Goal: Task Accomplishment & Management: Complete application form

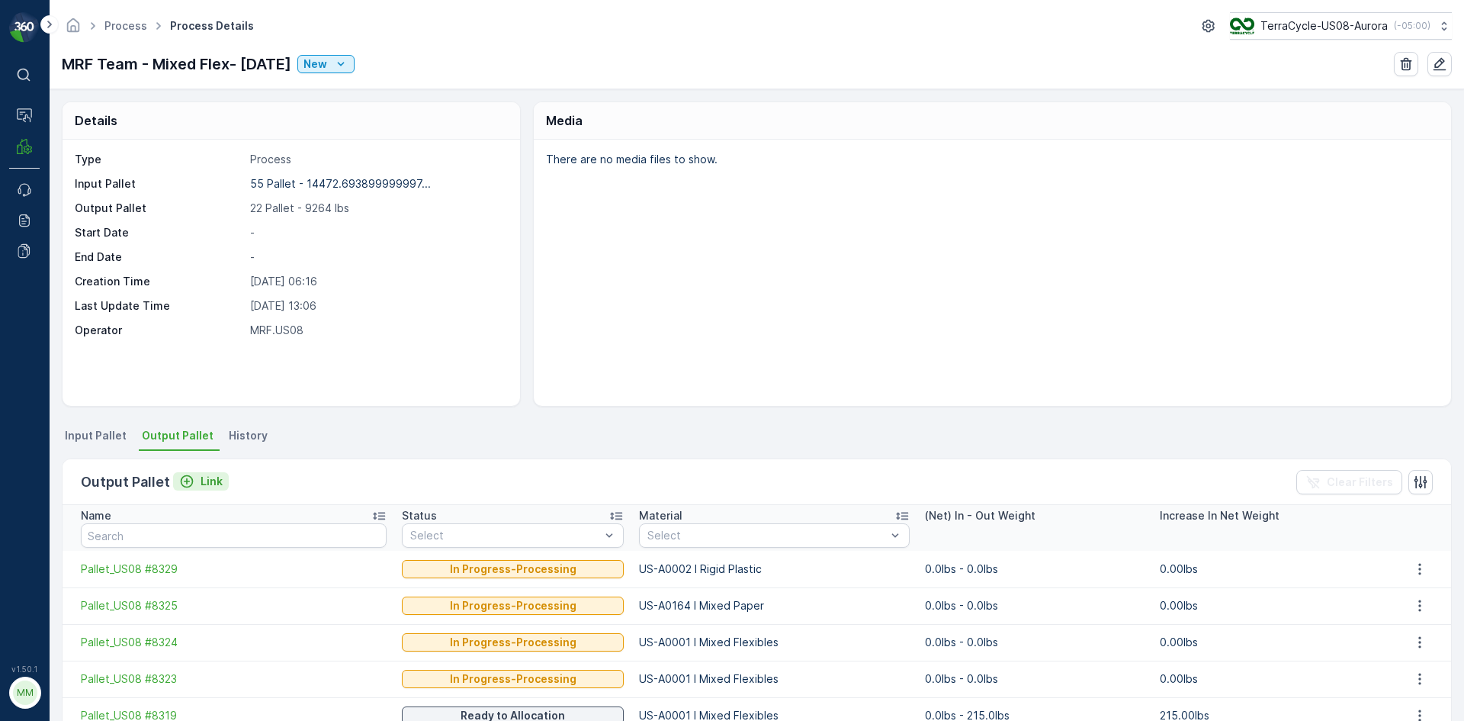
click at [213, 483] on p "Link" at bounding box center [212, 481] width 22 height 15
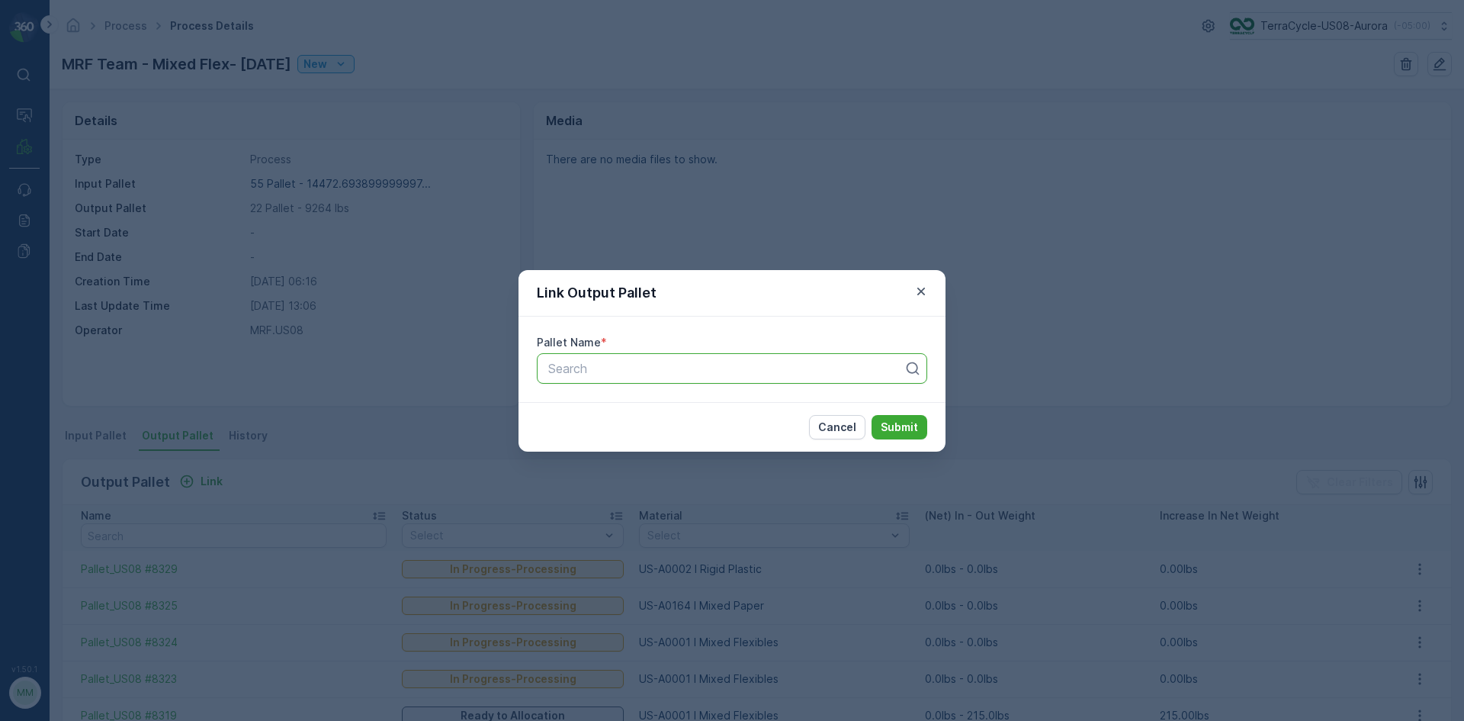
click at [605, 373] on div at bounding box center [726, 368] width 358 height 14
type input "8345"
click at [872, 415] on button "Submit" at bounding box center [900, 427] width 56 height 24
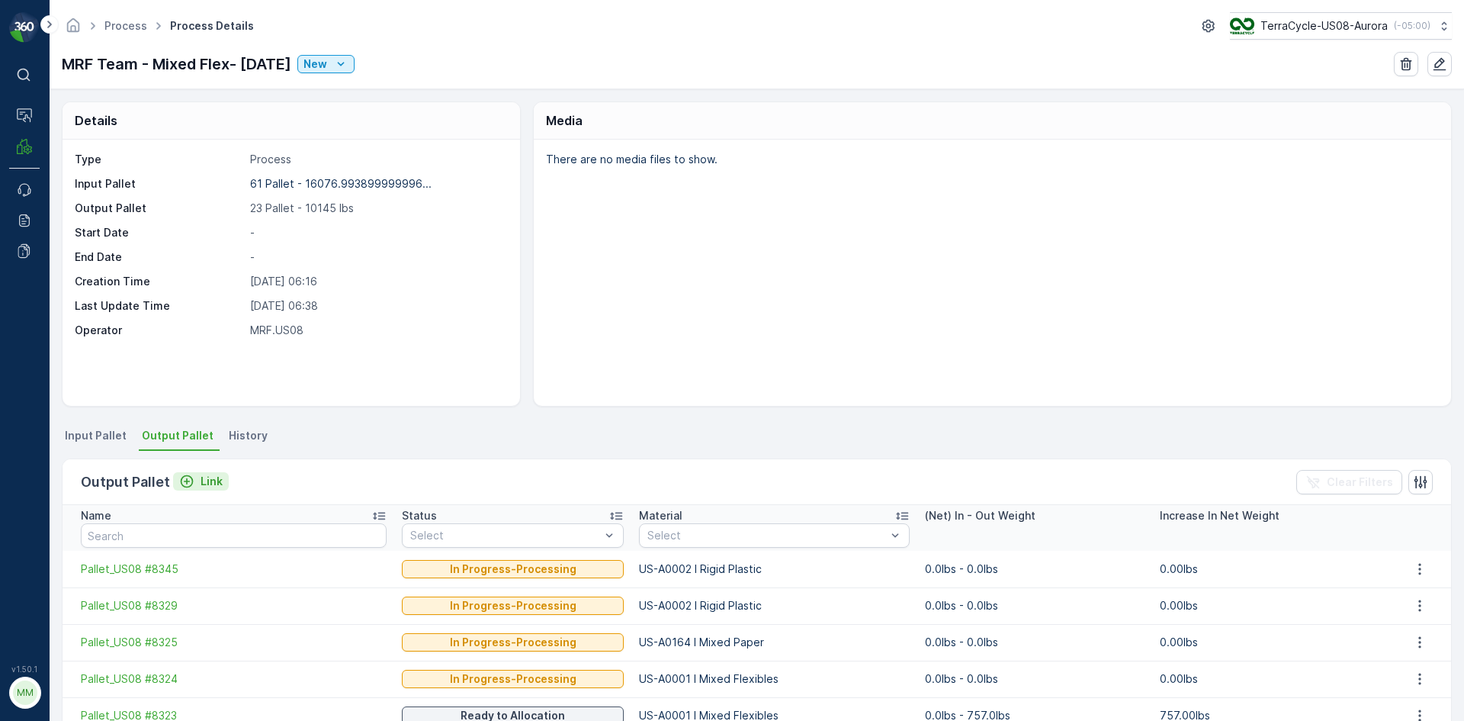
click at [216, 483] on p "Link" at bounding box center [212, 481] width 22 height 15
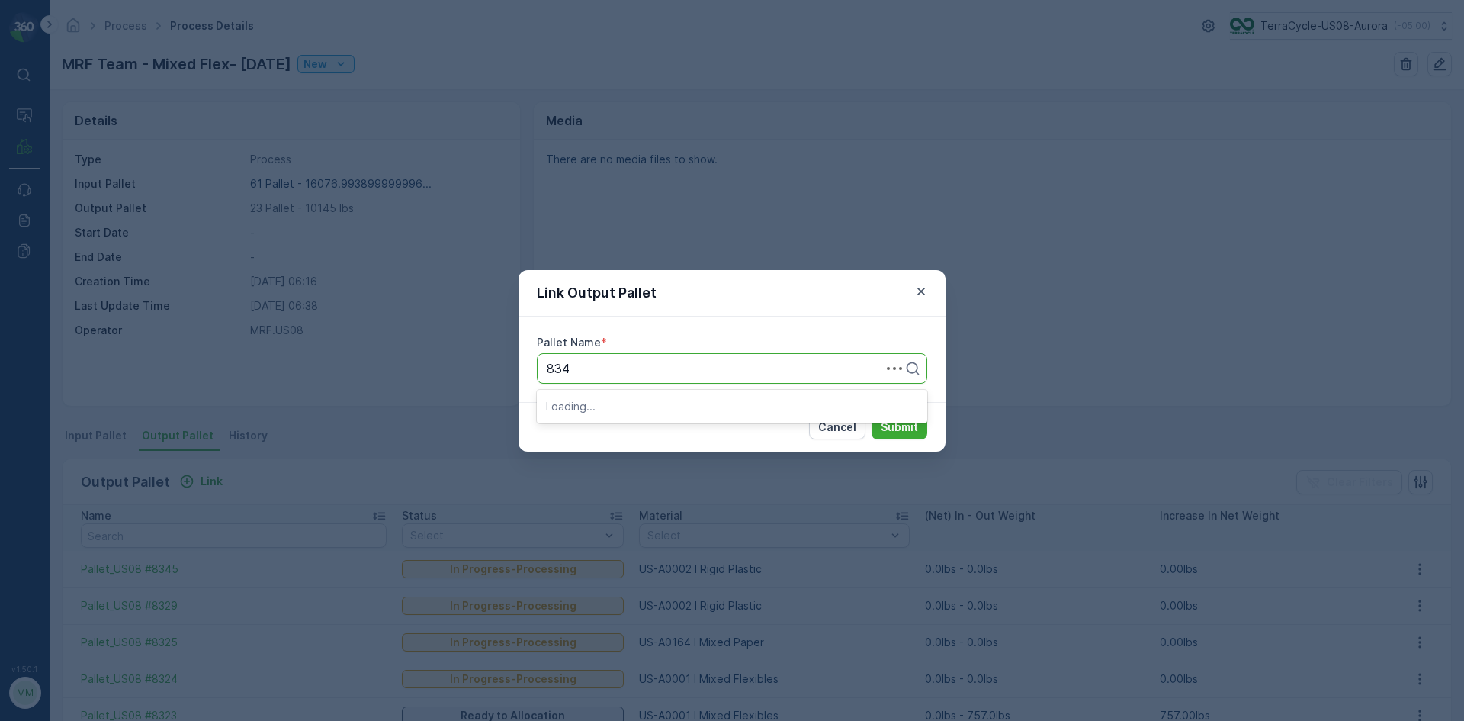
type input "8349"
click at [872, 415] on button "Submit" at bounding box center [900, 427] width 56 height 24
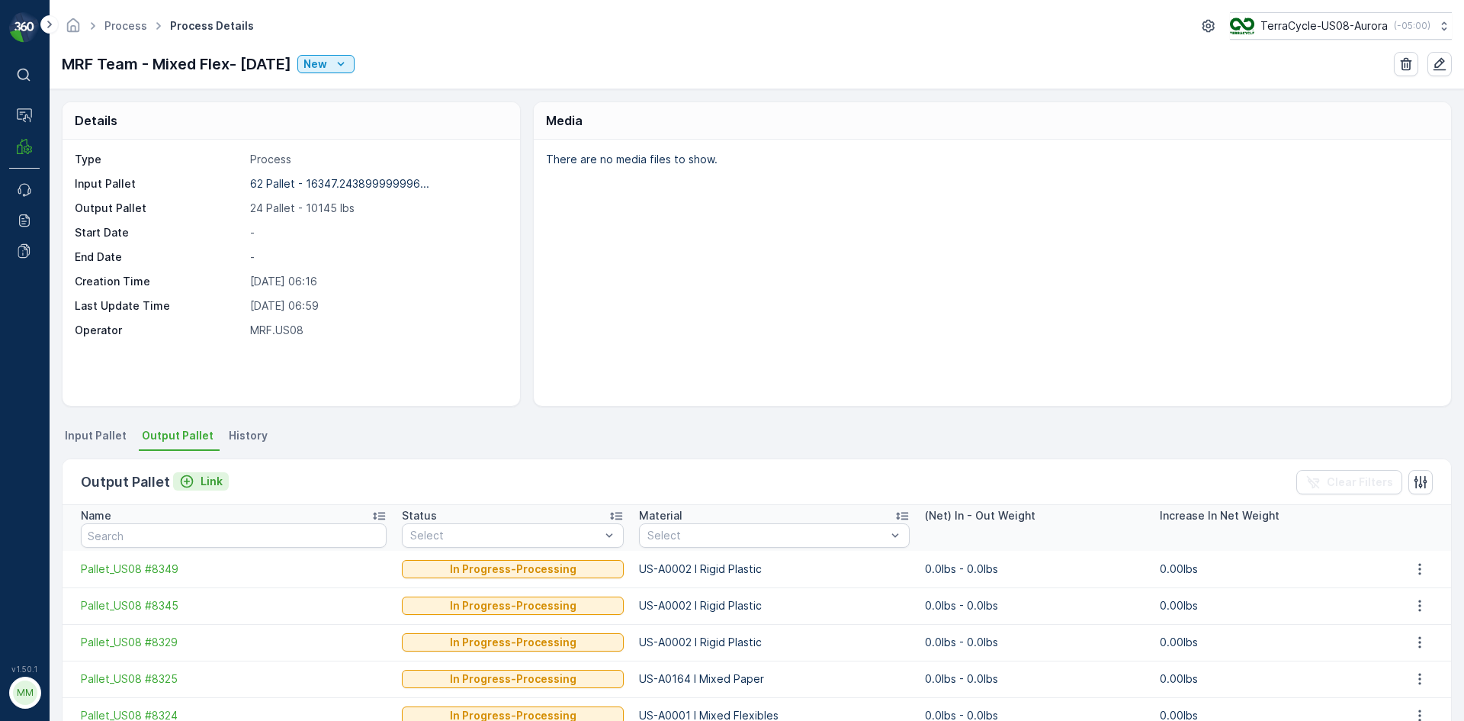
click at [206, 479] on p "Link" at bounding box center [212, 481] width 22 height 15
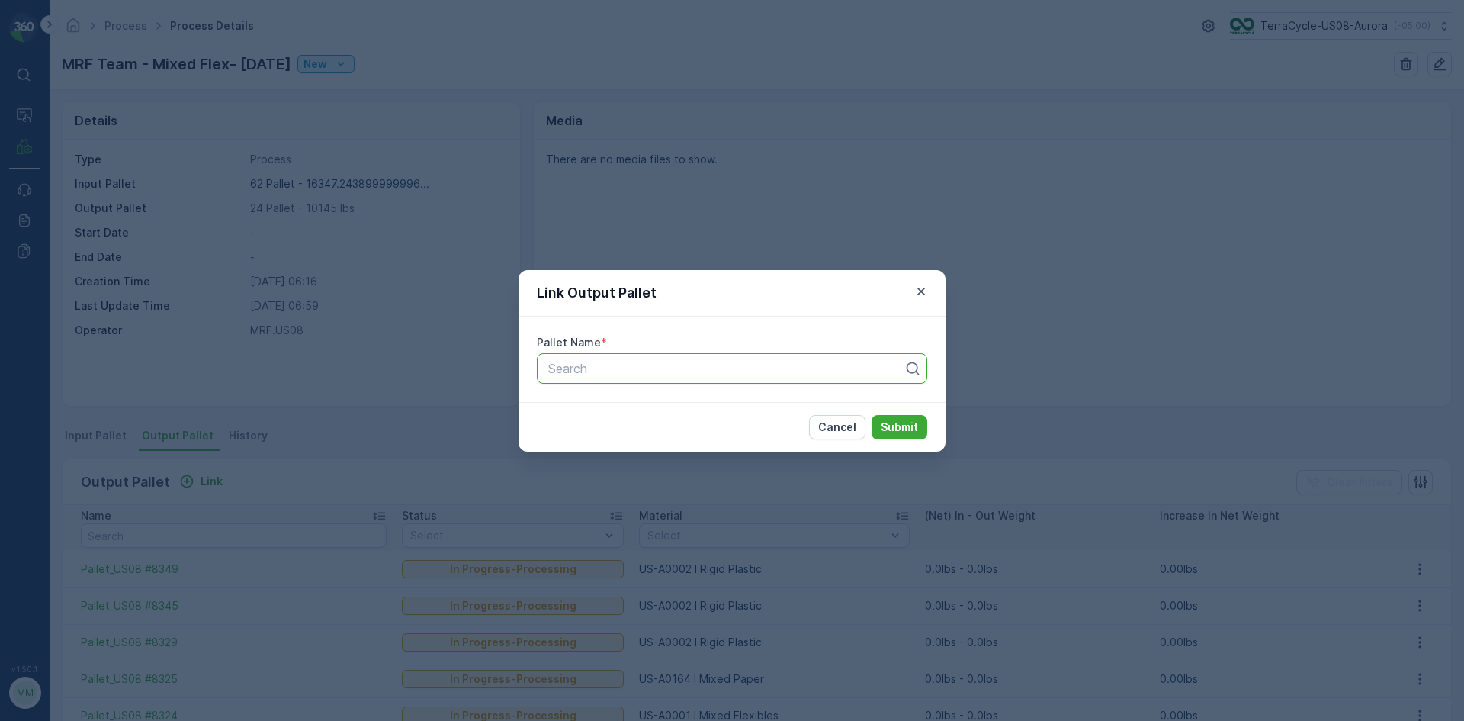
click at [593, 378] on div "Search" at bounding box center [732, 368] width 390 height 30
type input "8351"
click at [872, 415] on button "Submit" at bounding box center [900, 427] width 56 height 24
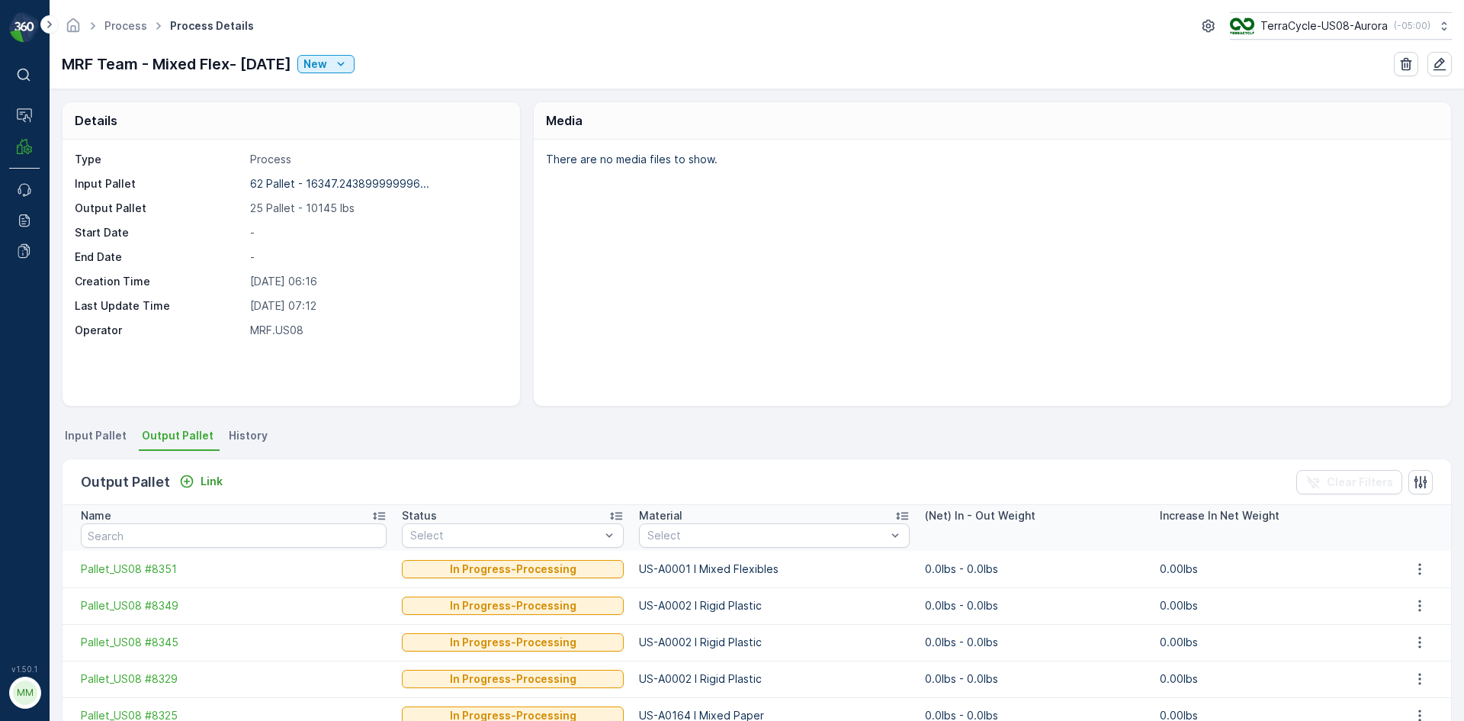
click at [115, 447] on li "Input Pallet" at bounding box center [97, 438] width 71 height 26
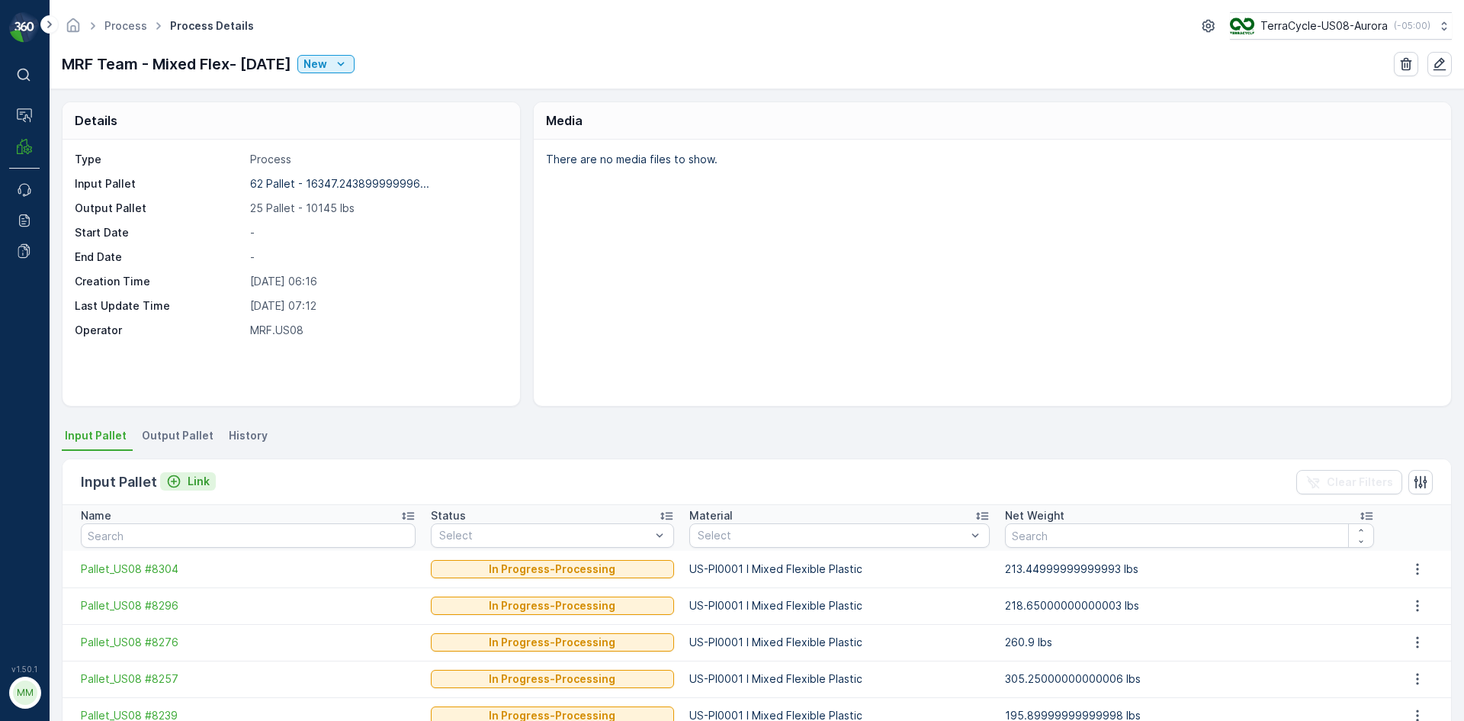
click at [198, 479] on p "Link" at bounding box center [199, 481] width 22 height 15
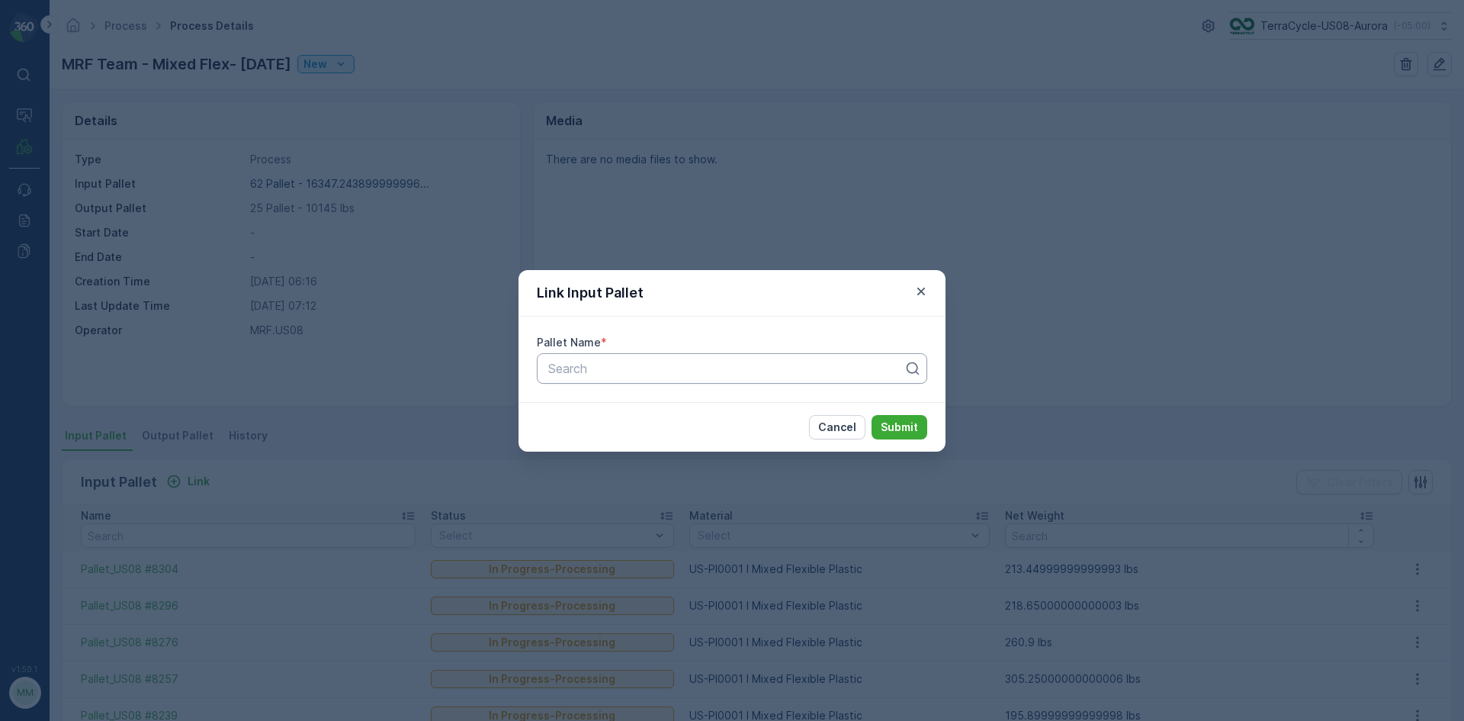
click at [631, 371] on div at bounding box center [726, 368] width 358 height 14
type input "7281"
click at [872, 415] on button "Submit" at bounding box center [900, 427] width 56 height 24
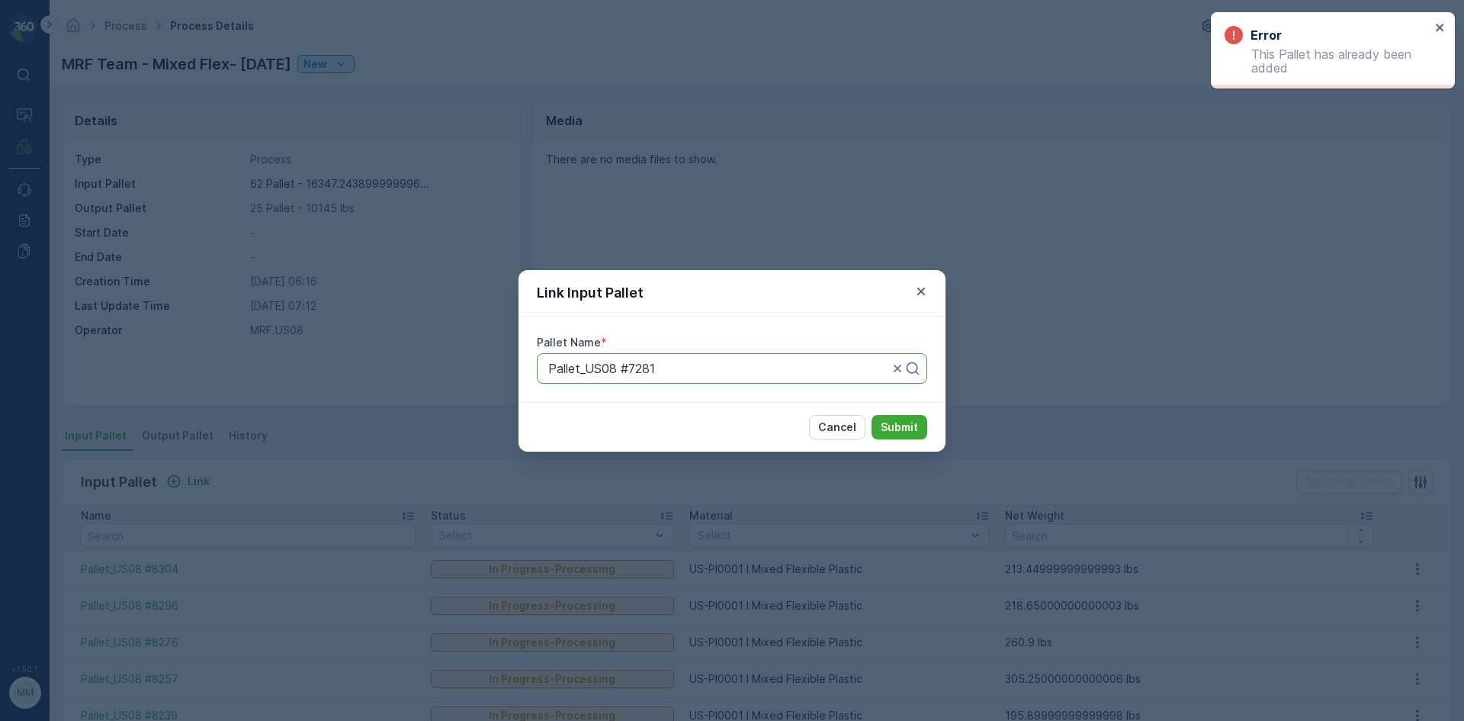
click at [979, 197] on div "Link Input Pallet Pallet Name * Pallet_US08 #7281 Cancel Submit" at bounding box center [732, 360] width 1464 height 721
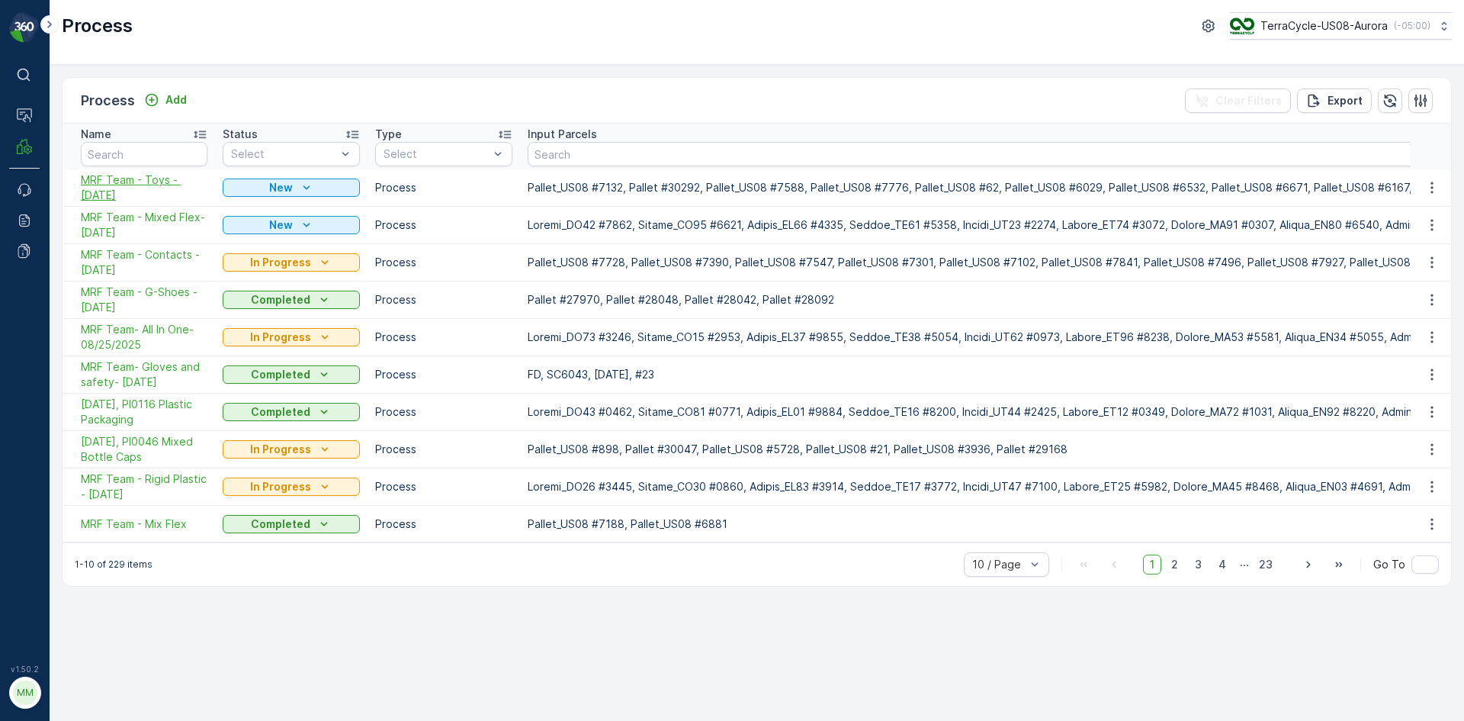
click at [146, 181] on span "MRF Team - Toys - [DATE]" at bounding box center [144, 187] width 127 height 30
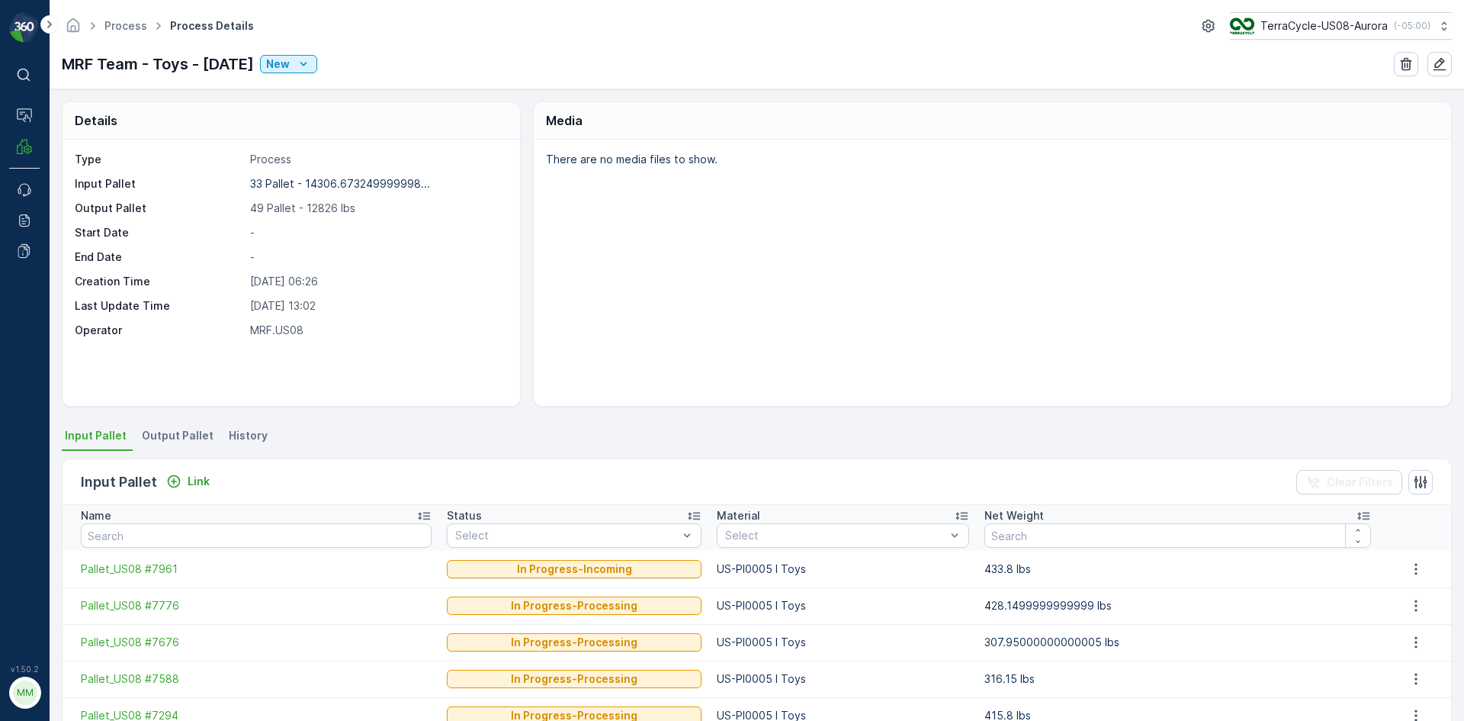
click at [158, 436] on span "Output Pallet" at bounding box center [178, 435] width 72 height 15
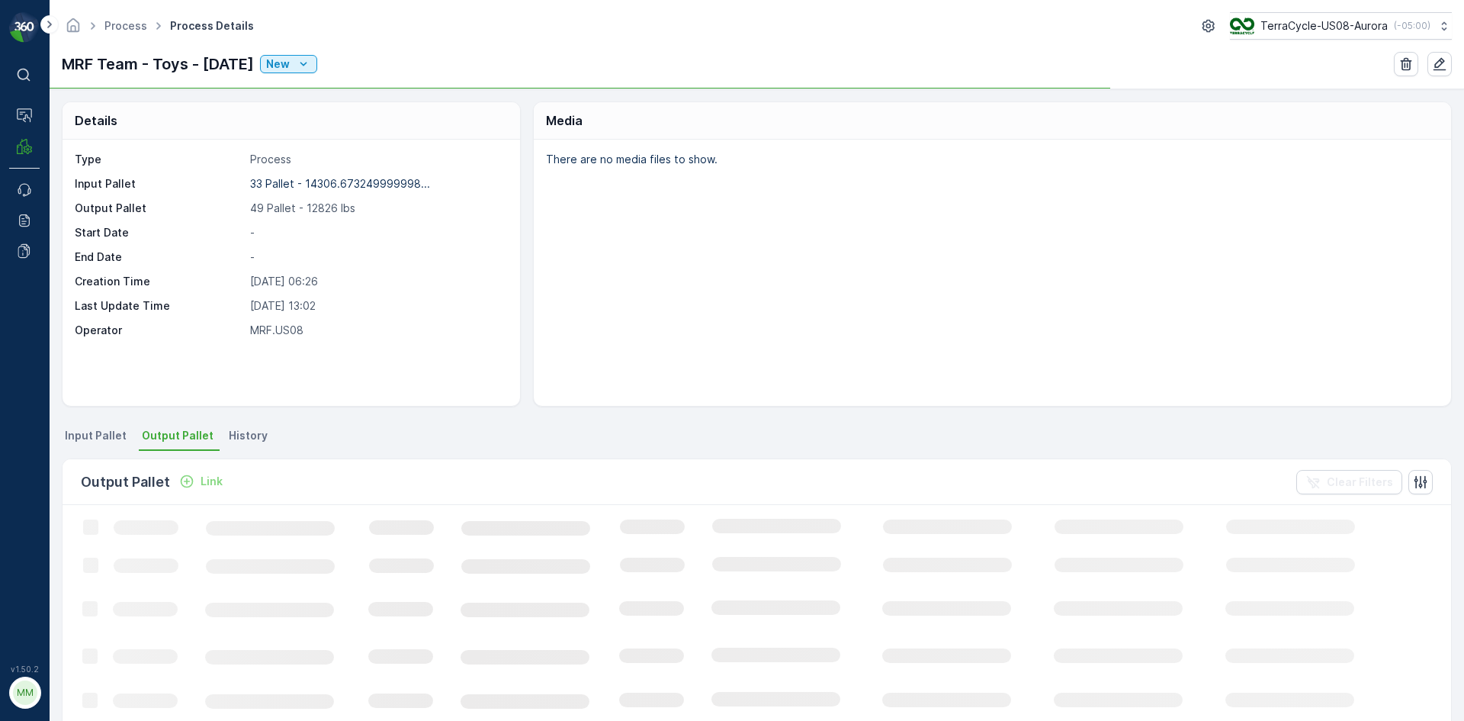
click at [218, 480] on p "Link" at bounding box center [212, 481] width 22 height 15
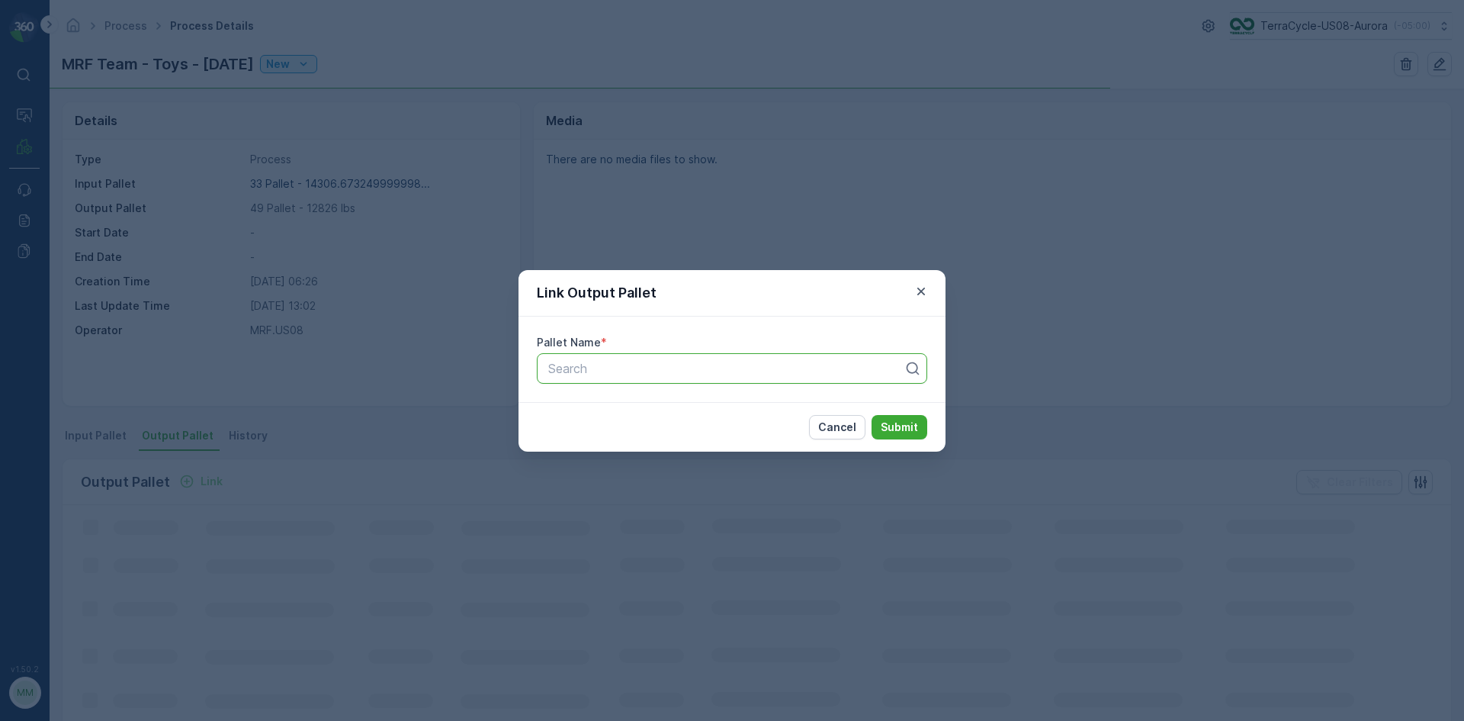
click at [669, 380] on div "Search" at bounding box center [732, 368] width 390 height 30
type input "8349"
click at [872, 415] on button "Submit" at bounding box center [900, 427] width 56 height 24
click at [844, 433] on p "Cancel" at bounding box center [837, 426] width 38 height 15
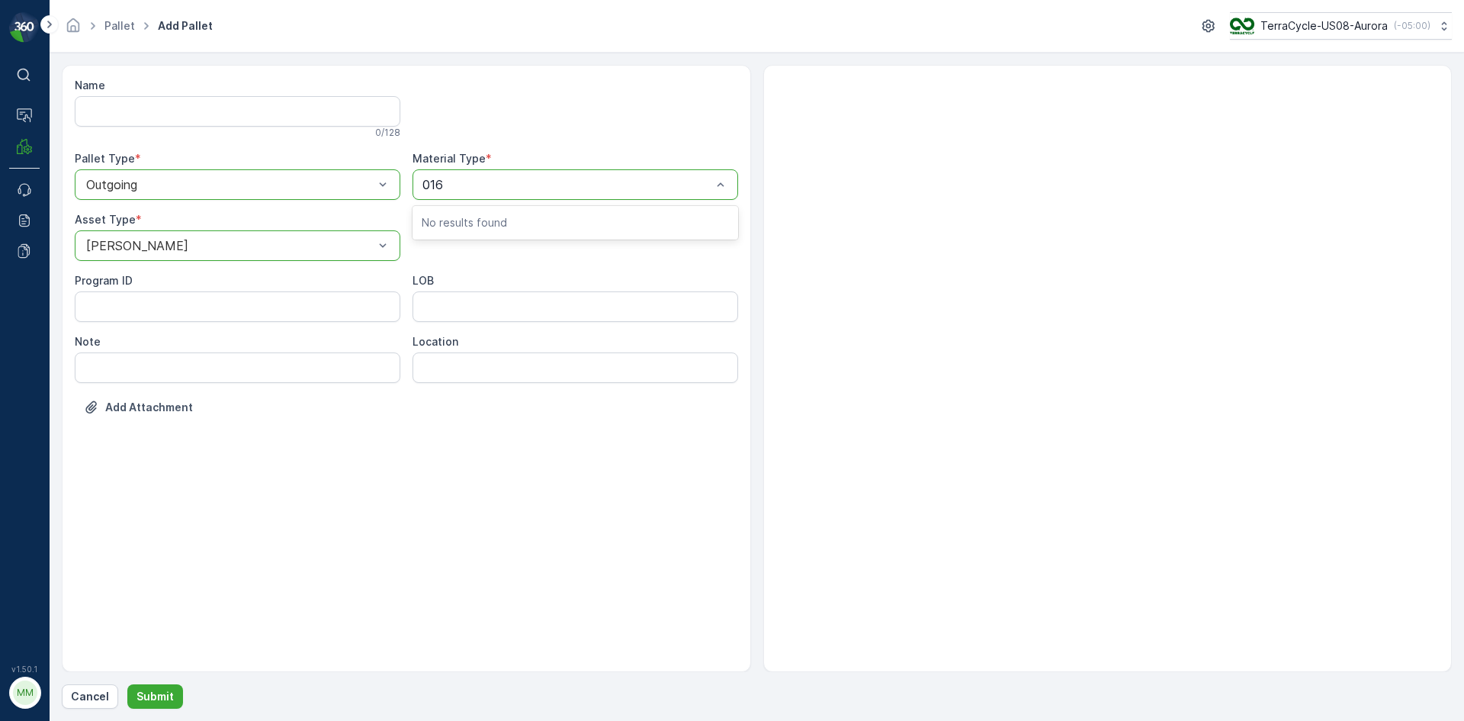
type input "0167"
click at [641, 181] on div at bounding box center [567, 185] width 291 height 14
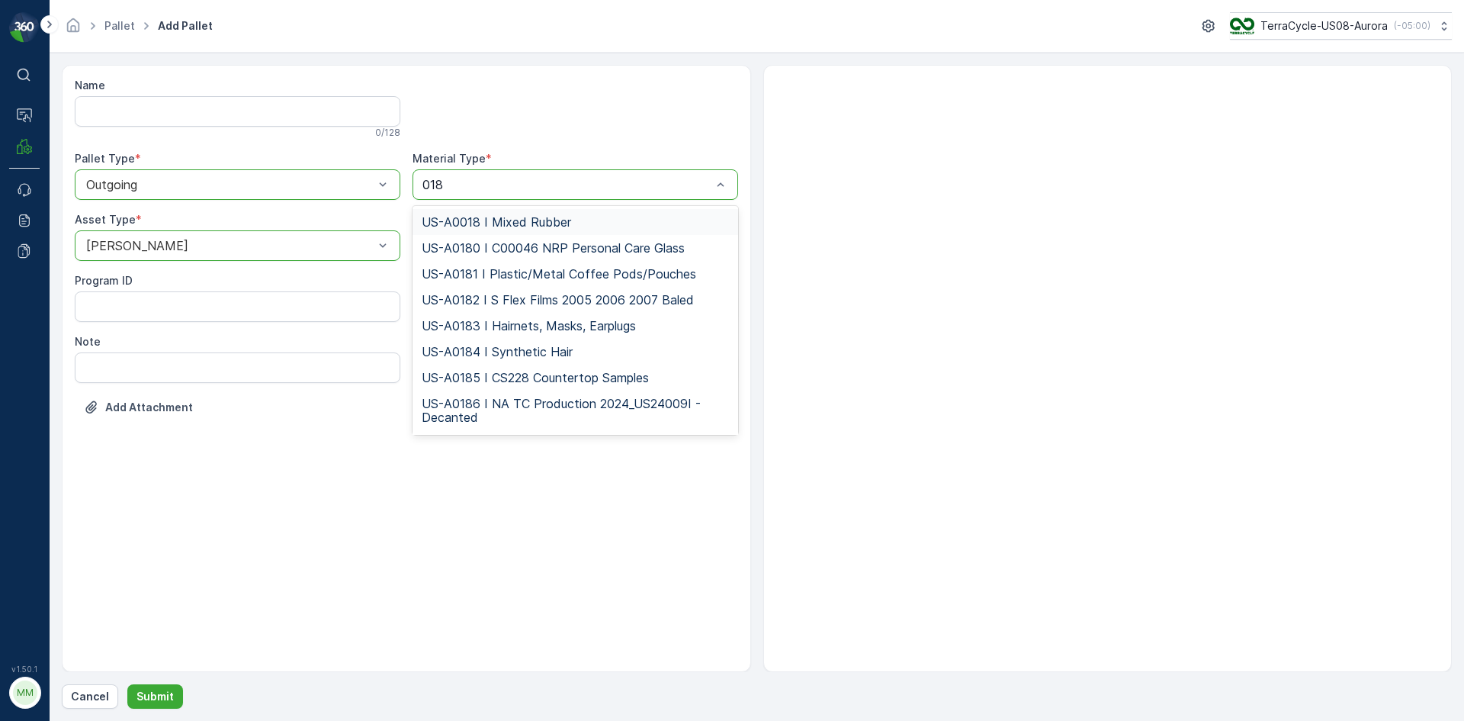
type input "0187"
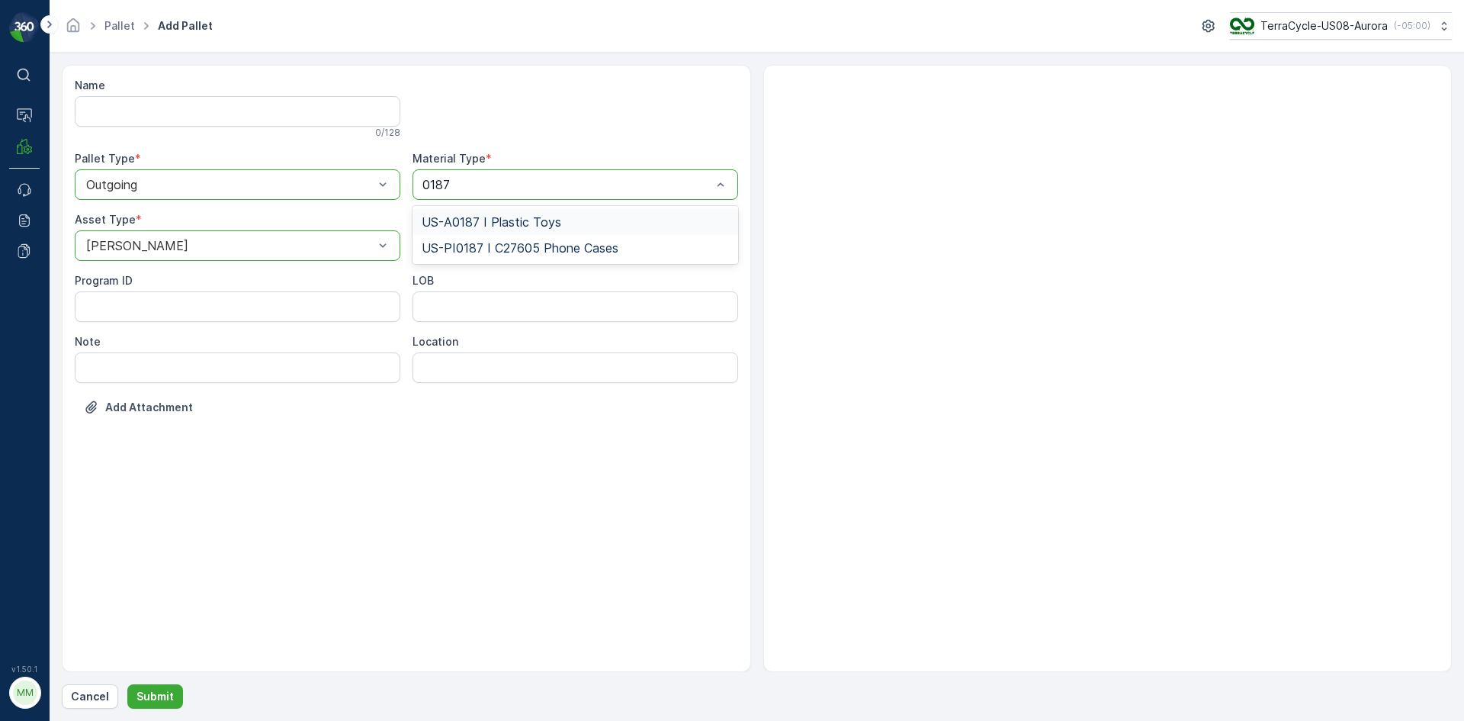
click at [605, 217] on div "US-A0187 I Plastic Toys" at bounding box center [575, 222] width 307 height 14
click at [172, 690] on button "Submit" at bounding box center [155, 696] width 56 height 24
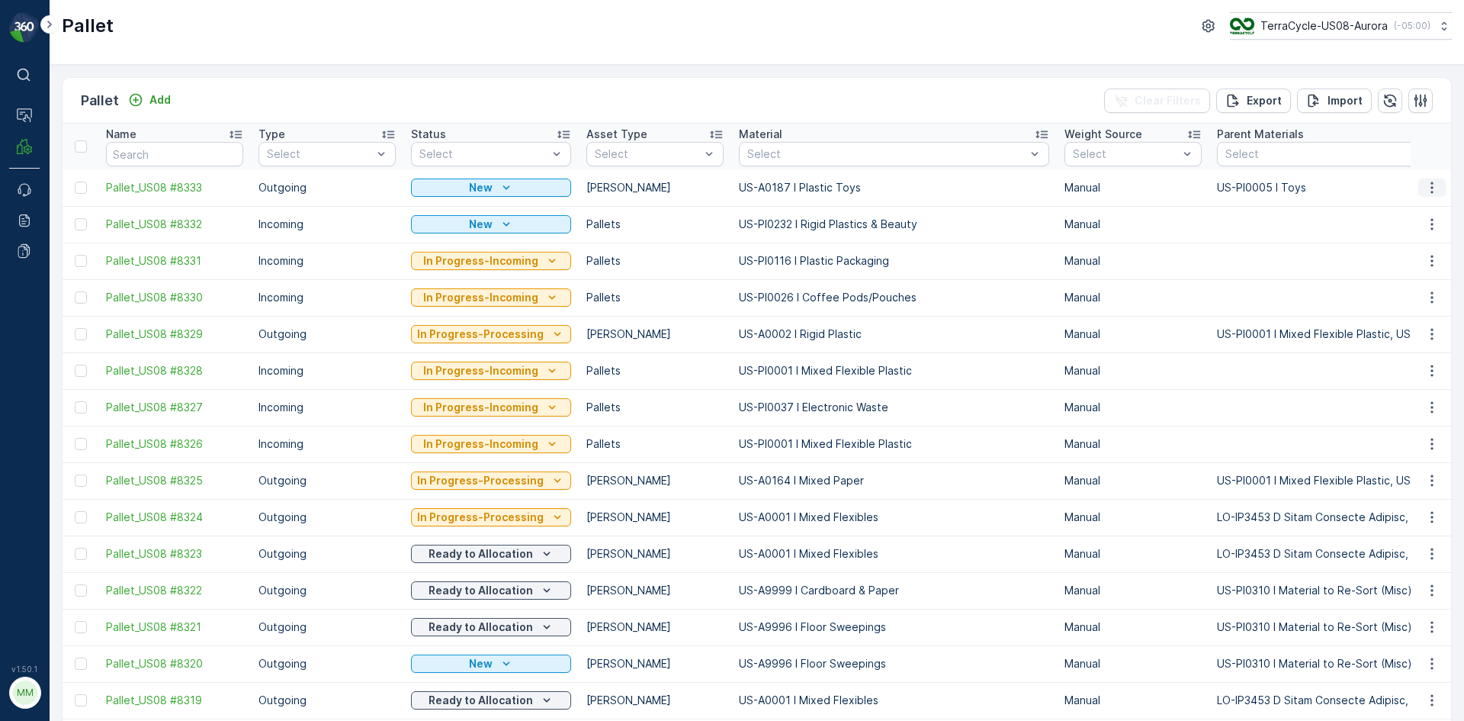
click at [1427, 185] on icon "button" at bounding box center [1431, 187] width 15 height 15
click at [1422, 298] on div "Print QR" at bounding box center [1413, 295] width 101 height 21
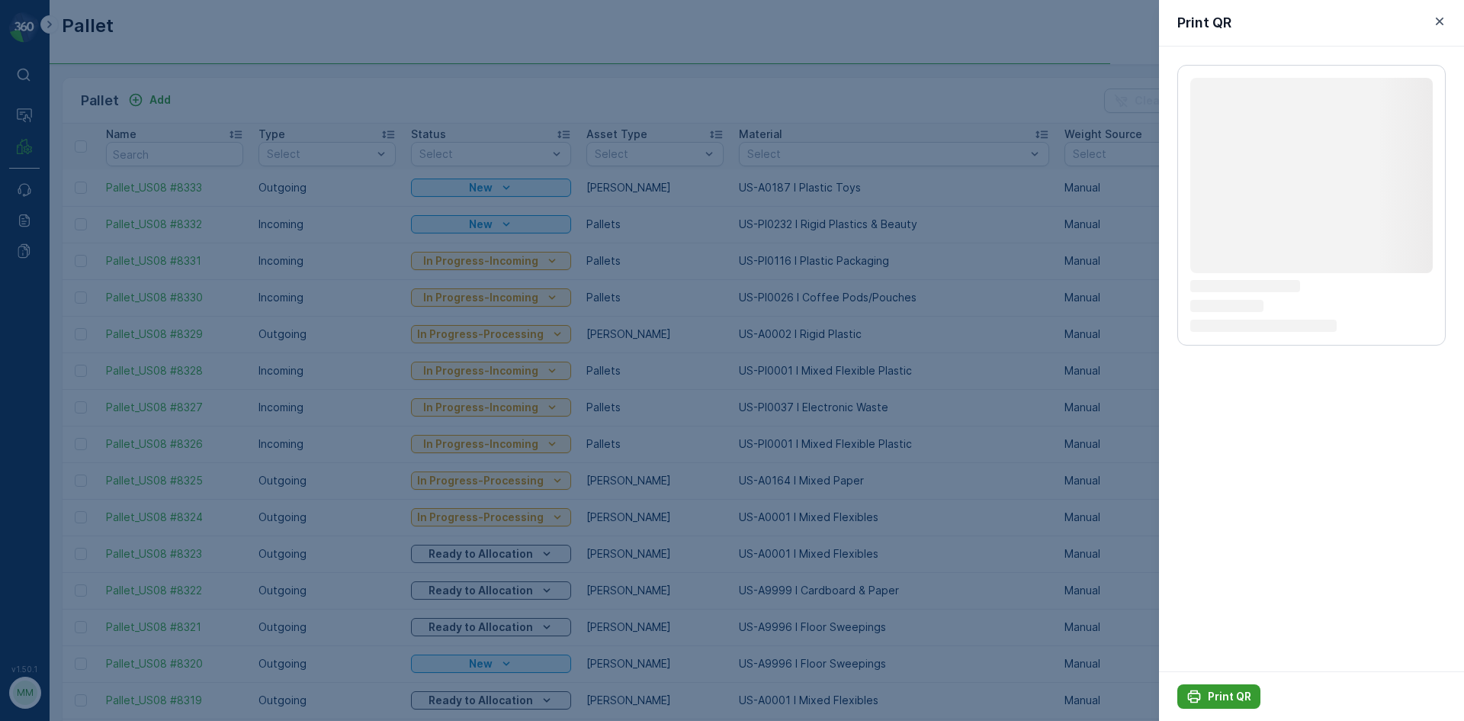
click at [1238, 692] on p "Print QR" at bounding box center [1229, 696] width 43 height 15
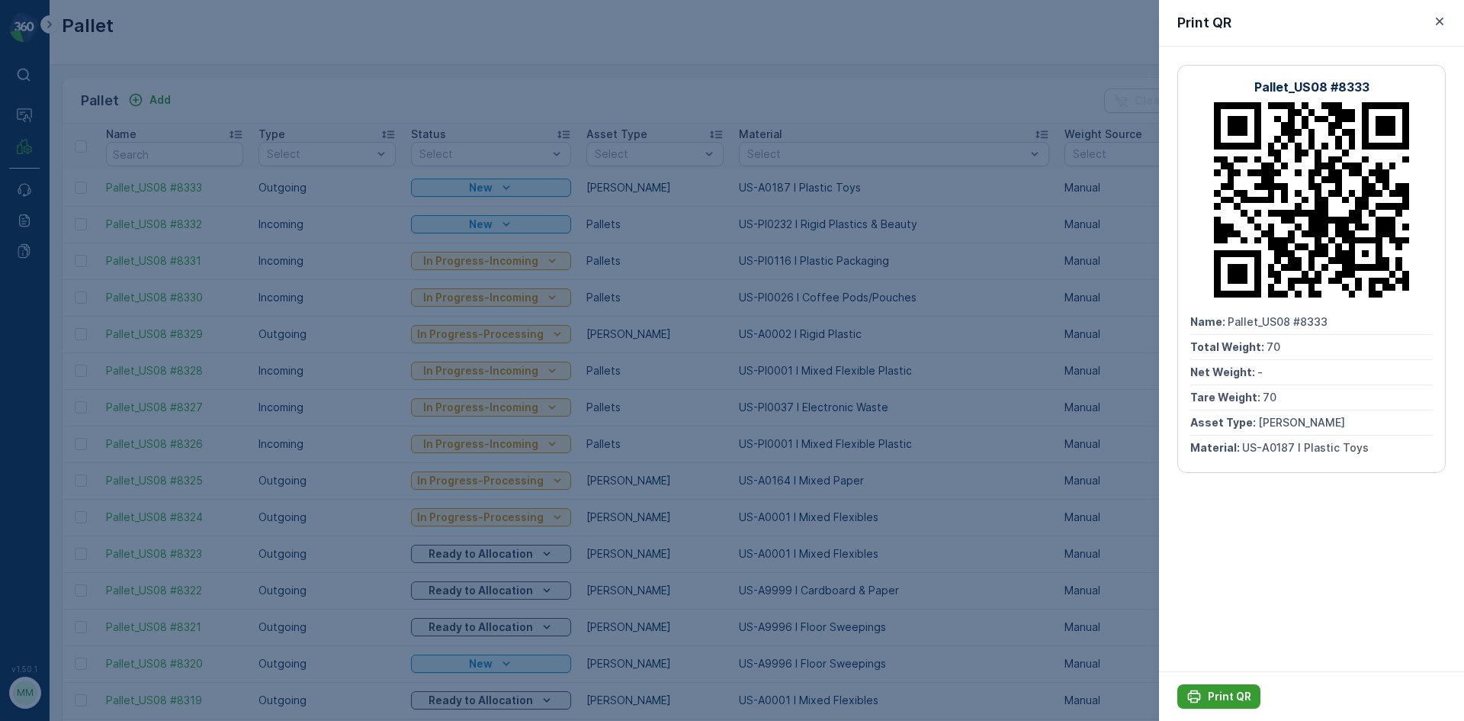
click at [1212, 690] on p "Print QR" at bounding box center [1229, 696] width 43 height 15
click at [561, 93] on div at bounding box center [732, 360] width 1464 height 721
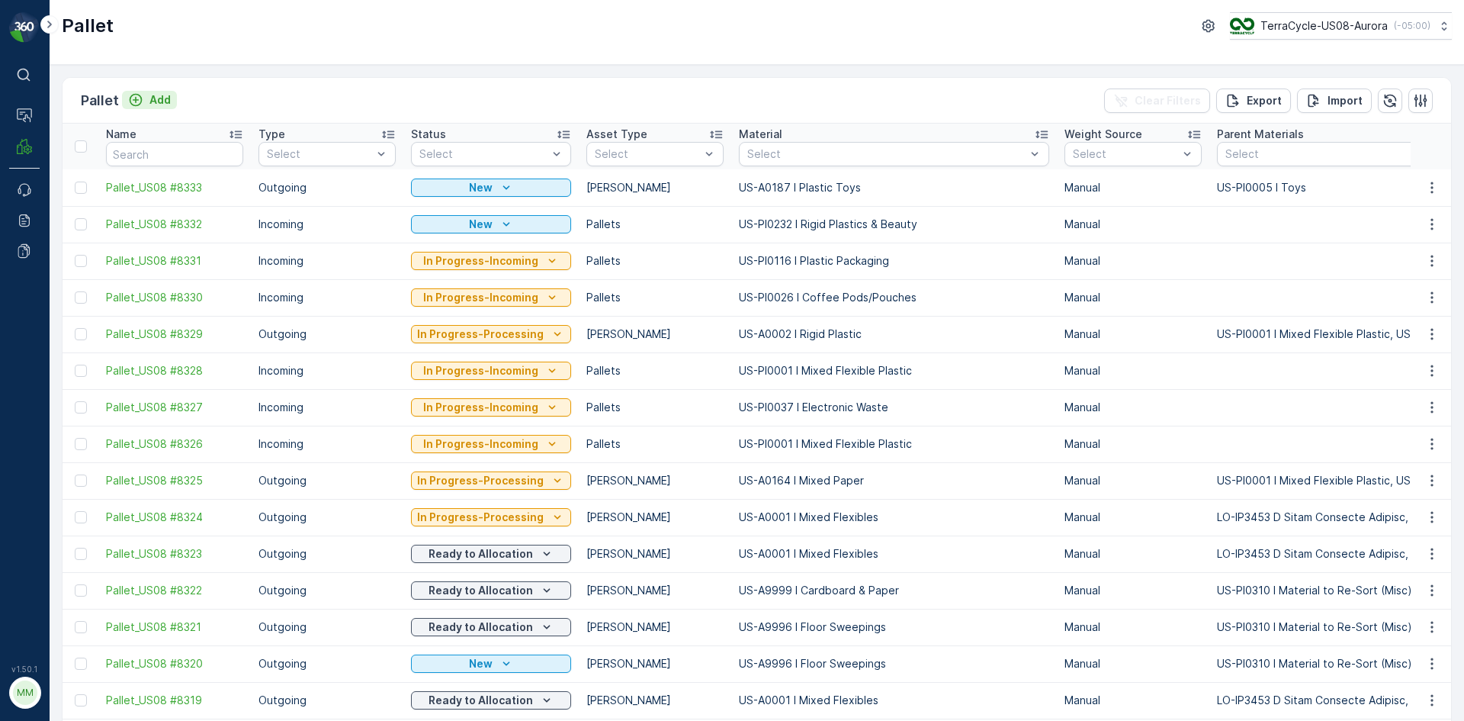
click at [158, 102] on p "Add" at bounding box center [159, 99] width 21 height 15
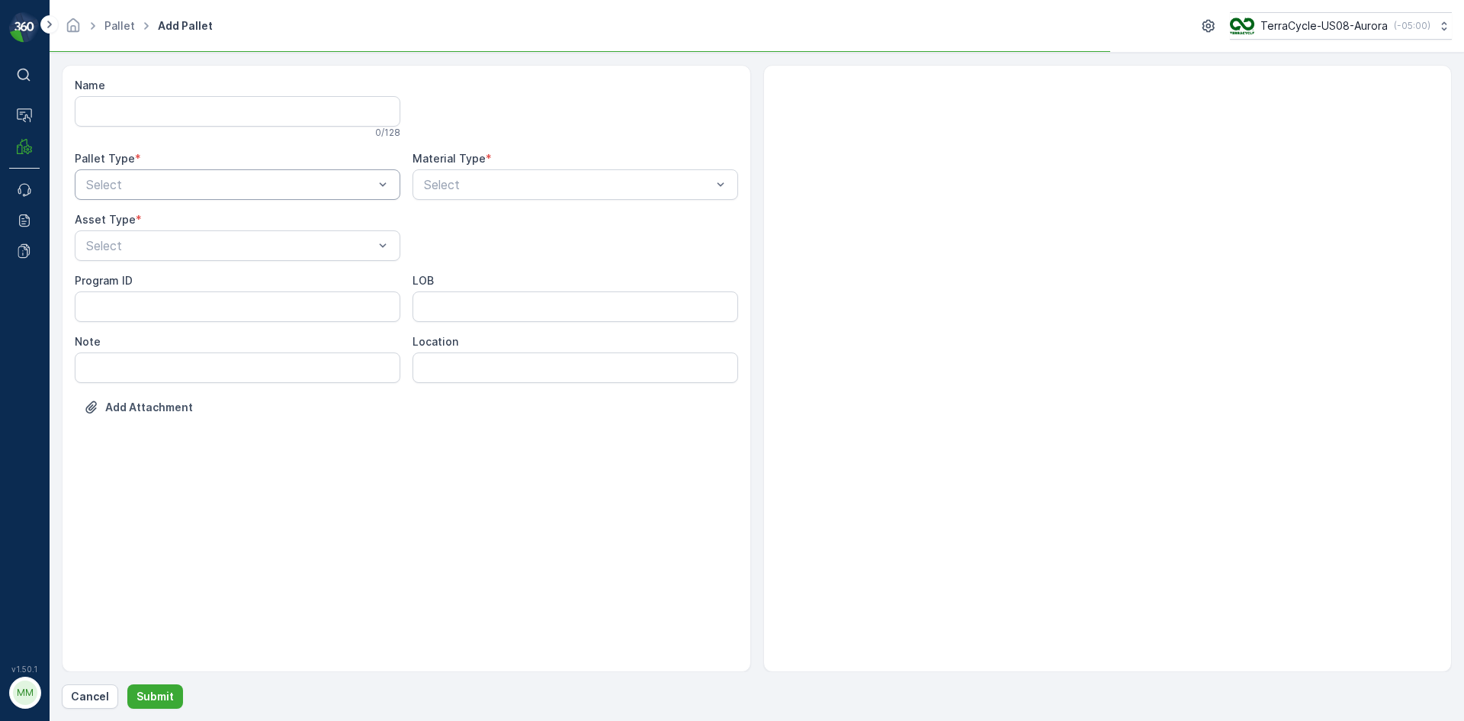
click at [182, 170] on div "Pallet Type * Select" at bounding box center [238, 175] width 326 height 49
click at [149, 252] on div "Outgoing" at bounding box center [237, 248] width 307 height 14
drag, startPoint x: 148, startPoint y: 284, endPoint x: 156, endPoint y: 279, distance: 8.9
click at [149, 284] on div "Gaylord" at bounding box center [237, 283] width 307 height 14
type input "0038"
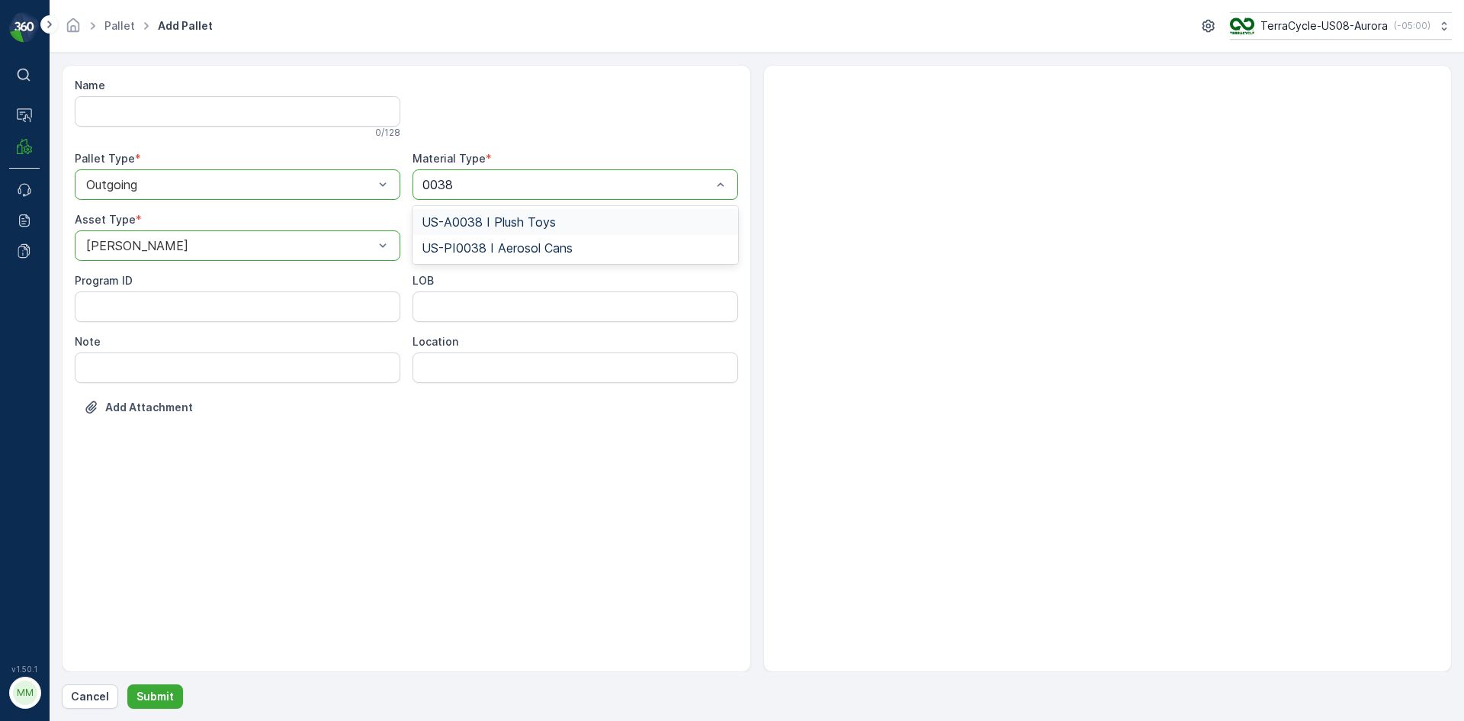
click at [507, 215] on span "US-A0038 I Plush Toys" at bounding box center [489, 222] width 134 height 14
click at [160, 695] on p "Submit" at bounding box center [154, 696] width 37 height 15
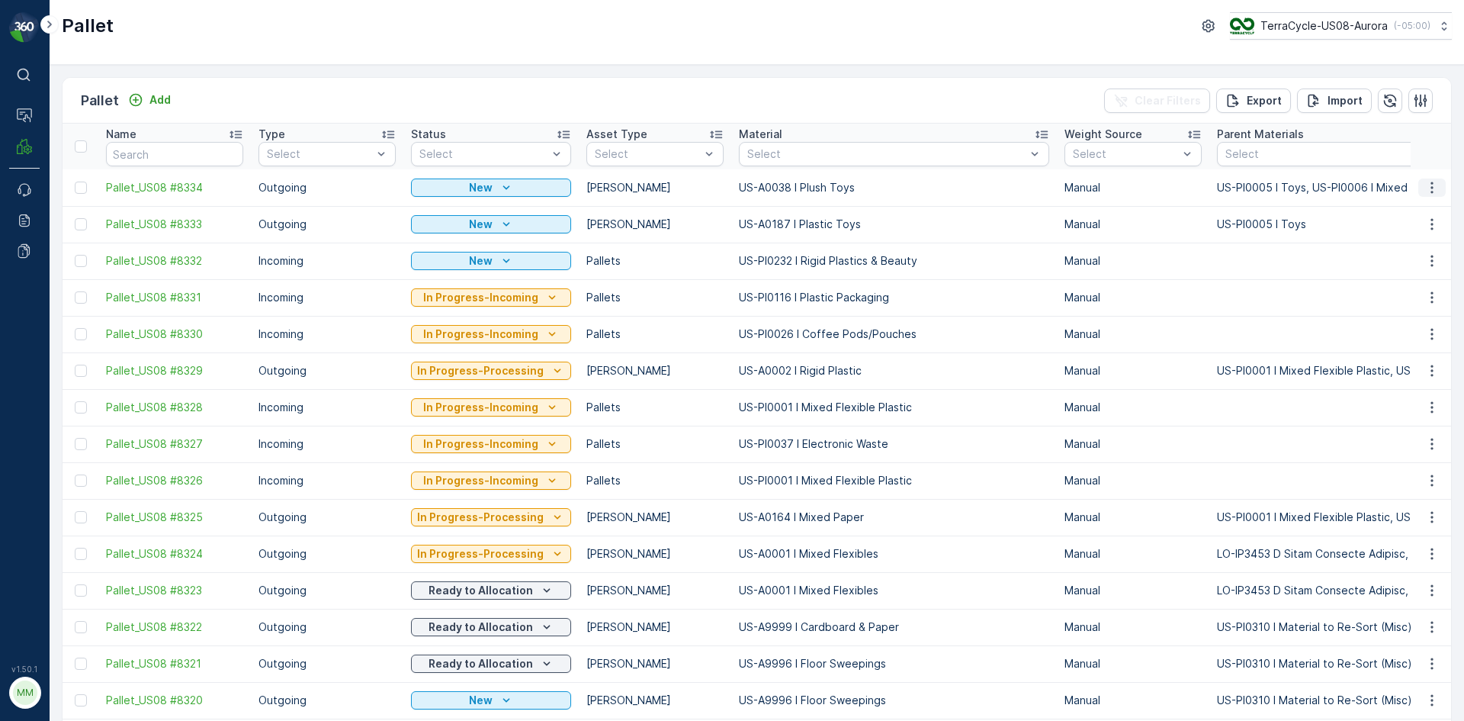
click at [1429, 185] on icon "button" at bounding box center [1431, 187] width 15 height 15
click at [1407, 299] on span "Print QR" at bounding box center [1390, 295] width 42 height 15
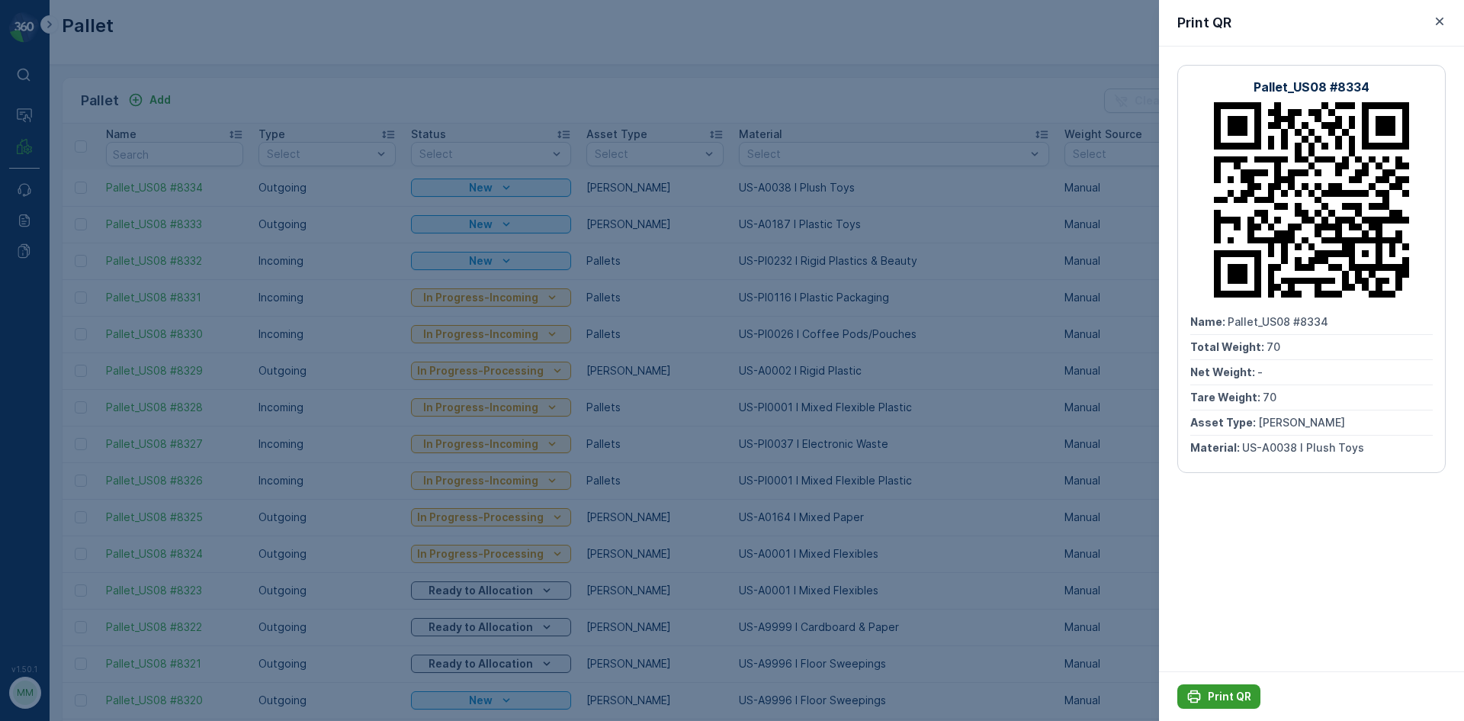
click at [1212, 697] on p "Print QR" at bounding box center [1229, 696] width 43 height 15
click at [991, 423] on div at bounding box center [732, 360] width 1464 height 721
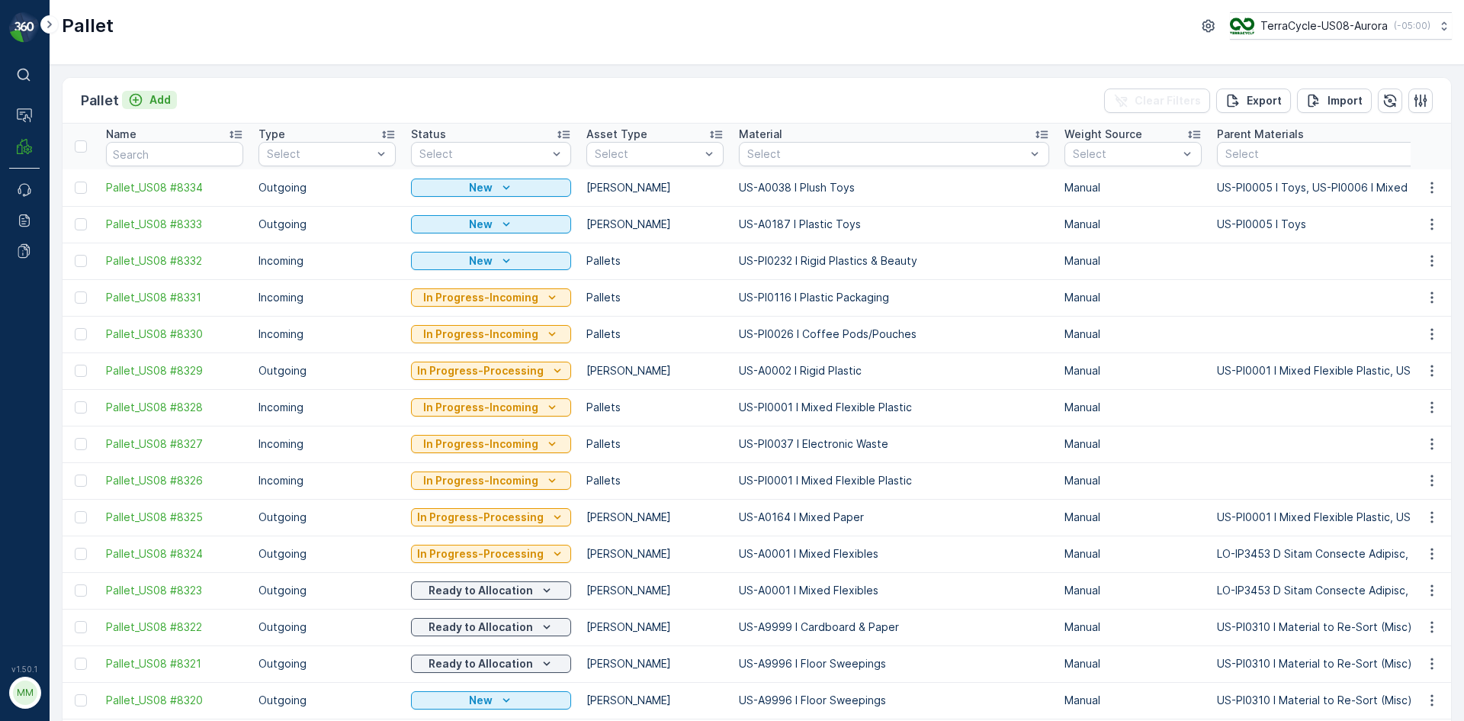
click at [169, 104] on p "Add" at bounding box center [159, 99] width 21 height 15
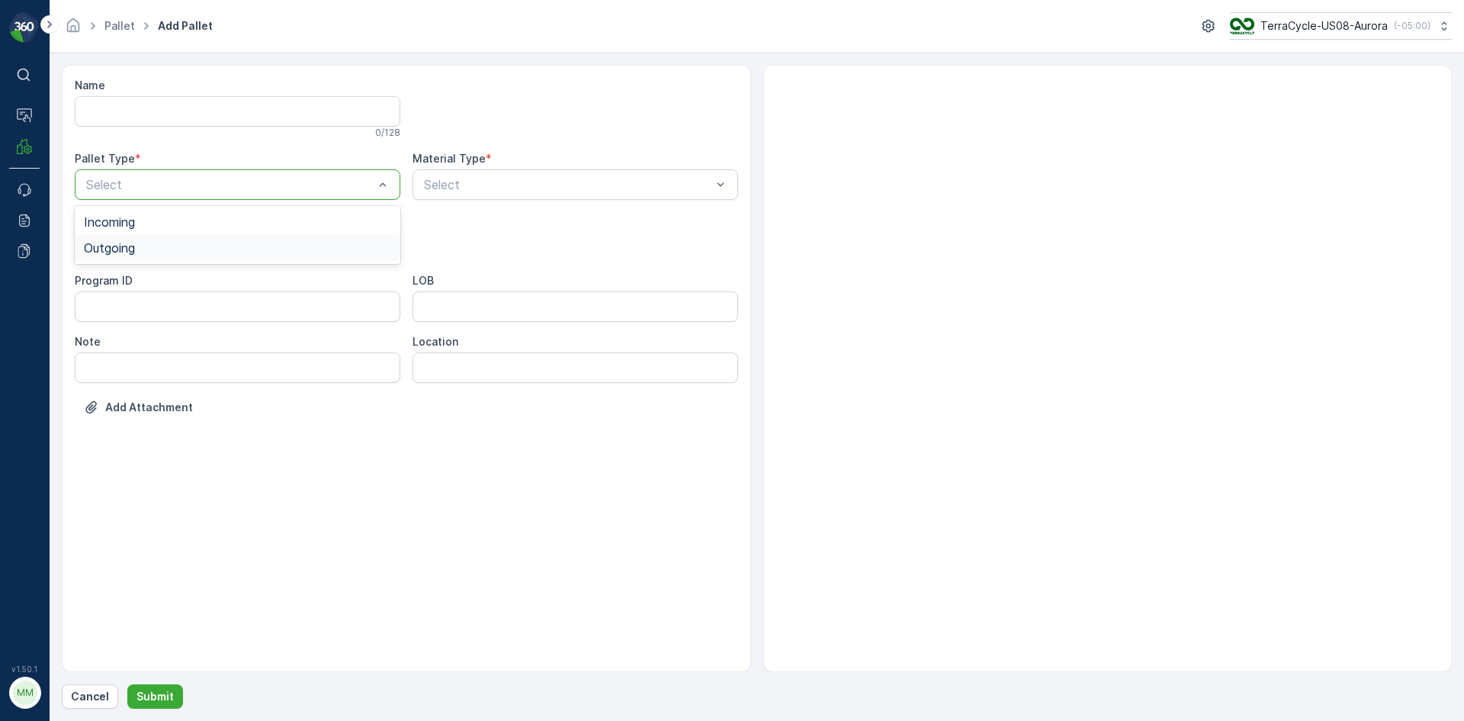
click at [152, 247] on div "Outgoing" at bounding box center [237, 248] width 307 height 14
drag, startPoint x: 162, startPoint y: 226, endPoint x: 161, endPoint y: 238, distance: 11.5
click at [162, 227] on div "Asset Type * Select" at bounding box center [238, 236] width 326 height 49
click at [131, 287] on div "Gaylord" at bounding box center [237, 283] width 307 height 14
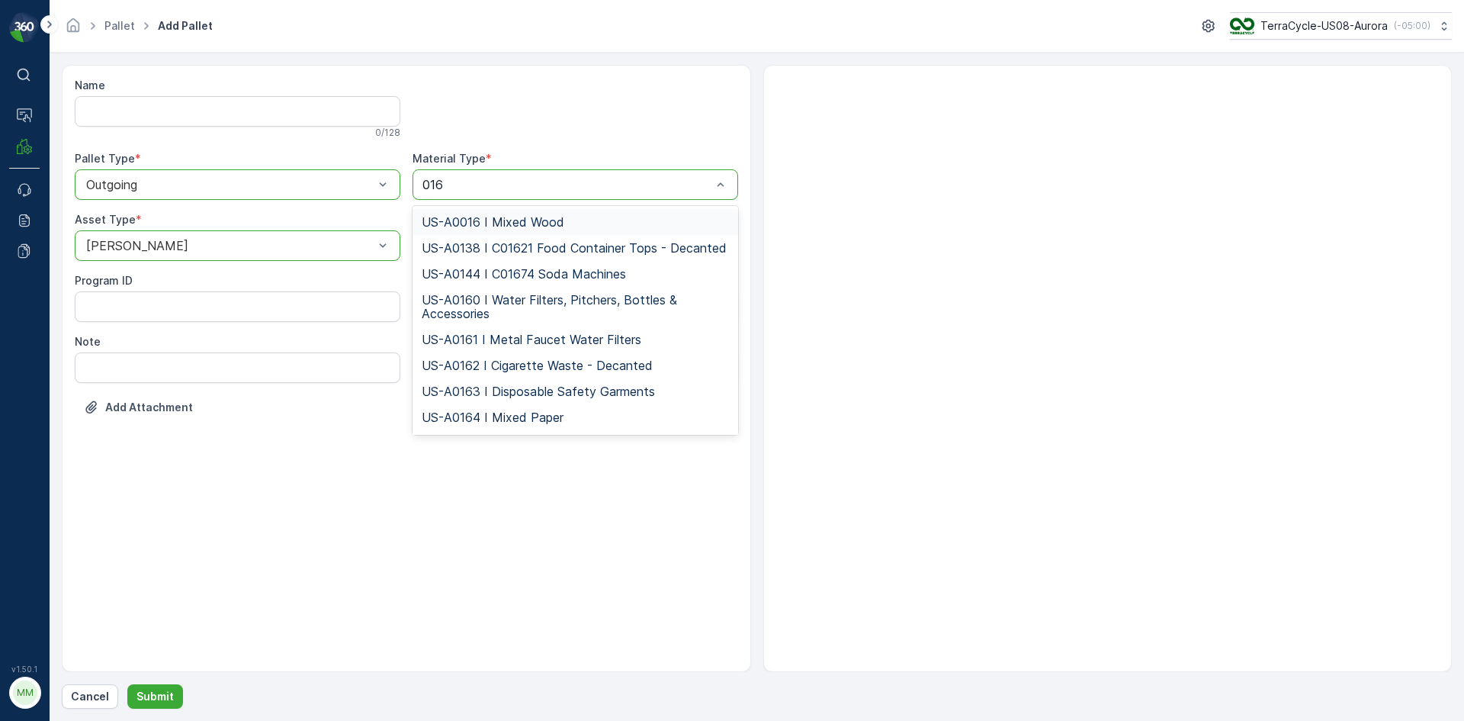
type input "0164"
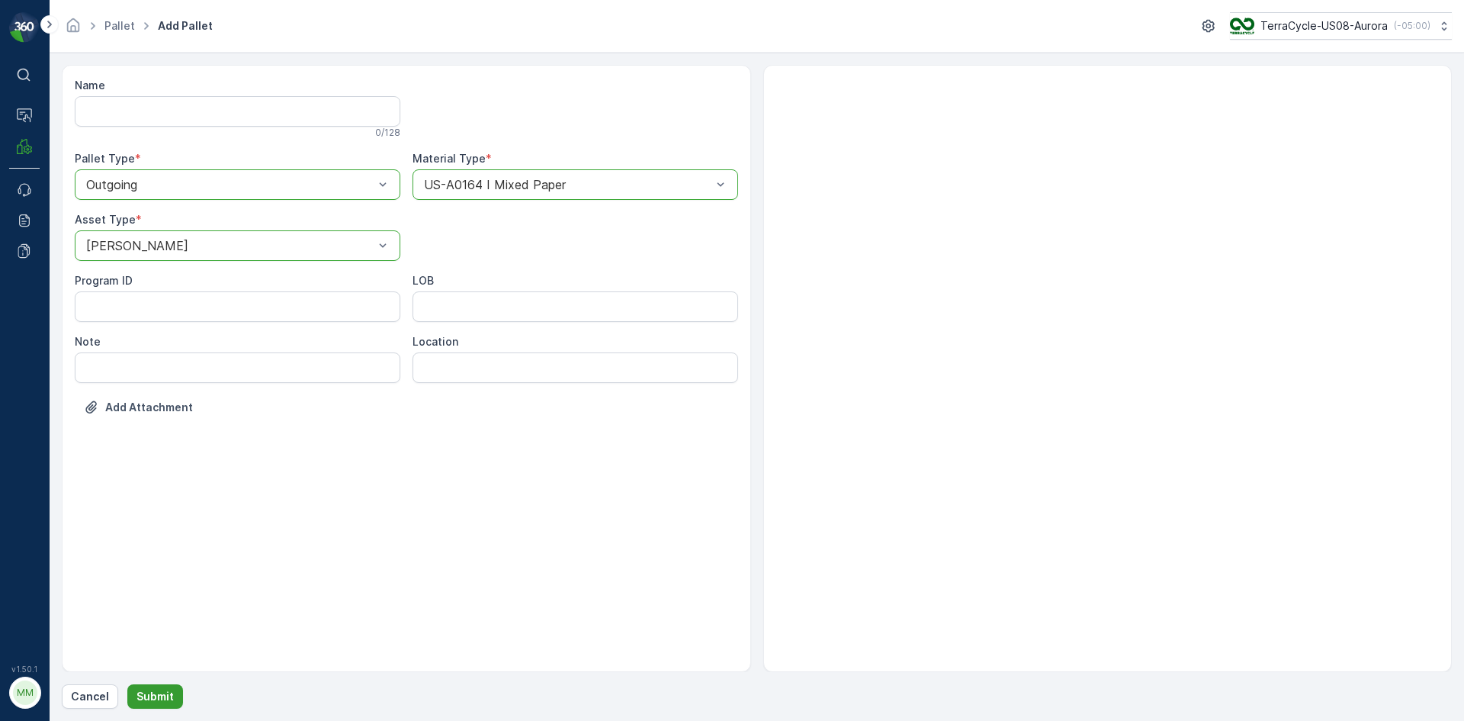
click at [143, 696] on p "Submit" at bounding box center [154, 696] width 37 height 15
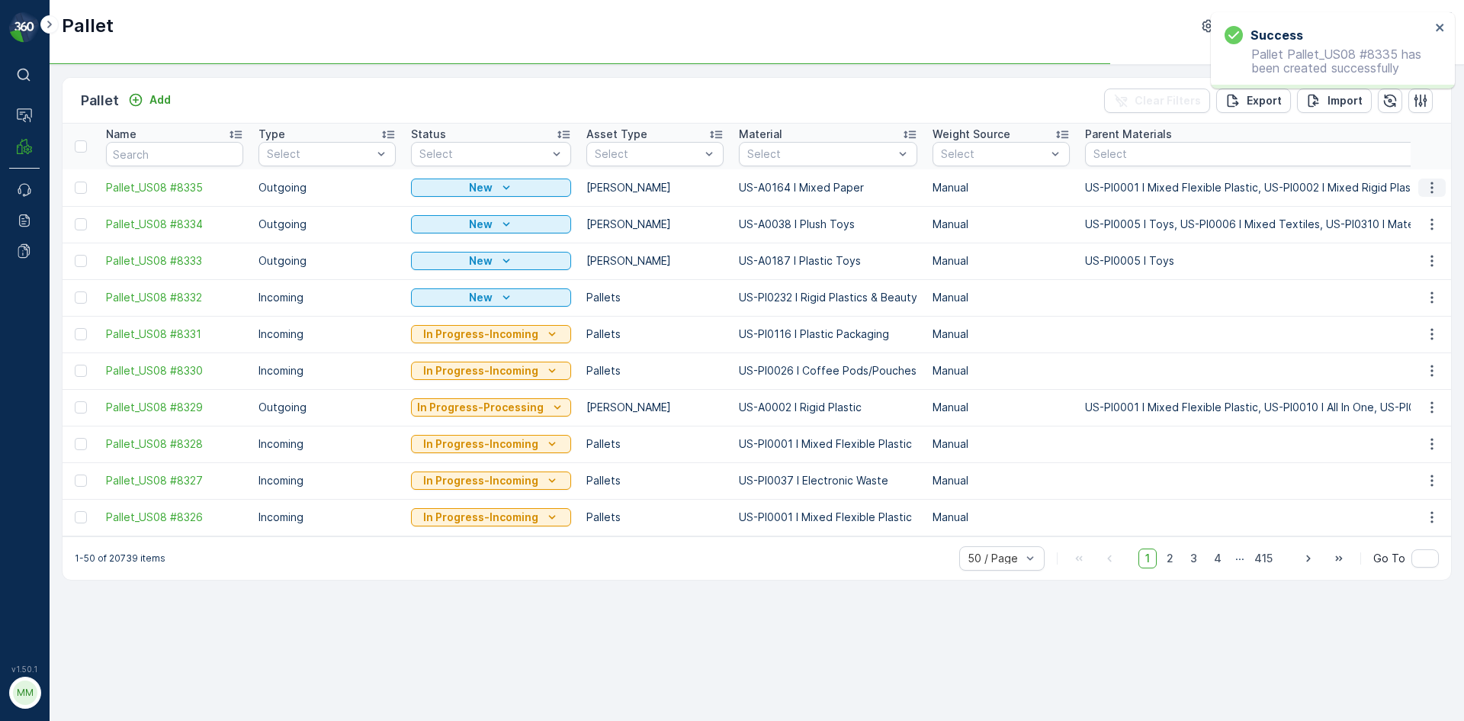
click at [1430, 193] on icon "button" at bounding box center [1431, 187] width 15 height 15
click at [1403, 294] on span "Print QR" at bounding box center [1390, 295] width 42 height 15
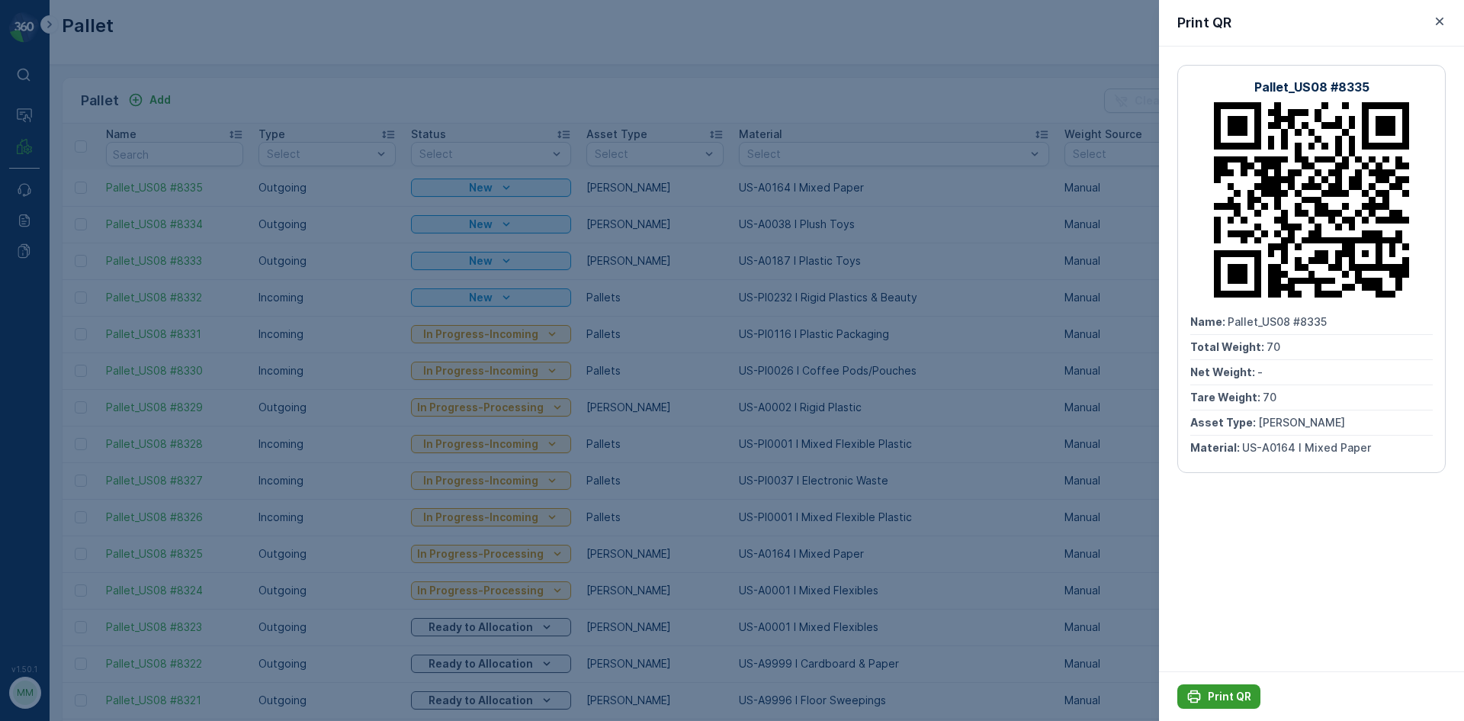
click at [1214, 692] on p "Print QR" at bounding box center [1229, 696] width 43 height 15
click at [971, 497] on div at bounding box center [732, 360] width 1464 height 721
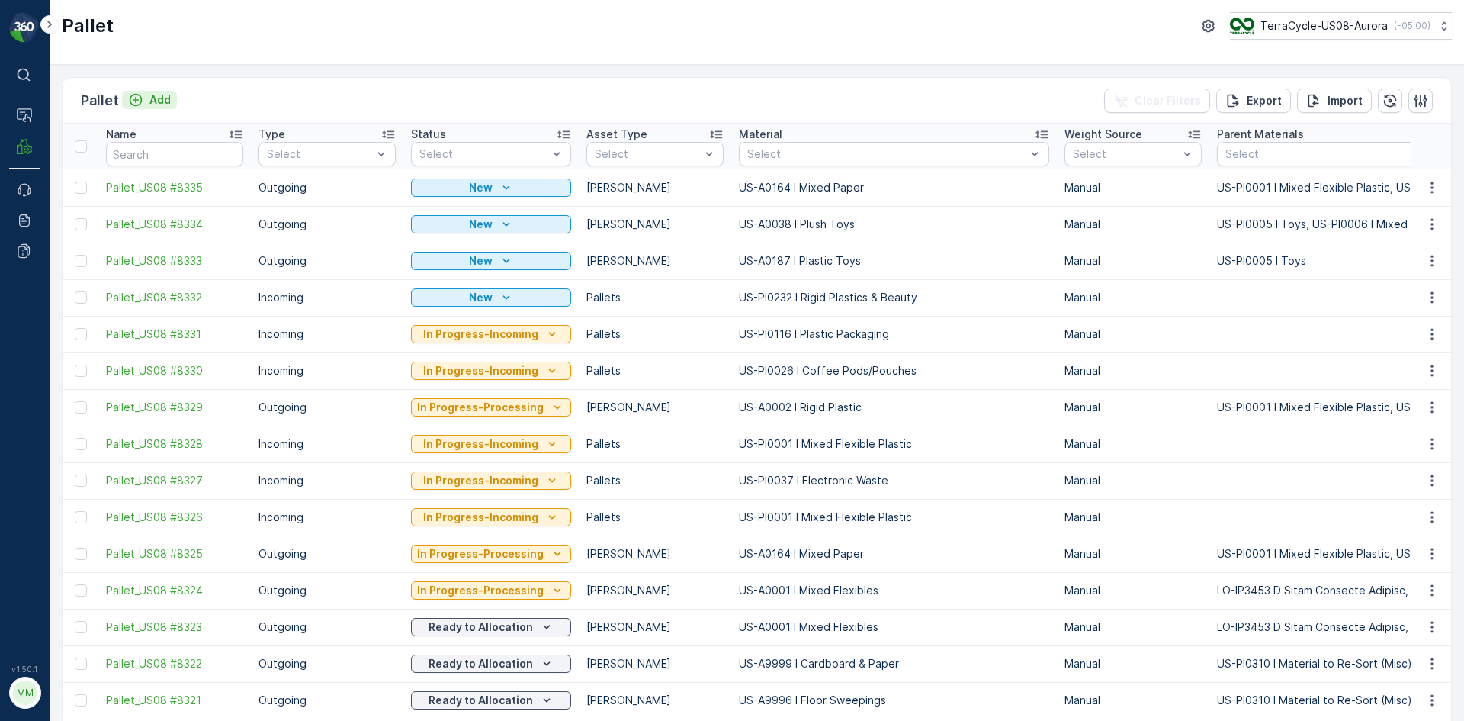
click at [161, 101] on p "Add" at bounding box center [159, 99] width 21 height 15
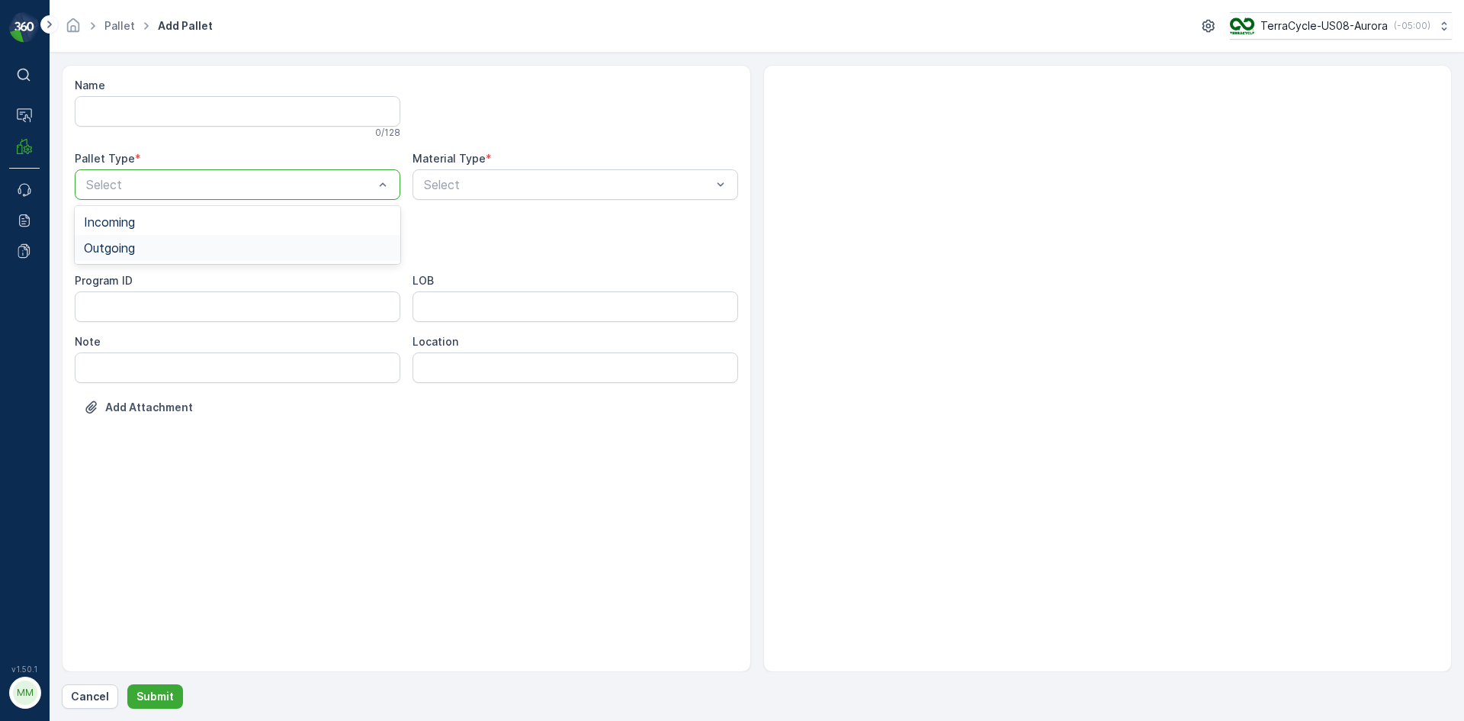
click at [158, 242] on div "Outgoing" at bounding box center [237, 248] width 307 height 14
click at [130, 278] on div "[PERSON_NAME]" at bounding box center [237, 283] width 307 height 14
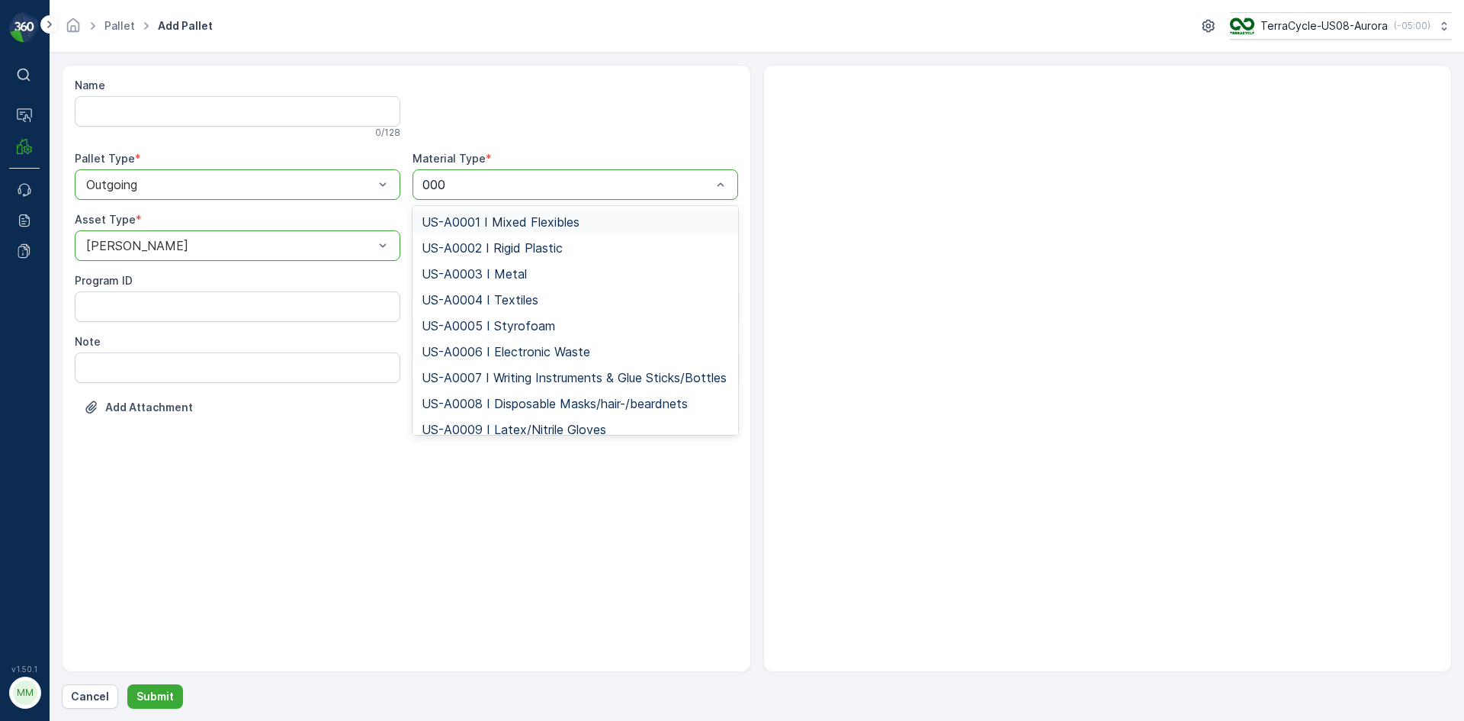
type input "0006"
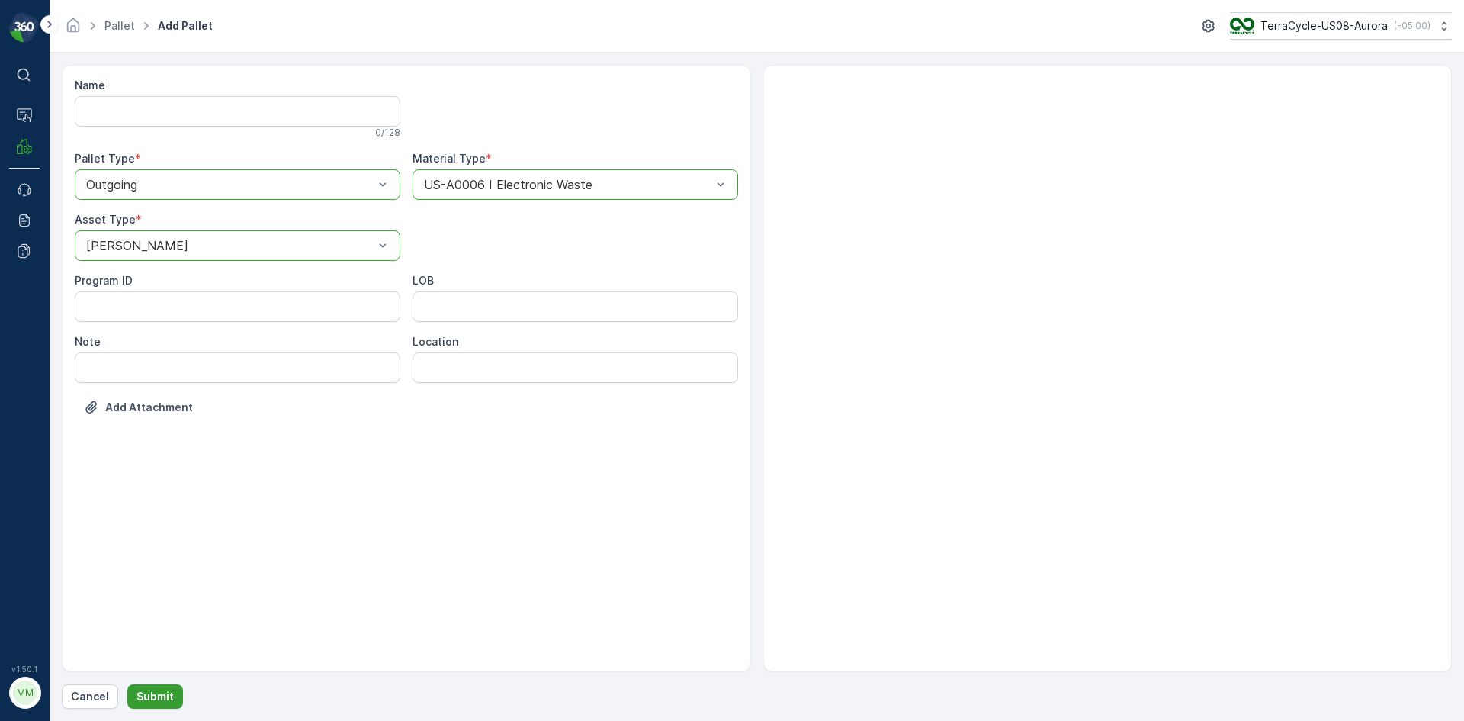
click at [165, 697] on p "Submit" at bounding box center [154, 696] width 37 height 15
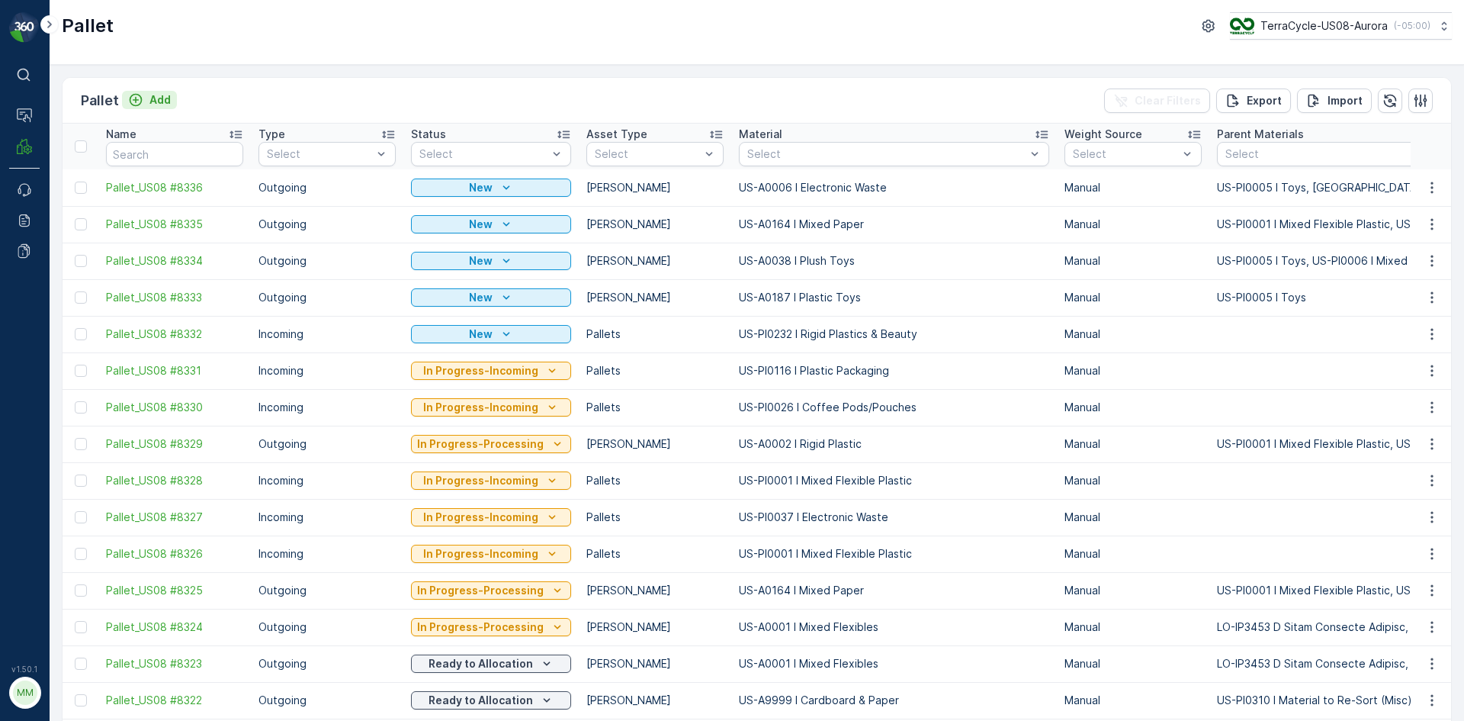
click at [154, 99] on p "Add" at bounding box center [159, 99] width 21 height 15
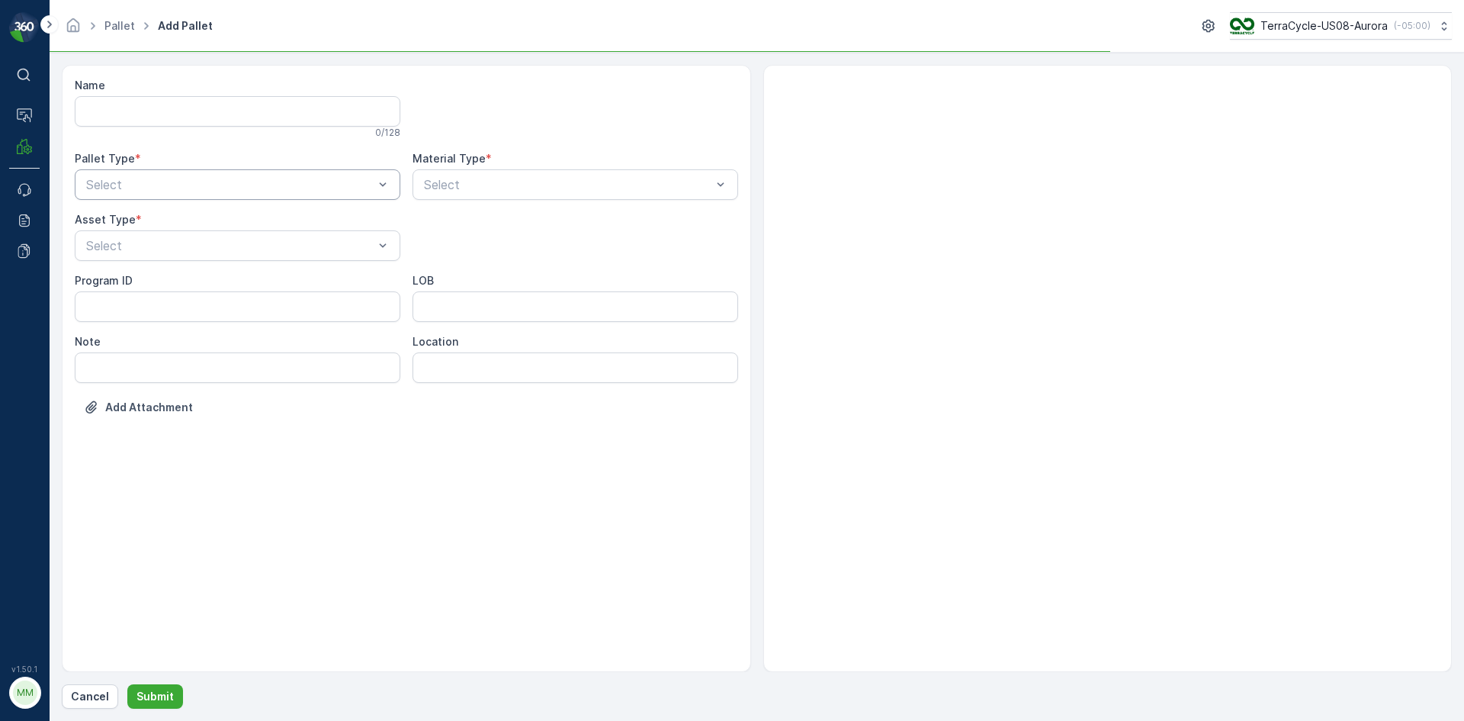
click at [157, 172] on div "Select" at bounding box center [238, 184] width 326 height 30
click at [131, 245] on span "Outgoing" at bounding box center [109, 248] width 51 height 14
click at [128, 285] on span "[PERSON_NAME]" at bounding box center [135, 283] width 102 height 14
click at [480, 174] on div "Select" at bounding box center [576, 184] width 326 height 30
type input "0187"
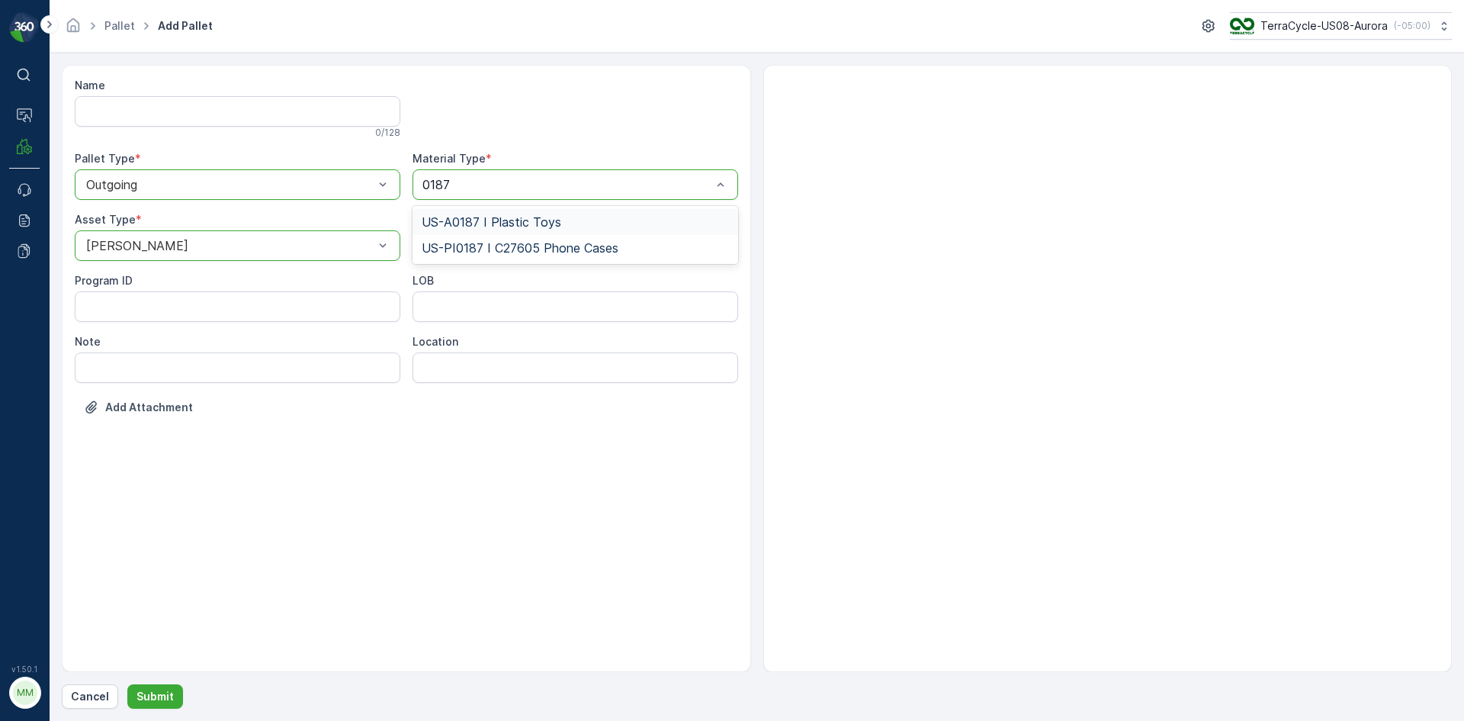
click at [509, 221] on span "US-A0187 I Plastic Toys" at bounding box center [492, 222] width 140 height 14
click at [156, 697] on p "Submit" at bounding box center [154, 696] width 37 height 15
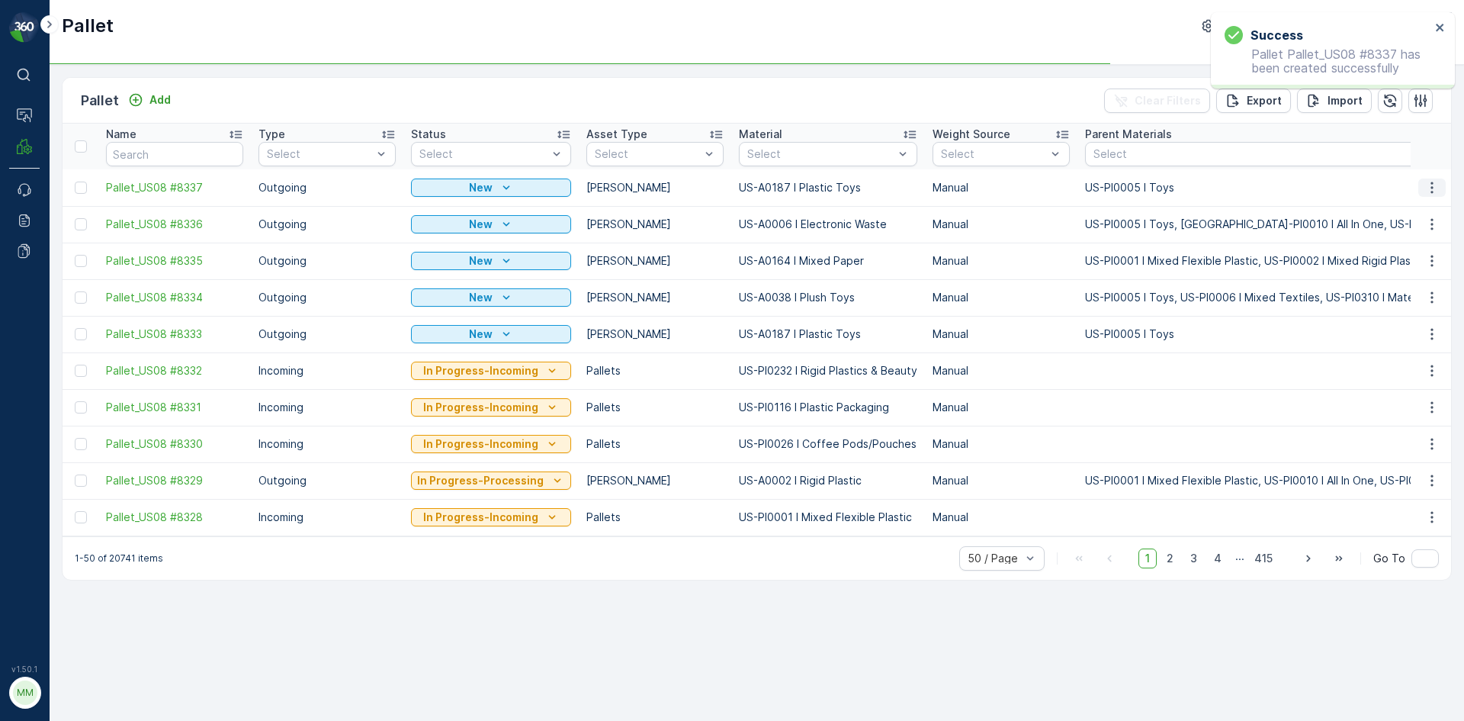
click at [1431, 189] on icon "button" at bounding box center [1431, 187] width 15 height 15
click at [1415, 294] on div "Print QR" at bounding box center [1413, 295] width 101 height 21
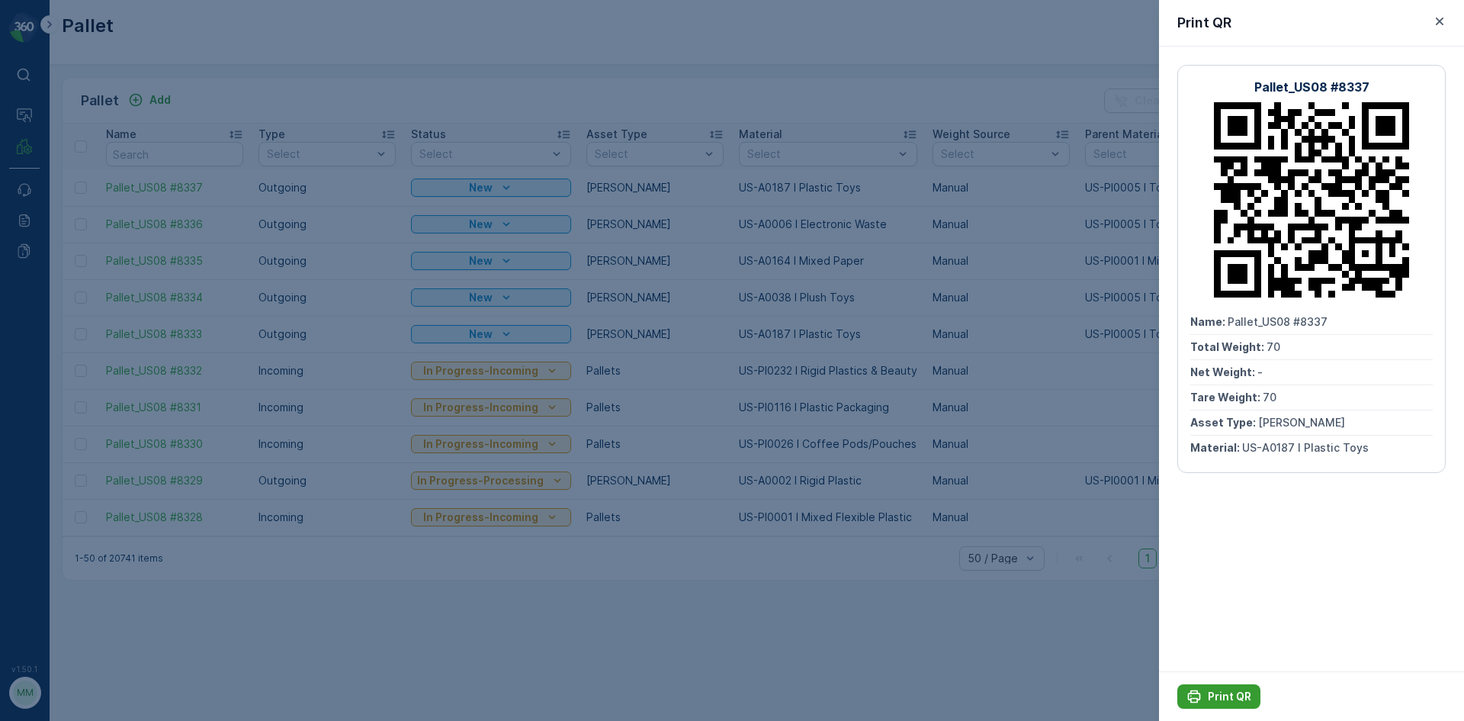
click at [1231, 694] on p "Print QR" at bounding box center [1229, 696] width 43 height 15
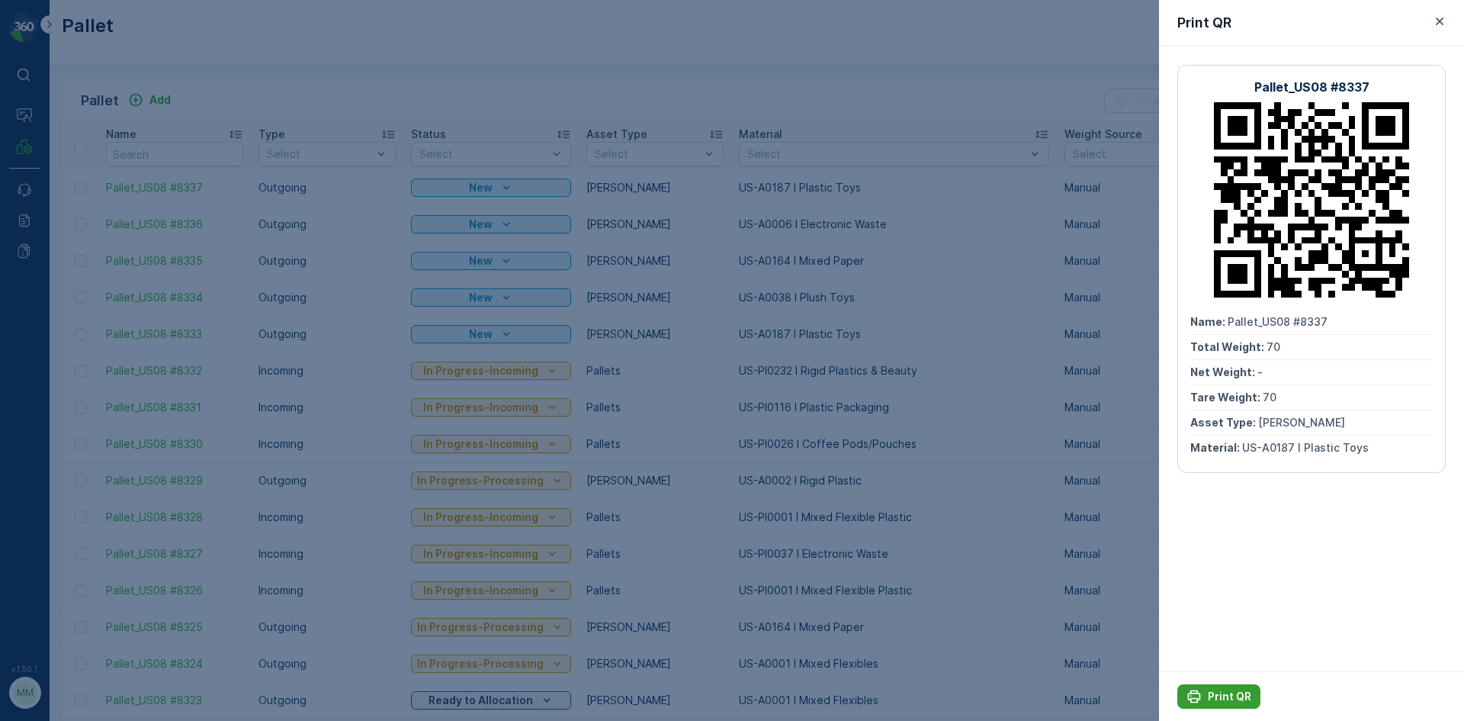
click at [1223, 692] on p "Print QR" at bounding box center [1229, 696] width 43 height 15
click at [959, 481] on div at bounding box center [732, 360] width 1464 height 721
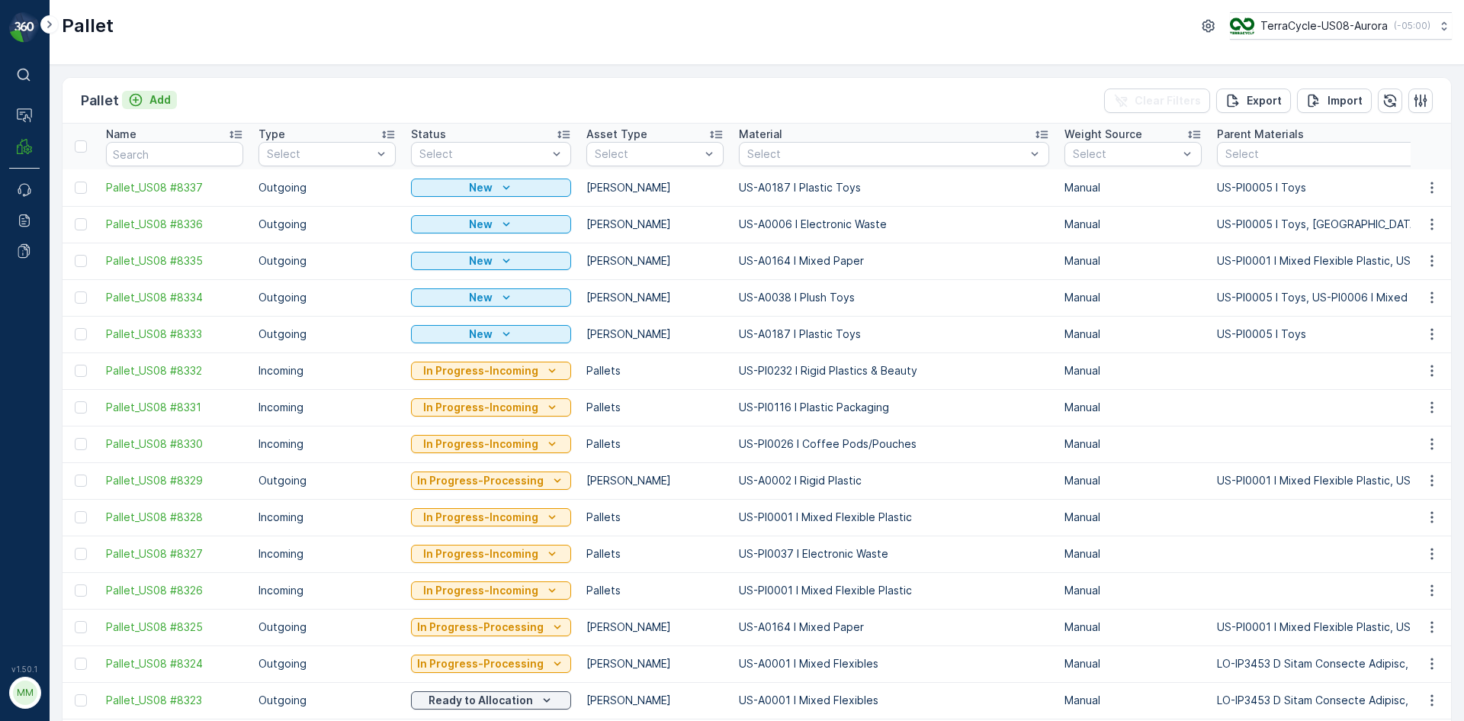
click at [163, 100] on p "Add" at bounding box center [159, 99] width 21 height 15
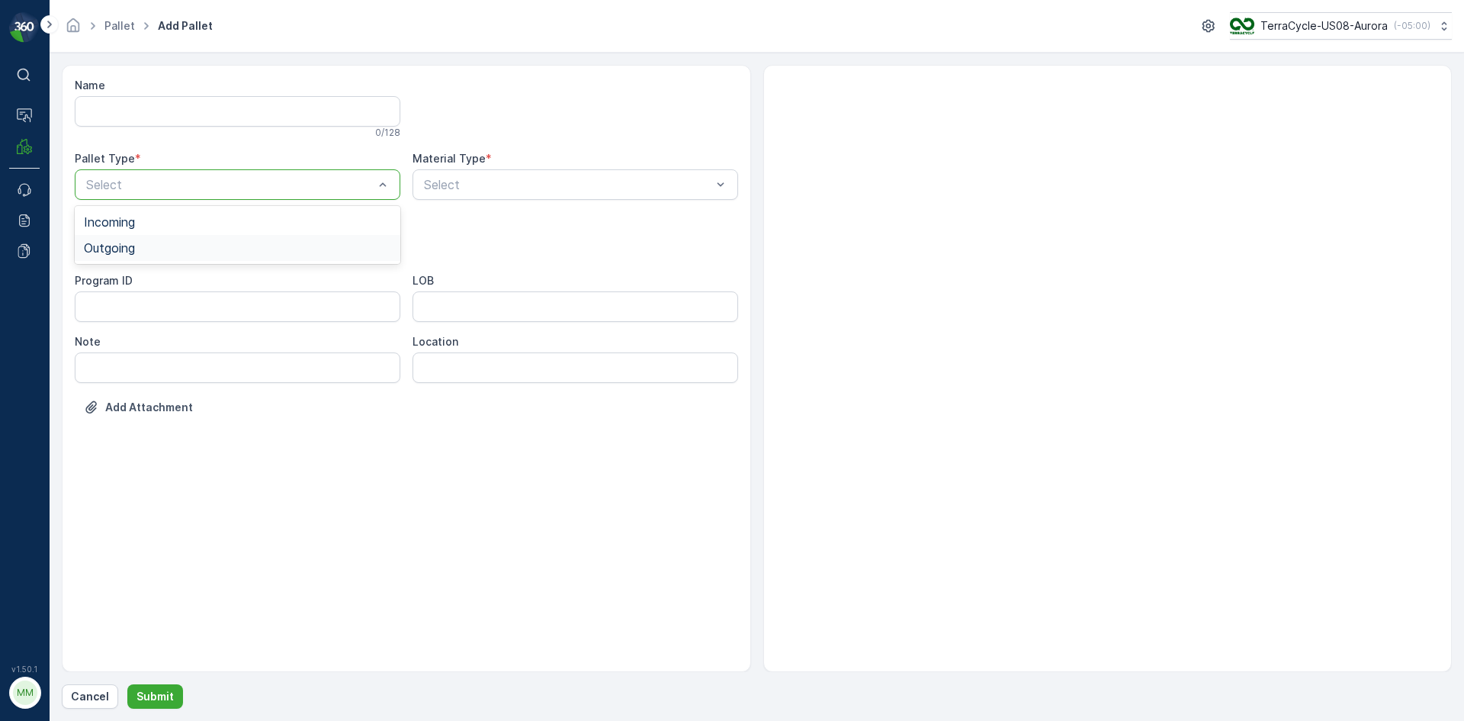
drag, startPoint x: 185, startPoint y: 185, endPoint x: 167, endPoint y: 238, distance: 56.2
click at [159, 247] on div "Outgoing" at bounding box center [237, 248] width 307 height 14
click at [143, 281] on div "Gaylord" at bounding box center [237, 283] width 307 height 14
type input "0187"
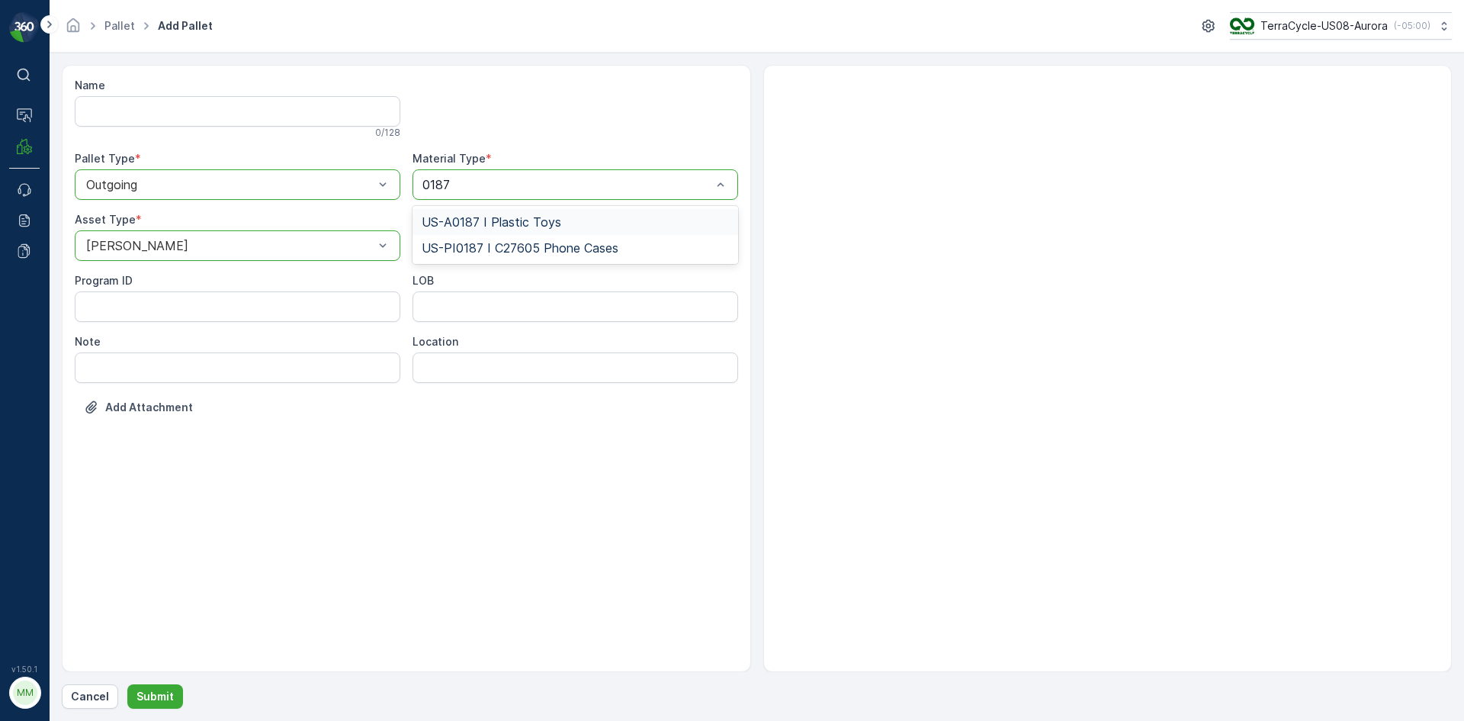
click at [490, 226] on span "US-A0187 I Plastic Toys" at bounding box center [492, 222] width 140 height 14
click at [171, 701] on button "Submit" at bounding box center [155, 696] width 56 height 24
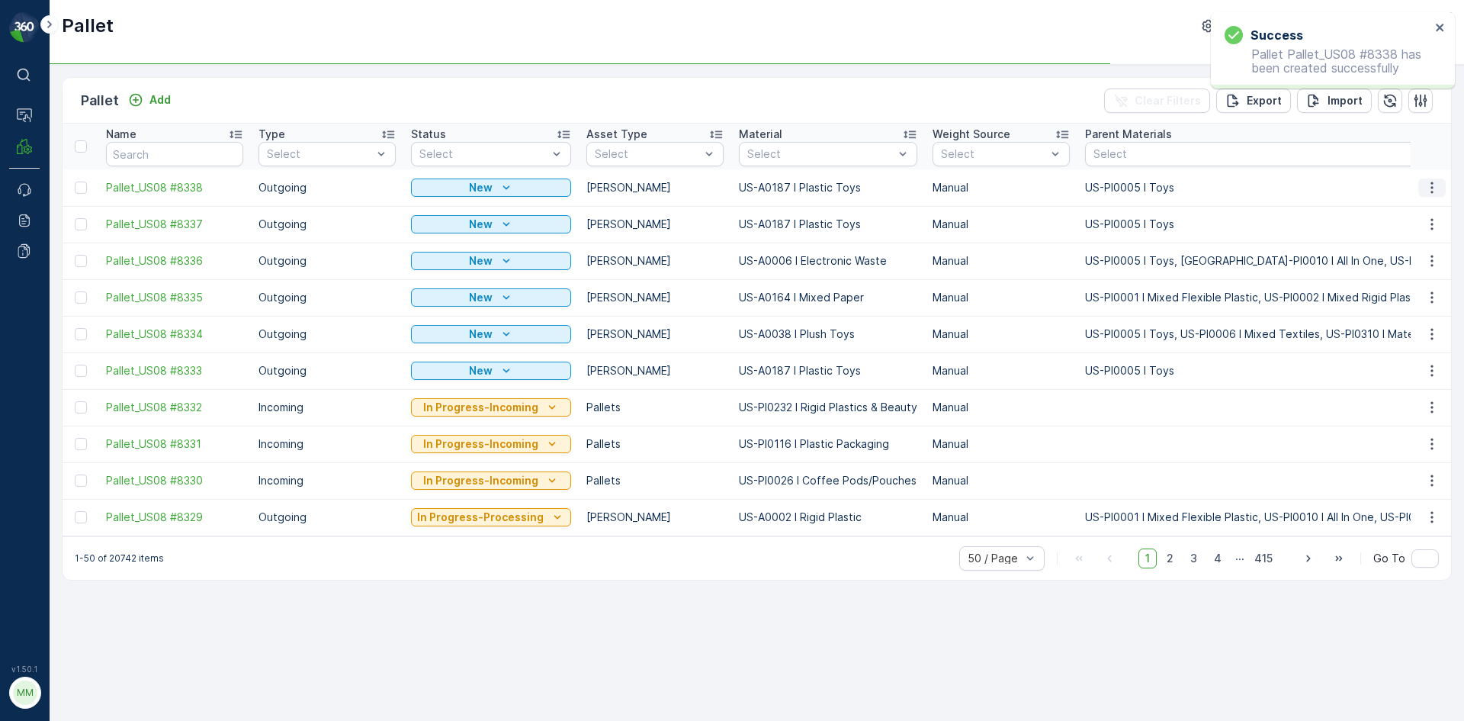
click at [1432, 191] on icon "button" at bounding box center [1431, 186] width 2 height 11
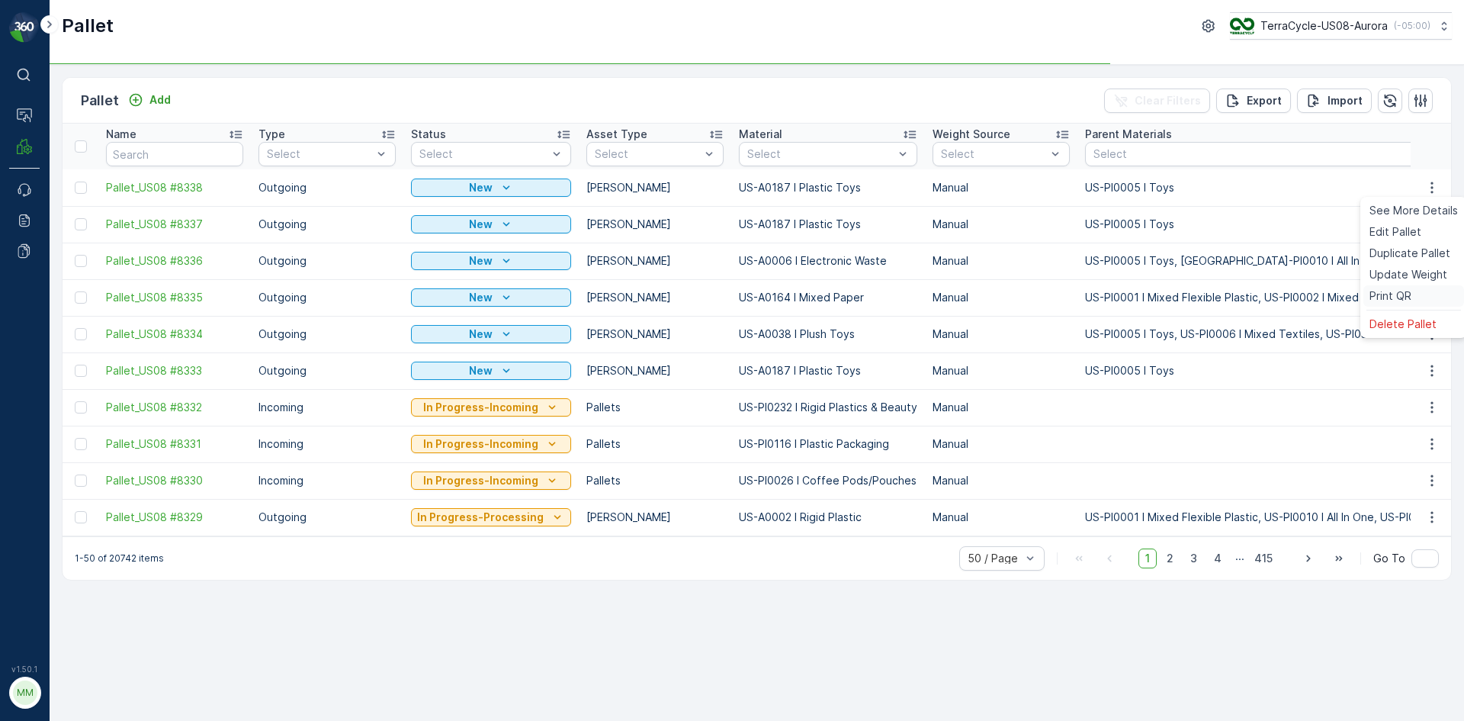
click at [1405, 298] on span "Print QR" at bounding box center [1390, 295] width 42 height 15
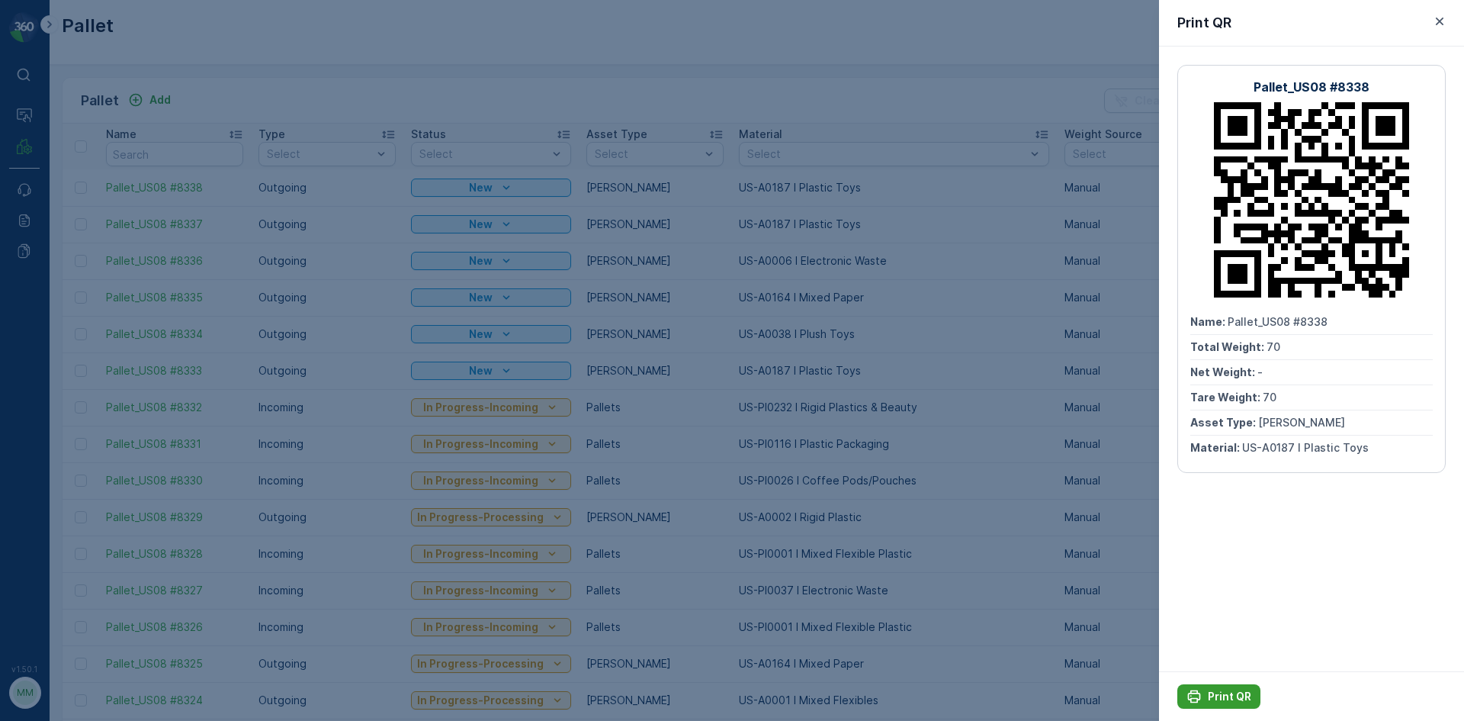
click at [1234, 697] on p "Print QR" at bounding box center [1229, 696] width 43 height 15
click at [838, 431] on div at bounding box center [732, 360] width 1464 height 721
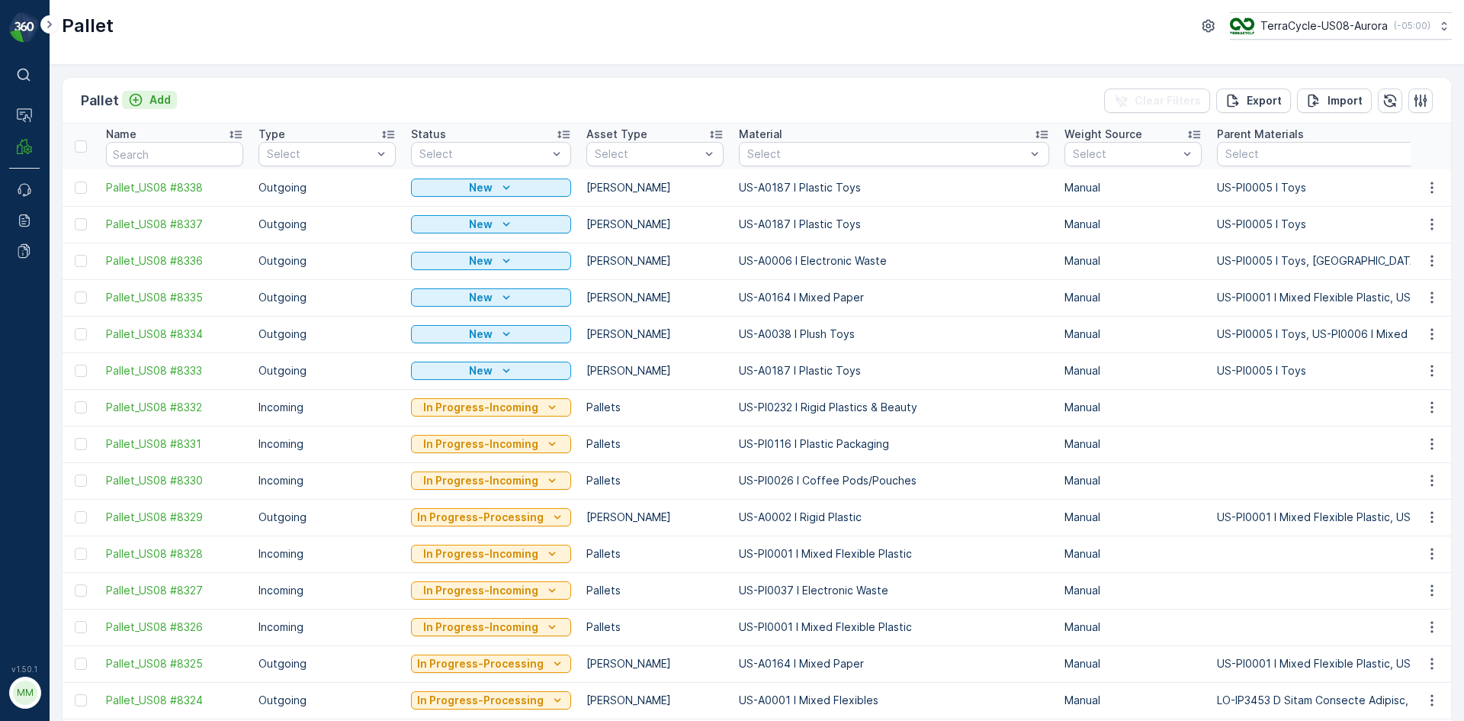
click at [162, 104] on p "Add" at bounding box center [159, 99] width 21 height 15
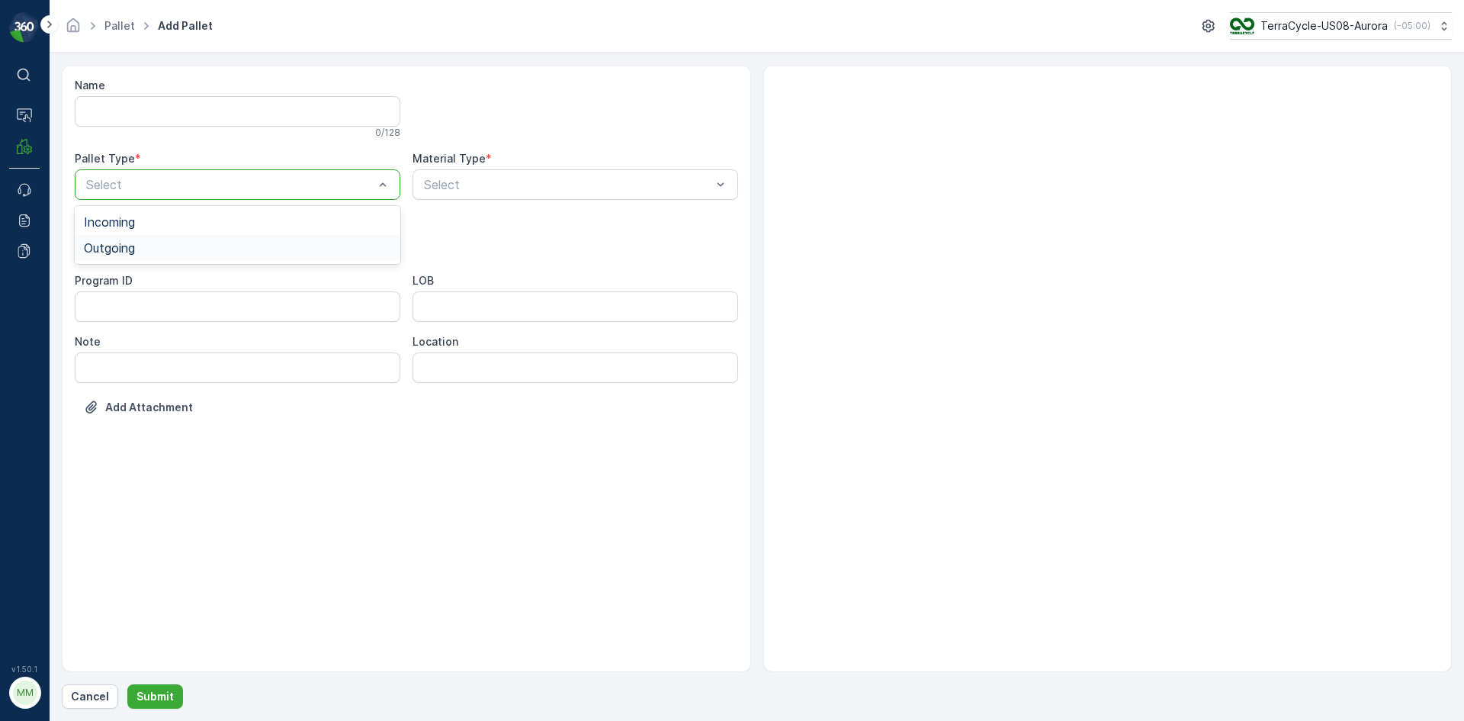
click at [171, 241] on div "Outgoing" at bounding box center [237, 248] width 307 height 14
click at [149, 280] on div "Gaylord" at bounding box center [237, 283] width 307 height 14
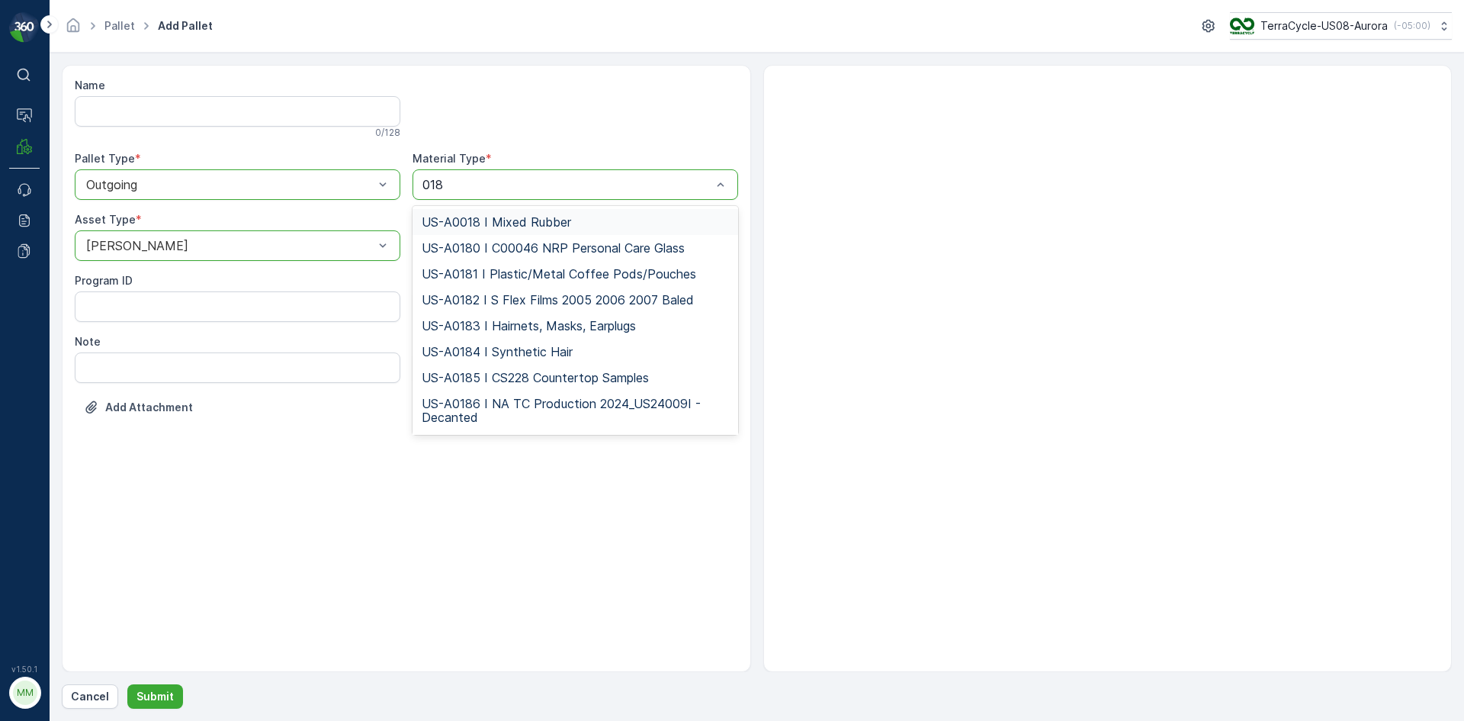
type input "0187"
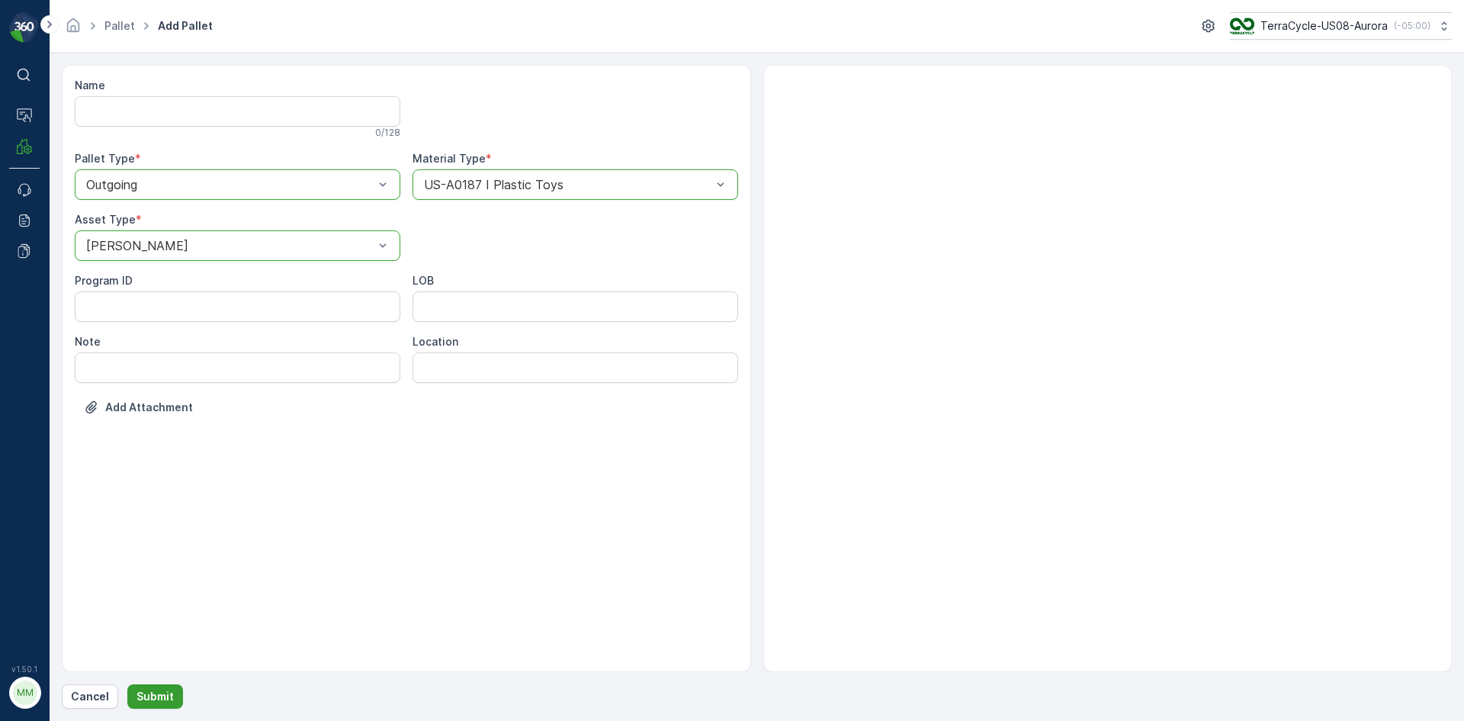
click at [164, 697] on p "Submit" at bounding box center [154, 696] width 37 height 15
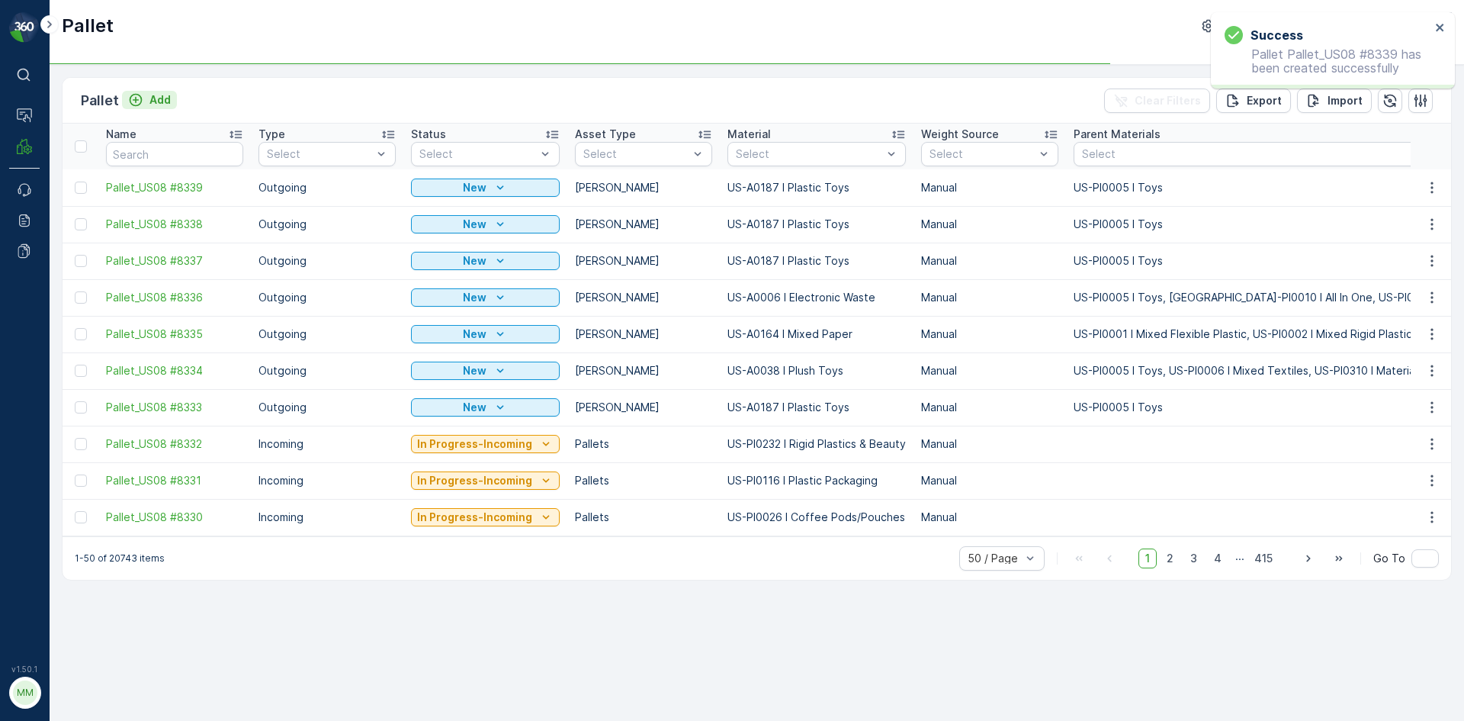
click at [160, 102] on p "Add" at bounding box center [159, 99] width 21 height 15
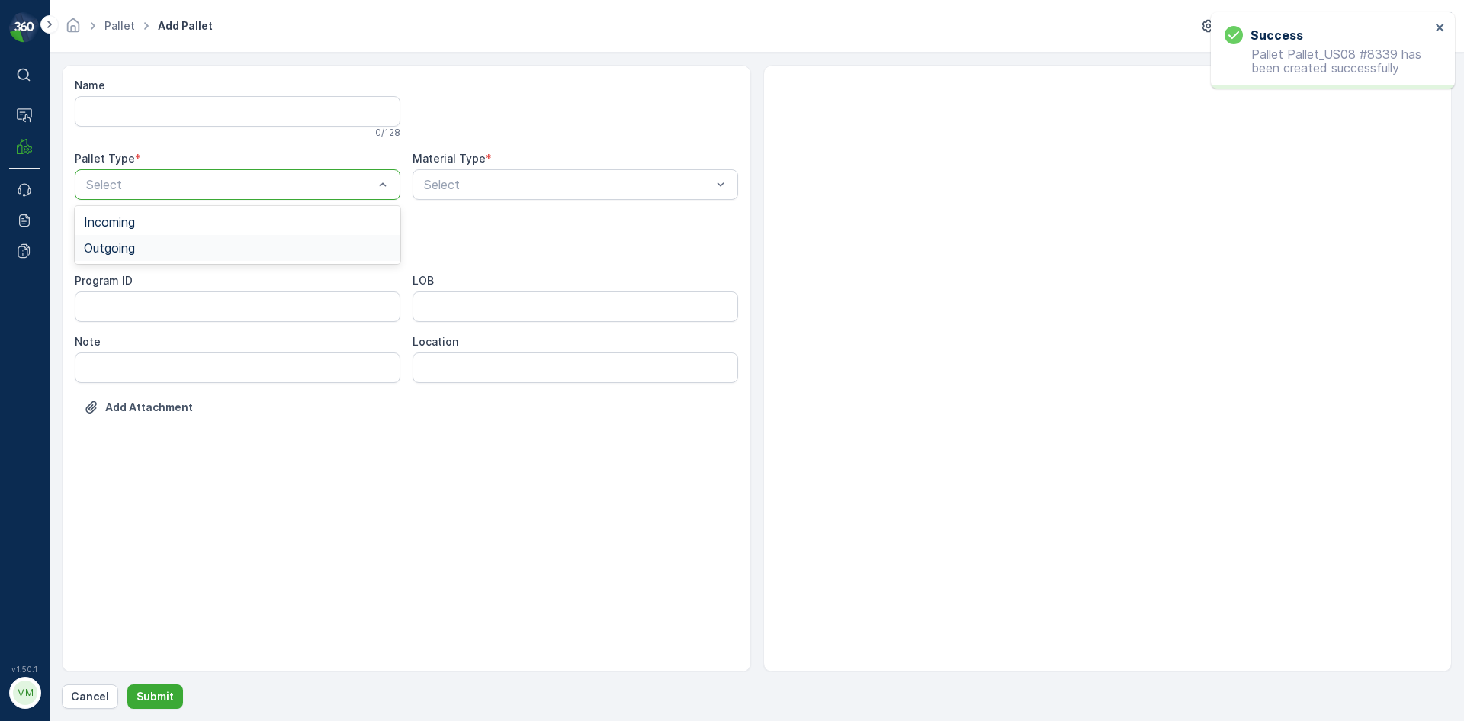
click at [147, 241] on div "Outgoing" at bounding box center [238, 248] width 326 height 26
click at [140, 273] on div "Gaylord" at bounding box center [238, 283] width 326 height 26
click at [490, 173] on div "Select" at bounding box center [576, 184] width 326 height 30
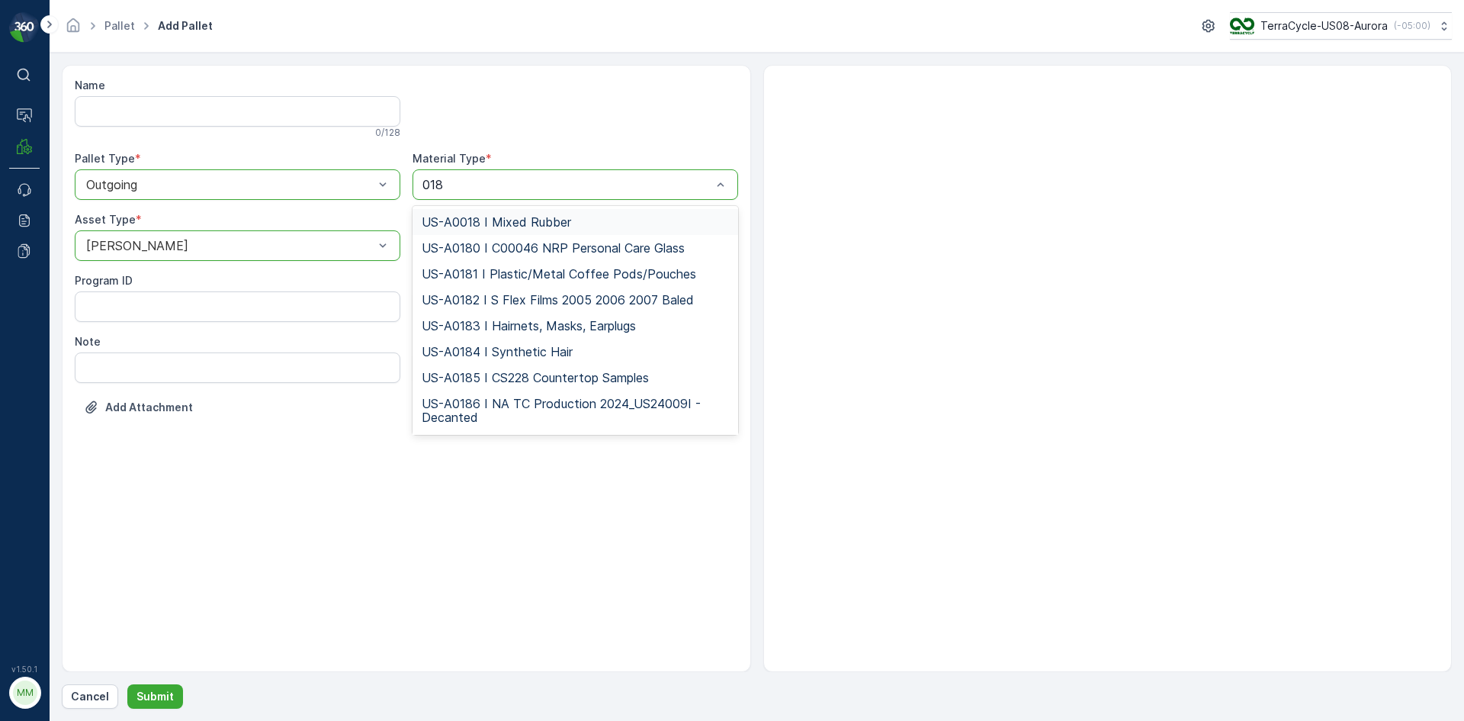
type input "0187"
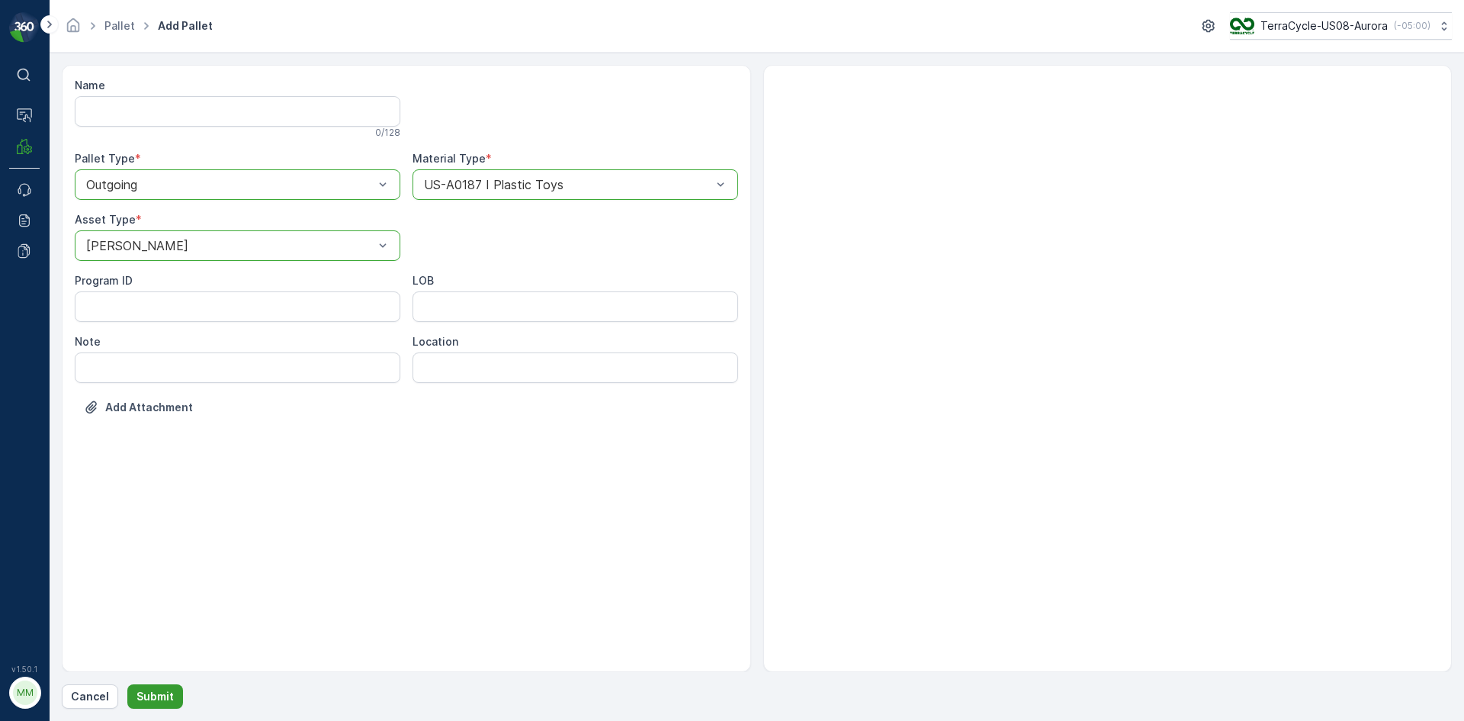
click at [165, 686] on button "Submit" at bounding box center [155, 696] width 56 height 24
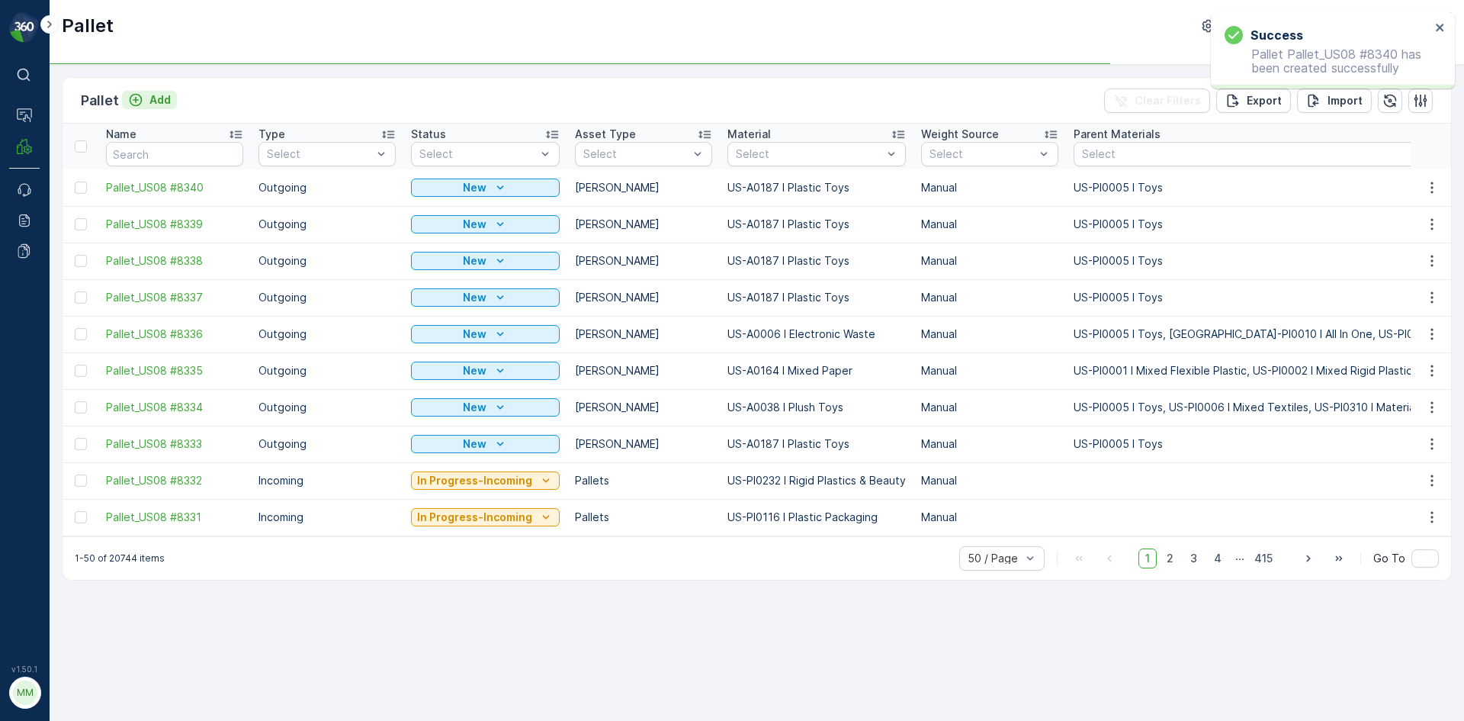
click at [151, 98] on p "Add" at bounding box center [159, 99] width 21 height 15
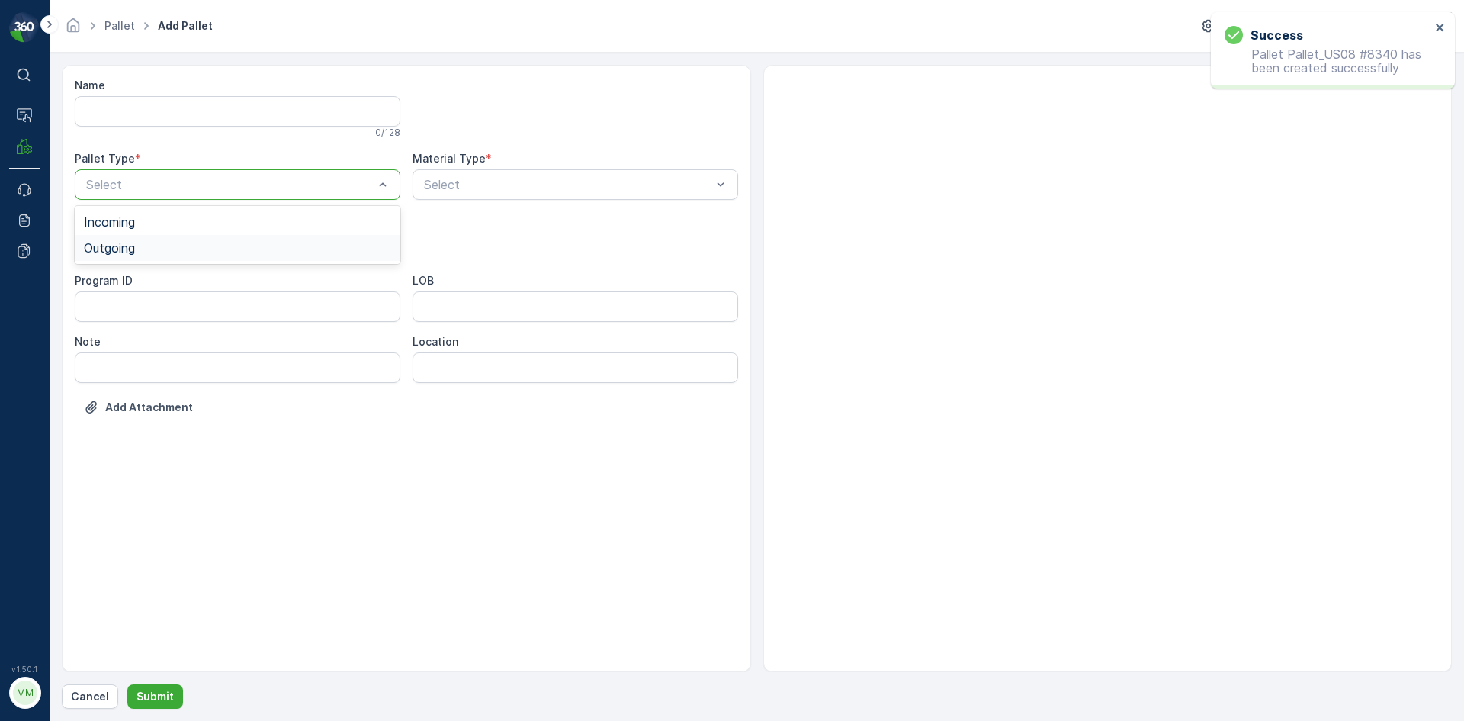
click at [153, 239] on div "Outgoing" at bounding box center [238, 248] width 326 height 26
click at [146, 278] on div "Gaylord" at bounding box center [237, 283] width 307 height 14
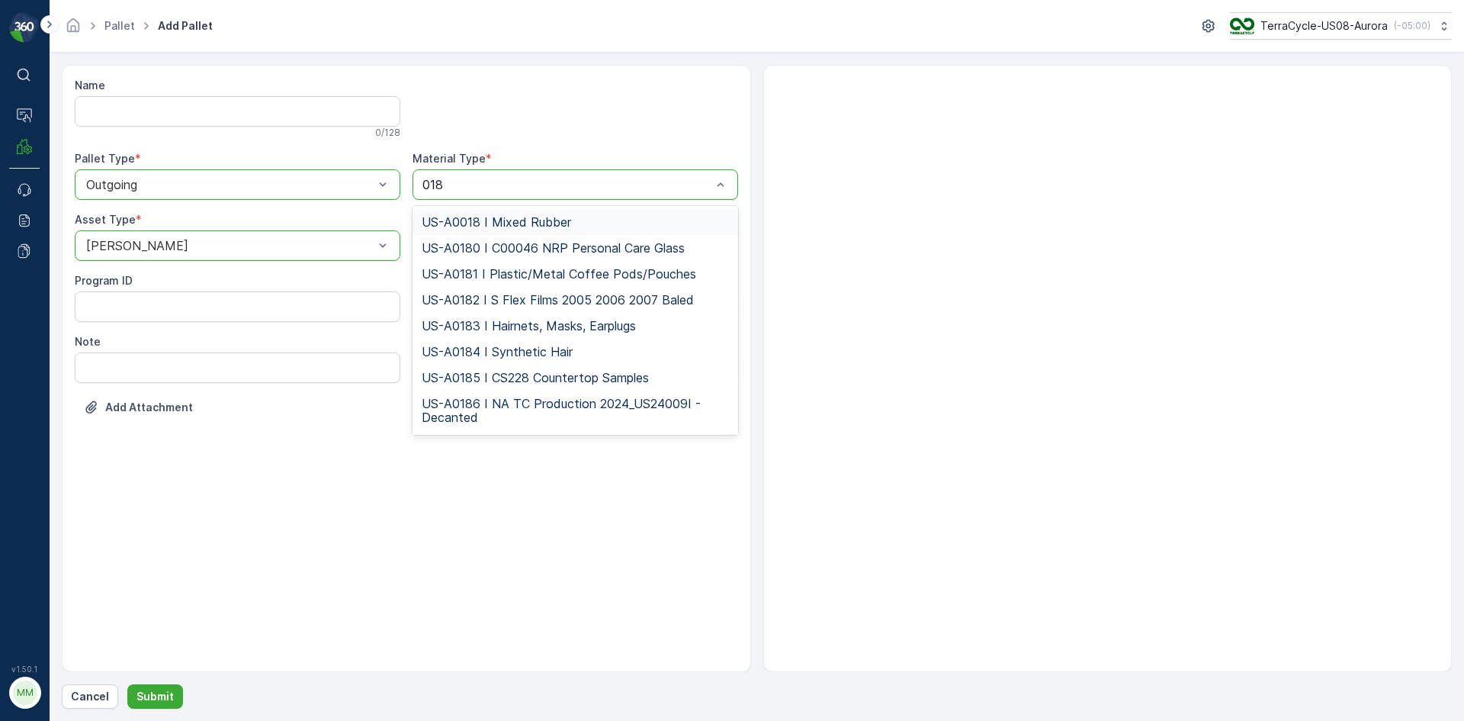
type input "0187"
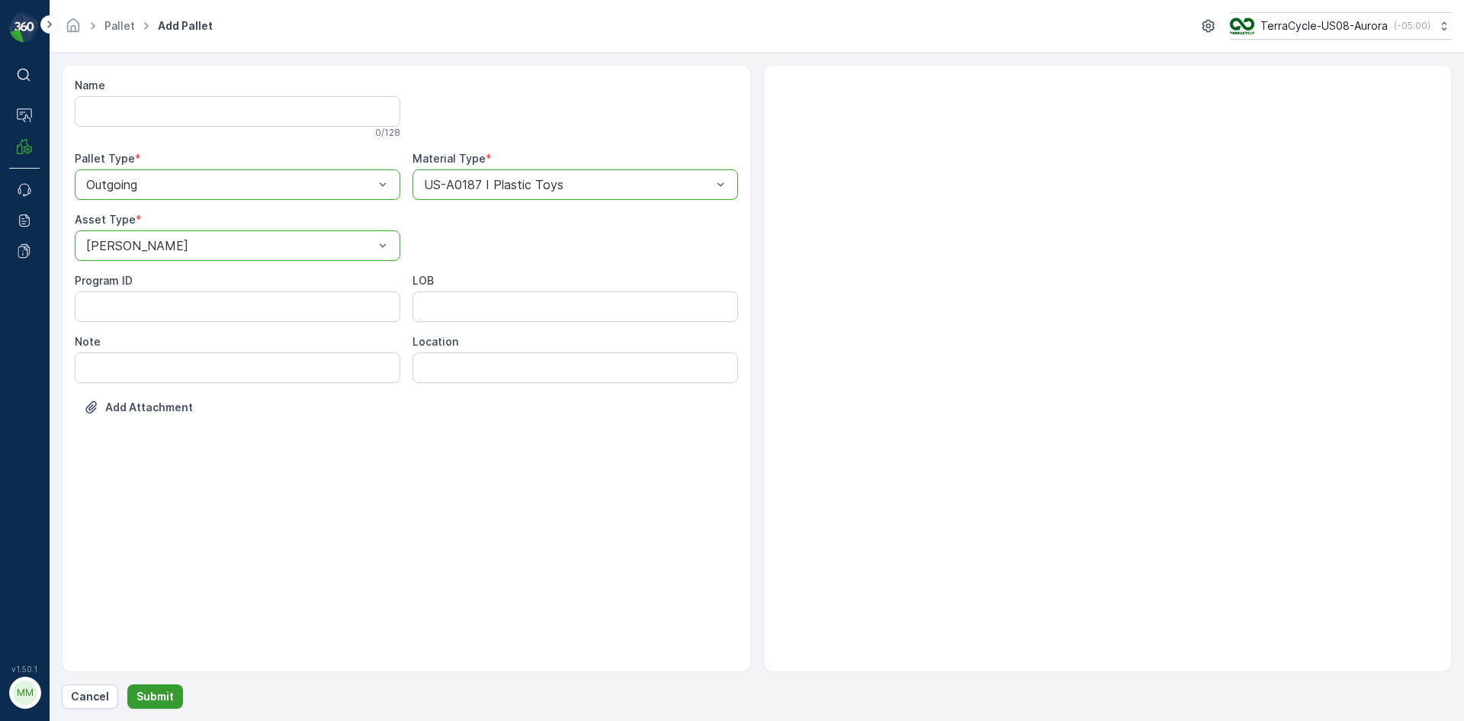
click at [139, 686] on button "Submit" at bounding box center [155, 696] width 56 height 24
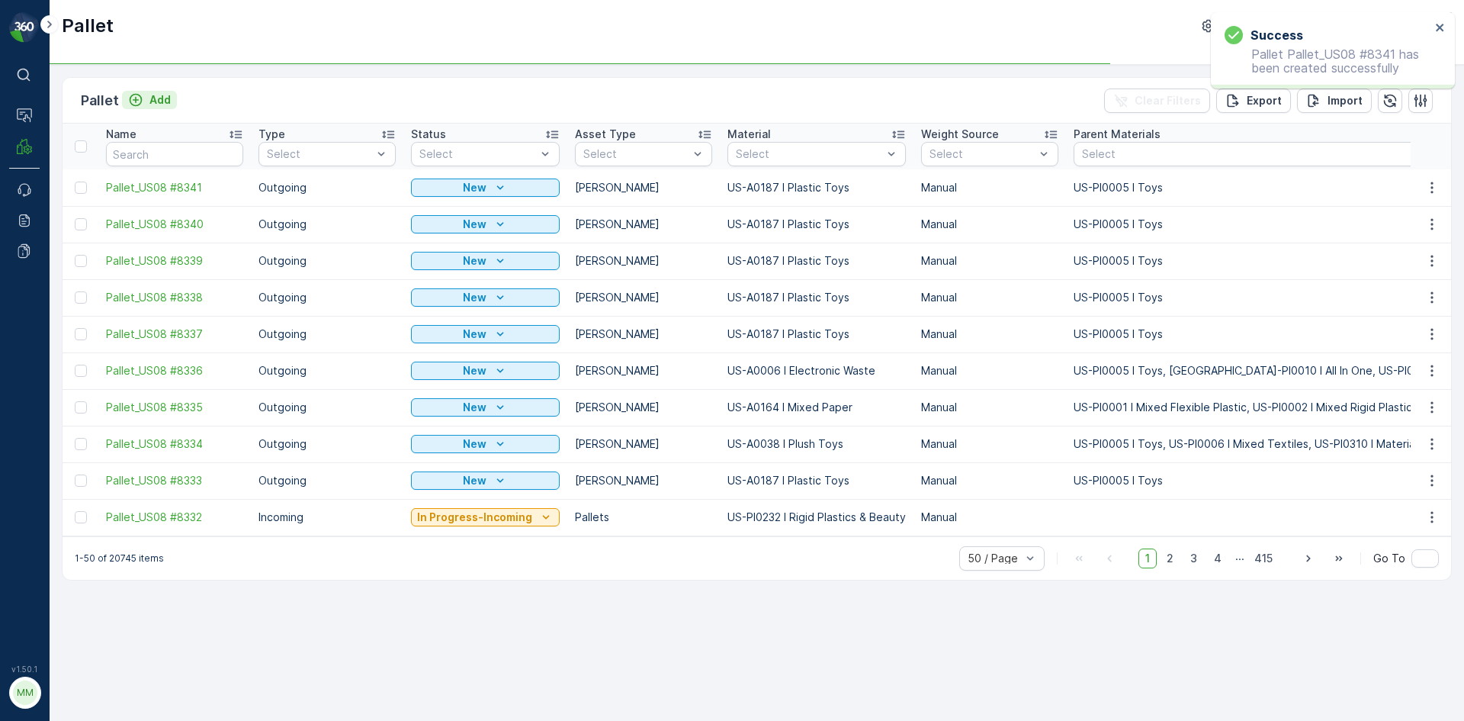
click at [146, 99] on div "Add" at bounding box center [149, 99] width 43 height 15
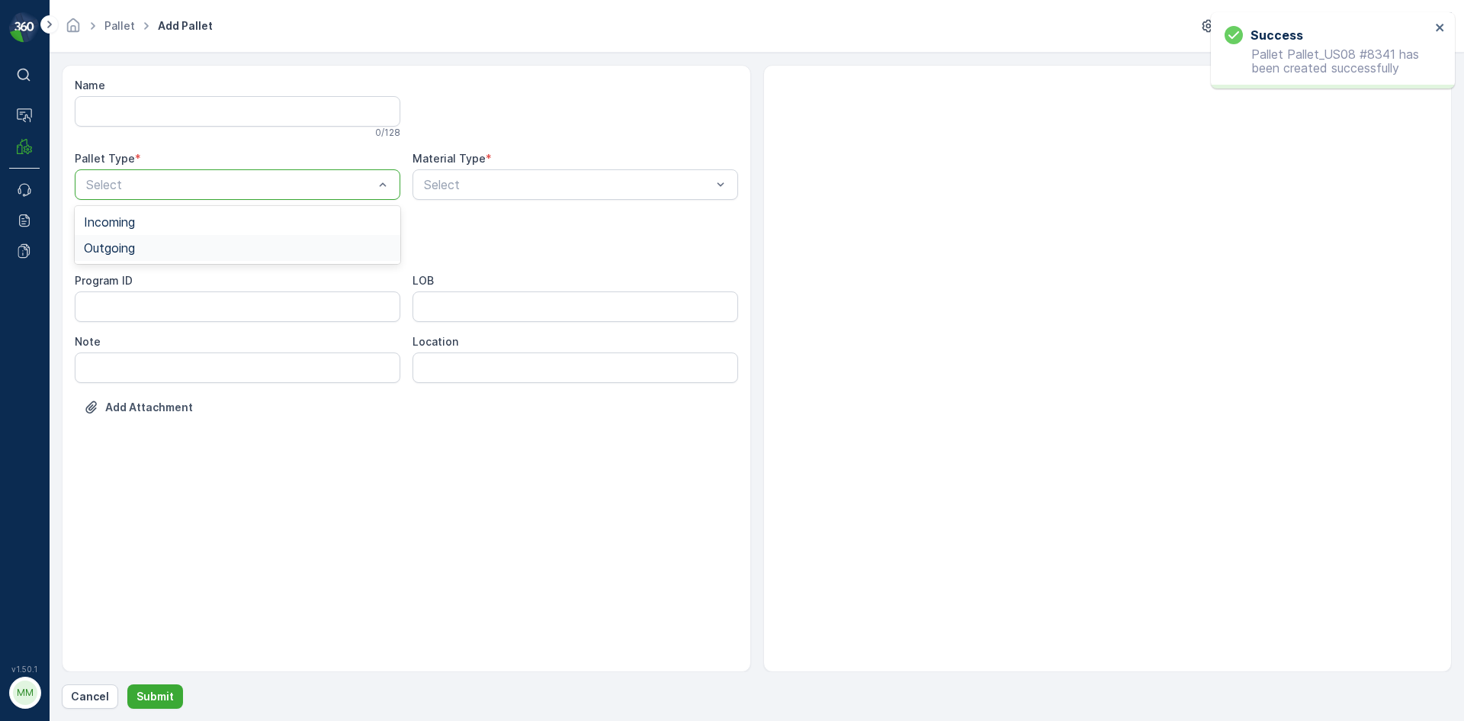
click at [121, 248] on span "Outgoing" at bounding box center [109, 248] width 51 height 14
click at [140, 231] on div "Select" at bounding box center [238, 245] width 326 height 30
click at [132, 283] on div "Gaylord" at bounding box center [237, 283] width 307 height 14
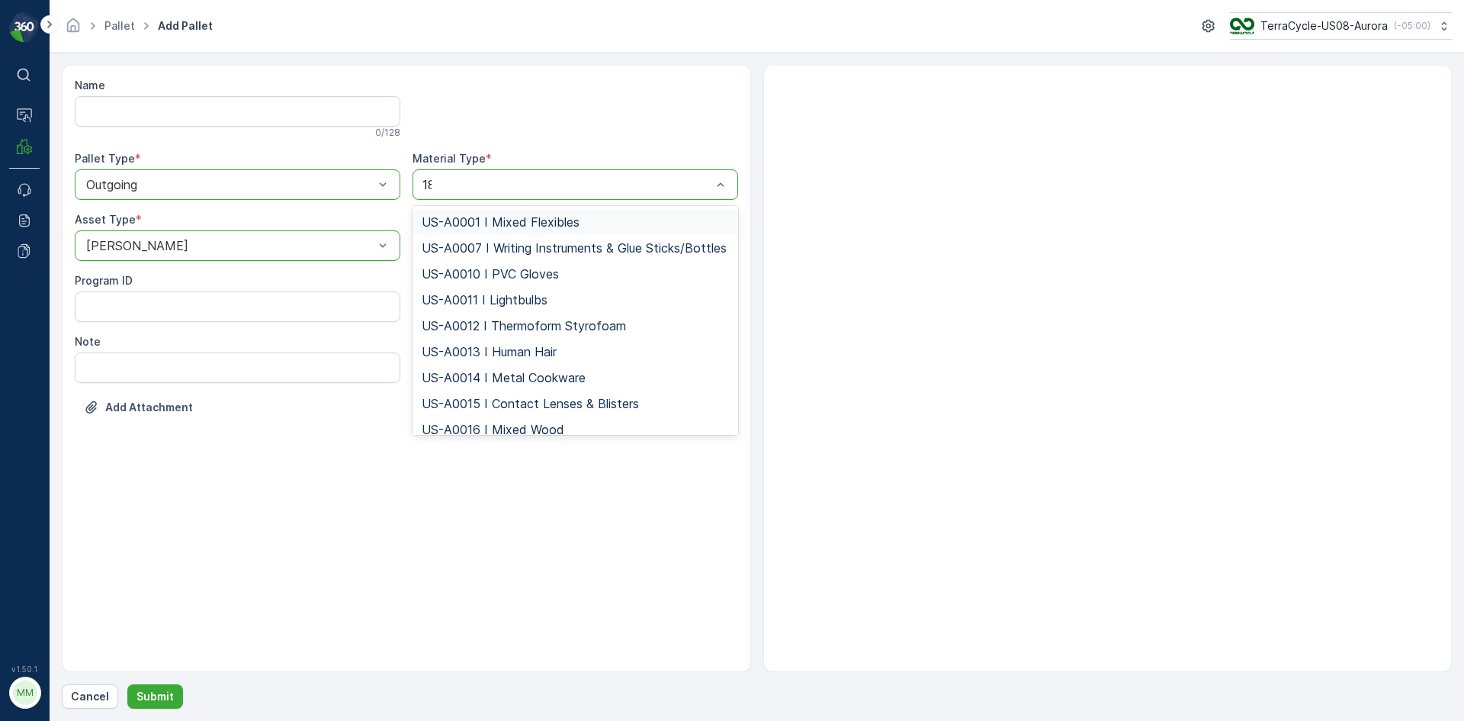
type input "187"
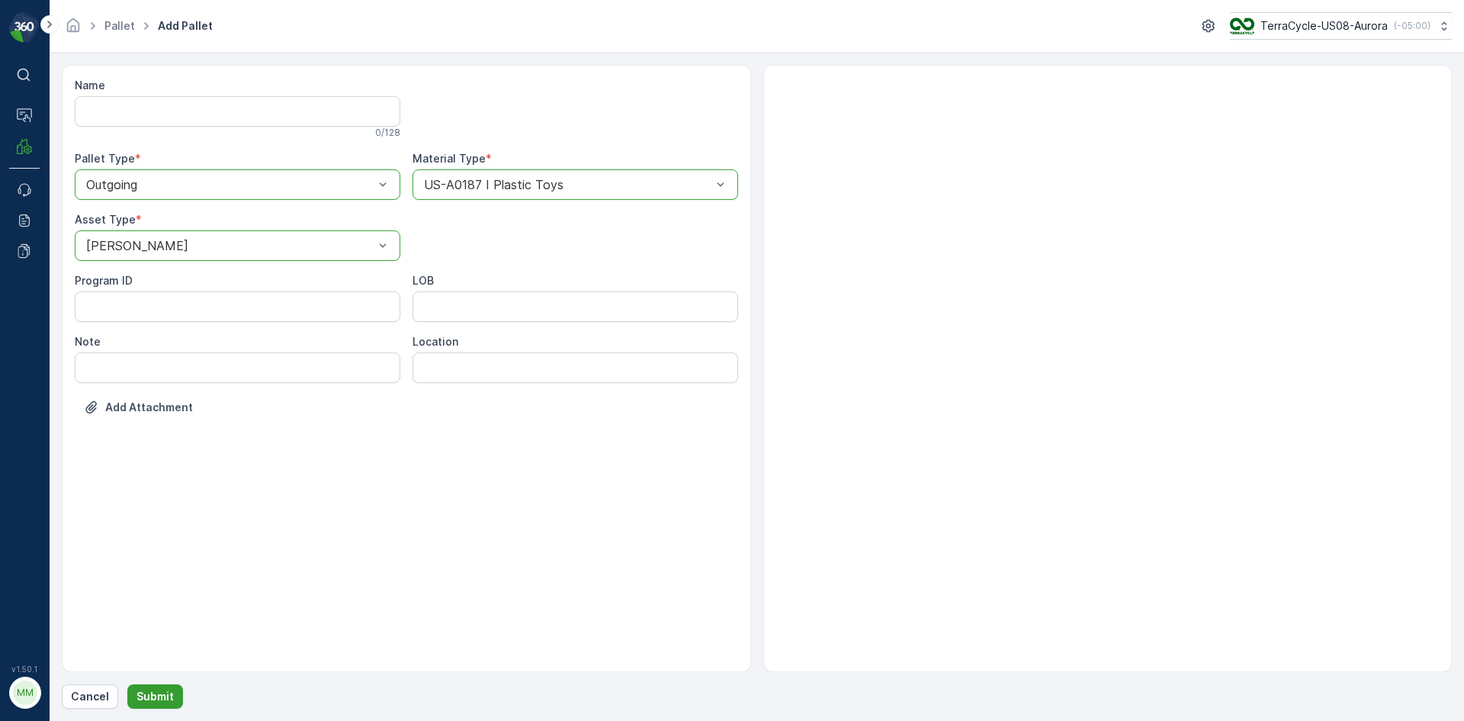
click at [153, 697] on p "Submit" at bounding box center [154, 696] width 37 height 15
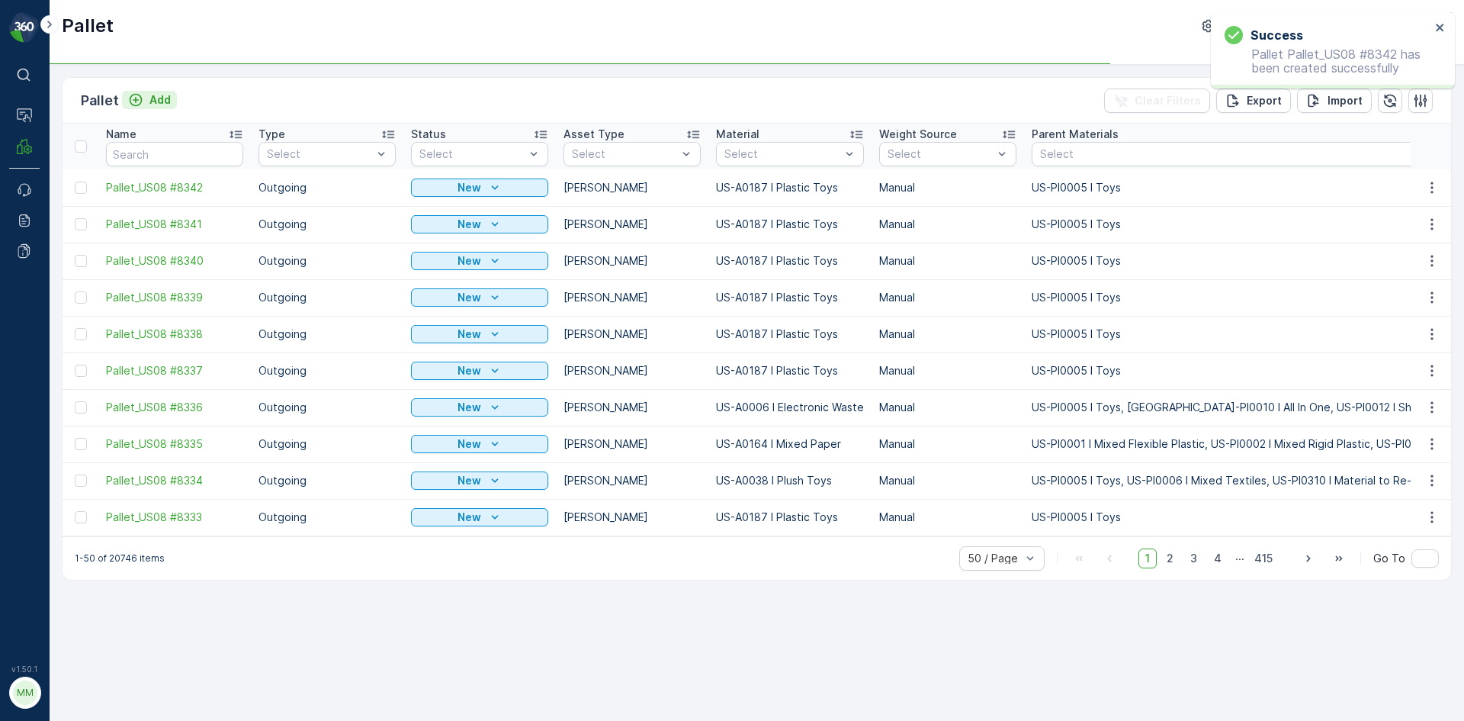
click at [160, 97] on p "Add" at bounding box center [159, 99] width 21 height 15
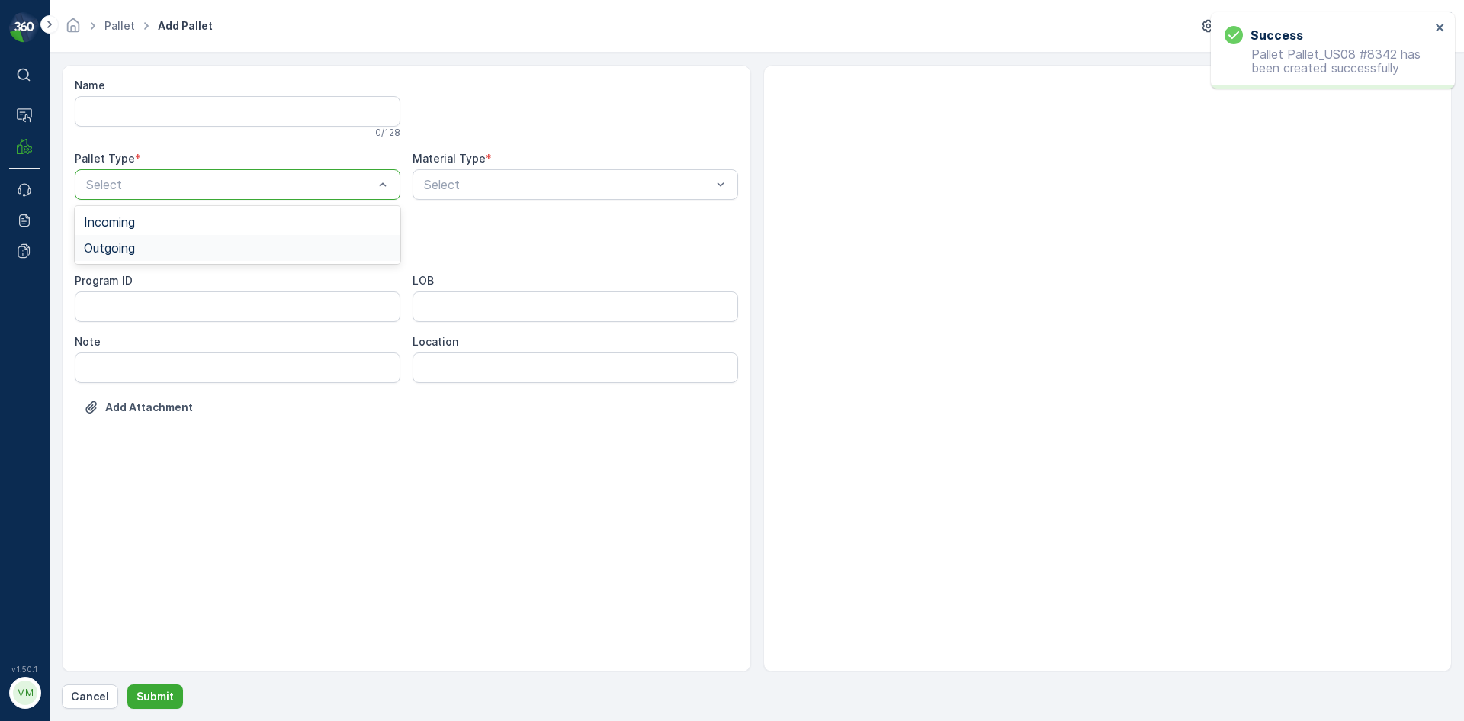
click at [121, 250] on span "Outgoing" at bounding box center [109, 248] width 51 height 14
click at [108, 279] on span "Gaylord" at bounding box center [135, 283] width 102 height 14
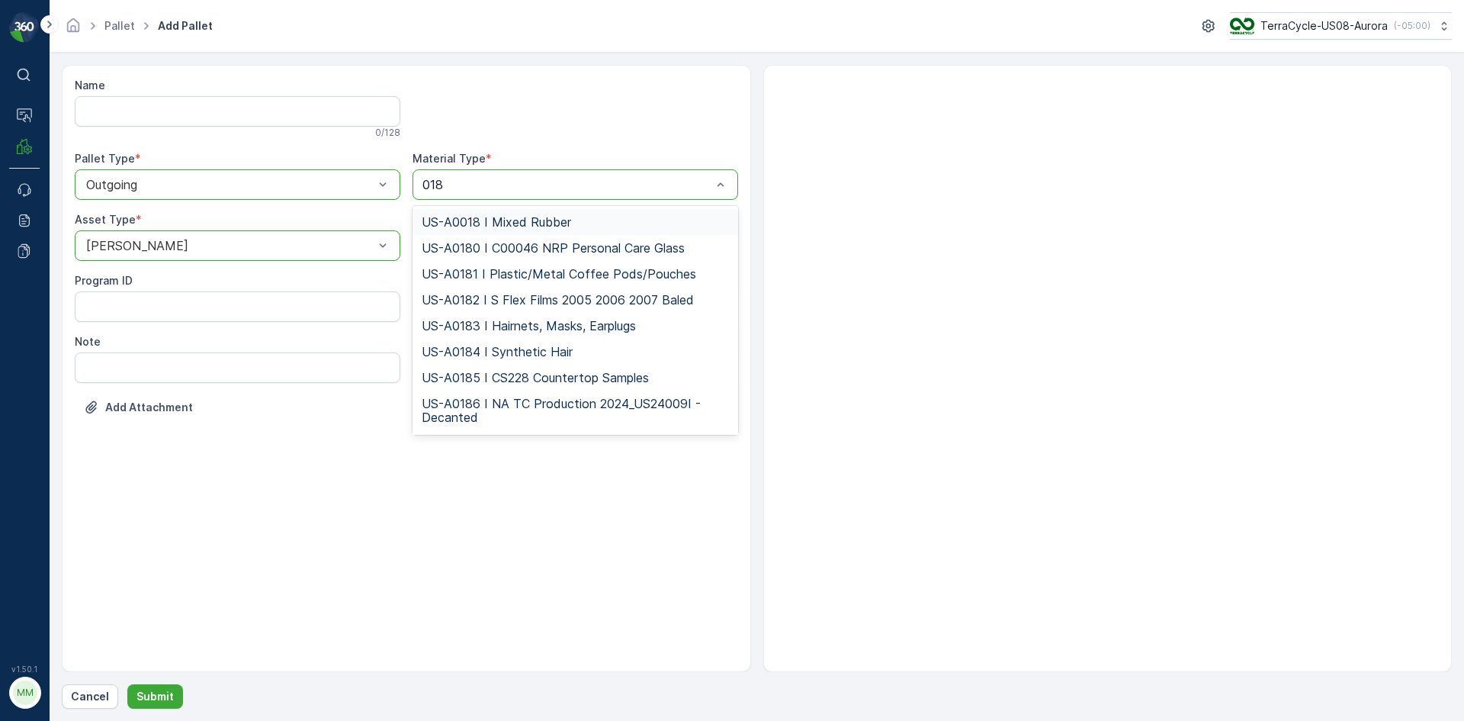
type input "0187"
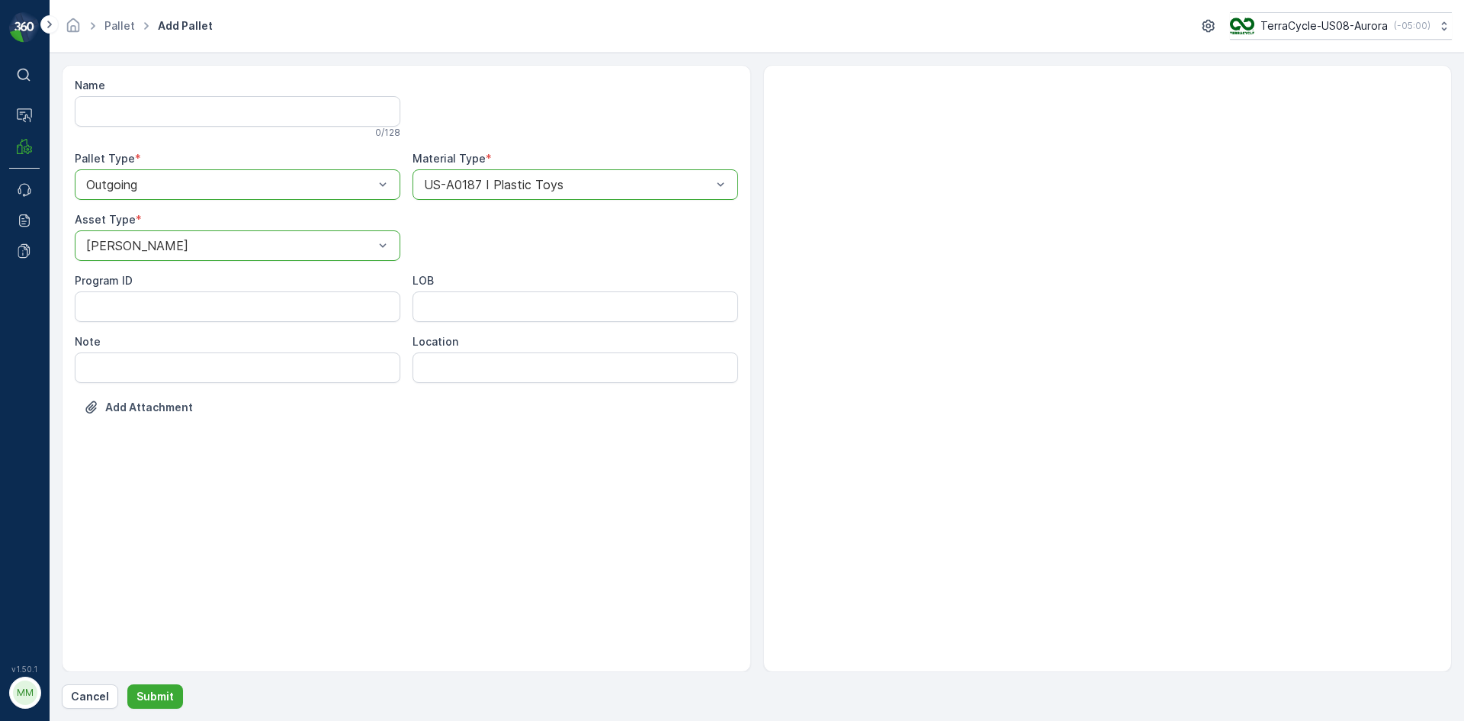
click at [162, 680] on div "Name 0 / 128 Pallet Type * option Outgoing, selected. Outgoing Material Type * …" at bounding box center [757, 387] width 1390 height 644
click at [164, 692] on p "Submit" at bounding box center [154, 696] width 37 height 15
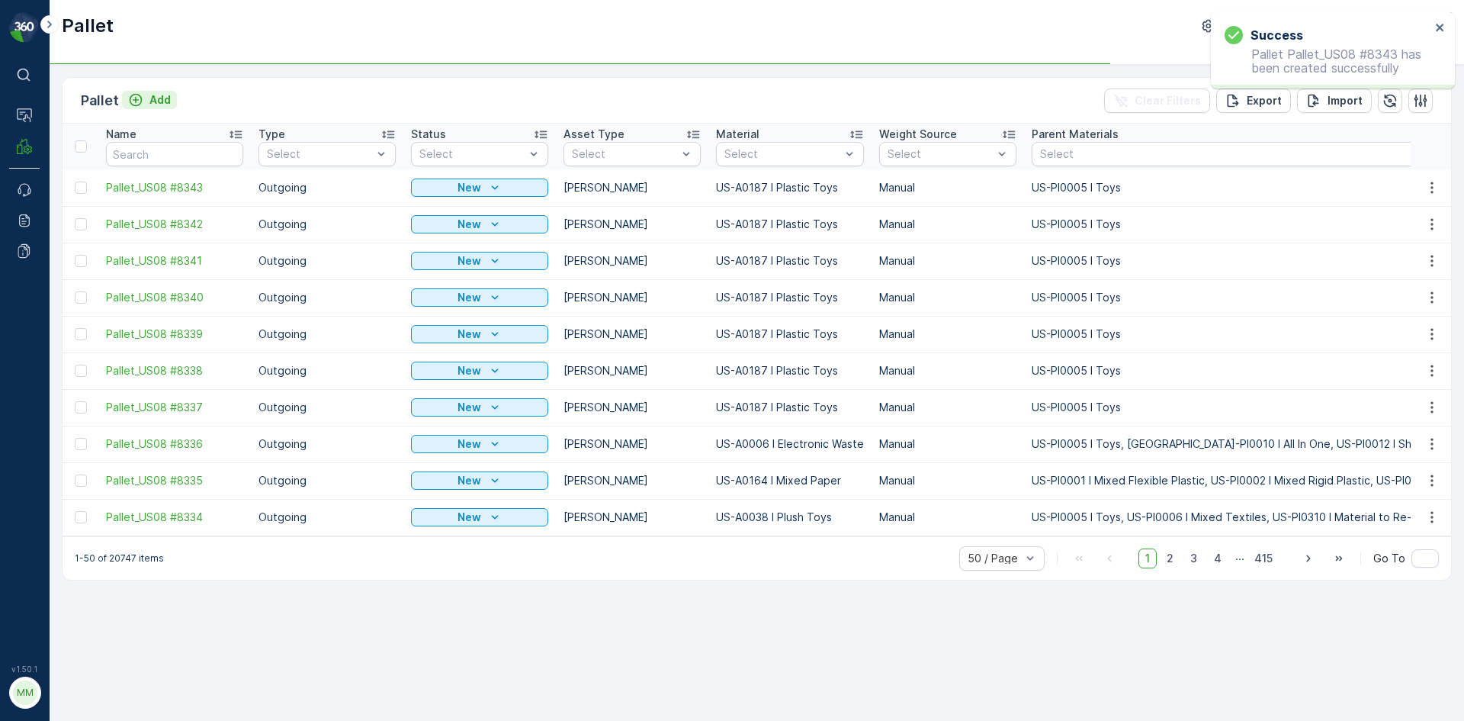
click at [164, 101] on p "Add" at bounding box center [159, 99] width 21 height 15
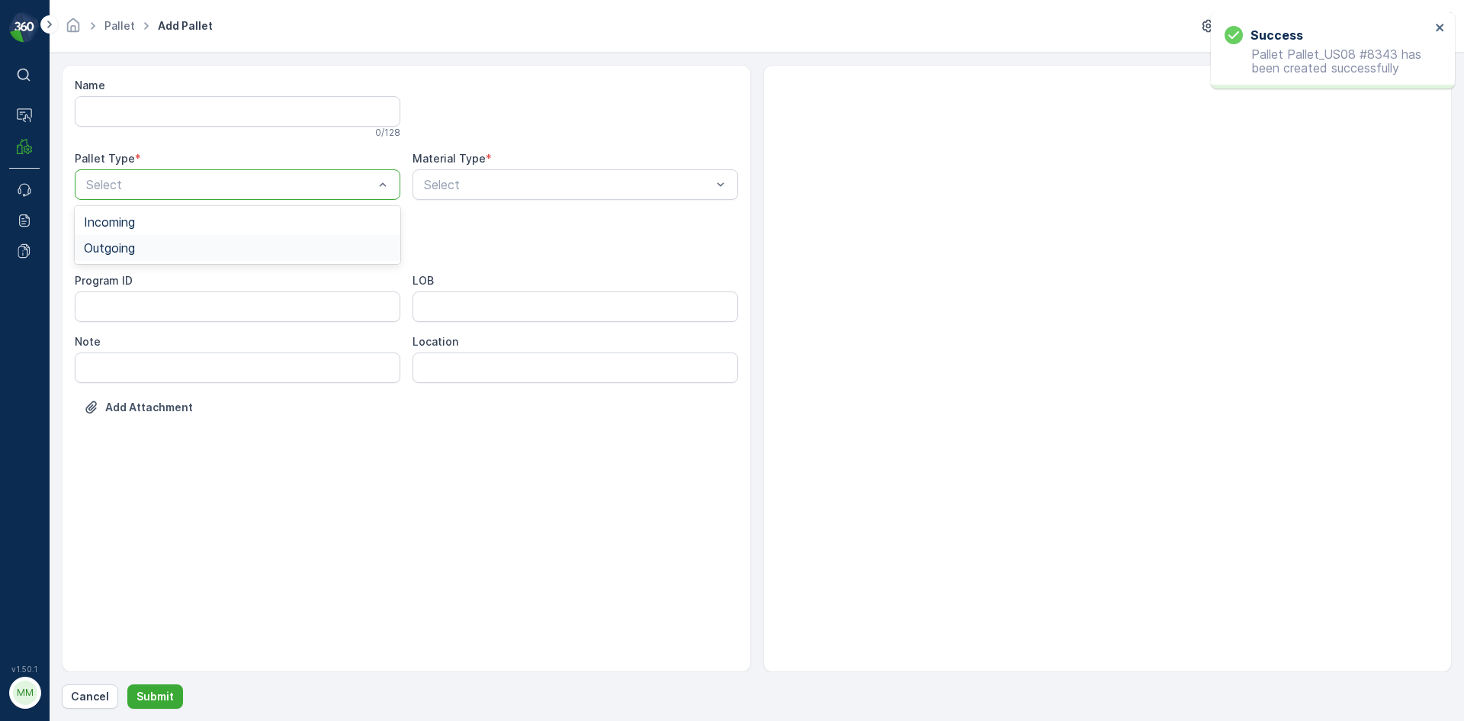
click at [176, 249] on div "Outgoing" at bounding box center [237, 248] width 307 height 14
click at [175, 278] on div "Gaylord" at bounding box center [237, 283] width 307 height 14
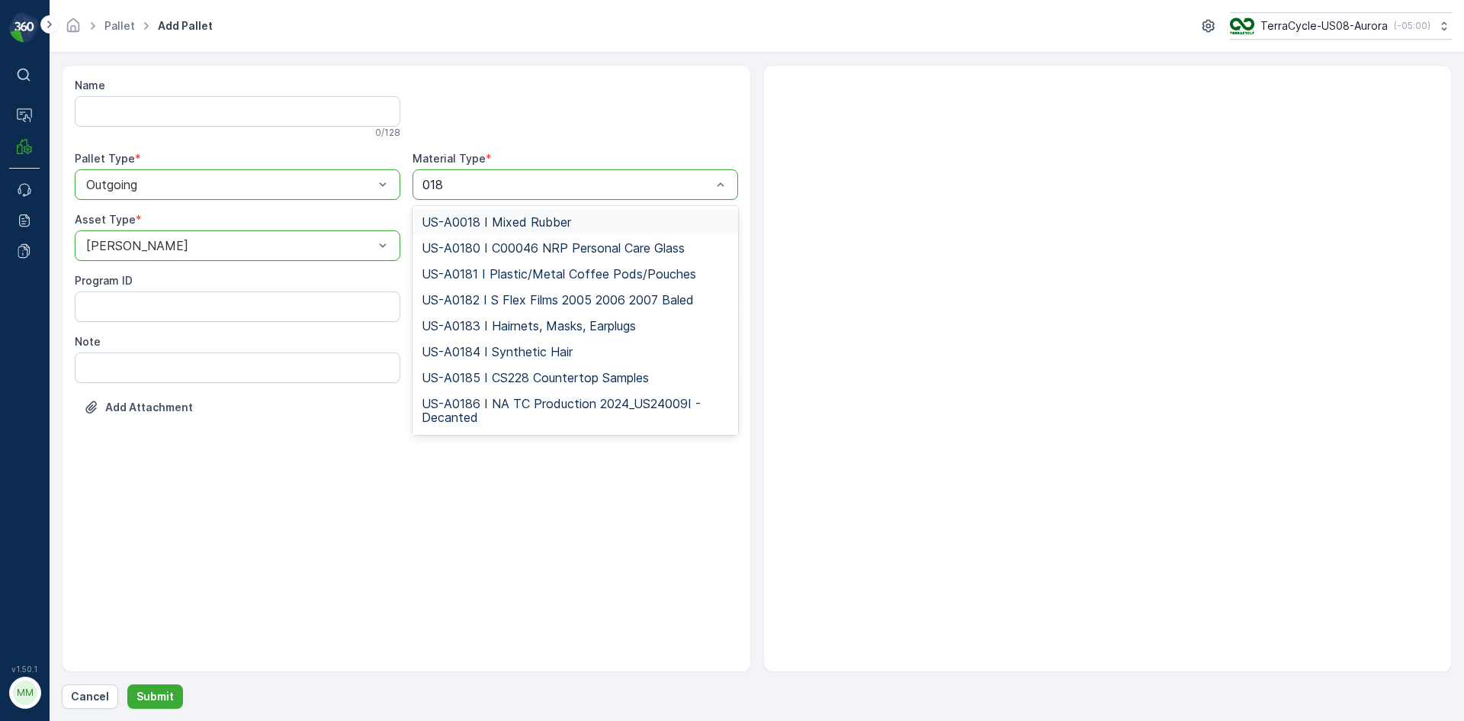
type input "0187"
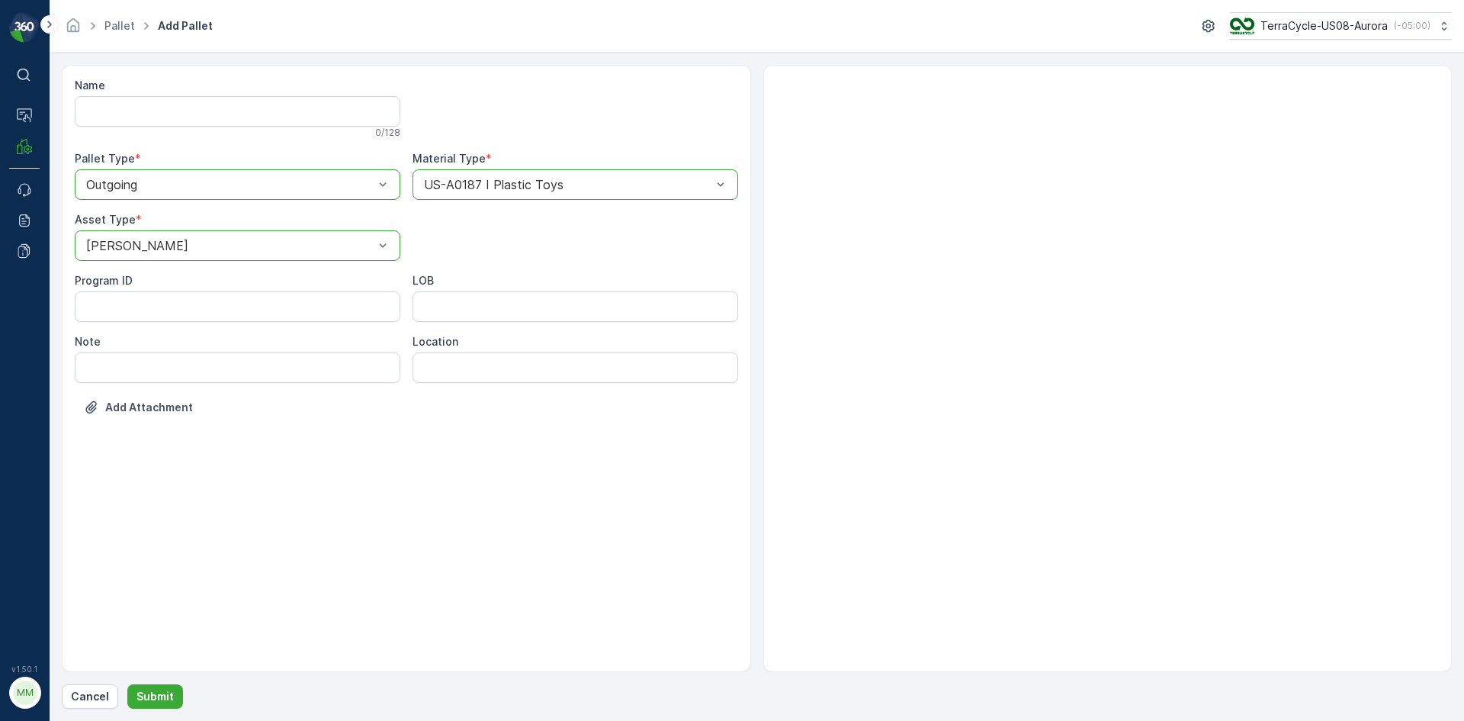
click at [149, 712] on form "Name 0 / 128 Pallet Type * option Outgoing, selected. Outgoing Material Type * …" at bounding box center [757, 387] width 1414 height 668
click at [139, 697] on p "Submit" at bounding box center [154, 696] width 37 height 15
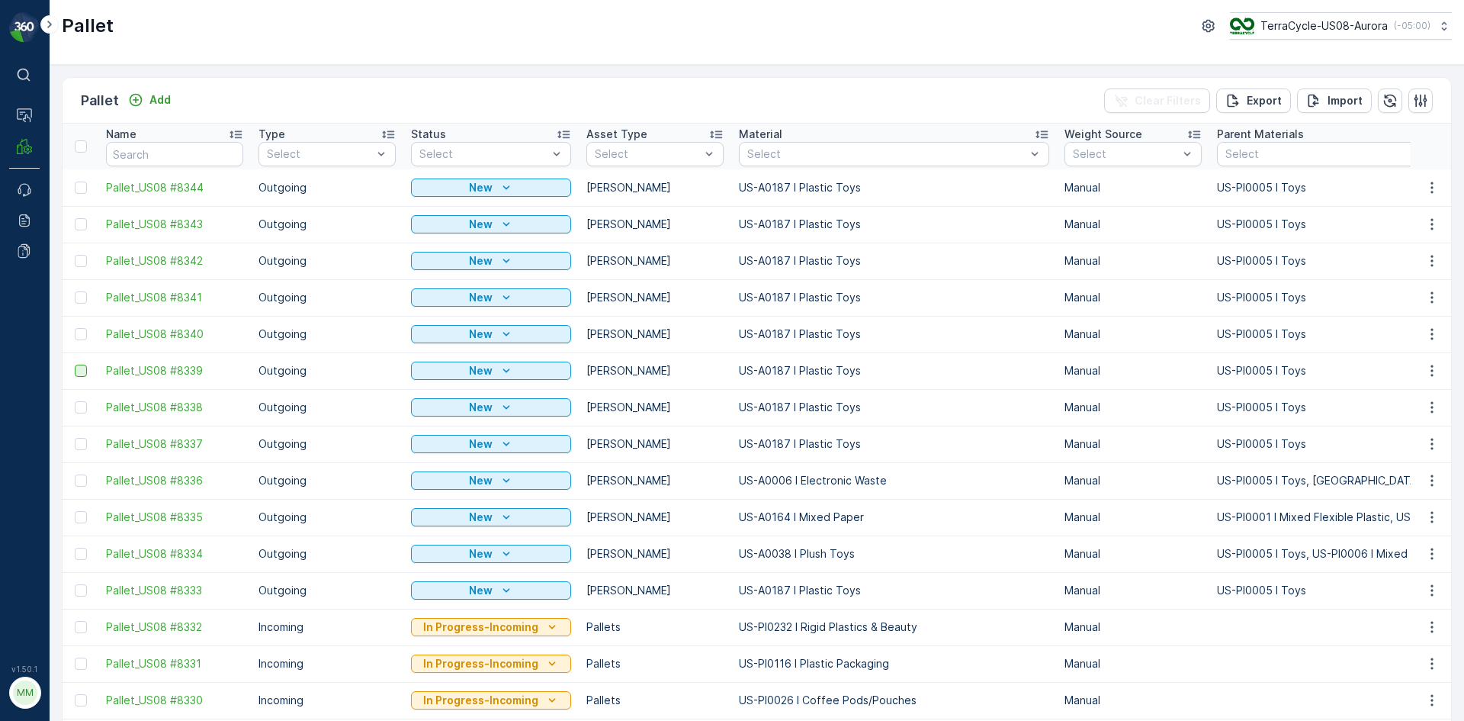
click at [82, 374] on div at bounding box center [81, 370] width 12 height 12
click at [75, 364] on input "checkbox" at bounding box center [75, 364] width 0 height 0
click at [82, 337] on div at bounding box center [81, 334] width 12 height 12
click at [75, 328] on input "checkbox" at bounding box center [75, 328] width 0 height 0
click at [81, 297] on div at bounding box center [81, 297] width 12 height 12
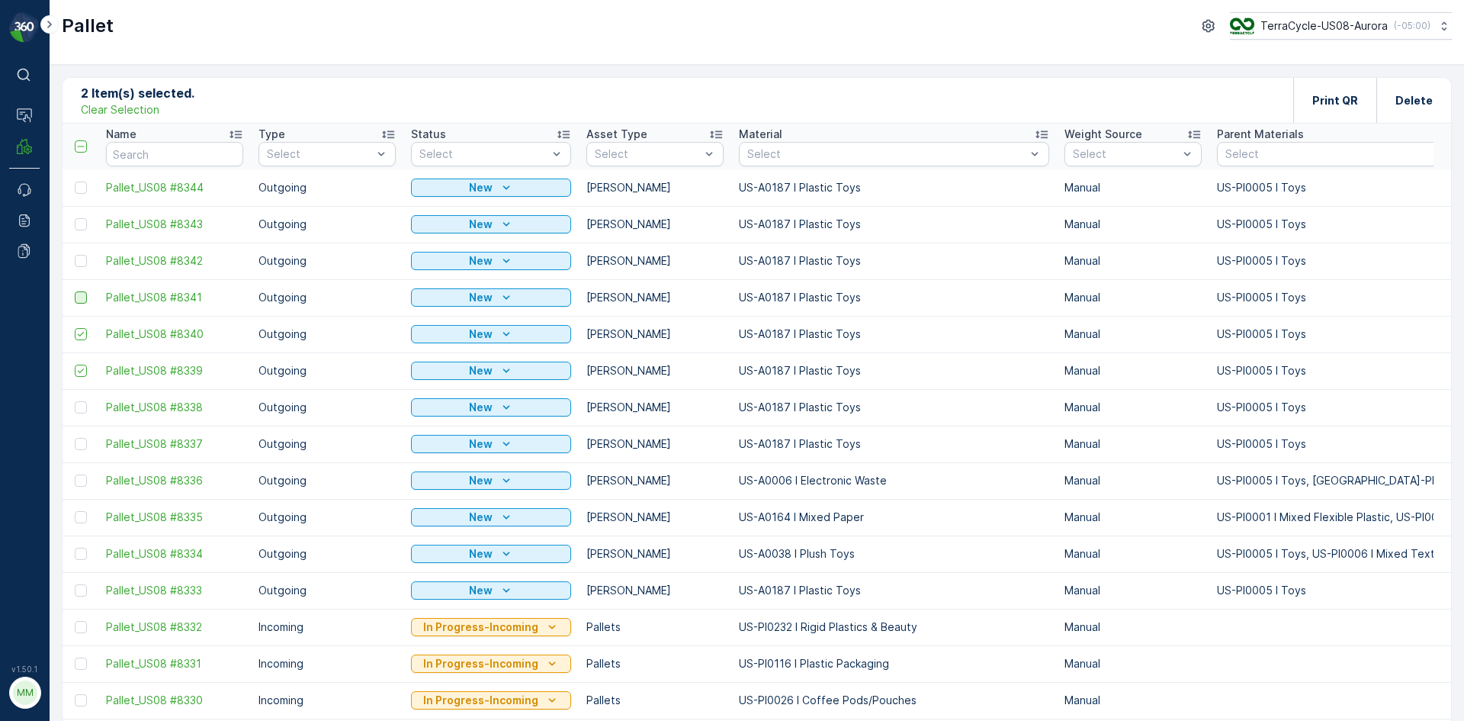
click at [75, 291] on input "checkbox" at bounding box center [75, 291] width 0 height 0
click at [79, 258] on div at bounding box center [81, 261] width 12 height 12
click at [75, 255] on input "checkbox" at bounding box center [75, 255] width 0 height 0
click at [79, 221] on div at bounding box center [81, 224] width 12 height 12
click at [75, 218] on input "checkbox" at bounding box center [75, 218] width 0 height 0
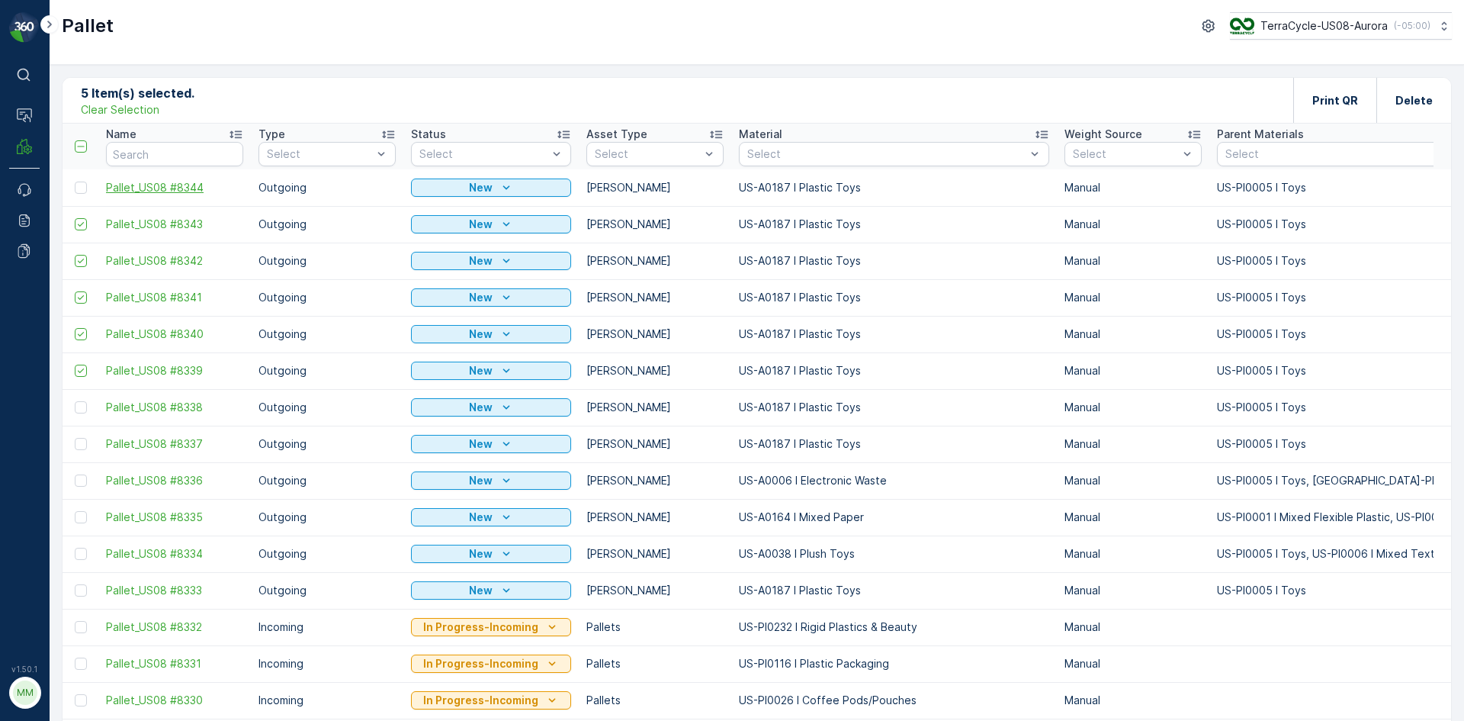
drag, startPoint x: 76, startPoint y: 181, endPoint x: 190, endPoint y: 193, distance: 114.2
click at [78, 181] on div at bounding box center [81, 187] width 12 height 12
click at [75, 181] on input "checkbox" at bounding box center [75, 181] width 0 height 0
click at [1315, 105] on p "Print QR" at bounding box center [1335, 100] width 46 height 15
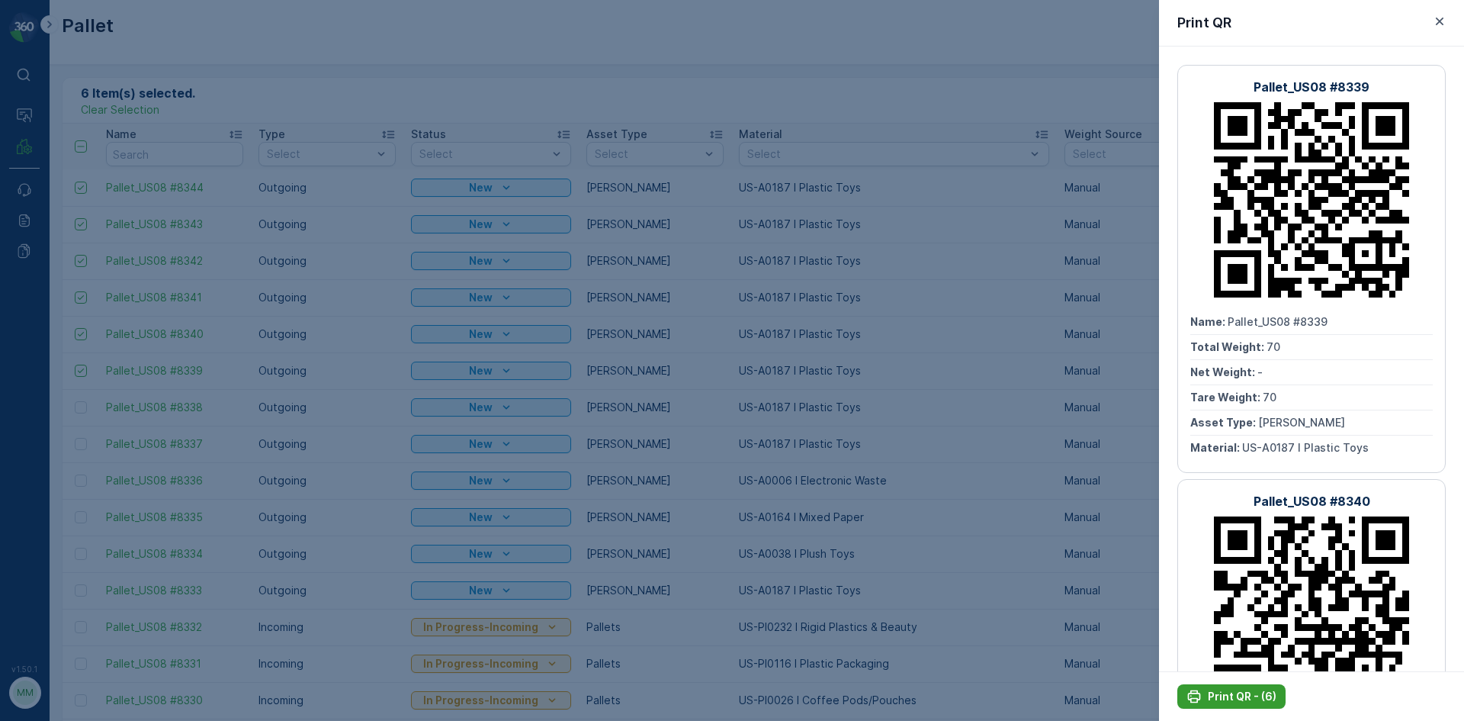
click at [1206, 699] on div "Print QR - (6)" at bounding box center [1231, 696] width 90 height 15
click at [1026, 412] on div at bounding box center [732, 360] width 1464 height 721
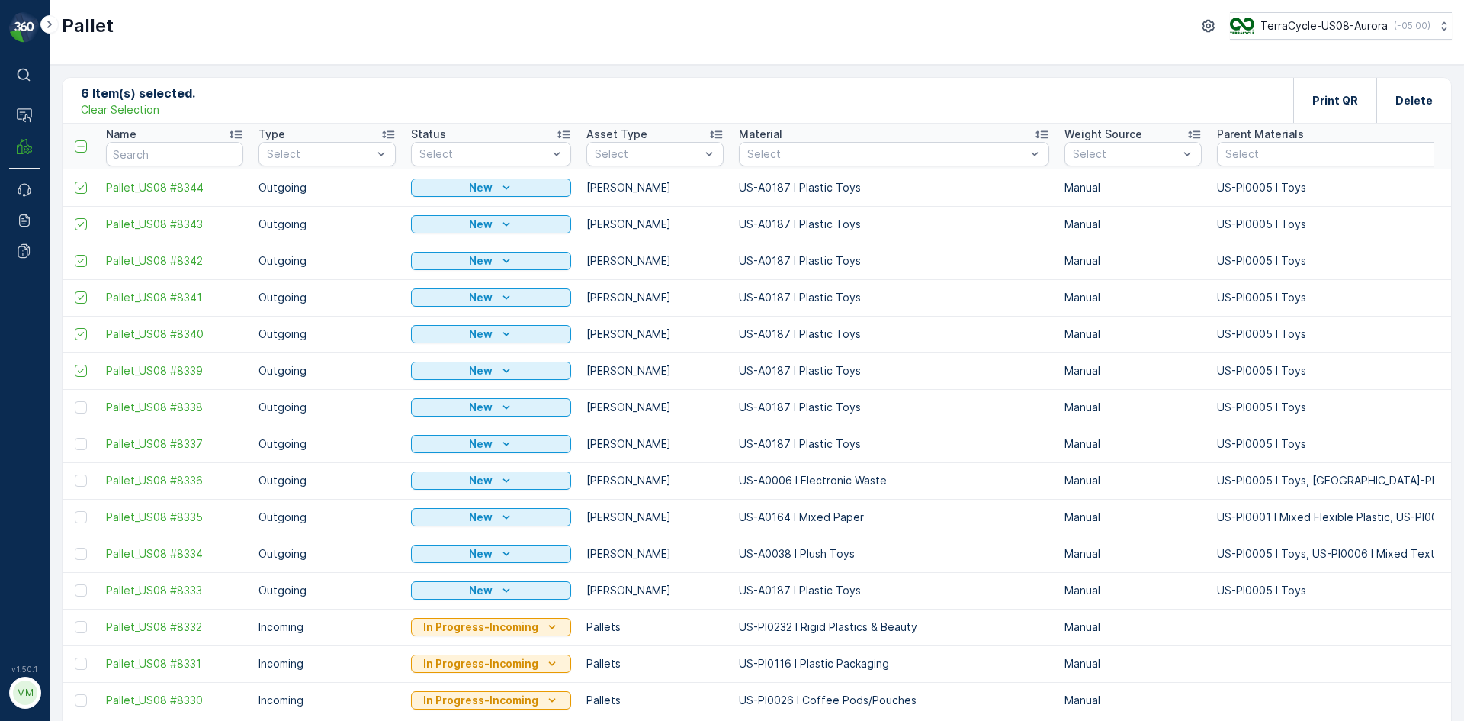
click at [146, 113] on p "Clear Selection" at bounding box center [120, 109] width 79 height 15
click at [147, 106] on div "Add" at bounding box center [149, 99] width 43 height 15
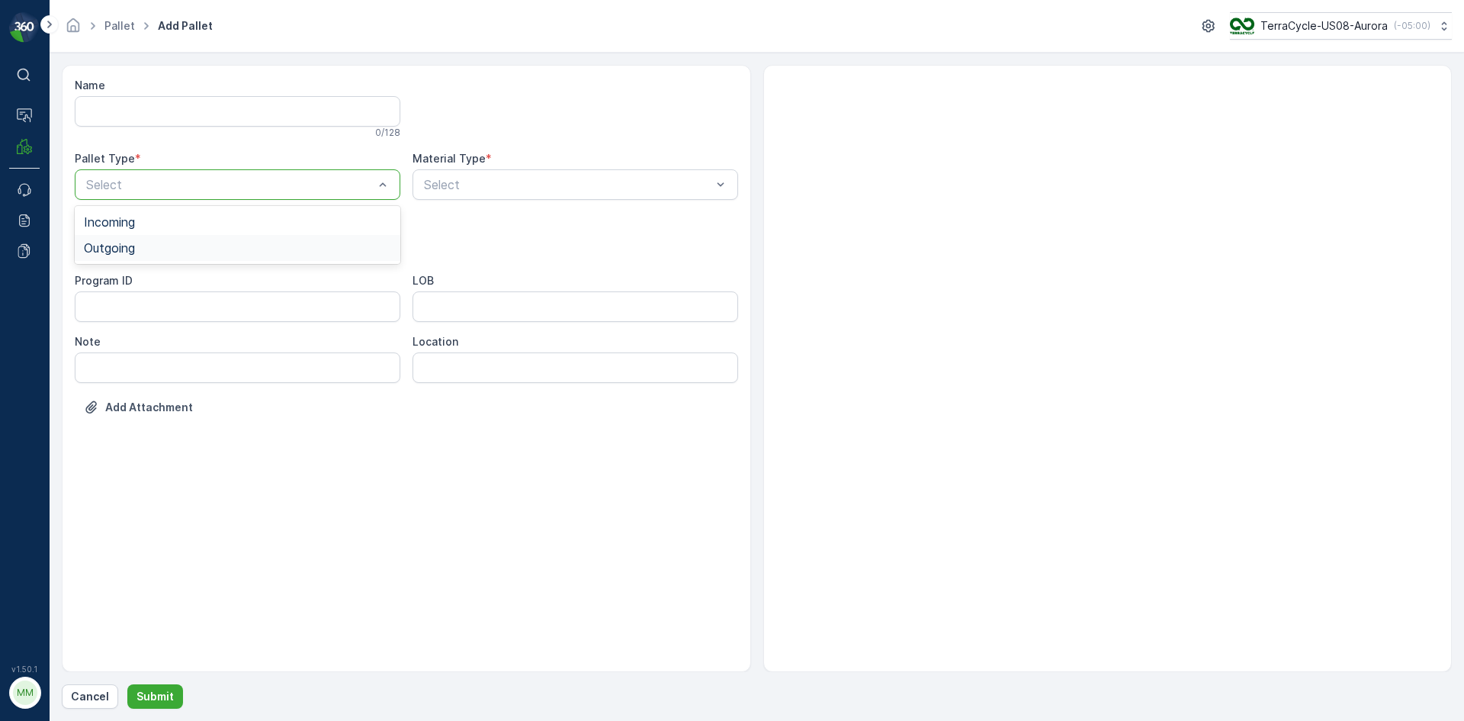
click at [258, 236] on div "Outgoing" at bounding box center [238, 248] width 326 height 26
click at [211, 361] on div "Bigbag" at bounding box center [237, 361] width 307 height 14
type input "0002"
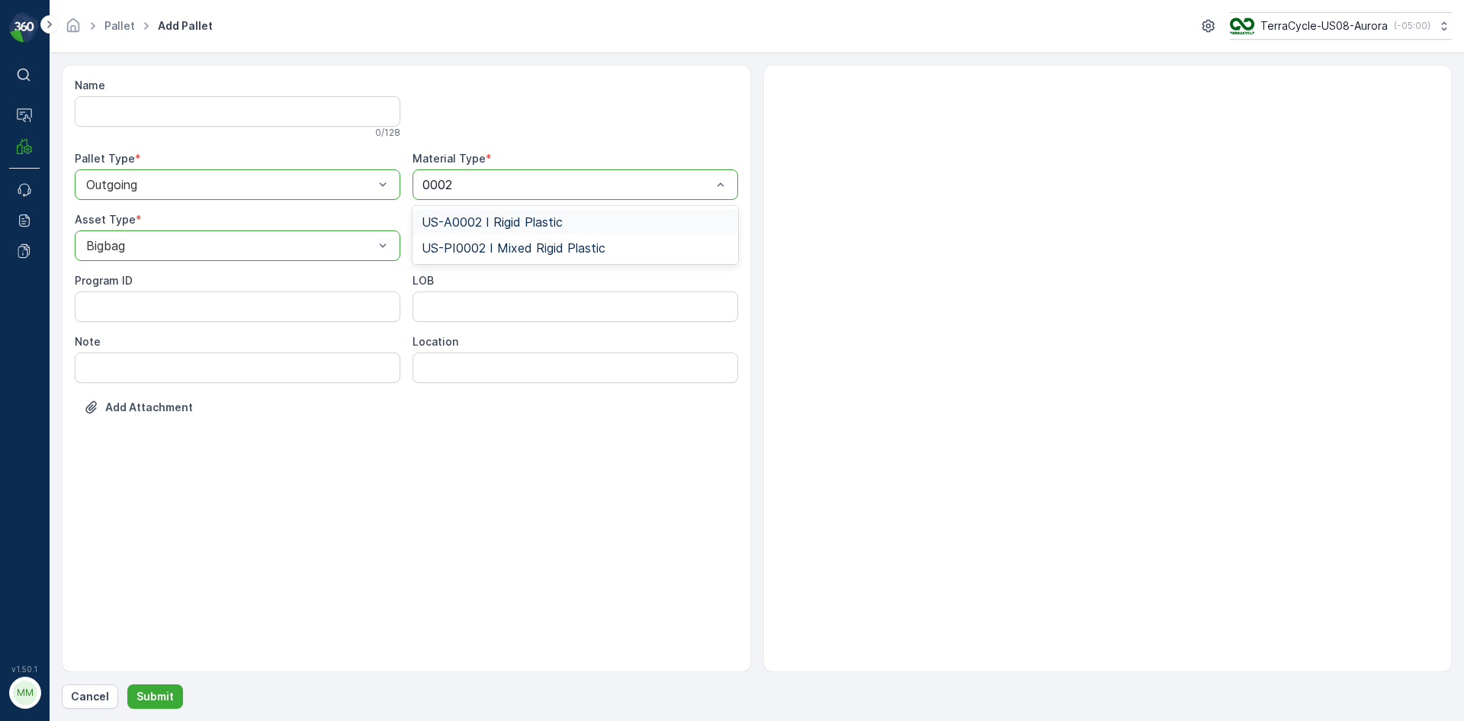
click at [578, 217] on div "US-A0002 I Rigid Plastic" at bounding box center [575, 222] width 307 height 14
click at [155, 701] on p "Submit" at bounding box center [154, 696] width 37 height 15
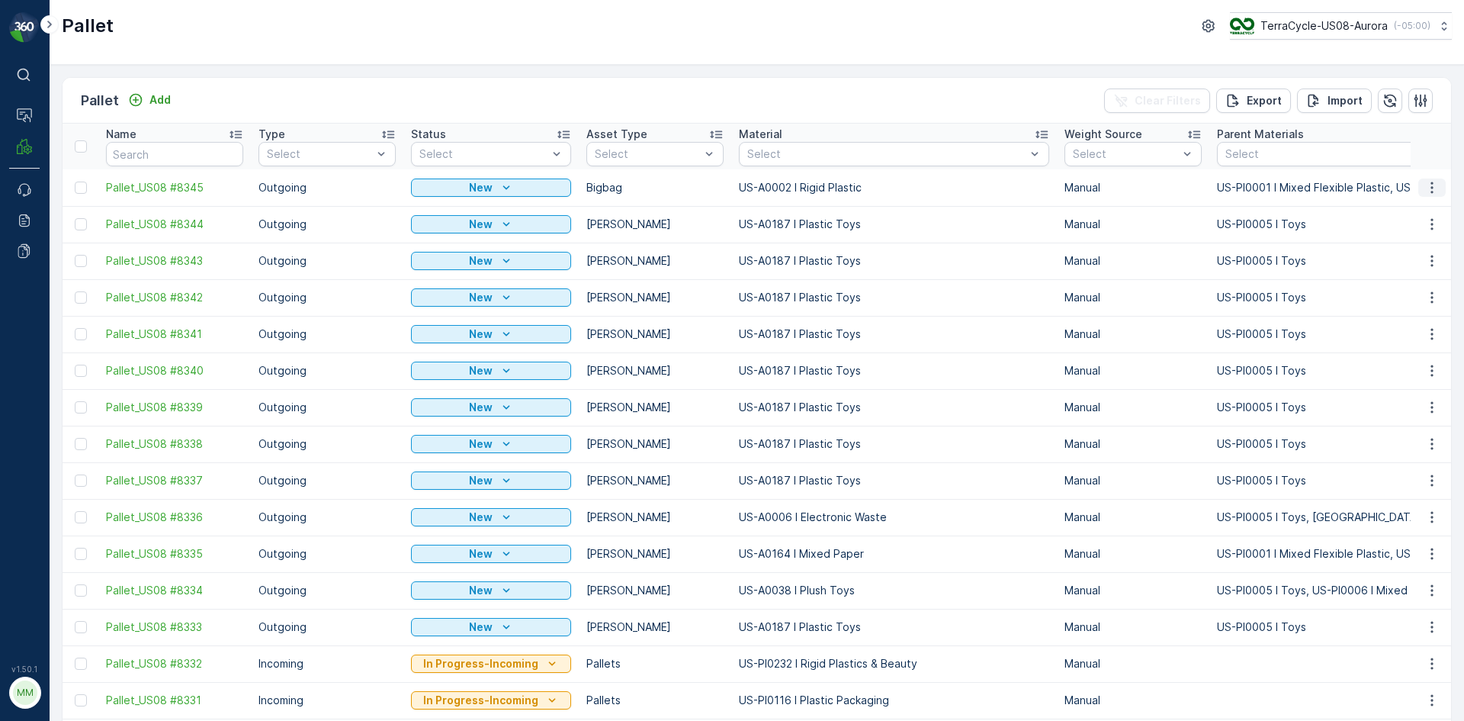
click at [1428, 178] on button "button" at bounding box center [1431, 187] width 27 height 18
click at [1399, 289] on span "Print QR" at bounding box center [1390, 295] width 42 height 15
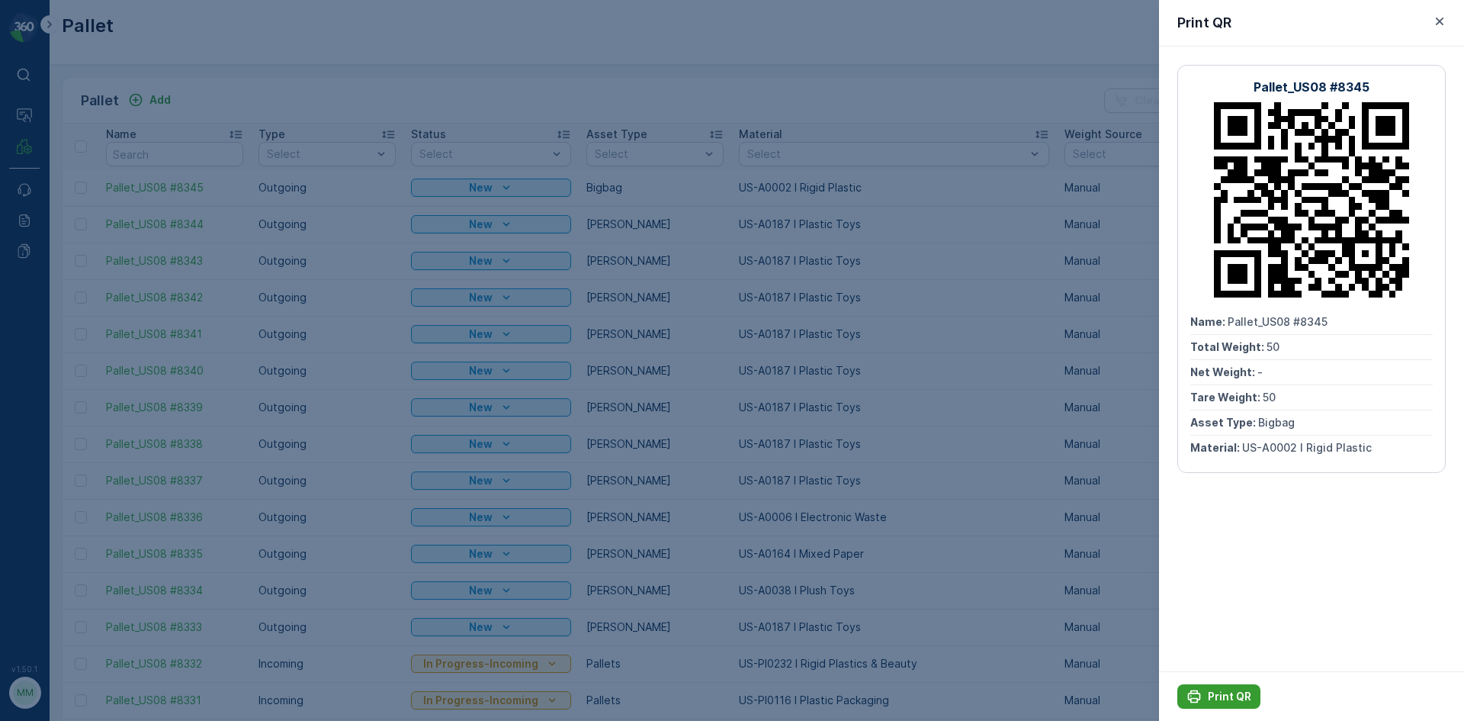
click at [1203, 694] on div "Print QR" at bounding box center [1218, 696] width 65 height 15
click at [348, 53] on div at bounding box center [732, 360] width 1464 height 721
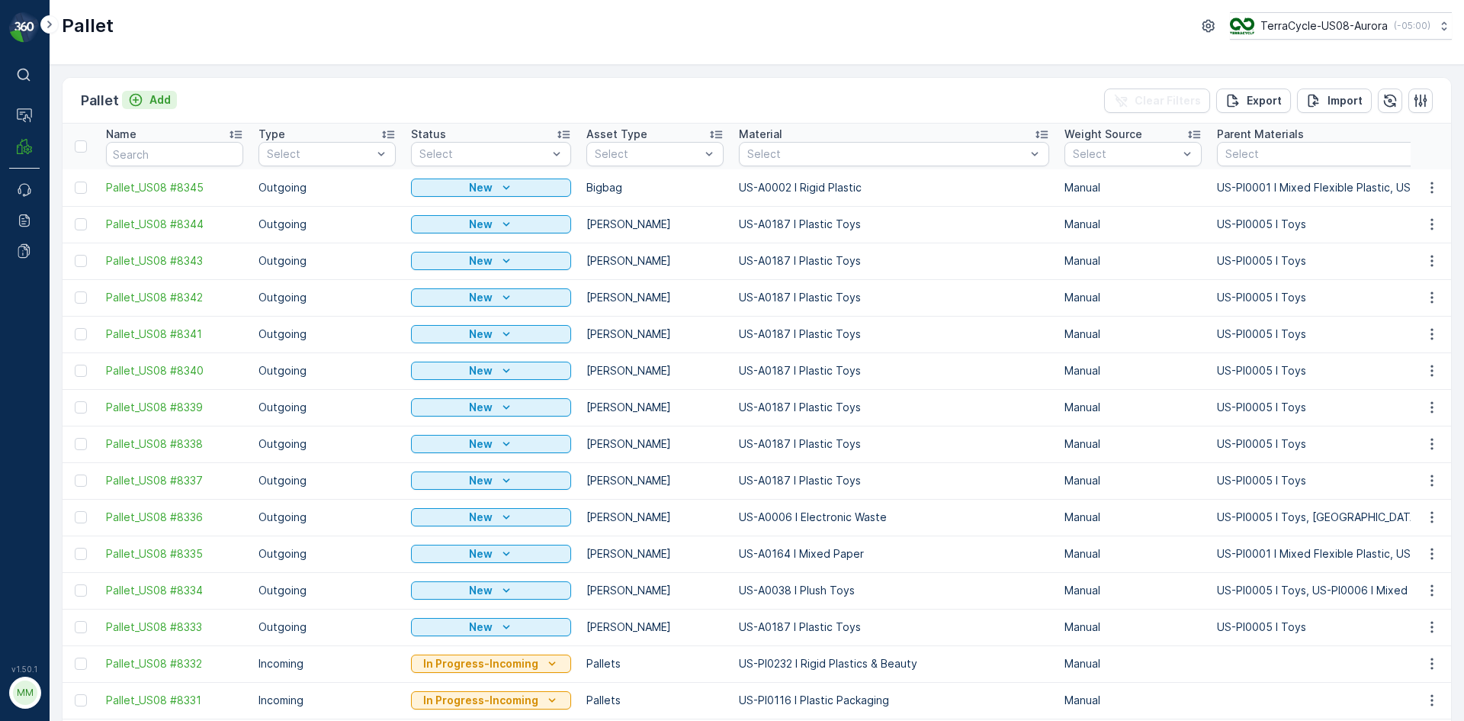
click at [168, 101] on p "Add" at bounding box center [159, 99] width 21 height 15
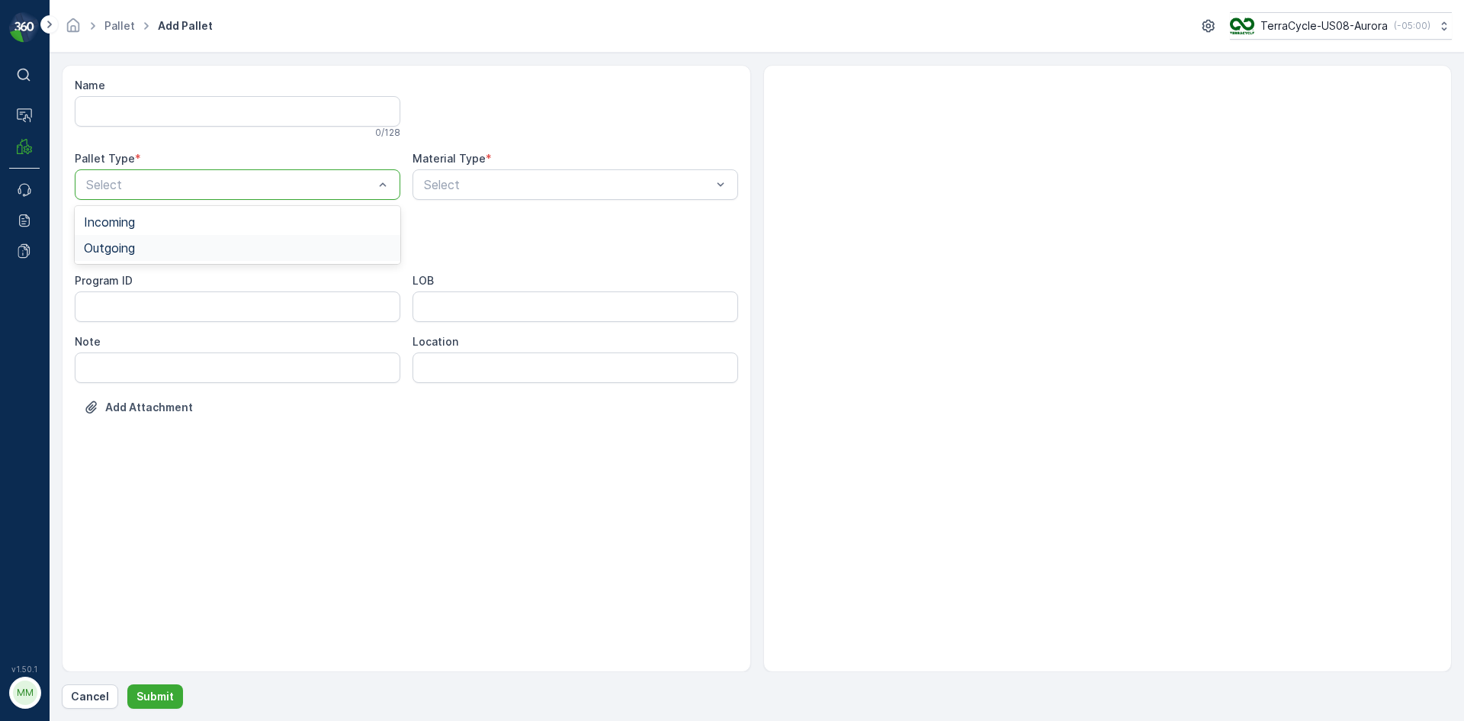
drag, startPoint x: 172, startPoint y: 181, endPoint x: 162, endPoint y: 255, distance: 74.6
click at [162, 255] on div "Outgoing" at bounding box center [238, 248] width 326 height 26
click at [162, 255] on div "Select" at bounding box center [238, 245] width 326 height 30
click at [148, 280] on div "Gaylord" at bounding box center [237, 283] width 307 height 14
click at [492, 172] on div "Select" at bounding box center [576, 184] width 326 height 30
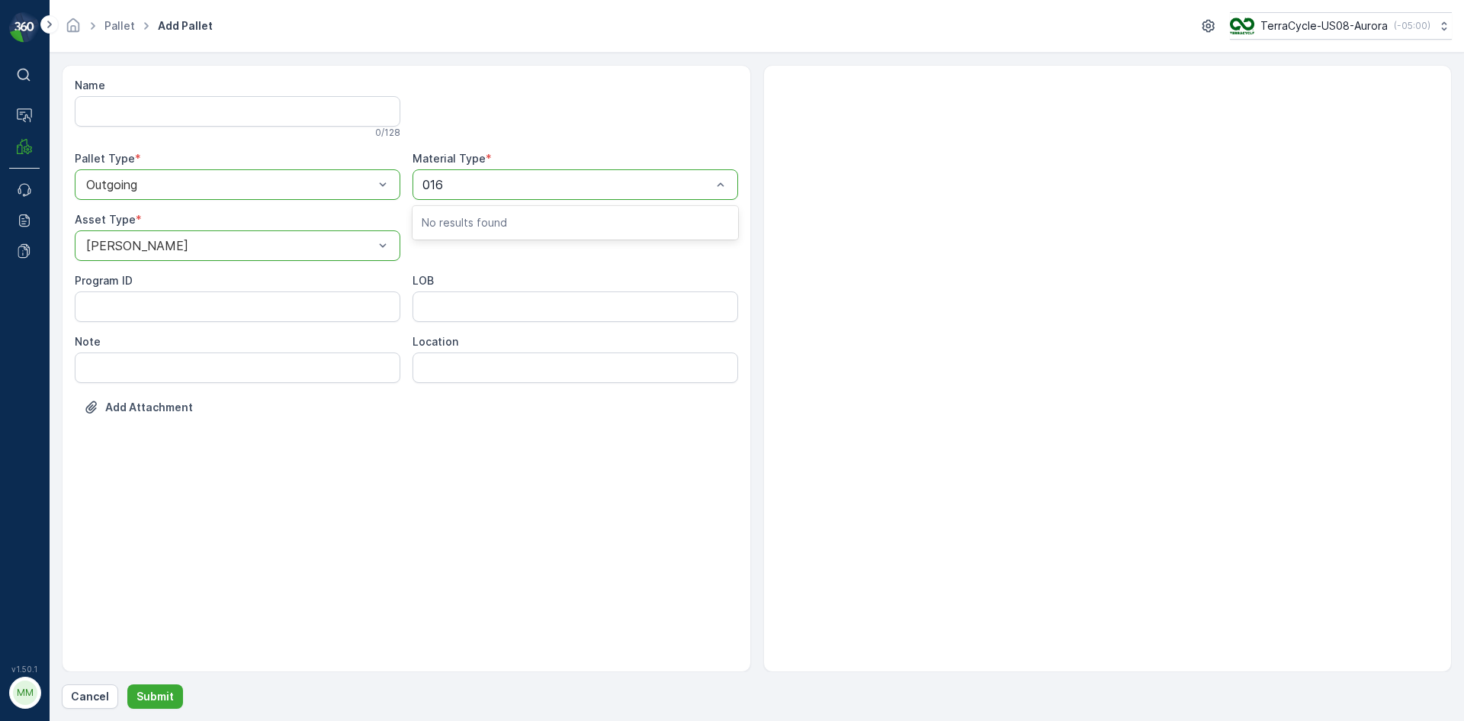
type input "0168"
click at [496, 184] on div at bounding box center [567, 185] width 291 height 14
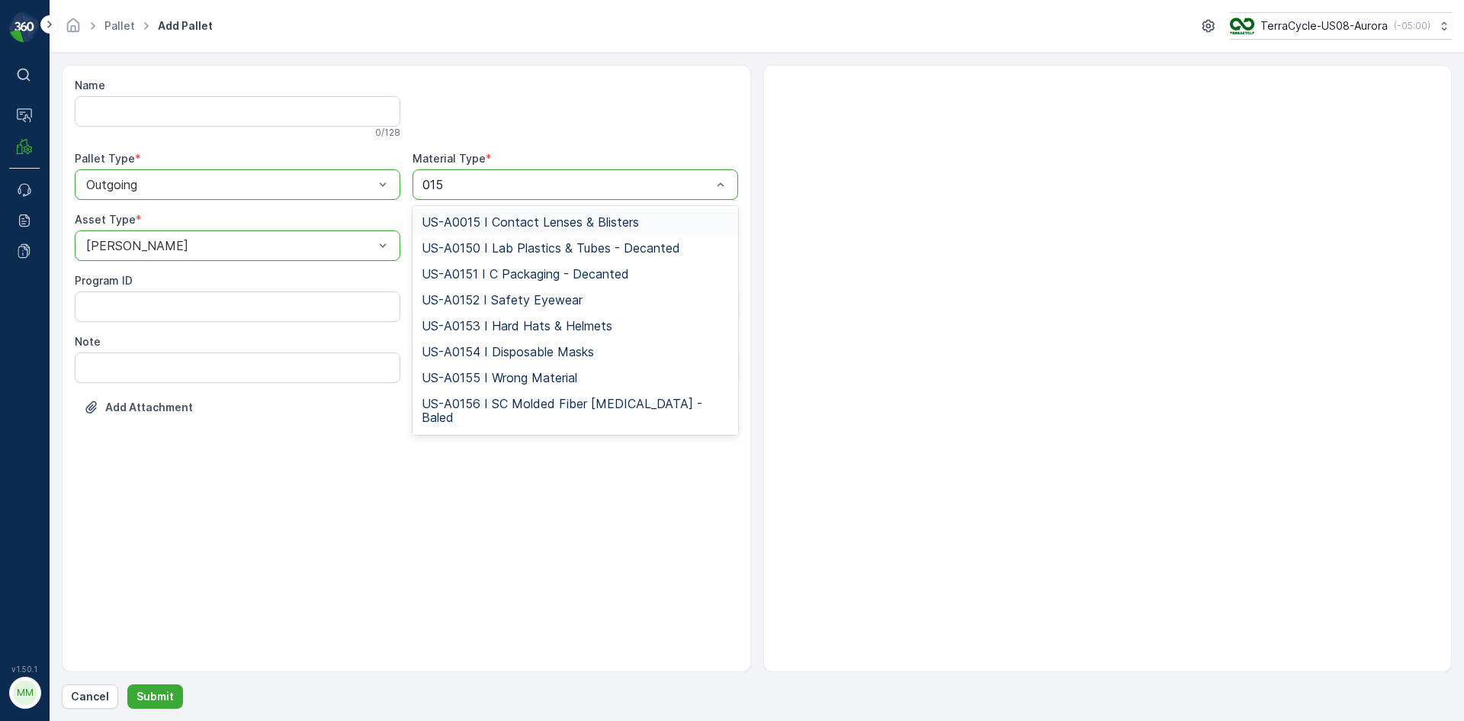
type input "0158"
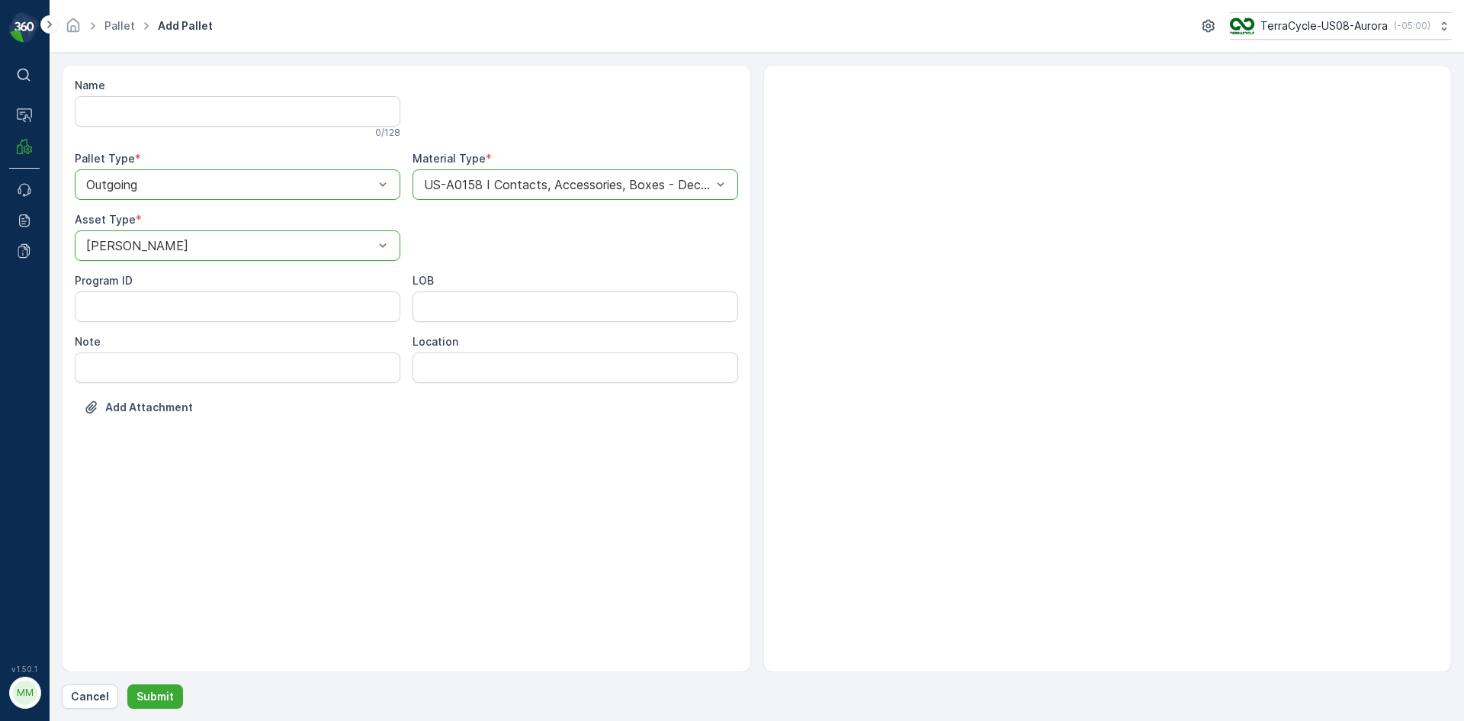
click at [180, 690] on div "Cancel Submit" at bounding box center [757, 696] width 1390 height 24
click at [178, 694] on button "Submit" at bounding box center [155, 696] width 56 height 24
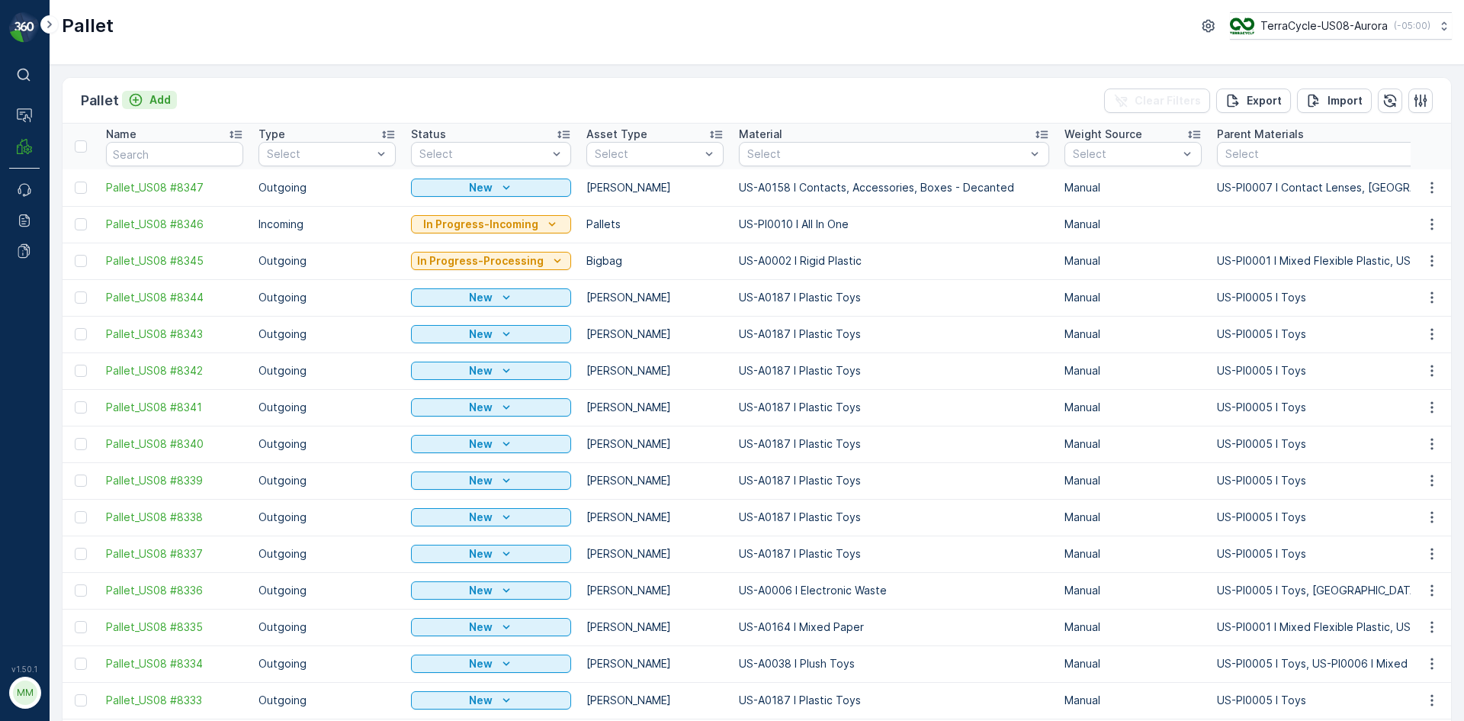
click at [173, 103] on button "Add" at bounding box center [149, 100] width 55 height 18
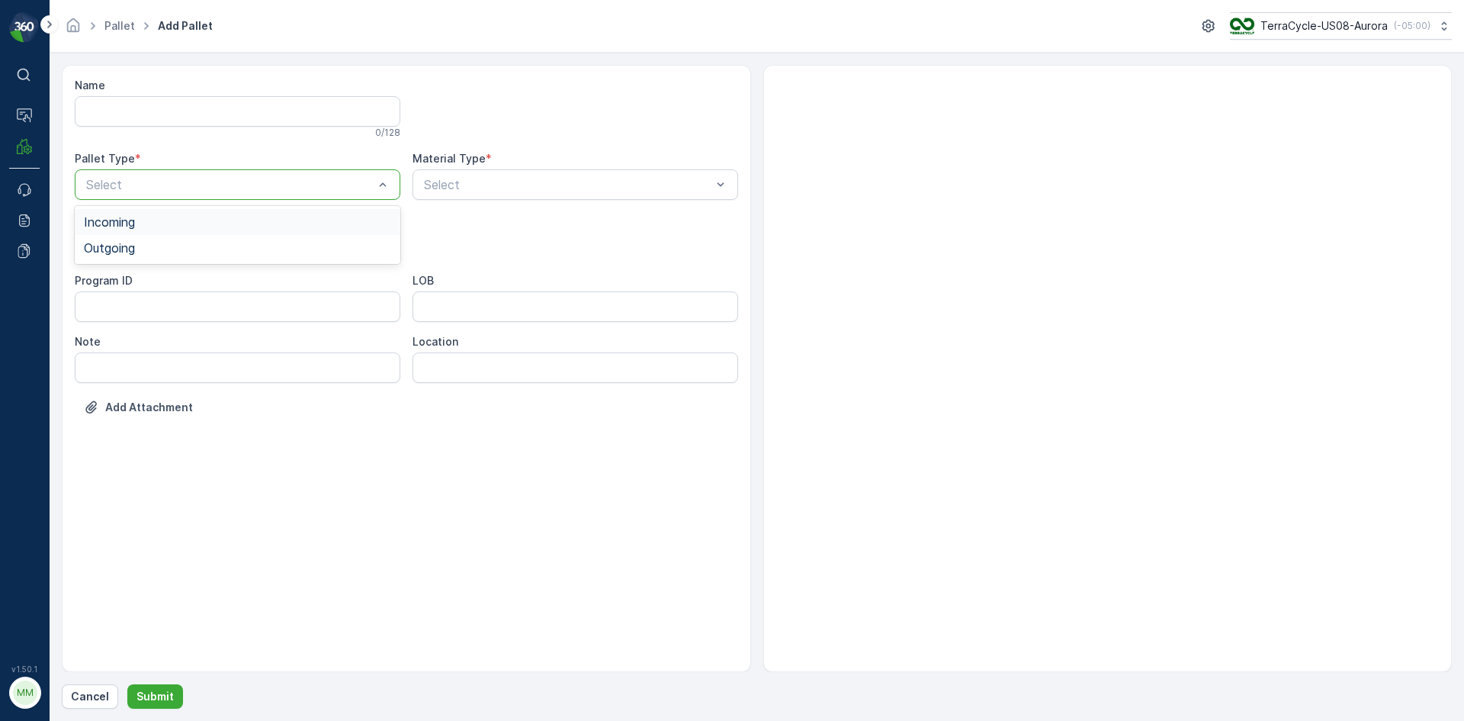
click at [213, 194] on div "Select" at bounding box center [238, 184] width 326 height 30
click at [185, 243] on div "Outgoing" at bounding box center [237, 248] width 307 height 14
click at [162, 284] on div "Gaylord" at bounding box center [237, 283] width 307 height 14
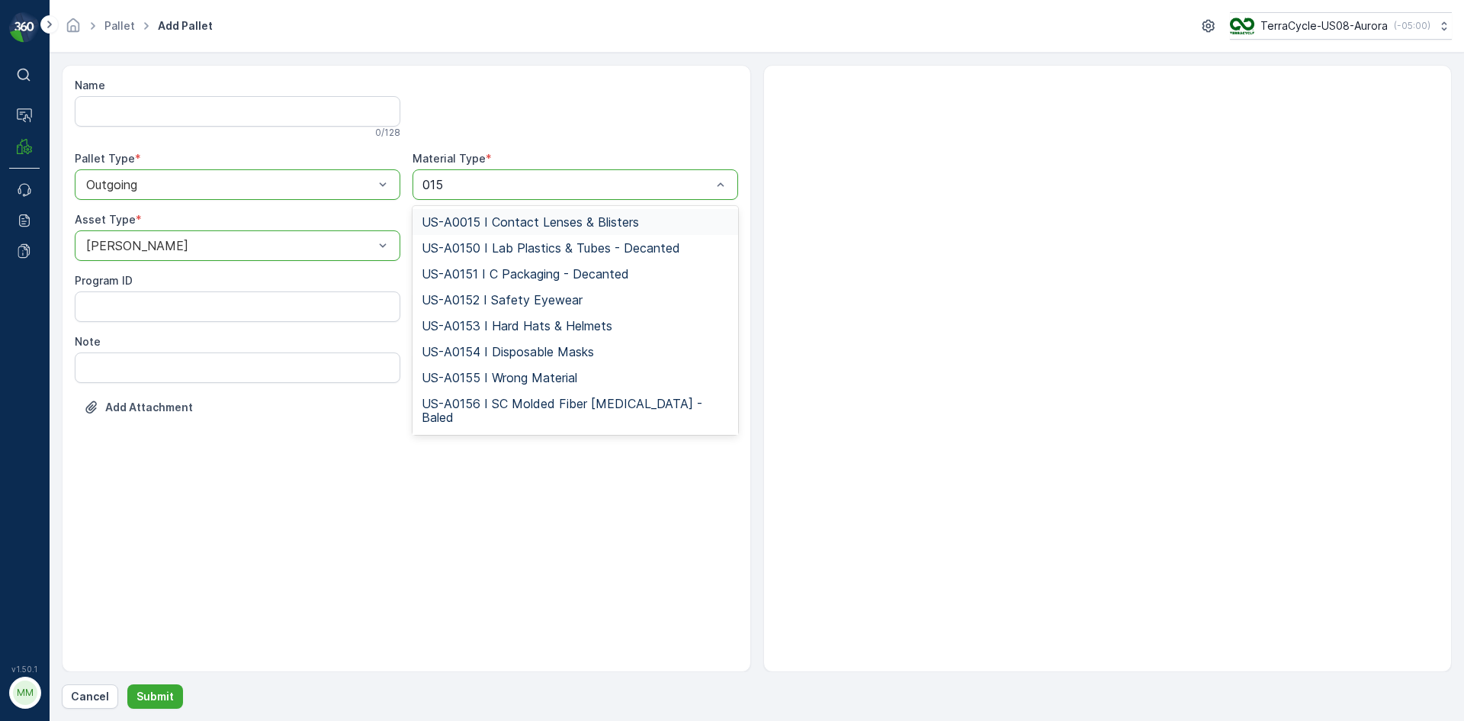
type input "0158"
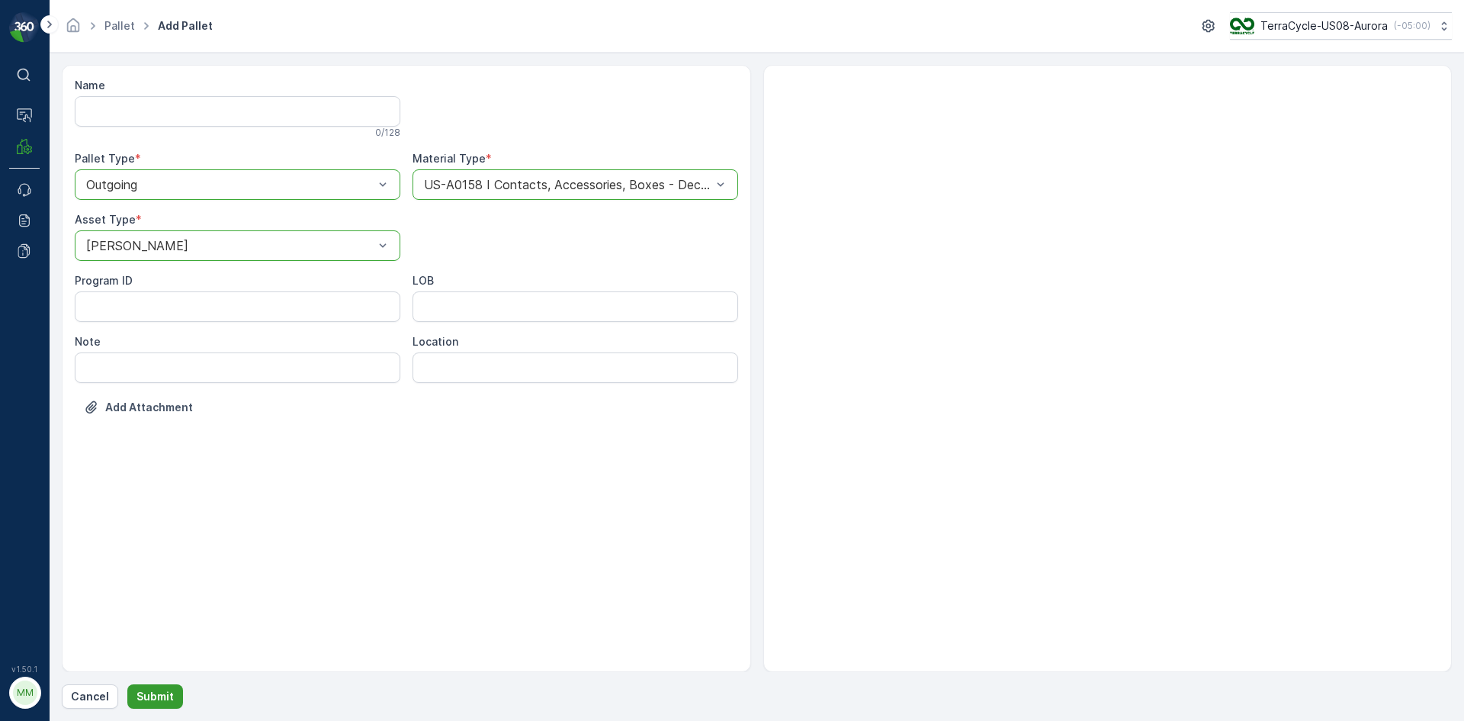
click at [168, 696] on p "Submit" at bounding box center [154, 696] width 37 height 15
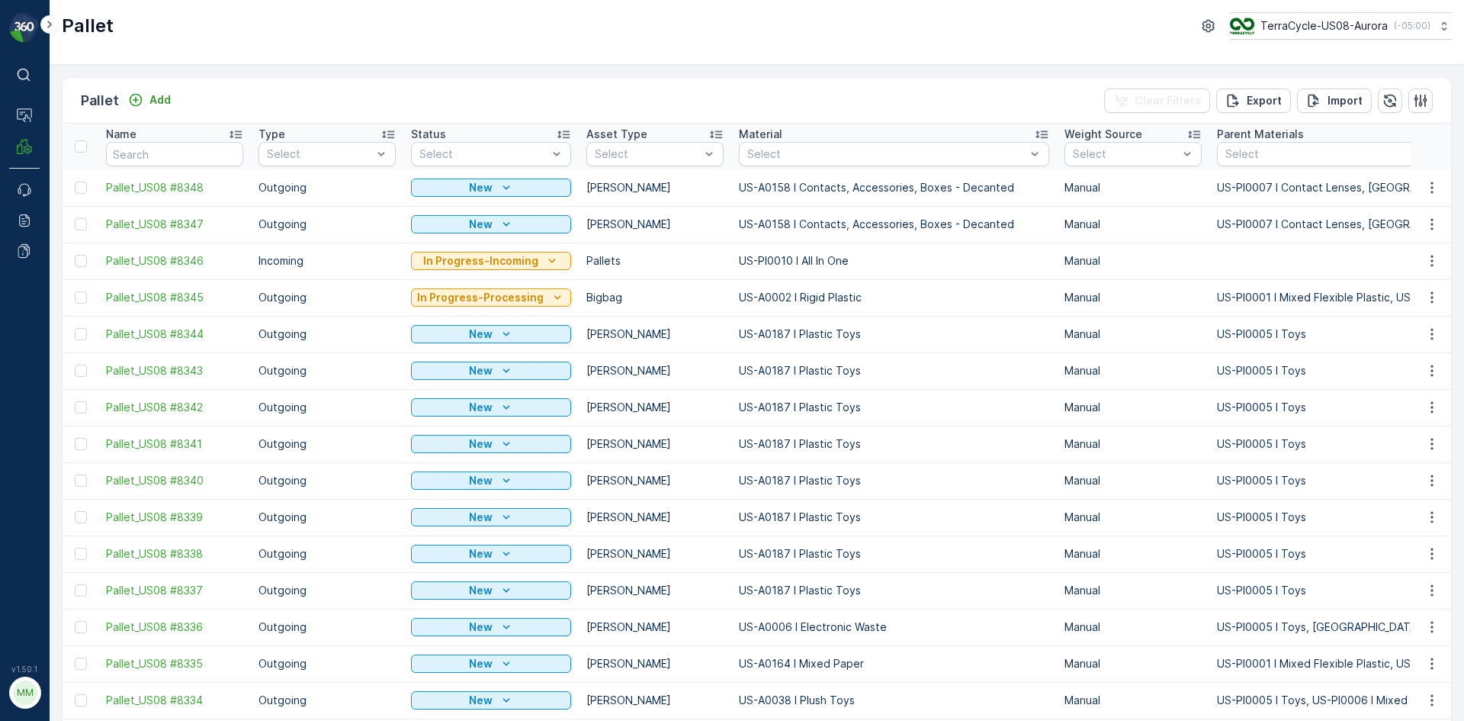
click at [79, 230] on td at bounding box center [81, 224] width 36 height 37
click at [83, 189] on div at bounding box center [81, 187] width 12 height 12
click at [75, 181] on input "checkbox" at bounding box center [75, 181] width 0 height 0
click at [81, 227] on div at bounding box center [81, 224] width 12 height 12
click at [75, 218] on input "checkbox" at bounding box center [75, 218] width 0 height 0
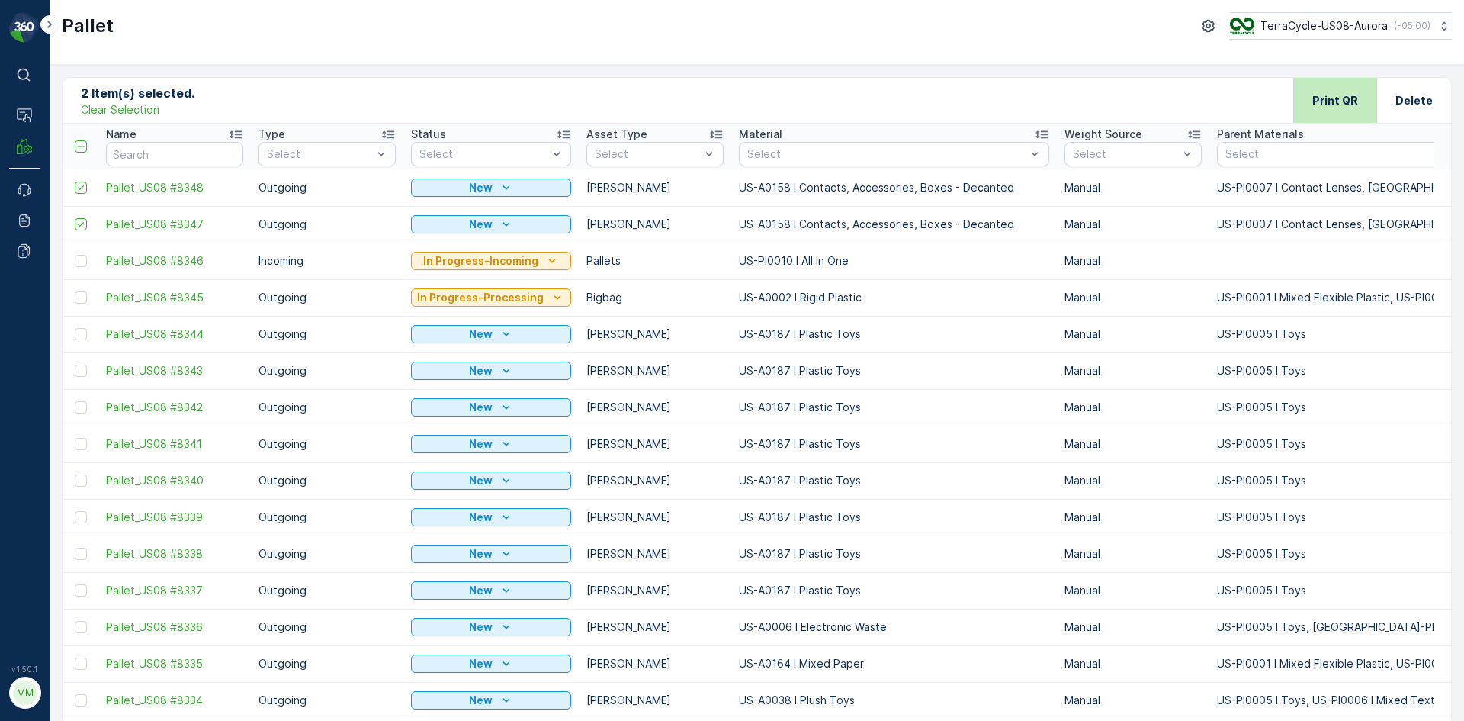
click at [1348, 106] on p "Print QR" at bounding box center [1335, 100] width 46 height 15
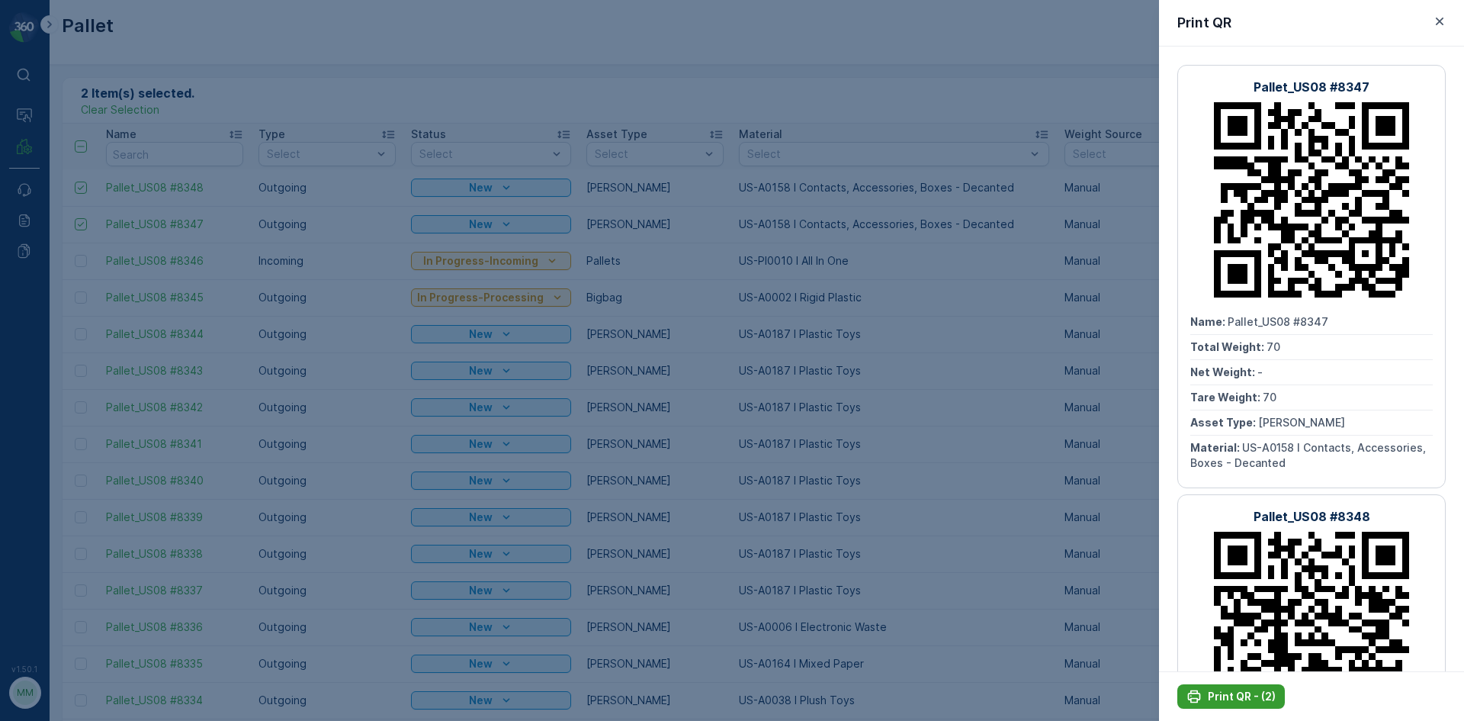
click at [1254, 695] on p "Print QR - (2)" at bounding box center [1242, 696] width 68 height 15
click at [146, 89] on div at bounding box center [732, 360] width 1464 height 721
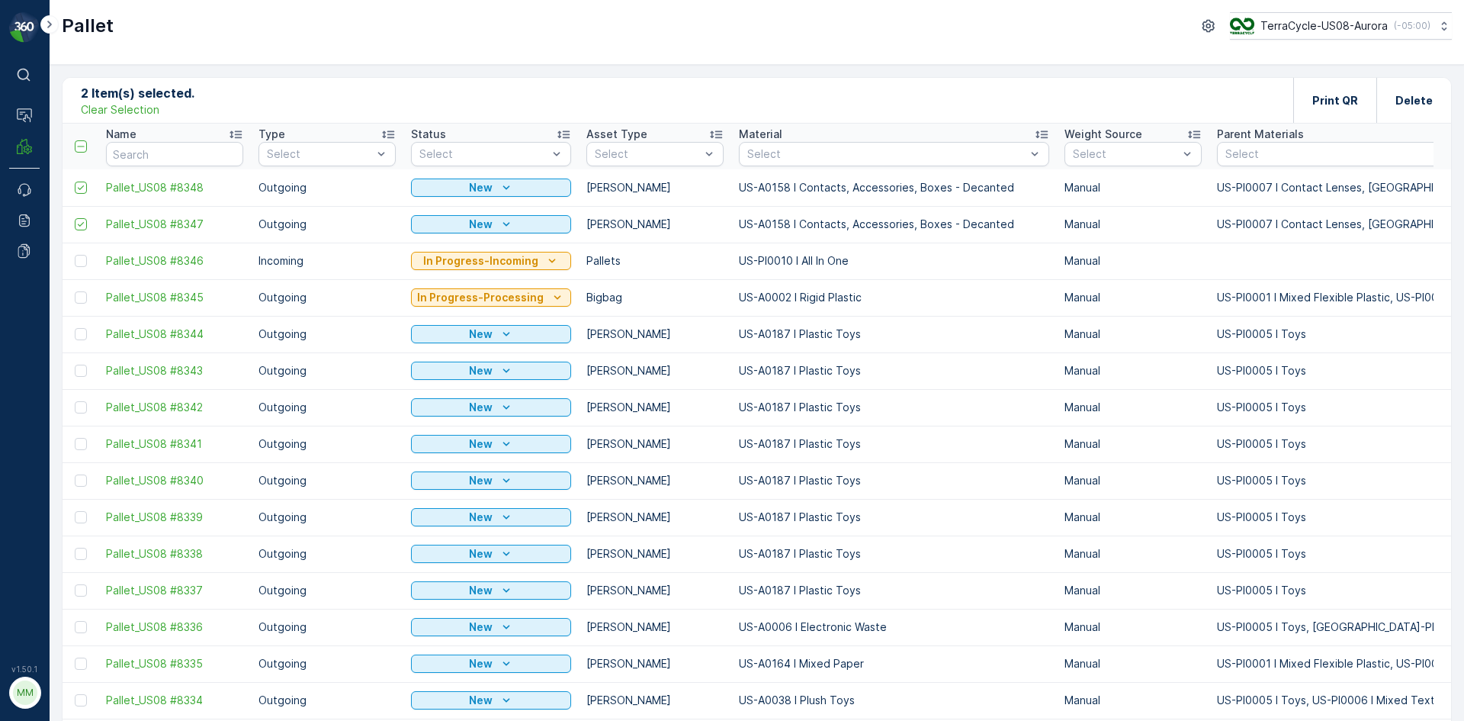
click at [126, 115] on p "Clear Selection" at bounding box center [120, 109] width 79 height 15
click at [130, 108] on button "Add" at bounding box center [149, 100] width 55 height 18
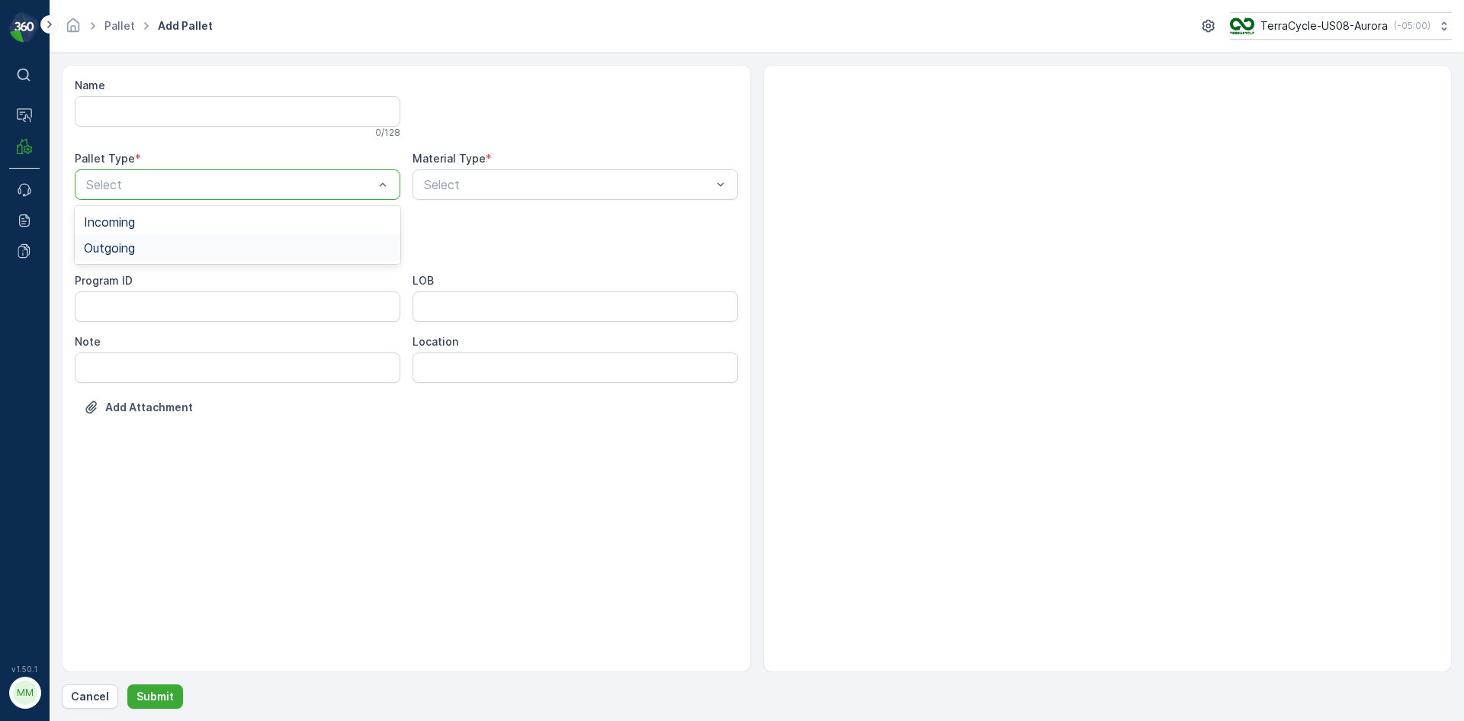
click at [167, 245] on div "Outgoing" at bounding box center [237, 248] width 307 height 14
click at [116, 361] on span "Bigbag" at bounding box center [103, 361] width 39 height 14
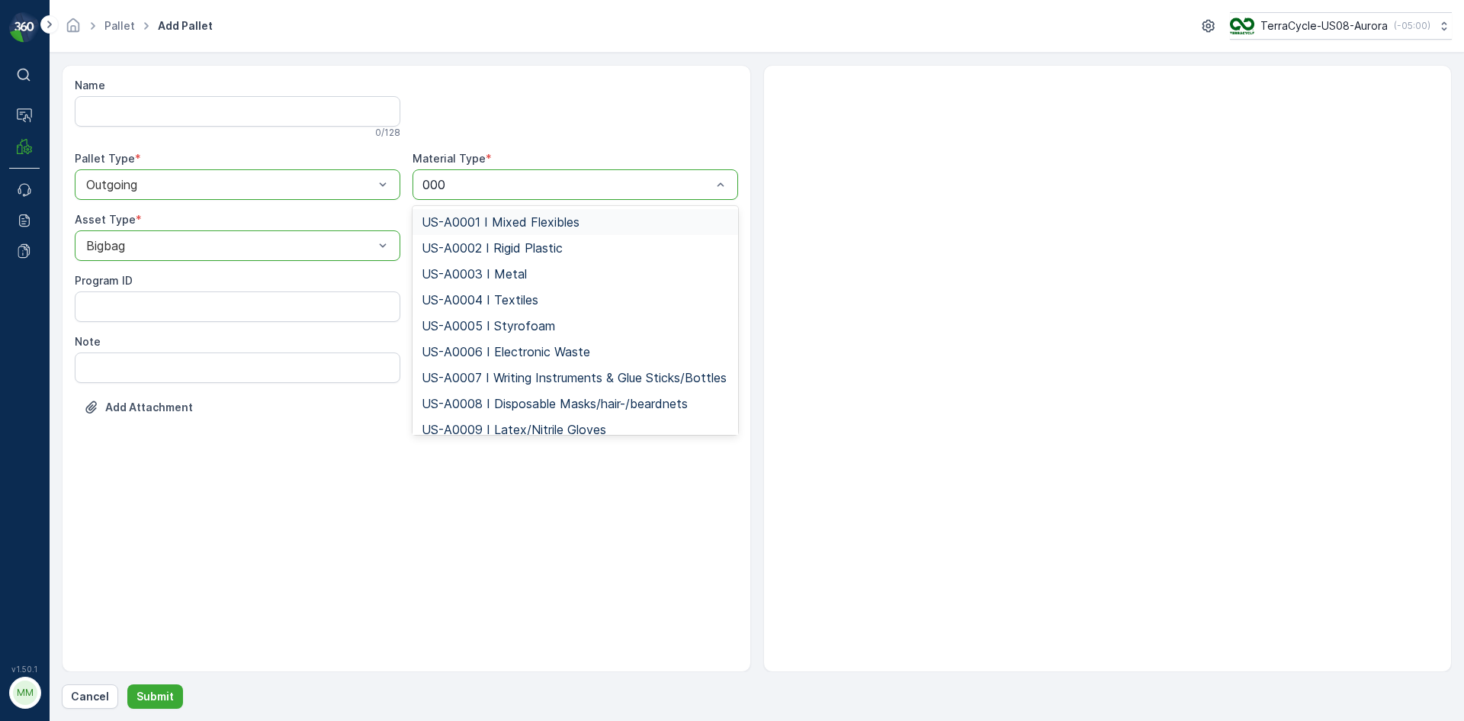
type input "0002"
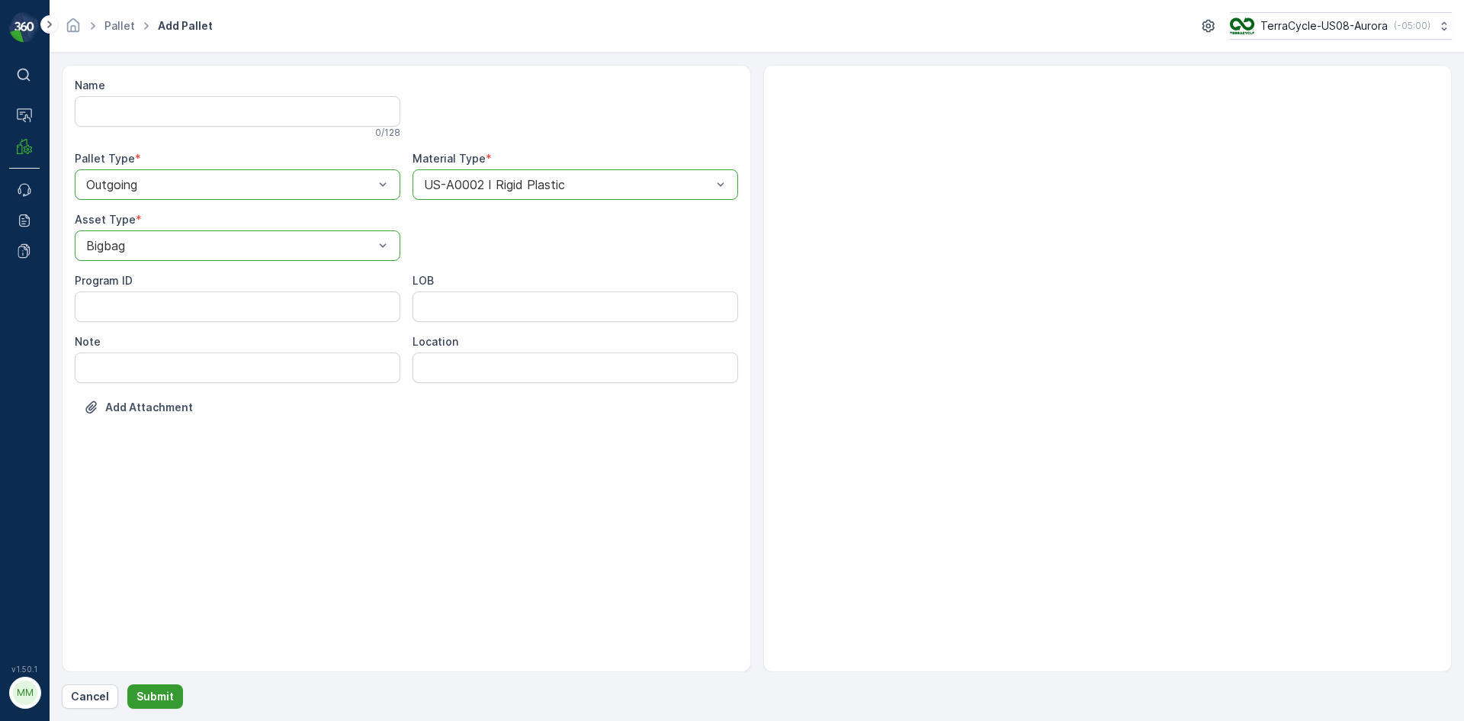
click at [158, 698] on p "Submit" at bounding box center [154, 696] width 37 height 15
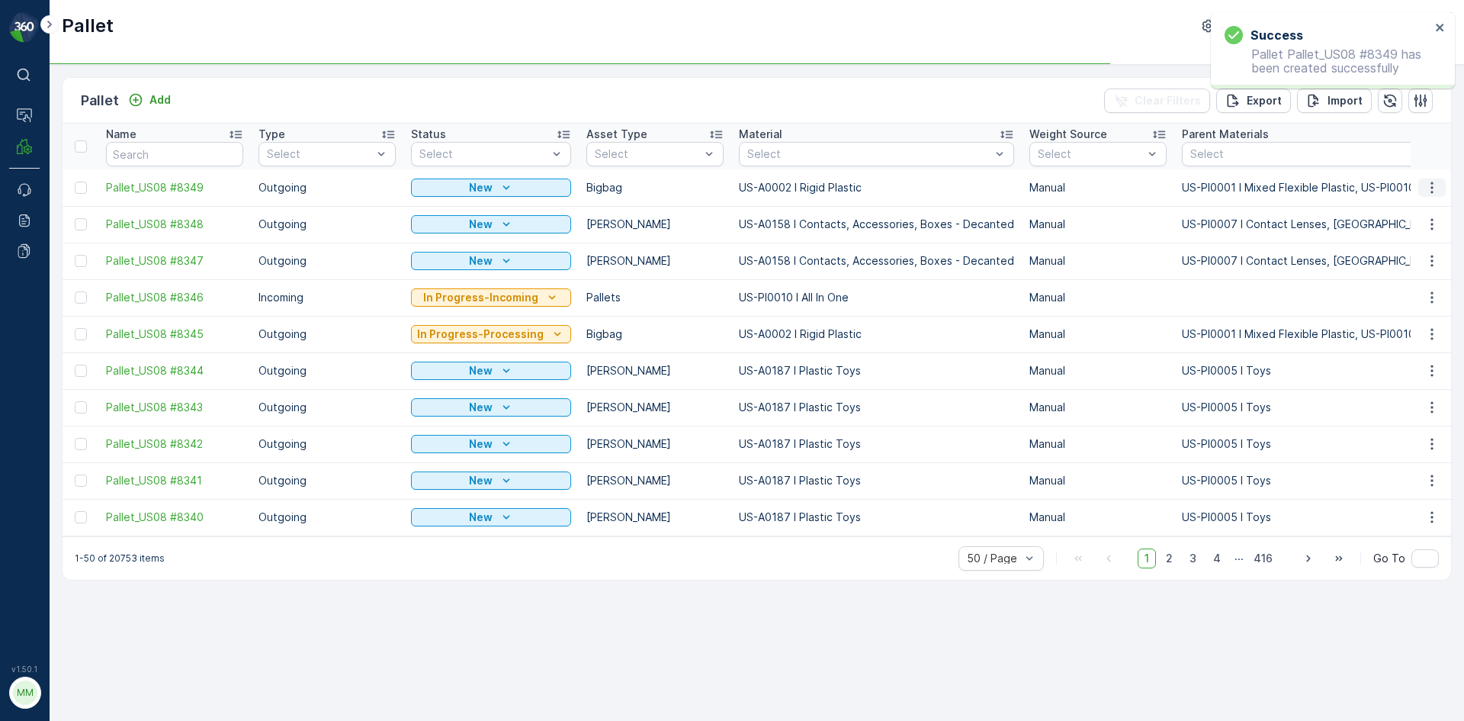
click at [1426, 185] on icon "button" at bounding box center [1431, 187] width 15 height 15
click at [1401, 296] on span "Print QR" at bounding box center [1390, 295] width 42 height 15
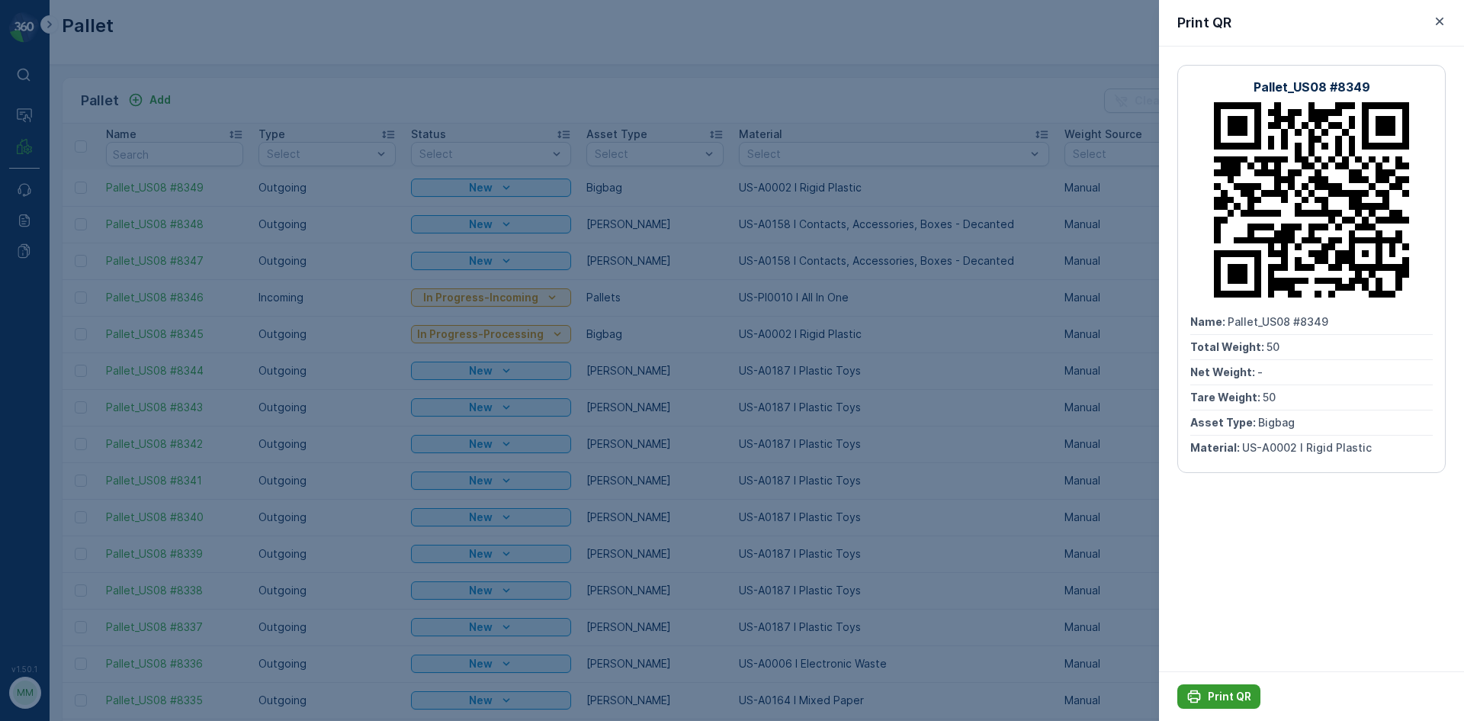
click at [1236, 693] on p "Print QR" at bounding box center [1229, 696] width 43 height 15
click at [231, 79] on div at bounding box center [732, 360] width 1464 height 721
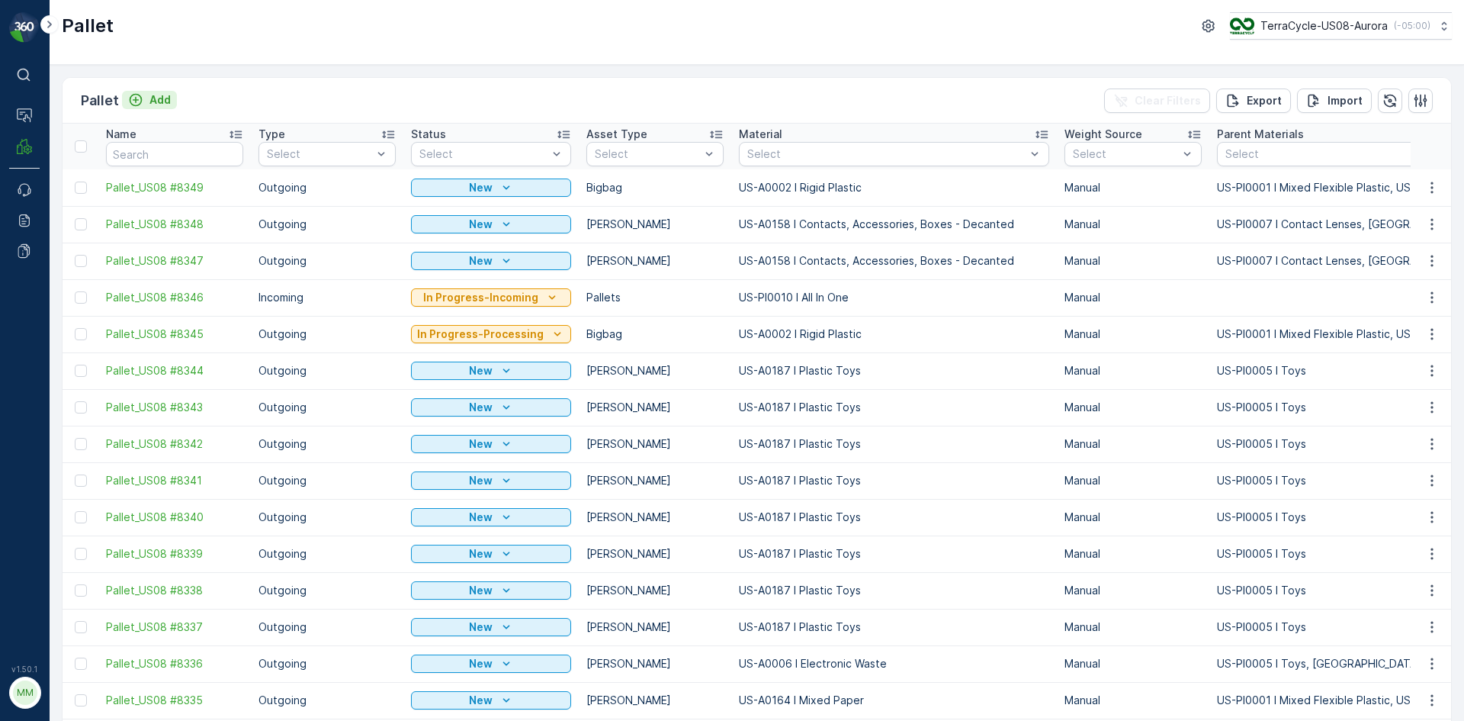
click at [149, 98] on p "Add" at bounding box center [159, 99] width 21 height 15
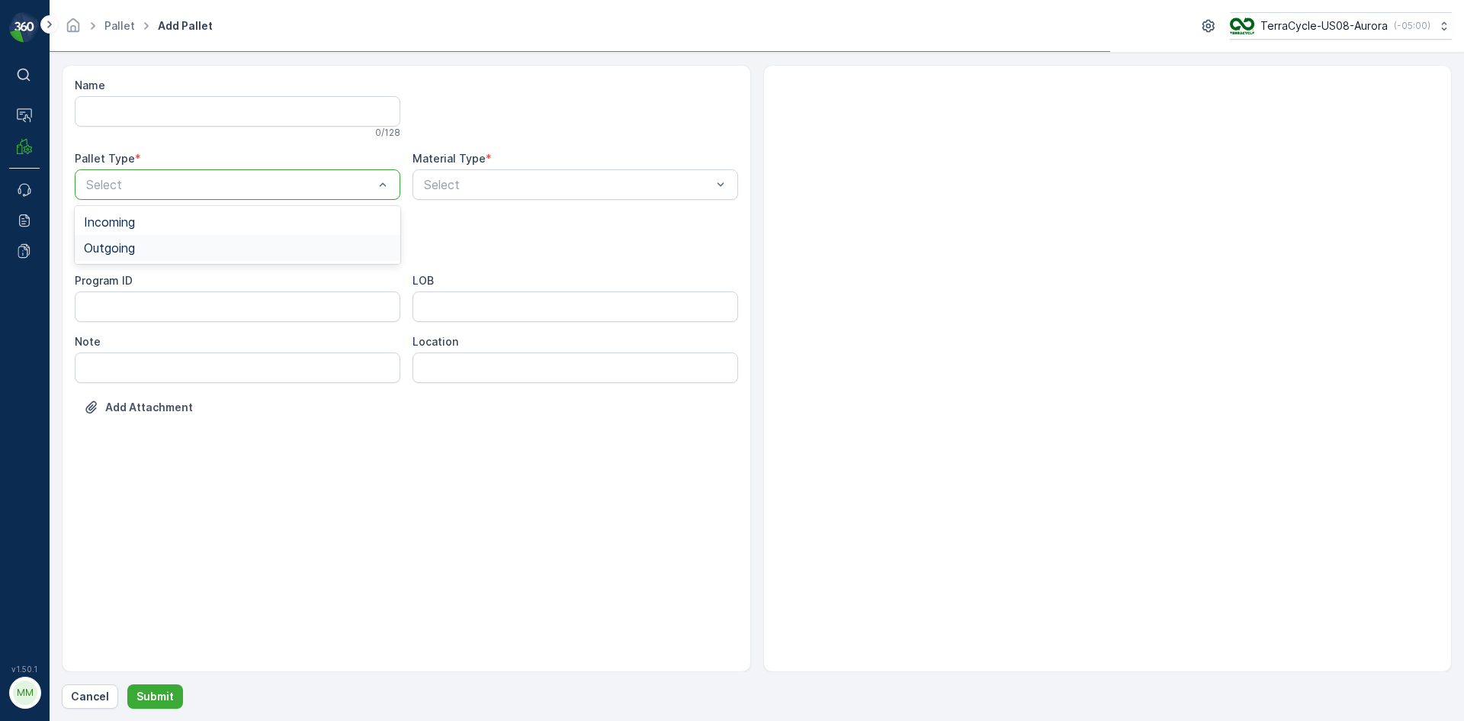
click at [178, 248] on div "Outgoing" at bounding box center [237, 248] width 307 height 14
click at [142, 313] on div "Bales" at bounding box center [237, 309] width 307 height 14
type input "0001"
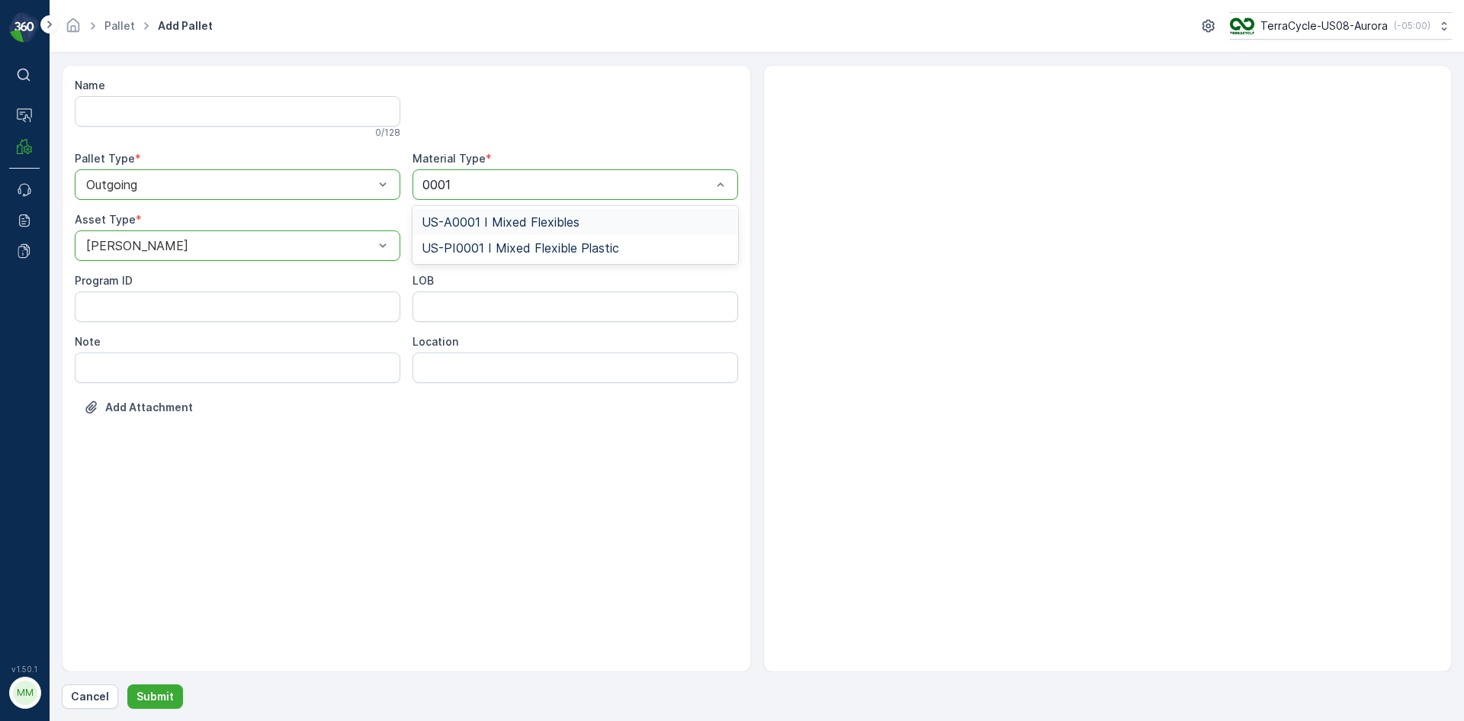
click at [588, 219] on div "US-A0001 I Mixed Flexibles" at bounding box center [575, 222] width 307 height 14
click at [148, 695] on p "Submit" at bounding box center [154, 696] width 37 height 15
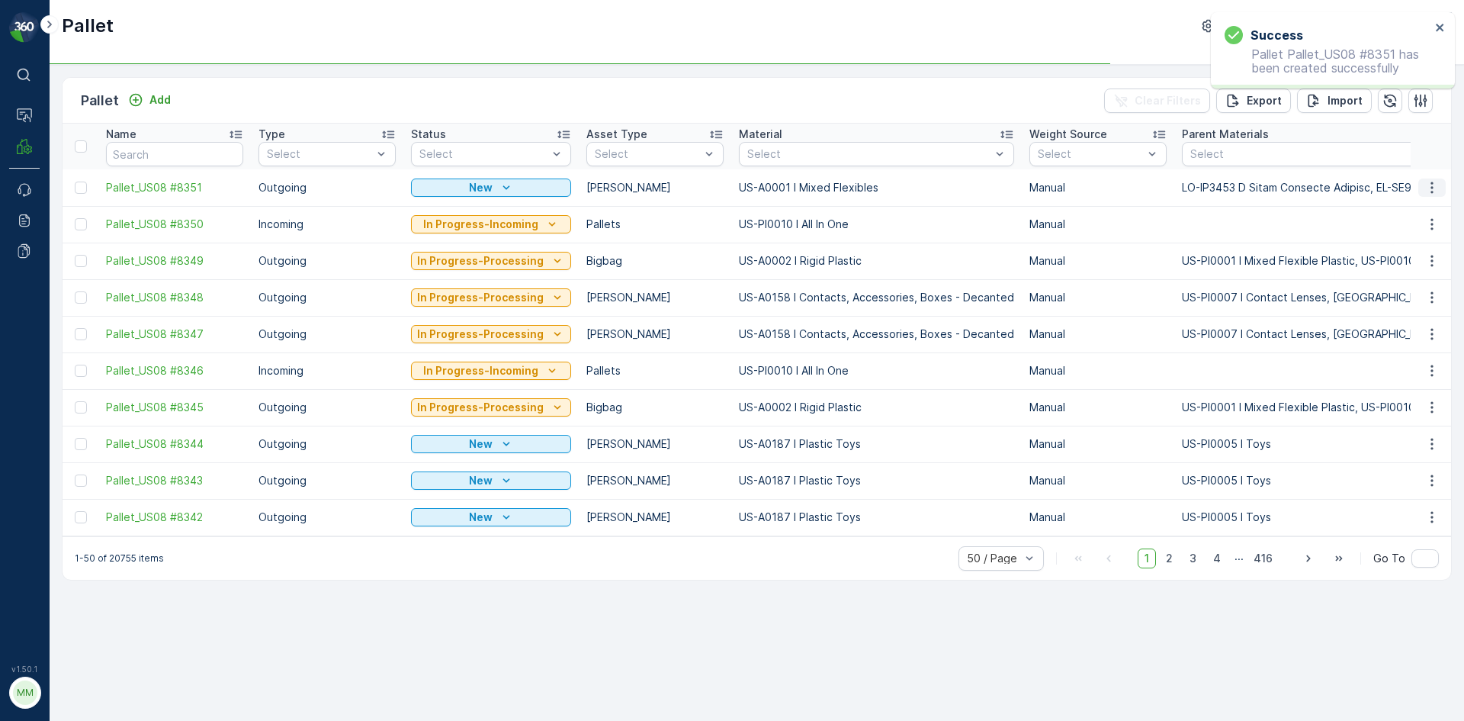
click at [1430, 189] on icon "button" at bounding box center [1431, 187] width 15 height 15
click at [1398, 291] on span "Print QR" at bounding box center [1390, 295] width 42 height 15
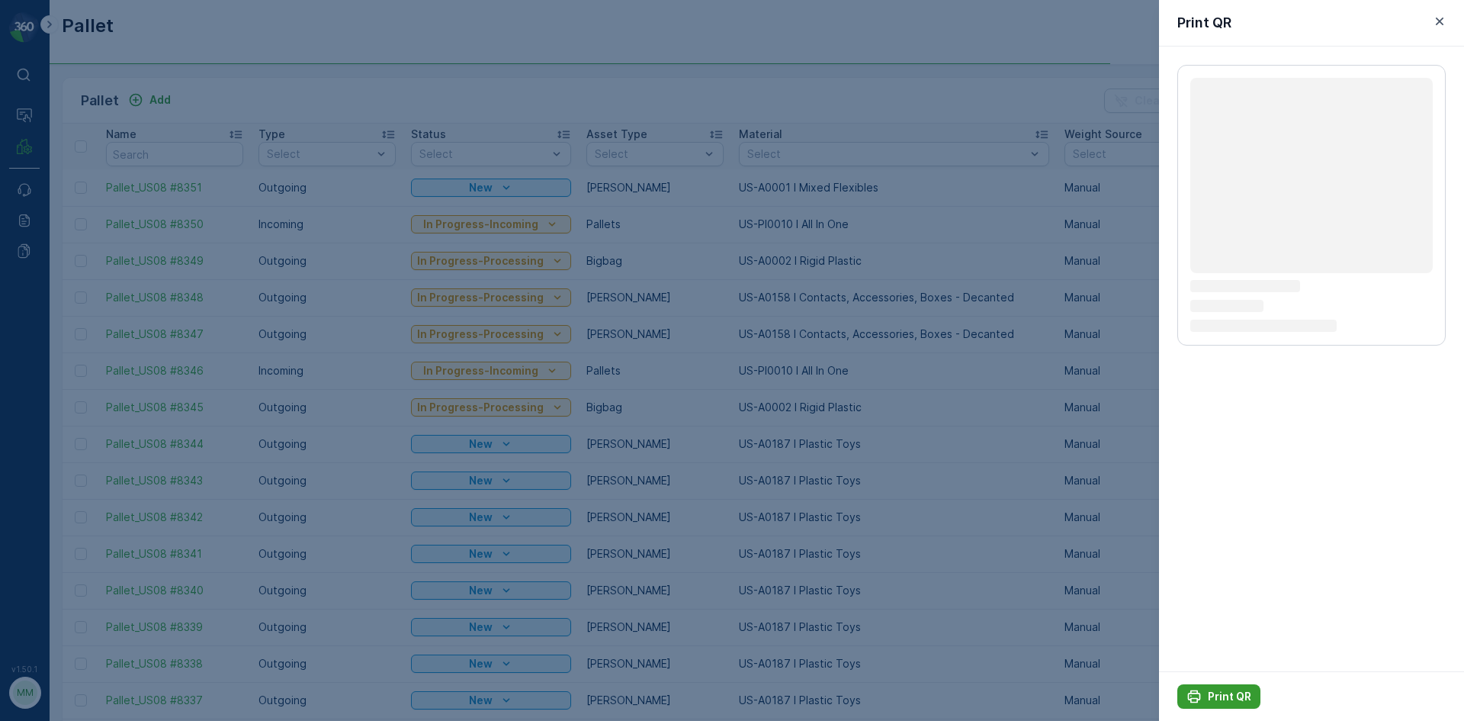
click at [1233, 693] on p "Print QR" at bounding box center [1229, 696] width 43 height 15
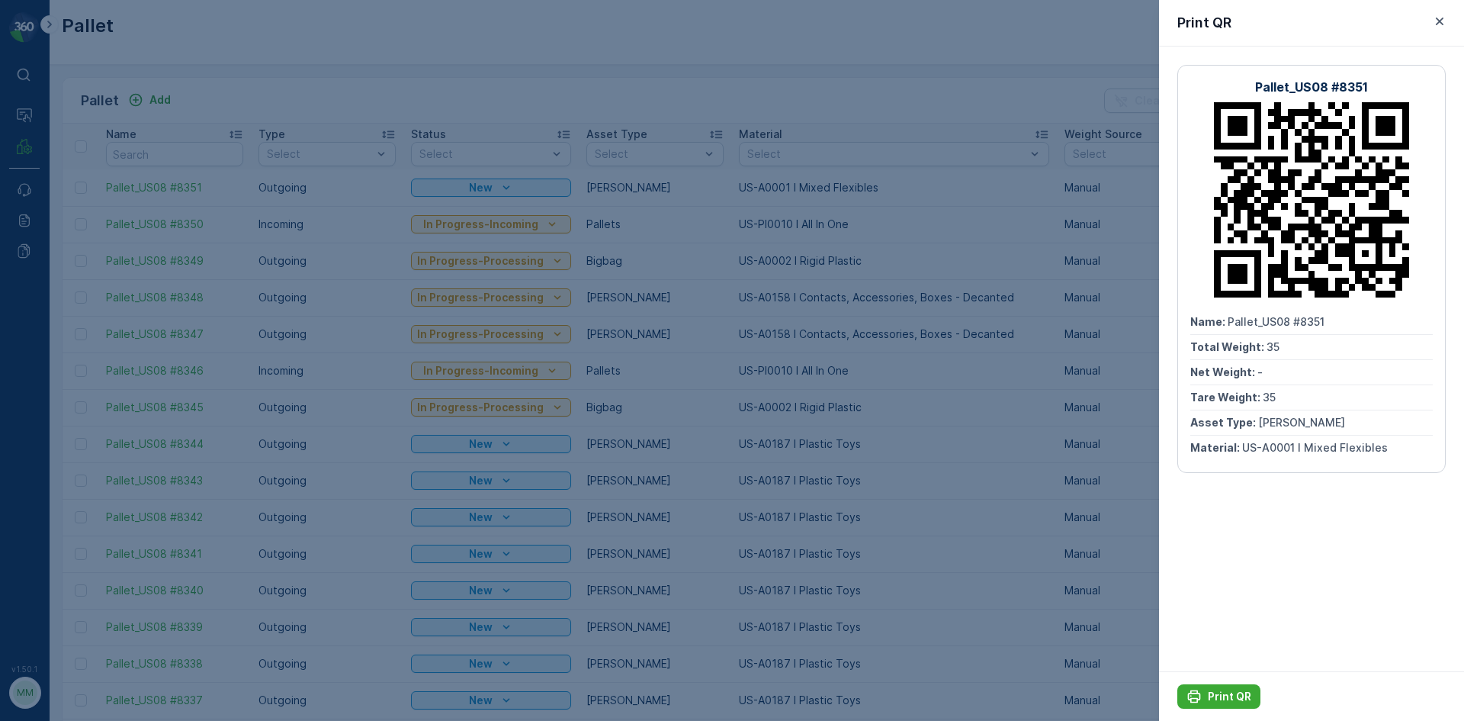
click at [377, 24] on div at bounding box center [732, 360] width 1464 height 721
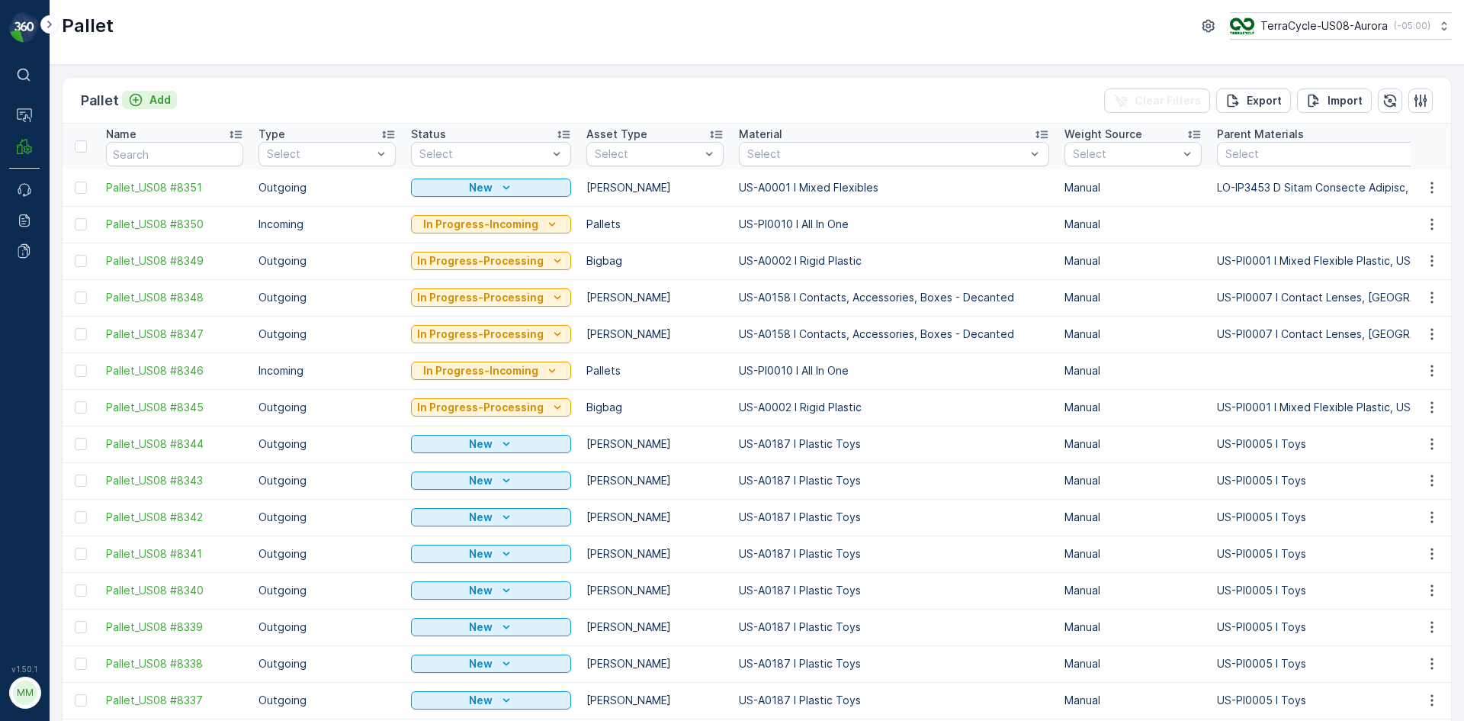
click at [175, 99] on button "Add" at bounding box center [149, 100] width 55 height 18
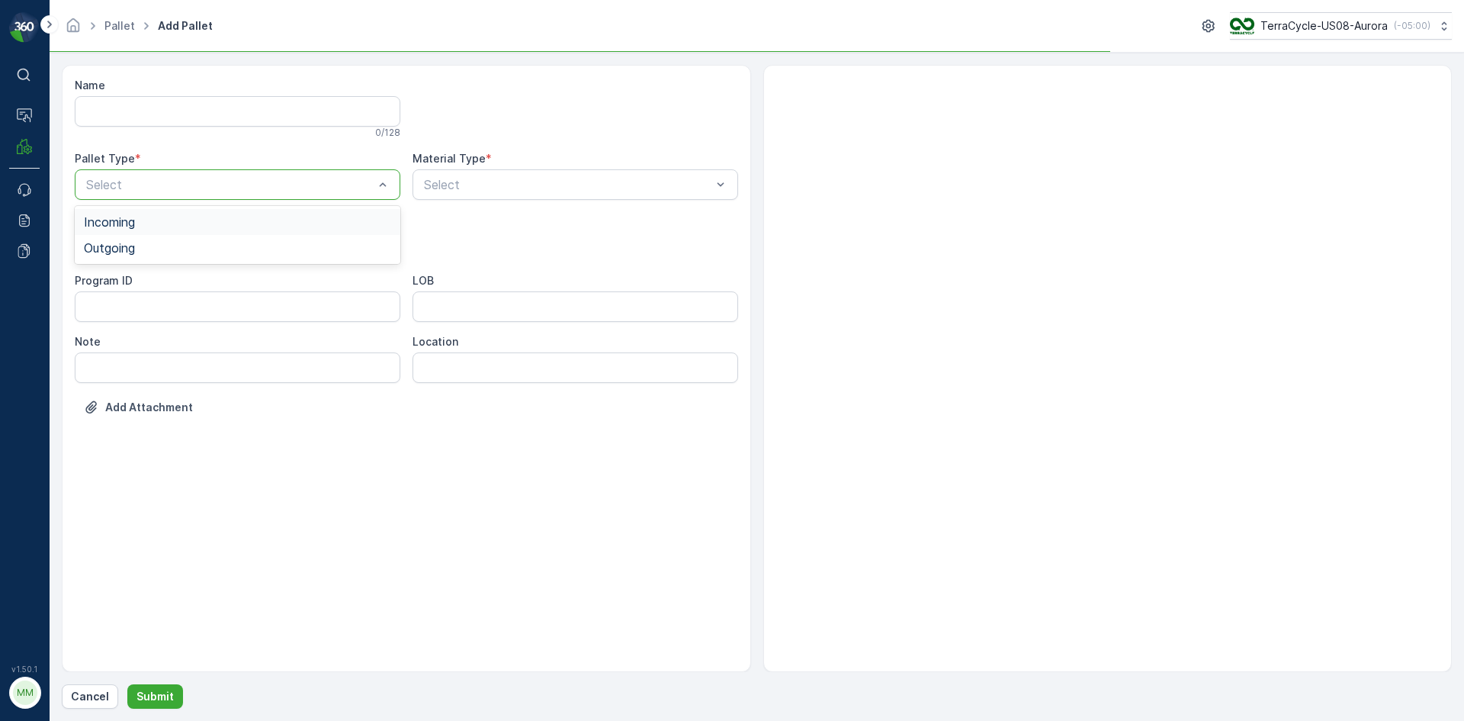
drag, startPoint x: 146, startPoint y: 181, endPoint x: 130, endPoint y: 202, distance: 26.2
drag, startPoint x: 111, startPoint y: 274, endPoint x: 124, endPoint y: 246, distance: 31.0
click at [124, 246] on div "Name 0 / 128 Pallet Type * 2 results available. Use Up and Down to choose optio…" at bounding box center [406, 258] width 663 height 360
click at [124, 246] on span "Outgoing" at bounding box center [109, 248] width 51 height 14
drag, startPoint x: 125, startPoint y: 281, endPoint x: 128, endPoint y: 306, distance: 25.3
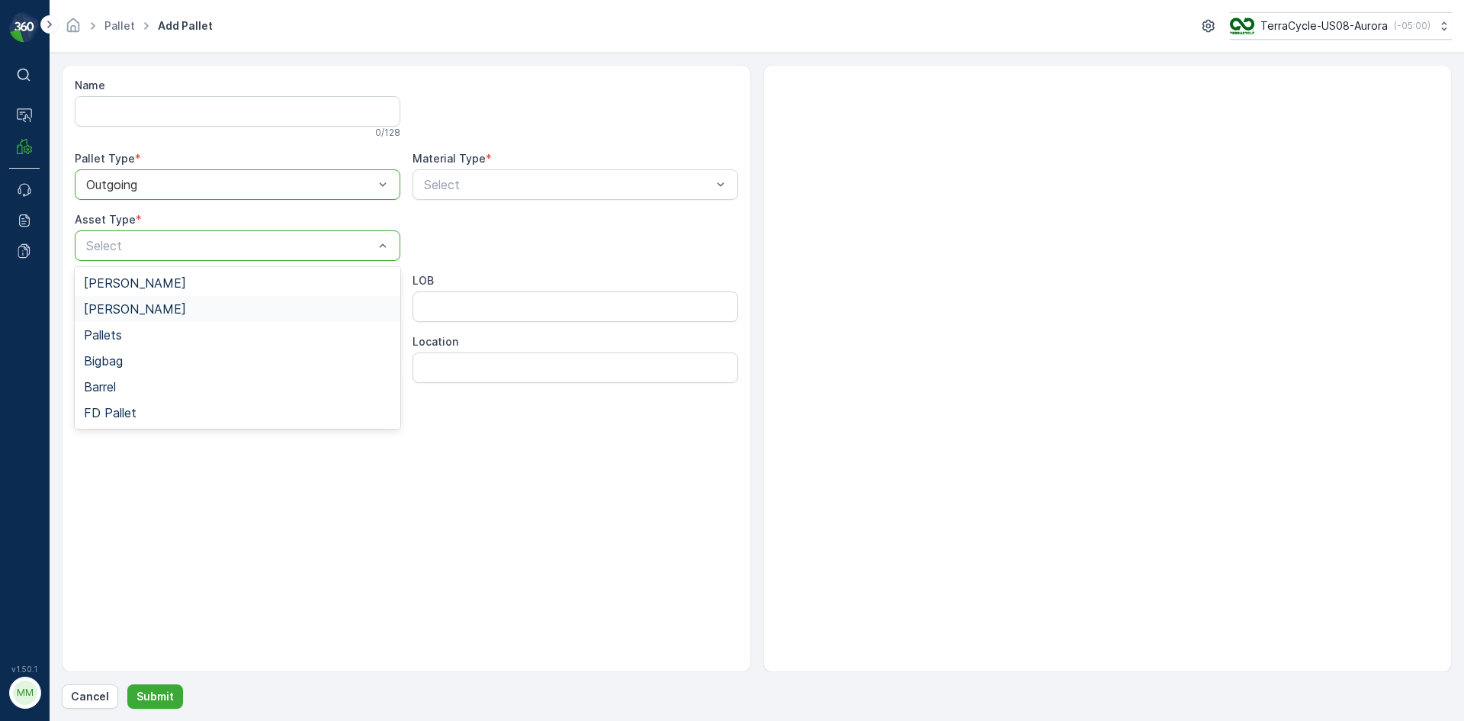
click at [128, 306] on div "Gaylord Bales Pallets Bigbag Barrel FD Pallet" at bounding box center [238, 348] width 326 height 162
click at [128, 306] on div "Bales" at bounding box center [237, 309] width 307 height 14
type input "0"
type input "9999"
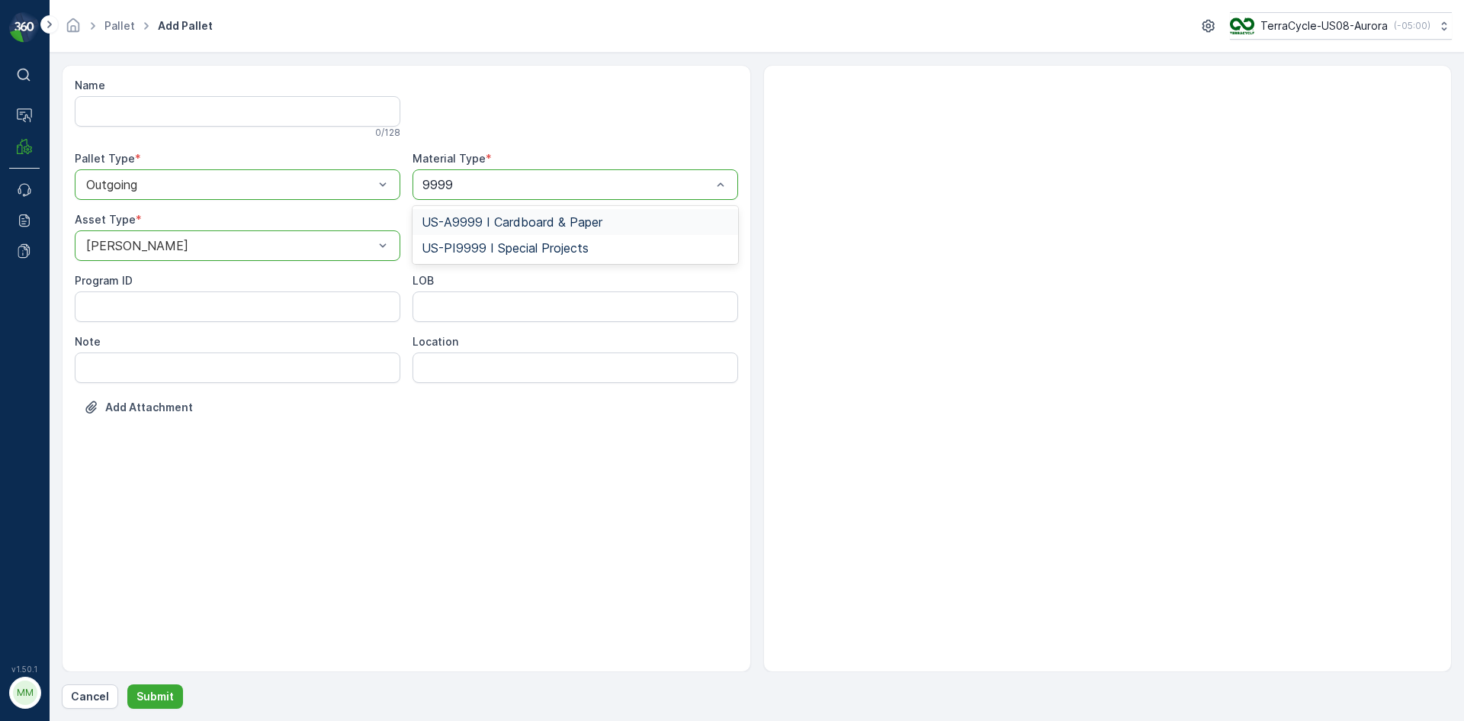
click at [513, 213] on div "US-A9999 I Cardboard & Paper" at bounding box center [576, 222] width 326 height 26
click at [162, 703] on p "Submit" at bounding box center [154, 696] width 37 height 15
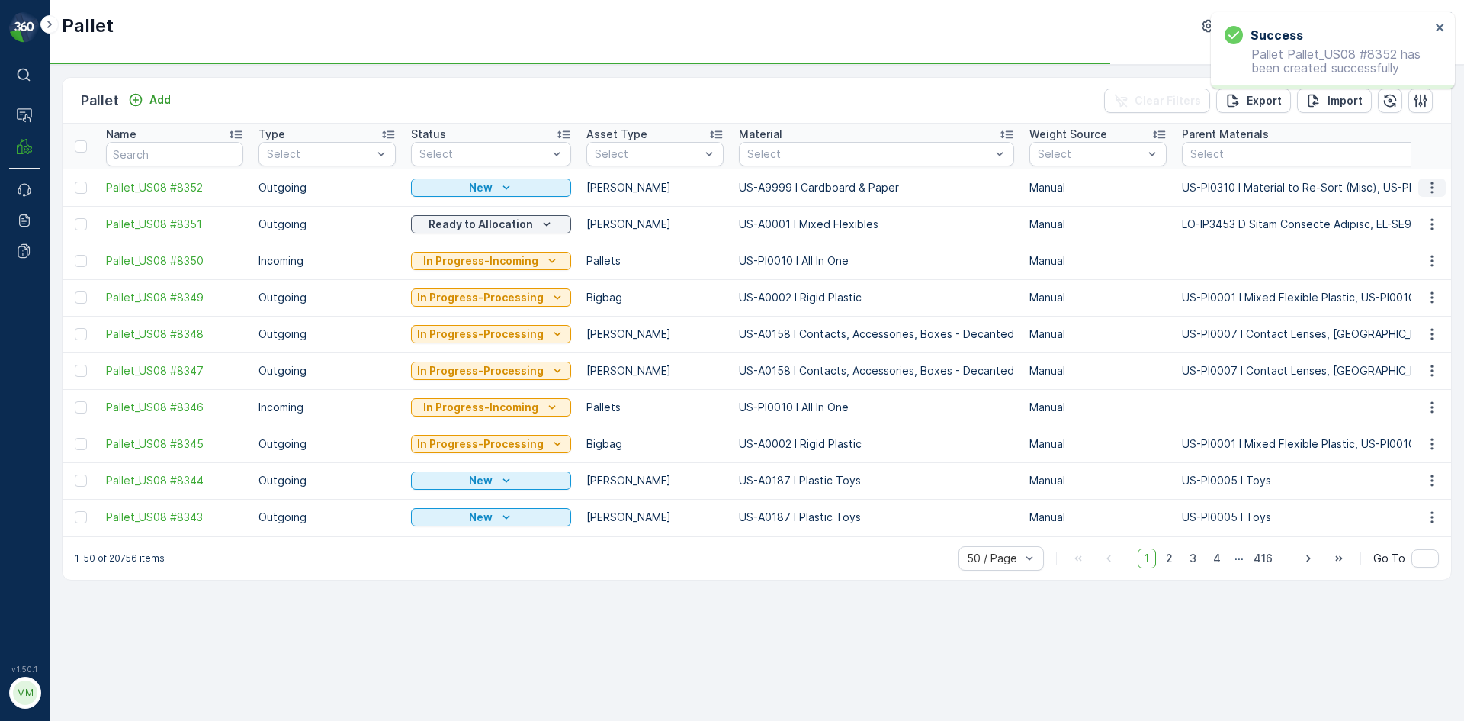
click at [1431, 180] on icon "button" at bounding box center [1431, 187] width 15 height 15
click at [1400, 296] on span "Print QR" at bounding box center [1390, 295] width 42 height 15
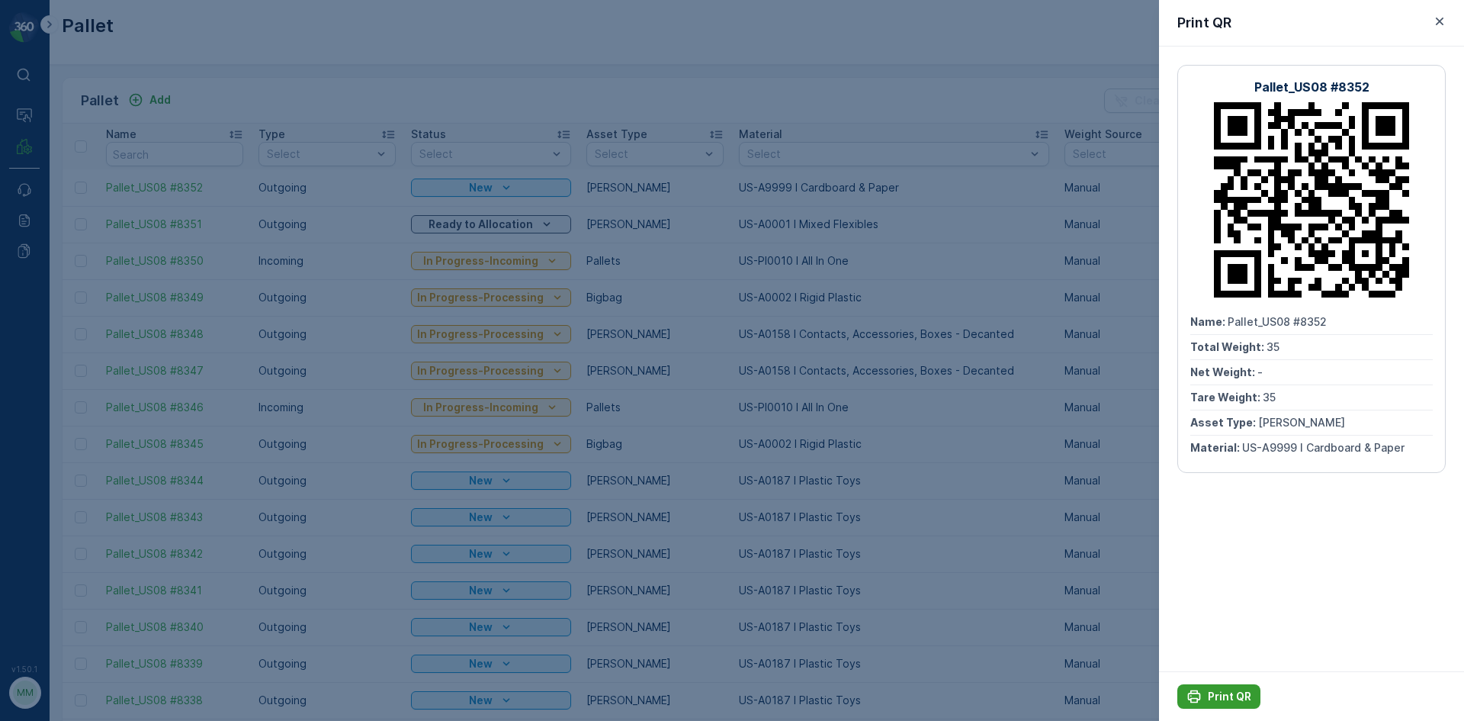
click at [1217, 696] on p "Print QR" at bounding box center [1229, 696] width 43 height 15
click at [1079, 555] on div at bounding box center [732, 360] width 1464 height 721
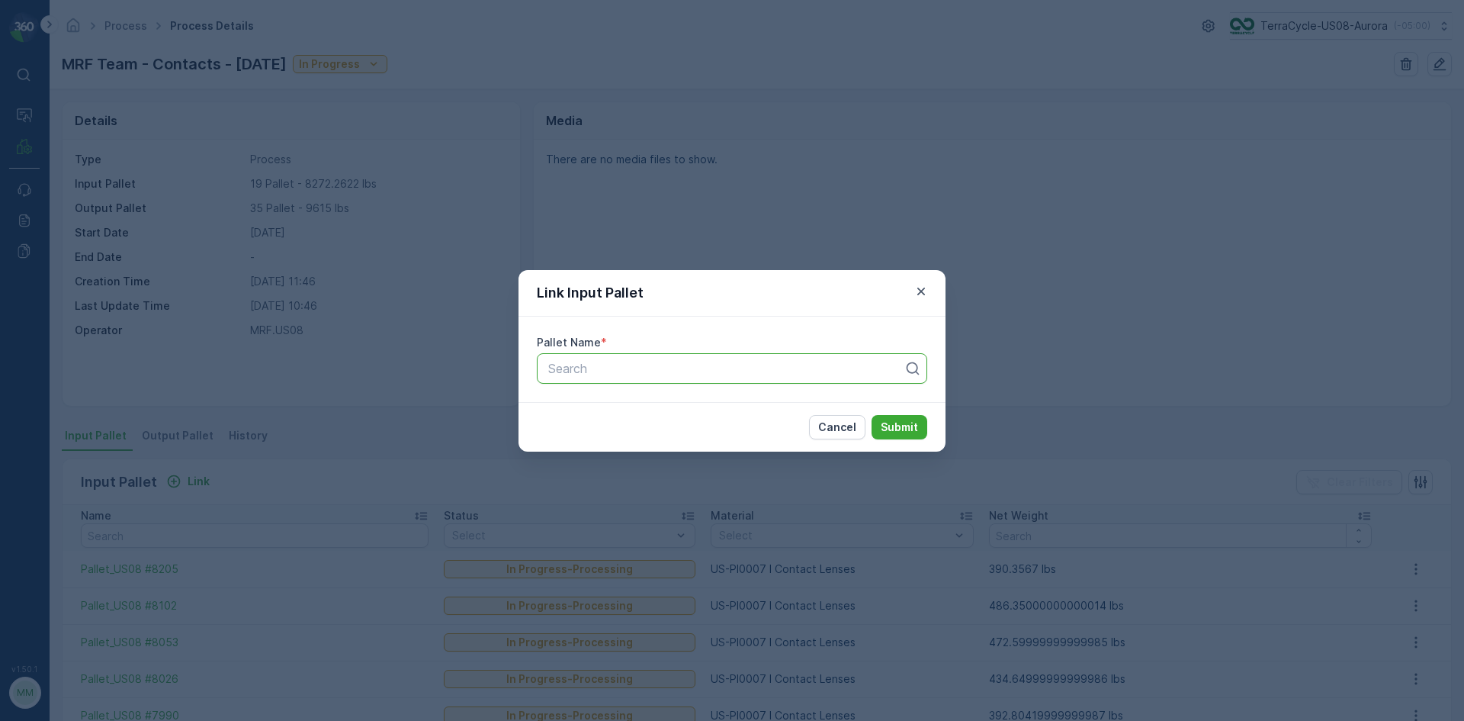
click at [724, 374] on div at bounding box center [726, 368] width 358 height 14
type input "8155"
click at [872, 415] on button "Submit" at bounding box center [900, 427] width 56 height 24
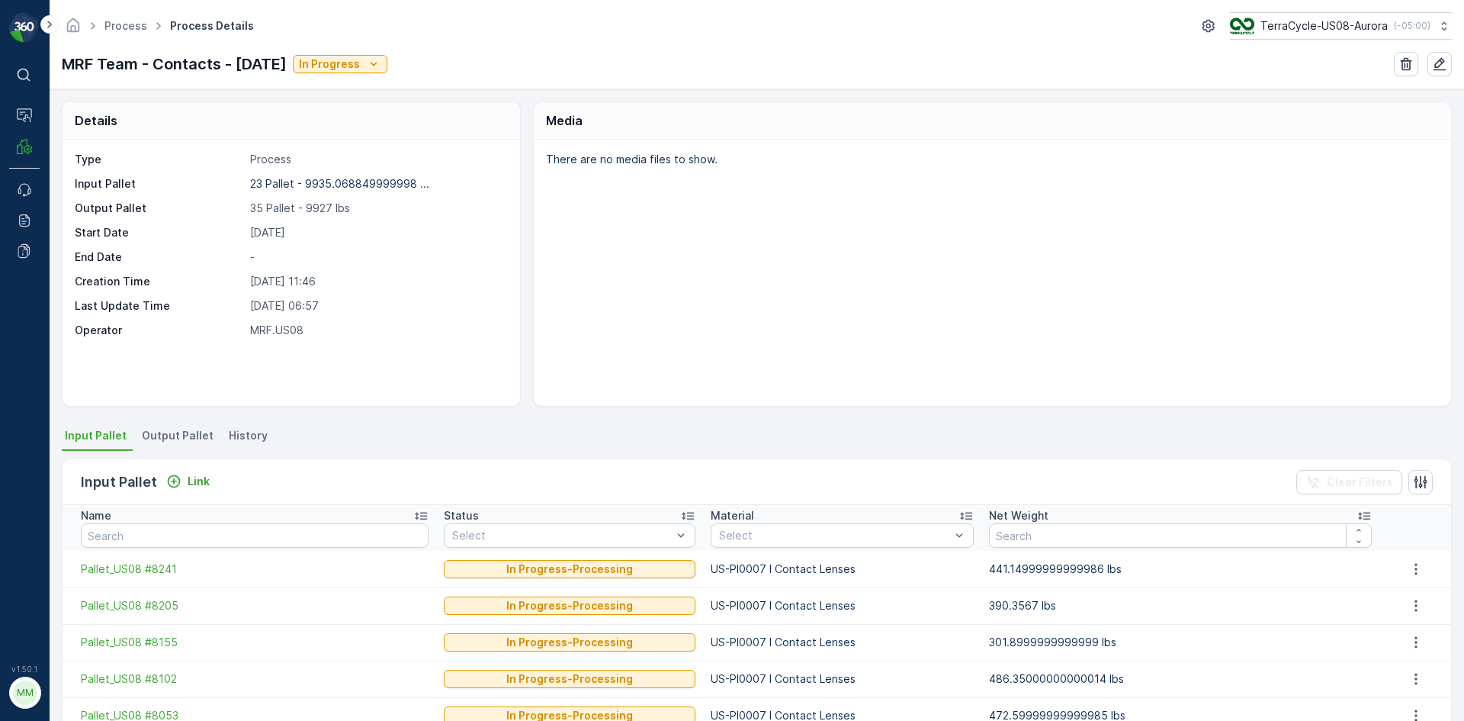
click at [194, 445] on li "Output Pallet" at bounding box center [179, 438] width 81 height 26
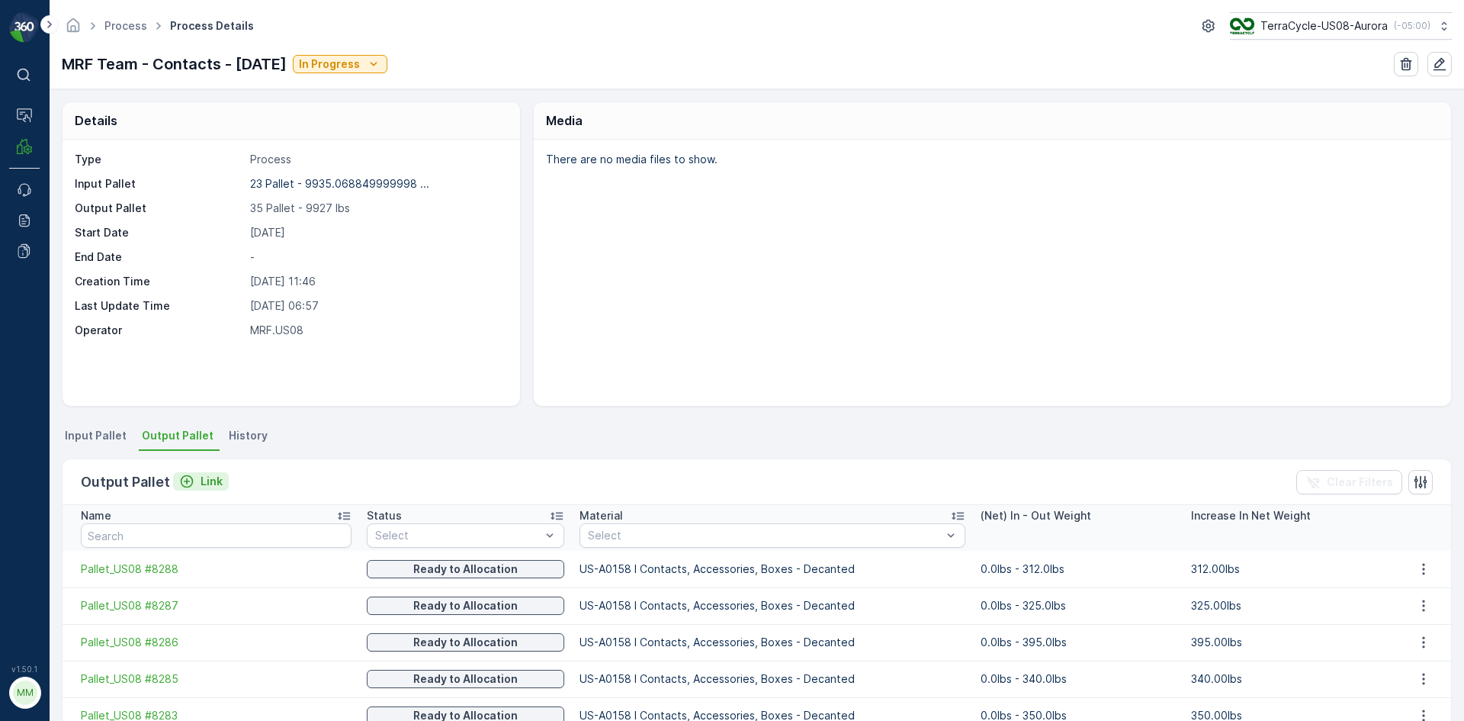
click at [207, 482] on p "Link" at bounding box center [212, 481] width 22 height 15
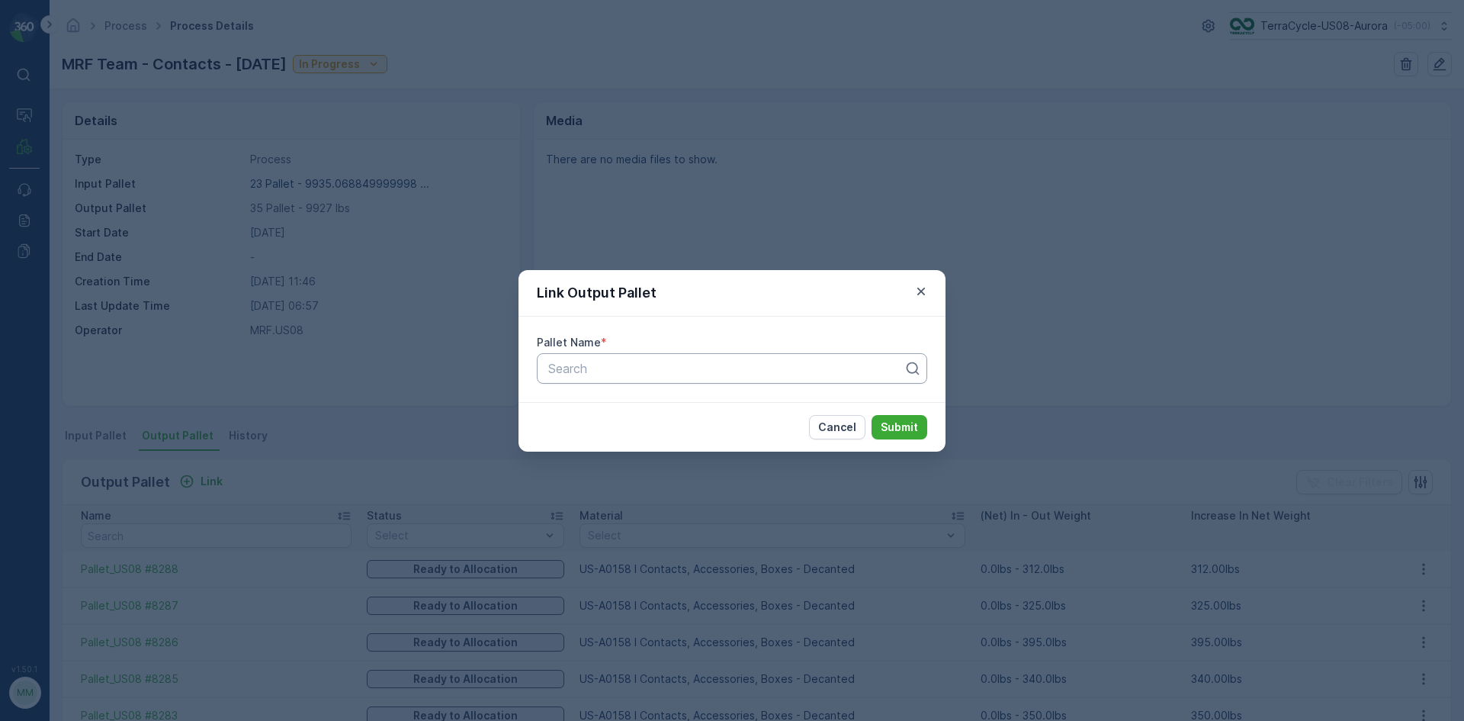
click at [598, 370] on div at bounding box center [726, 368] width 358 height 14
type input "8347"
click at [872, 415] on button "Submit" at bounding box center [900, 427] width 56 height 24
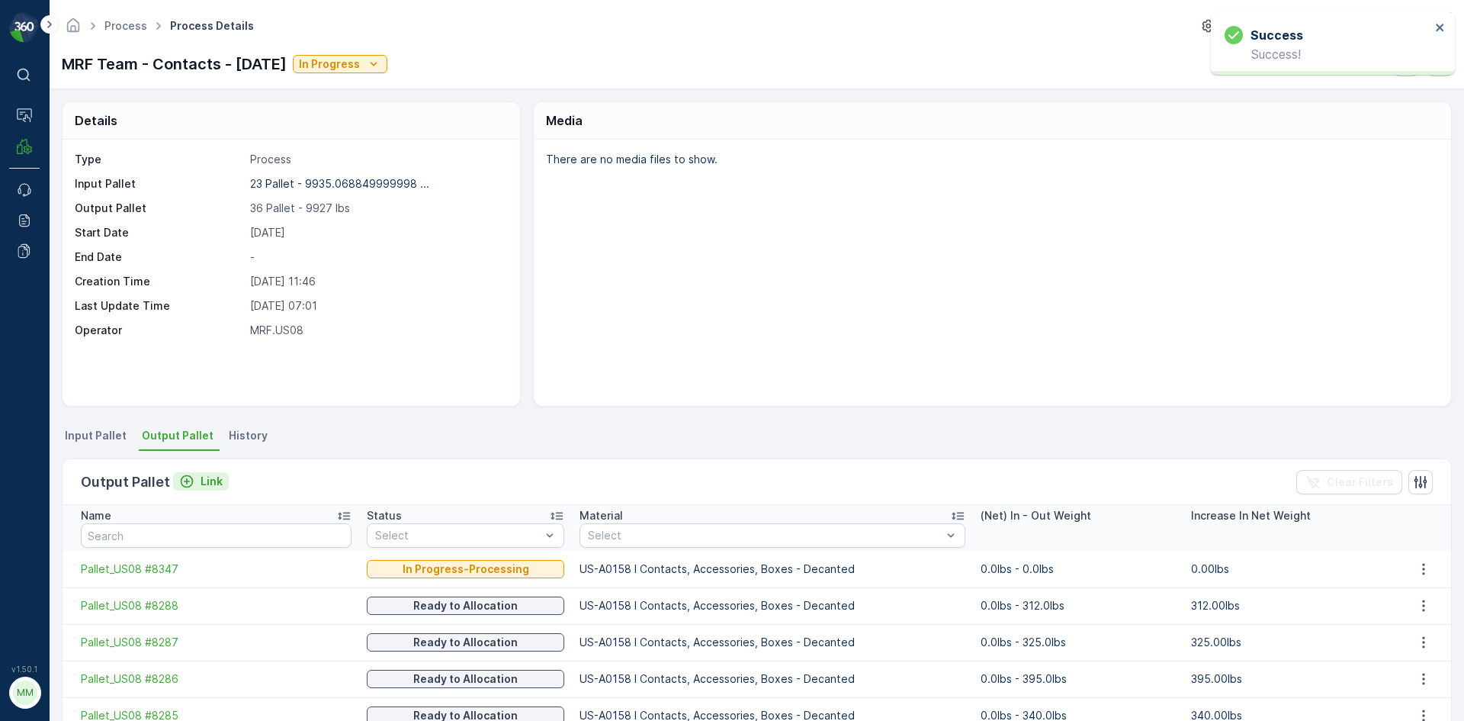
click at [192, 483] on div "Link" at bounding box center [200, 481] width 43 height 15
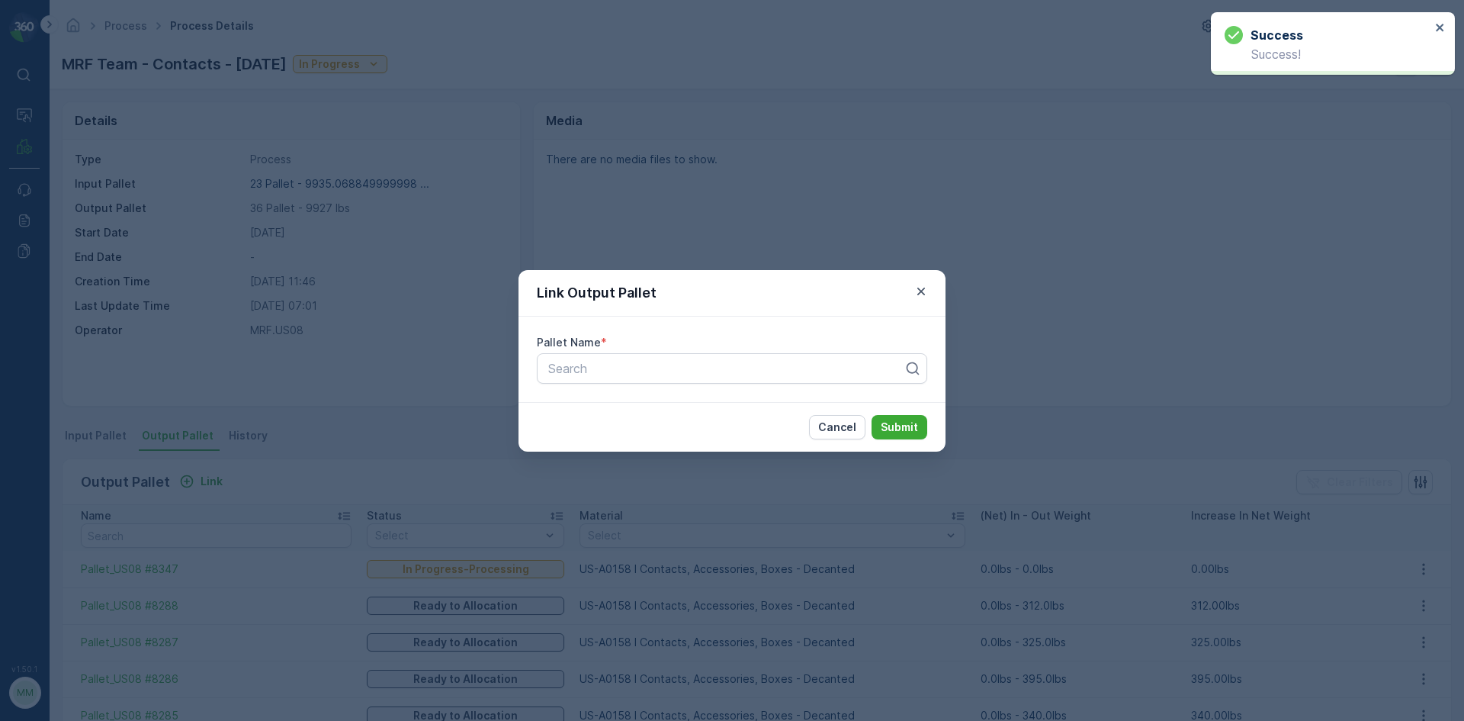
click at [618, 351] on div "Pallet Name * Search" at bounding box center [731, 358] width 427 height 85
click at [615, 356] on div "Search" at bounding box center [732, 368] width 390 height 30
type input "8348"
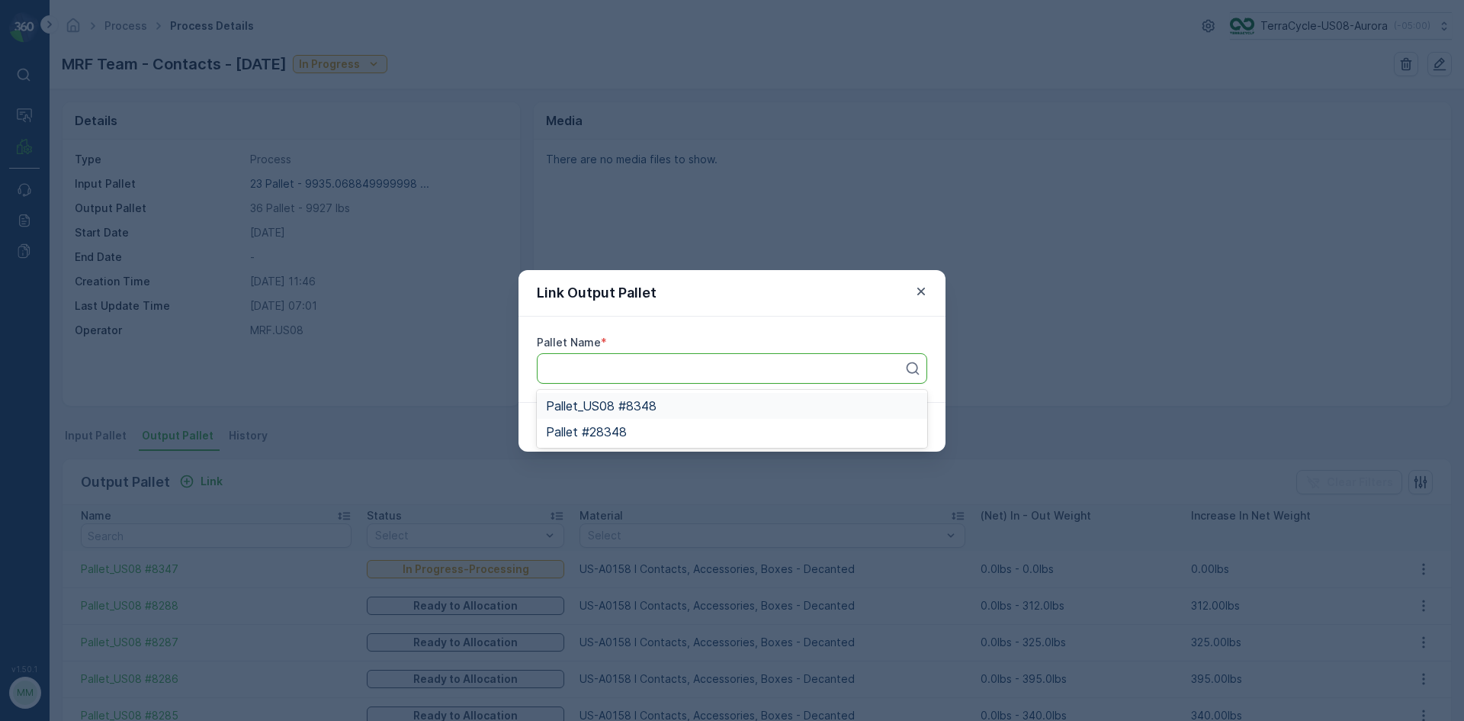
click at [872, 415] on button "Submit" at bounding box center [900, 427] width 56 height 24
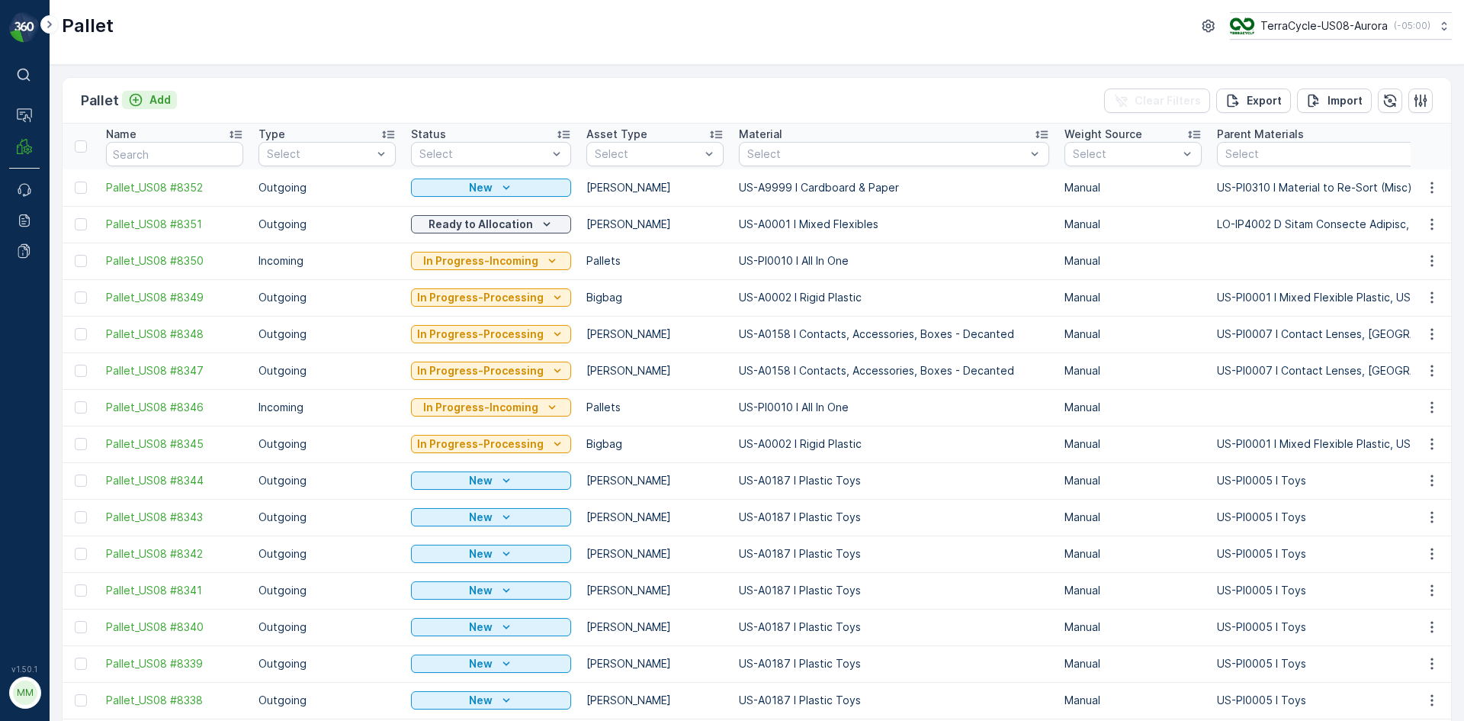
click at [158, 100] on p "Add" at bounding box center [159, 99] width 21 height 15
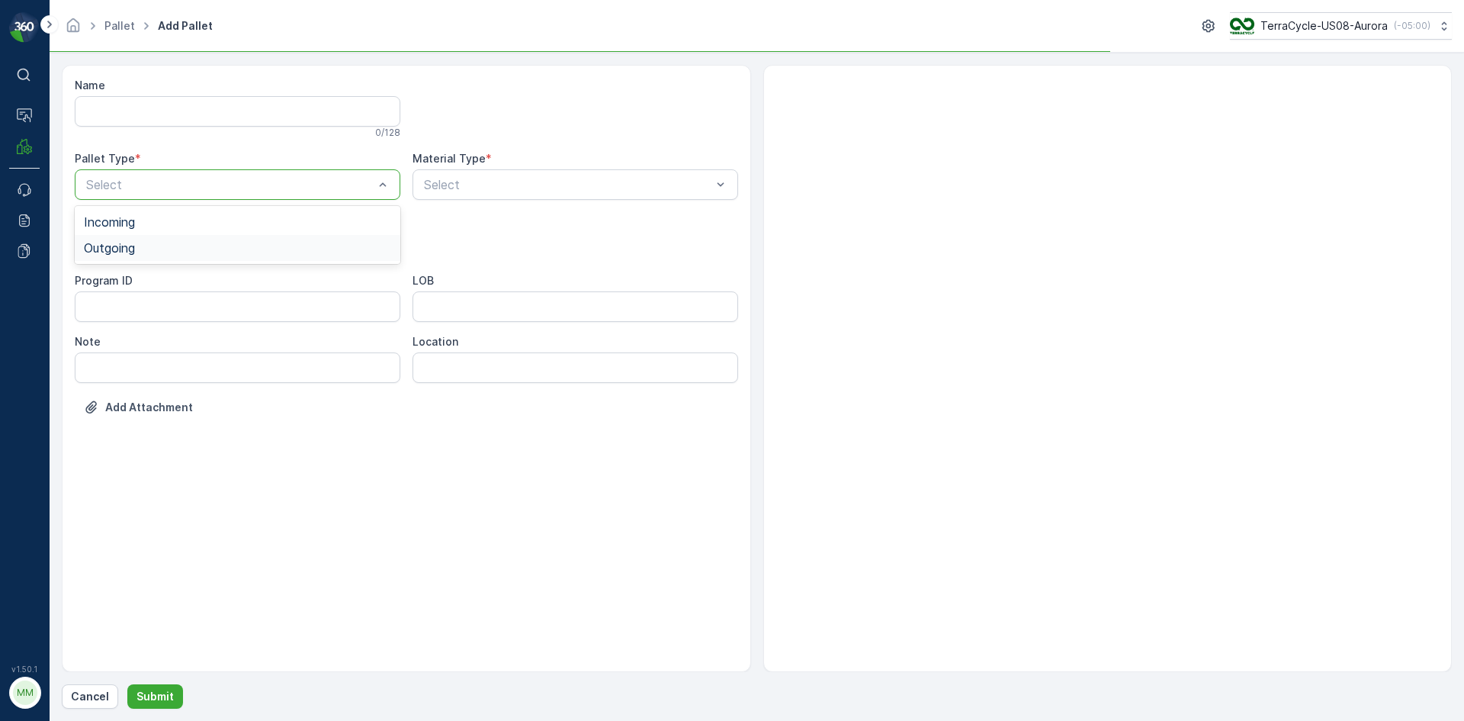
click at [248, 249] on div "Outgoing" at bounding box center [237, 248] width 307 height 14
click at [203, 284] on div "Gaylord" at bounding box center [237, 283] width 307 height 14
type input "0006"
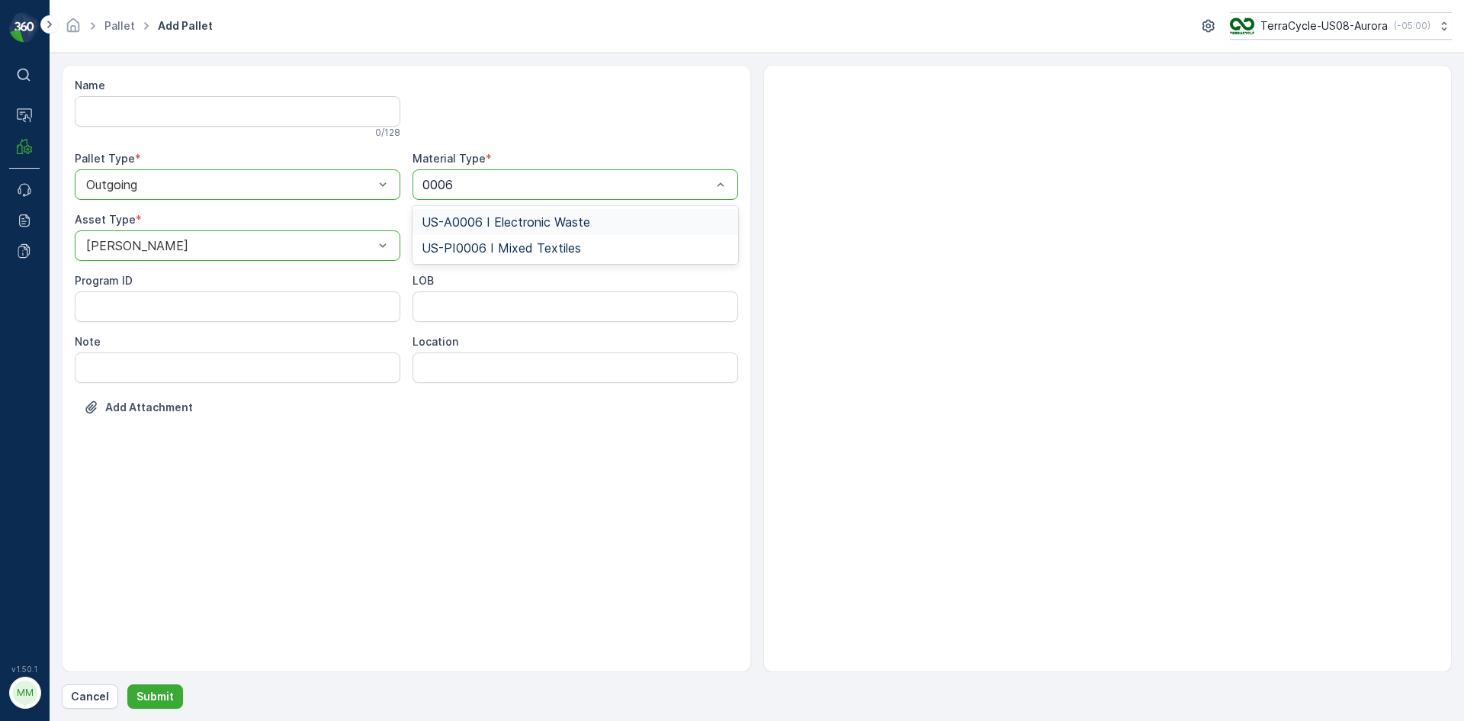
click at [574, 220] on span "US-A0006 I Electronic Waste" at bounding box center [506, 222] width 169 height 14
click at [151, 692] on p "Submit" at bounding box center [154, 696] width 37 height 15
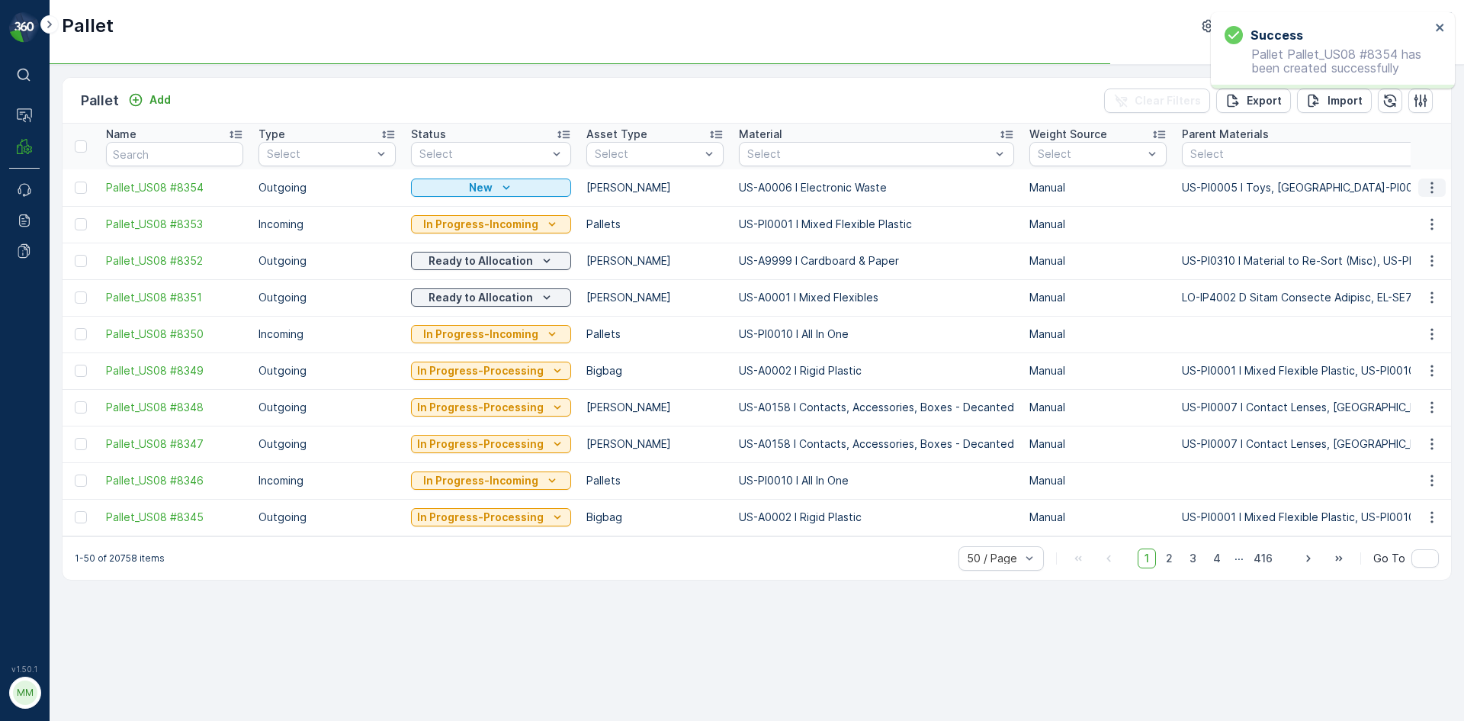
click at [1437, 182] on icon "button" at bounding box center [1431, 187] width 15 height 15
click at [1408, 292] on span "Print QR" at bounding box center [1390, 295] width 42 height 15
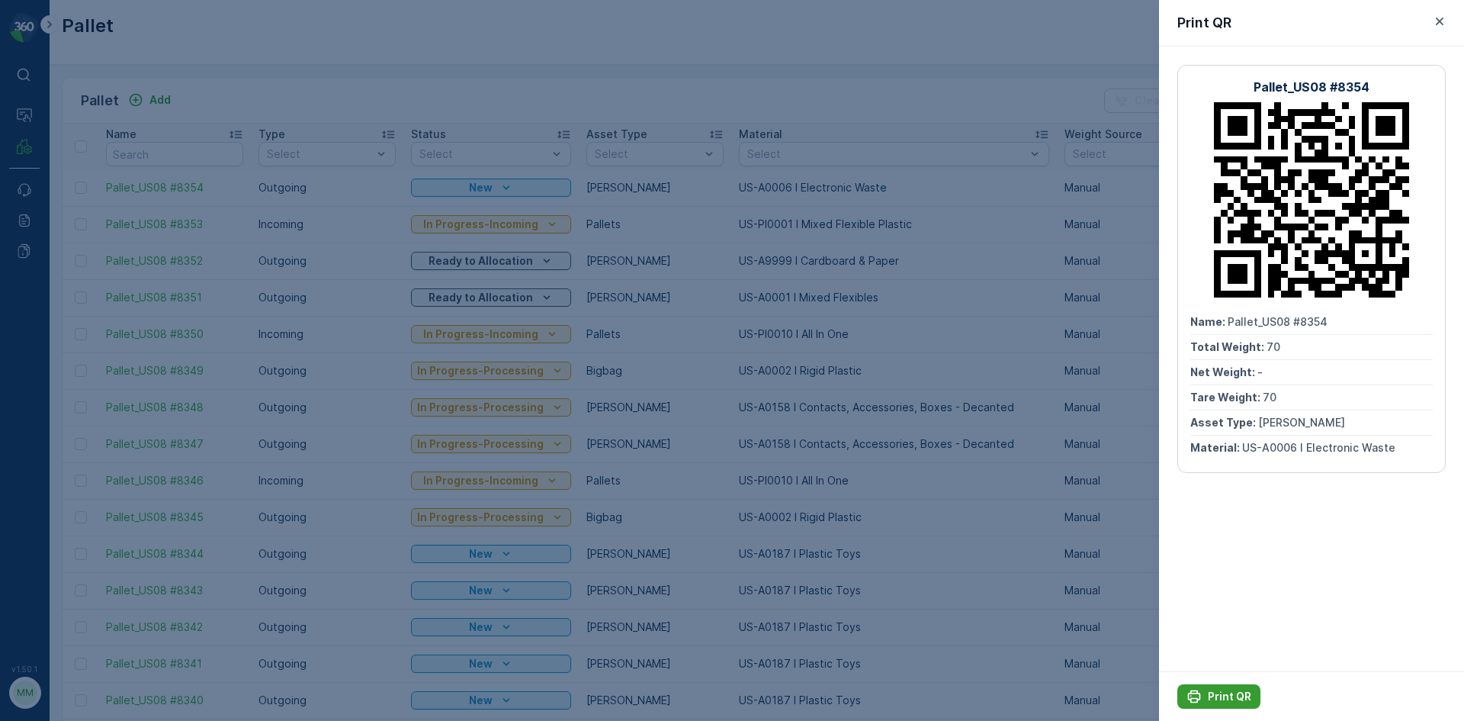
click at [1232, 698] on p "Print QR" at bounding box center [1229, 696] width 43 height 15
drag, startPoint x: 605, startPoint y: 105, endPoint x: 324, endPoint y: 114, distance: 280.7
click at [605, 104] on div at bounding box center [732, 360] width 1464 height 721
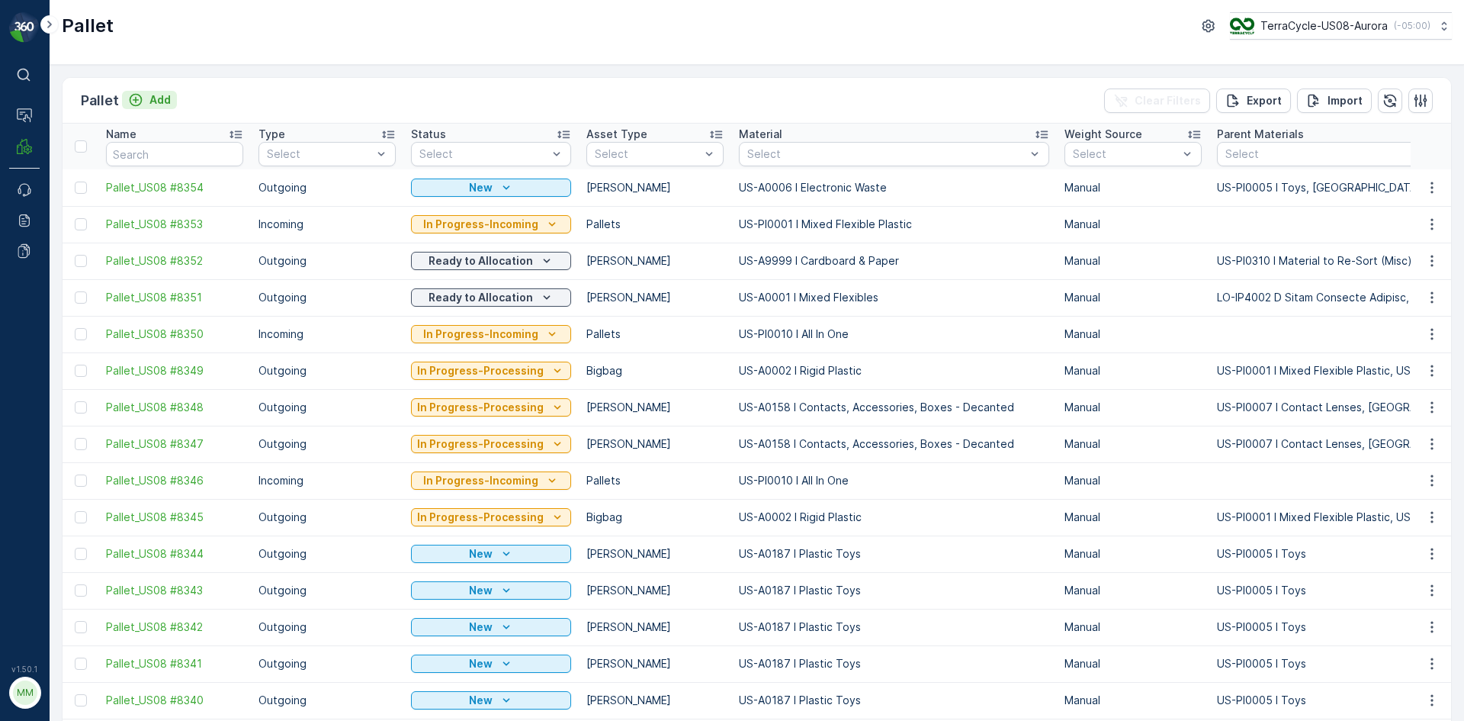
click at [158, 95] on p "Add" at bounding box center [159, 99] width 21 height 15
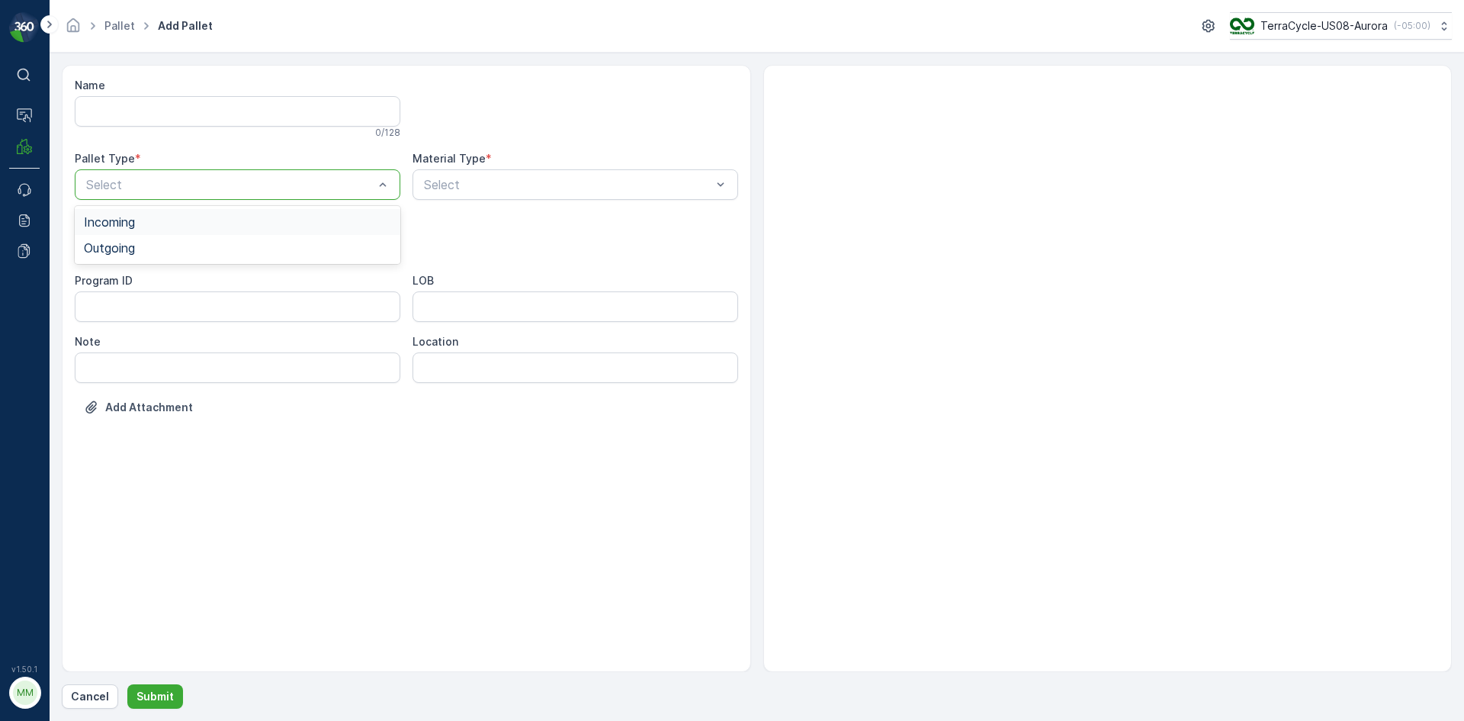
click at [186, 175] on div "Select" at bounding box center [238, 184] width 326 height 30
click at [181, 242] on div "Outgoing" at bounding box center [237, 248] width 307 height 14
click at [135, 290] on div "Gaylord" at bounding box center [238, 283] width 326 height 26
type input "0158"
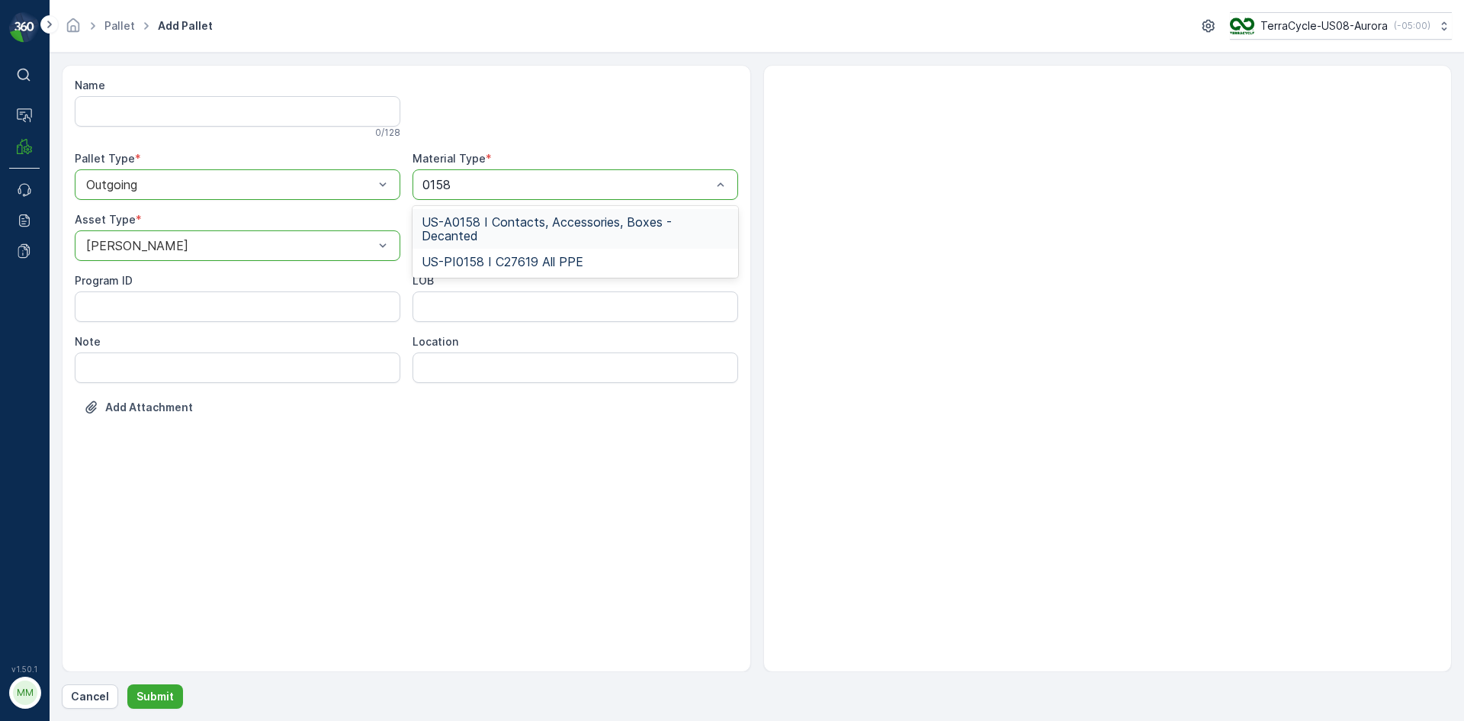
click at [519, 220] on span "US-A0158 I Contacts, Accessories, Boxes - Decanted" at bounding box center [575, 228] width 307 height 27
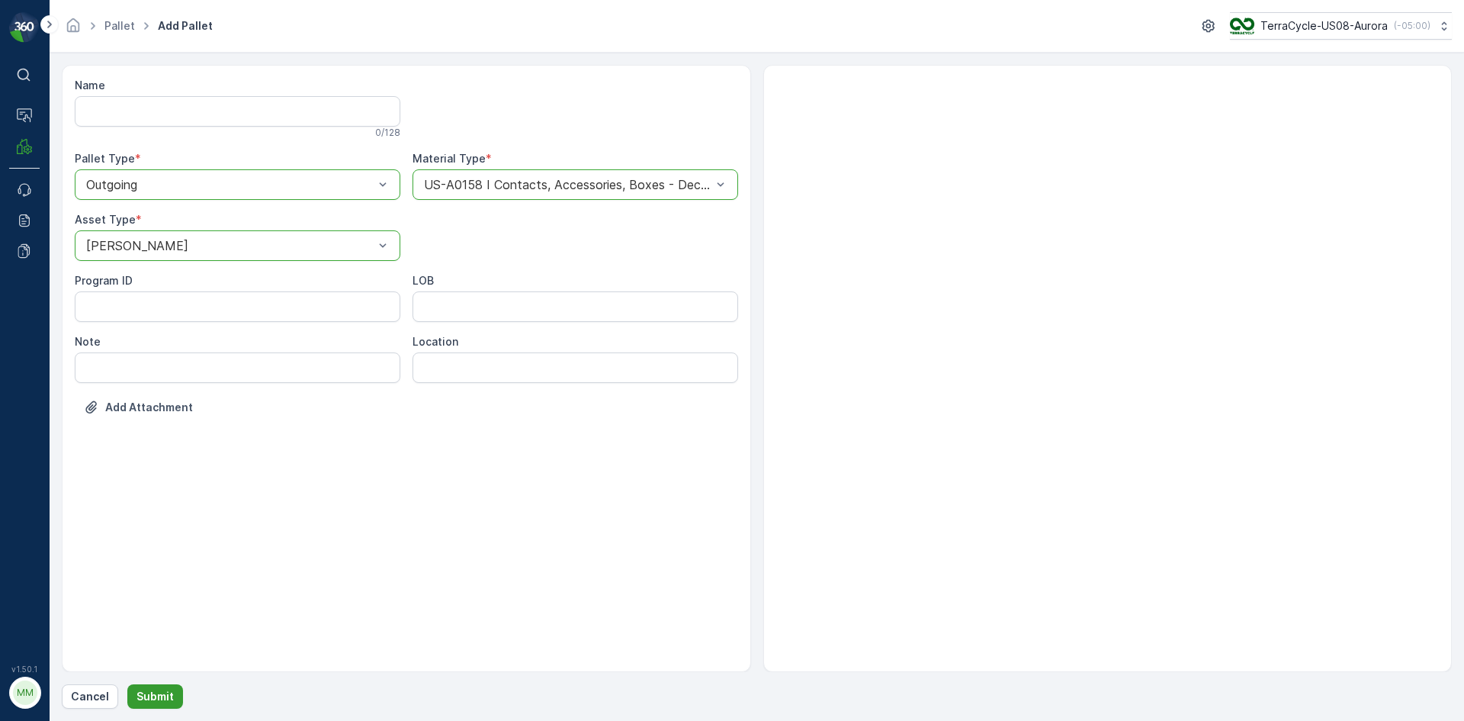
click at [168, 698] on p "Submit" at bounding box center [154, 696] width 37 height 15
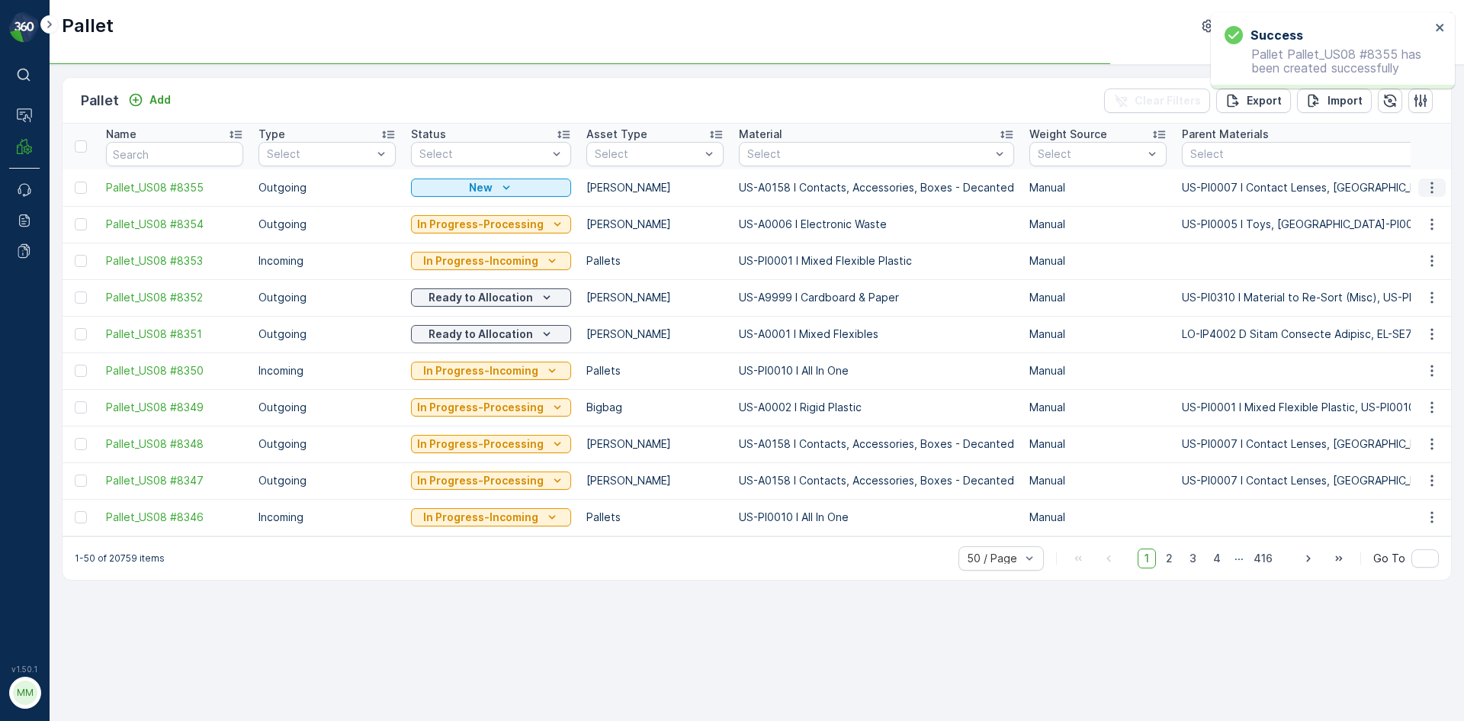
click at [1433, 193] on icon "button" at bounding box center [1431, 187] width 15 height 15
click at [1398, 298] on span "Print QR" at bounding box center [1390, 295] width 42 height 15
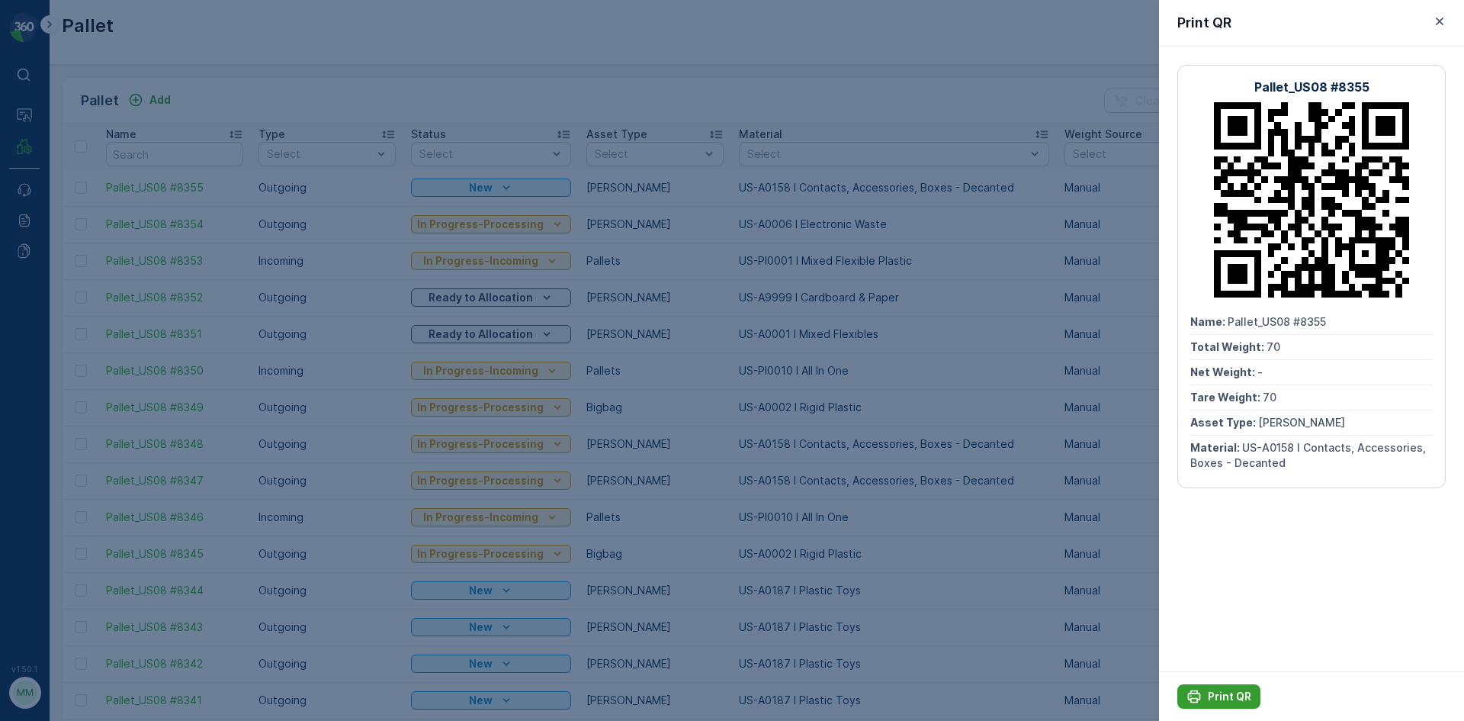
click at [1223, 696] on p "Print QR" at bounding box center [1229, 696] width 43 height 15
click at [721, 50] on div at bounding box center [732, 360] width 1464 height 721
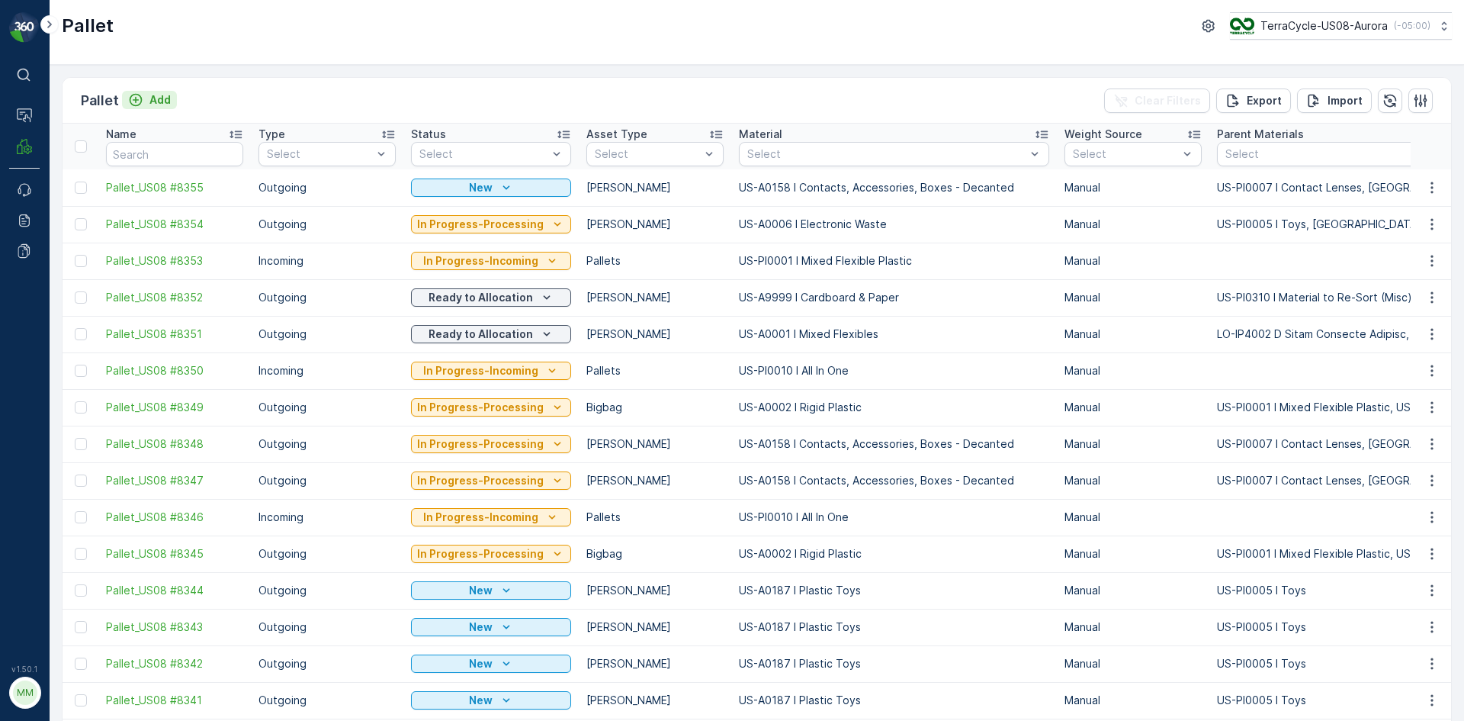
click at [163, 94] on p "Add" at bounding box center [159, 99] width 21 height 15
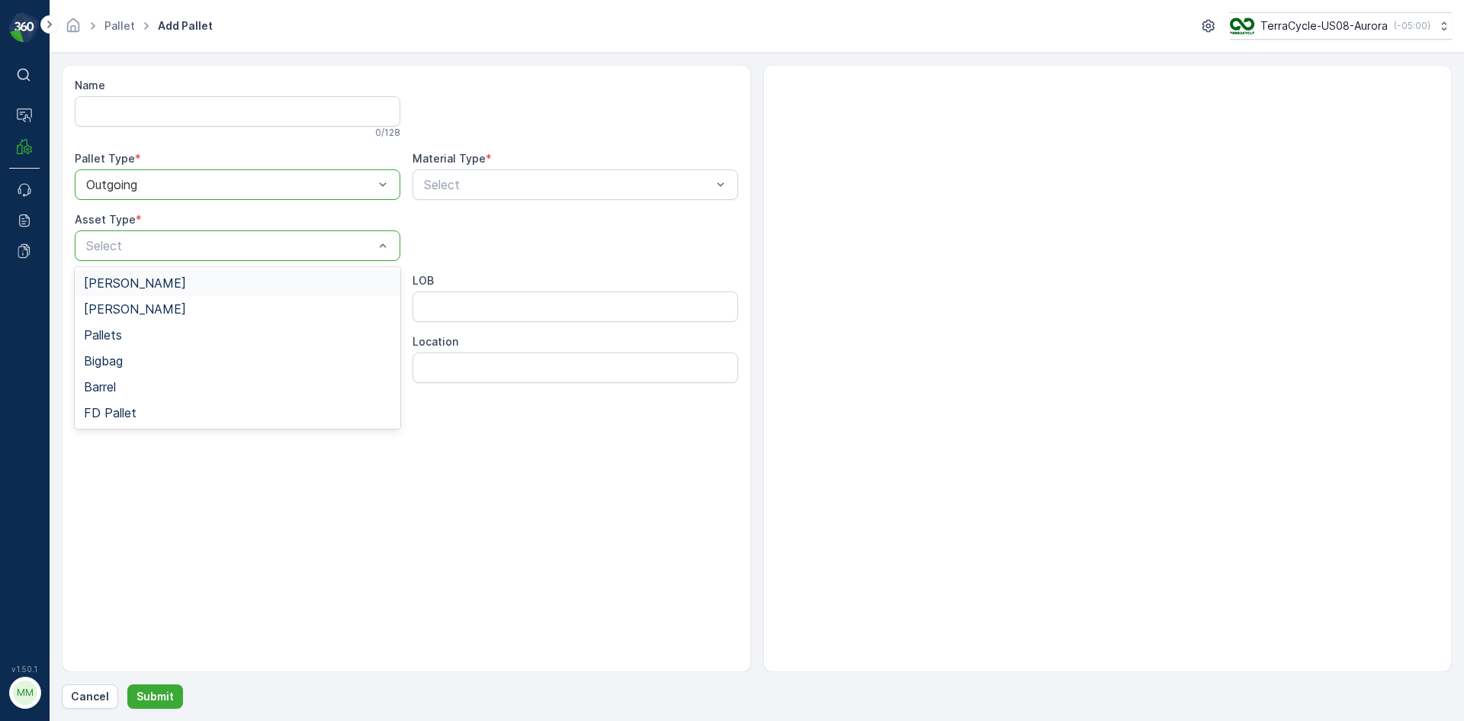
drag, startPoint x: 123, startPoint y: 296, endPoint x: 141, endPoint y: 284, distance: 21.6
click at [141, 284] on div "Gaylord Bales Pallets Bigbag Barrel FD Pallet" at bounding box center [238, 348] width 326 height 162
click at [141, 284] on div "Gaylord" at bounding box center [237, 283] width 307 height 14
type input "0187"
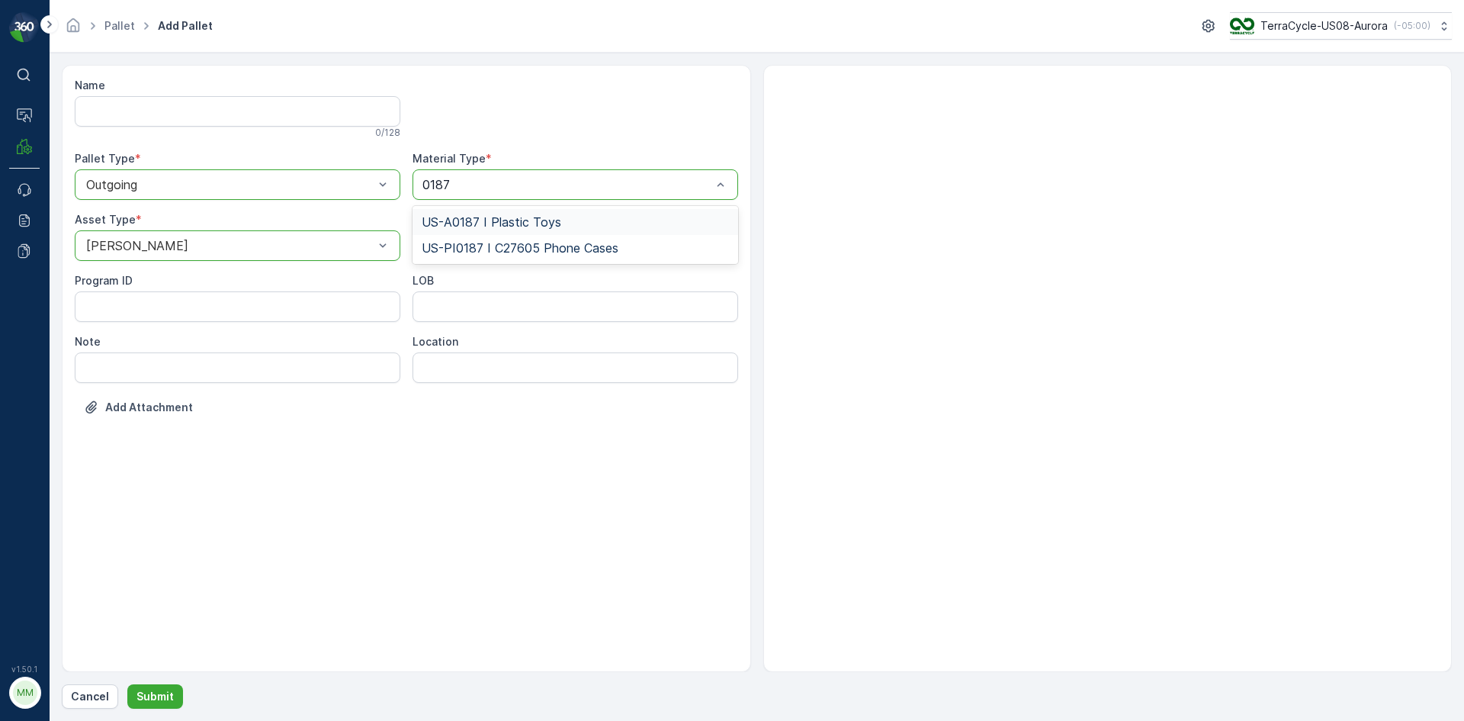
click at [628, 221] on div "US-A0187 I Plastic Toys" at bounding box center [575, 222] width 307 height 14
click at [165, 691] on p "Submit" at bounding box center [154, 696] width 37 height 15
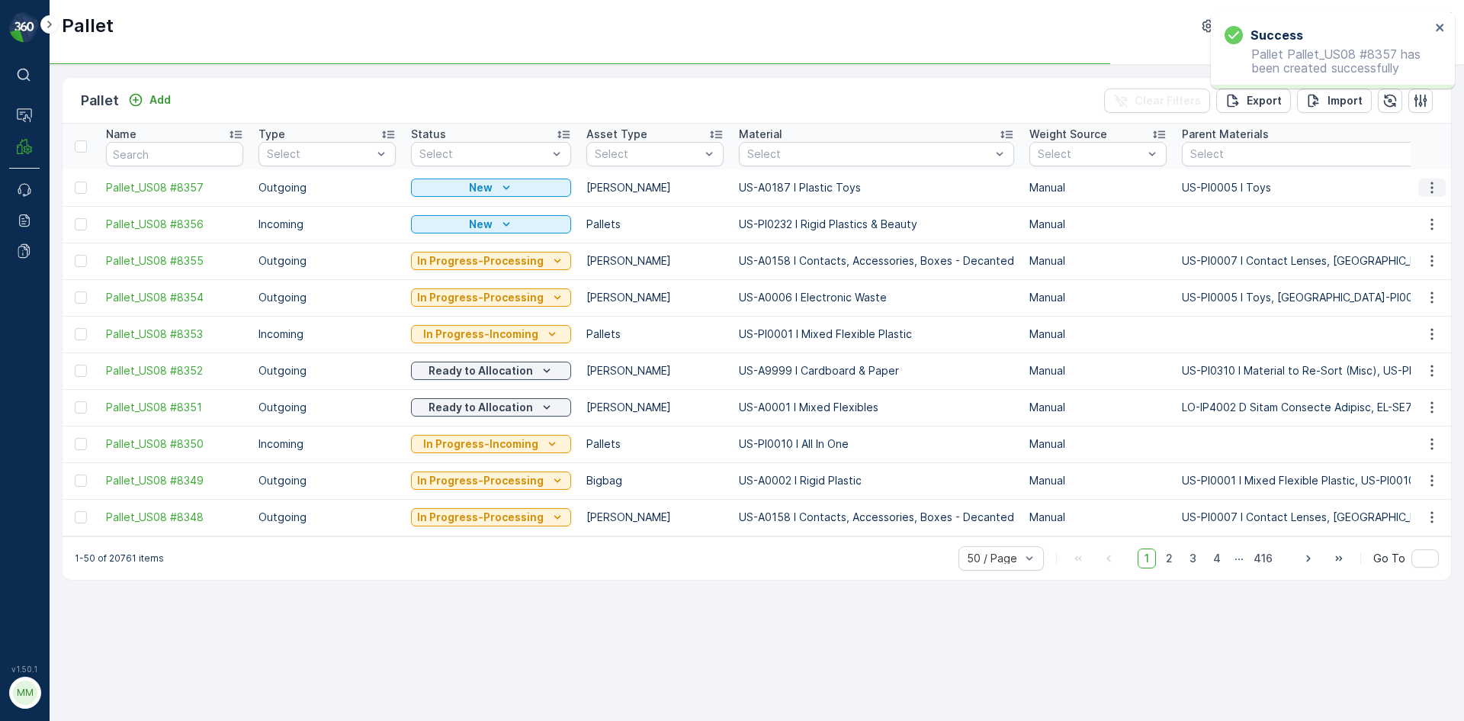
click at [1423, 184] on td at bounding box center [1431, 187] width 41 height 37
click at [1423, 184] on button "button" at bounding box center [1431, 187] width 27 height 18
click at [1411, 290] on span "Print QR" at bounding box center [1390, 295] width 42 height 15
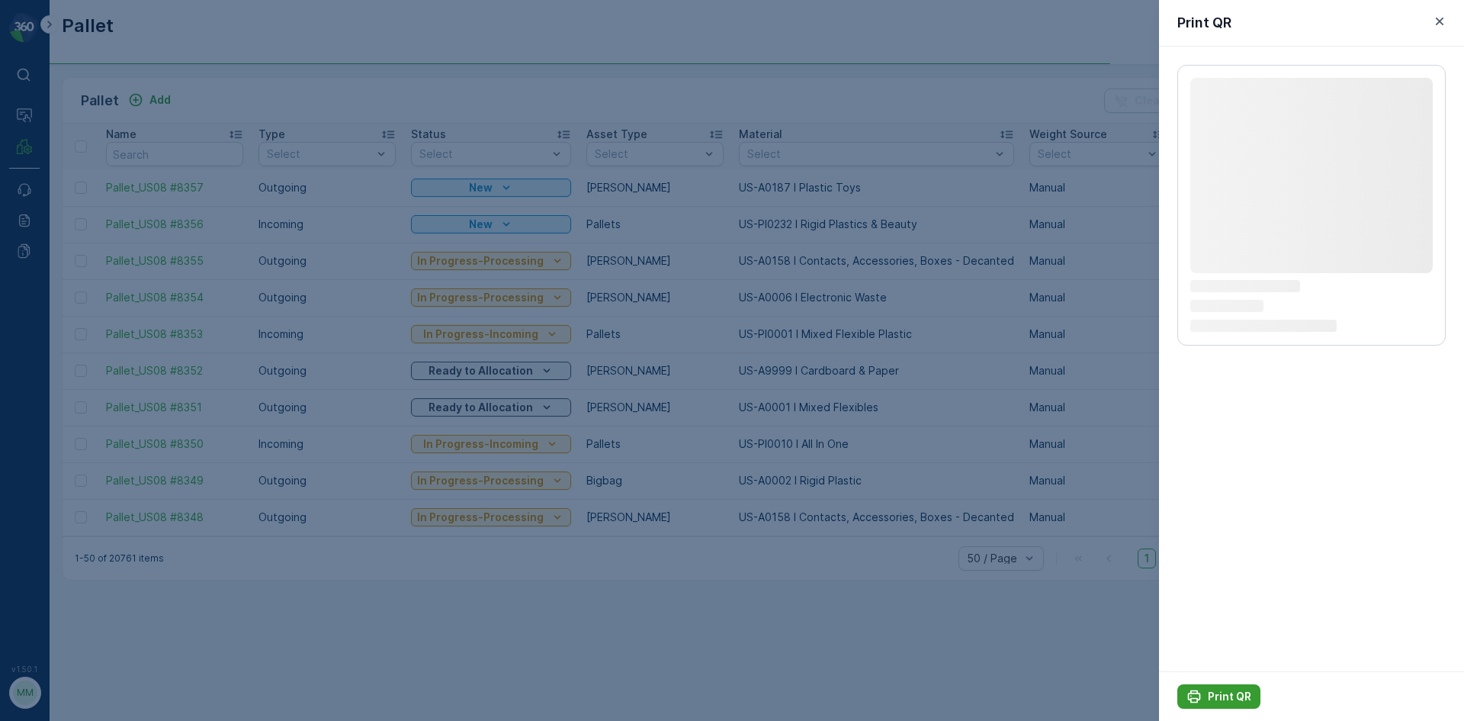
click at [1233, 692] on p "Print QR" at bounding box center [1229, 696] width 43 height 15
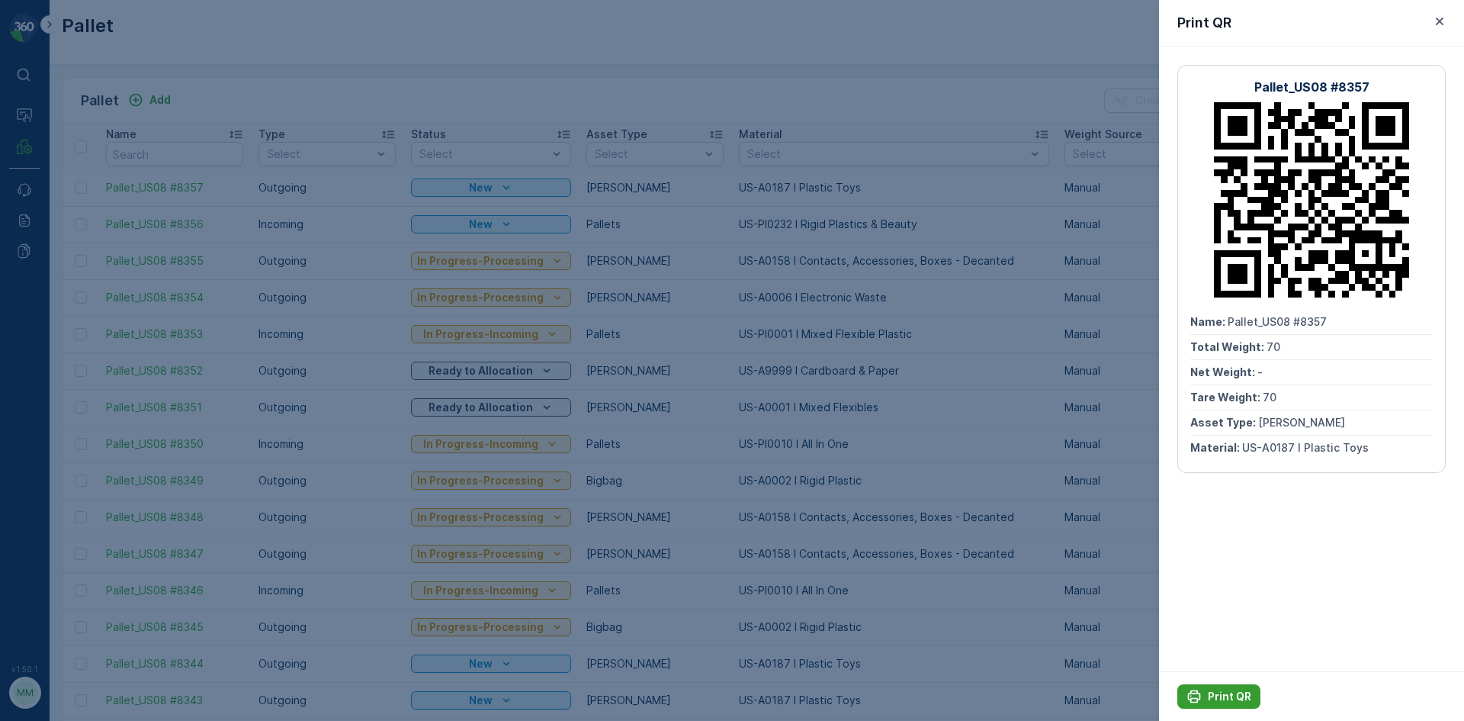
click at [1206, 692] on div "Print QR" at bounding box center [1218, 696] width 65 height 15
click at [164, 107] on div at bounding box center [732, 360] width 1464 height 721
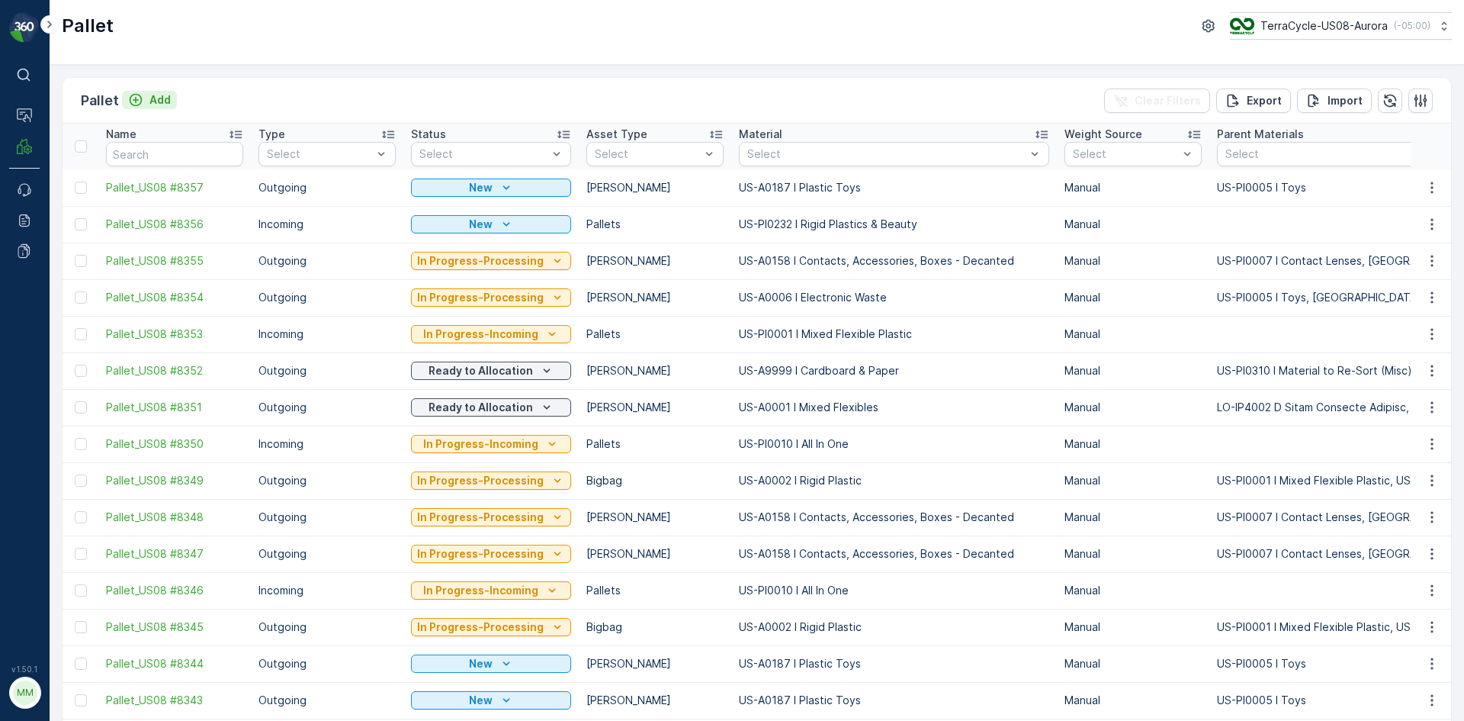
click at [164, 104] on p "Add" at bounding box center [159, 99] width 21 height 15
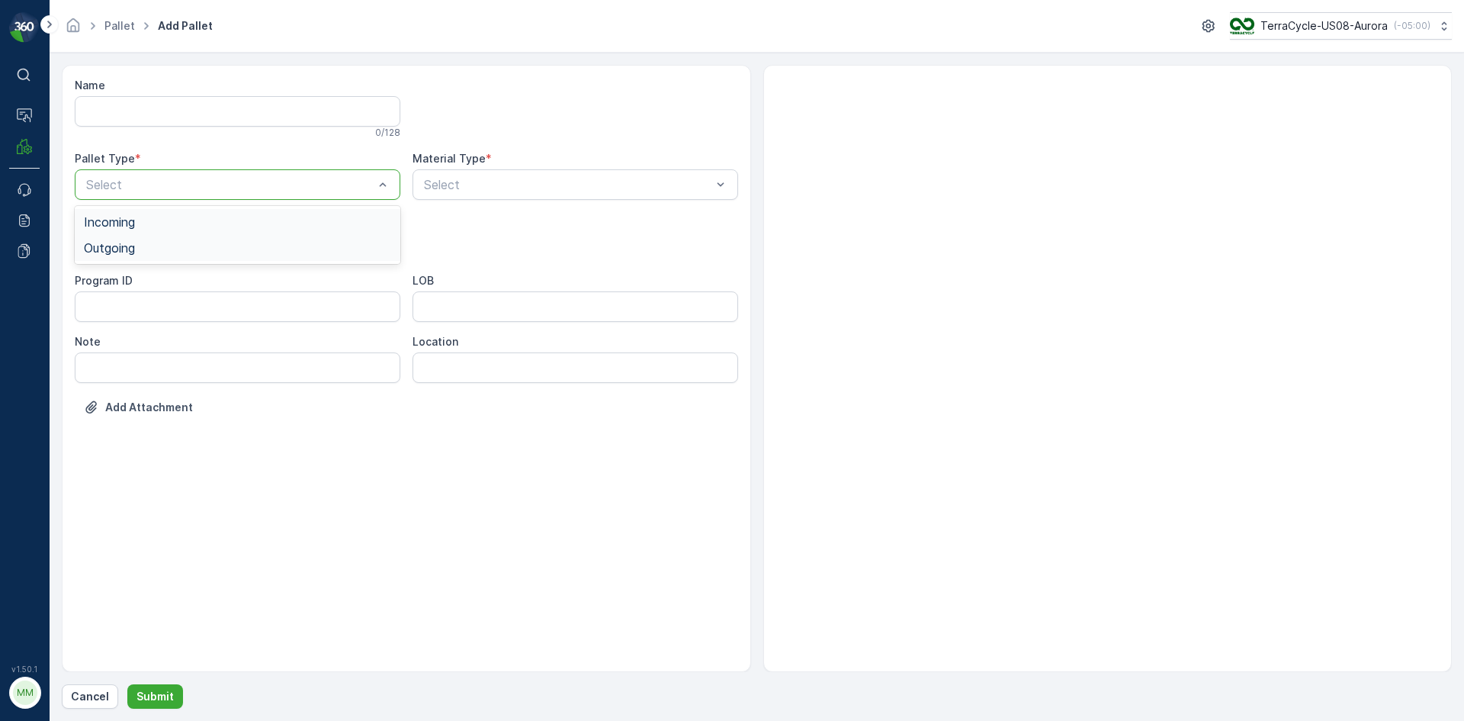
click at [133, 241] on span "Outgoing" at bounding box center [109, 248] width 51 height 14
drag, startPoint x: 124, startPoint y: 288, endPoint x: 162, endPoint y: 280, distance: 39.0
click at [124, 287] on span "Gaylord" at bounding box center [135, 283] width 102 height 14
type input "0038"
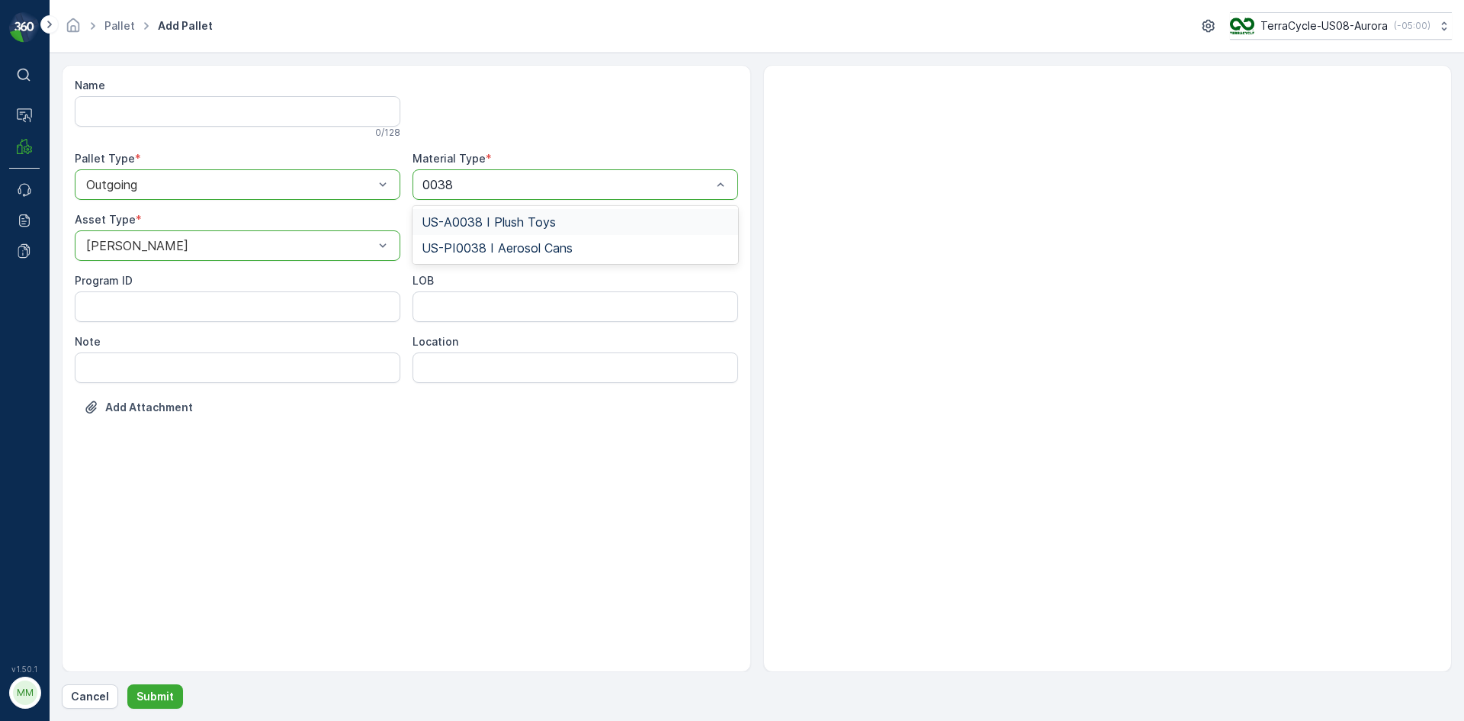
click at [556, 229] on div "US-A0038 I Plush Toys" at bounding box center [576, 222] width 326 height 26
click at [169, 698] on p "Submit" at bounding box center [154, 696] width 37 height 15
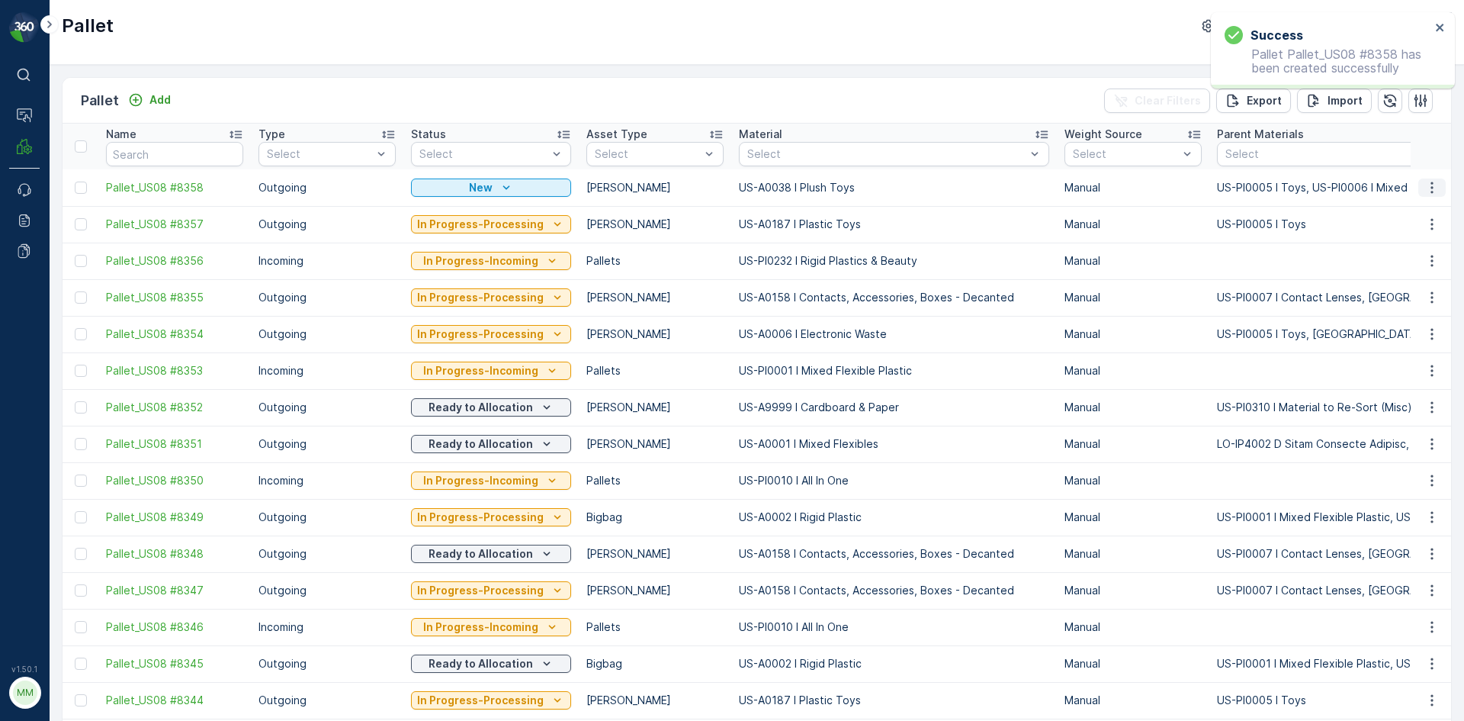
click at [1430, 185] on icon "button" at bounding box center [1431, 187] width 15 height 15
click at [1395, 293] on span "Print QR" at bounding box center [1390, 295] width 42 height 15
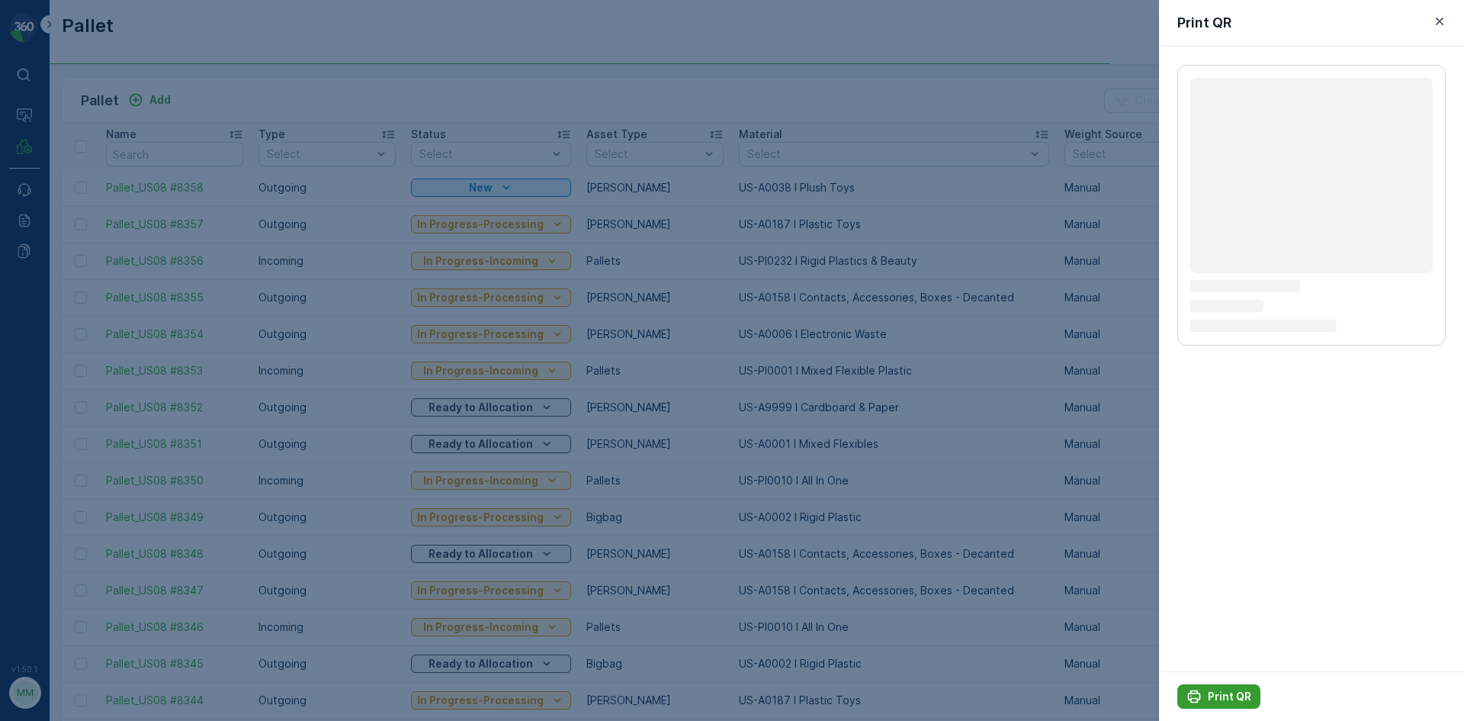
click at [1194, 692] on icon "Print QR" at bounding box center [1194, 696] width 13 height 13
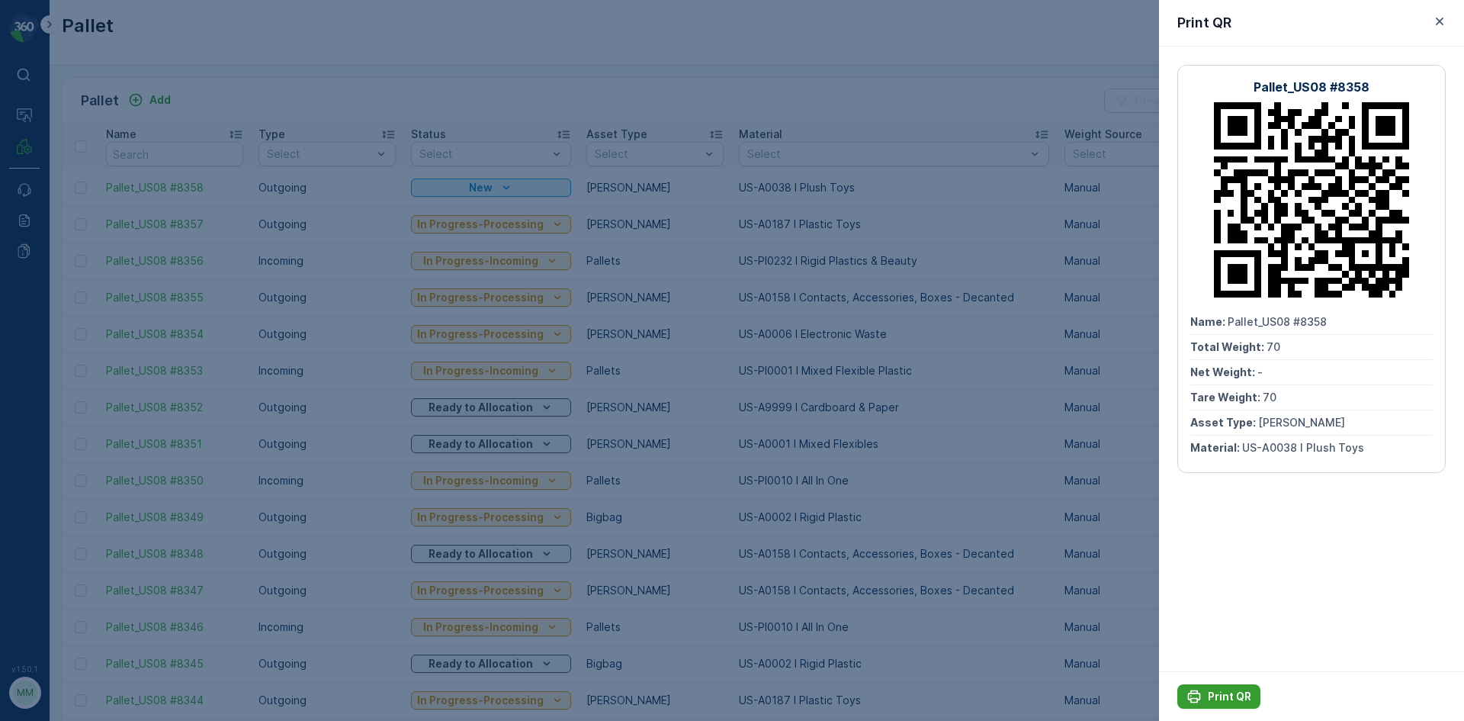
click at [1196, 692] on icon "Print QR" at bounding box center [1193, 696] width 15 height 15
click at [1226, 687] on button "Print QR" at bounding box center [1218, 696] width 83 height 24
click at [237, 60] on div at bounding box center [732, 360] width 1464 height 721
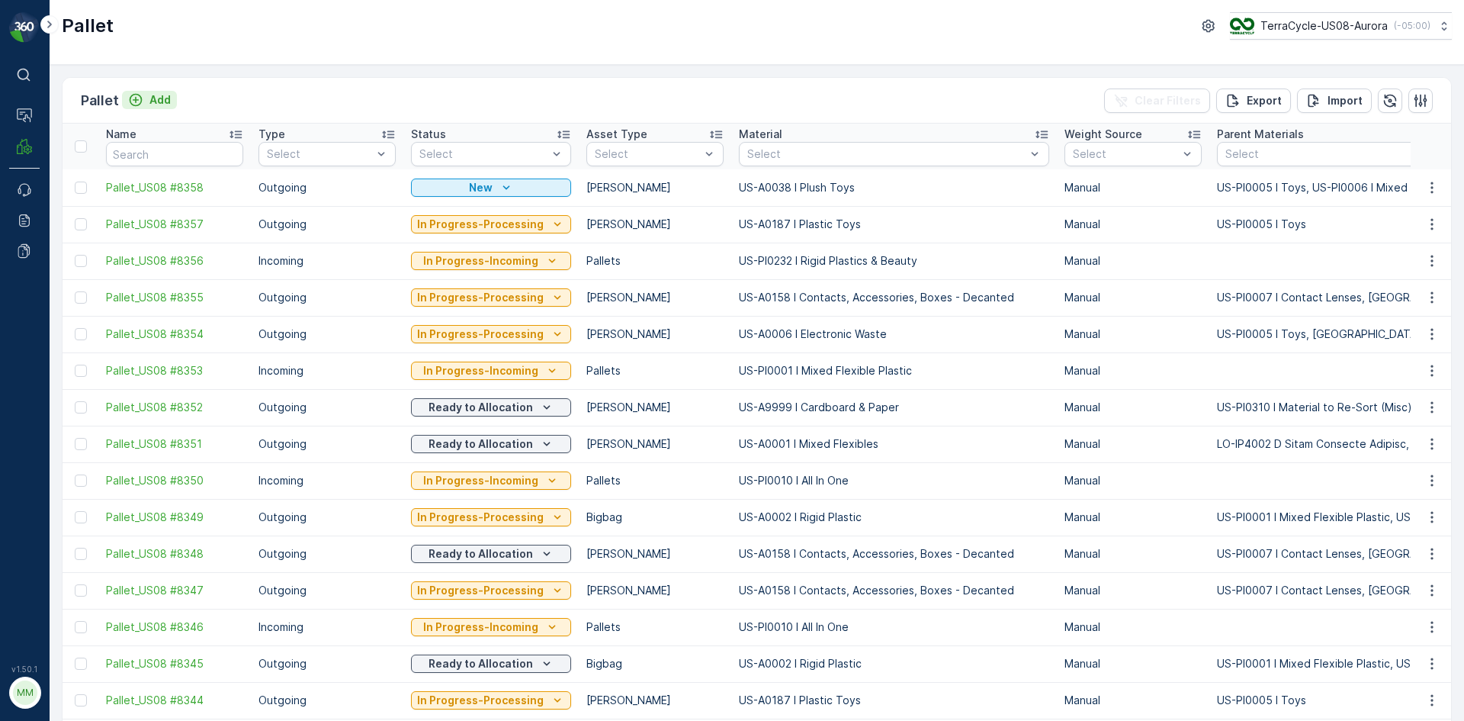
click at [151, 95] on p "Add" at bounding box center [159, 99] width 21 height 15
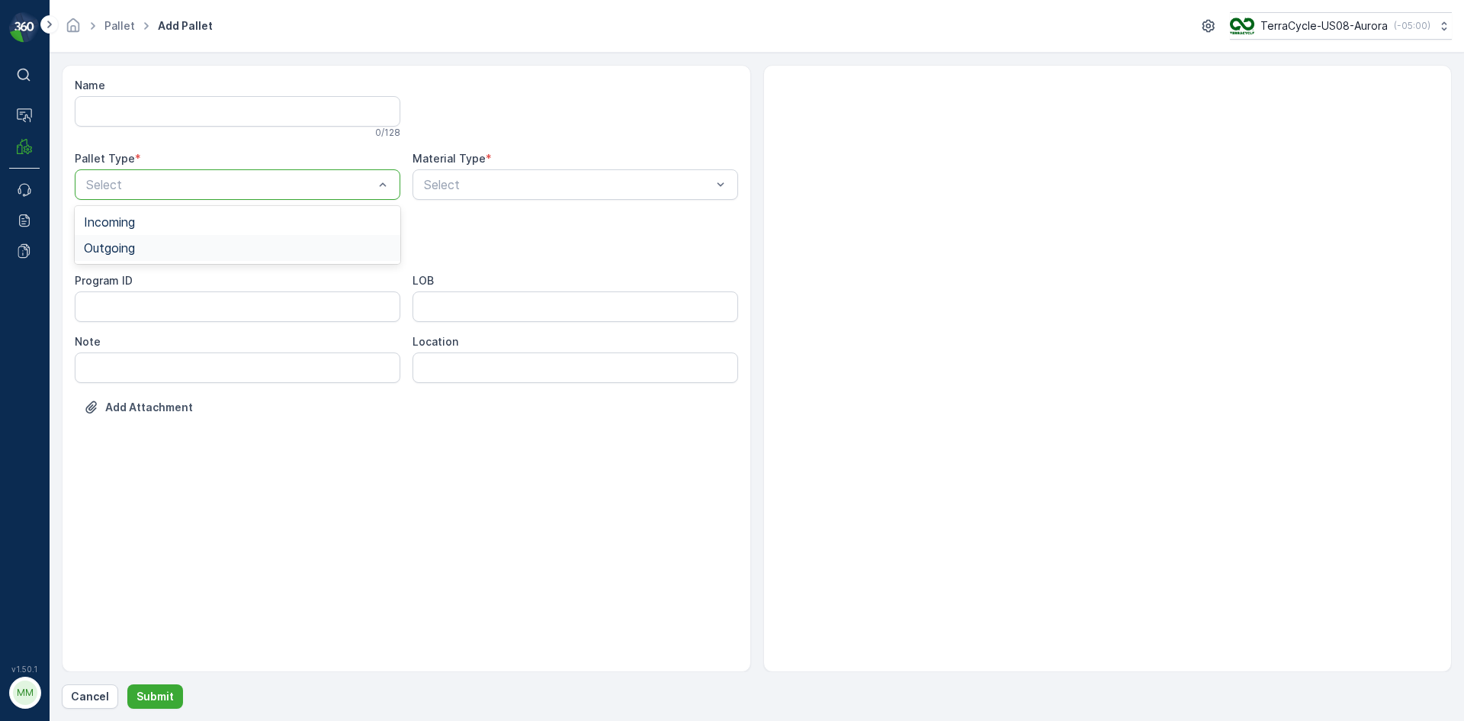
click at [163, 252] on div "Outgoing" at bounding box center [237, 248] width 307 height 14
click at [173, 236] on div "Select" at bounding box center [238, 245] width 326 height 30
click at [162, 287] on div "Gaylord" at bounding box center [237, 283] width 307 height 14
type input "0038"
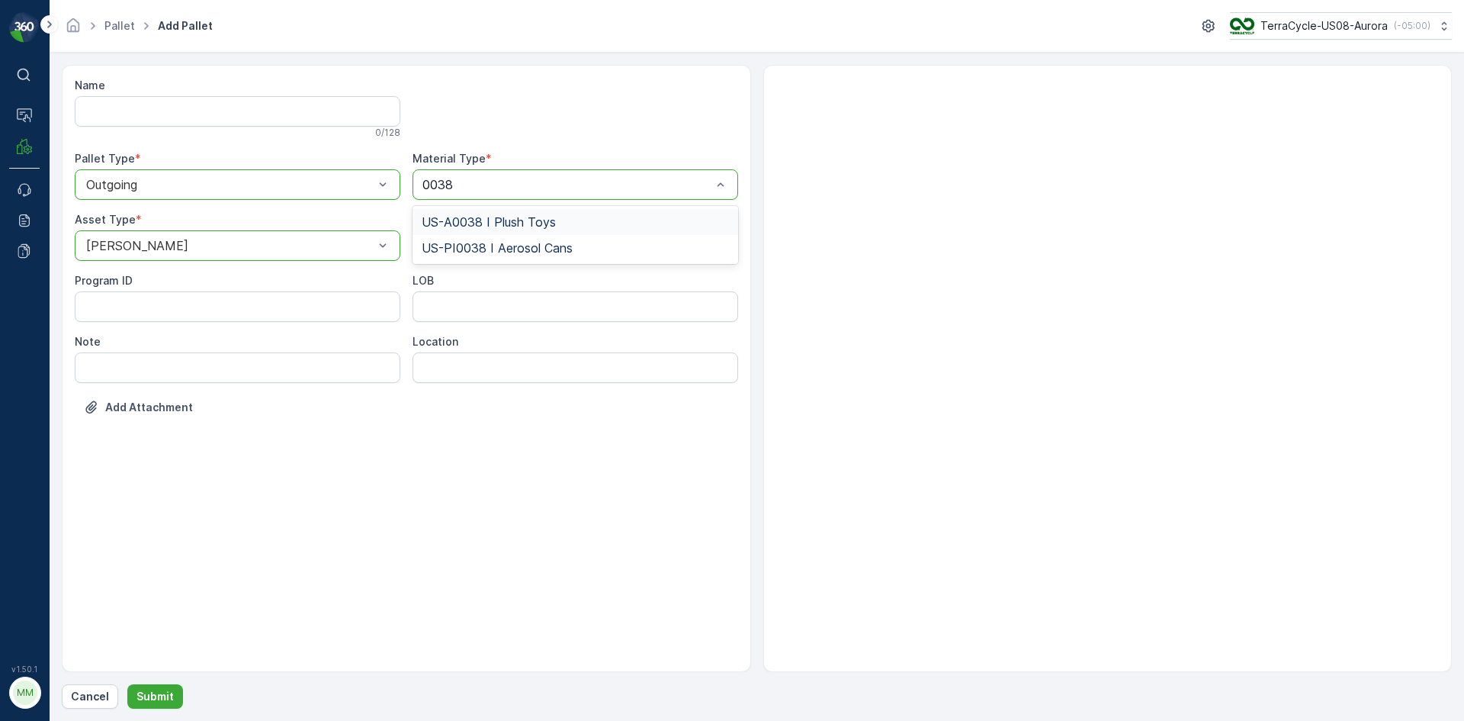
click at [498, 226] on span "US-A0038 I Plush Toys" at bounding box center [489, 222] width 134 height 14
click at [172, 692] on button "Submit" at bounding box center [155, 696] width 56 height 24
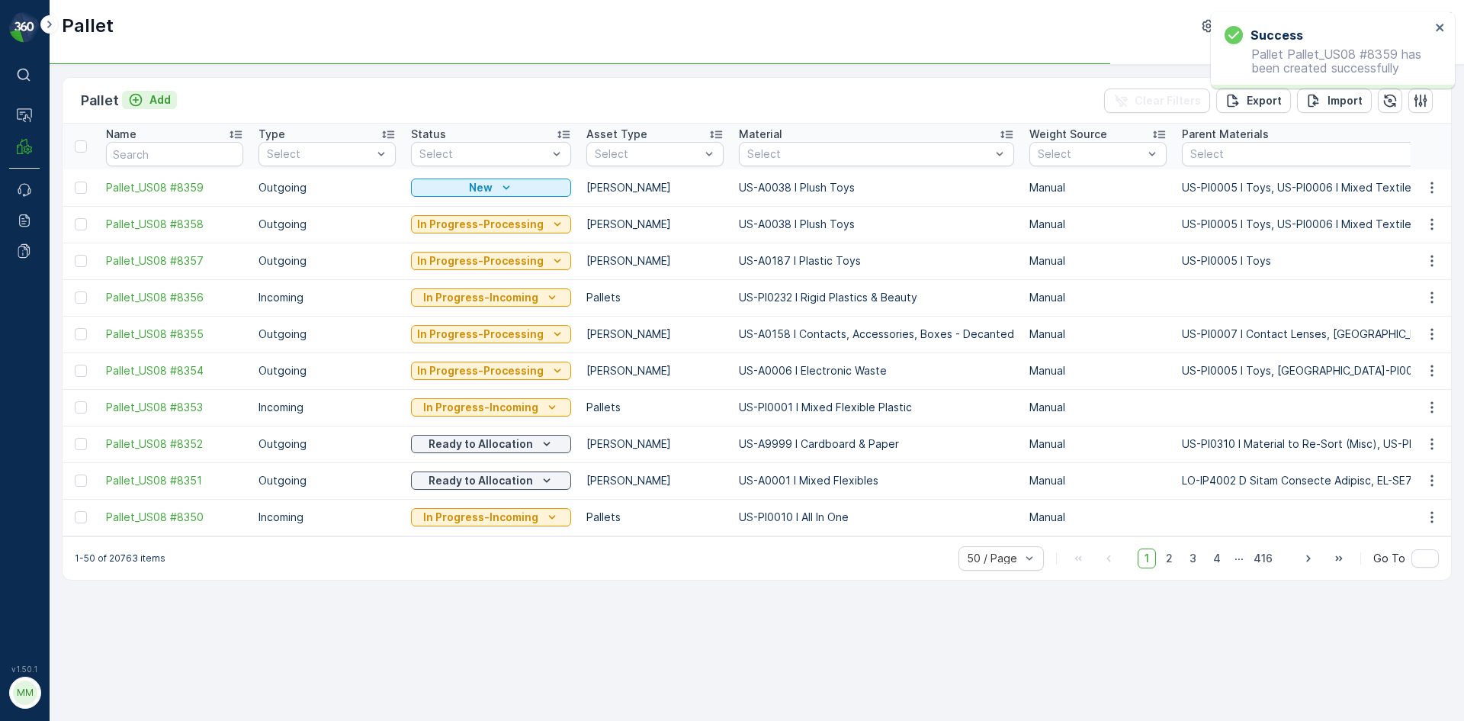
click at [157, 104] on p "Add" at bounding box center [159, 99] width 21 height 15
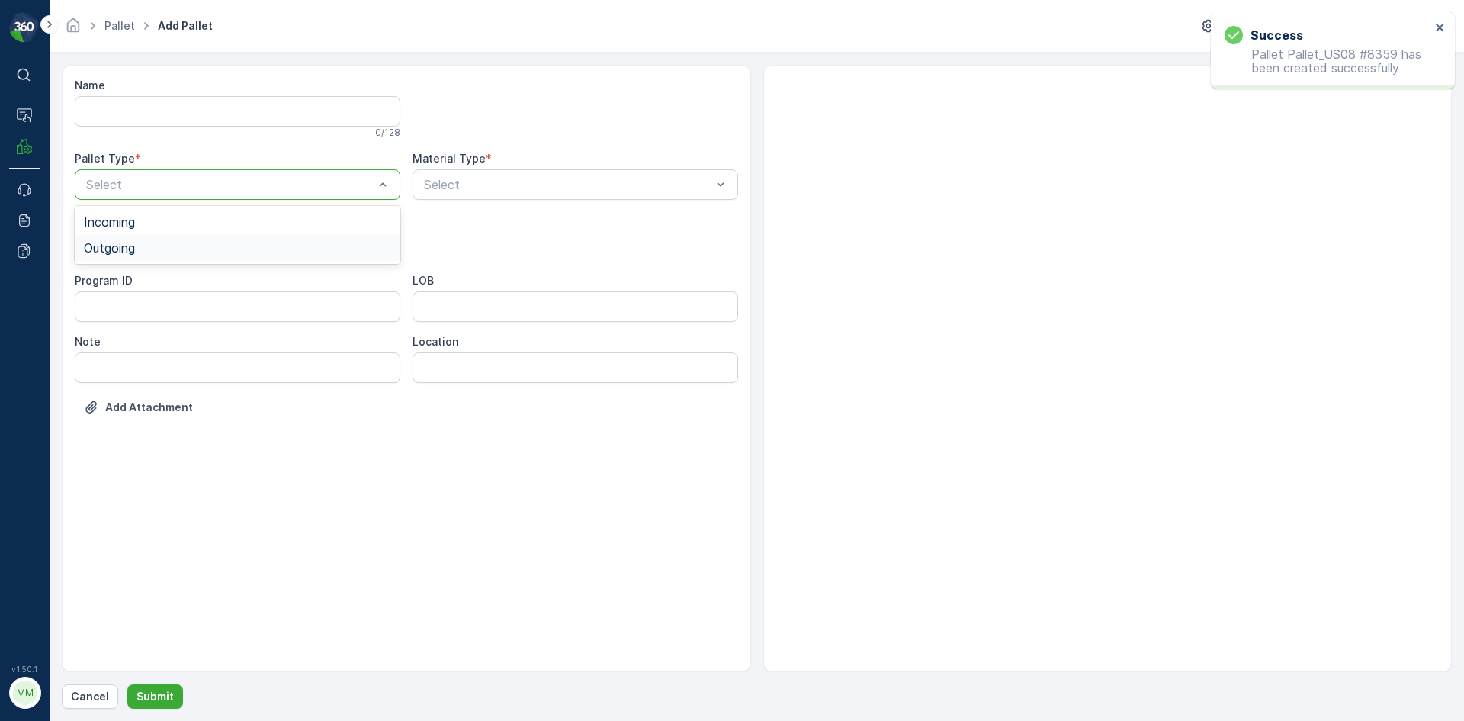
click at [188, 242] on div "Outgoing" at bounding box center [237, 248] width 307 height 14
click at [164, 276] on div "Gaylord" at bounding box center [237, 283] width 307 height 14
click at [495, 174] on div "Select" at bounding box center [576, 184] width 326 height 30
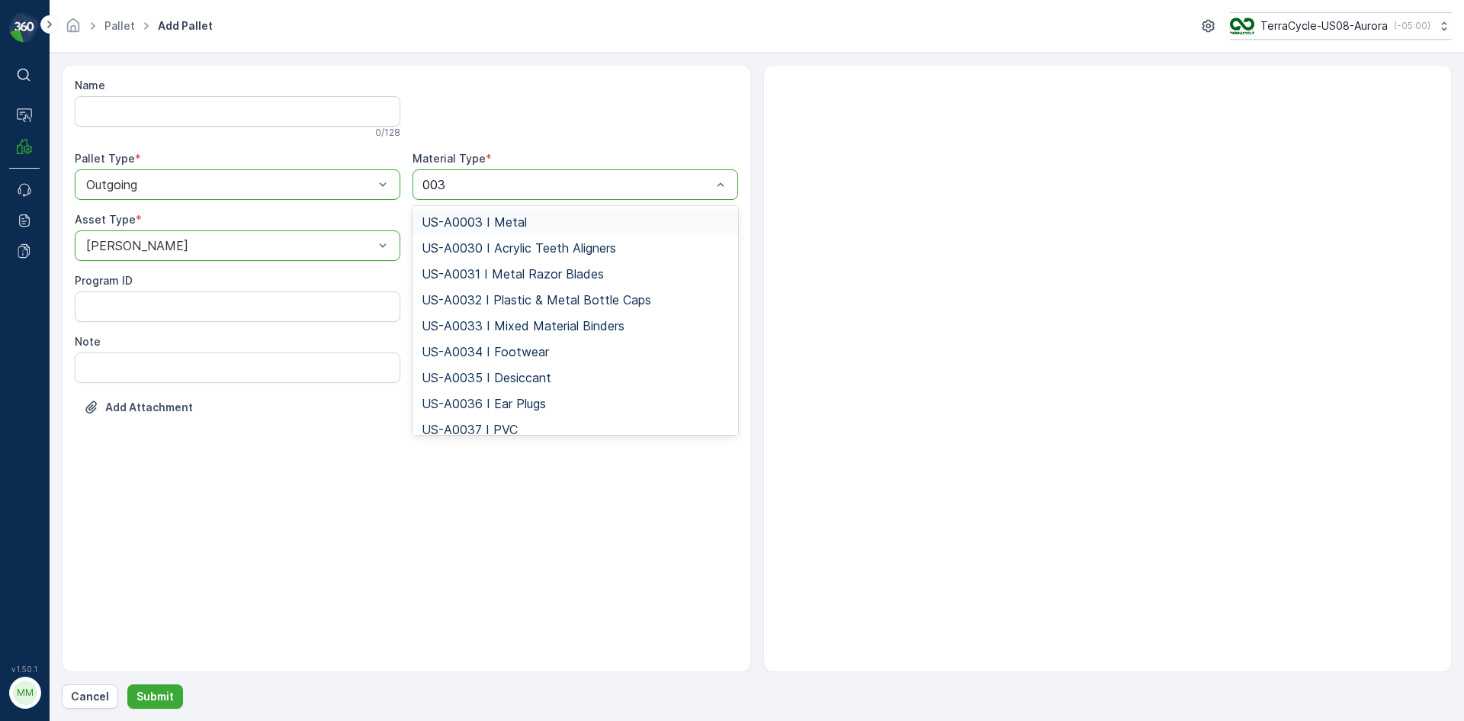
type input "0038"
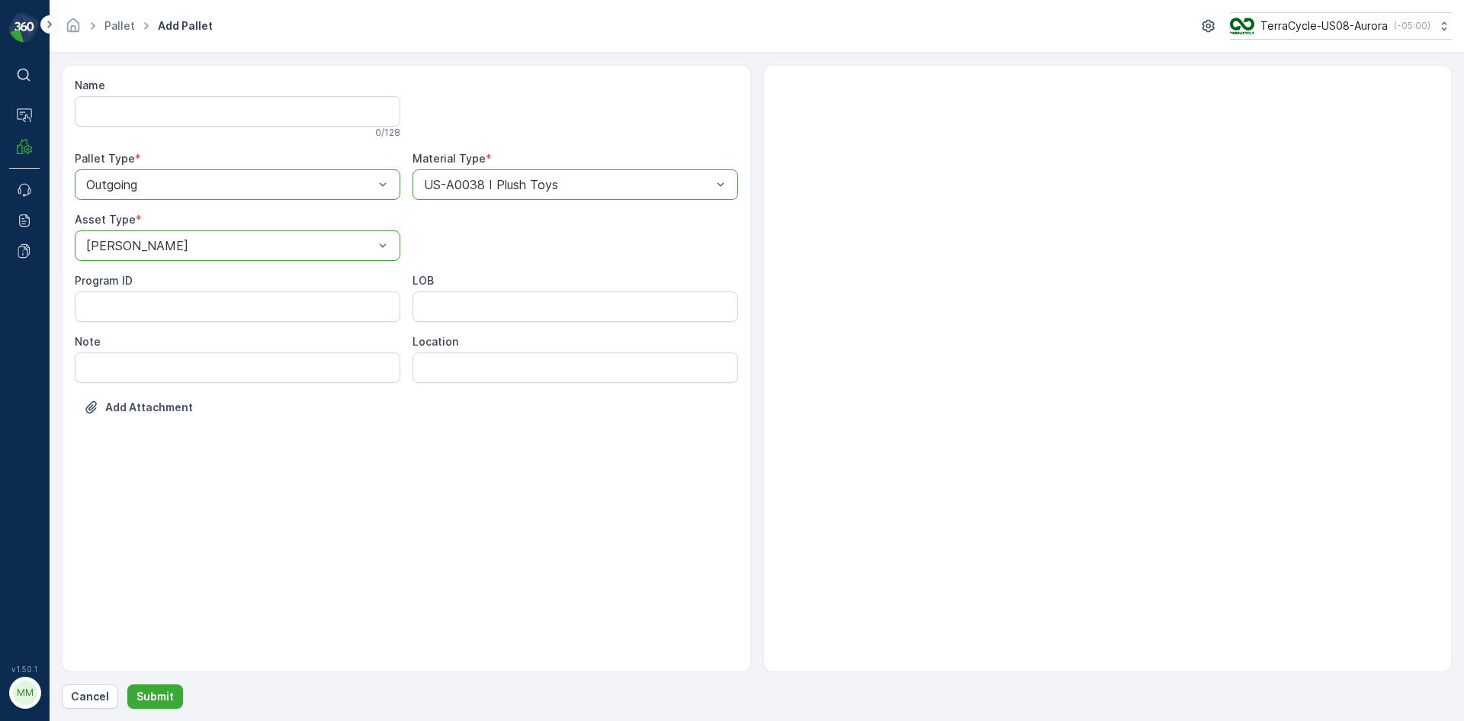
click at [180, 684] on div "Cancel Submit" at bounding box center [757, 696] width 1390 height 24
click at [169, 686] on button "Submit" at bounding box center [155, 696] width 56 height 24
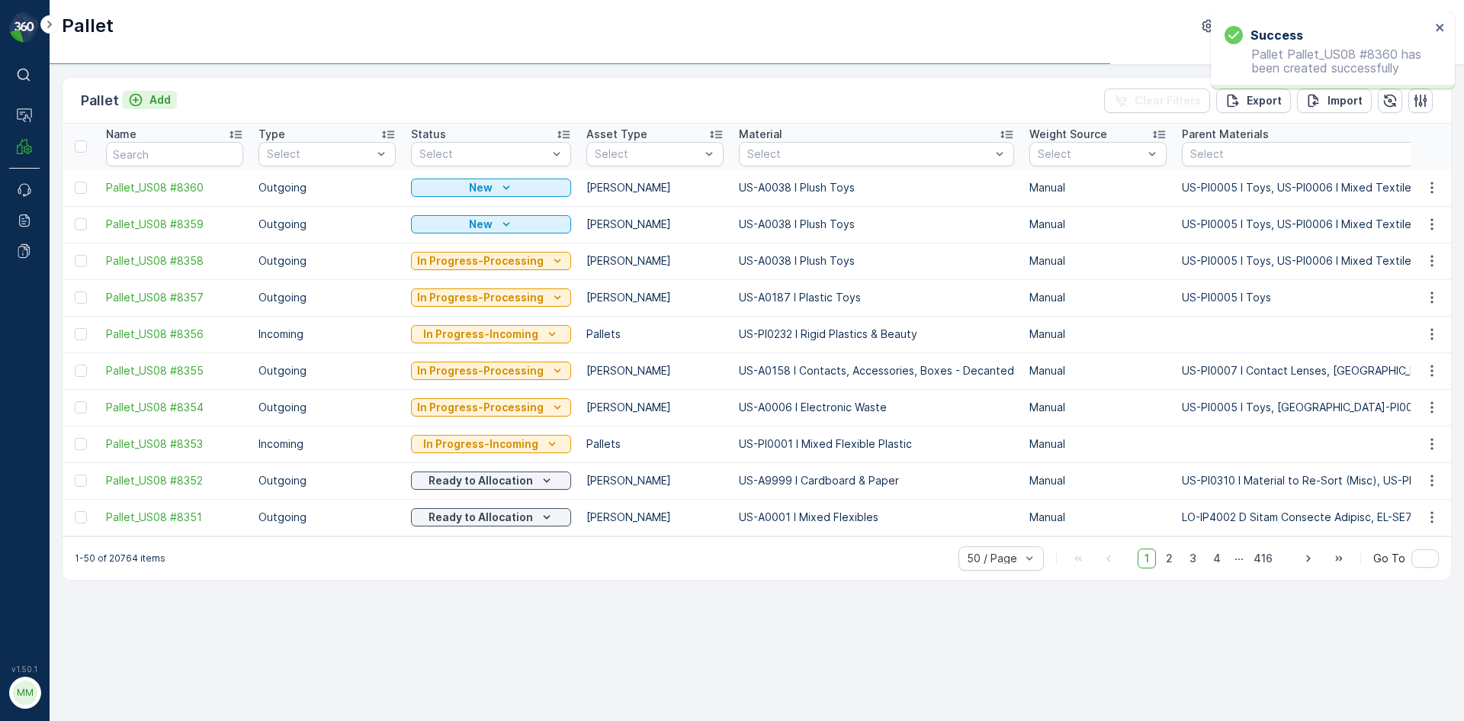
click at [158, 106] on p "Add" at bounding box center [159, 99] width 21 height 15
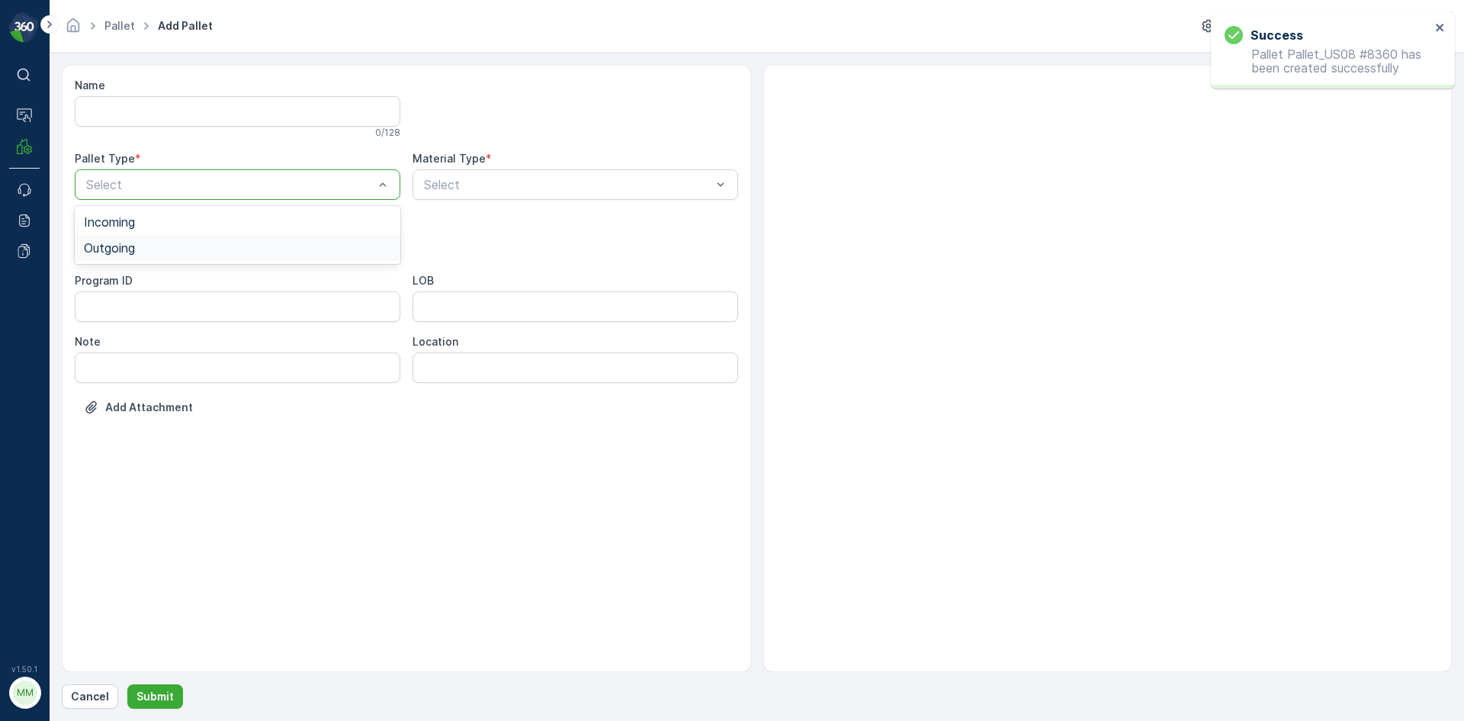
click at [162, 244] on div "Outgoing" at bounding box center [237, 248] width 307 height 14
drag, startPoint x: 133, startPoint y: 284, endPoint x: 356, endPoint y: 220, distance: 231.7
click at [135, 284] on div "Gaylord" at bounding box center [237, 283] width 307 height 14
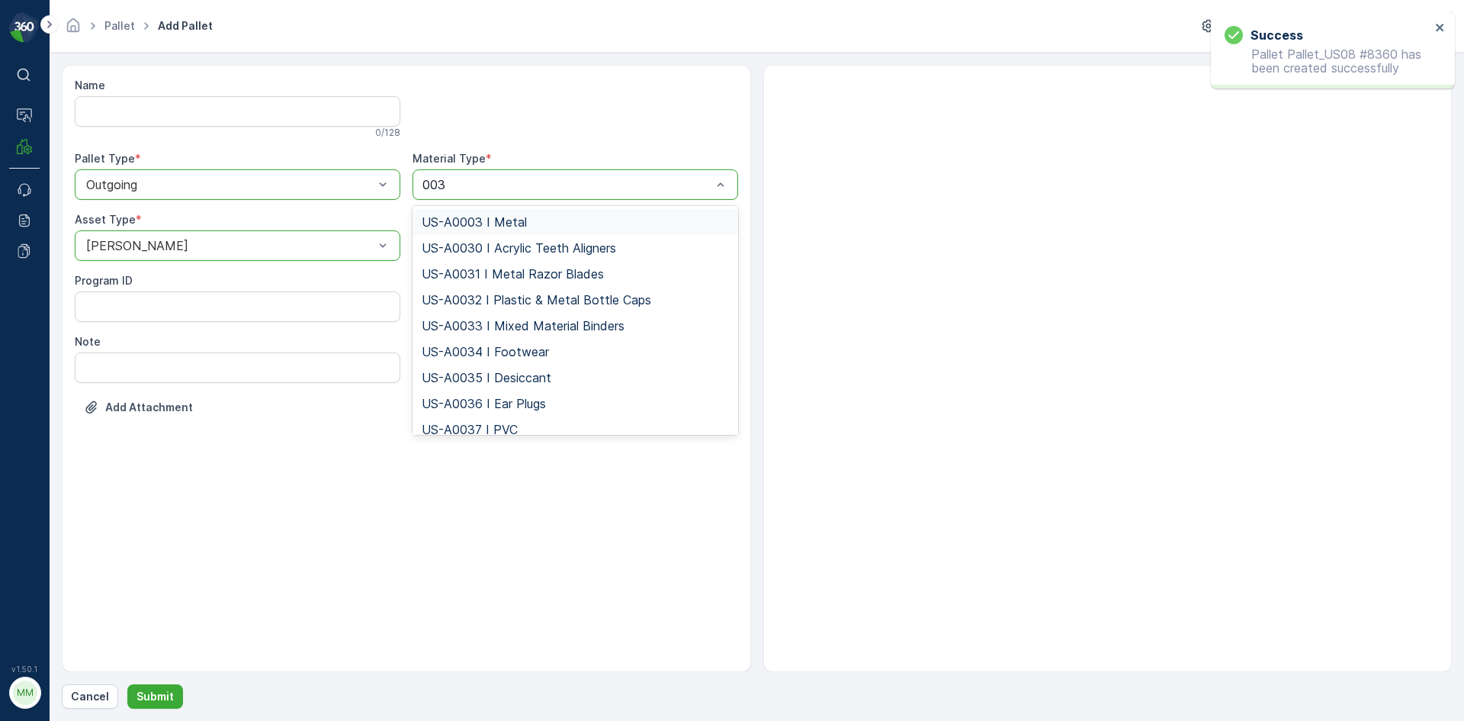
type input "0038"
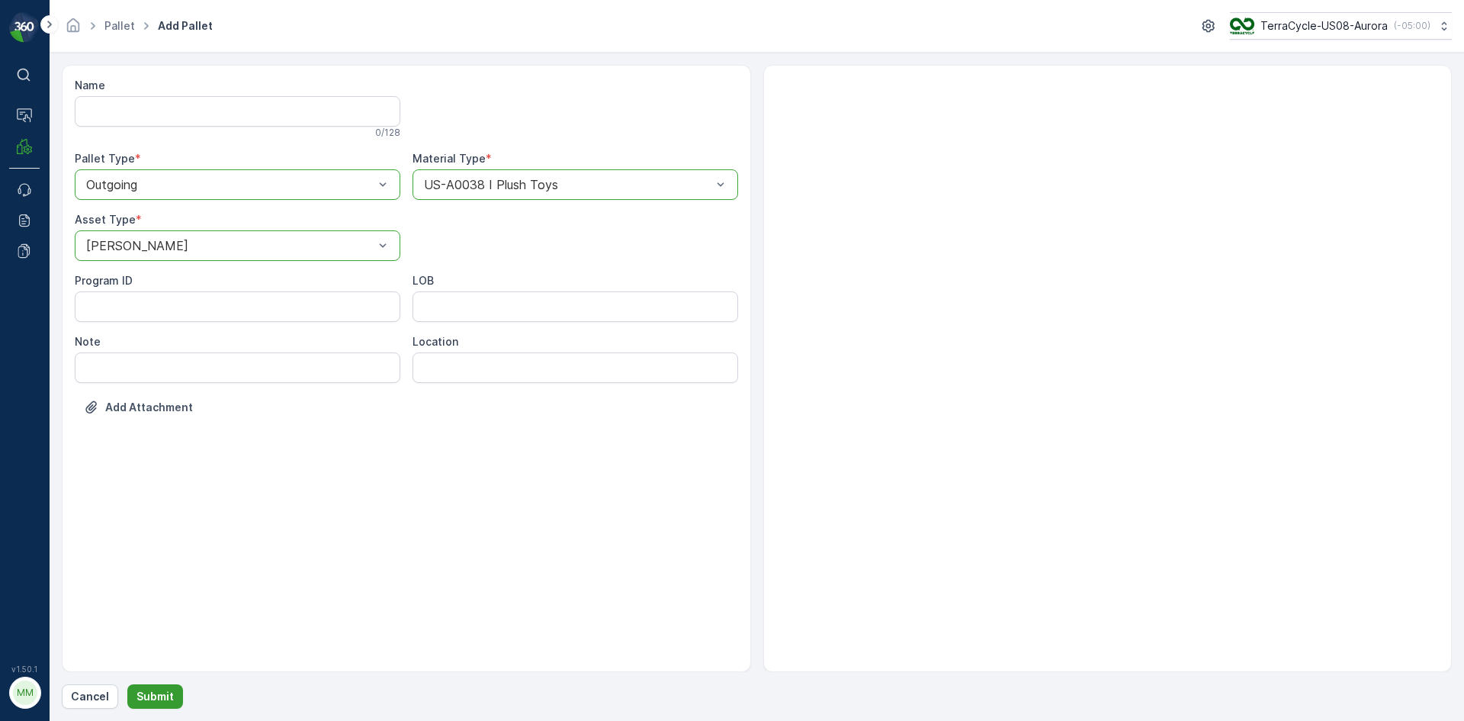
click at [162, 701] on p "Submit" at bounding box center [154, 696] width 37 height 15
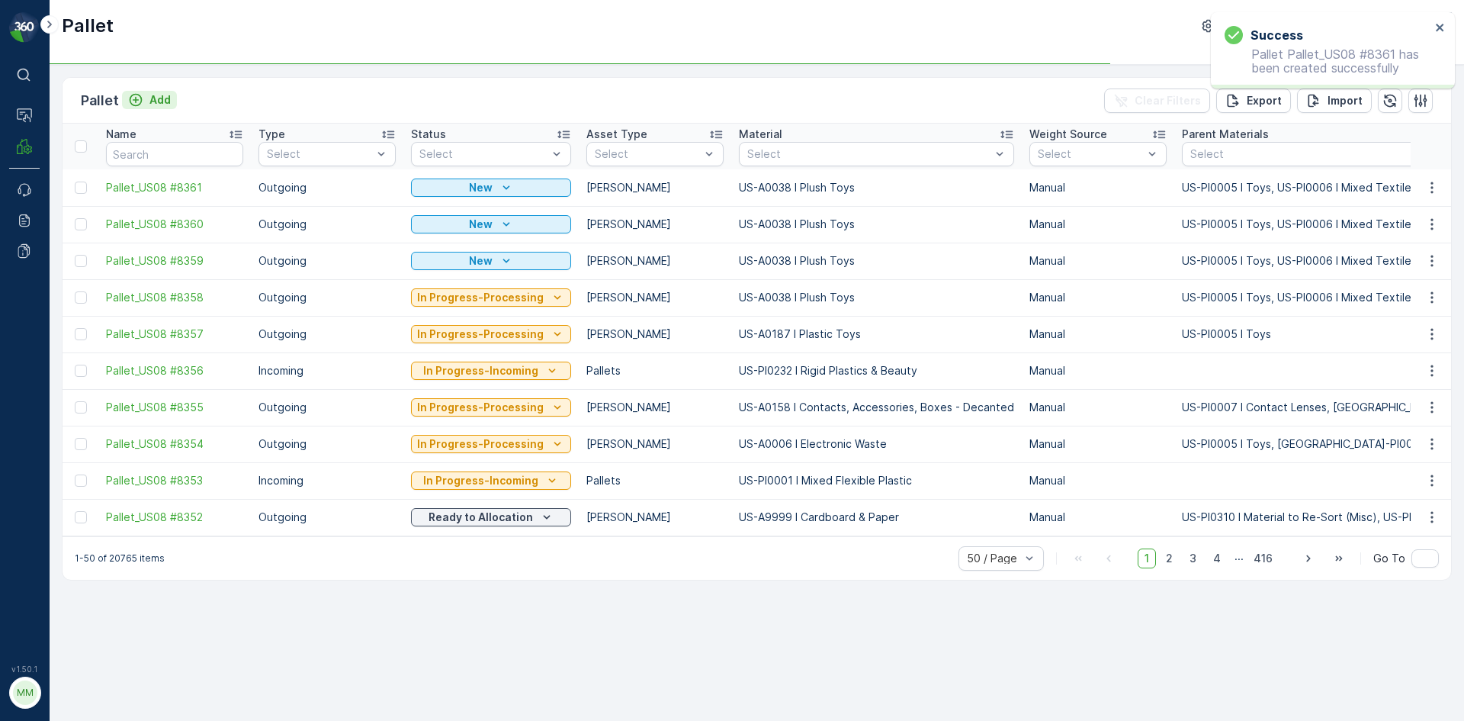
click at [152, 108] on button "Add" at bounding box center [149, 100] width 55 height 18
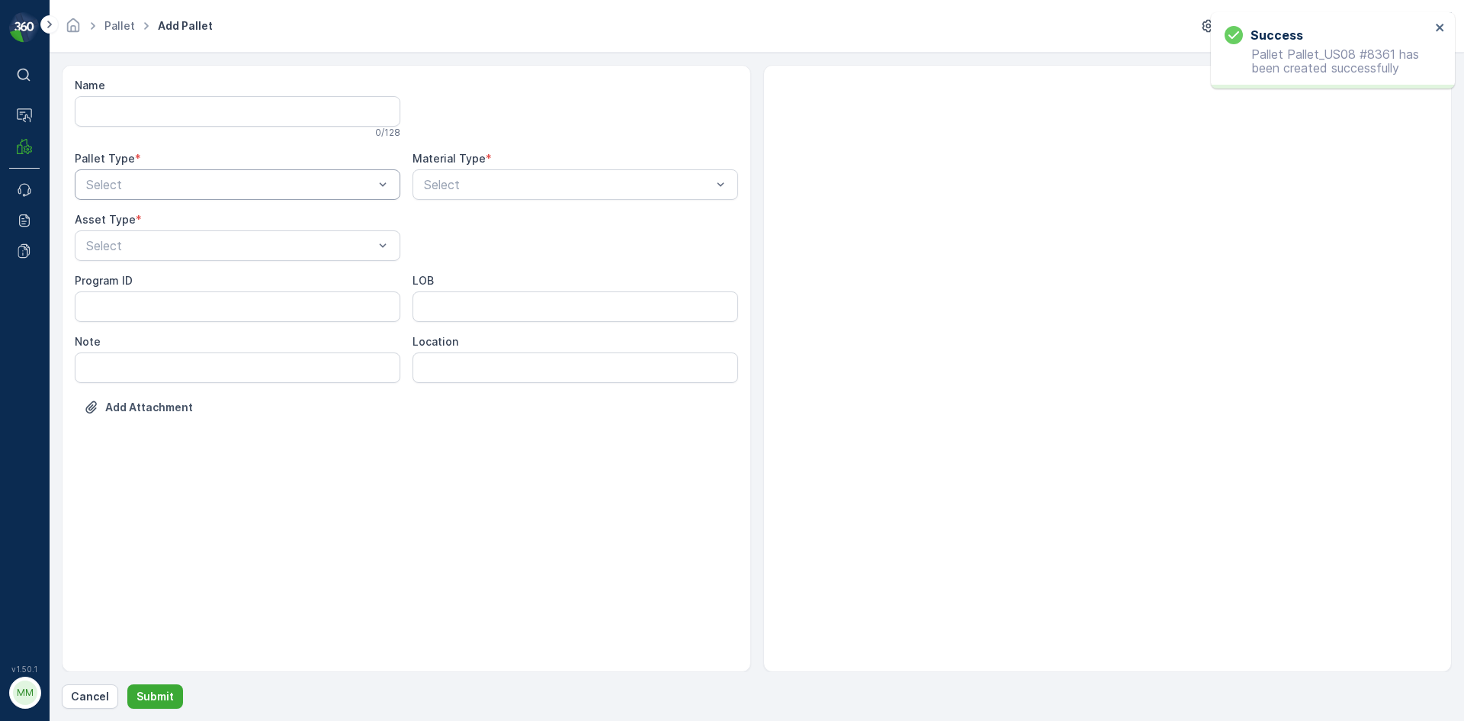
click at [193, 194] on div "Select" at bounding box center [238, 184] width 326 height 30
click at [151, 249] on div "Outgoing" at bounding box center [237, 248] width 307 height 14
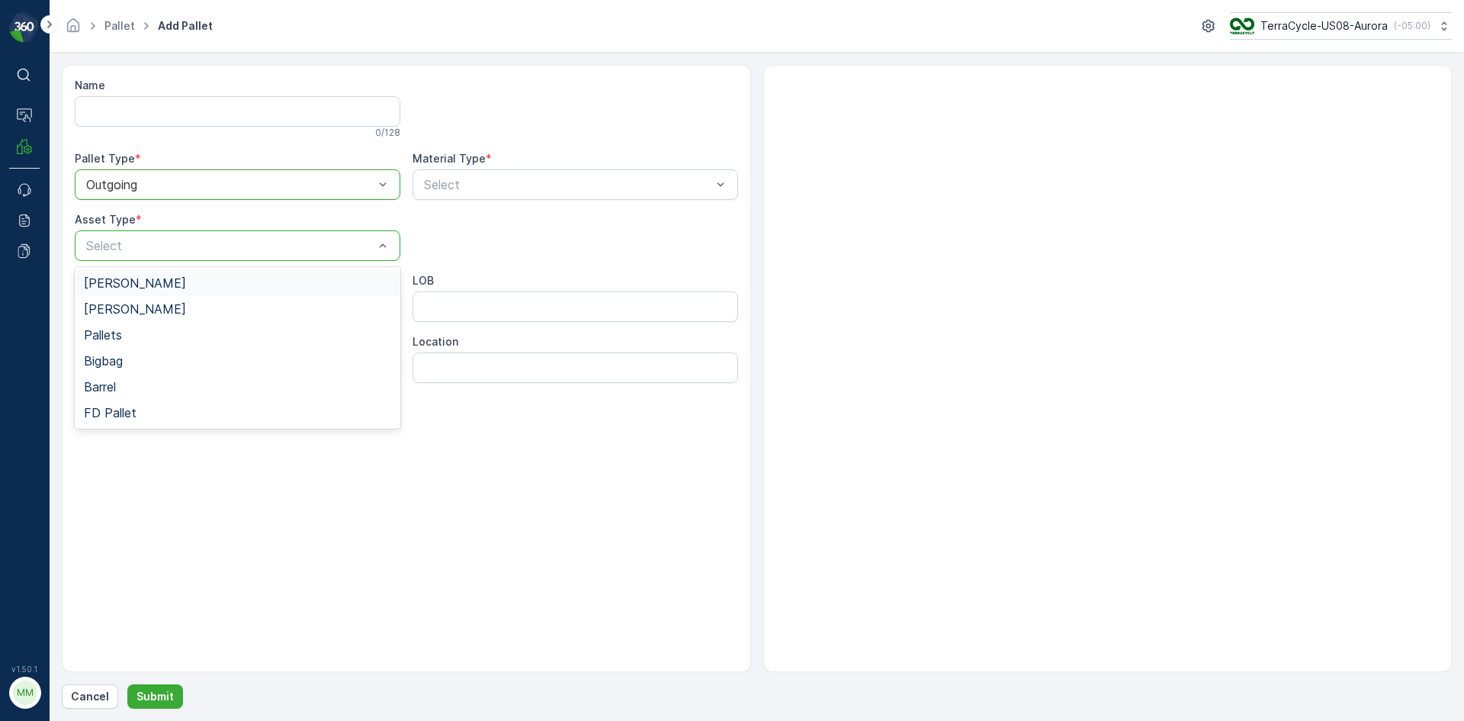
click at [140, 278] on div "Gaylord" at bounding box center [237, 283] width 307 height 14
click at [462, 194] on div "Select" at bounding box center [576, 184] width 326 height 30
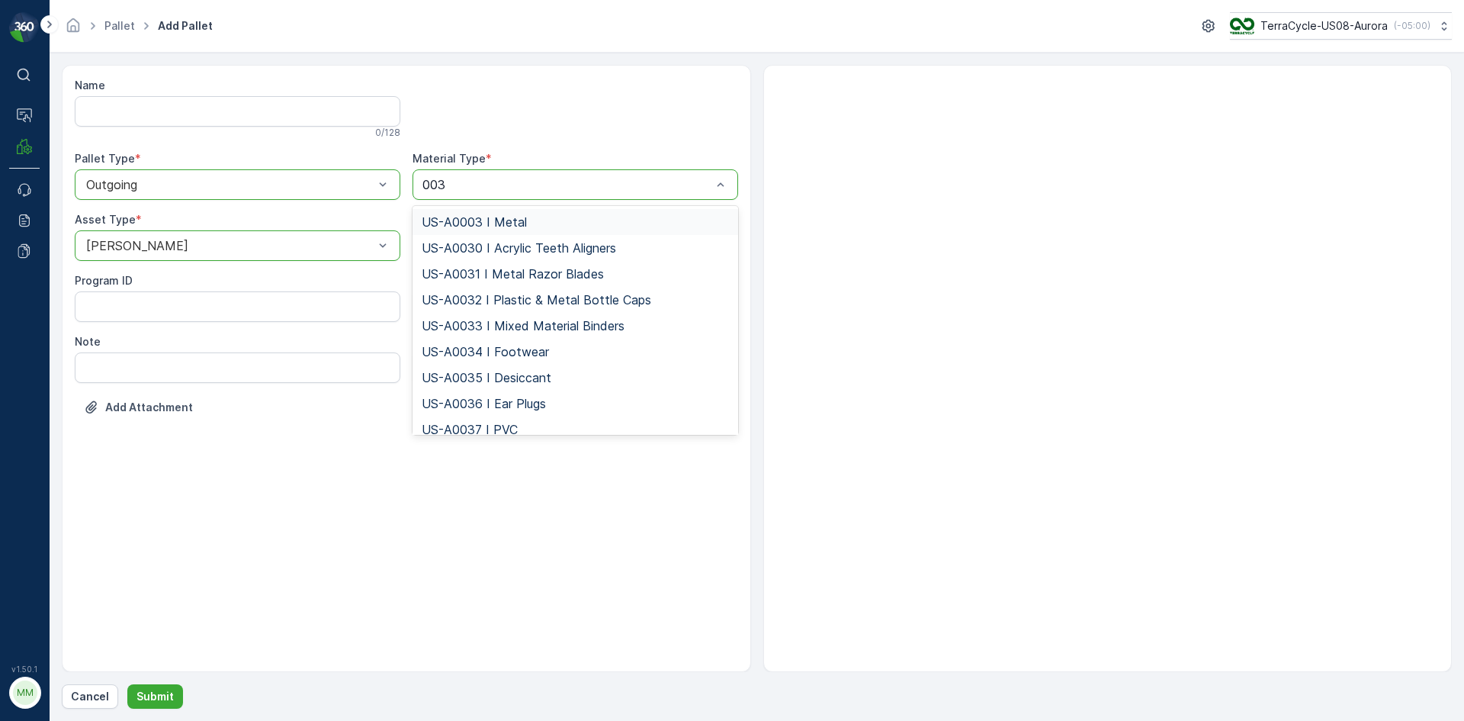
type input "0038"
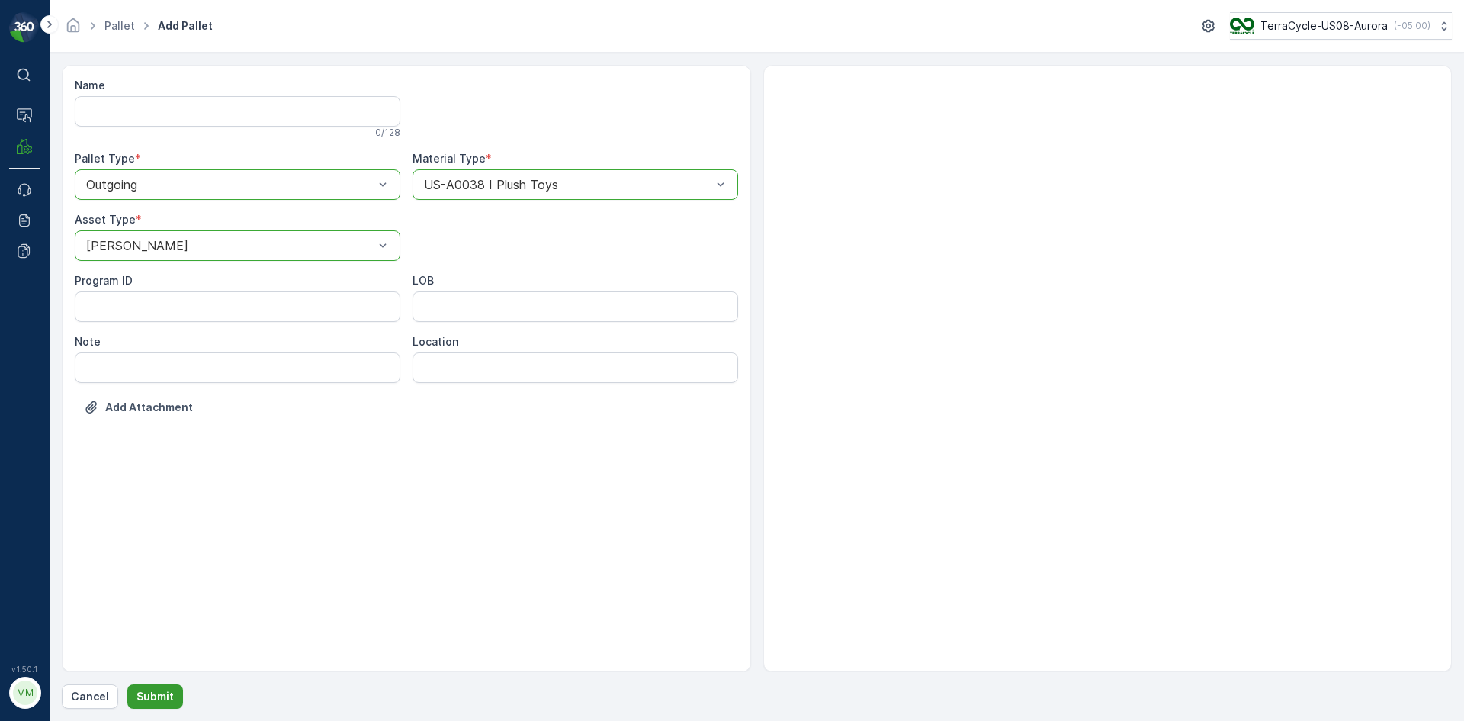
click at [160, 695] on p "Submit" at bounding box center [154, 696] width 37 height 15
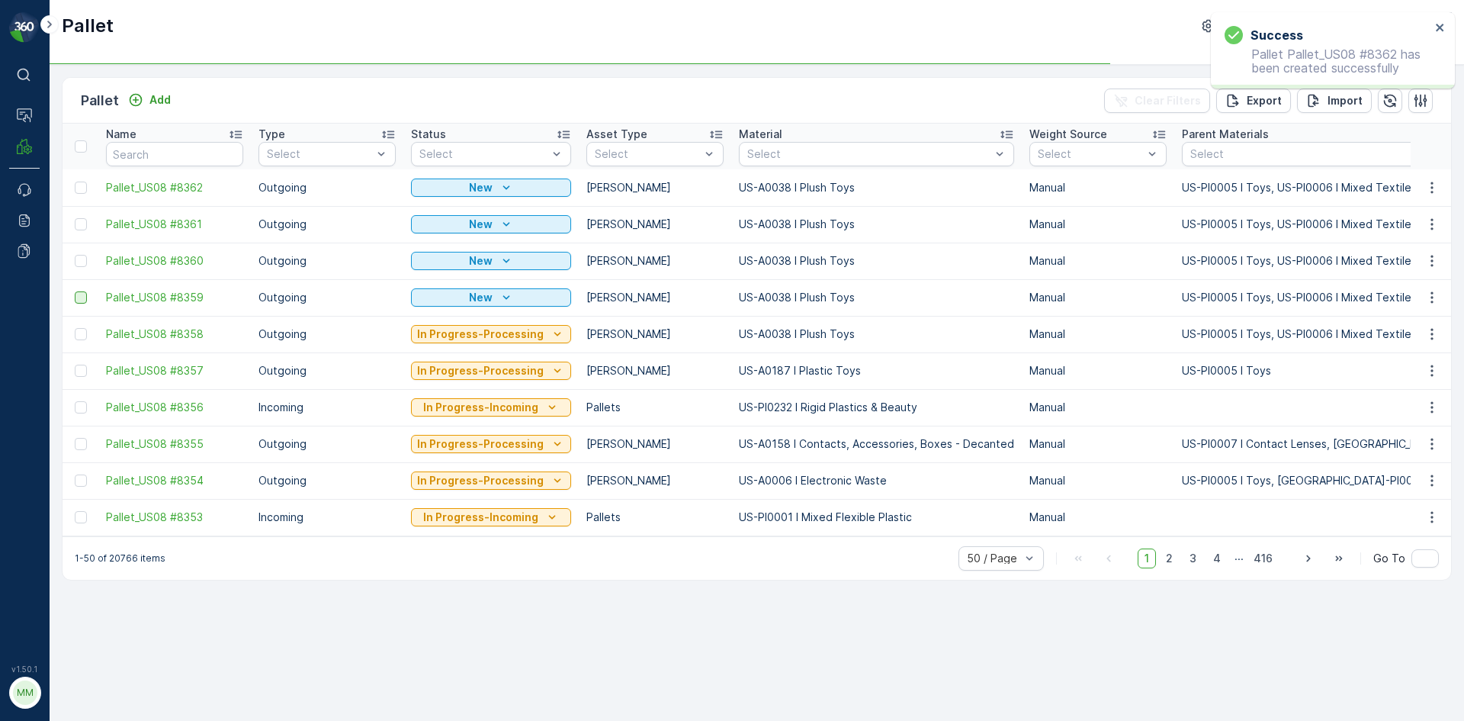
click at [80, 299] on div at bounding box center [81, 297] width 12 height 12
click at [75, 291] on input "checkbox" at bounding box center [75, 291] width 0 height 0
click at [83, 262] on div at bounding box center [81, 261] width 12 height 12
click at [75, 255] on input "checkbox" at bounding box center [75, 255] width 0 height 0
click at [81, 220] on div at bounding box center [81, 224] width 12 height 12
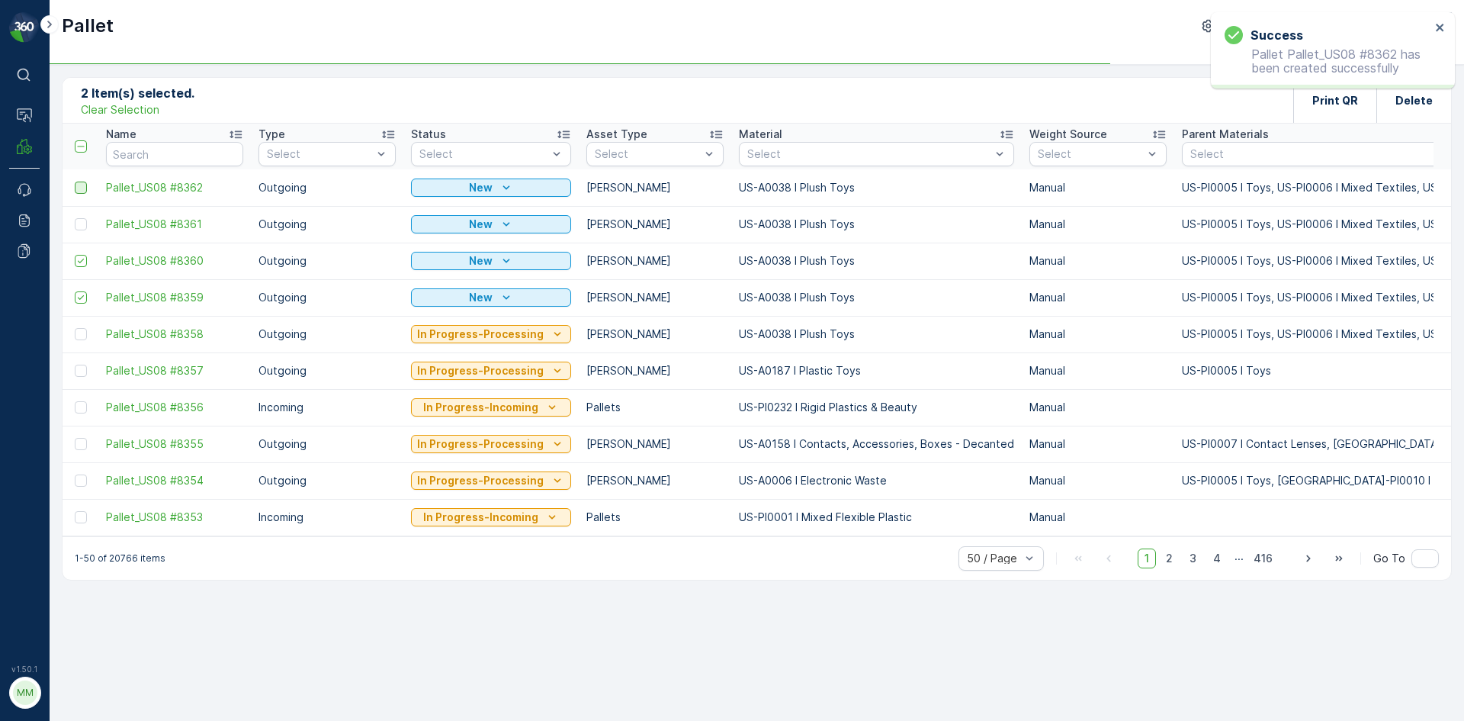
click at [75, 218] on input "checkbox" at bounding box center [75, 218] width 0 height 0
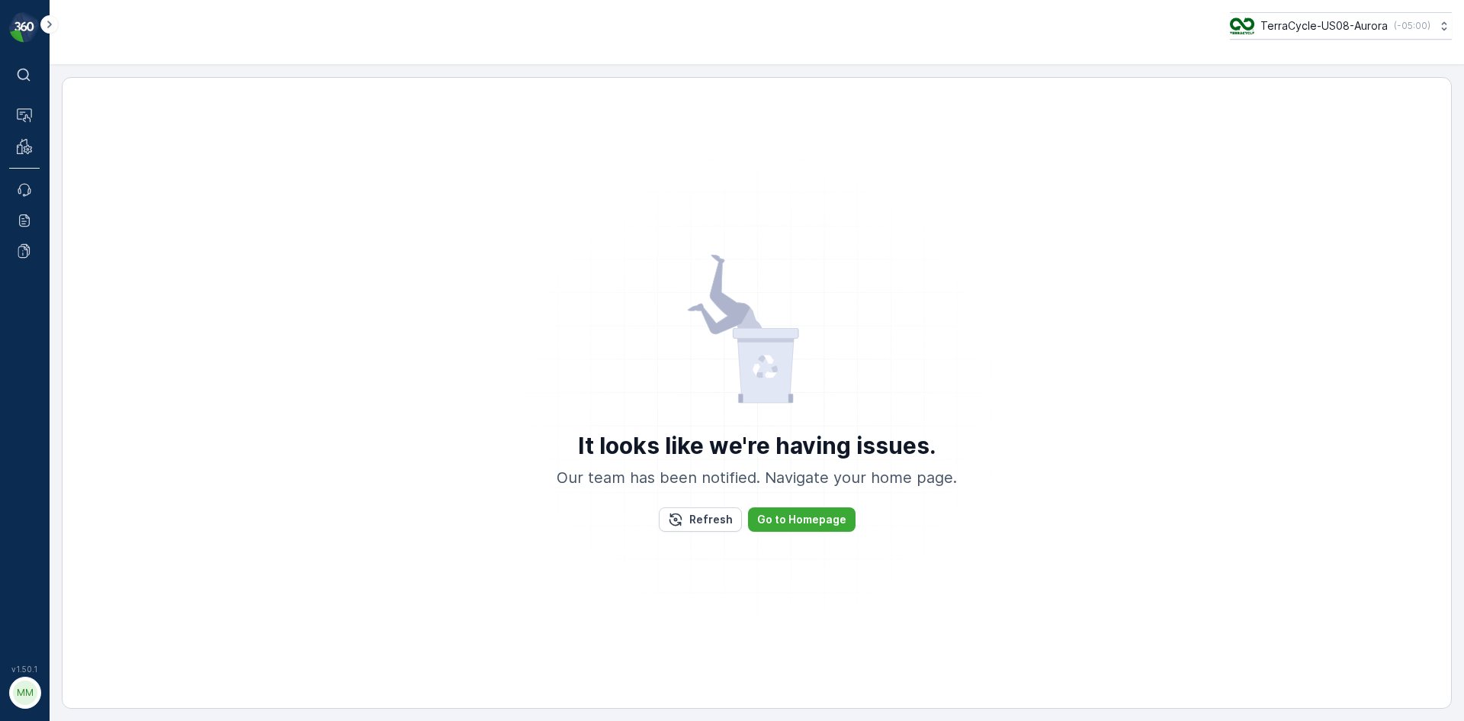
click at [81, 188] on div "It looks like we're having issues. Our team has been notified. Navigate your ho…" at bounding box center [757, 392] width 1352 height 599
click at [691, 523] on div "Refresh" at bounding box center [700, 519] width 65 height 15
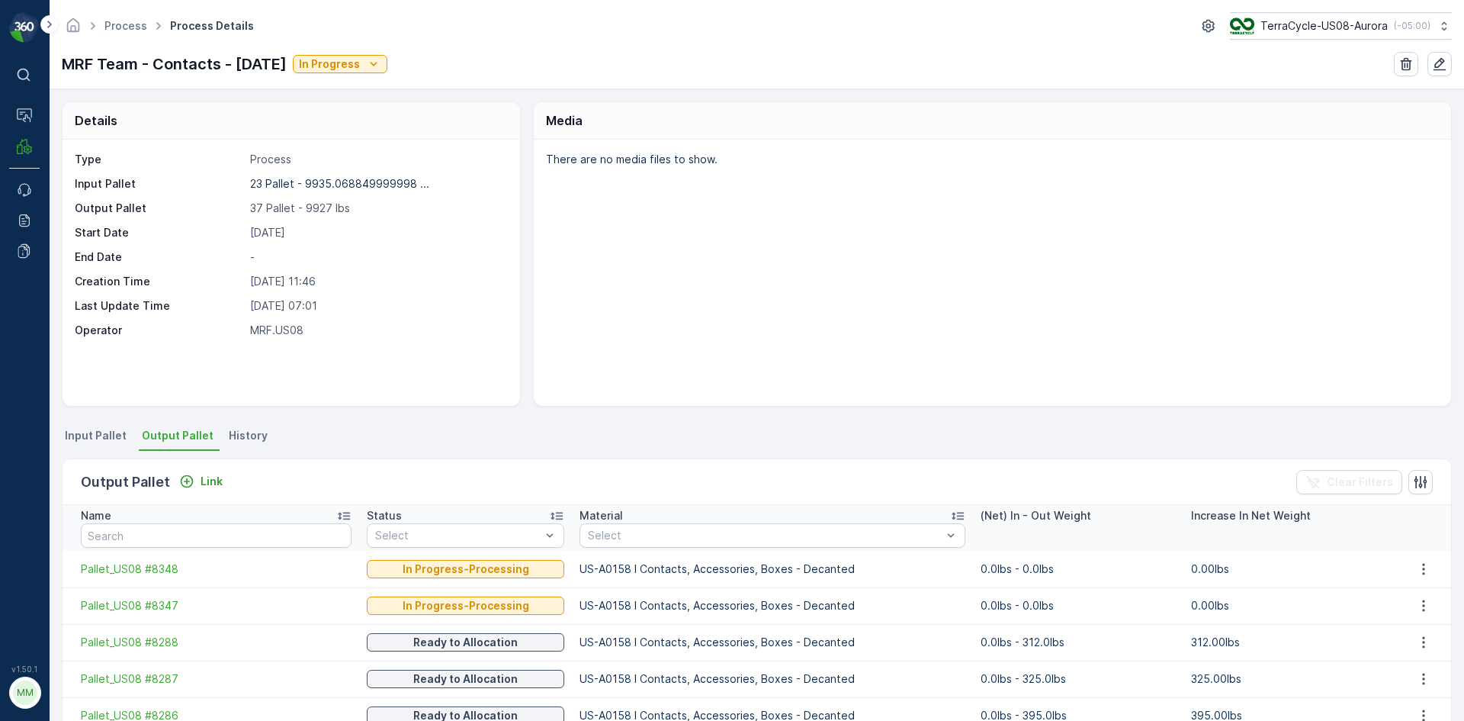
click at [196, 492] on div "Output Pallet Link" at bounding box center [155, 481] width 148 height 21
click at [202, 483] on p "Link" at bounding box center [212, 481] width 22 height 15
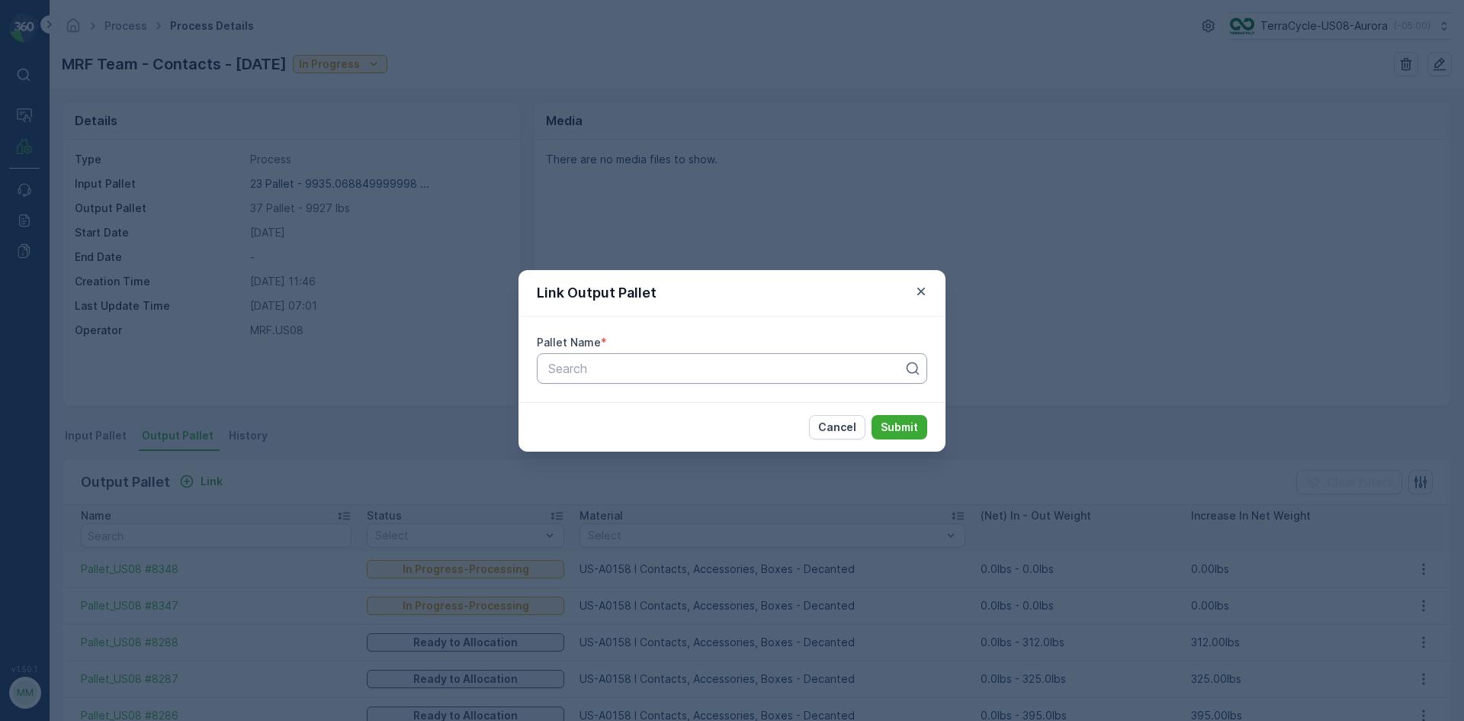
click at [590, 364] on div at bounding box center [726, 368] width 358 height 14
type input "8355"
click at [872, 415] on button "Submit" at bounding box center [900, 427] width 56 height 24
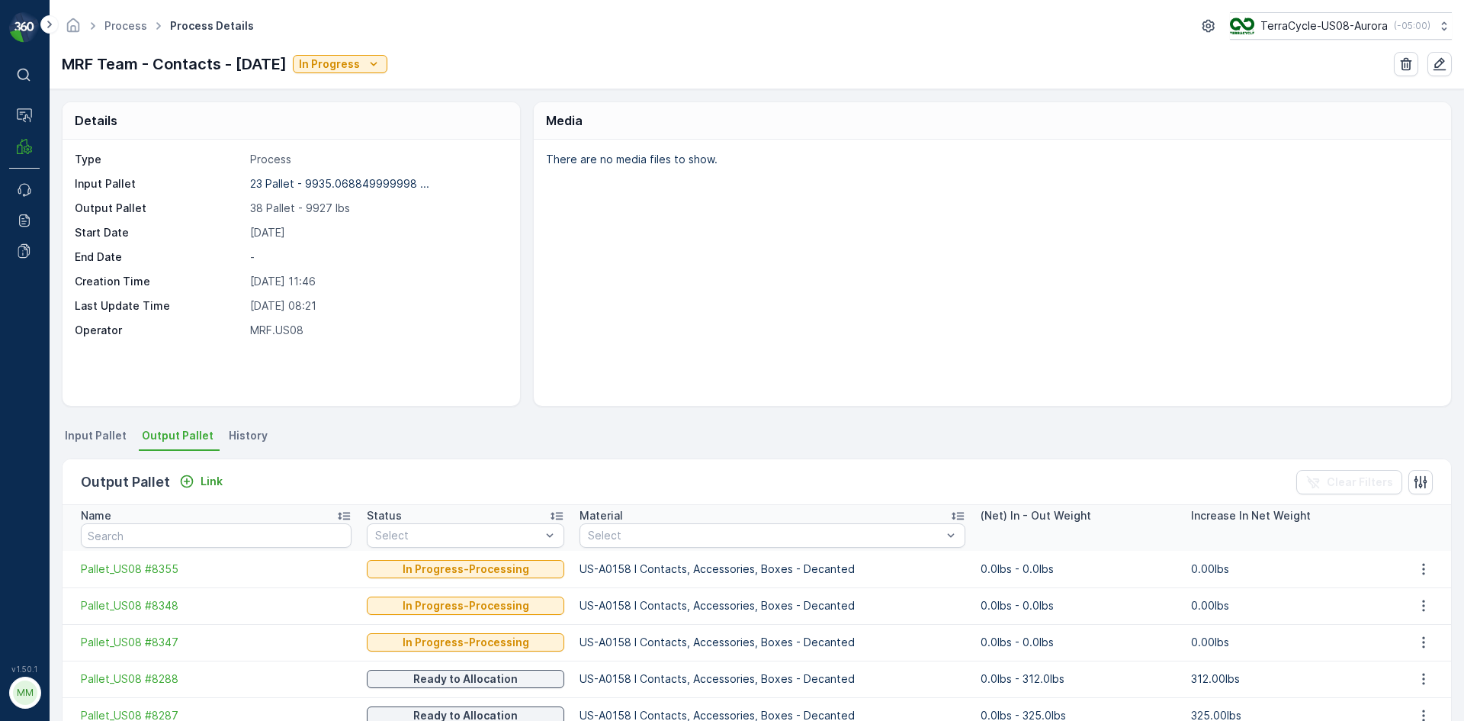
click at [105, 441] on span "Input Pallet" at bounding box center [96, 435] width 62 height 15
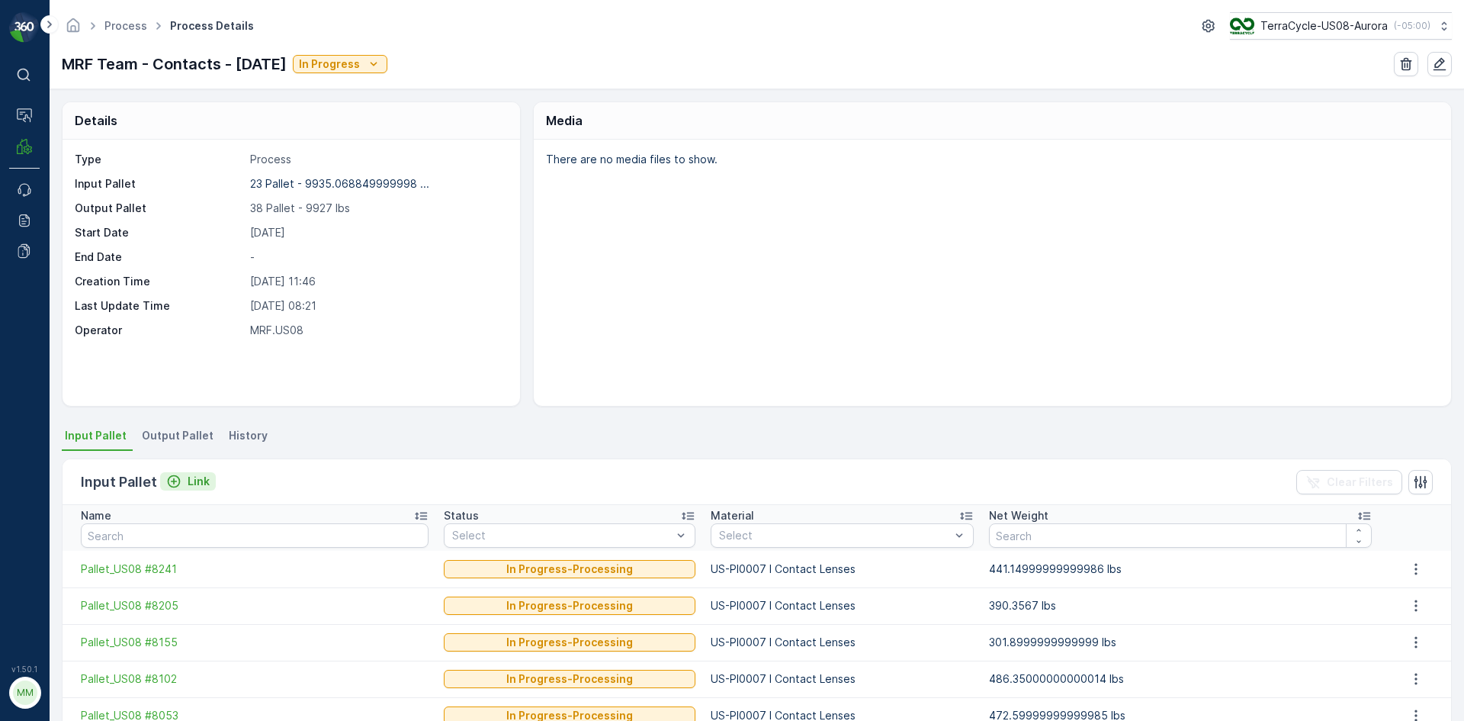
click at [188, 475] on p "Link" at bounding box center [199, 481] width 22 height 15
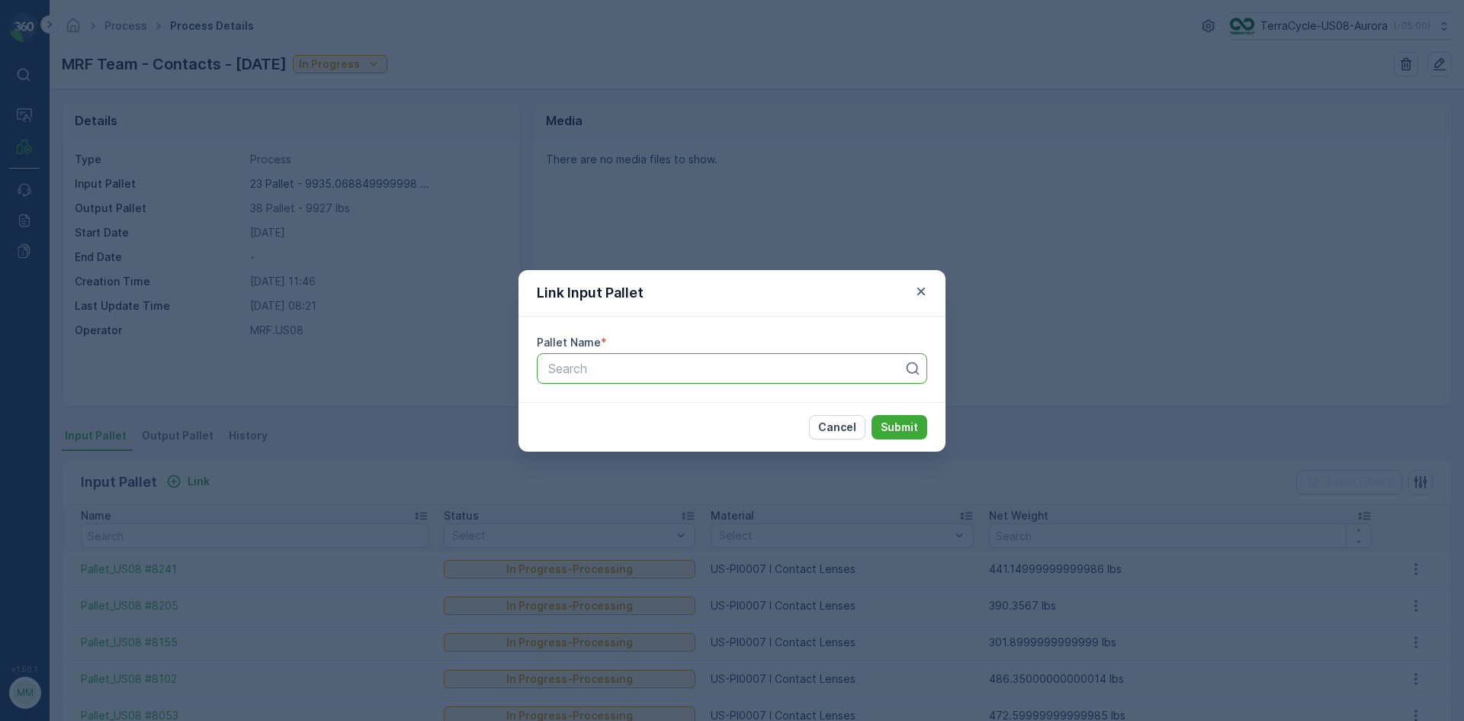
click at [648, 374] on div at bounding box center [726, 368] width 358 height 14
type input "7589"
click at [872, 415] on button "Submit" at bounding box center [900, 427] width 56 height 24
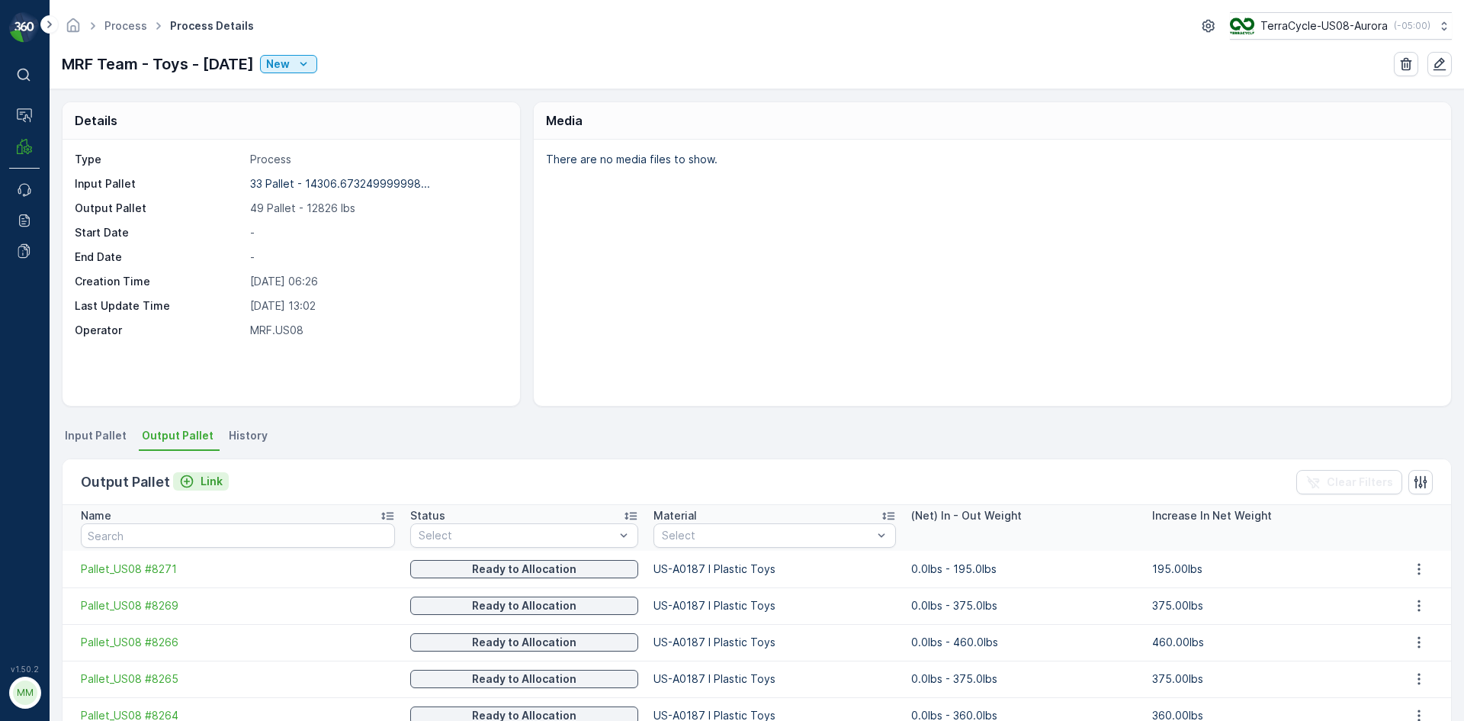
click at [201, 482] on p "Link" at bounding box center [212, 481] width 22 height 15
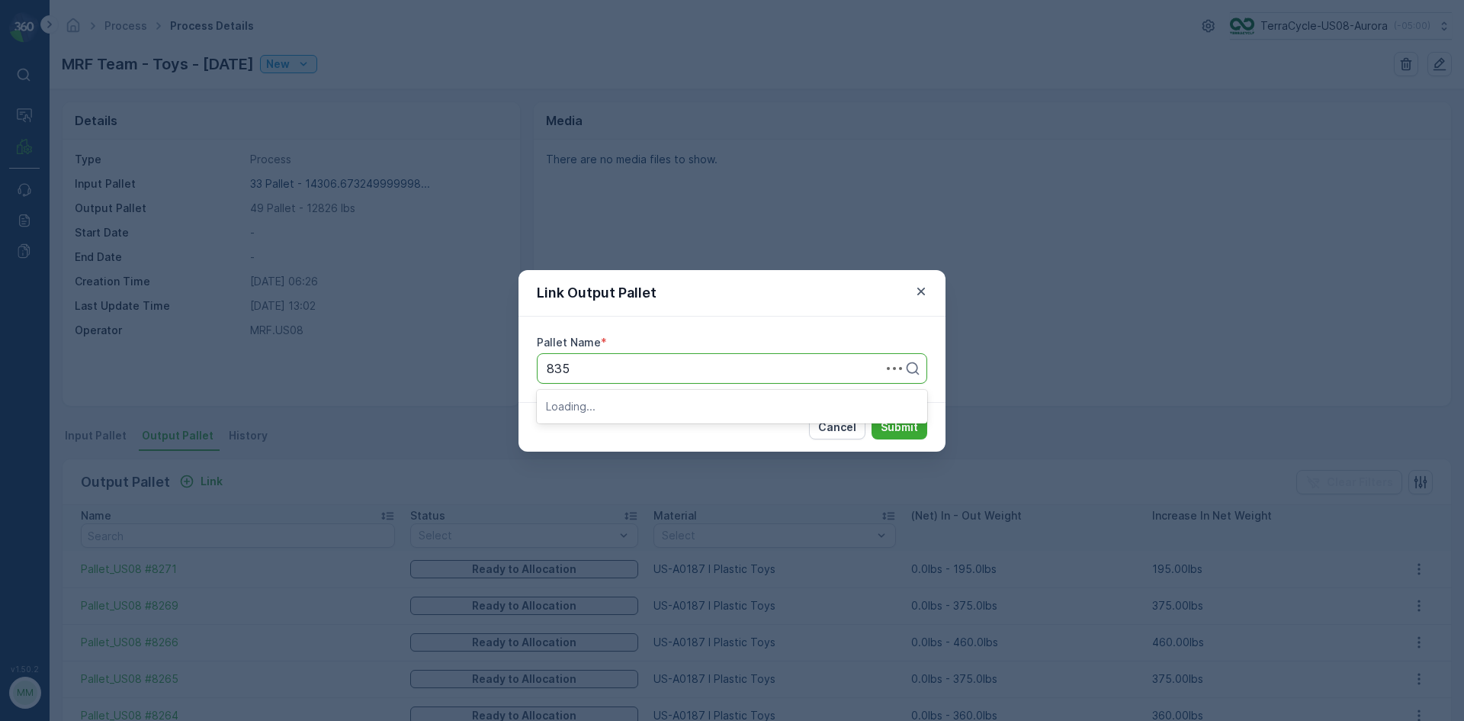
type input "8354"
click at [872, 415] on button "Submit" at bounding box center [900, 427] width 56 height 24
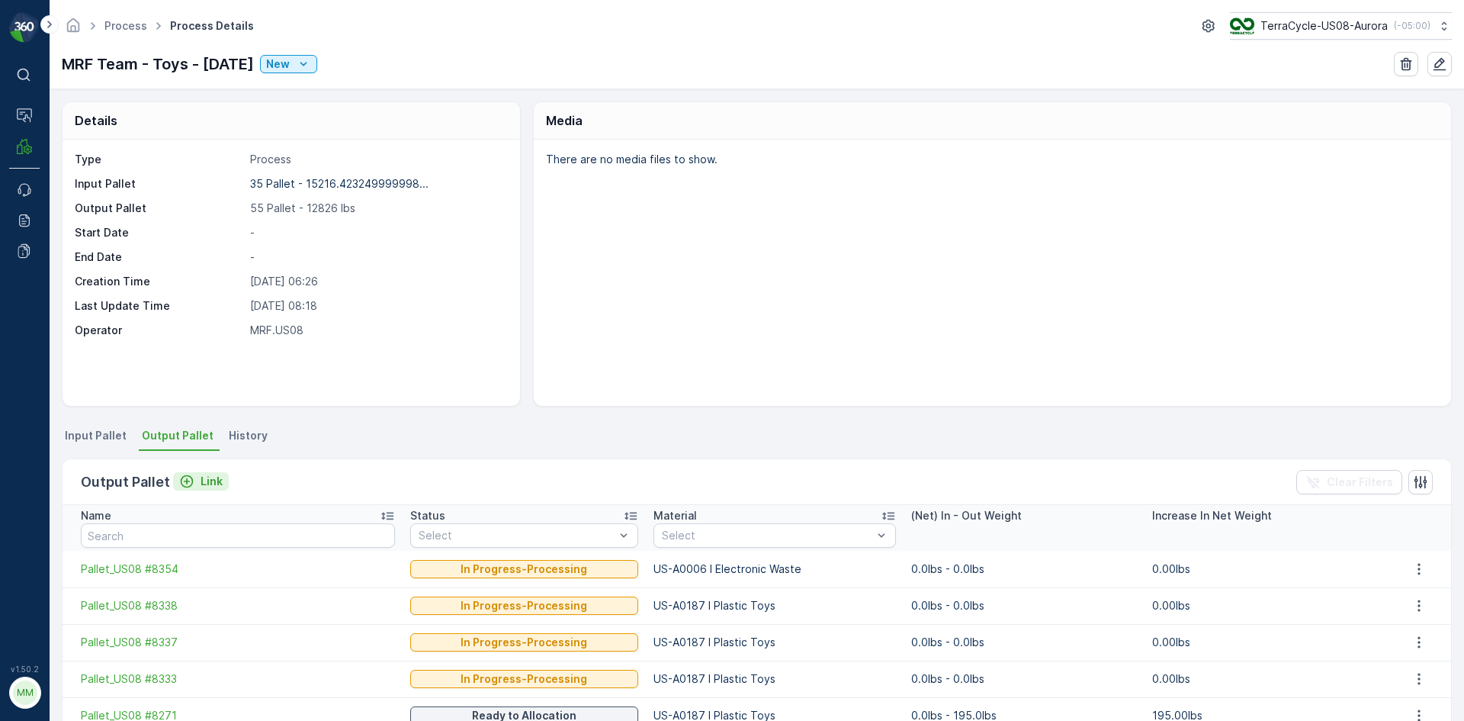
click at [210, 487] on p "Link" at bounding box center [212, 481] width 22 height 15
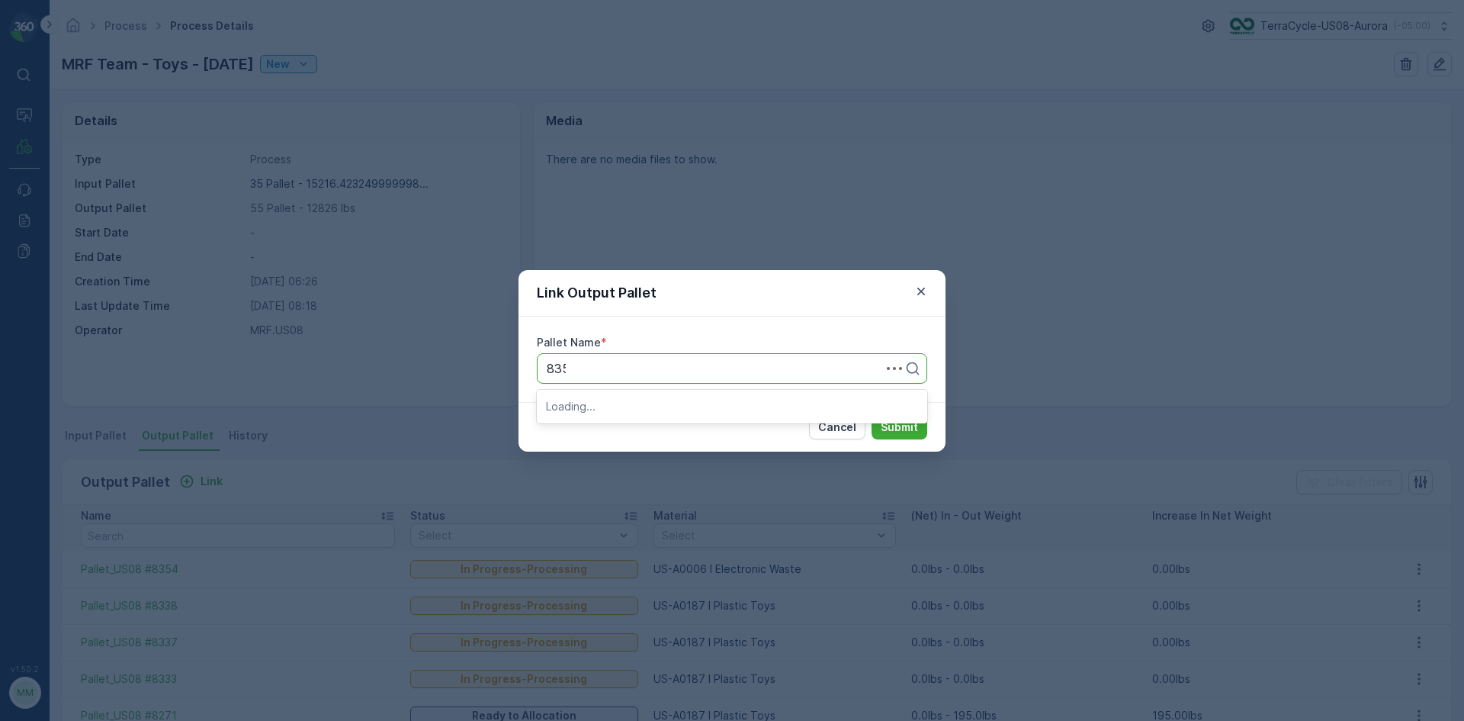
type input "8357"
click at [872, 415] on button "Submit" at bounding box center [900, 427] width 56 height 24
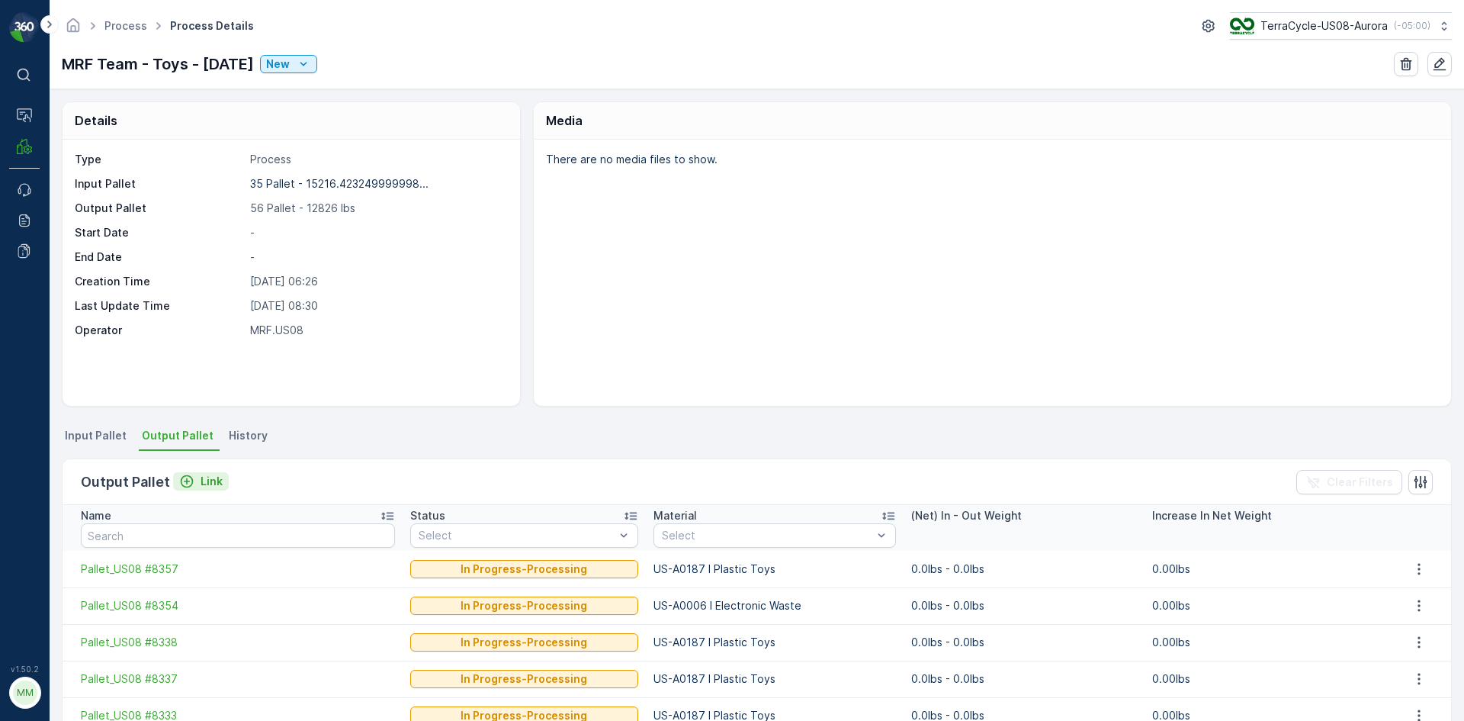
click at [202, 476] on p "Link" at bounding box center [212, 481] width 22 height 15
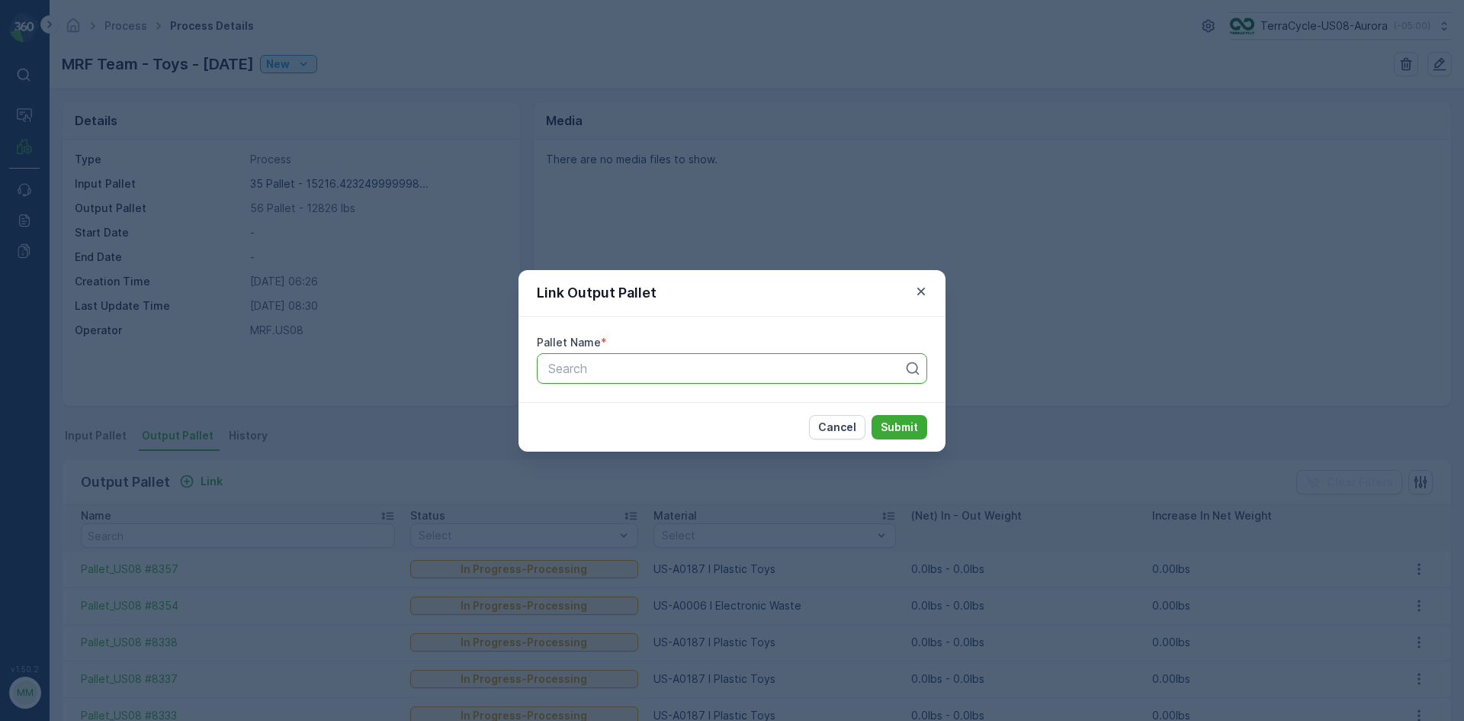
click at [648, 366] on div at bounding box center [726, 368] width 358 height 14
type input "8344"
click at [872, 415] on button "Submit" at bounding box center [900, 427] width 56 height 24
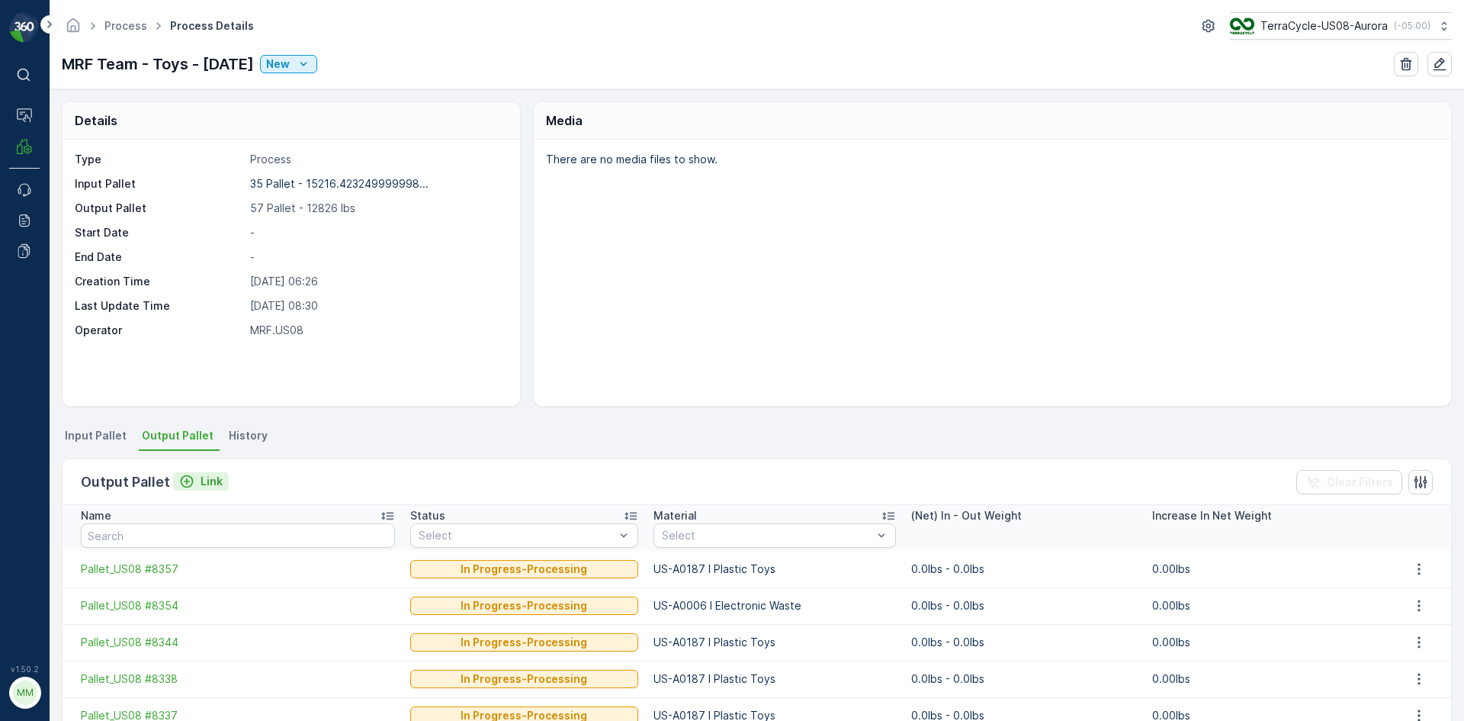
click at [202, 477] on p "Link" at bounding box center [212, 481] width 22 height 15
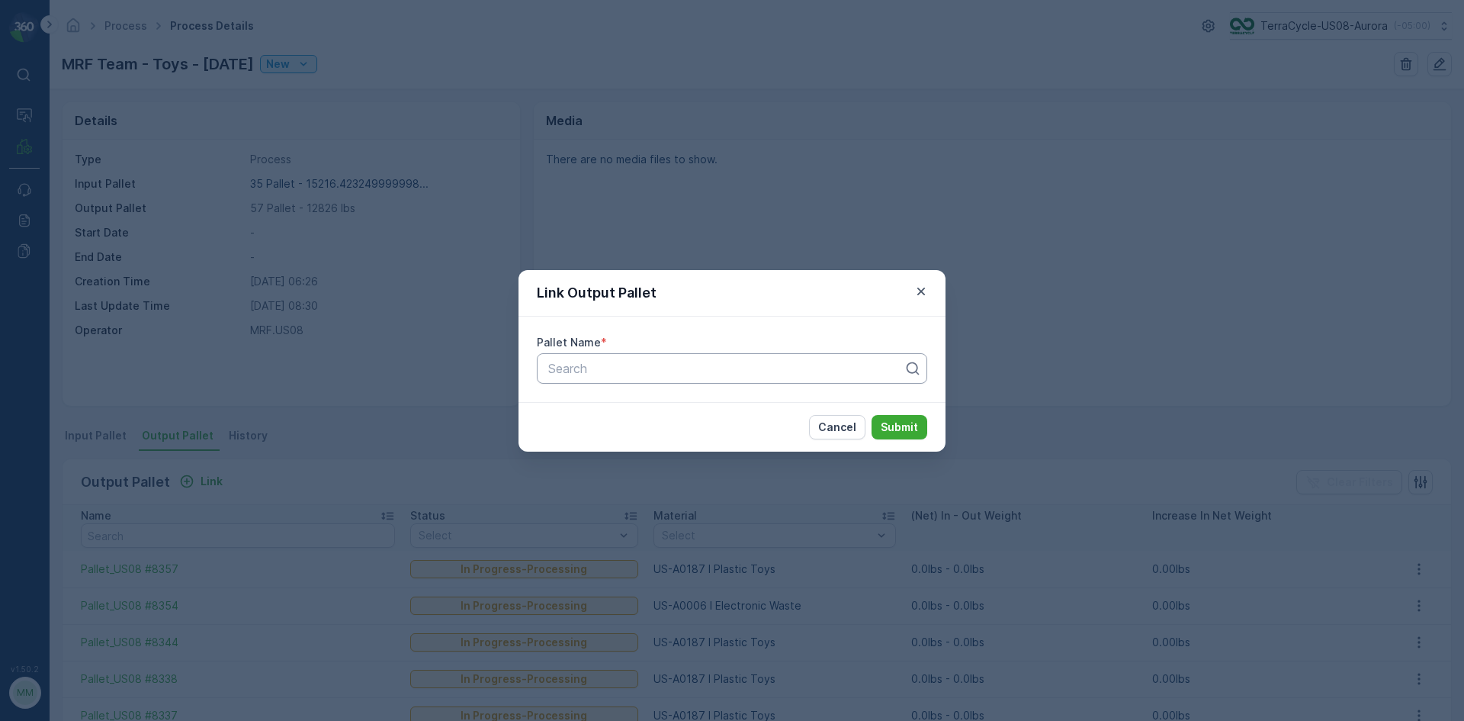
click at [735, 374] on div at bounding box center [726, 368] width 358 height 14
type input "8358"
click at [904, 424] on p "Submit" at bounding box center [899, 426] width 37 height 15
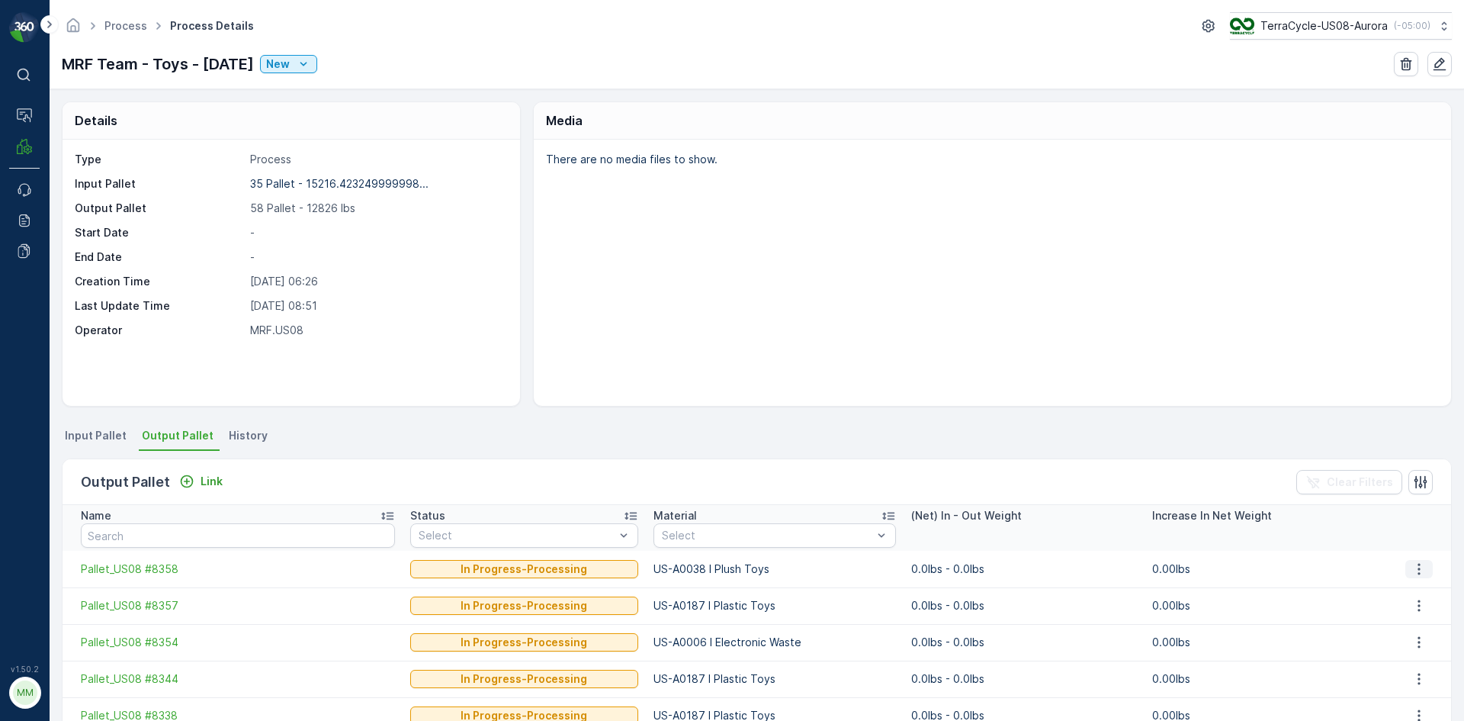
click at [1418, 562] on icon "button" at bounding box center [1418, 568] width 15 height 15
click at [221, 488] on button "Link" at bounding box center [201, 481] width 56 height 18
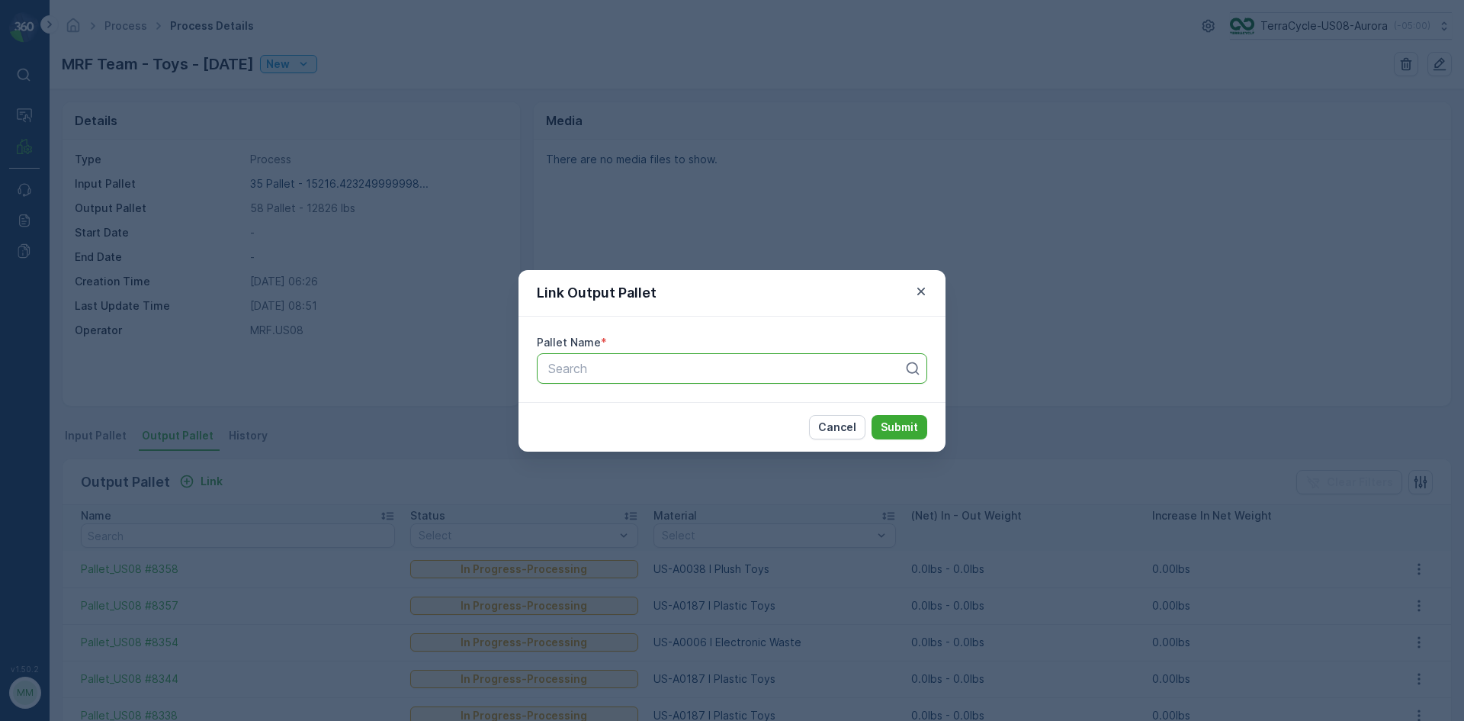
click at [772, 374] on div at bounding box center [726, 368] width 358 height 14
type input "8137"
click at [872, 415] on button "Submit" at bounding box center [900, 427] width 56 height 24
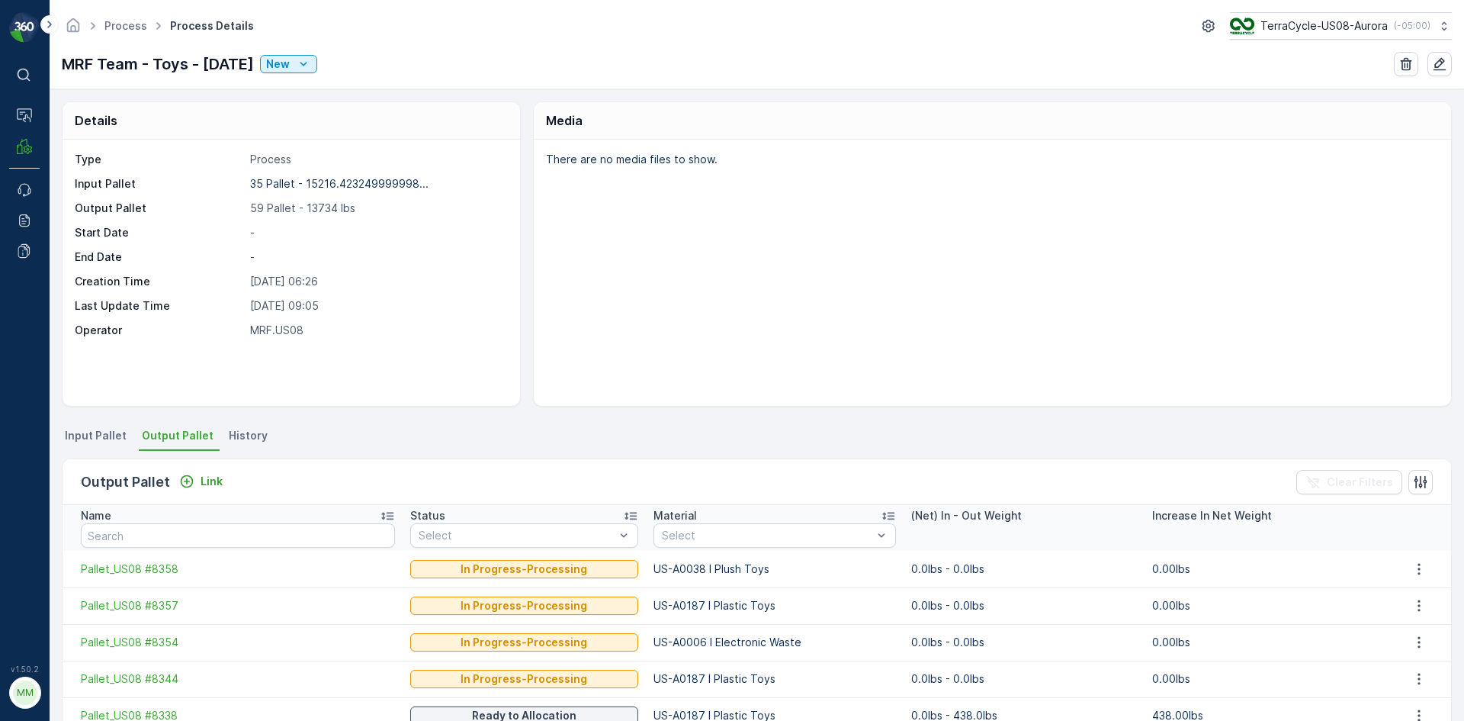
click at [66, 434] on span "Input Pallet" at bounding box center [96, 435] width 62 height 15
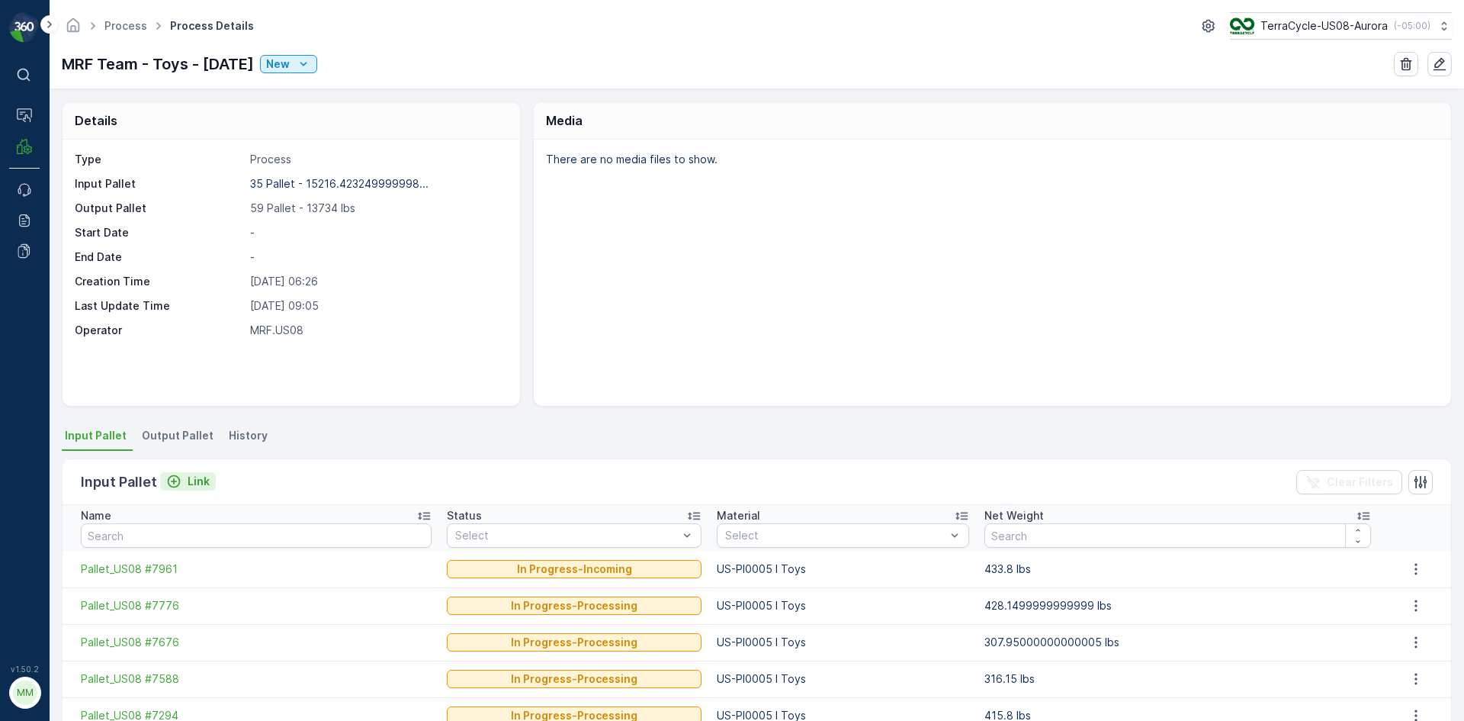
click at [199, 483] on p "Link" at bounding box center [199, 481] width 22 height 15
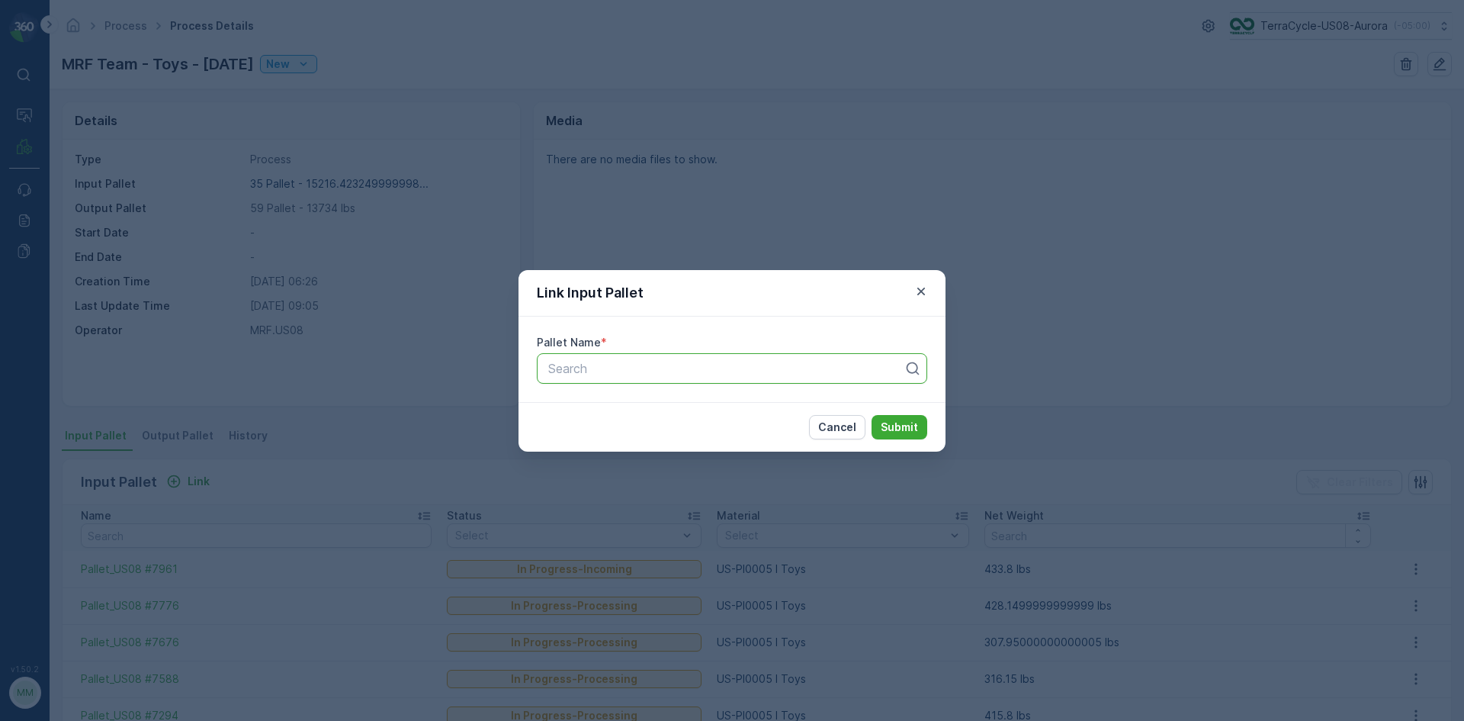
click at [631, 371] on div at bounding box center [726, 368] width 358 height 14
type input "3205"
click at [644, 405] on span "Pallet_US08 #3205" at bounding box center [601, 406] width 110 height 14
click at [897, 424] on p "Submit" at bounding box center [899, 426] width 37 height 15
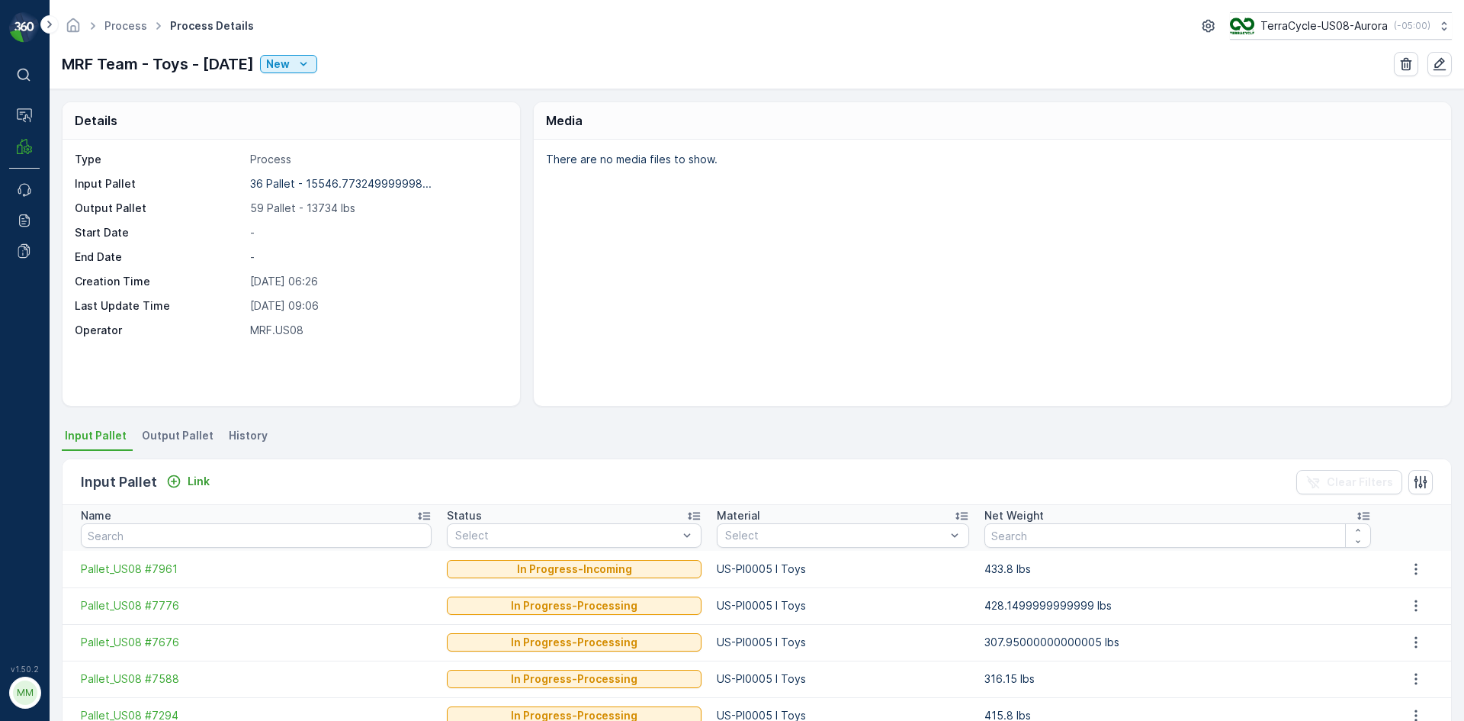
click at [177, 426] on li "Output Pallet" at bounding box center [179, 438] width 81 height 26
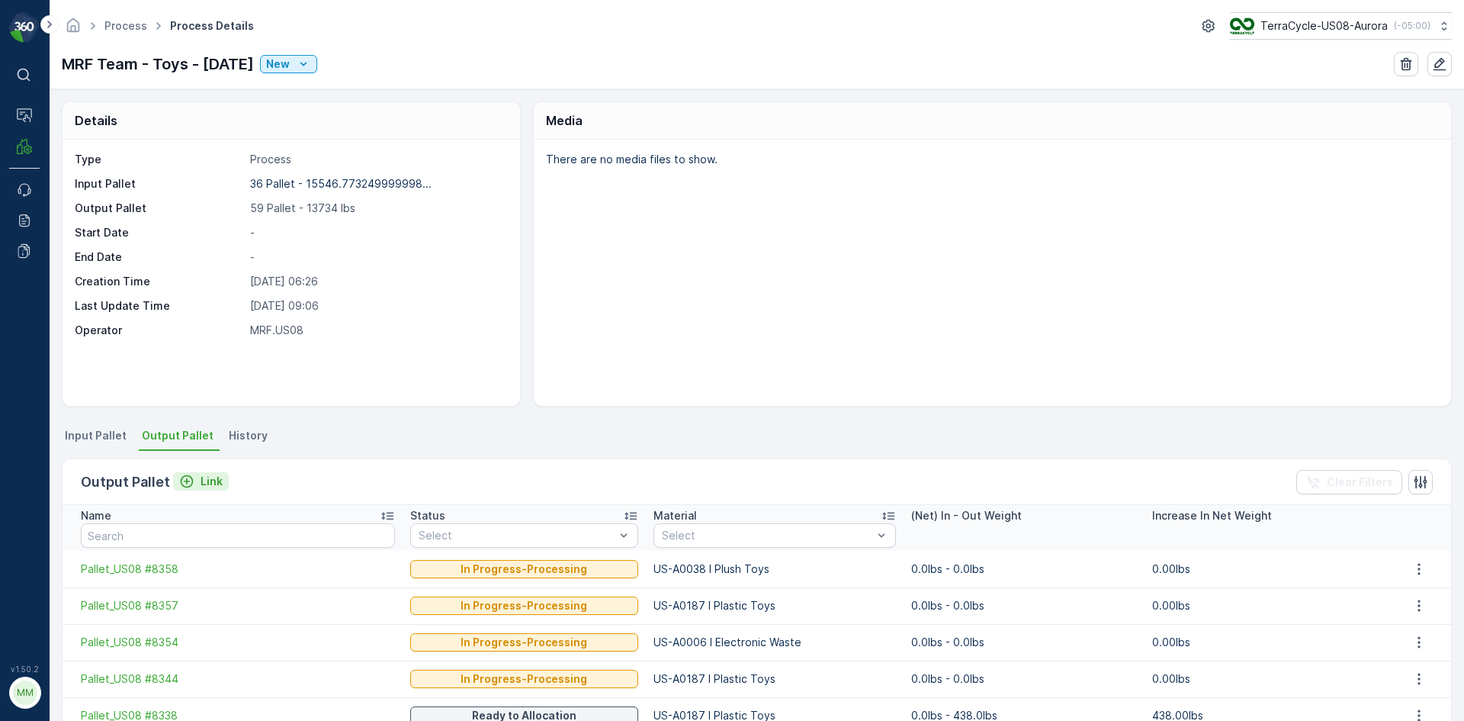
click at [186, 477] on icon "Link" at bounding box center [186, 481] width 15 height 15
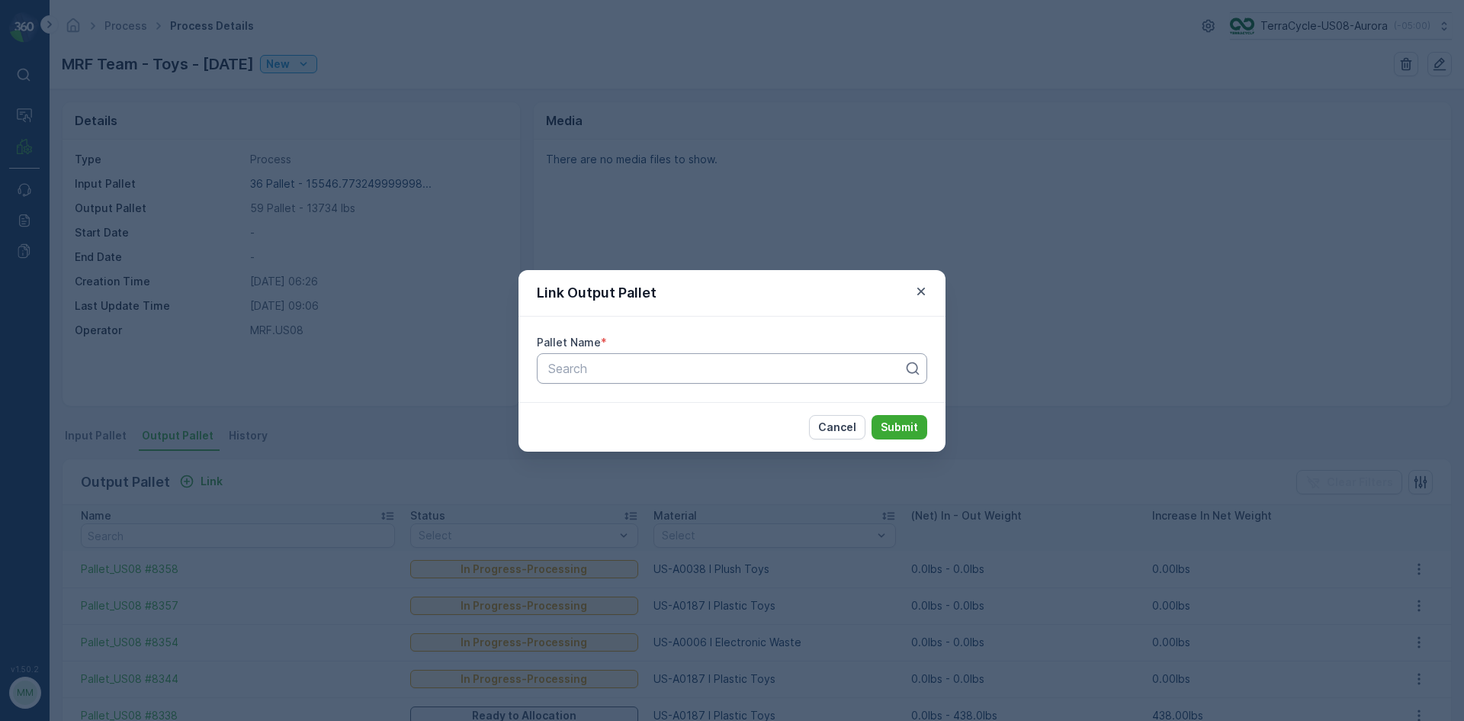
click at [689, 362] on div at bounding box center [726, 368] width 358 height 14
type input "8136"
click at [872, 415] on button "Submit" at bounding box center [900, 427] width 56 height 24
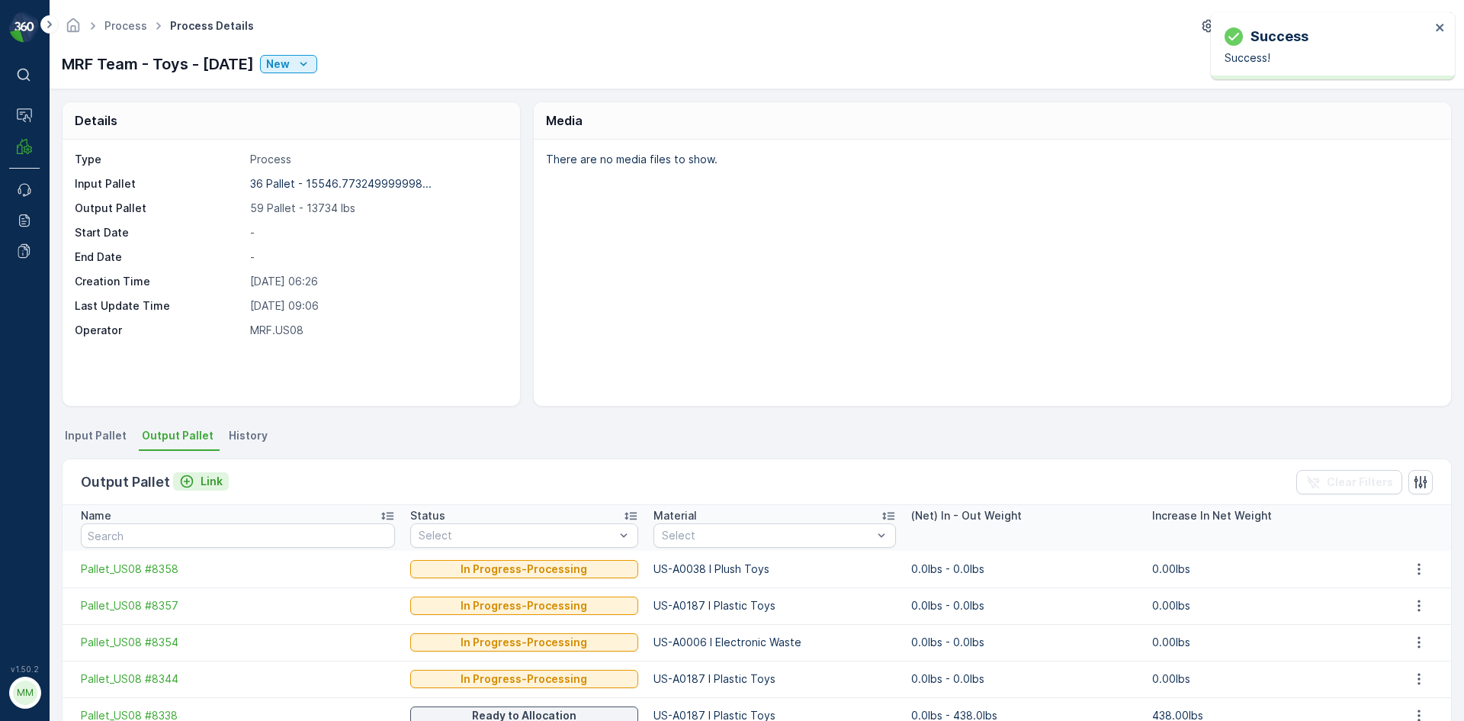
click at [215, 483] on p "Link" at bounding box center [212, 481] width 22 height 15
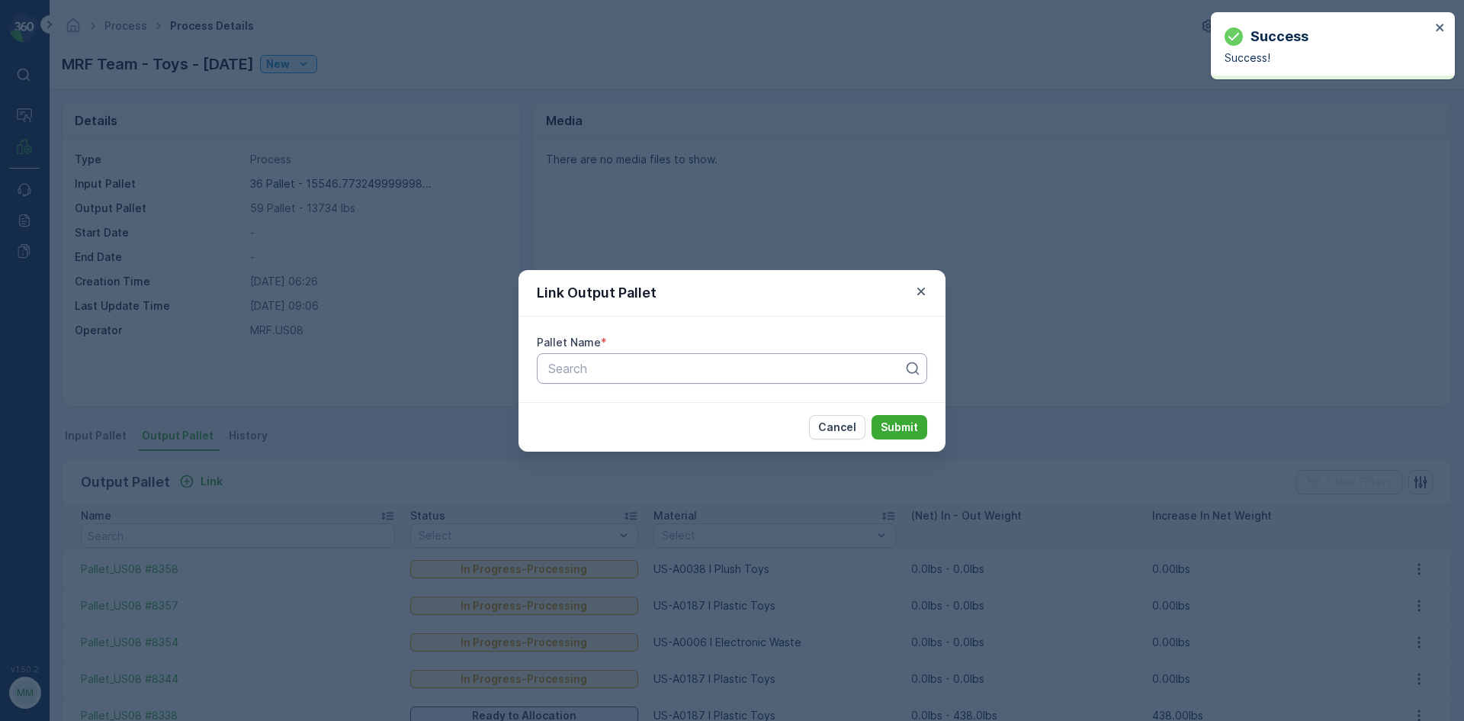
click at [720, 361] on div at bounding box center [726, 368] width 358 height 14
type input "8362"
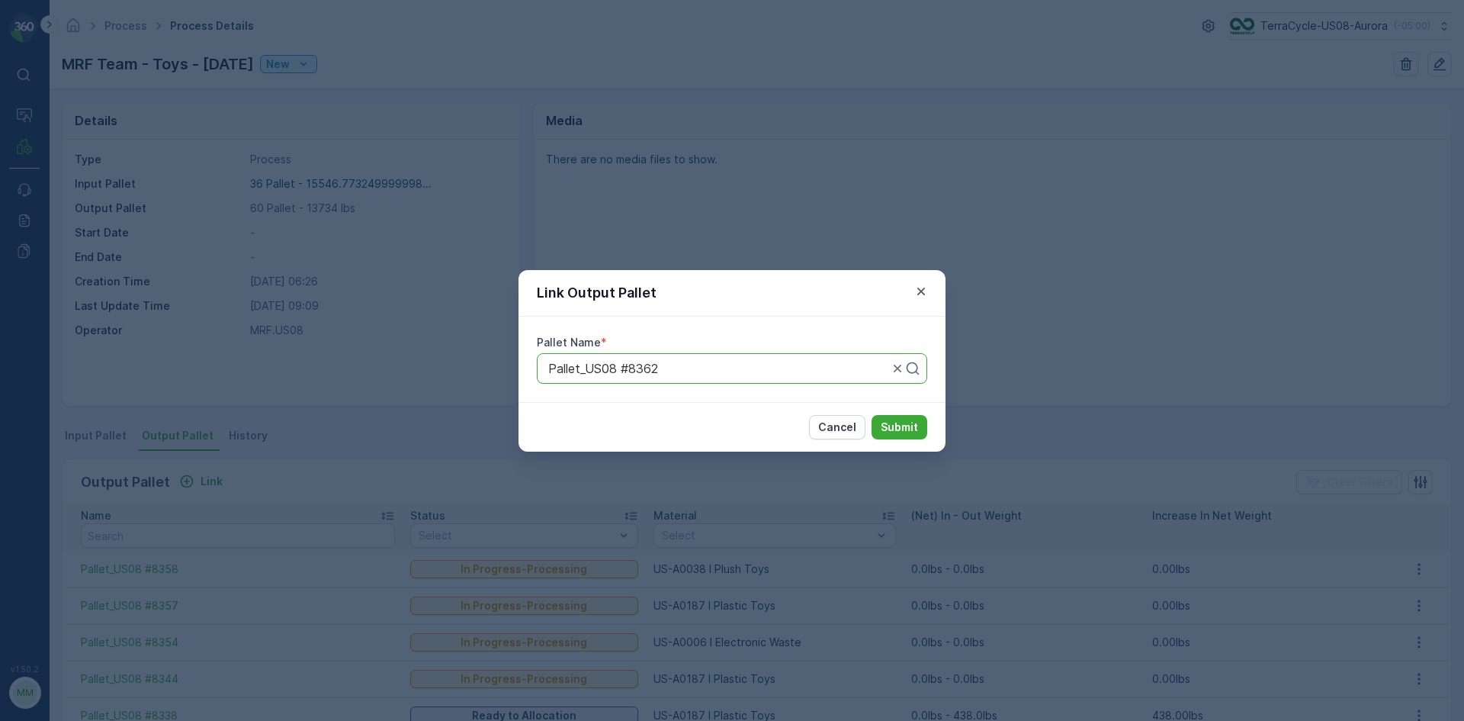
click at [872, 415] on button "Submit" at bounding box center [900, 427] width 56 height 24
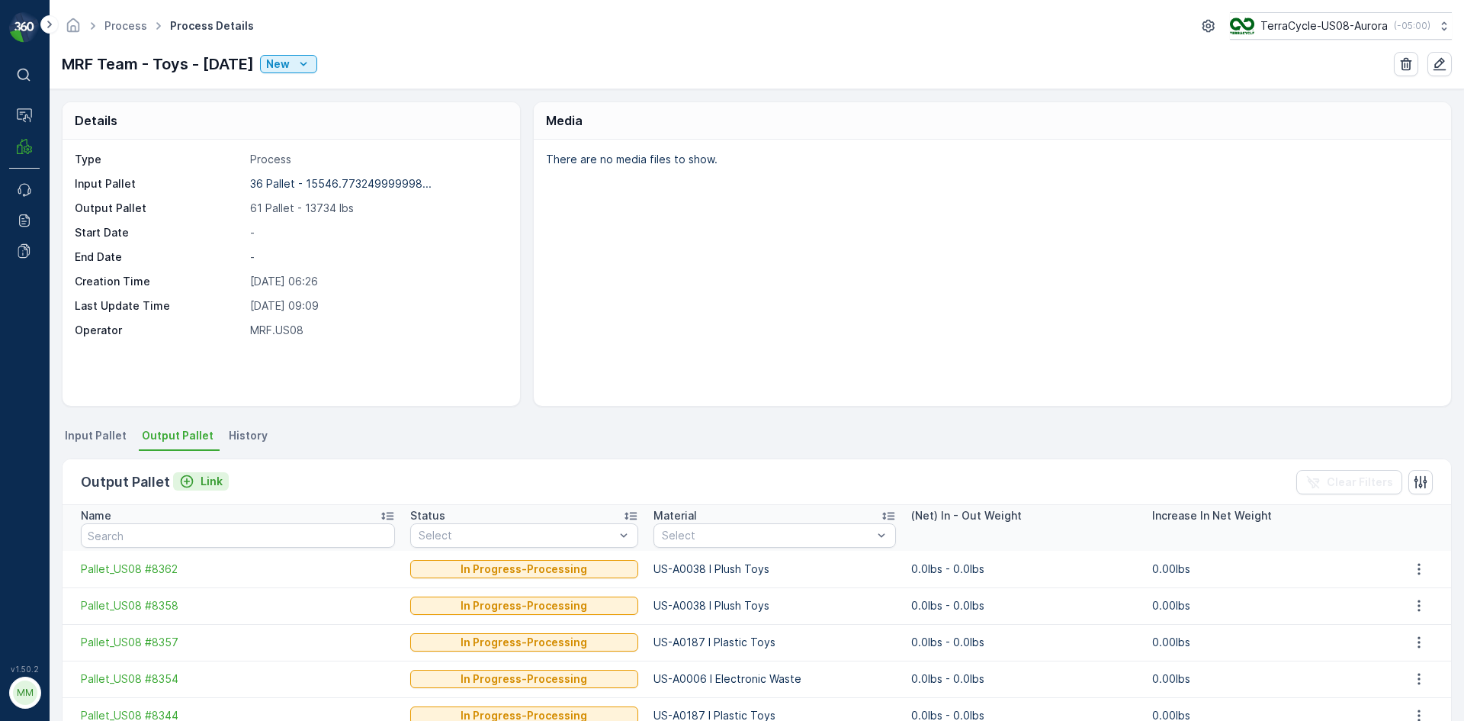
click at [213, 482] on p "Link" at bounding box center [212, 481] width 22 height 15
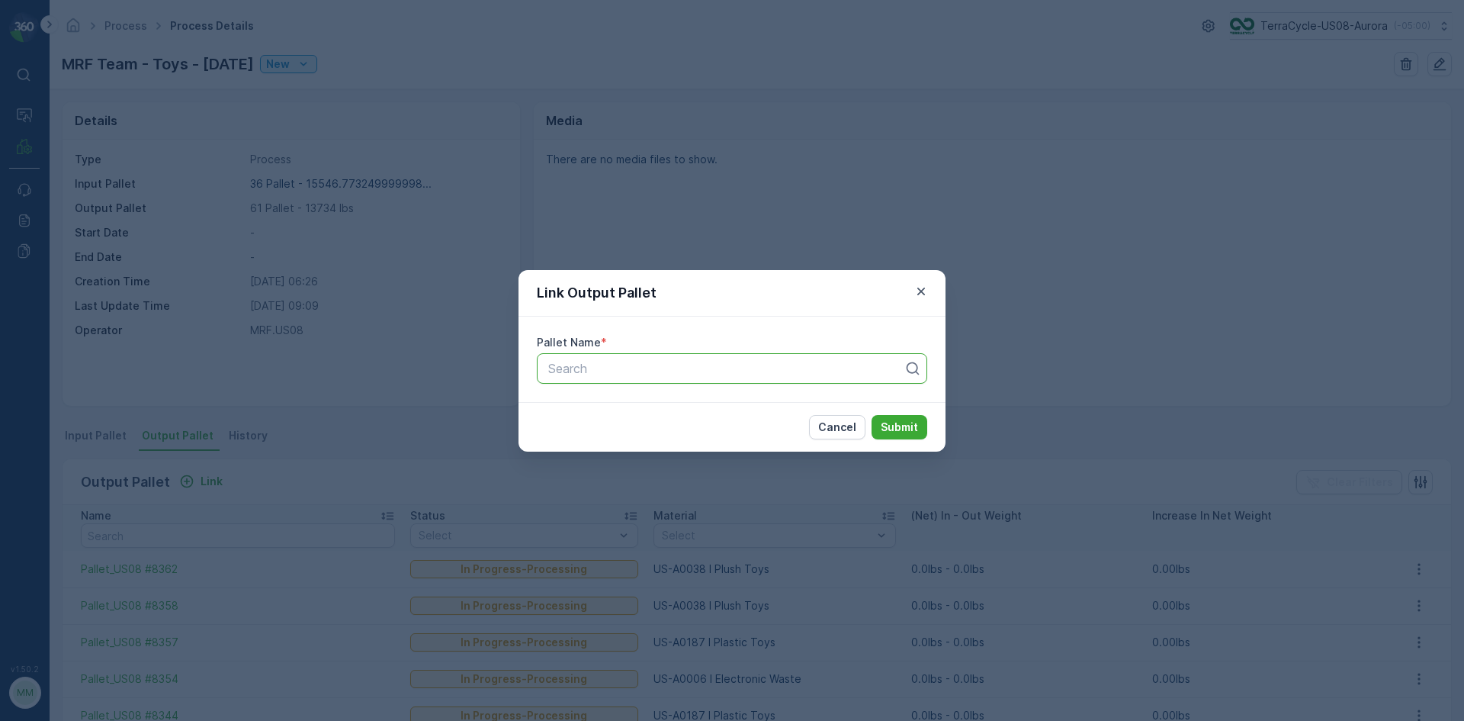
click at [756, 365] on div at bounding box center [726, 368] width 358 height 14
type input "8136"
click at [872, 415] on button "Submit" at bounding box center [900, 427] width 56 height 24
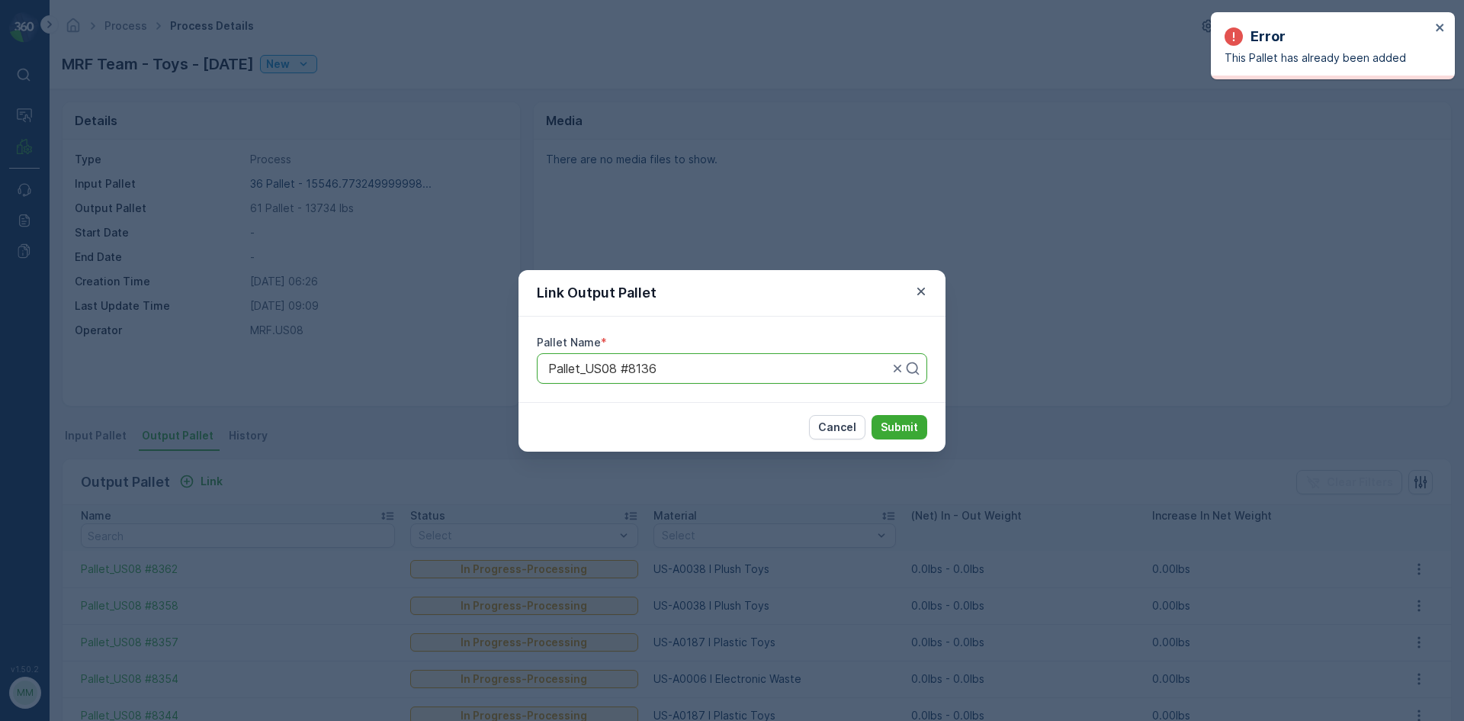
click at [1061, 210] on div "Link Output Pallet Pallet Name * Pallet_US08 #8136 Cancel Submit" at bounding box center [732, 360] width 1464 height 721
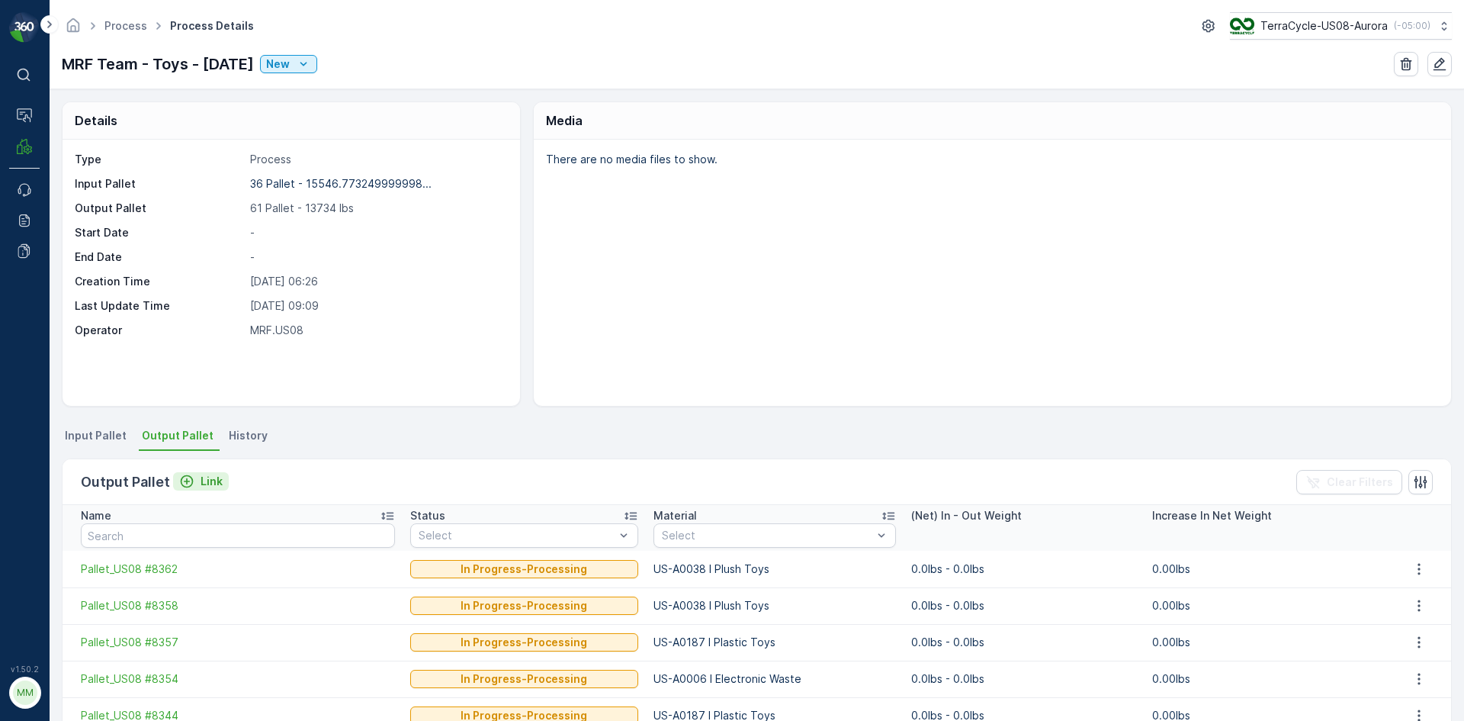
click at [207, 480] on p "Link" at bounding box center [212, 481] width 22 height 15
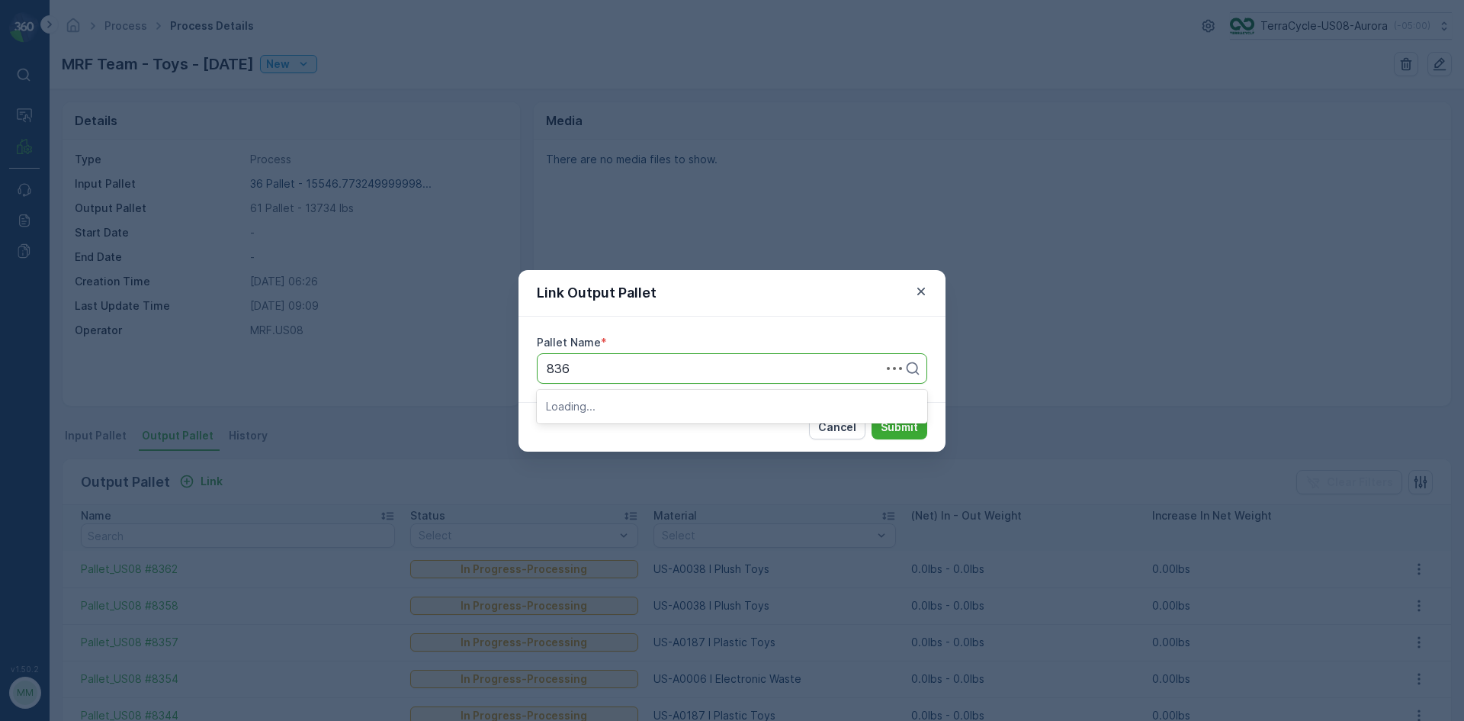
type input "8361"
click at [872, 415] on button "Submit" at bounding box center [900, 427] width 56 height 24
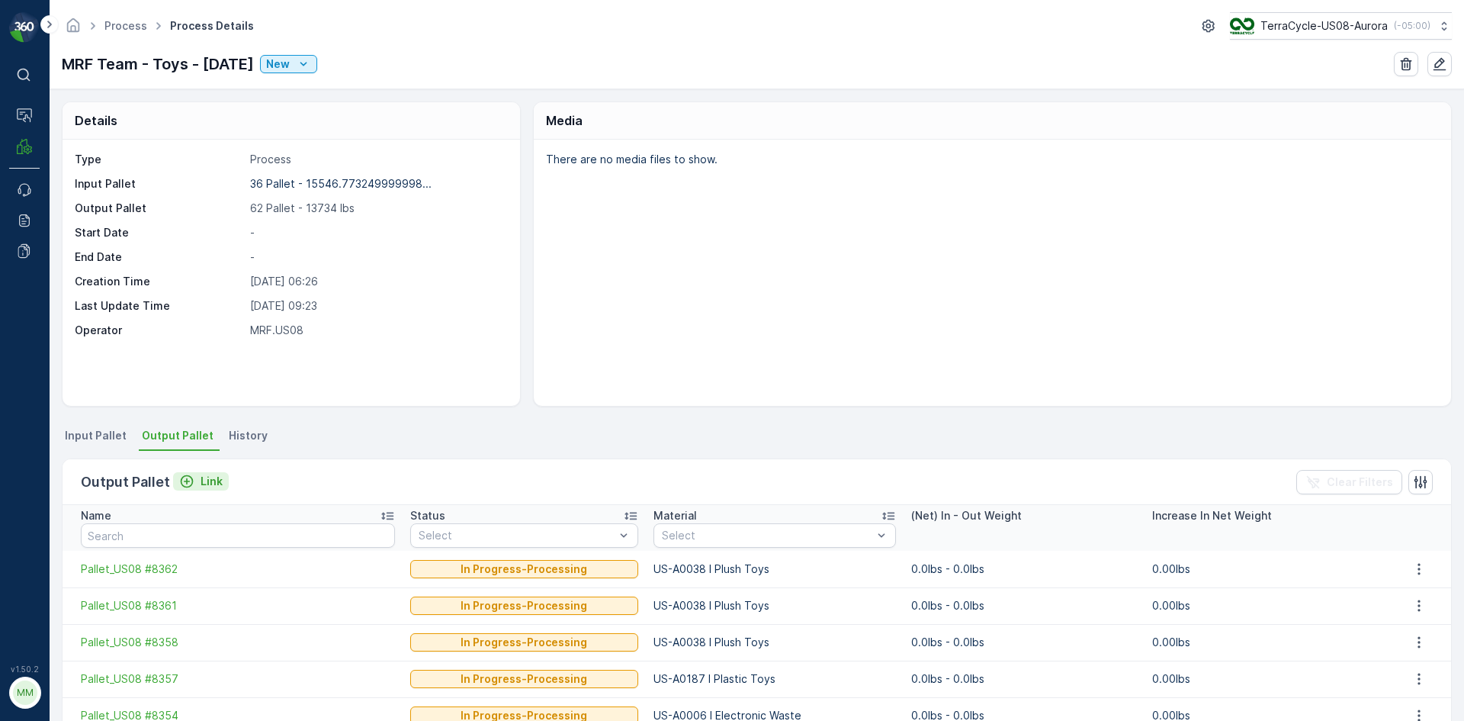
click at [204, 482] on p "Link" at bounding box center [212, 481] width 22 height 15
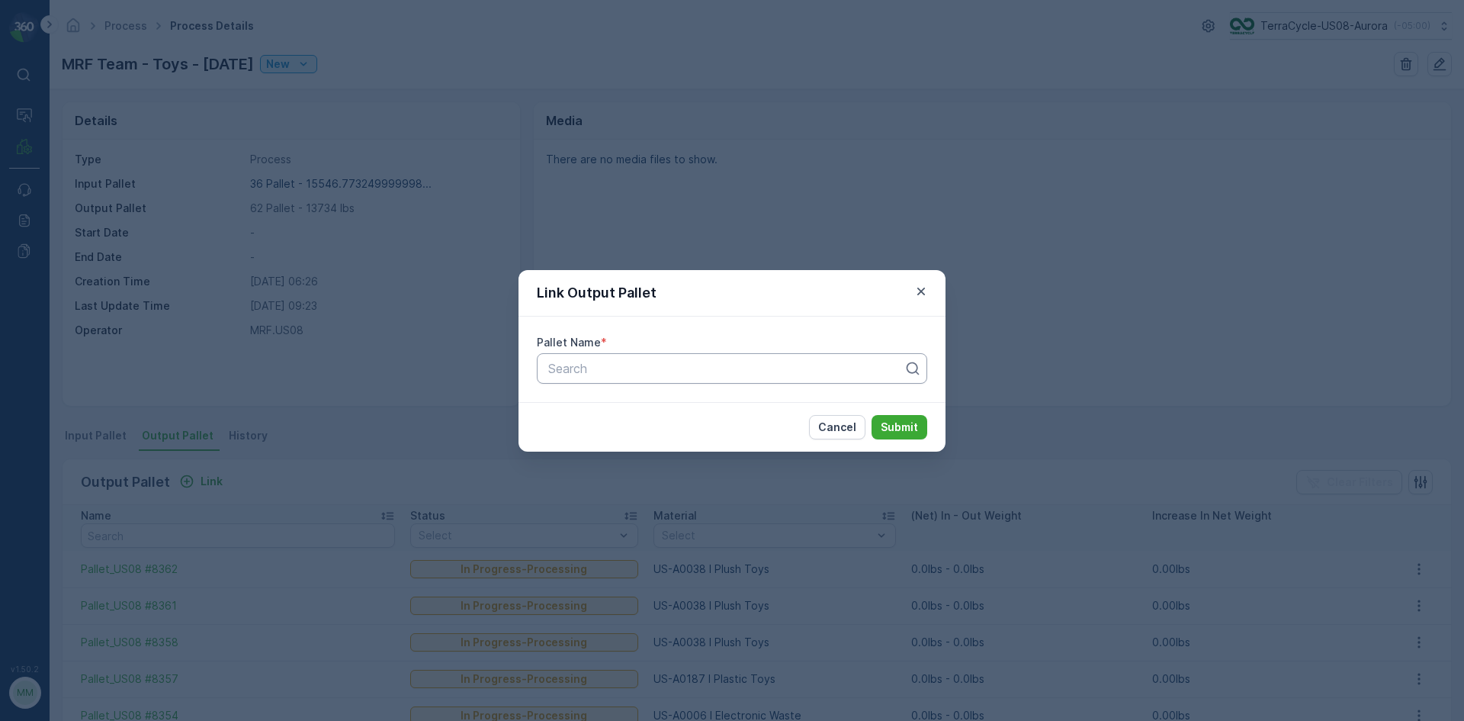
click at [741, 366] on div at bounding box center [726, 368] width 358 height 14
type input "8340"
click at [738, 366] on div at bounding box center [718, 368] width 343 height 14
type input "8340"
click at [872, 415] on button "Submit" at bounding box center [900, 427] width 56 height 24
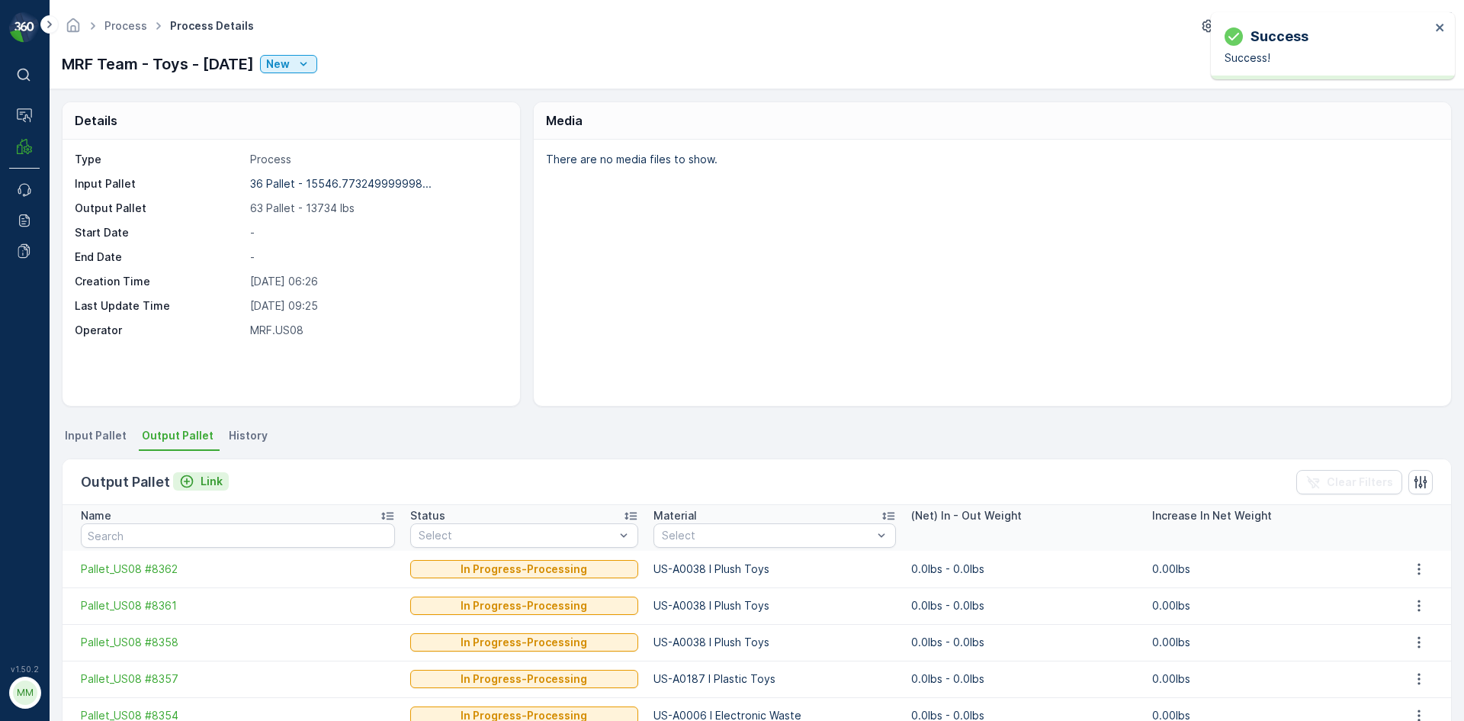
click at [213, 483] on p "Link" at bounding box center [212, 481] width 22 height 15
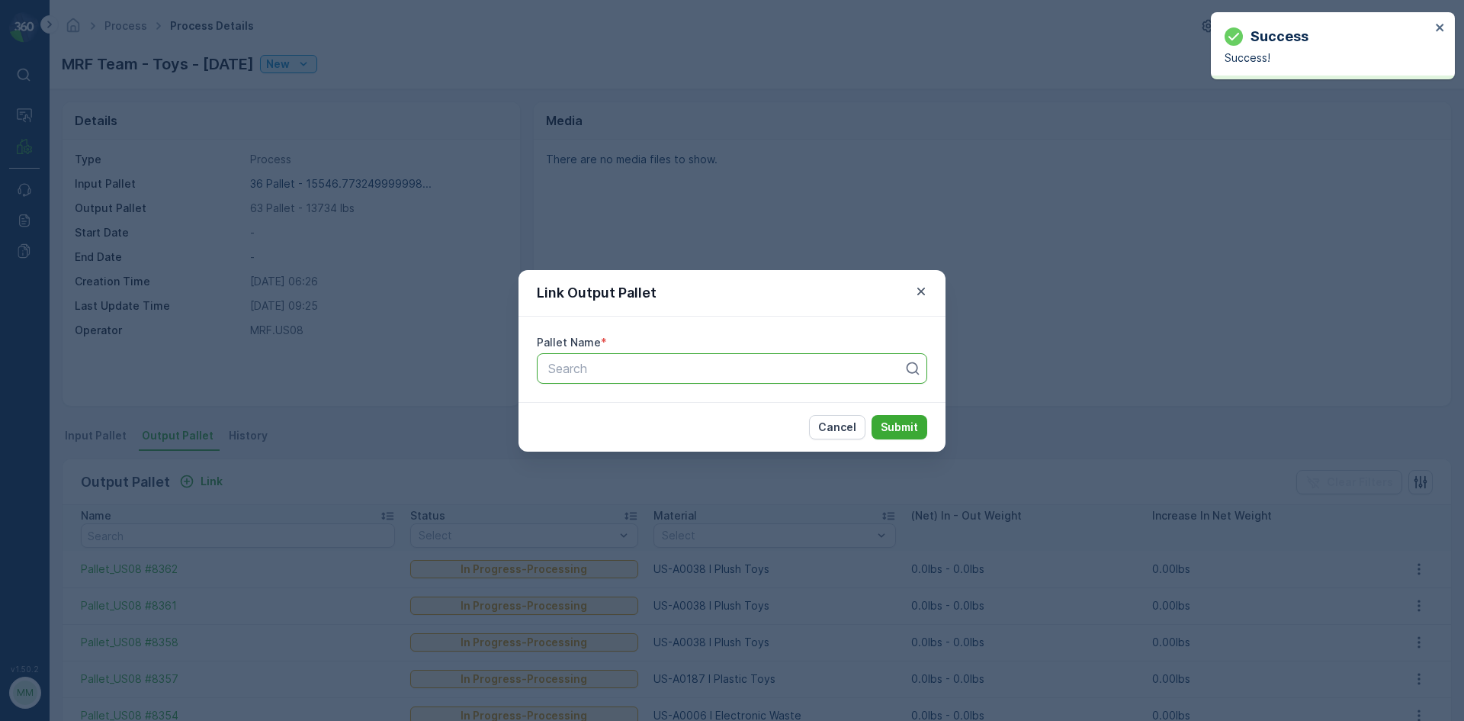
click at [624, 365] on div at bounding box center [726, 368] width 358 height 14
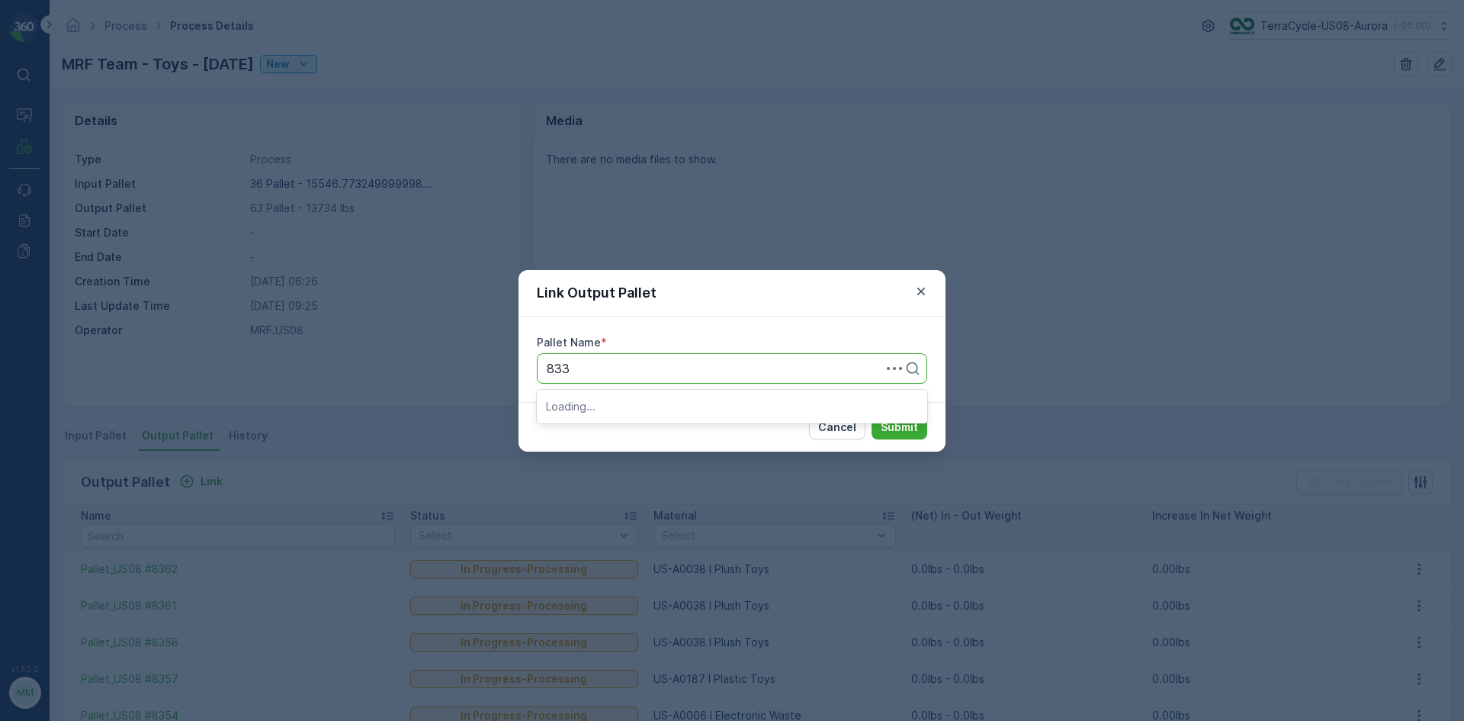
type input "8339"
click at [872, 415] on button "Submit" at bounding box center [900, 427] width 56 height 24
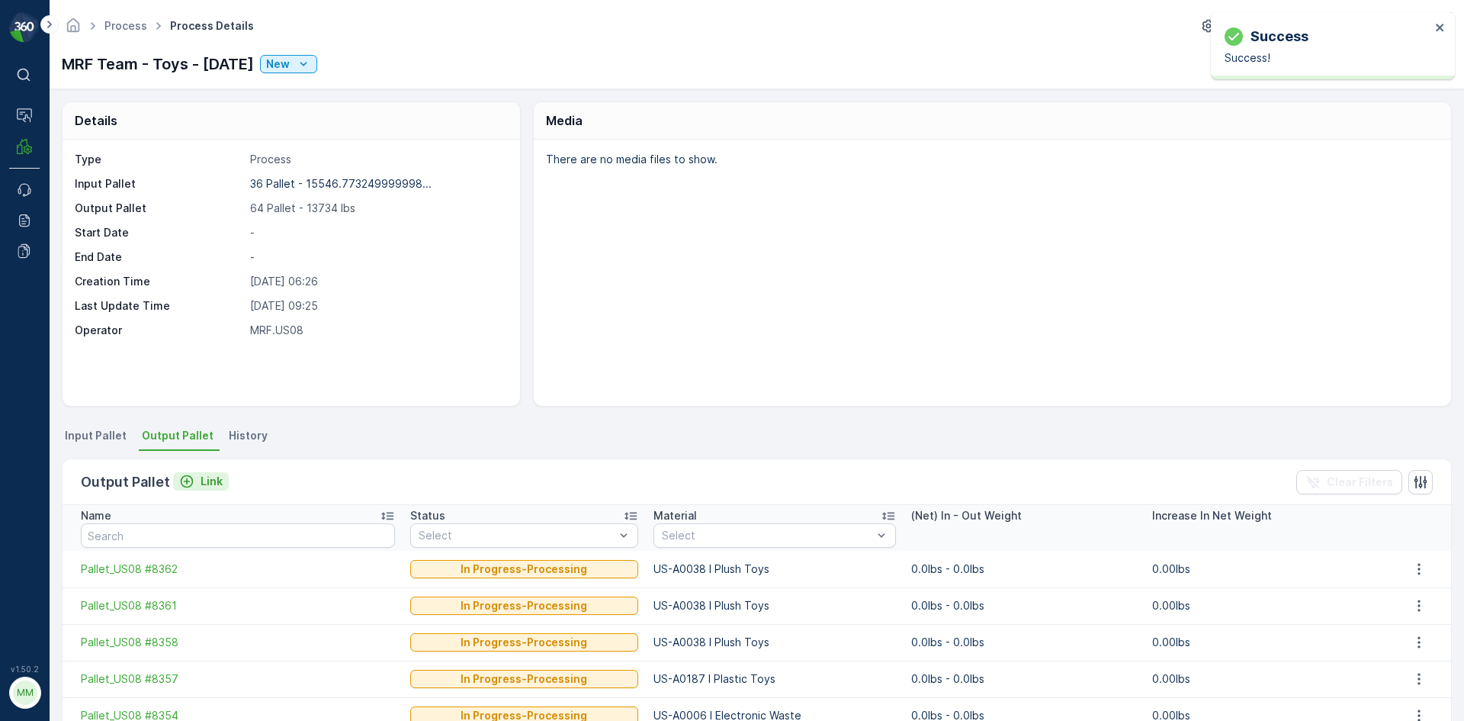
click at [215, 486] on p "Link" at bounding box center [212, 481] width 22 height 15
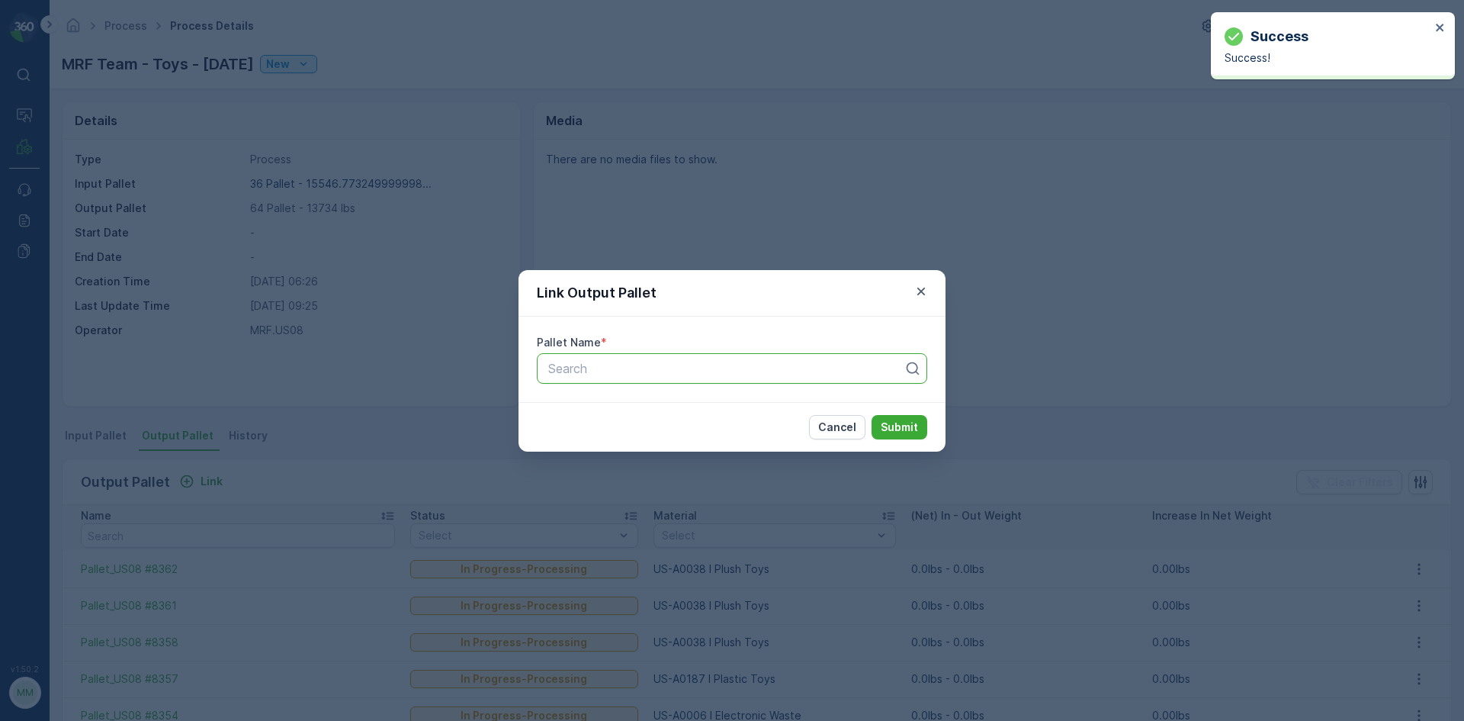
click at [617, 374] on div at bounding box center [726, 368] width 358 height 14
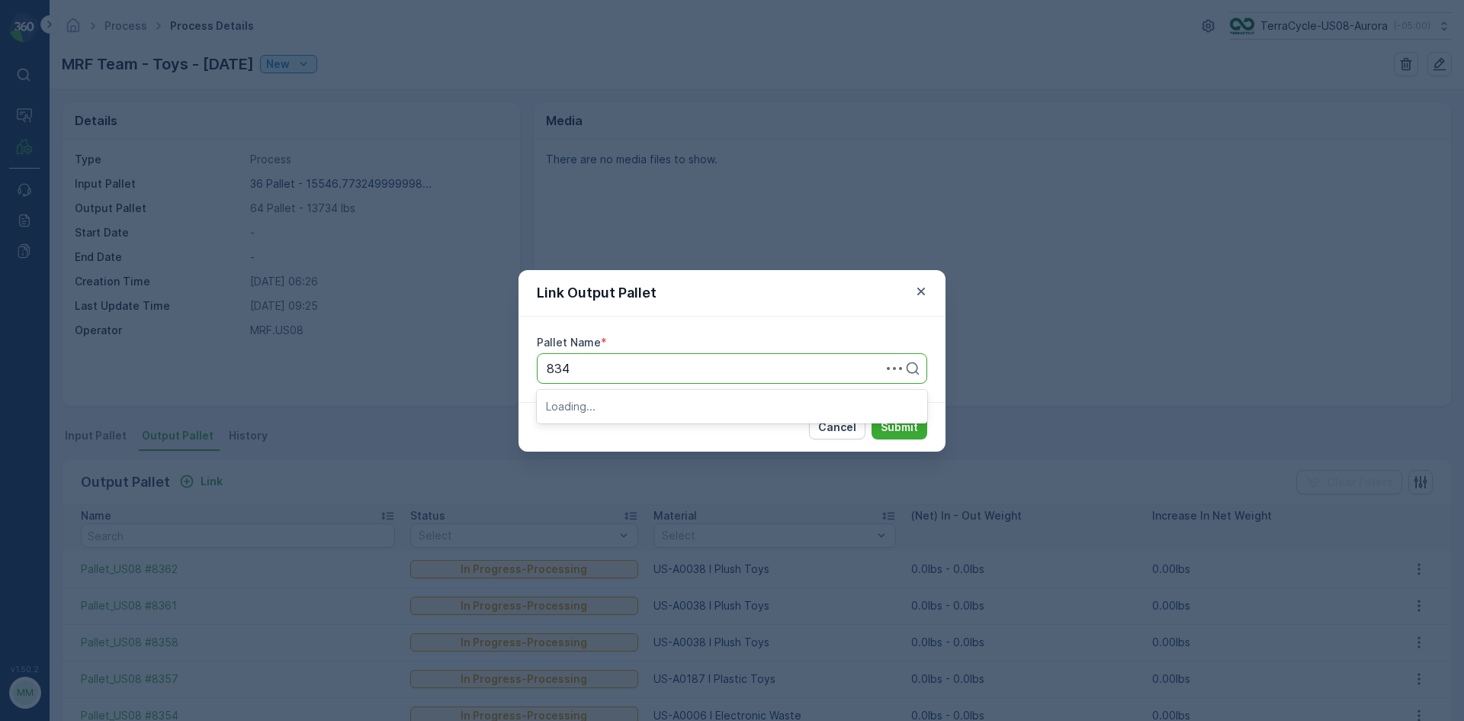
type input "8343"
click at [872, 415] on button "Submit" at bounding box center [900, 427] width 56 height 24
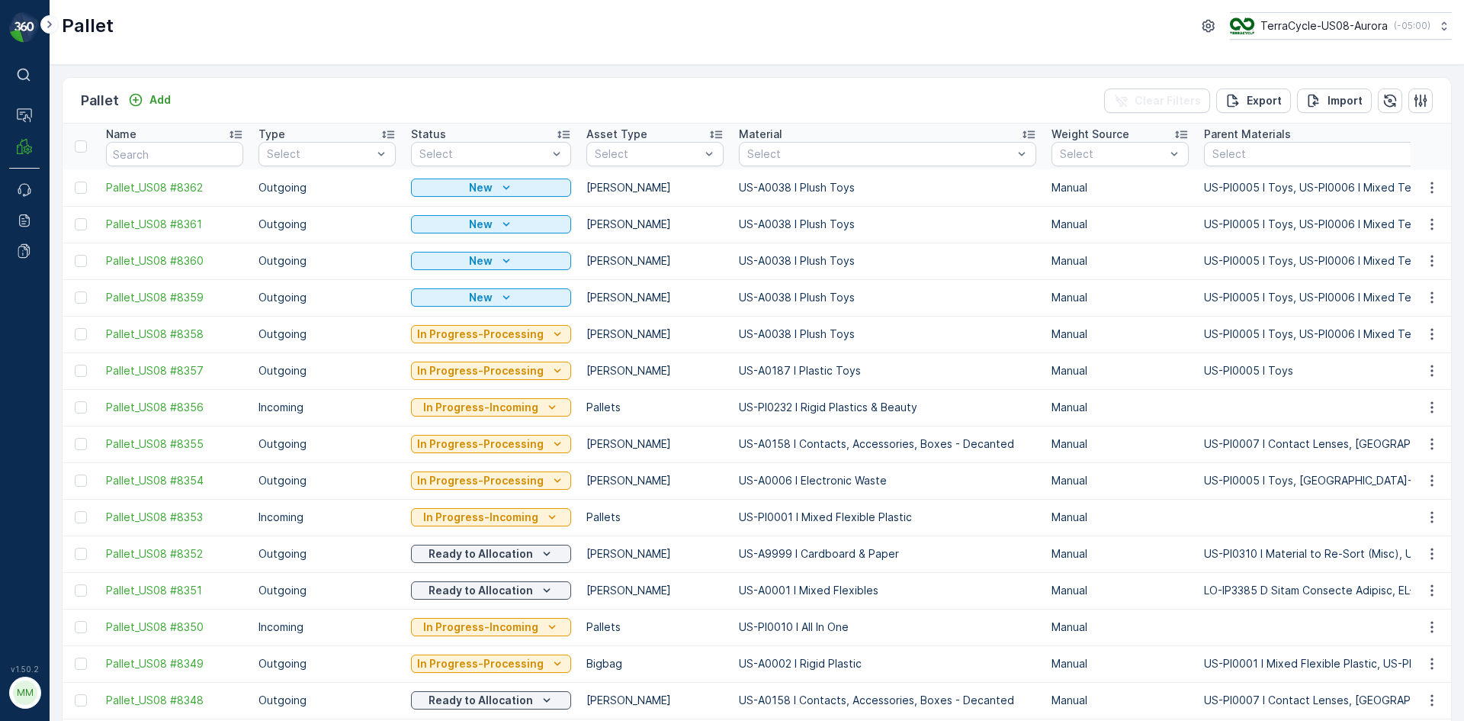
click at [85, 298] on div at bounding box center [81, 297] width 12 height 12
click at [75, 291] on input "checkbox" at bounding box center [75, 291] width 0 height 0
click at [82, 262] on div at bounding box center [81, 261] width 12 height 12
click at [75, 255] on input "checkbox" at bounding box center [75, 255] width 0 height 0
click at [83, 224] on div at bounding box center [81, 224] width 12 height 12
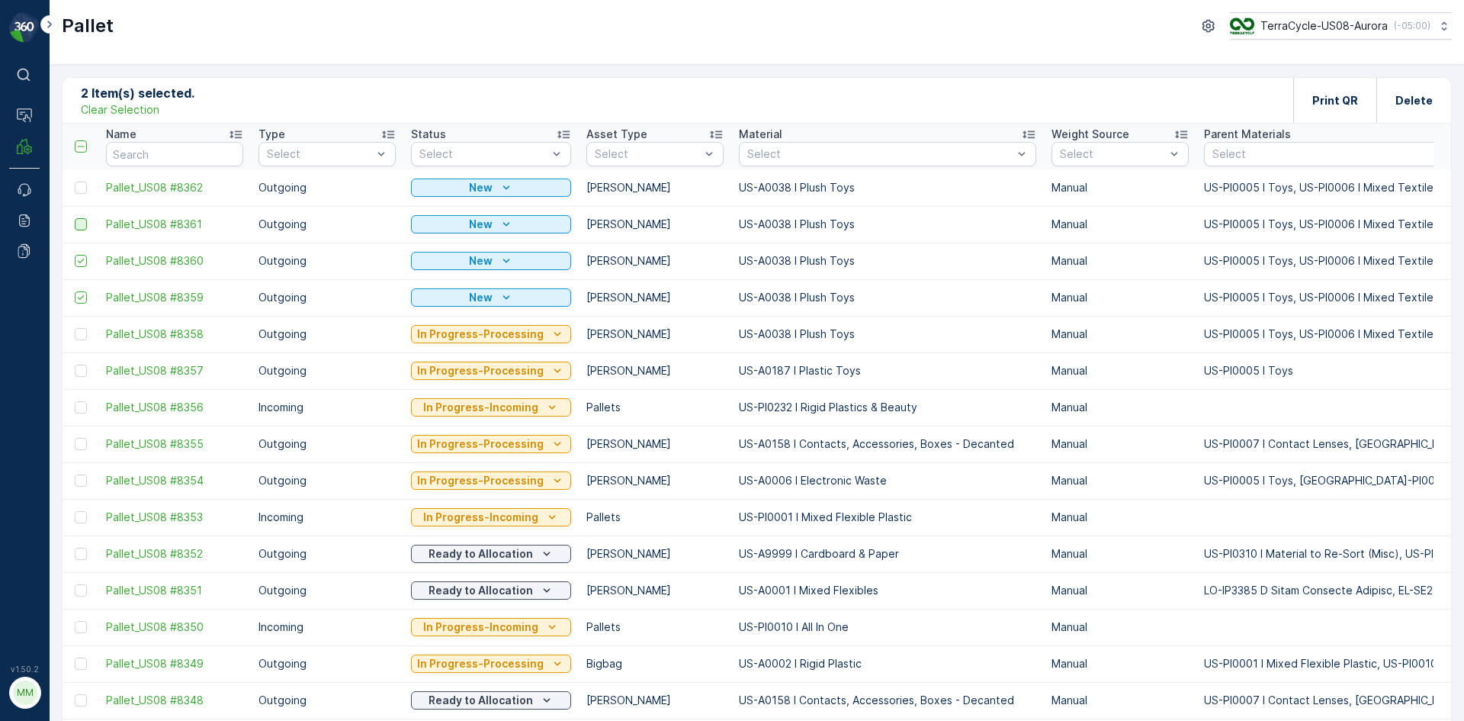
click at [75, 218] on input "checkbox" at bounding box center [75, 218] width 0 height 0
click at [81, 188] on div at bounding box center [81, 187] width 12 height 12
click at [75, 181] on input "checkbox" at bounding box center [75, 181] width 0 height 0
click at [1324, 91] on div "Print QR" at bounding box center [1335, 100] width 46 height 45
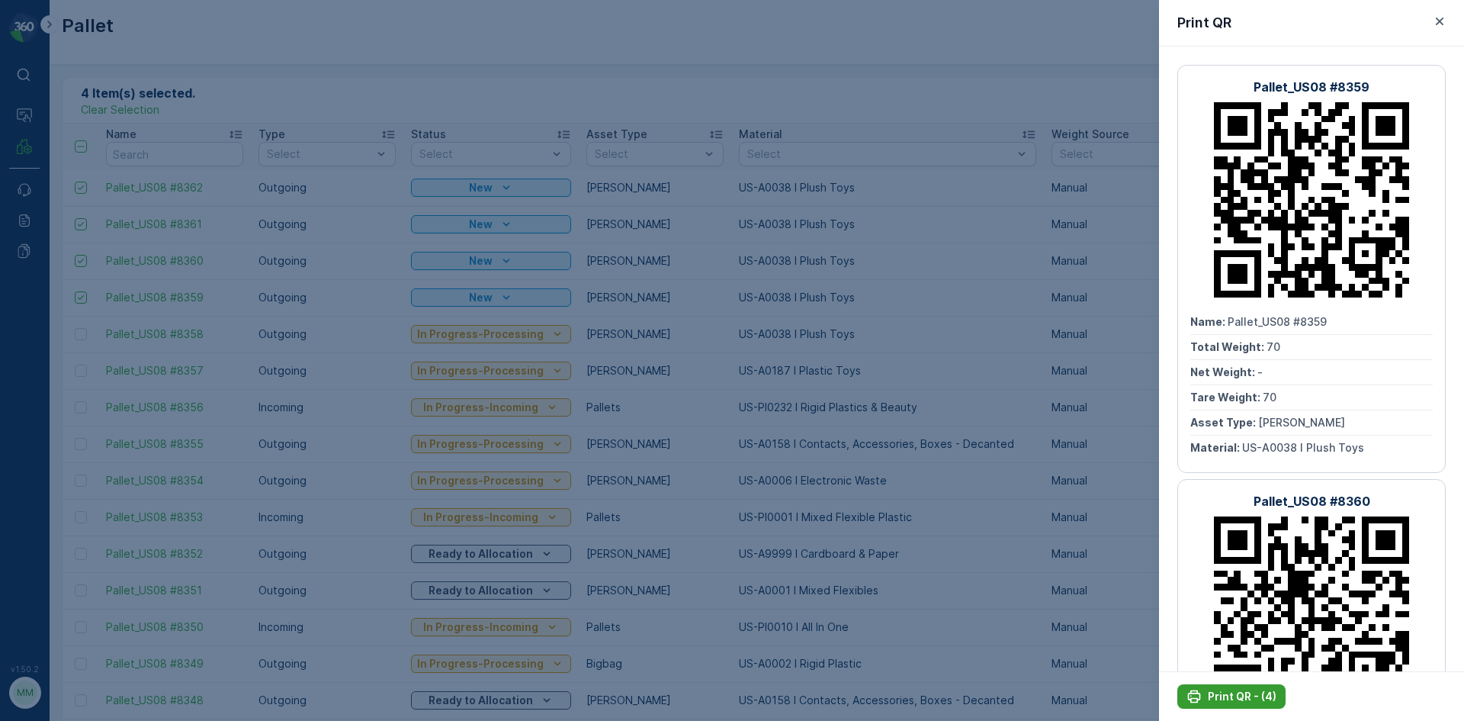
click at [1236, 691] on p "Print QR - (4)" at bounding box center [1242, 696] width 69 height 15
click at [1081, 597] on div at bounding box center [732, 360] width 1464 height 721
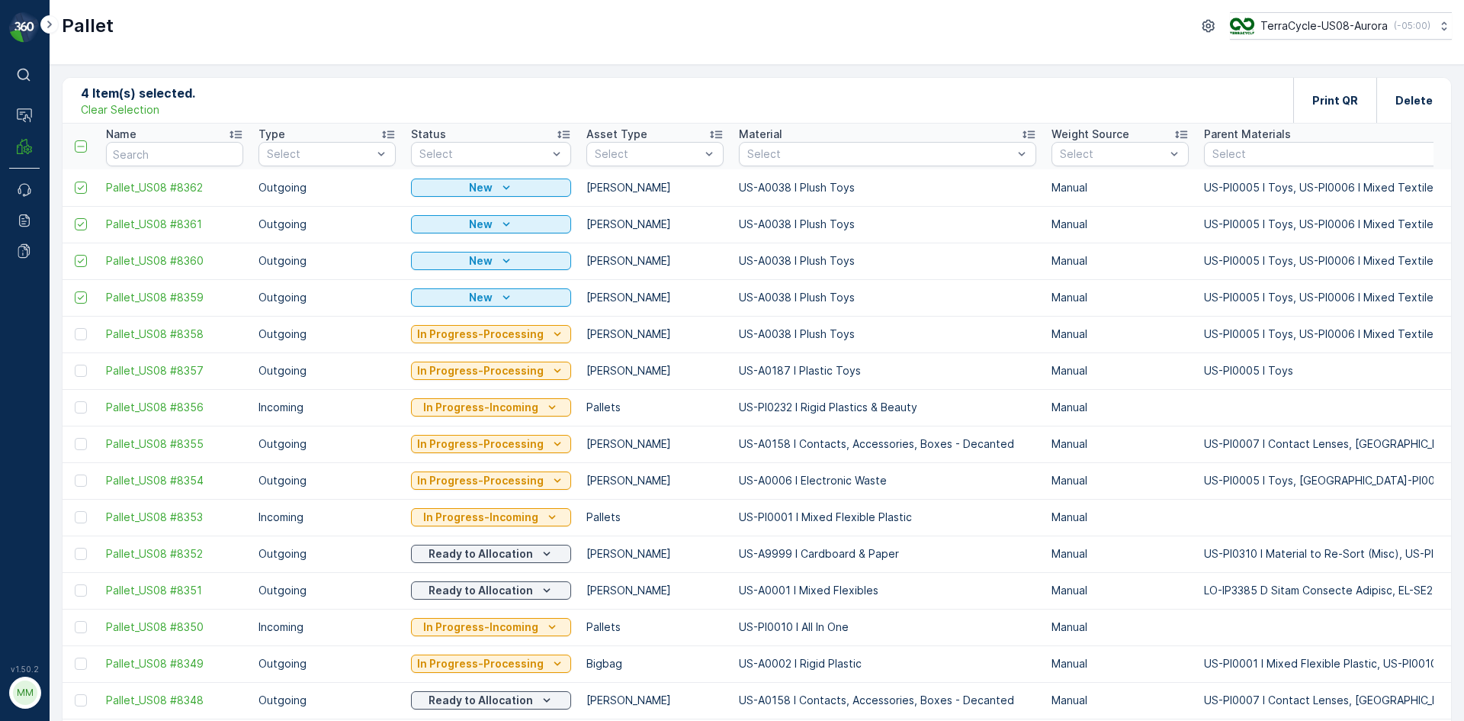
click at [135, 110] on p "Clear Selection" at bounding box center [120, 109] width 79 height 15
click at [159, 94] on p "Add" at bounding box center [159, 99] width 21 height 15
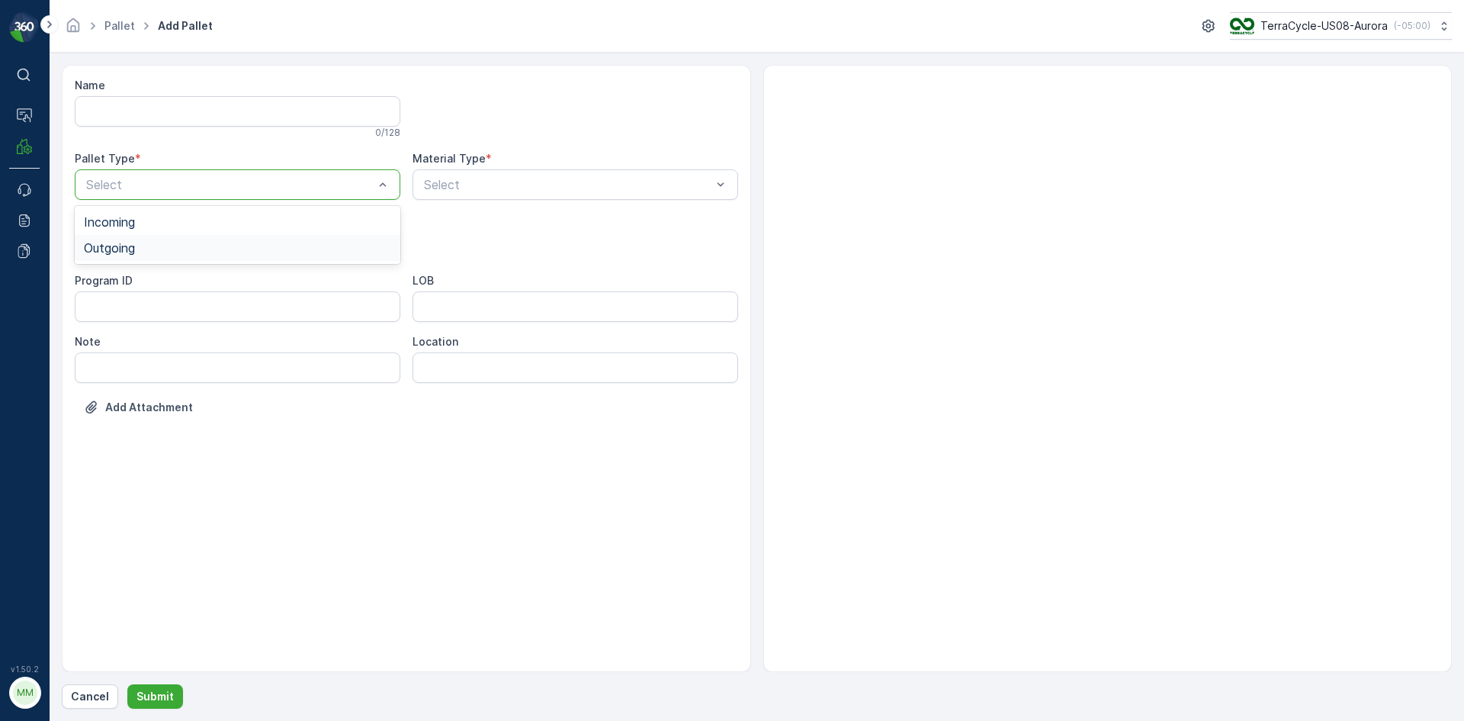
click at [159, 249] on div "Outgoing" at bounding box center [237, 248] width 307 height 14
click at [139, 284] on div "Gaylord" at bounding box center [237, 283] width 307 height 14
type input "0164"
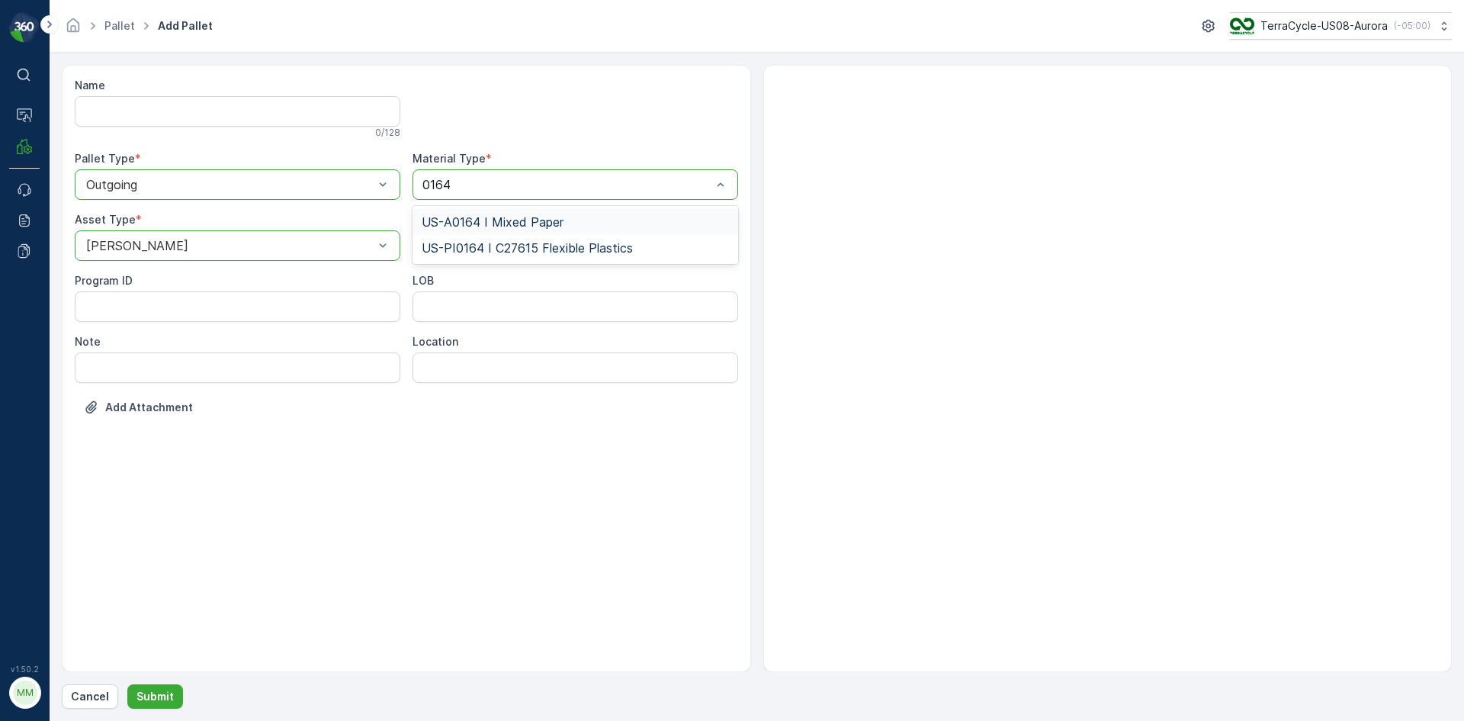
click at [558, 219] on span "US-A0164 I Mixed Paper" at bounding box center [493, 222] width 142 height 14
click at [152, 700] on p "Submit" at bounding box center [154, 696] width 37 height 15
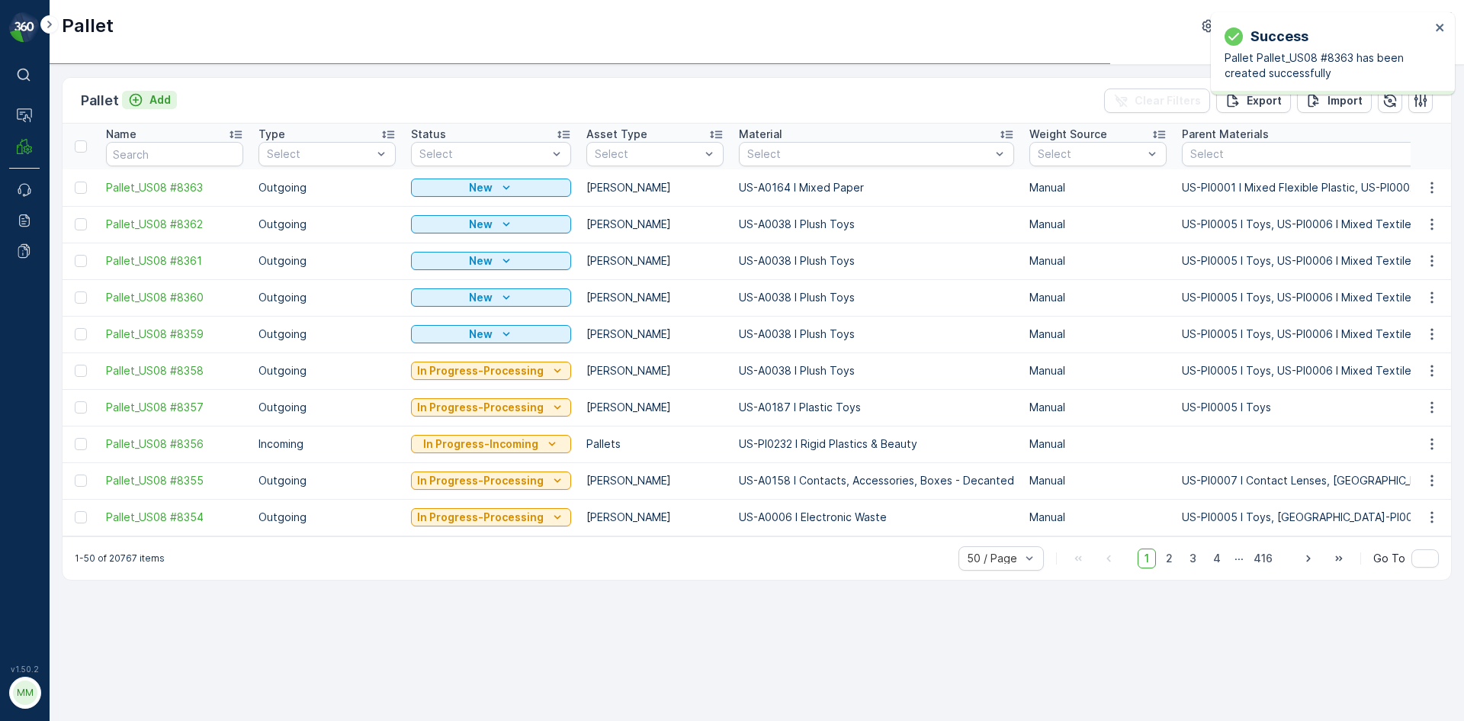
click at [152, 107] on p "Add" at bounding box center [159, 99] width 21 height 15
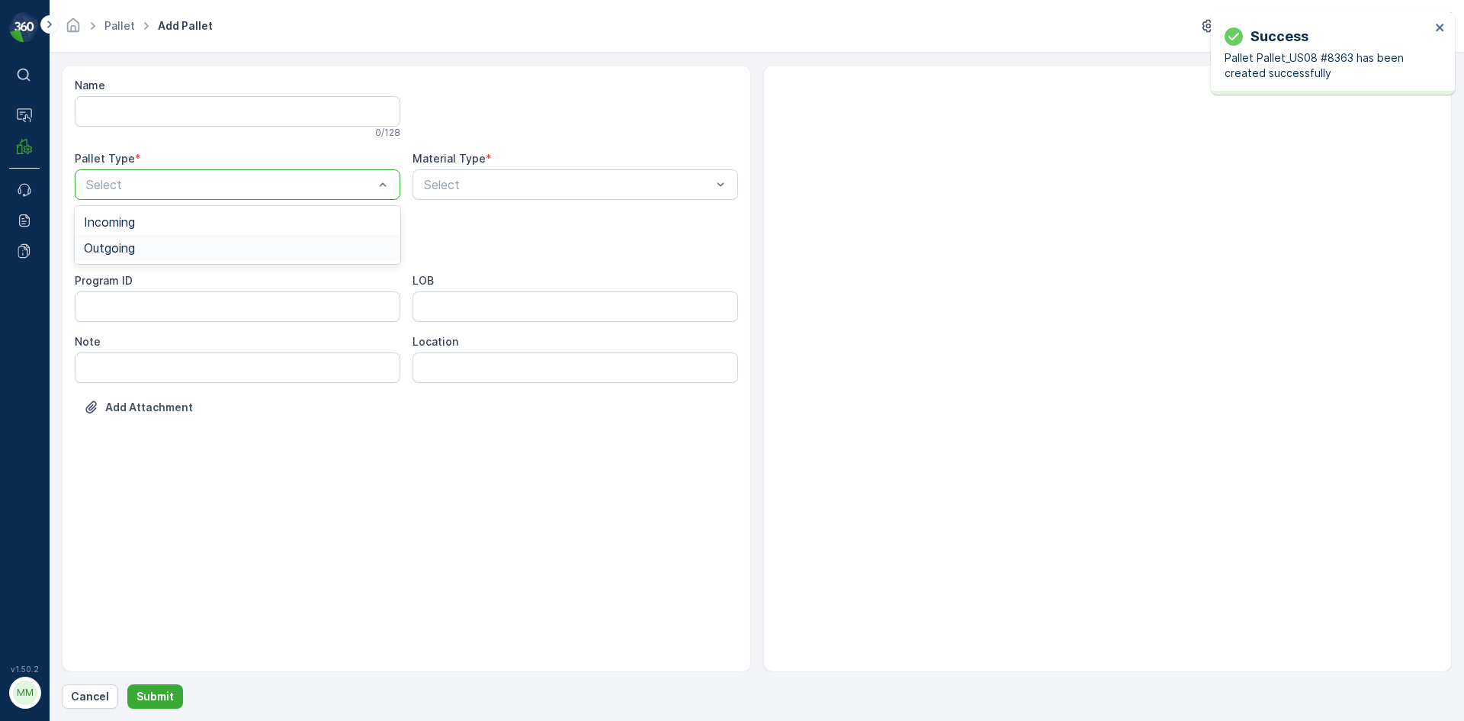
click at [158, 248] on div "Outgoing" at bounding box center [237, 248] width 307 height 14
click at [141, 284] on div "Gaylord" at bounding box center [237, 283] width 307 height 14
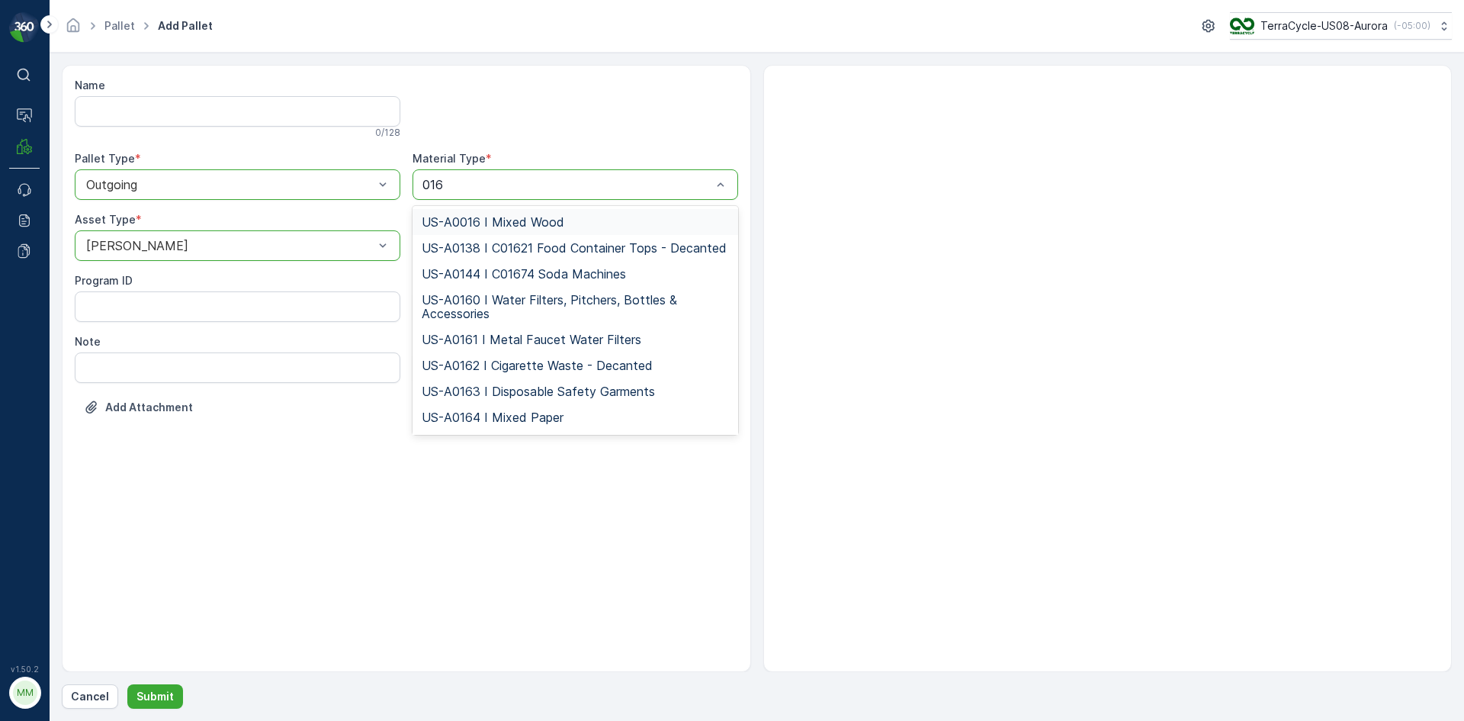
type input "0164"
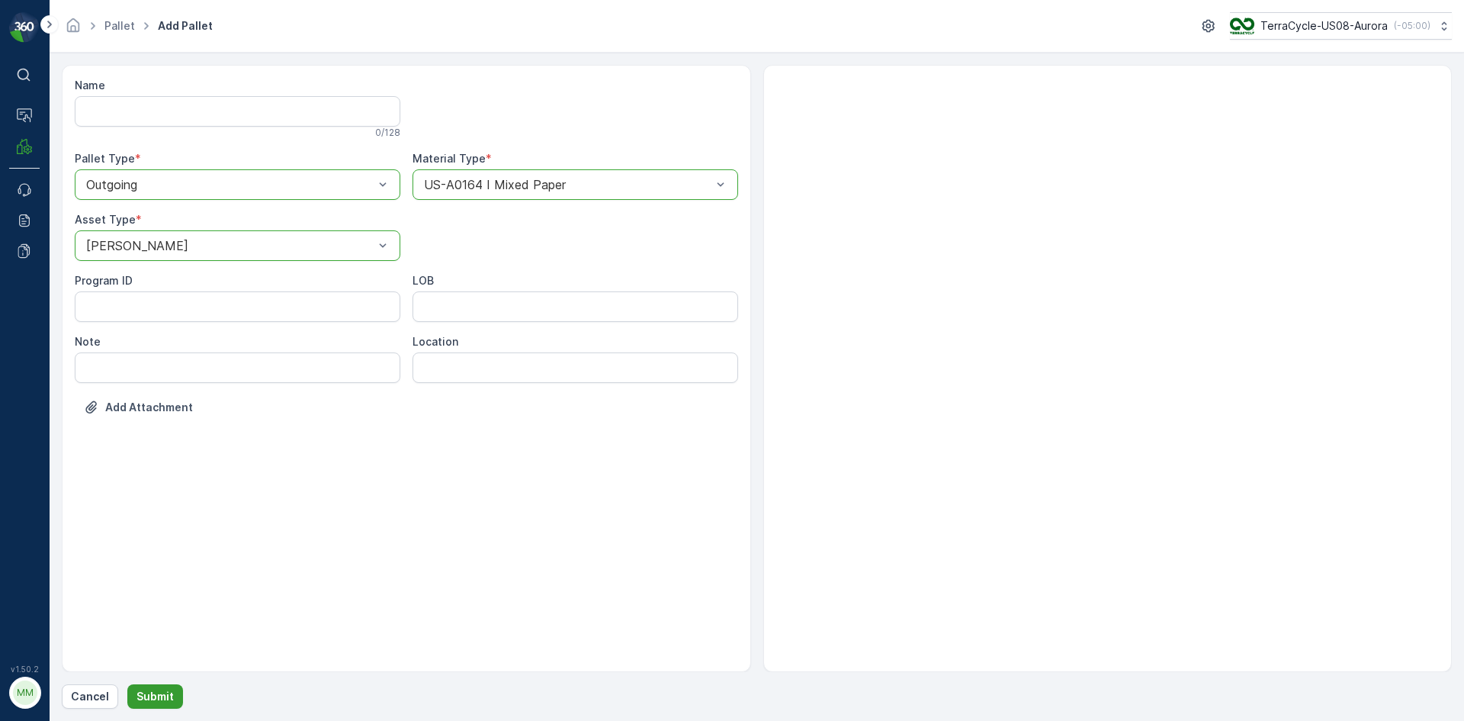
click at [164, 688] on button "Submit" at bounding box center [155, 696] width 56 height 24
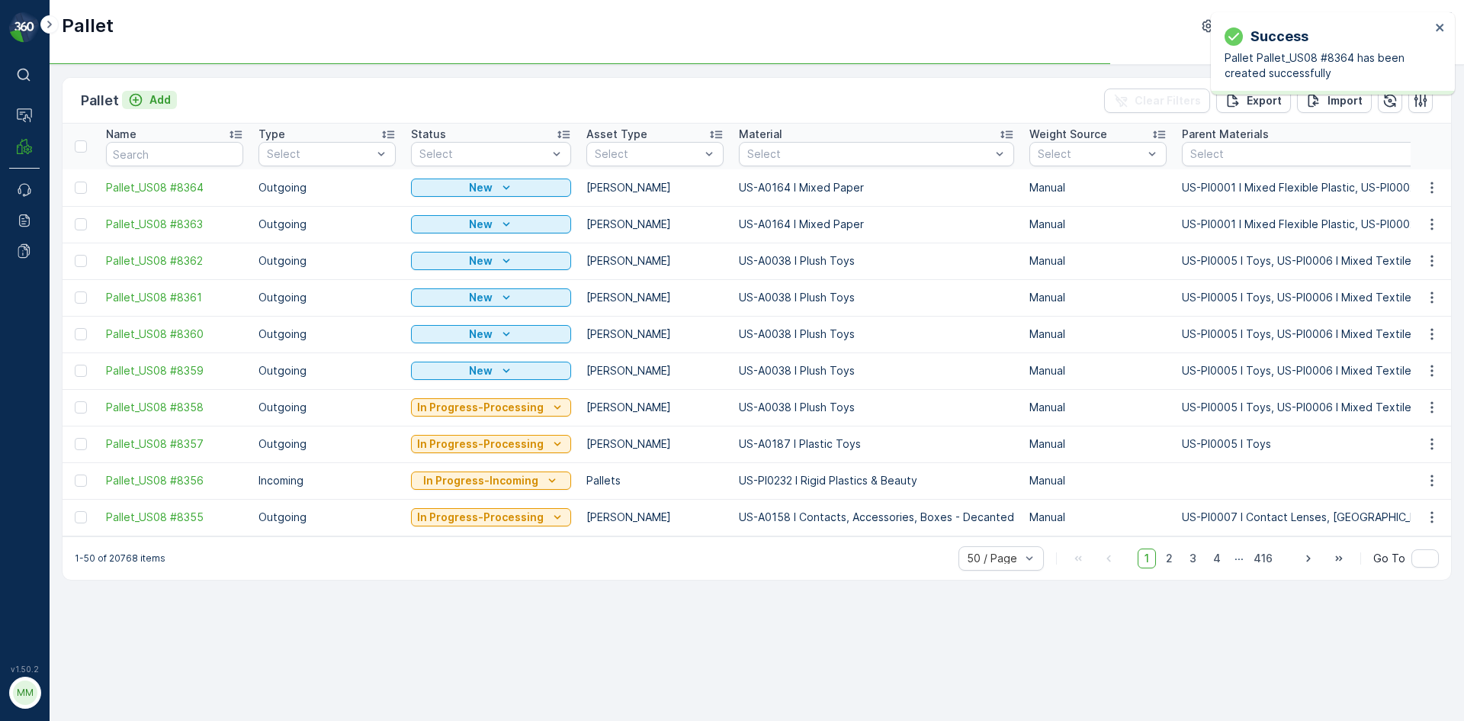
click at [155, 100] on p "Add" at bounding box center [159, 99] width 21 height 15
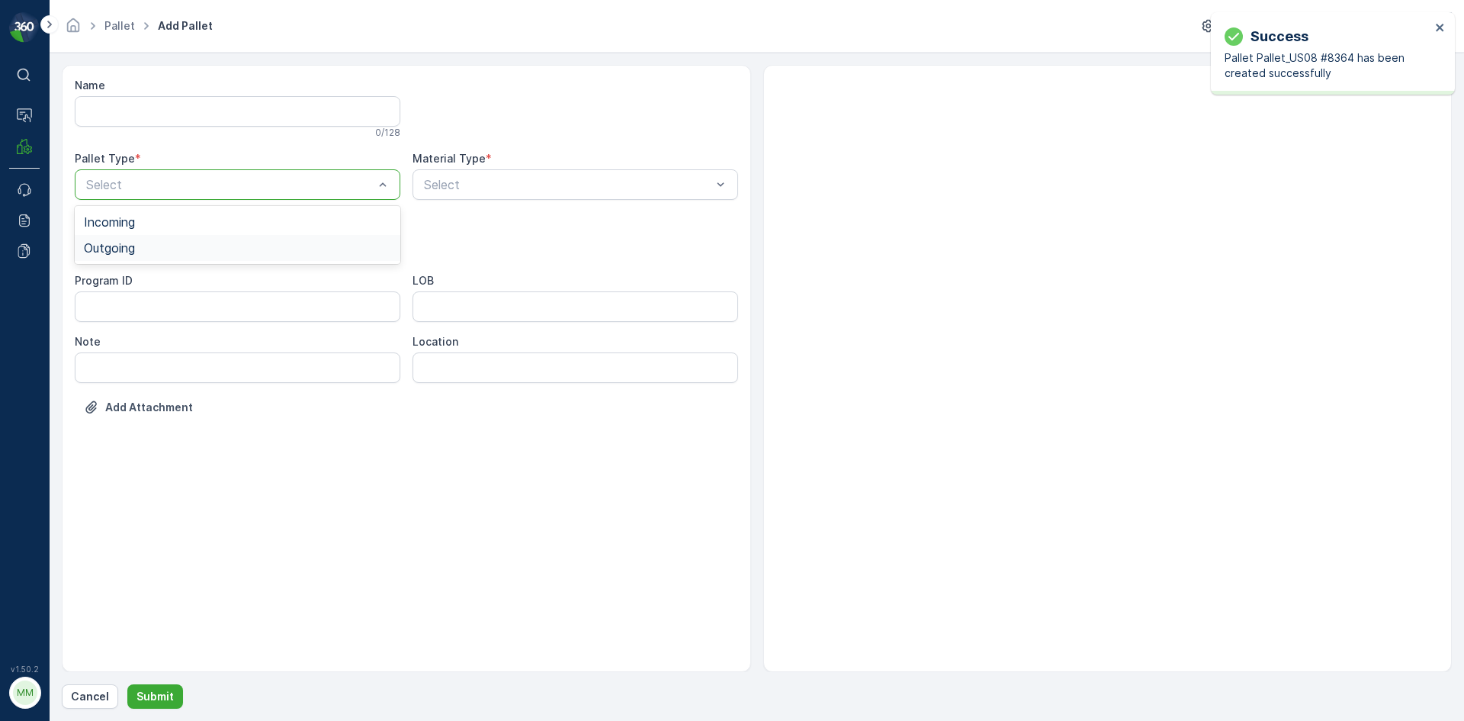
click at [159, 246] on div "Outgoing" at bounding box center [237, 248] width 307 height 14
click at [130, 284] on div "Gaylord" at bounding box center [237, 283] width 307 height 14
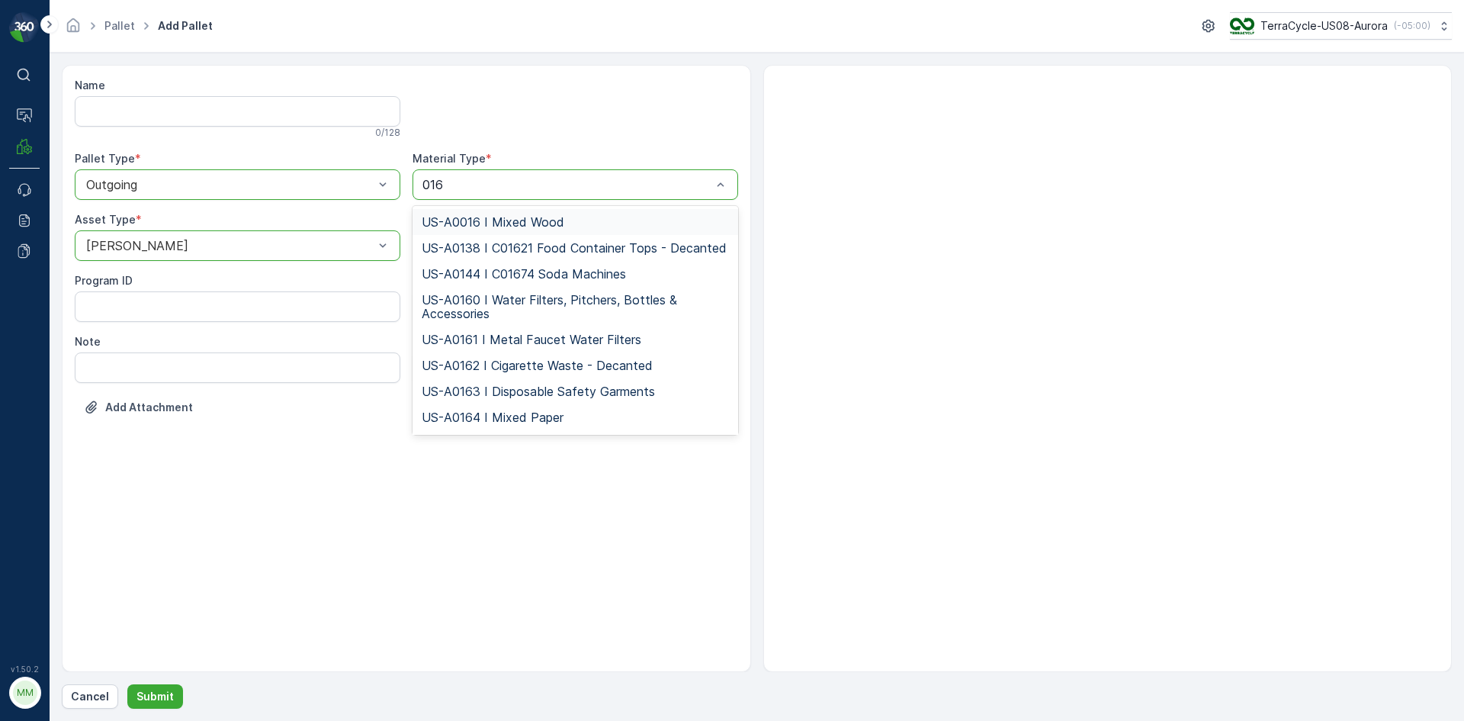
type input "0164"
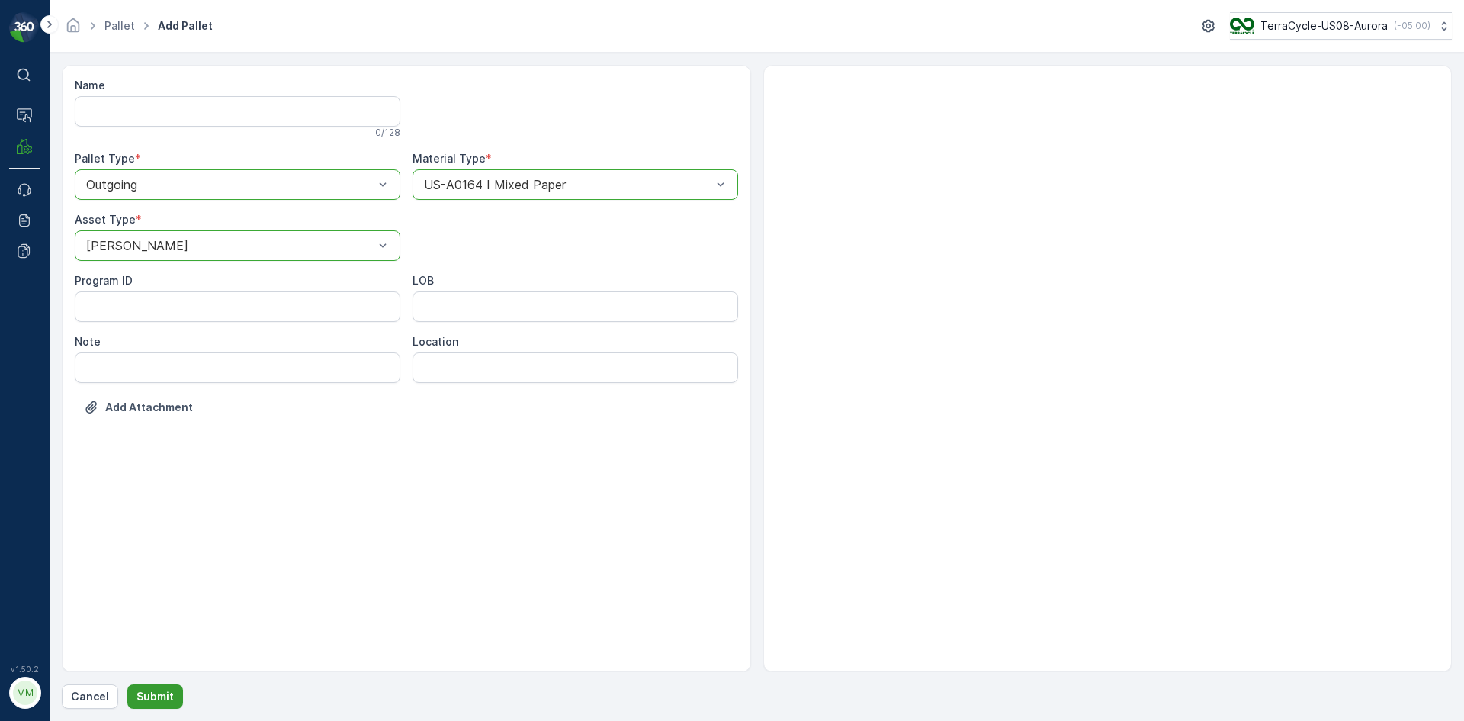
click at [136, 701] on p "Submit" at bounding box center [154, 696] width 37 height 15
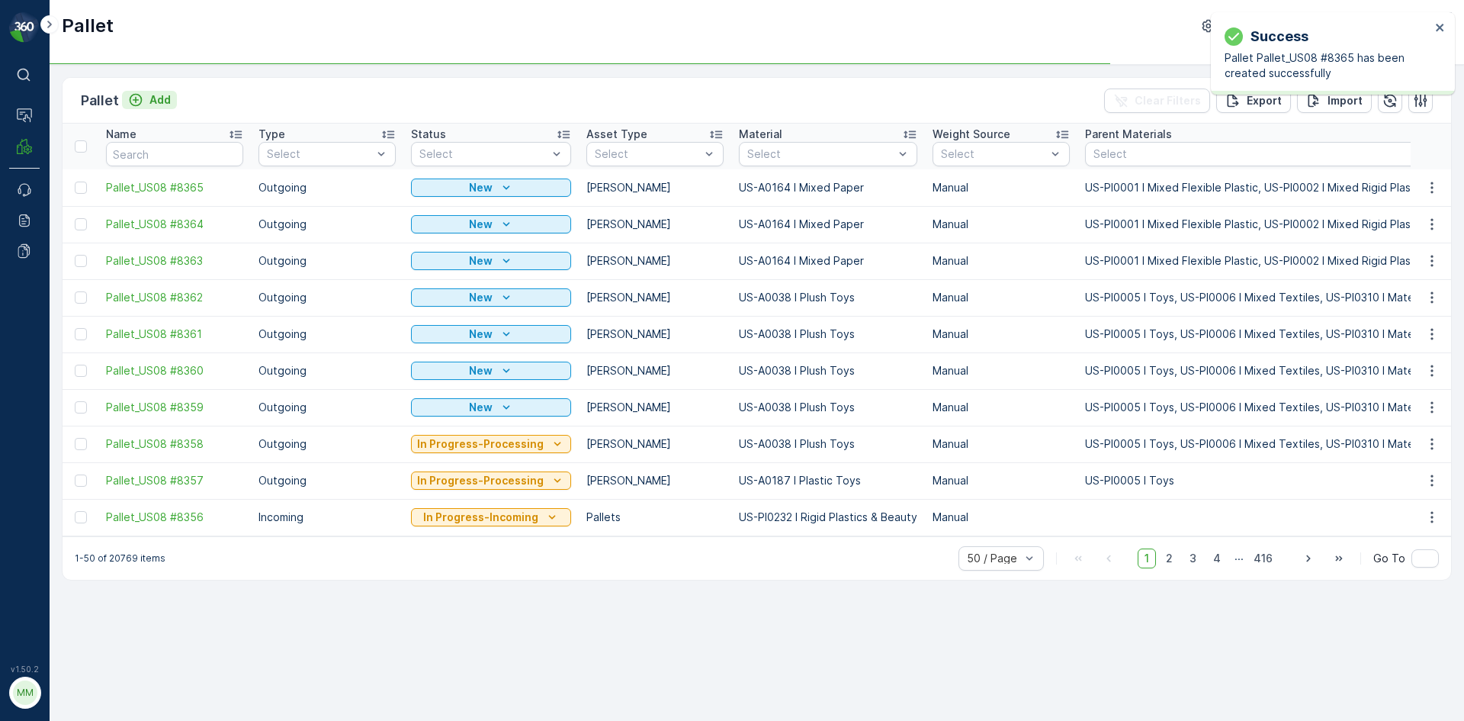
click at [162, 102] on p "Add" at bounding box center [159, 99] width 21 height 15
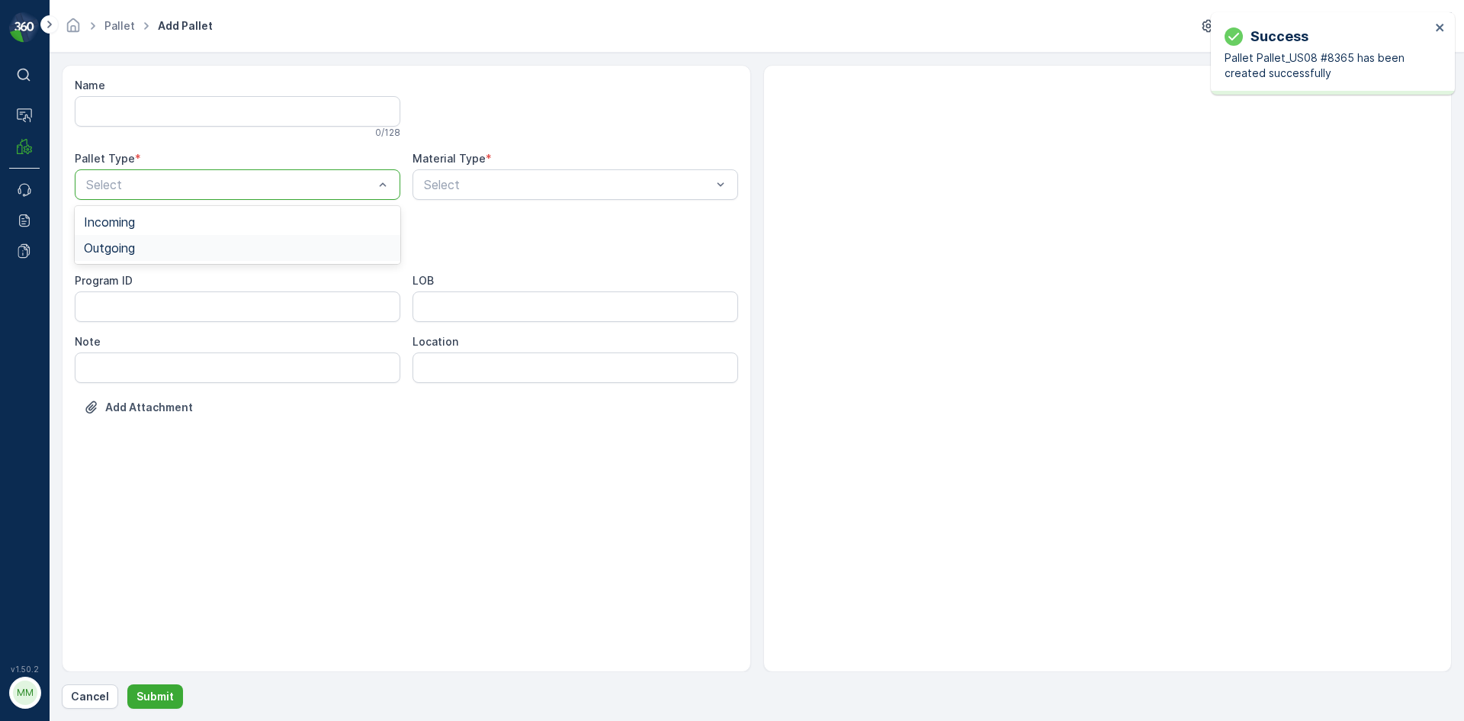
click at [188, 246] on div "Outgoing" at bounding box center [237, 248] width 307 height 14
click at [169, 275] on div "Gaylord" at bounding box center [238, 283] width 326 height 26
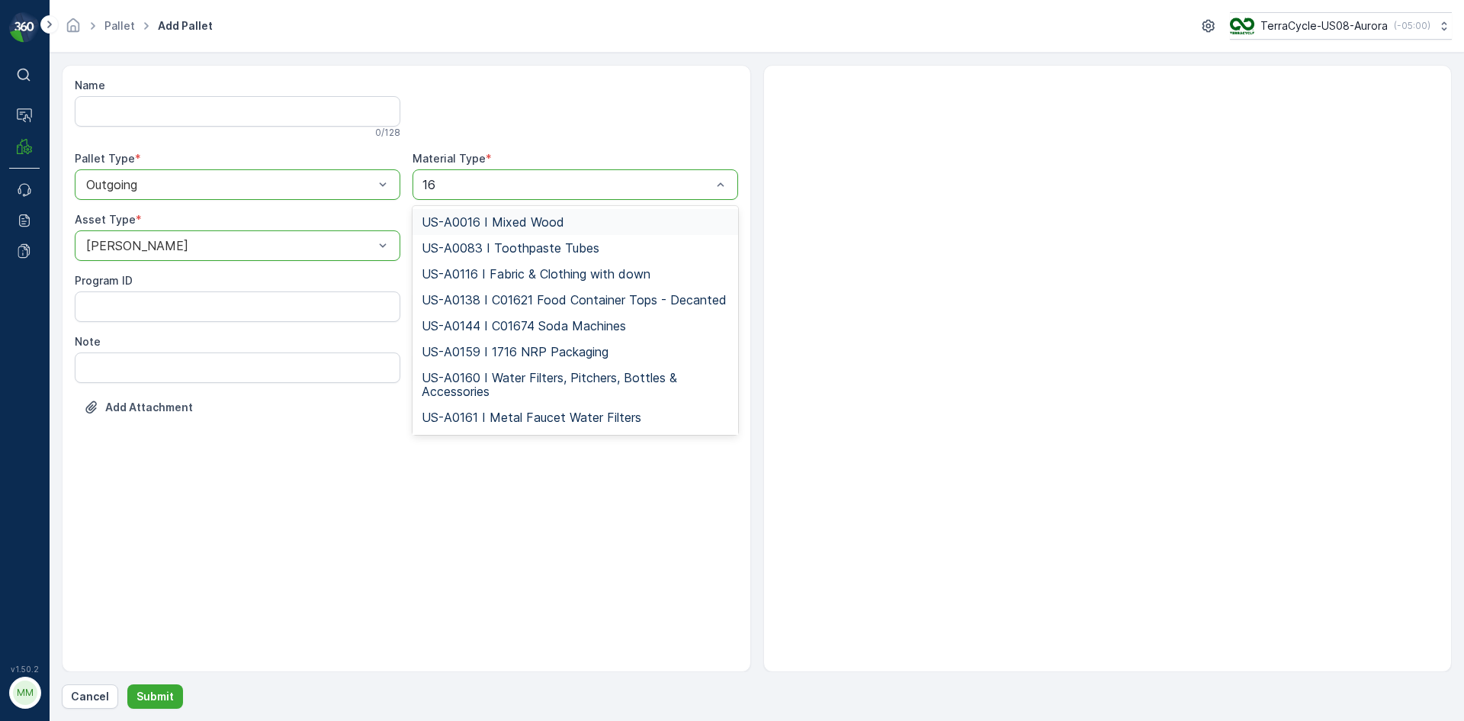
type input "164"
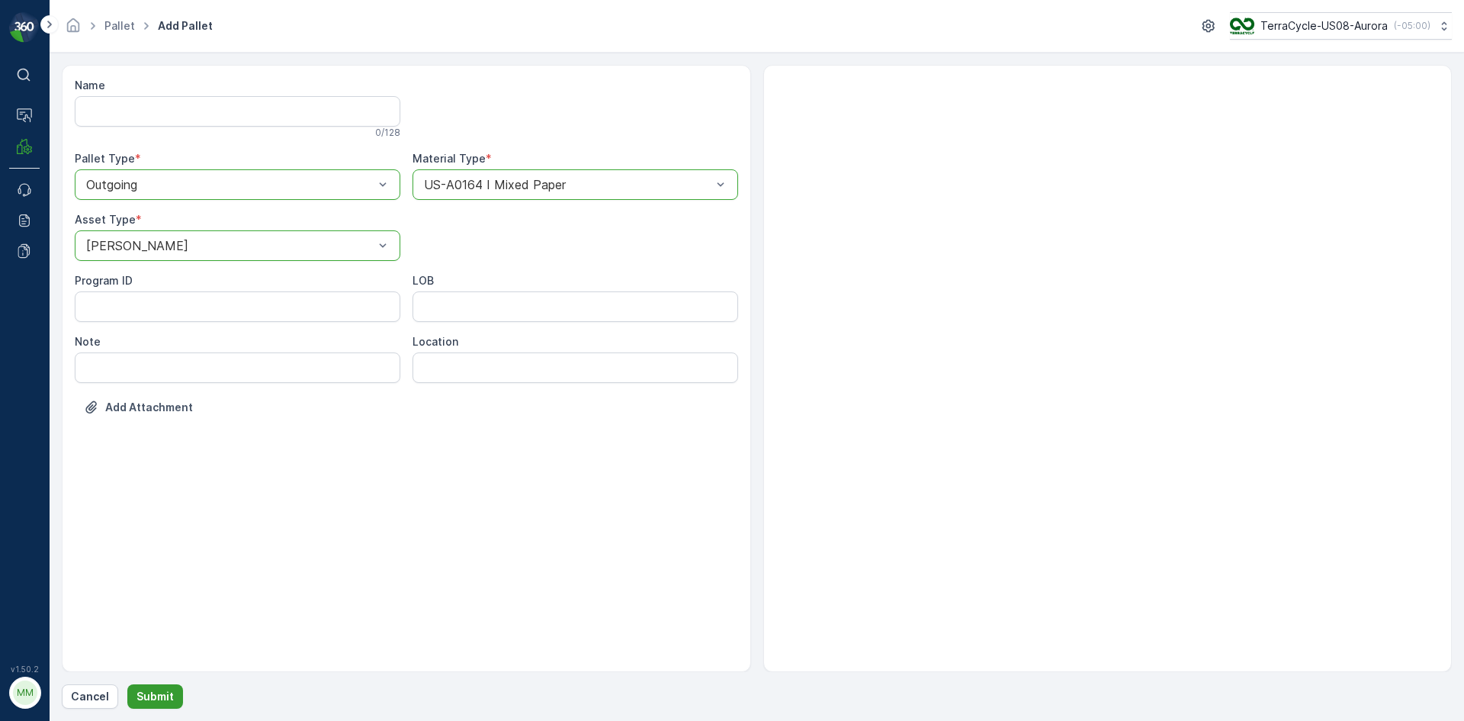
click at [156, 686] on button "Submit" at bounding box center [155, 696] width 56 height 24
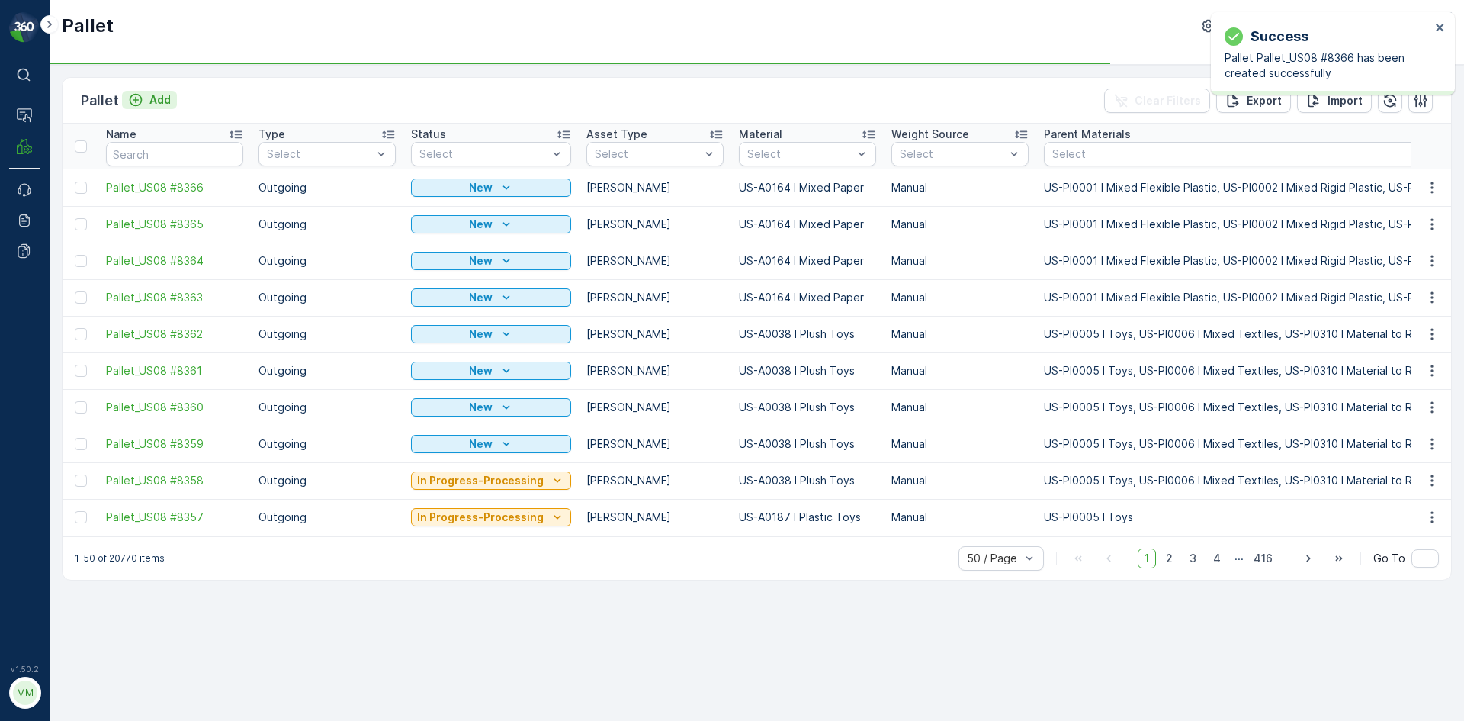
click at [162, 96] on p "Add" at bounding box center [159, 99] width 21 height 15
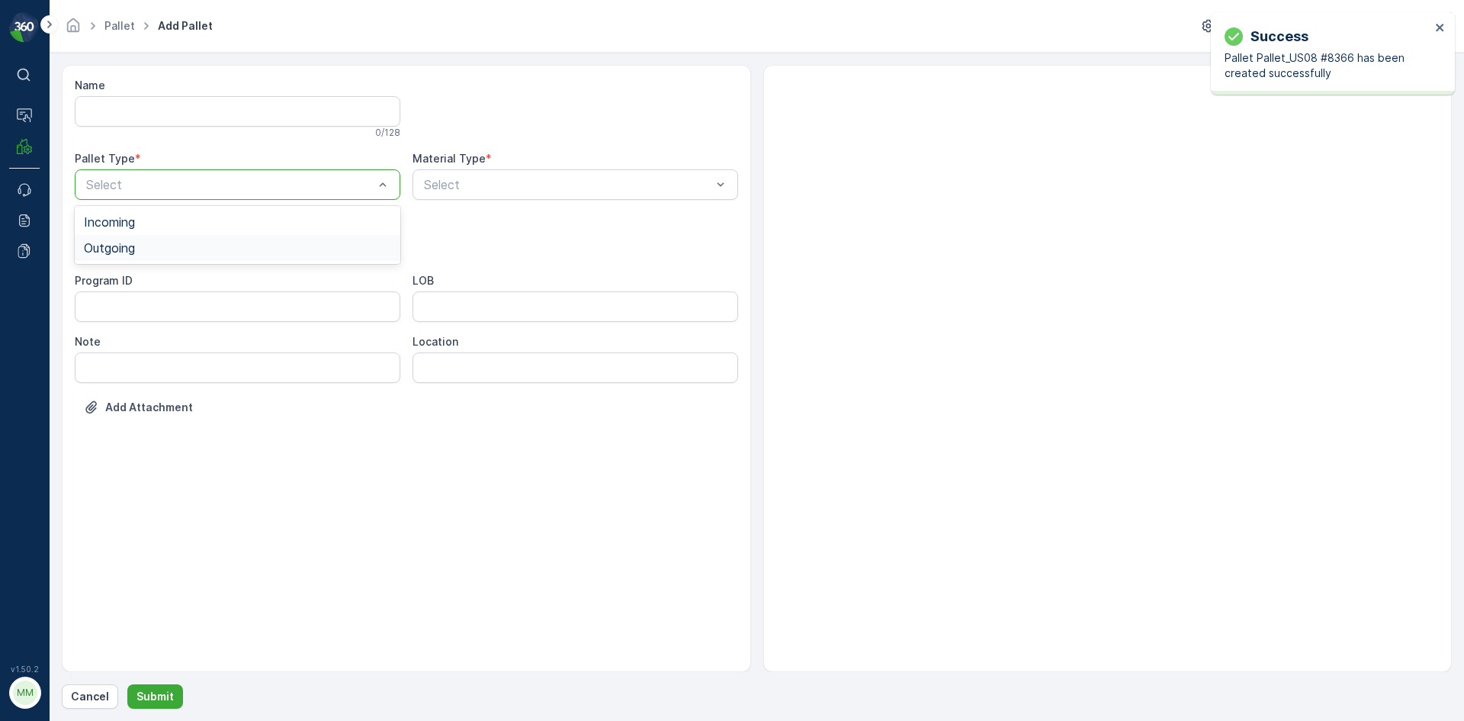
click at [160, 245] on div "Outgoing" at bounding box center [237, 248] width 307 height 14
click at [143, 281] on div "Gaylord" at bounding box center [237, 283] width 307 height 14
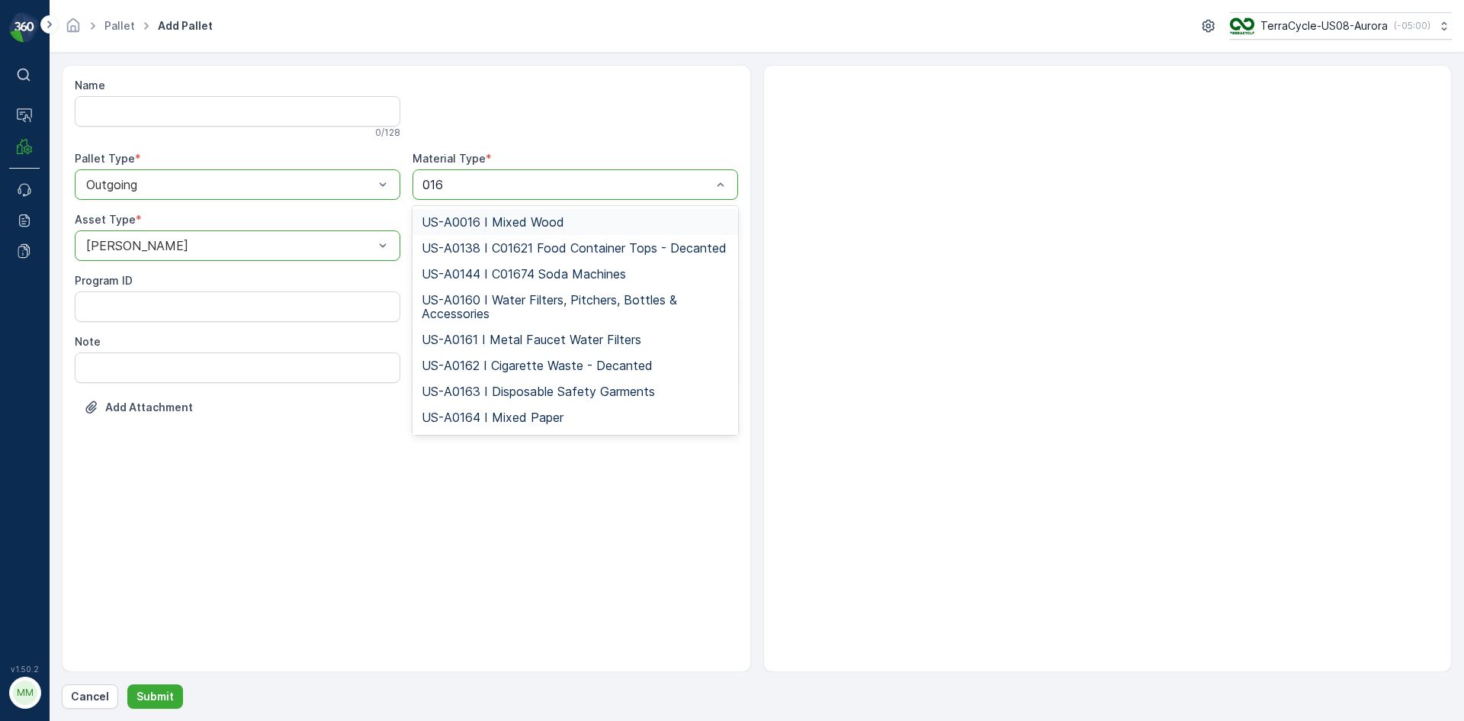
type input "0164"
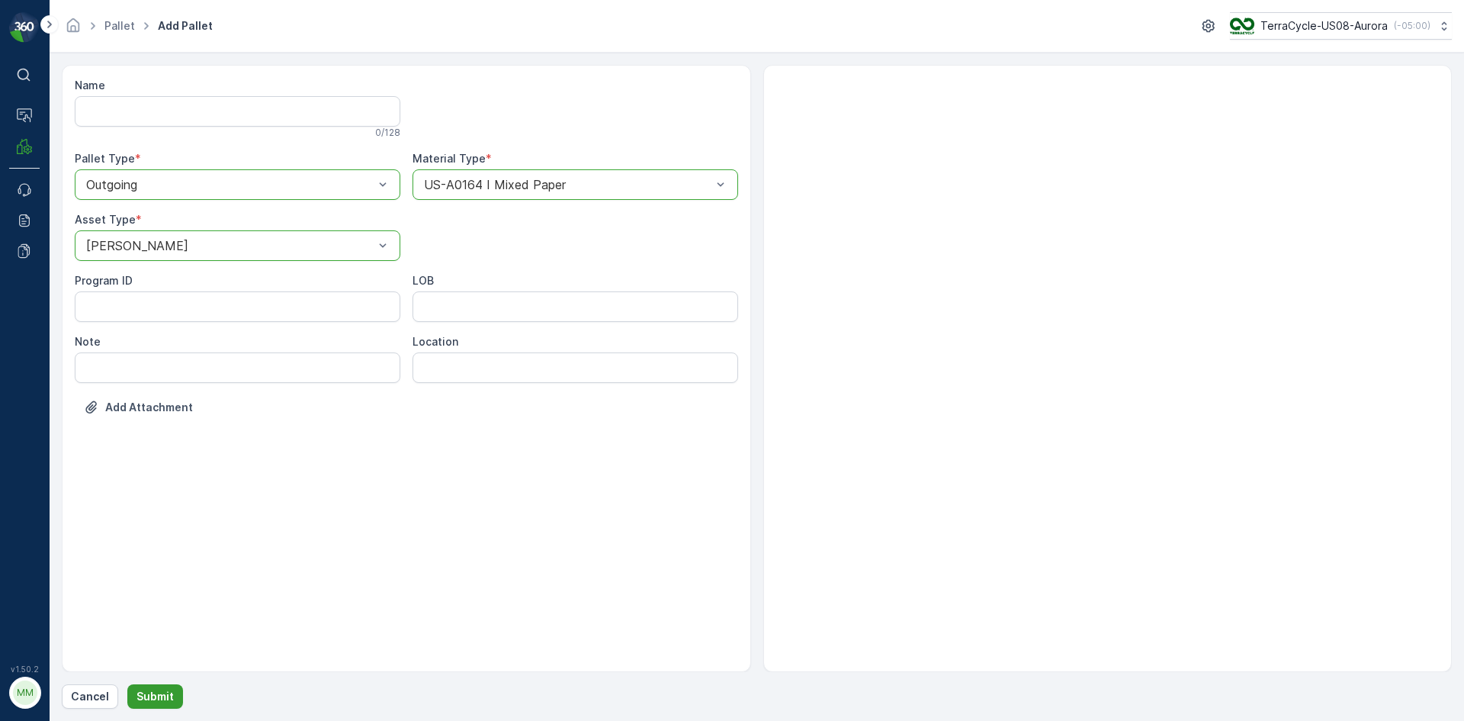
click at [159, 693] on p "Submit" at bounding box center [154, 696] width 37 height 15
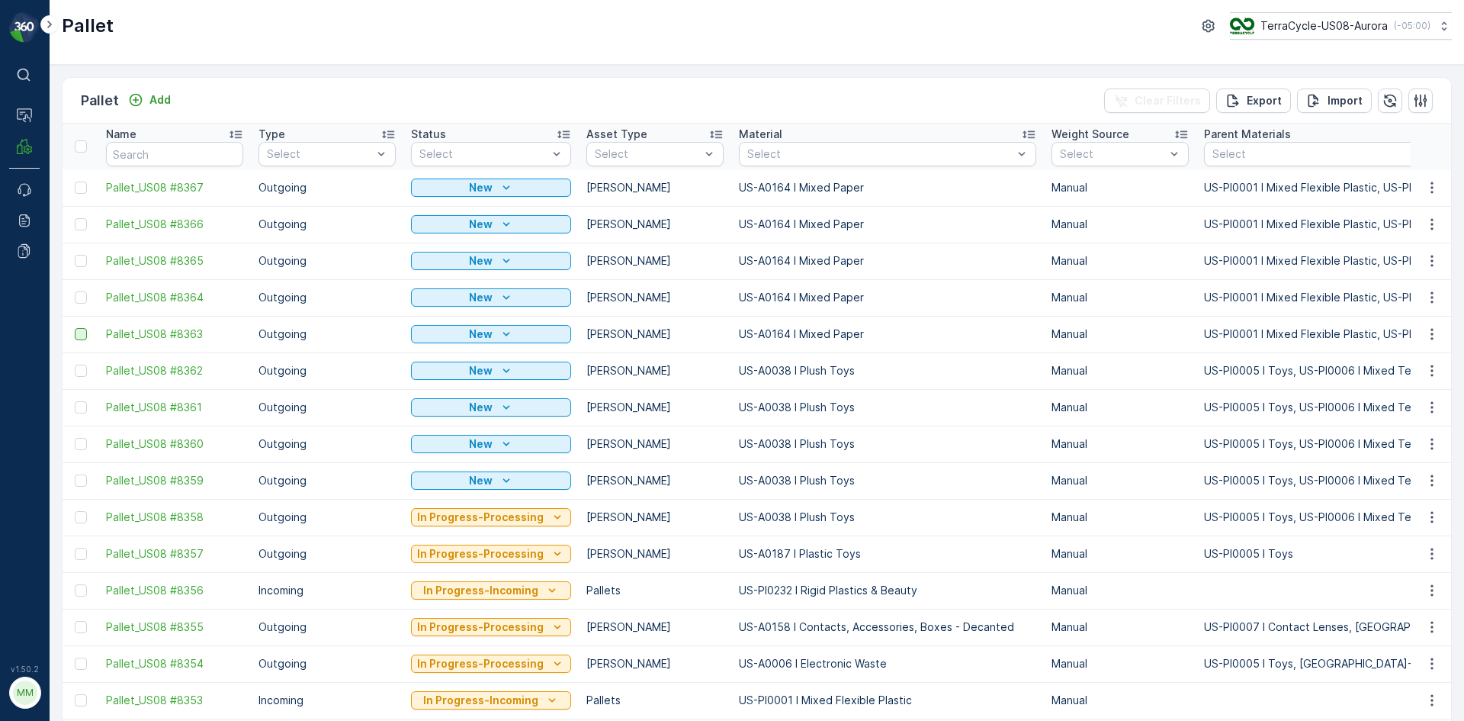
click at [75, 332] on div at bounding box center [81, 334] width 12 height 12
click at [75, 328] on input "checkbox" at bounding box center [75, 328] width 0 height 0
click at [81, 298] on div at bounding box center [81, 297] width 12 height 12
click at [75, 291] on input "checkbox" at bounding box center [75, 291] width 0 height 0
drag, startPoint x: 82, startPoint y: 263, endPoint x: 84, endPoint y: 236, distance: 26.8
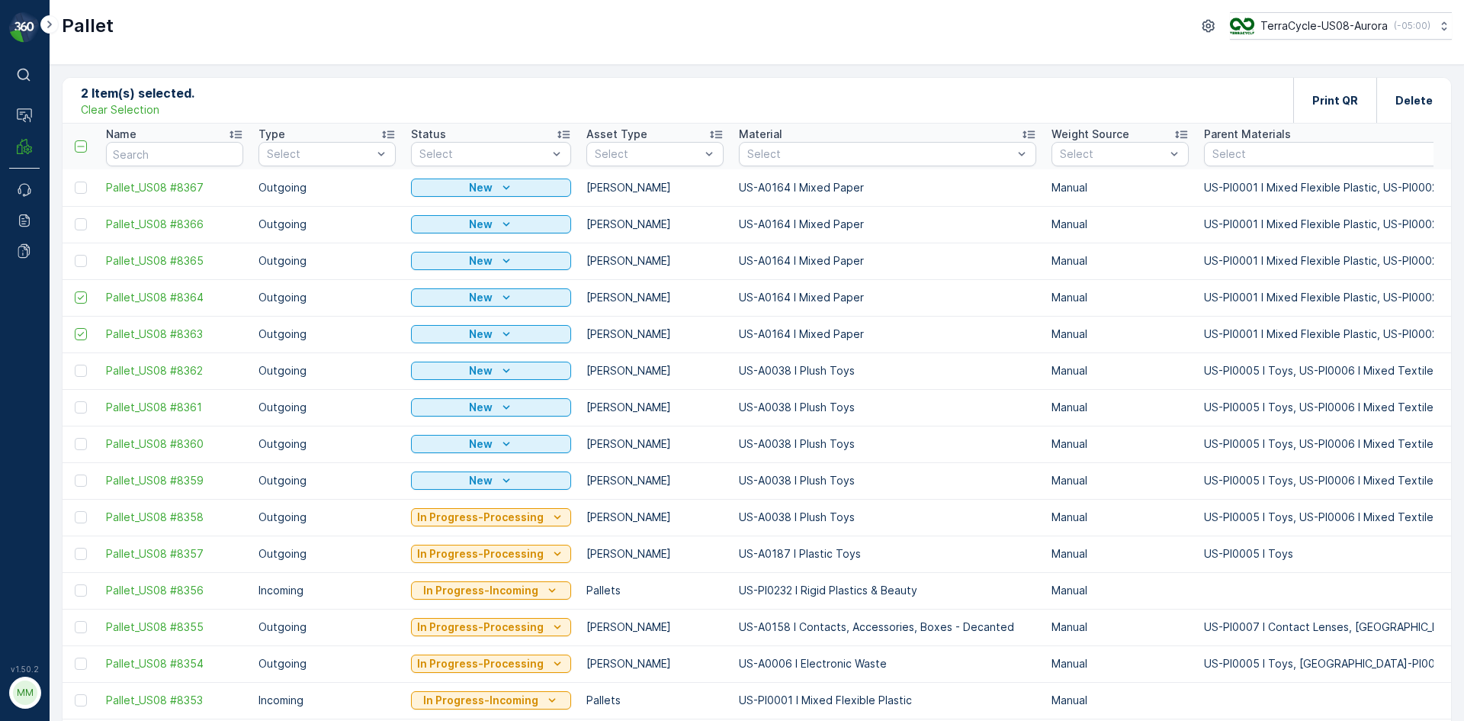
click at [82, 262] on div at bounding box center [81, 261] width 12 height 12
click at [75, 255] on input "checkbox" at bounding box center [75, 255] width 0 height 0
click at [83, 223] on div at bounding box center [81, 224] width 12 height 12
click at [75, 218] on input "checkbox" at bounding box center [75, 218] width 0 height 0
click at [81, 188] on div at bounding box center [81, 187] width 12 height 12
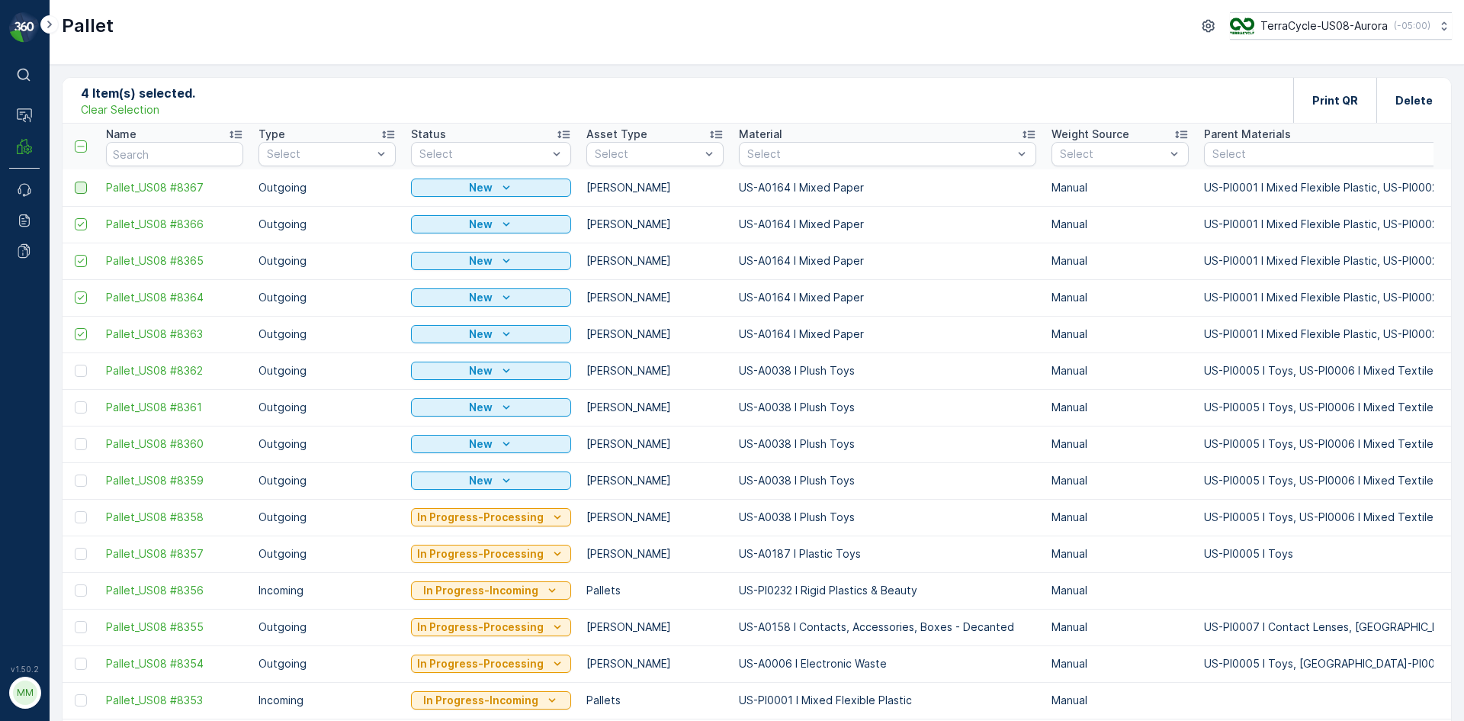
click at [75, 181] on input "checkbox" at bounding box center [75, 181] width 0 height 0
click at [1337, 114] on div "Print QR" at bounding box center [1335, 100] width 46 height 45
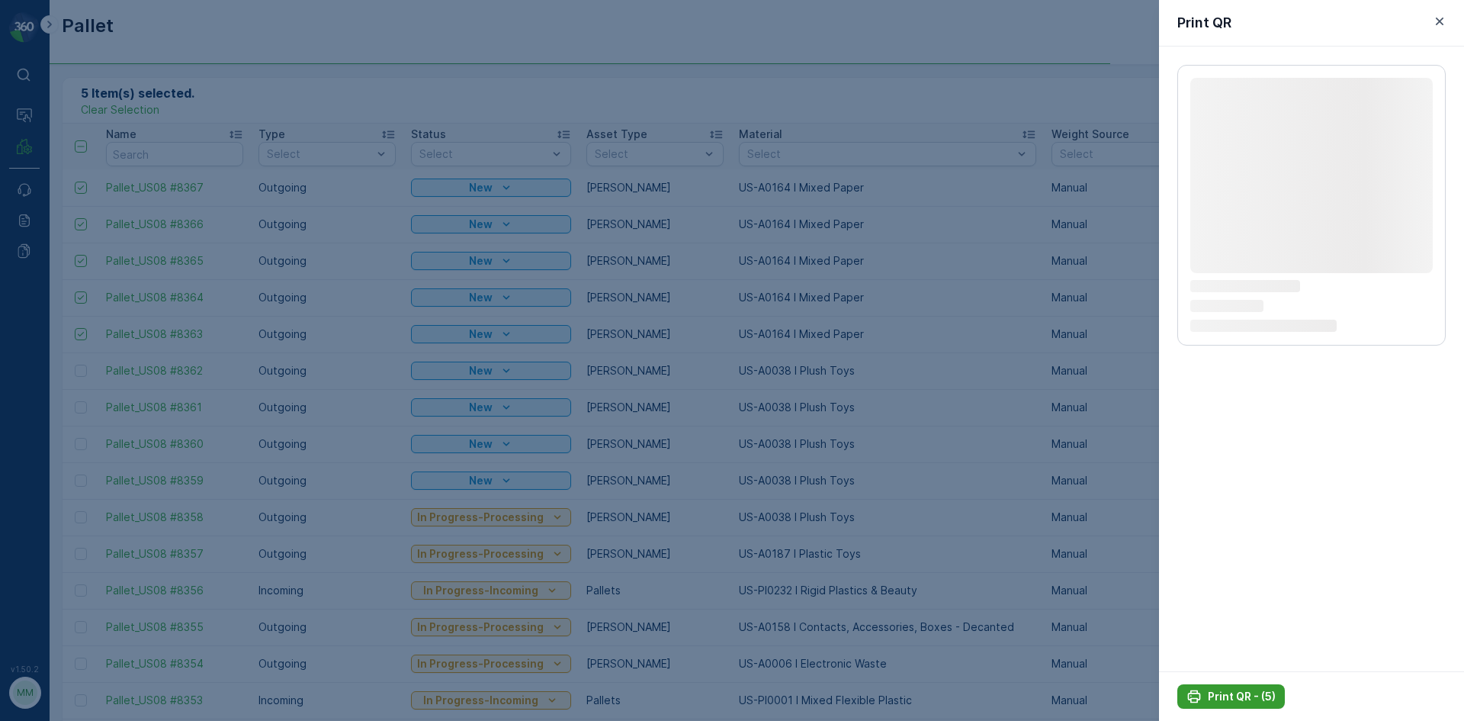
click at [1246, 685] on button "Print QR - (5)" at bounding box center [1231, 696] width 108 height 24
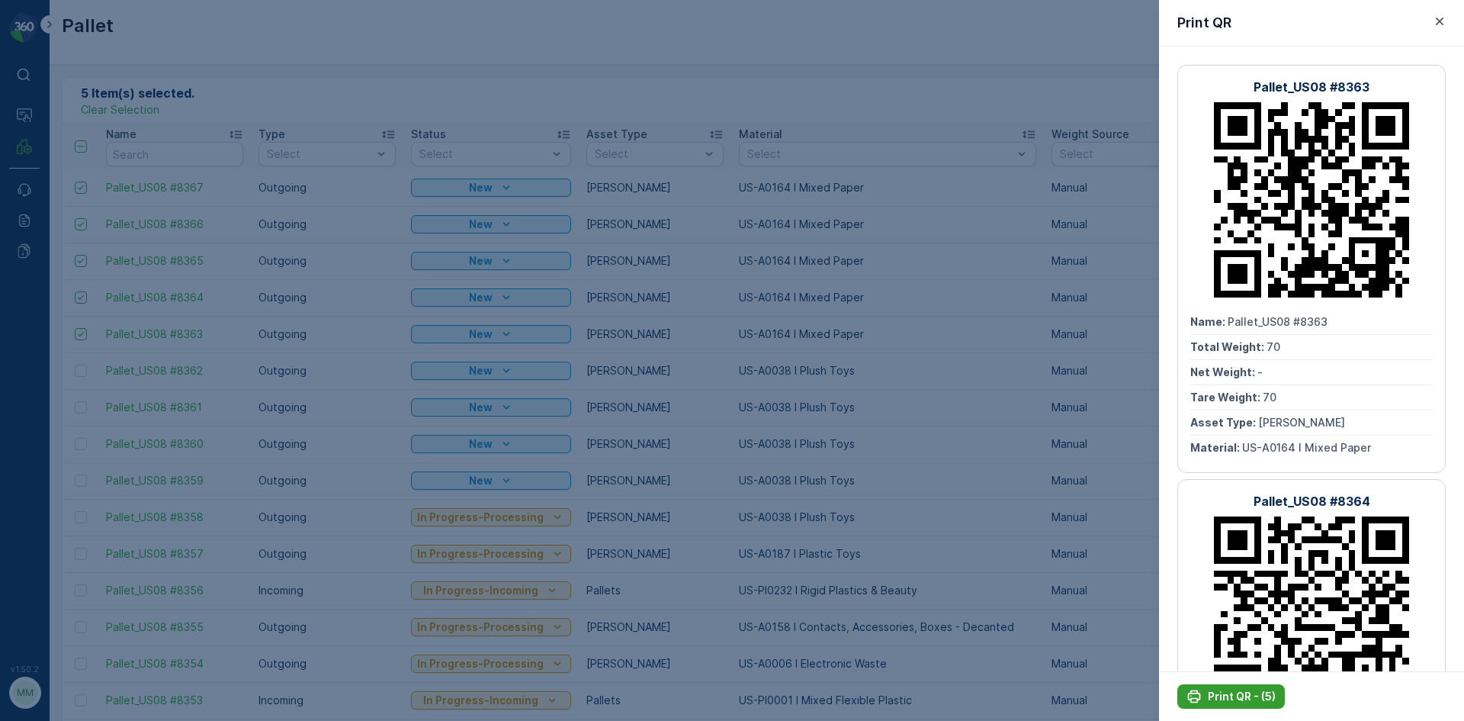
click at [1208, 694] on p "Print QR - (5)" at bounding box center [1242, 696] width 68 height 15
click at [235, 141] on div at bounding box center [732, 360] width 1464 height 721
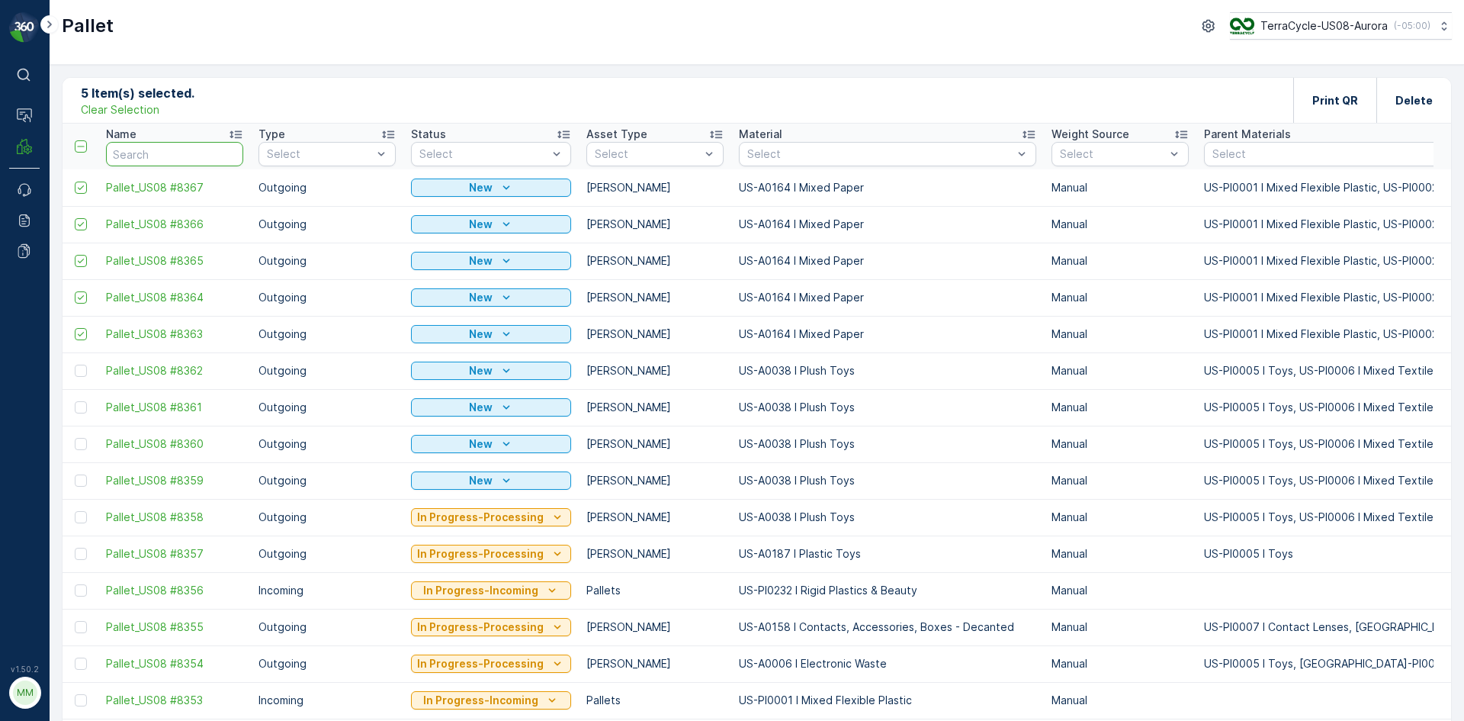
click at [207, 156] on input "text" at bounding box center [174, 154] width 137 height 24
click at [135, 109] on p "Clear Selection" at bounding box center [120, 109] width 79 height 15
click at [149, 147] on input "text" at bounding box center [174, 154] width 137 height 24
type input "3205"
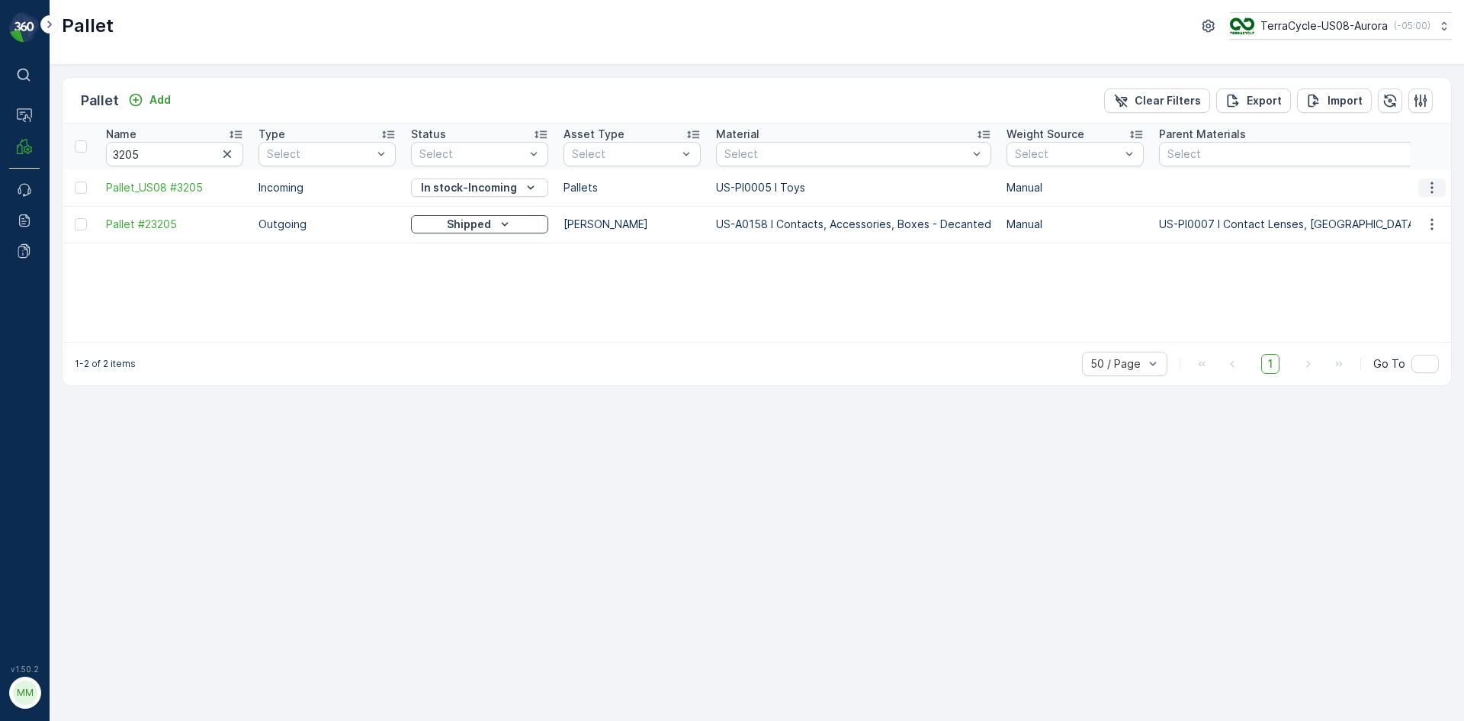
click at [1432, 186] on icon "button" at bounding box center [1431, 187] width 15 height 15
click at [1383, 297] on span "Print QR" at bounding box center [1390, 295] width 42 height 15
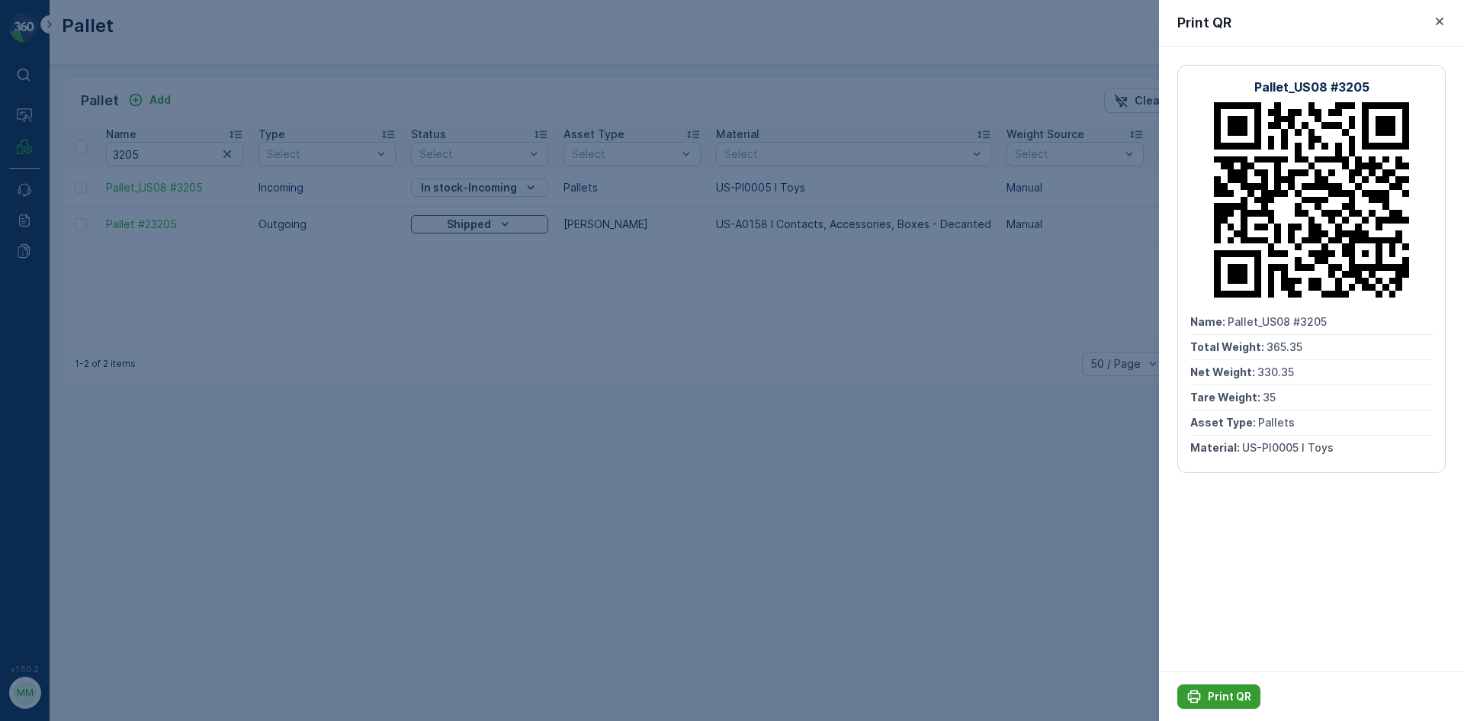
click at [1209, 690] on p "Print QR" at bounding box center [1229, 696] width 43 height 15
click at [719, 554] on div at bounding box center [732, 360] width 1464 height 721
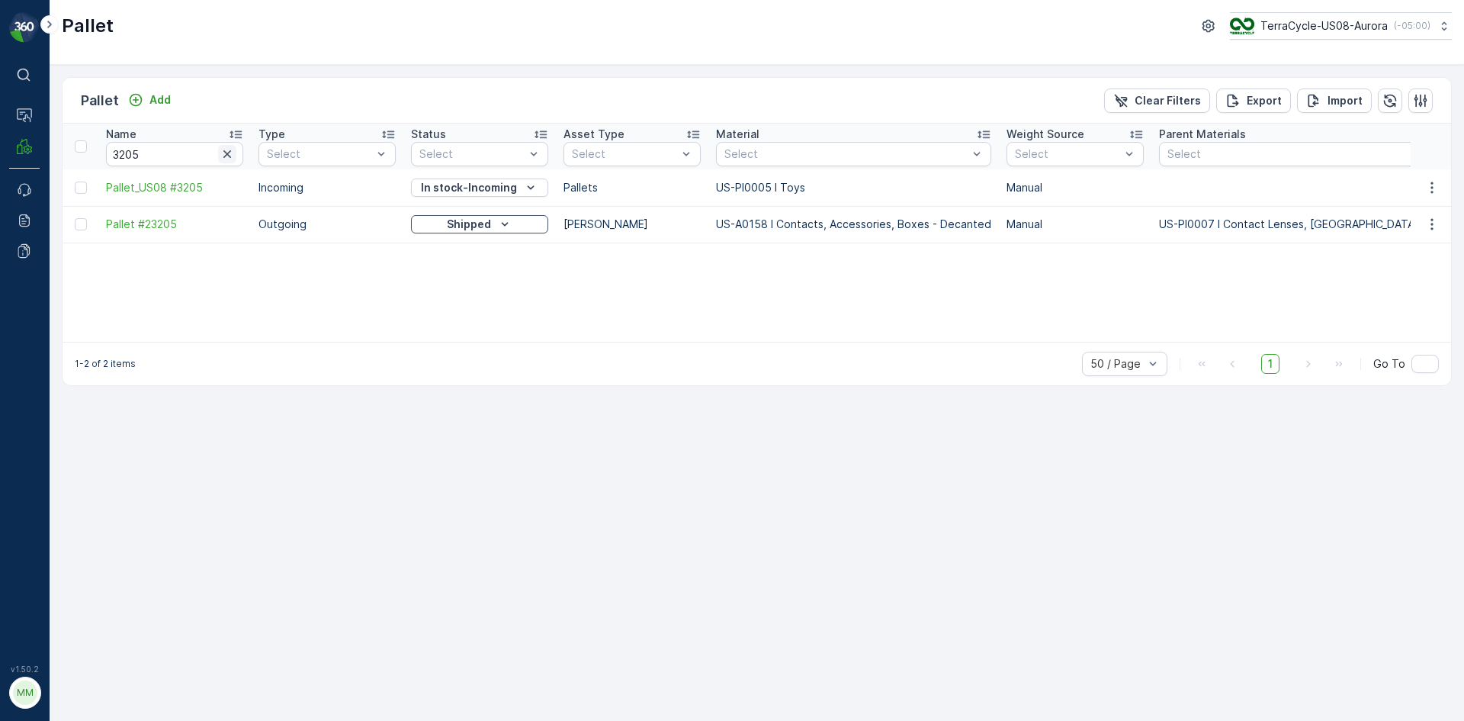
click at [220, 155] on icon "button" at bounding box center [227, 153] width 15 height 15
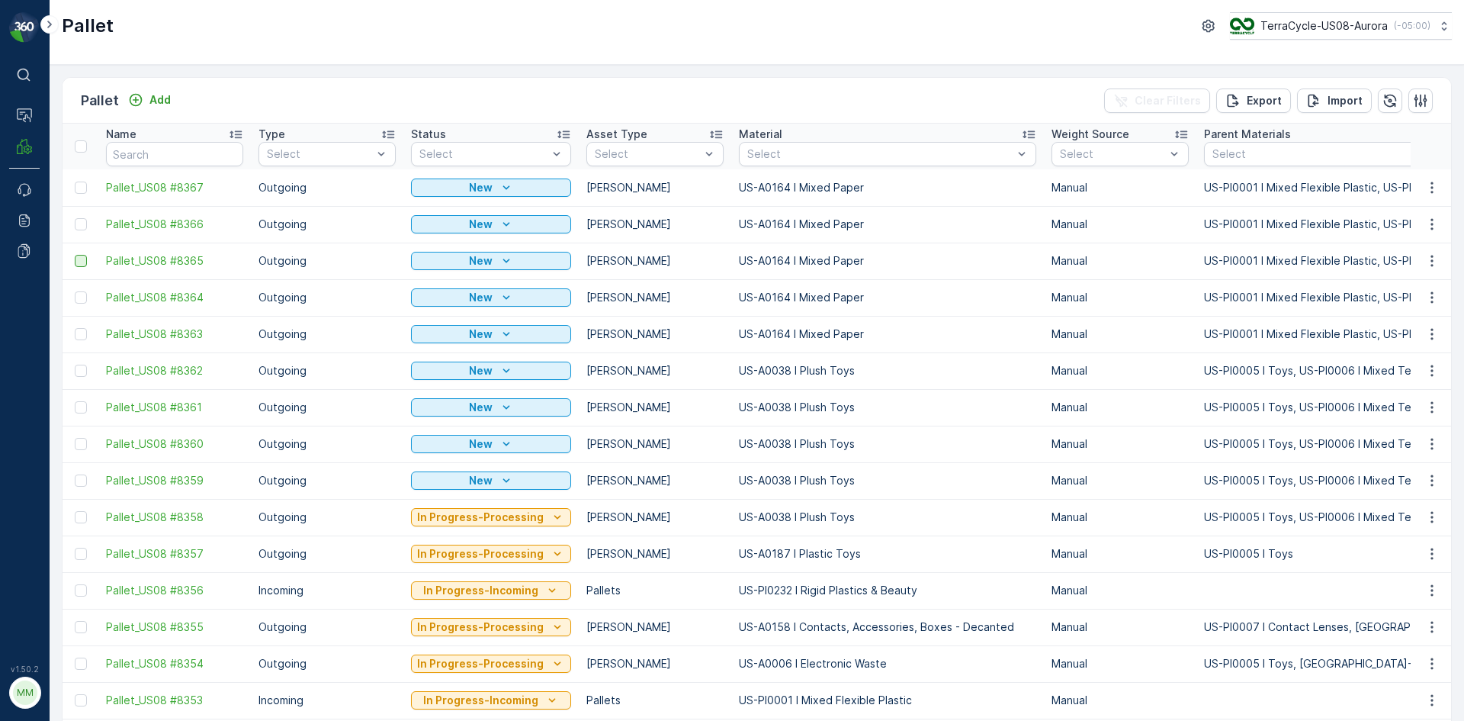
click at [82, 262] on div at bounding box center [81, 261] width 12 height 12
click at [75, 255] on input "checkbox" at bounding box center [75, 255] width 0 height 0
click at [84, 229] on div at bounding box center [81, 224] width 12 height 12
click at [75, 218] on input "checkbox" at bounding box center [75, 218] width 0 height 0
click at [79, 185] on div at bounding box center [81, 187] width 12 height 12
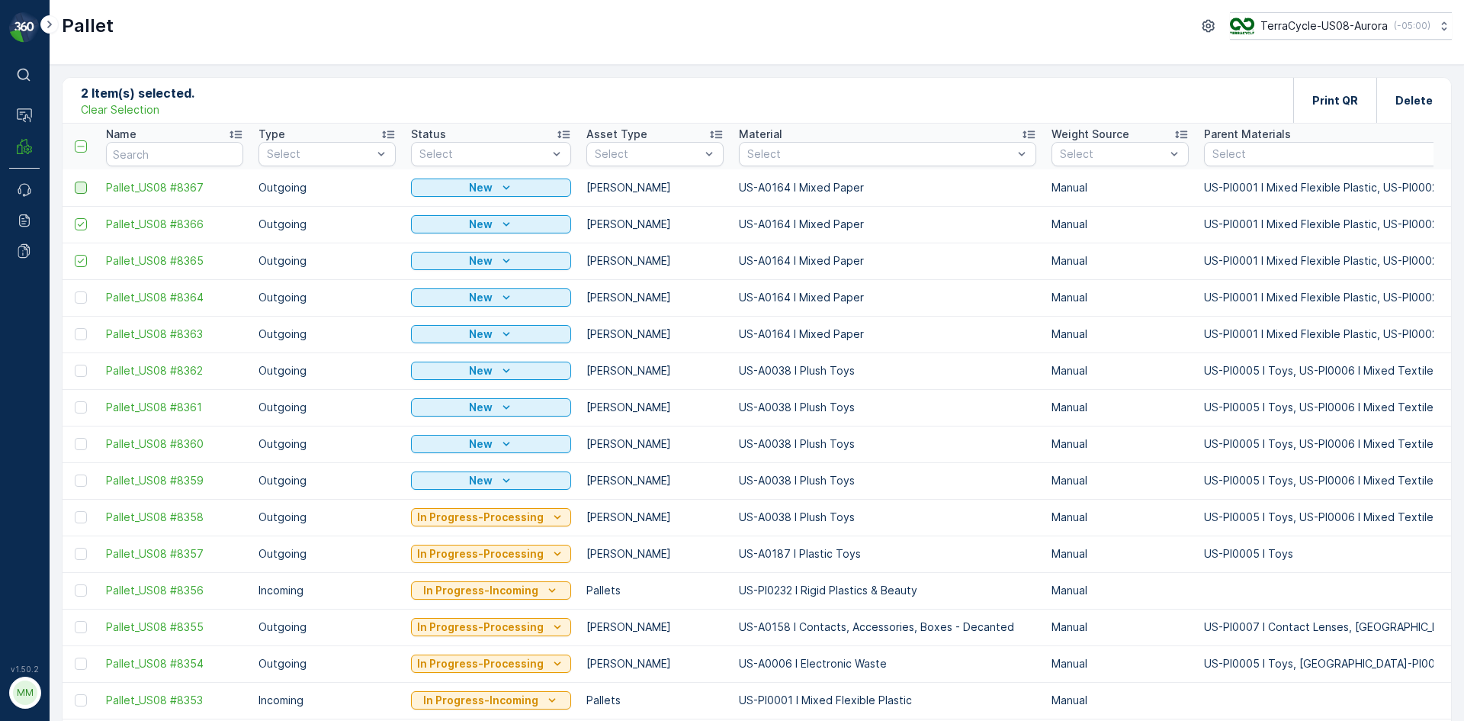
click at [75, 181] on input "checkbox" at bounding box center [75, 181] width 0 height 0
click at [1344, 105] on p "Print QR" at bounding box center [1335, 100] width 46 height 15
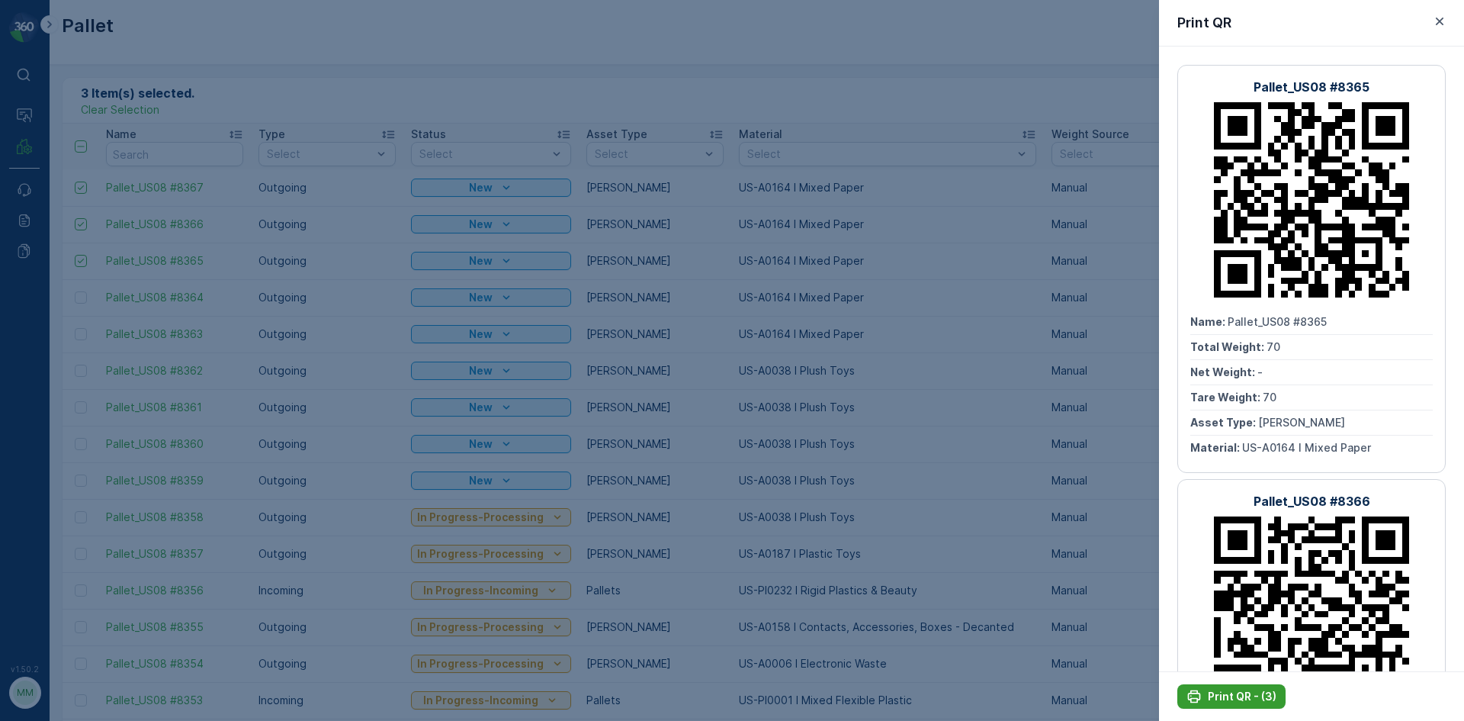
click at [1259, 690] on p "Print QR - (3)" at bounding box center [1242, 696] width 69 height 15
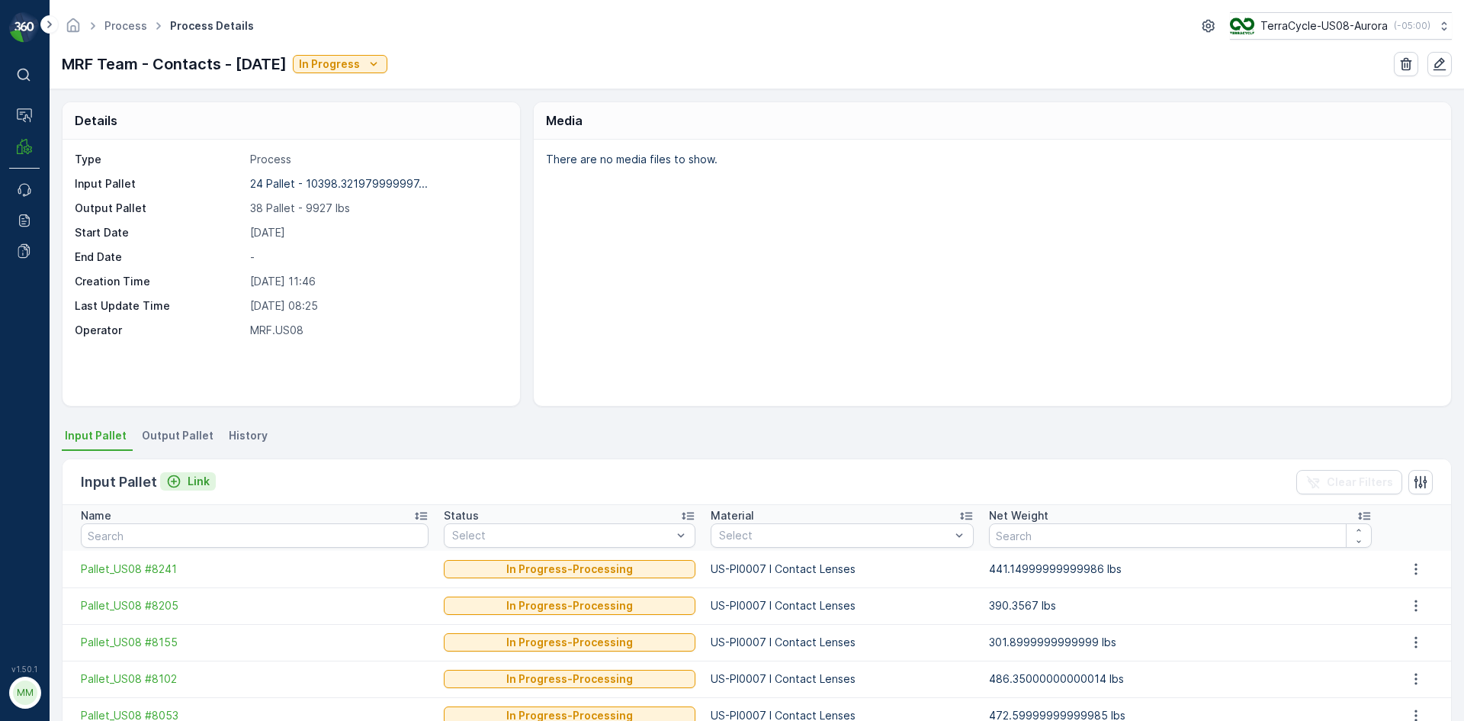
click at [194, 489] on button "Link" at bounding box center [188, 481] width 56 height 18
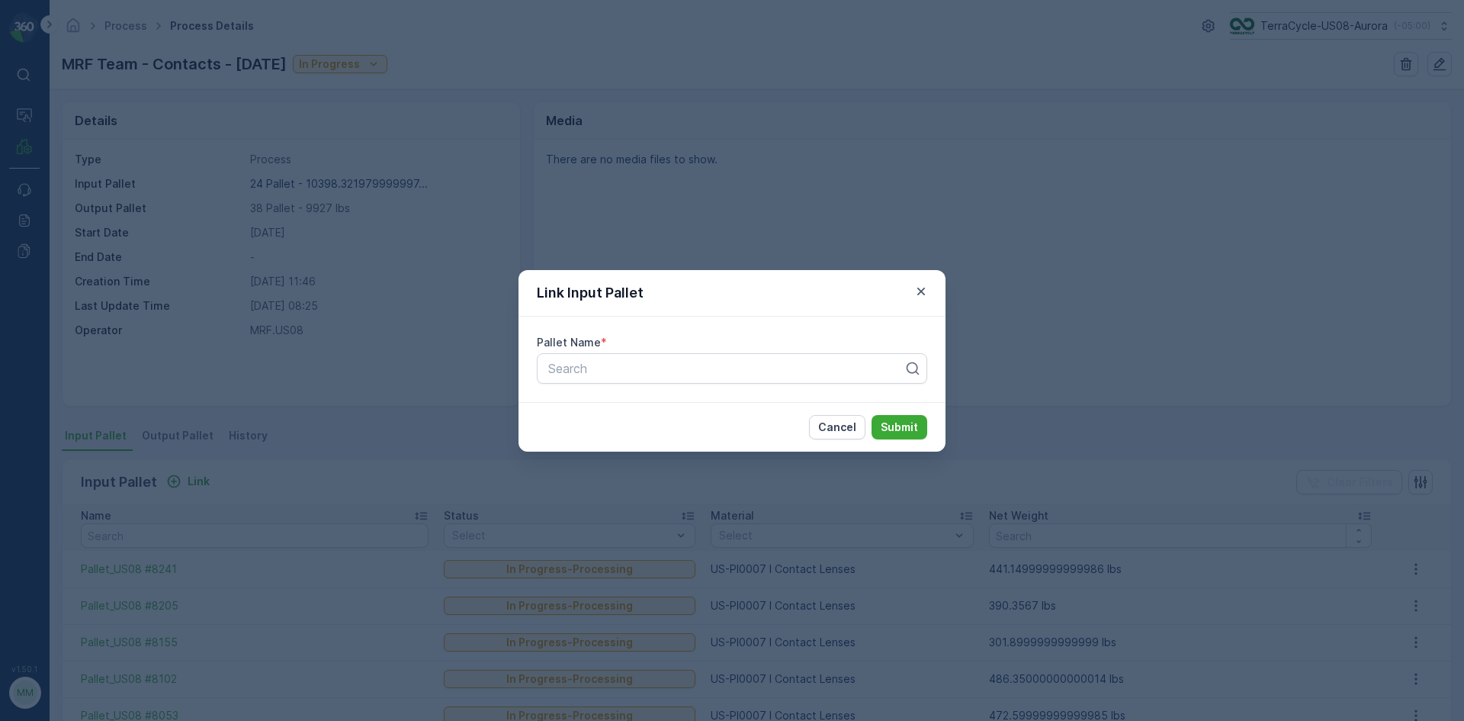
click at [205, 427] on div "Link Input Pallet Pallet Name * Search Cancel Submit" at bounding box center [732, 360] width 1464 height 721
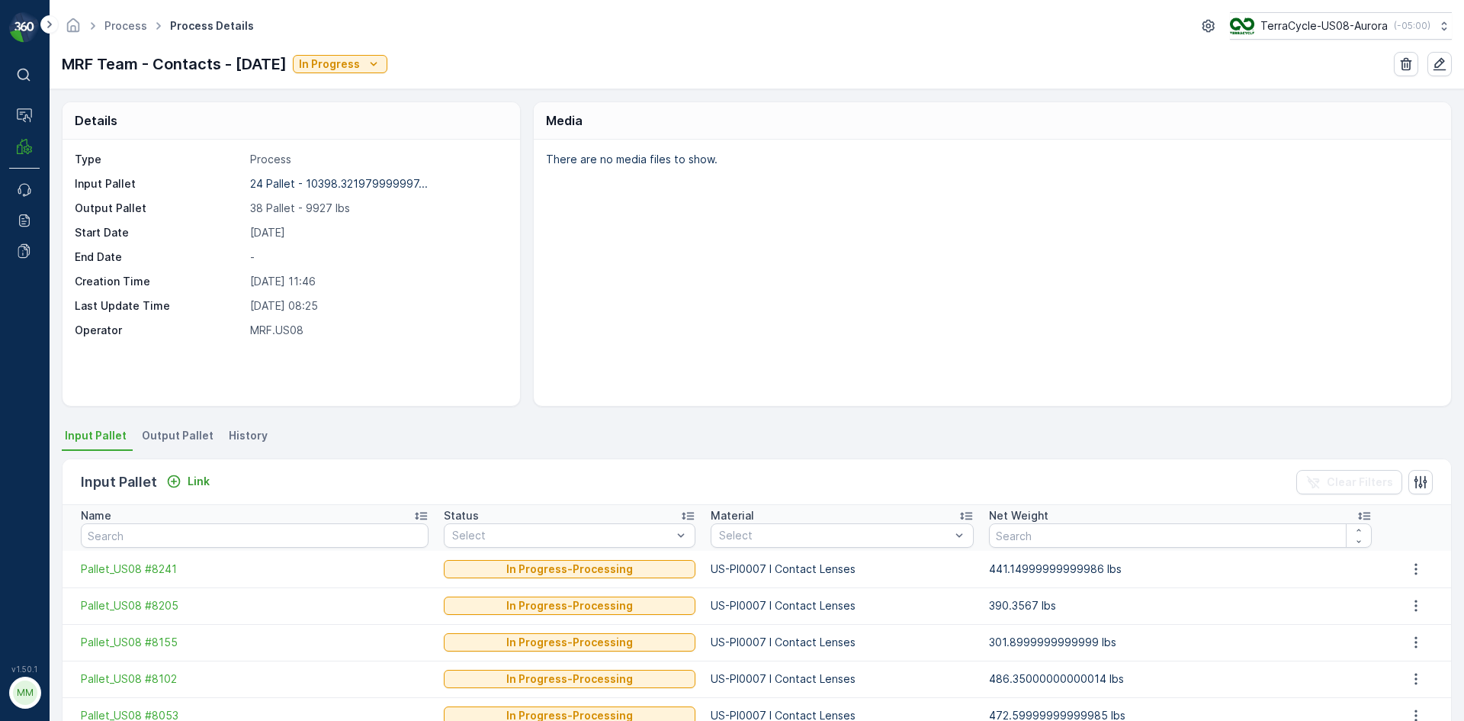
click at [182, 435] on span "Output Pallet" at bounding box center [178, 435] width 72 height 15
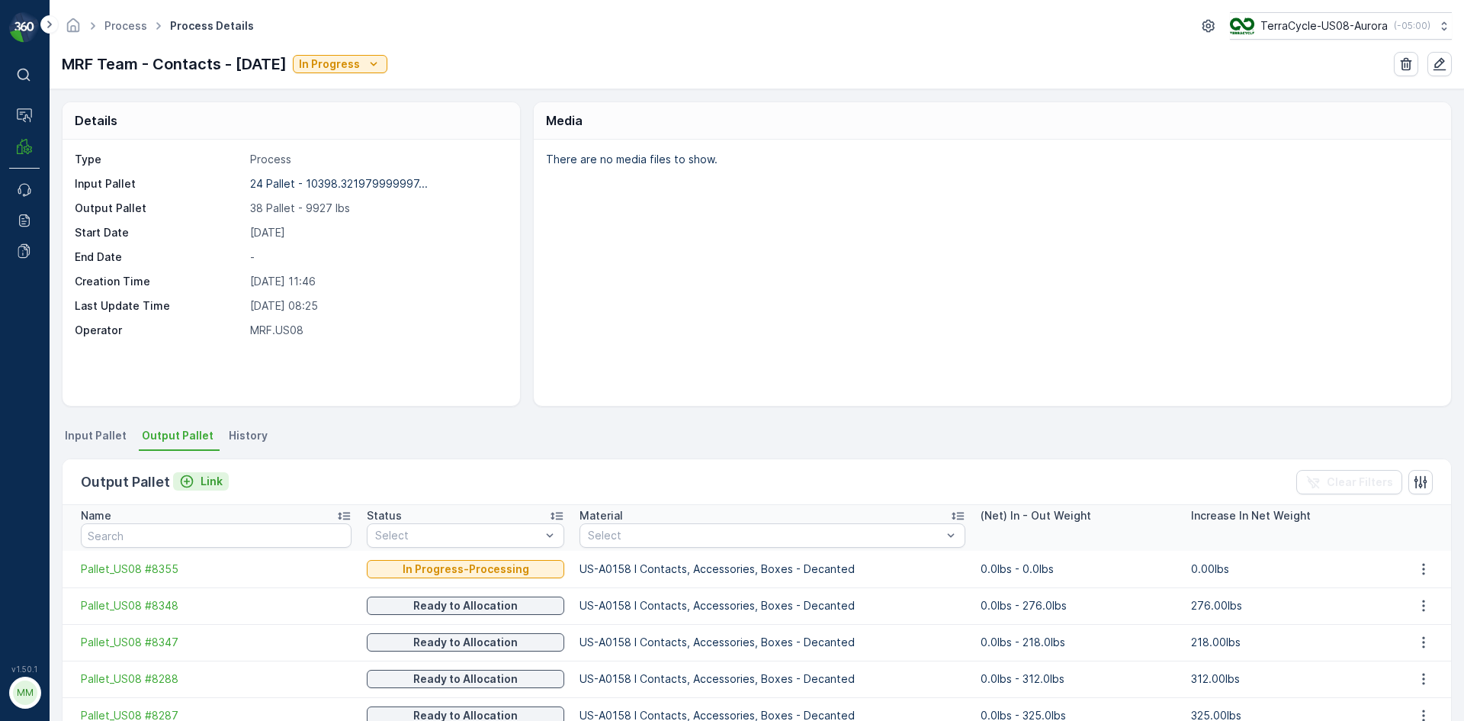
click at [201, 482] on p "Link" at bounding box center [212, 481] width 22 height 15
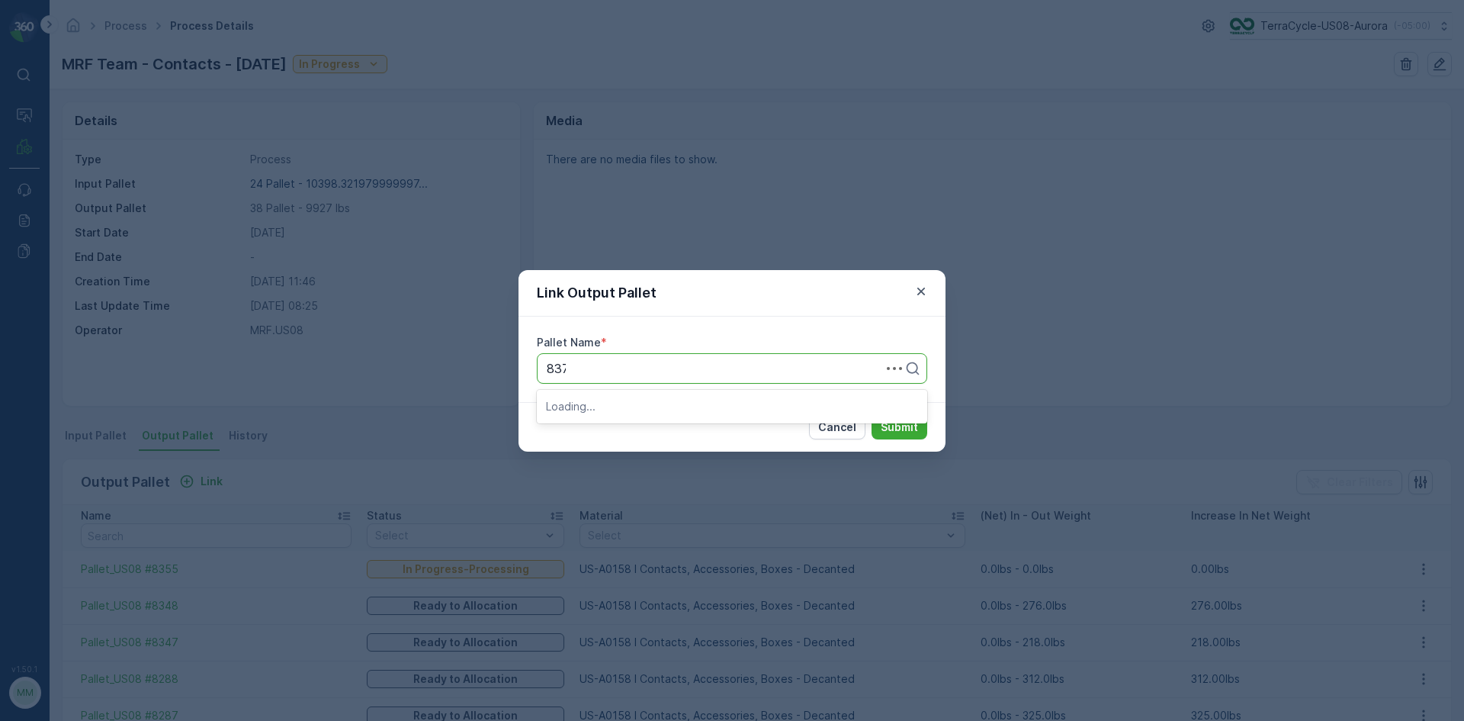
type input "8375"
click at [675, 437] on div "Pallet_US08 #8375" at bounding box center [732, 432] width 372 height 14
click at [913, 425] on p "Submit" at bounding box center [899, 426] width 37 height 15
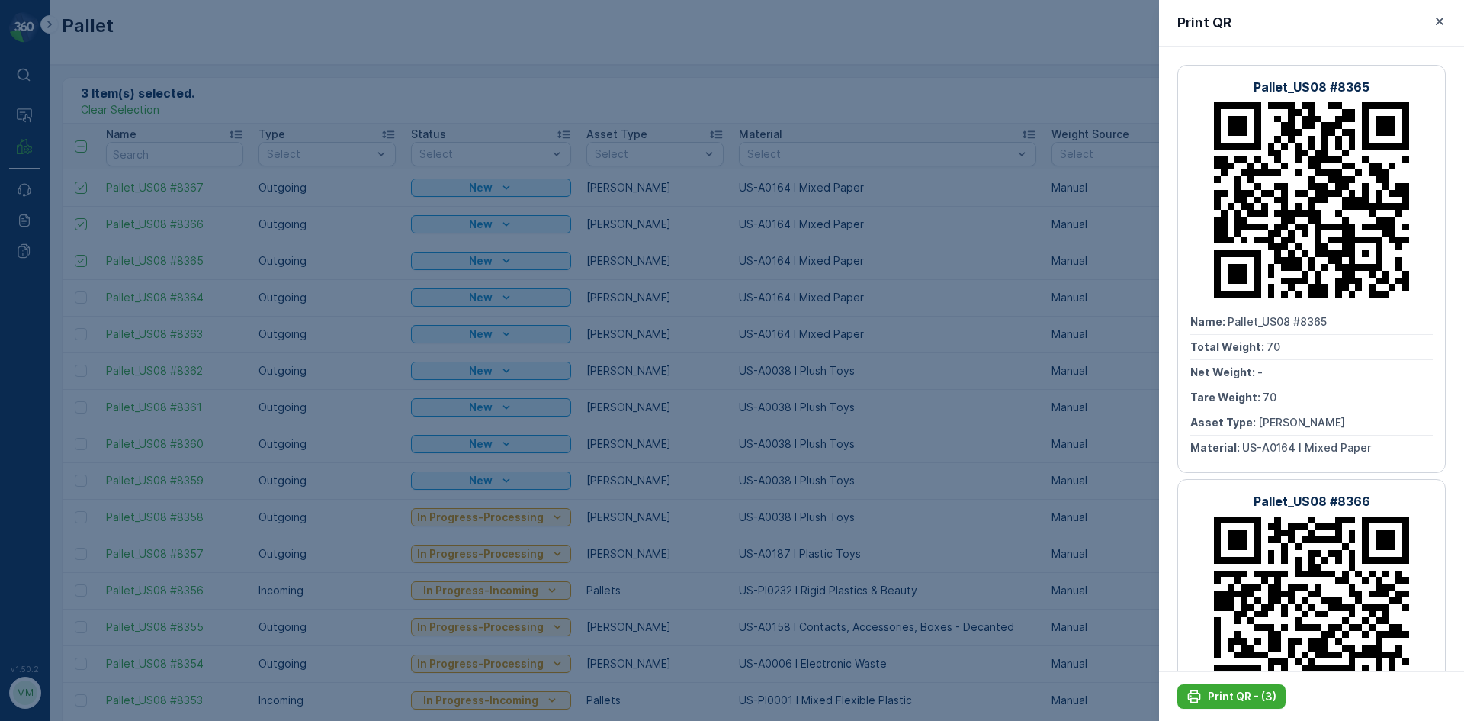
drag, startPoint x: 453, startPoint y: 70, endPoint x: 485, endPoint y: 68, distance: 32.1
click at [454, 70] on div at bounding box center [732, 360] width 1464 height 721
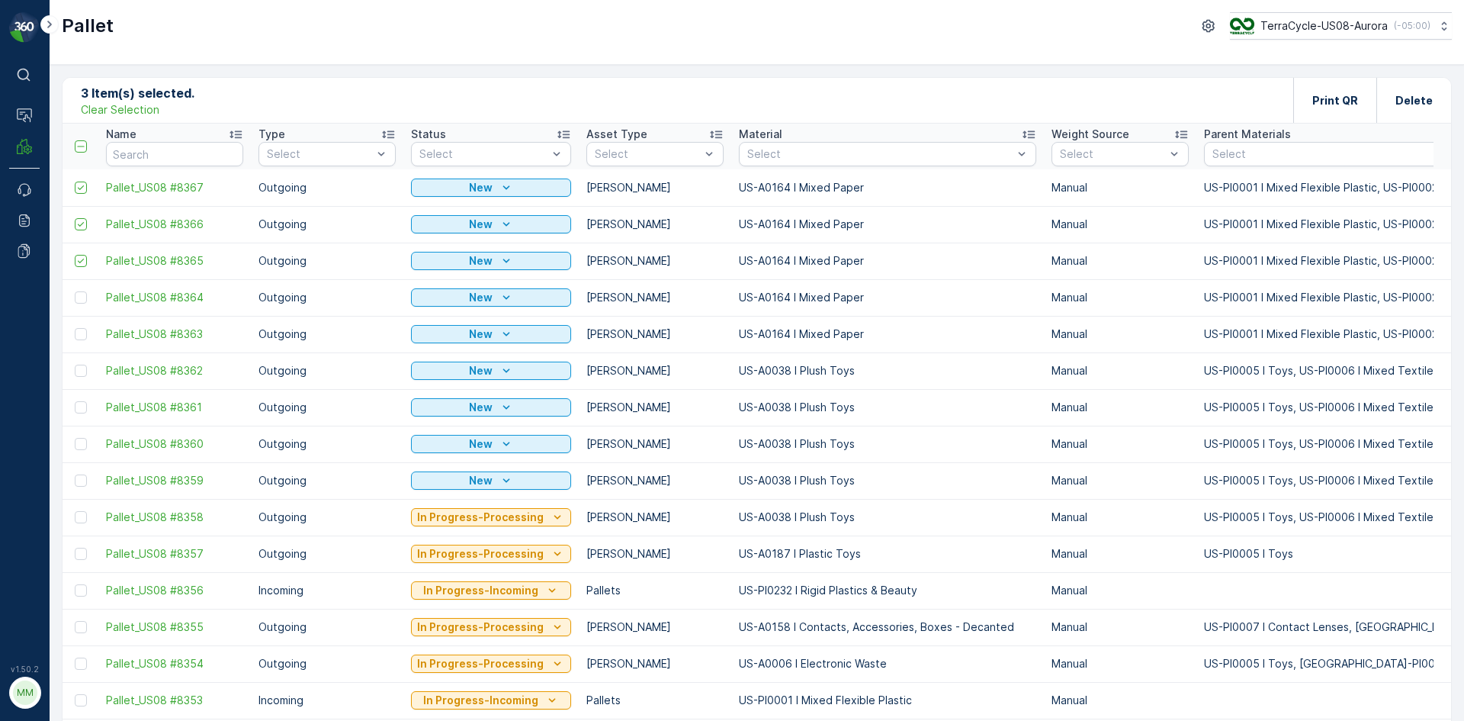
drag, startPoint x: 146, startPoint y: 114, endPoint x: 221, endPoint y: 96, distance: 77.5
click at [145, 114] on p "Clear Selection" at bounding box center [120, 109] width 79 height 15
click at [161, 106] on p "Add" at bounding box center [159, 99] width 21 height 15
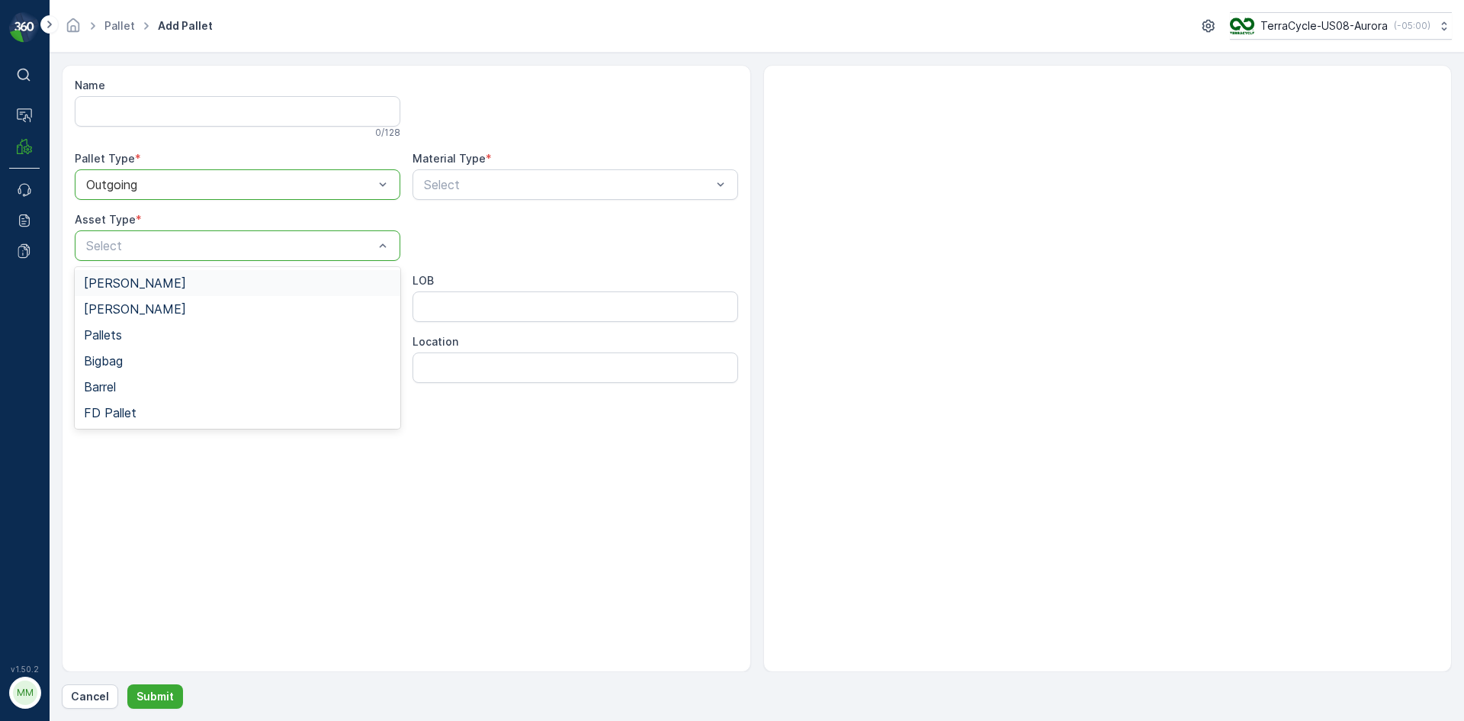
click at [152, 284] on div "[PERSON_NAME]" at bounding box center [237, 283] width 307 height 14
type input "0150"
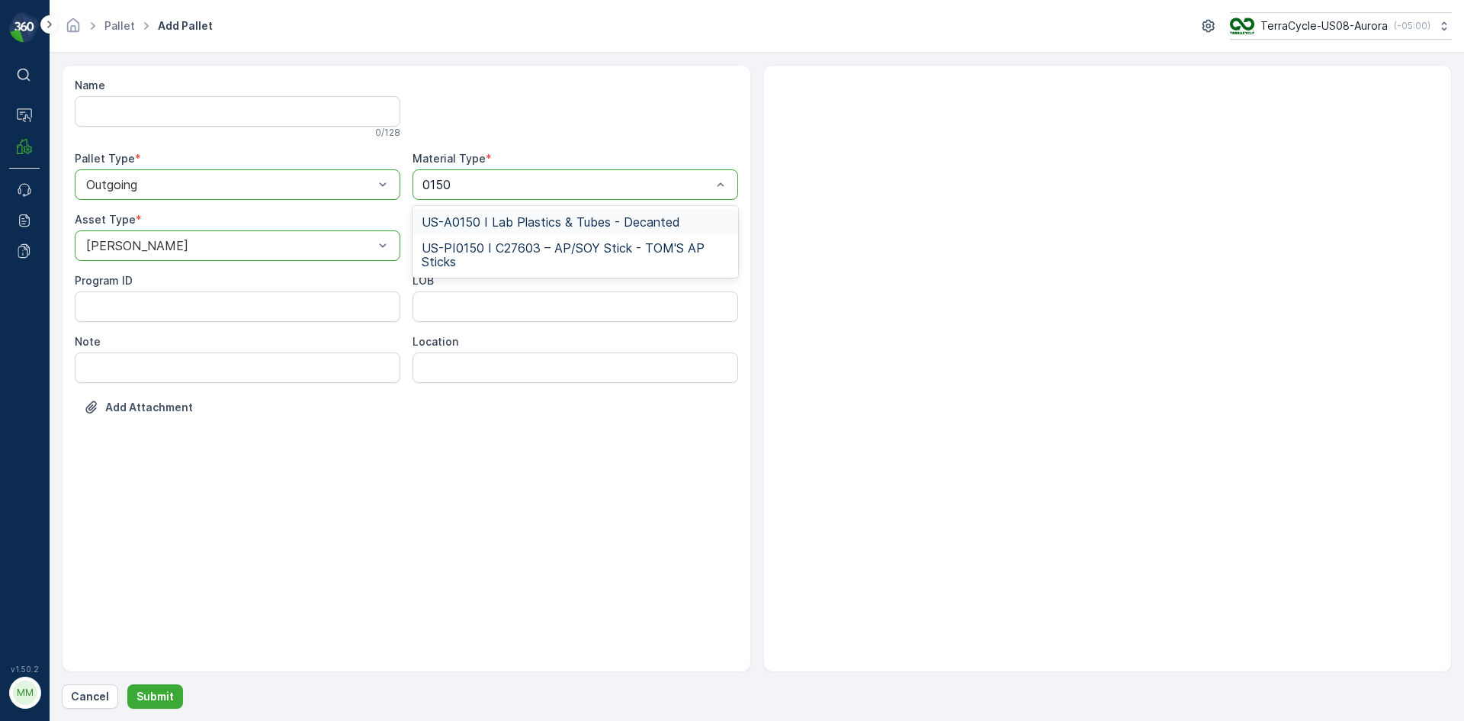
click at [525, 226] on span "US-A0150 I Lab Plastics & Tubes - Decanted" at bounding box center [551, 222] width 258 height 14
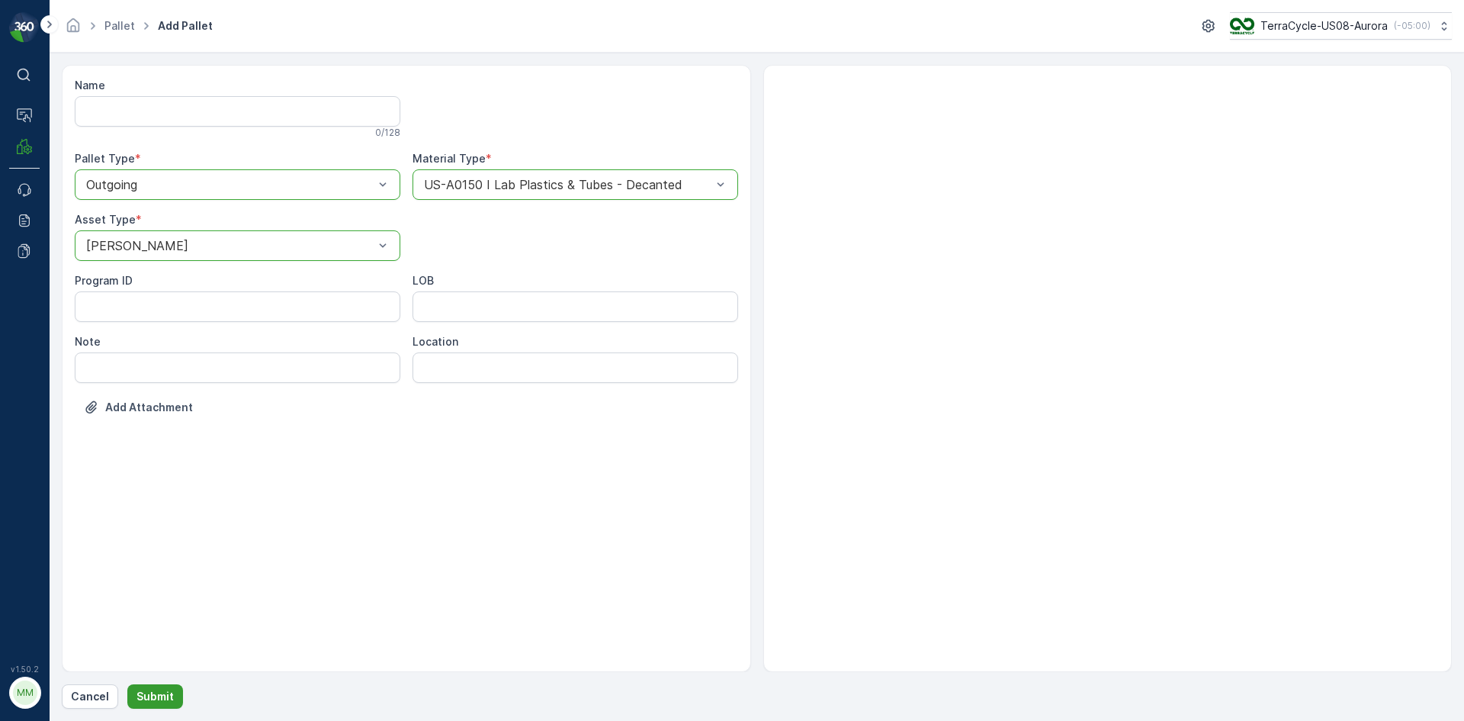
click at [168, 705] on button "Submit" at bounding box center [155, 696] width 56 height 24
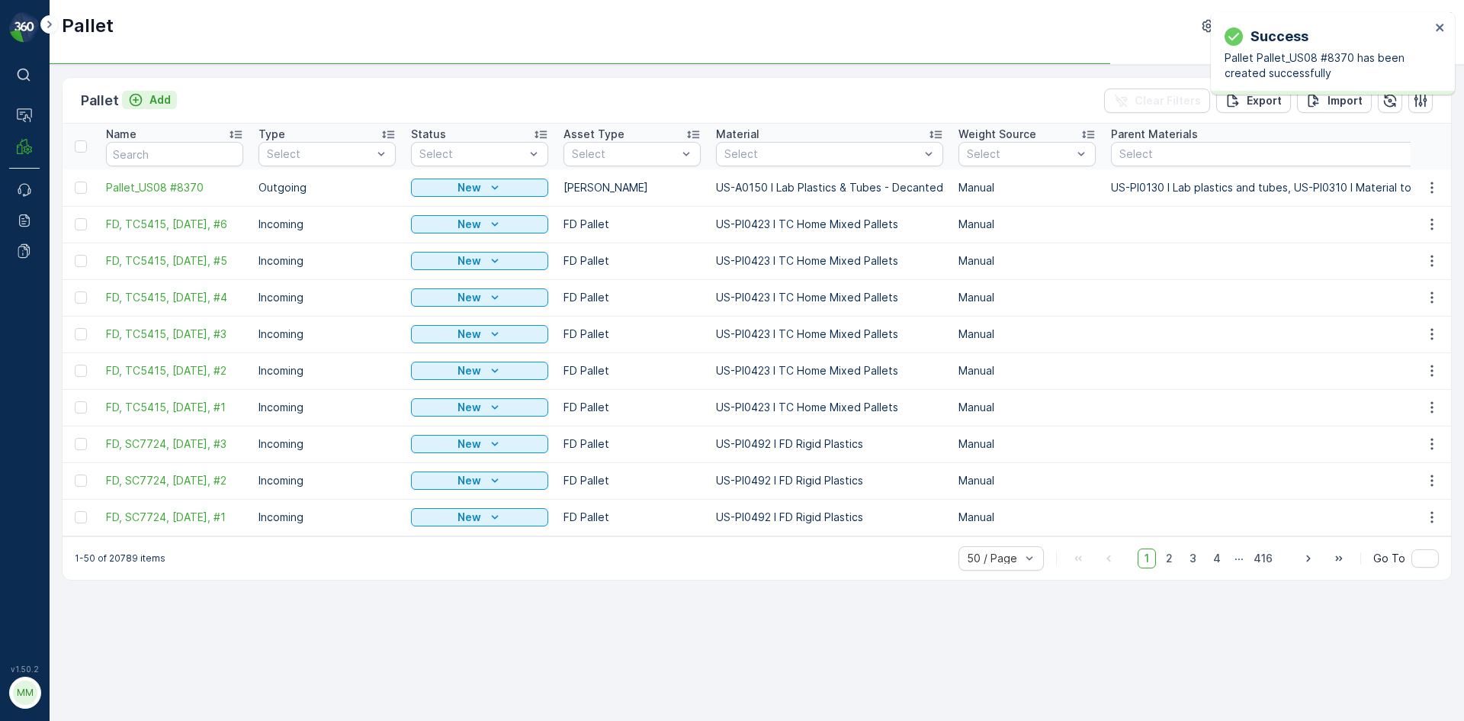
click at [143, 100] on div "Add" at bounding box center [149, 99] width 43 height 15
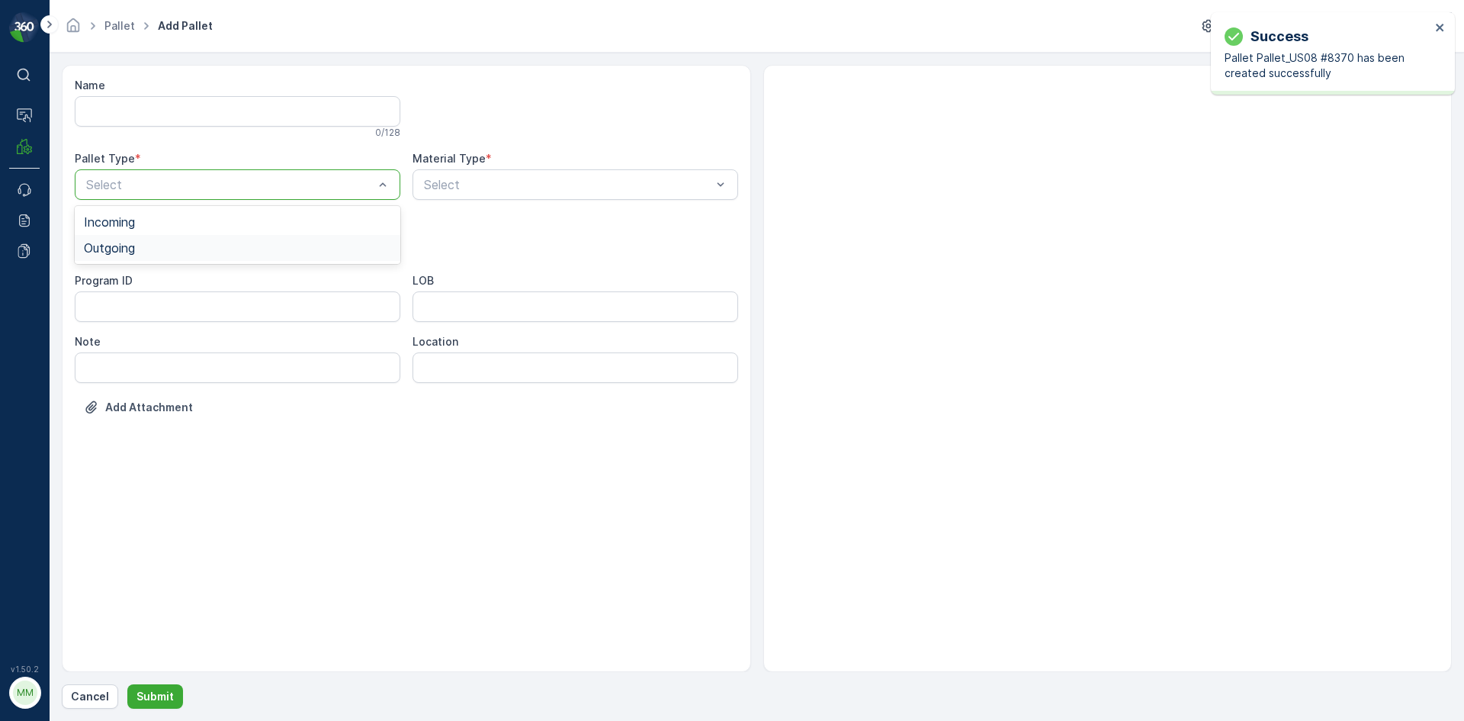
click at [246, 247] on div "Outgoing" at bounding box center [237, 248] width 307 height 14
click at [205, 281] on div "[PERSON_NAME]" at bounding box center [237, 283] width 307 height 14
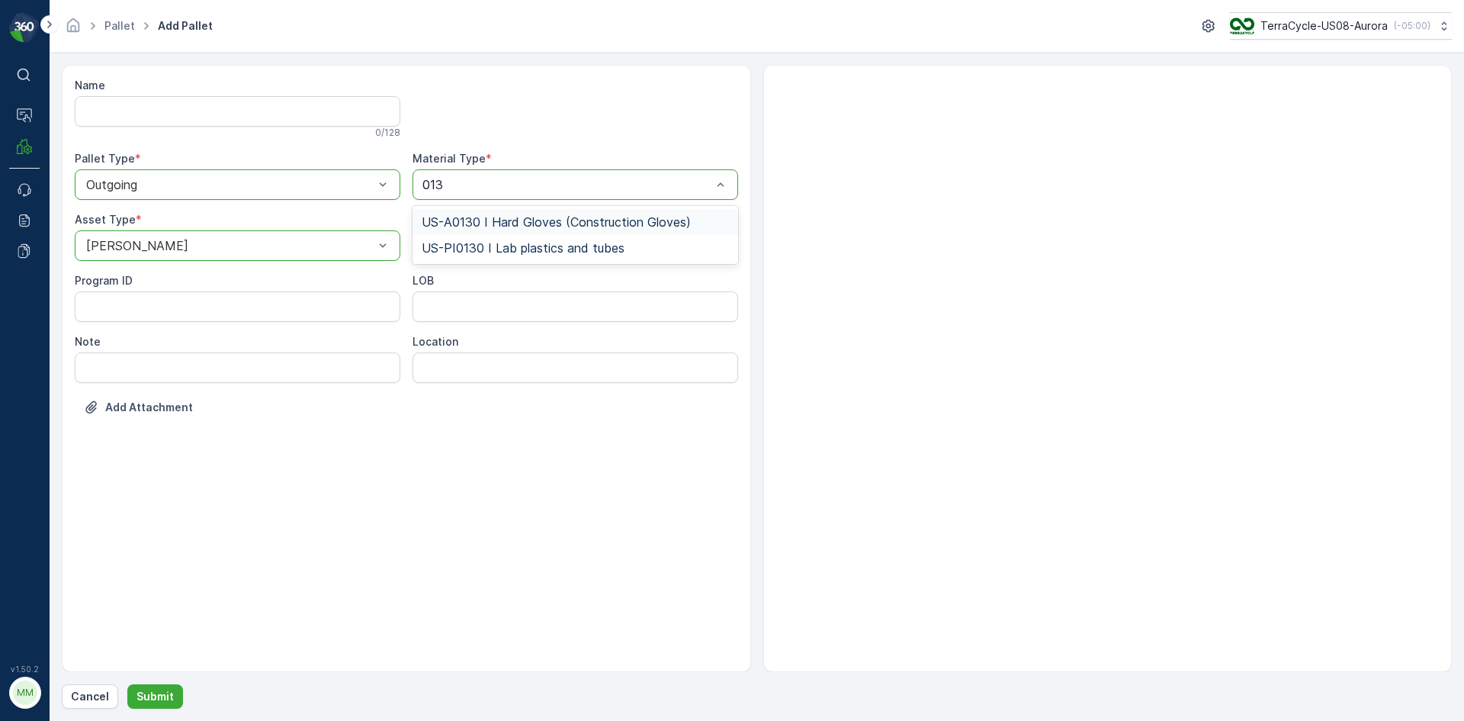
type input "0139"
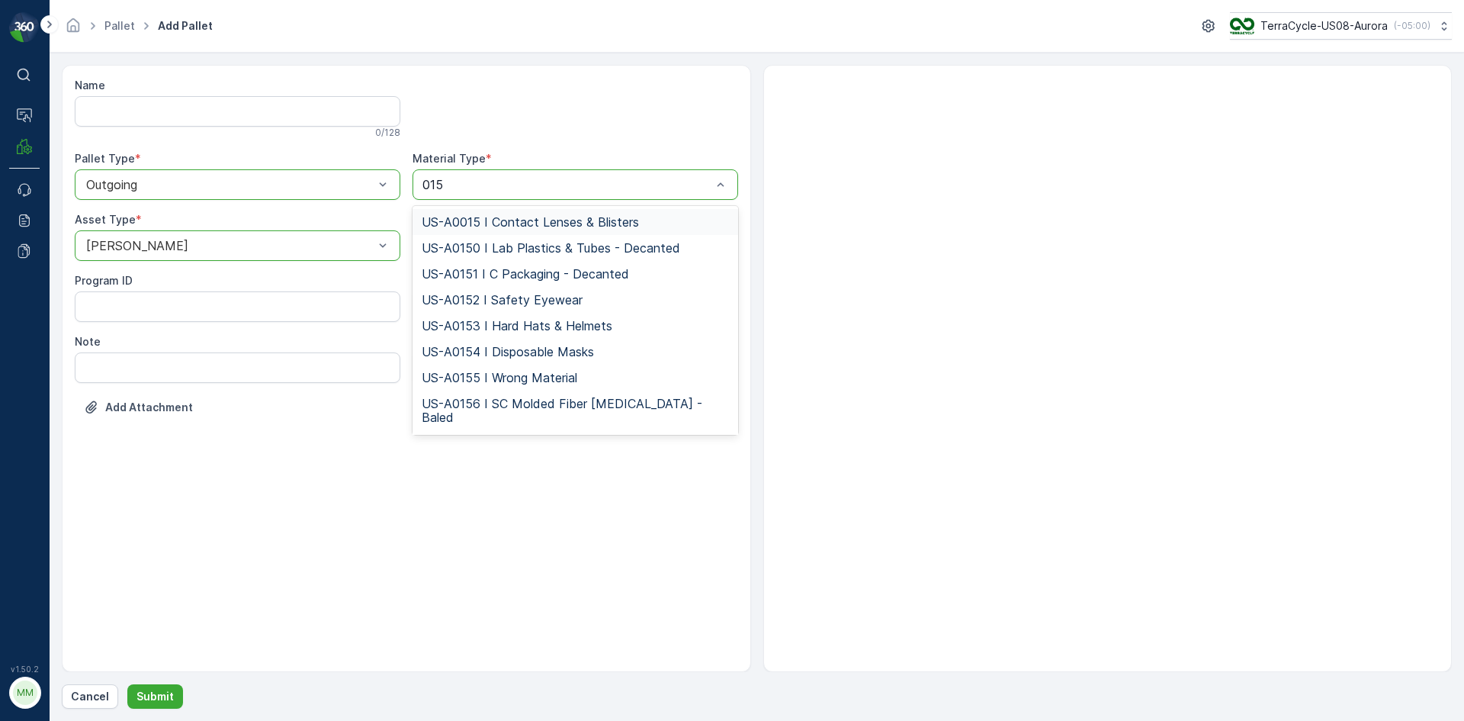
type input "0150"
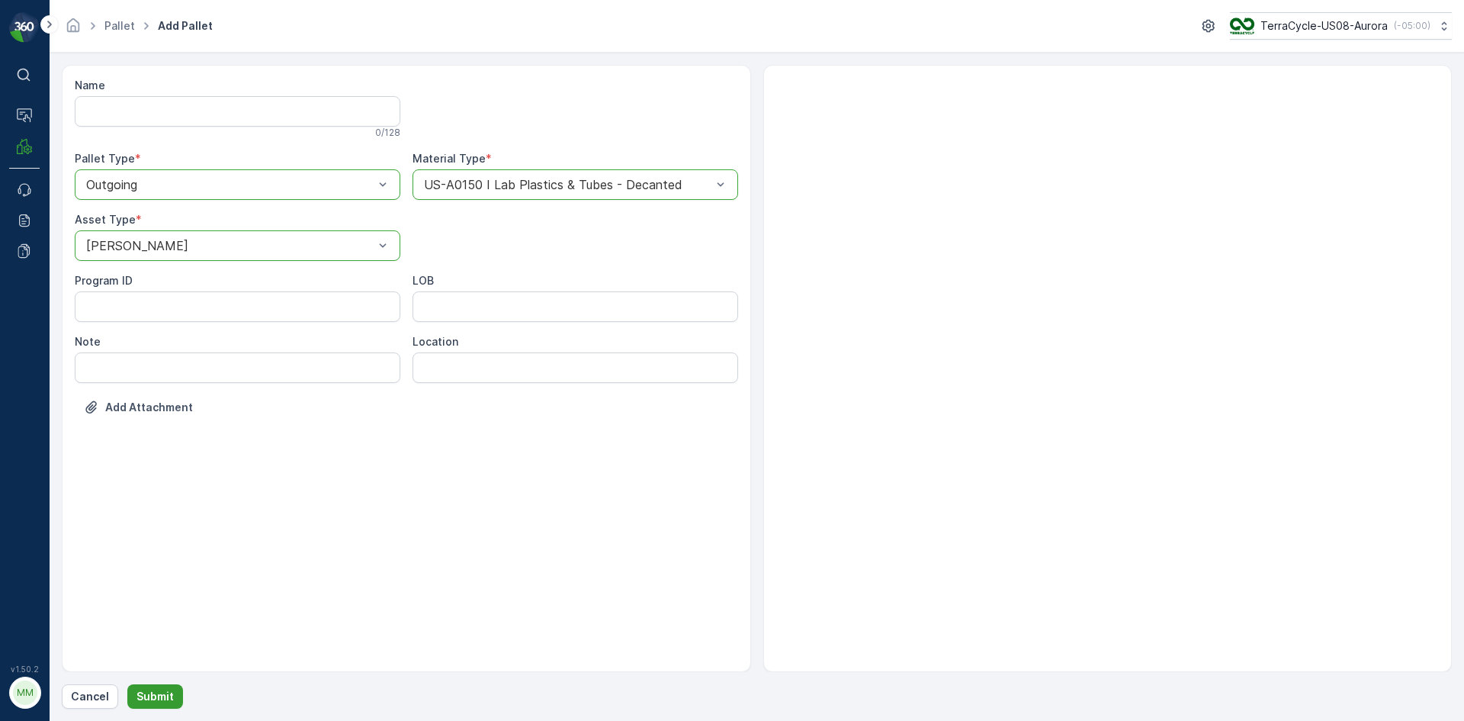
click at [147, 704] on button "Submit" at bounding box center [155, 696] width 56 height 24
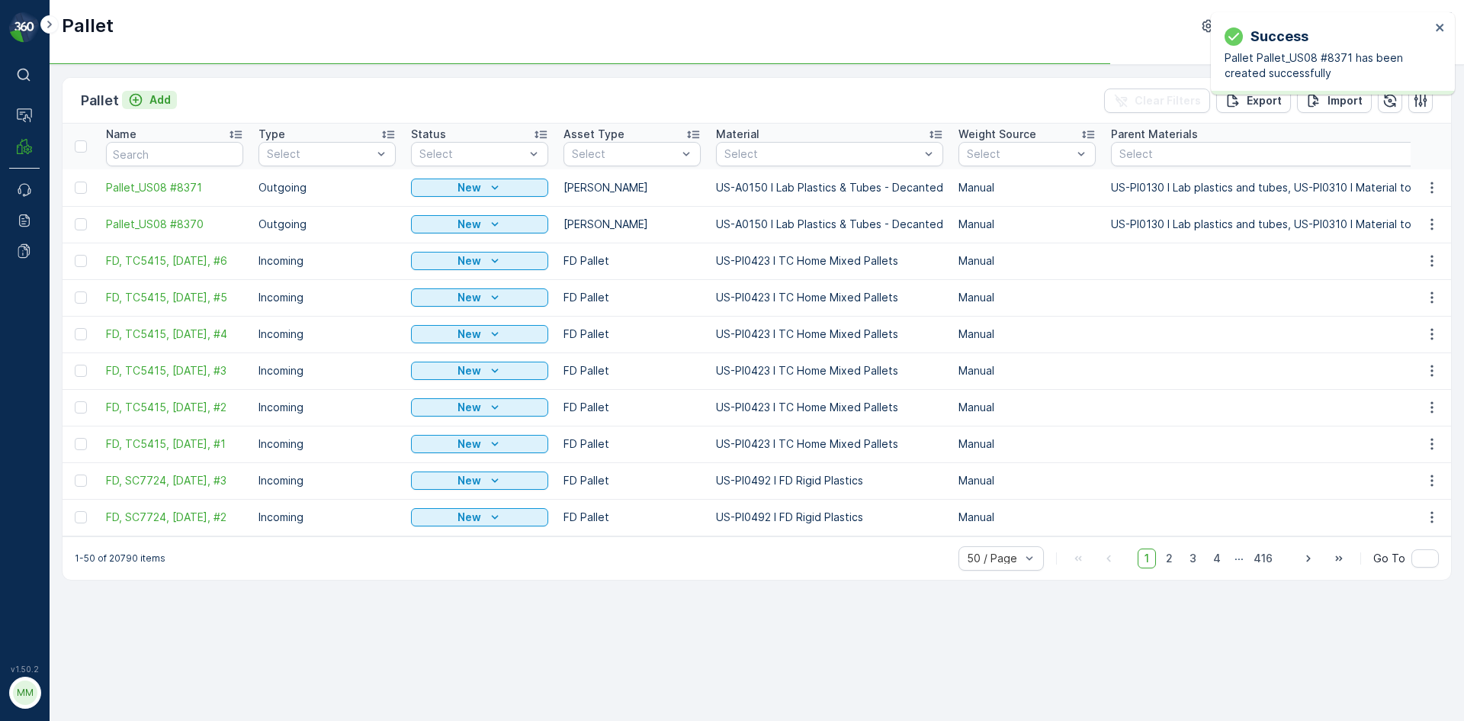
click at [162, 102] on p "Add" at bounding box center [159, 99] width 21 height 15
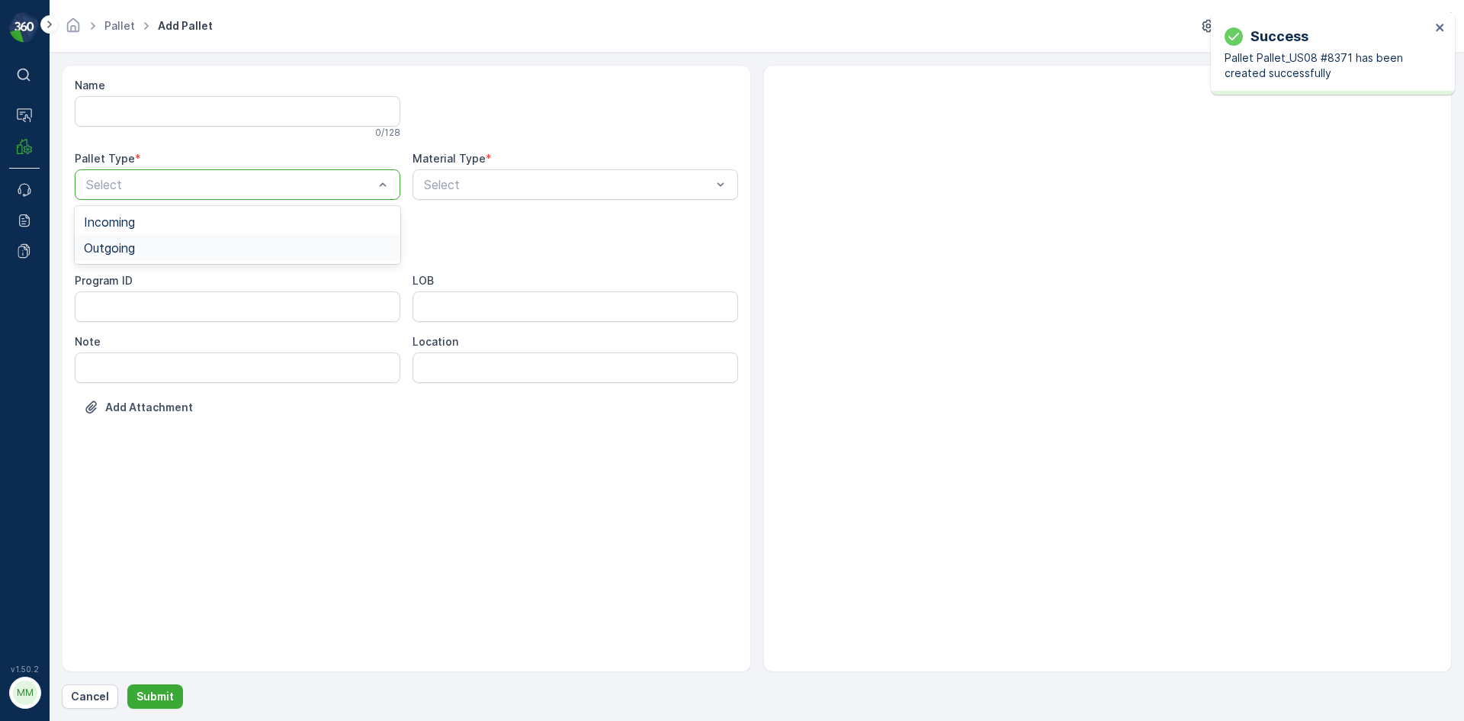
click at [157, 244] on div "Outgoing" at bounding box center [237, 248] width 307 height 14
click at [129, 281] on div "[PERSON_NAME]" at bounding box center [237, 283] width 307 height 14
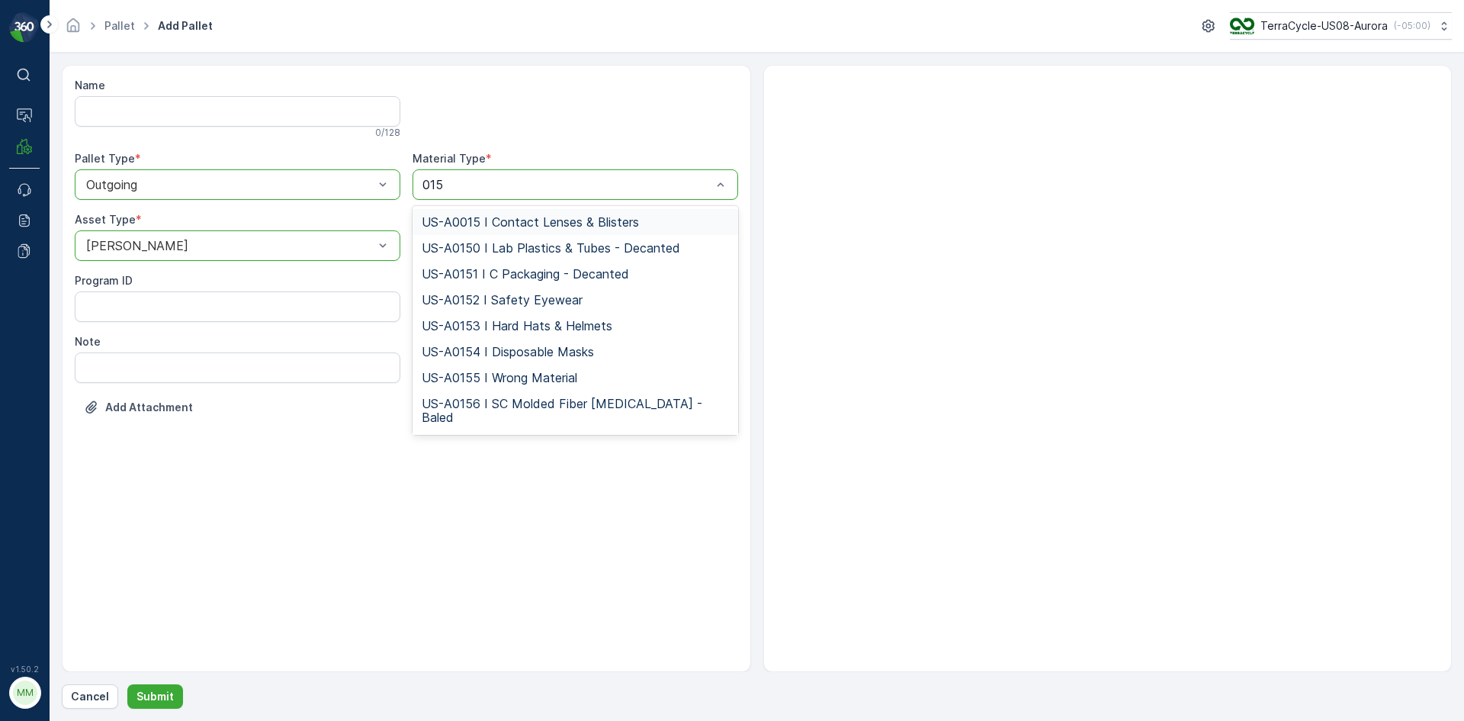
type input "0150"
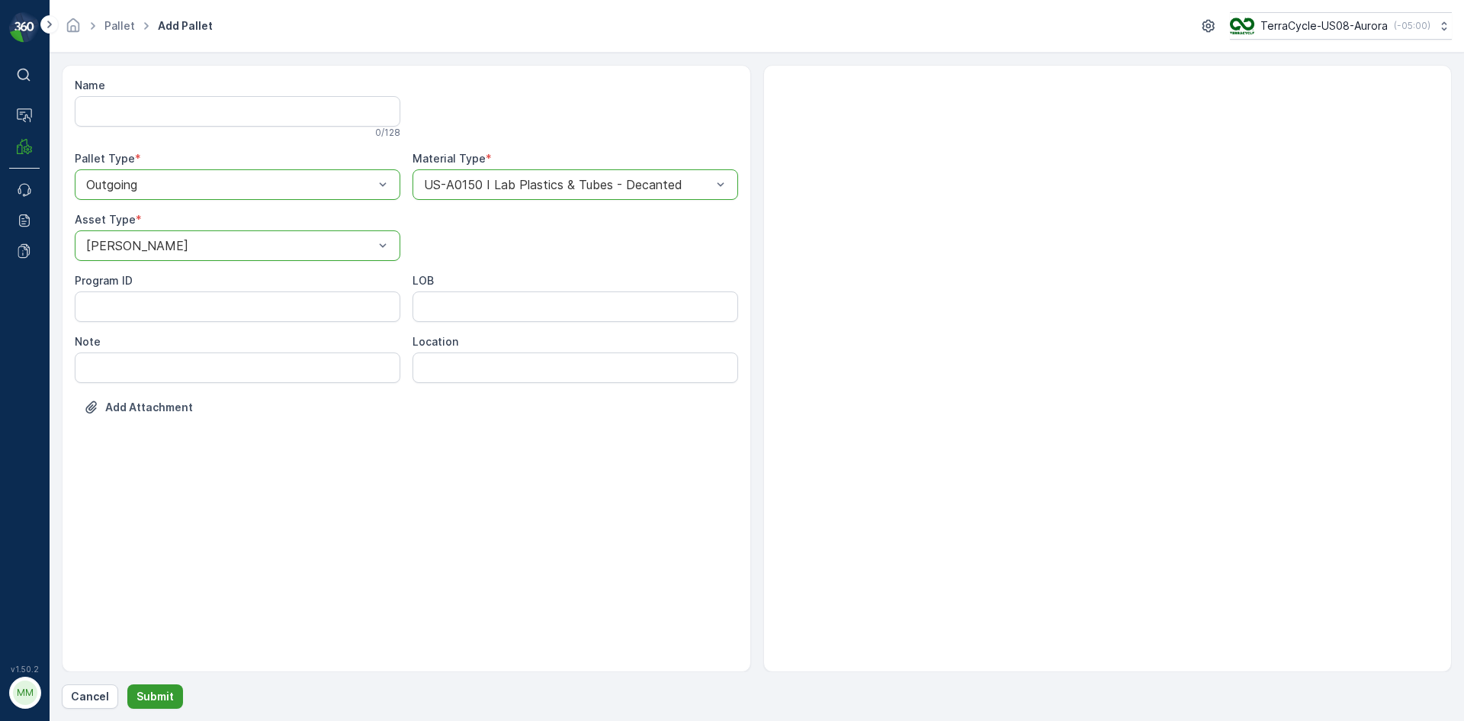
click at [159, 696] on p "Submit" at bounding box center [154, 696] width 37 height 15
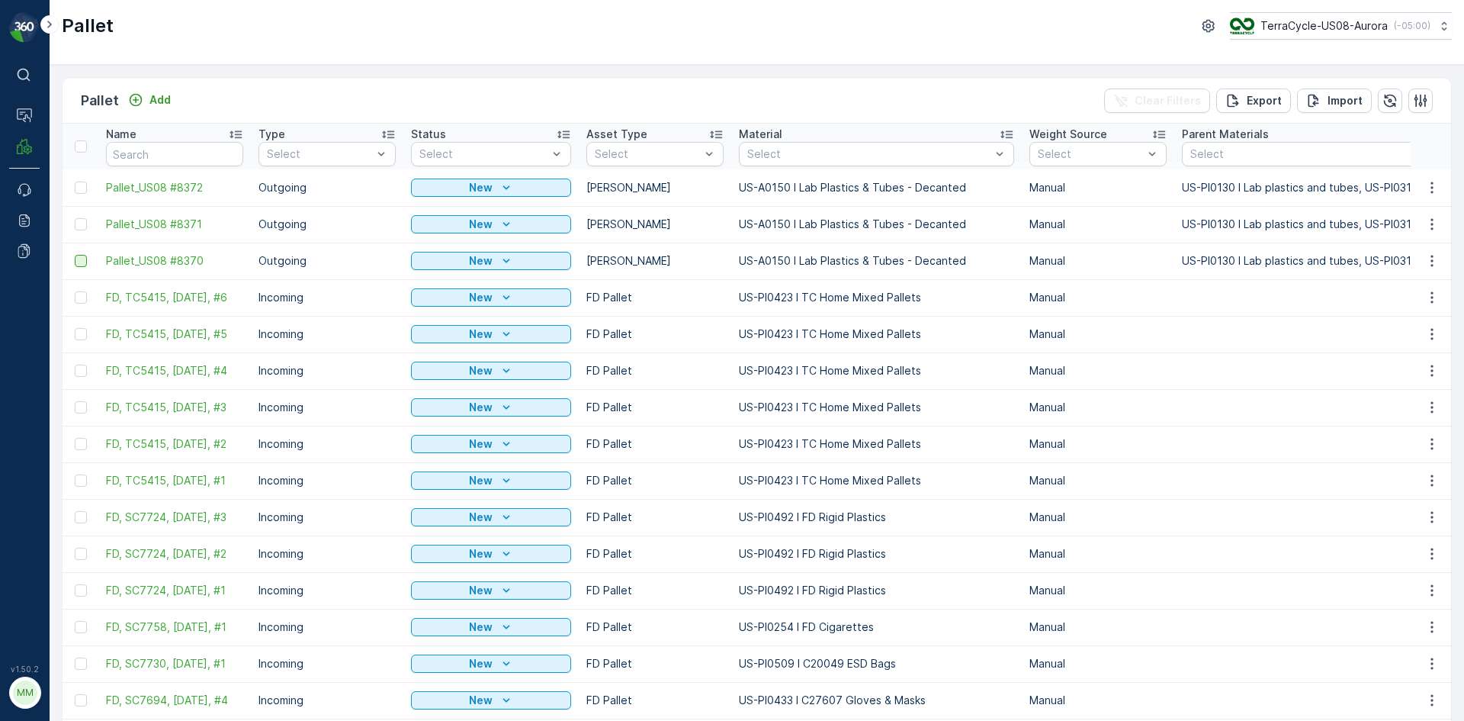
click at [82, 265] on div at bounding box center [81, 261] width 12 height 12
click at [75, 255] on input "checkbox" at bounding box center [75, 255] width 0 height 0
drag, startPoint x: 82, startPoint y: 221, endPoint x: 79, endPoint y: 196, distance: 25.3
click at [82, 220] on div at bounding box center [81, 224] width 12 height 12
click at [75, 218] on input "checkbox" at bounding box center [75, 218] width 0 height 0
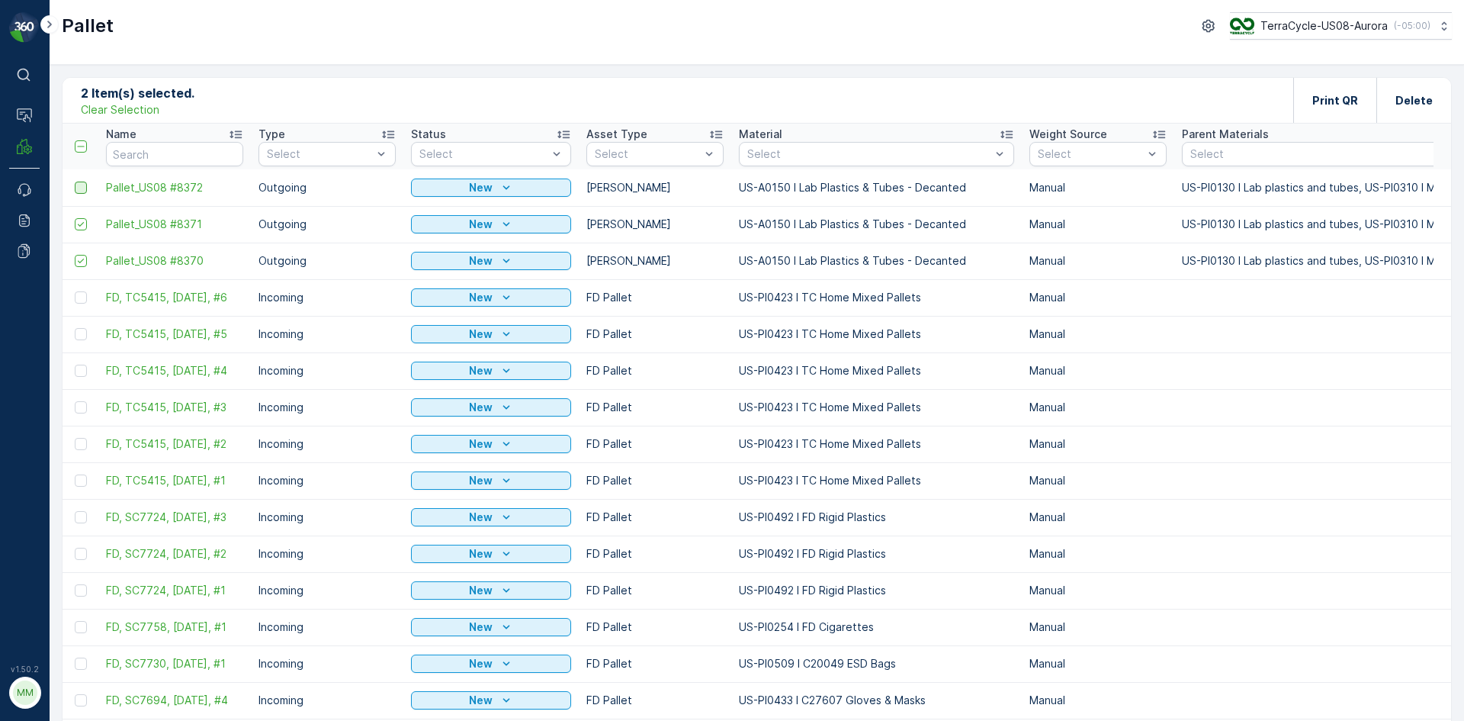
click at [82, 188] on div at bounding box center [81, 187] width 12 height 12
click at [75, 181] on input "checkbox" at bounding box center [75, 181] width 0 height 0
click at [1358, 91] on div "Print QR" at bounding box center [1334, 100] width 83 height 45
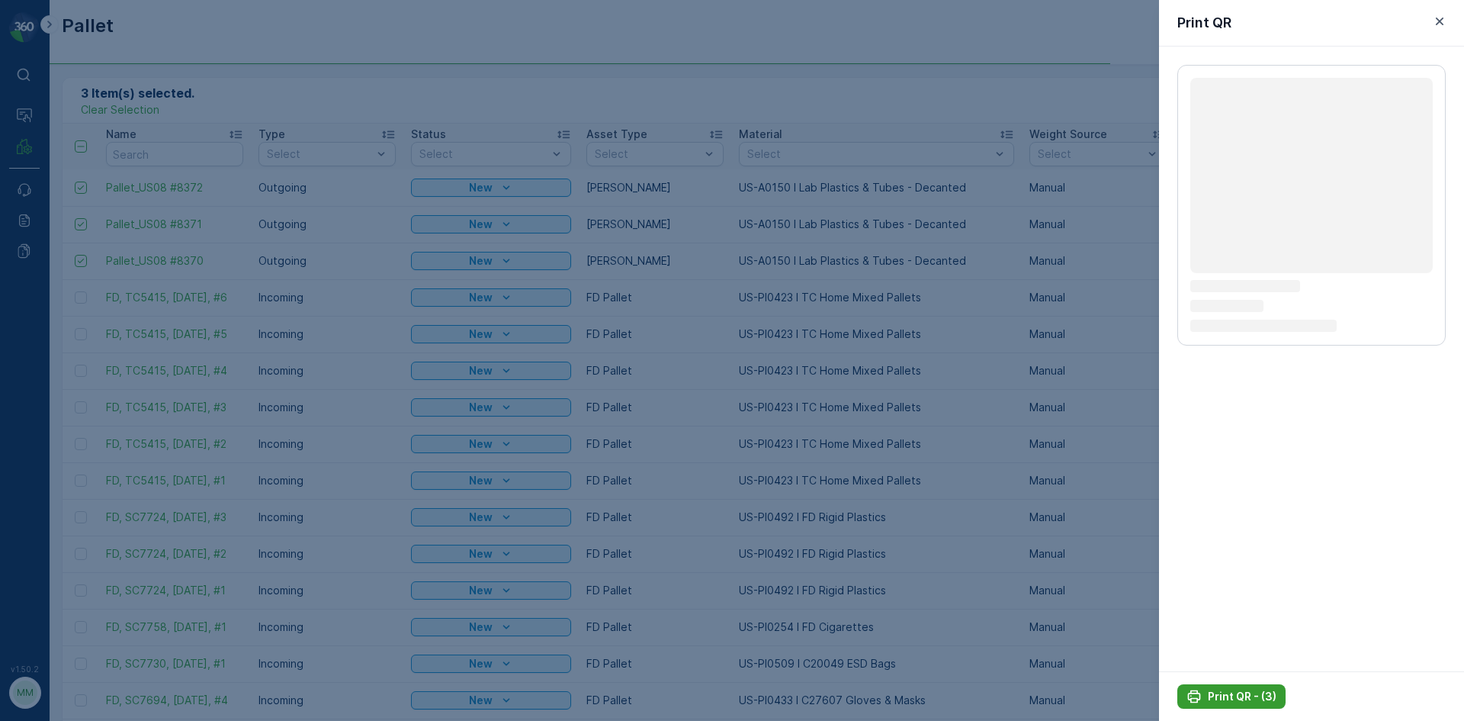
click at [1254, 694] on p "Print QR - (3)" at bounding box center [1242, 696] width 69 height 15
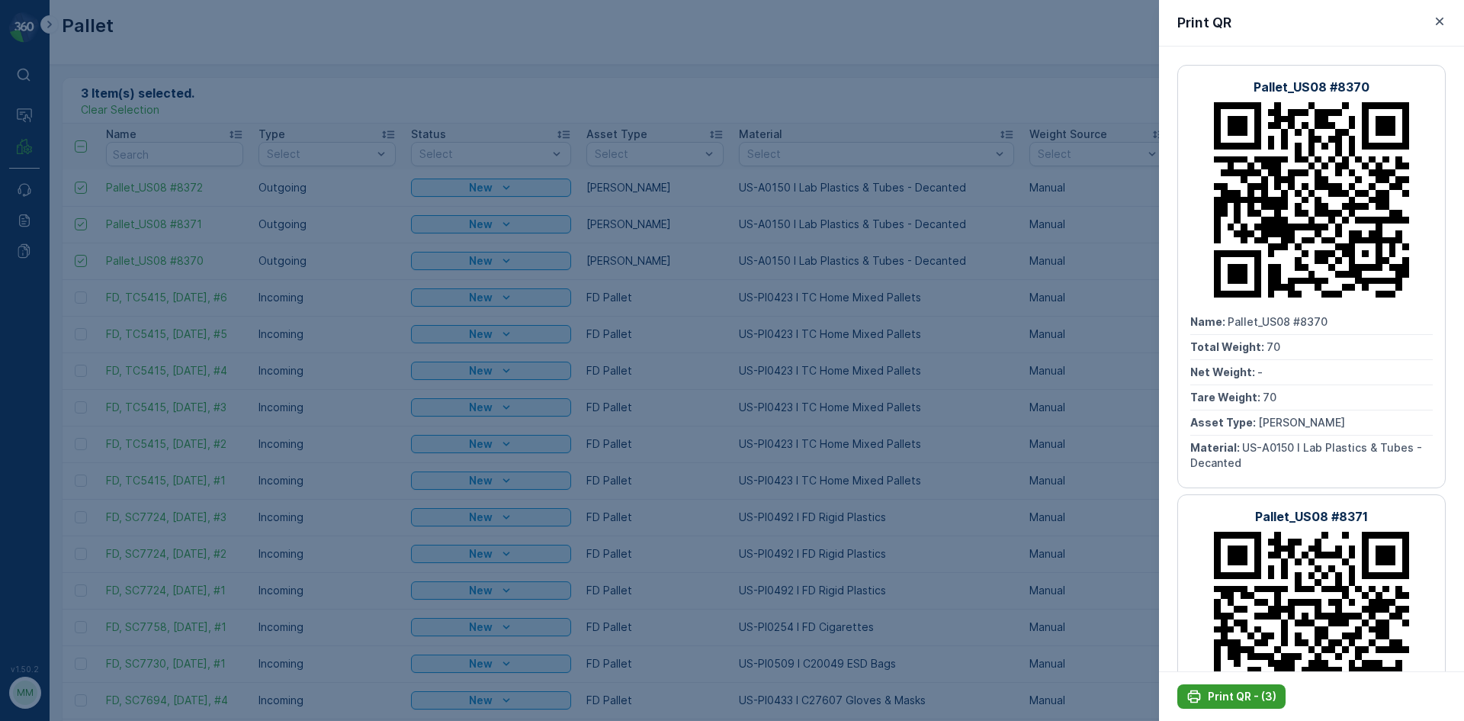
click at [1194, 691] on icon "Print QR - (3)" at bounding box center [1194, 696] width 13 height 13
click at [1079, 487] on div at bounding box center [732, 360] width 1464 height 721
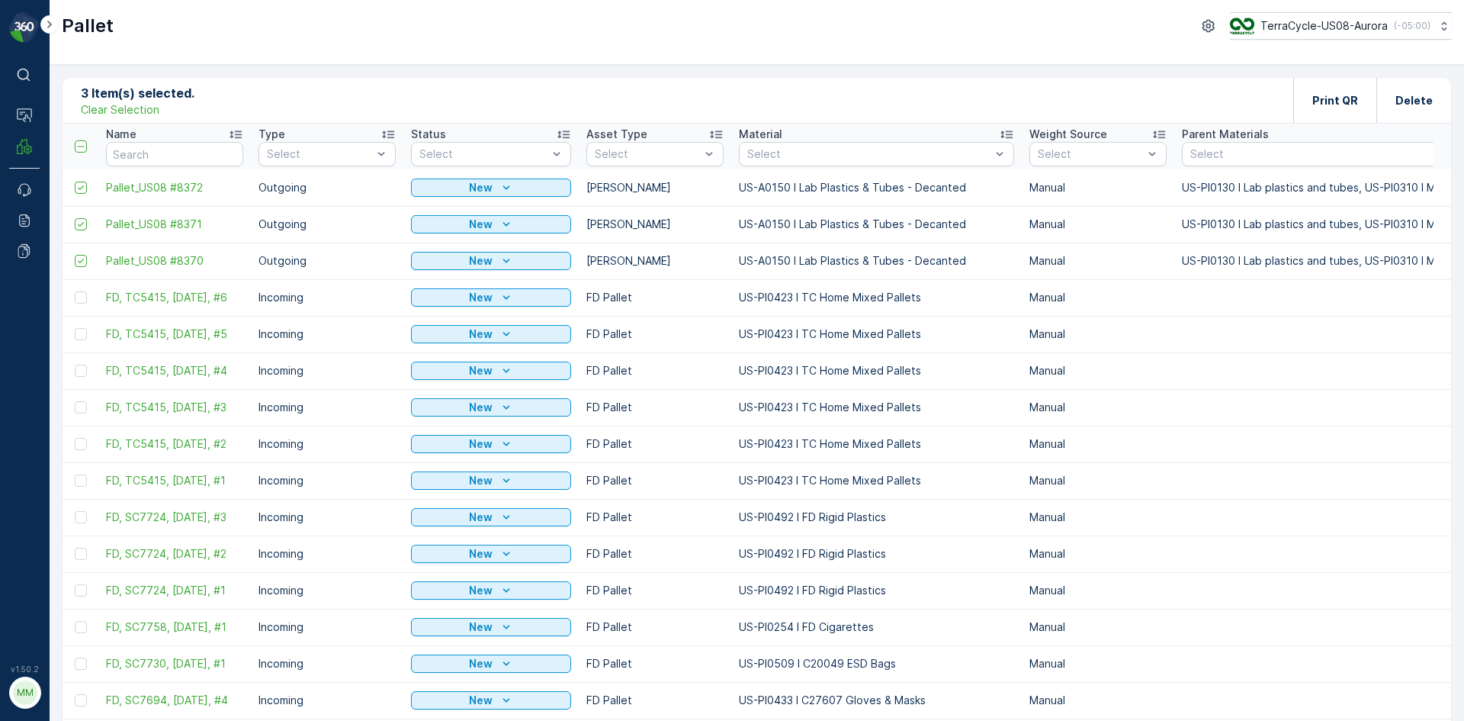
click at [136, 114] on p "Clear Selection" at bounding box center [120, 109] width 79 height 15
click at [168, 102] on p "Add" at bounding box center [159, 99] width 21 height 15
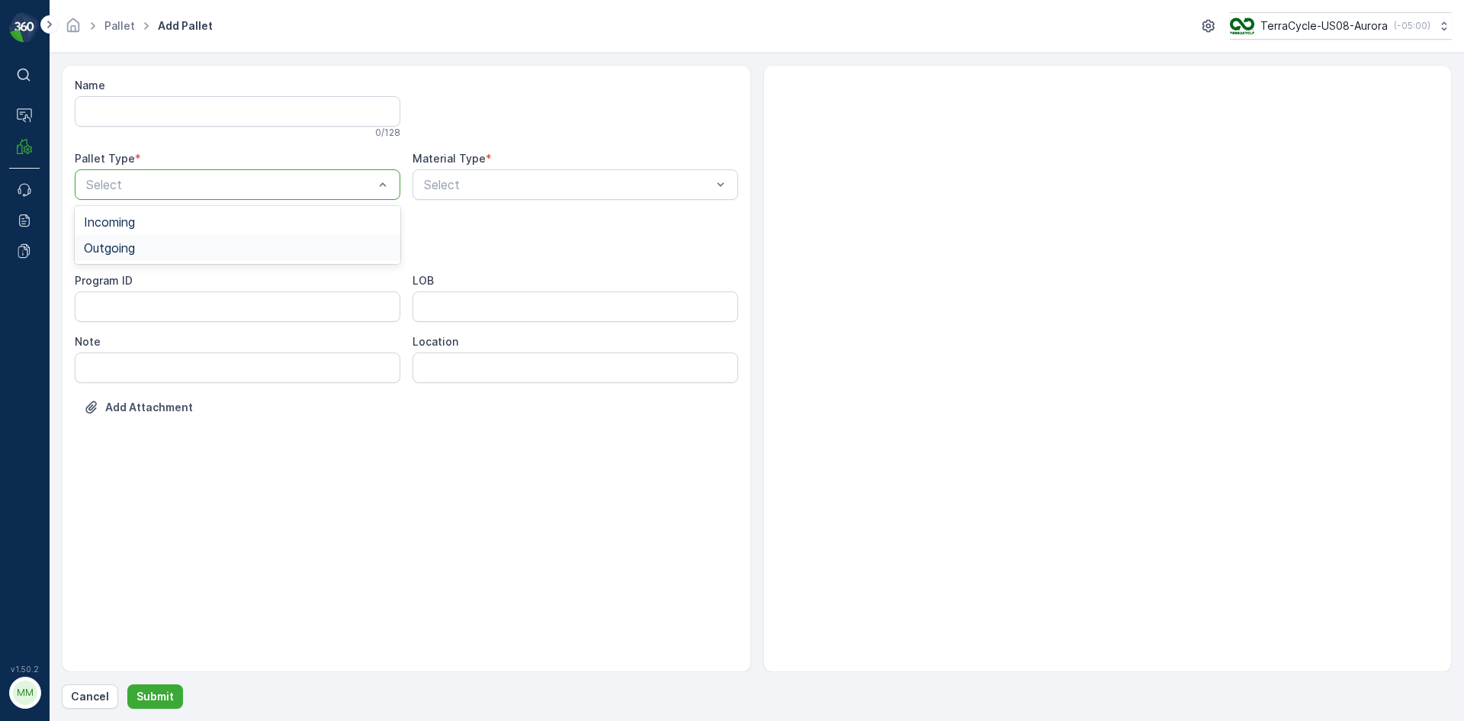
click at [189, 243] on div "Outgoing" at bounding box center [237, 248] width 307 height 14
click at [180, 284] on div "[PERSON_NAME]" at bounding box center [237, 283] width 307 height 14
click at [495, 194] on div "Select" at bounding box center [576, 184] width 326 height 30
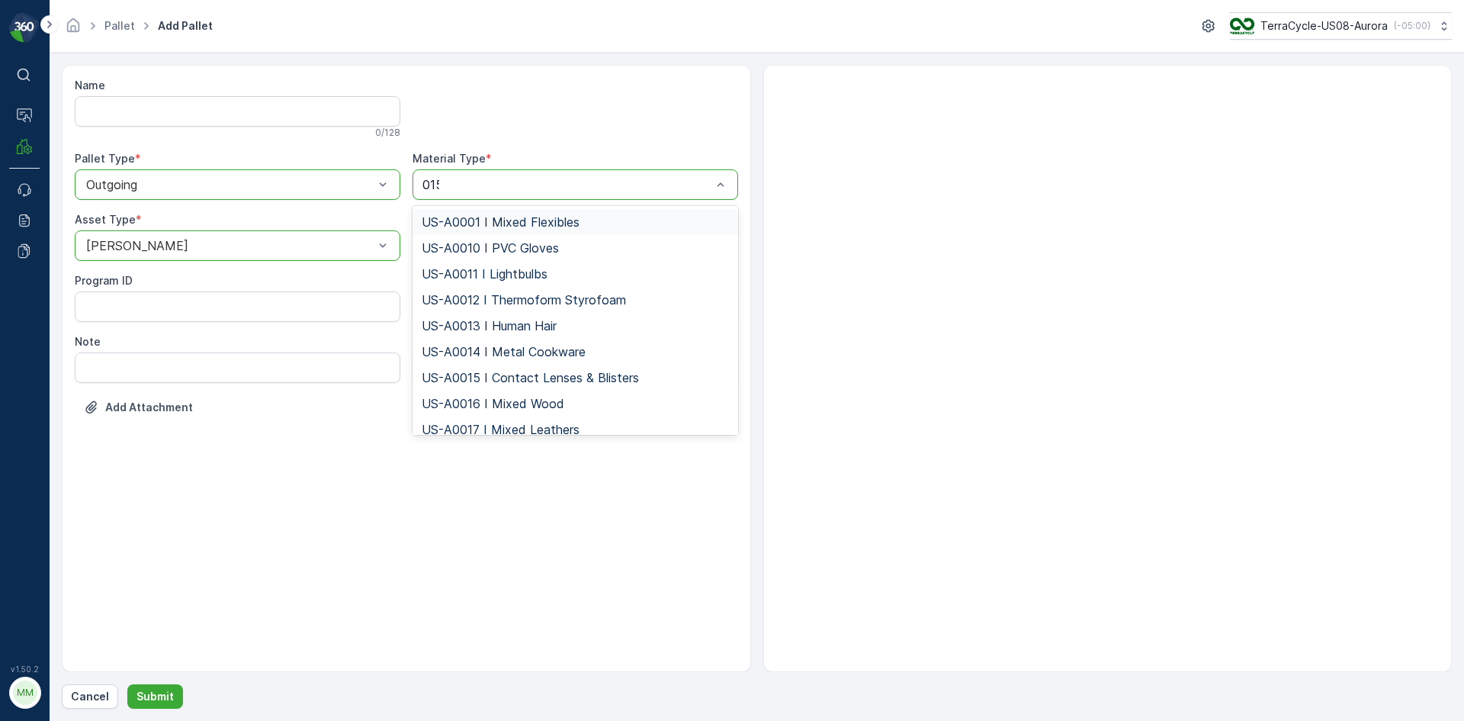
type input "0155"
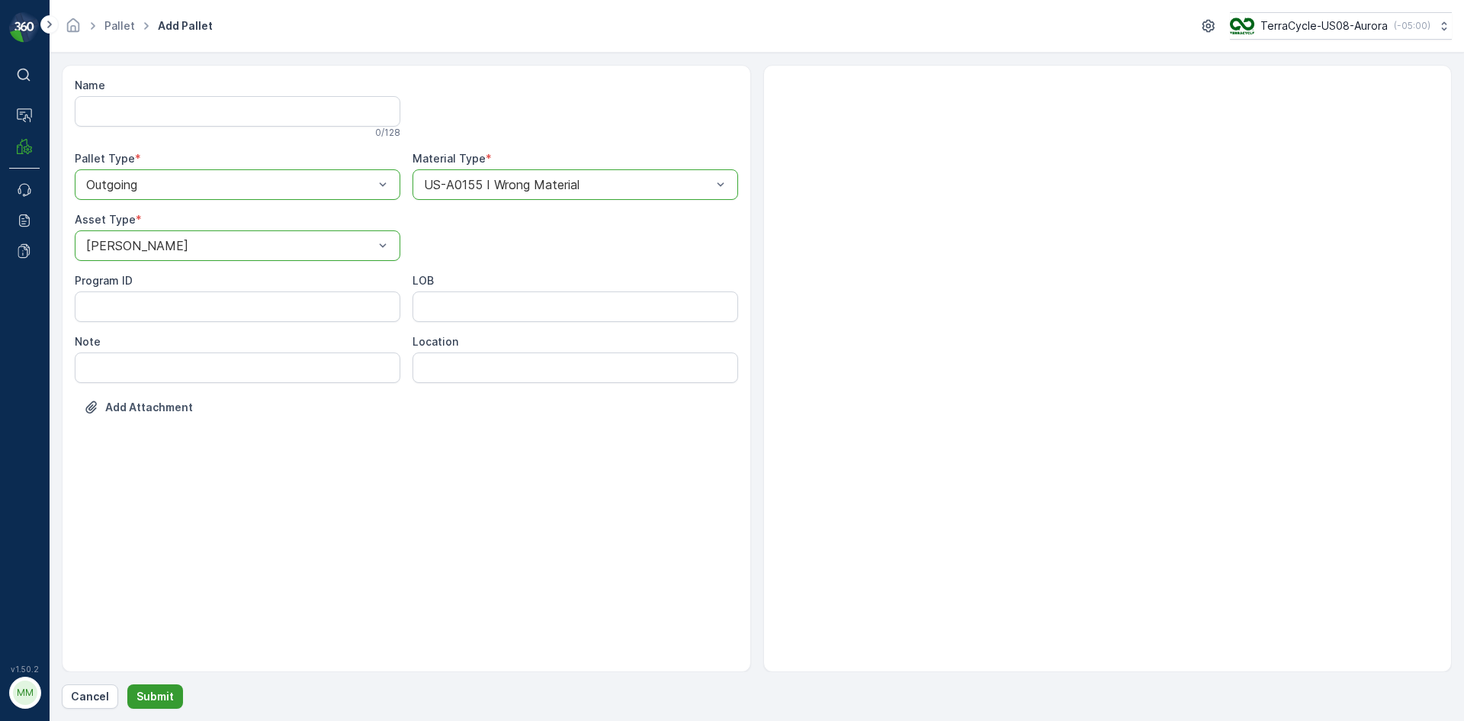
click at [173, 689] on button "Submit" at bounding box center [155, 696] width 56 height 24
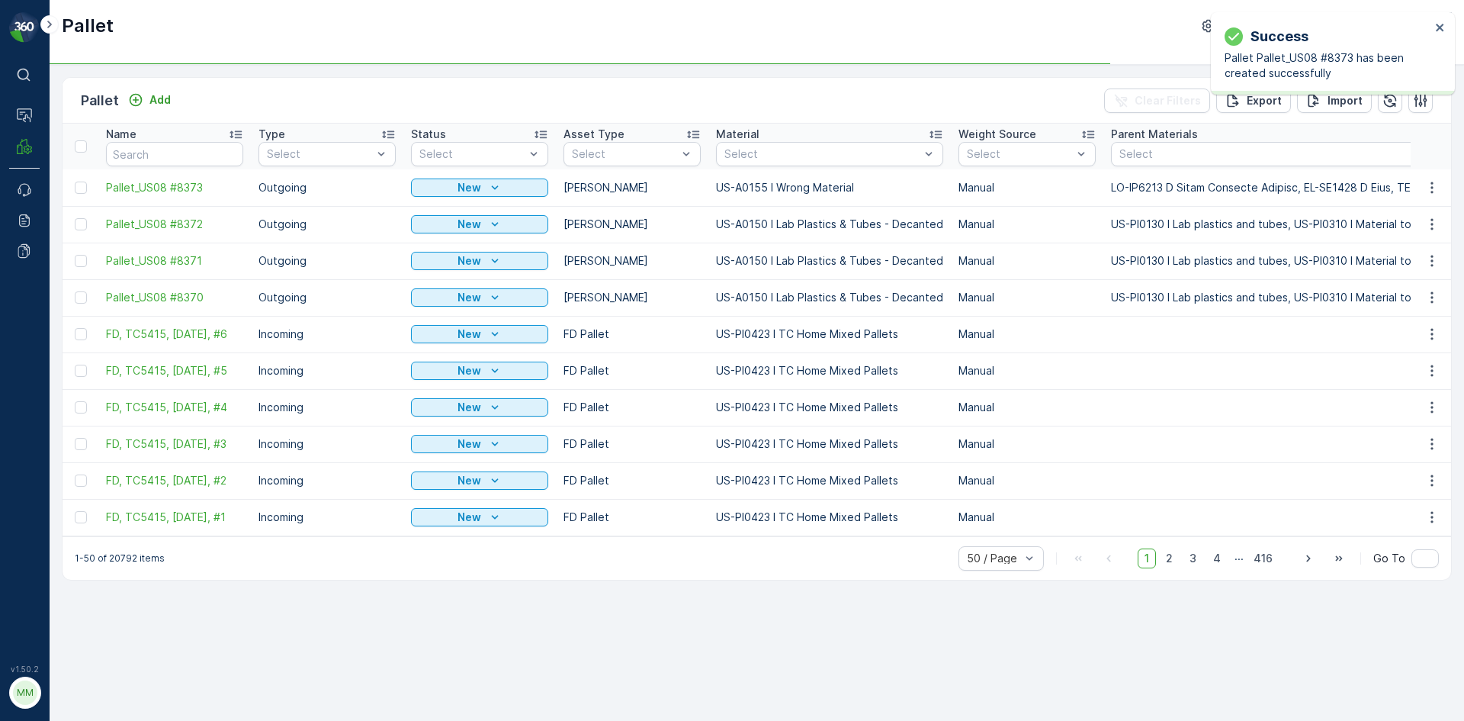
click at [177, 101] on div "Pallet Add Clear Filters Export Import" at bounding box center [757, 101] width 1389 height 46
click at [162, 108] on button "Add" at bounding box center [149, 100] width 55 height 18
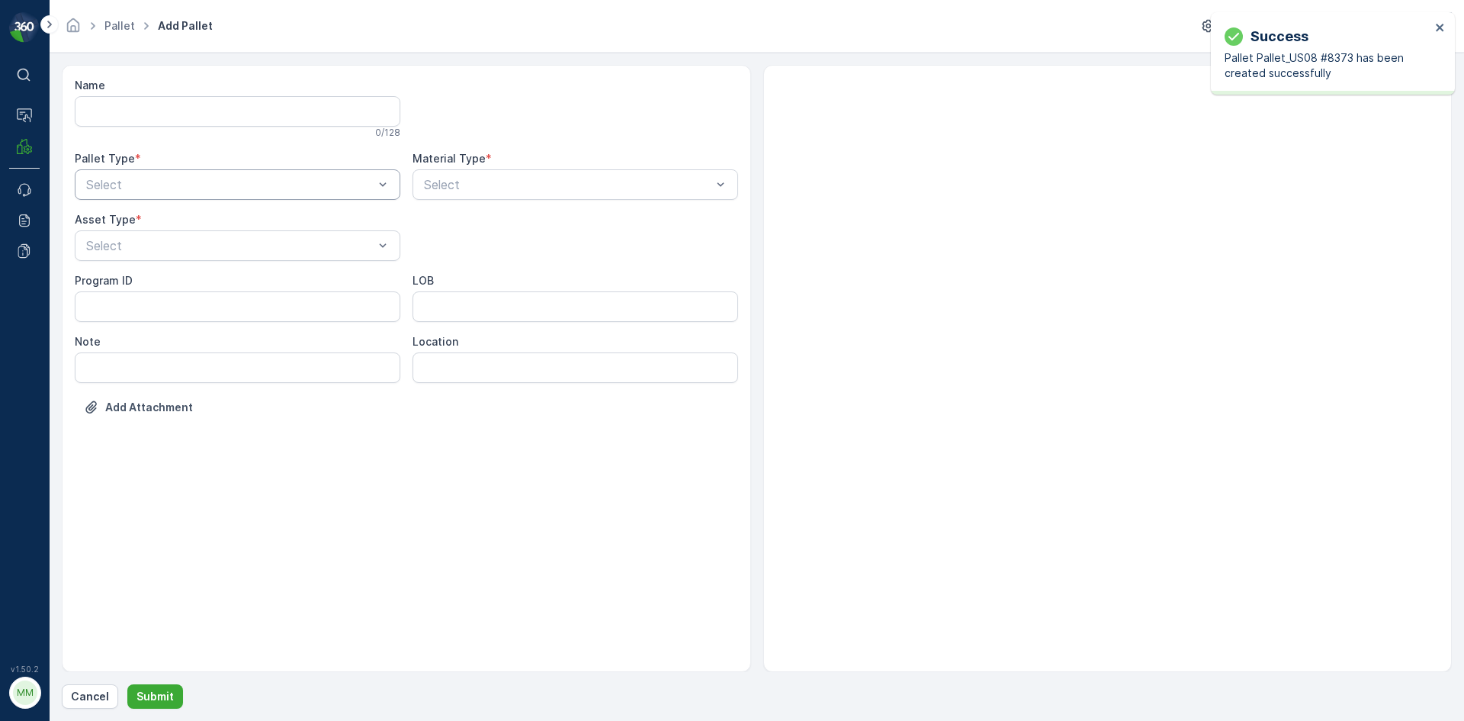
click at [175, 172] on div "Select" at bounding box center [238, 184] width 326 height 30
click at [151, 241] on div "Outgoing" at bounding box center [238, 248] width 326 height 26
click at [144, 284] on div "[PERSON_NAME]" at bounding box center [237, 283] width 307 height 14
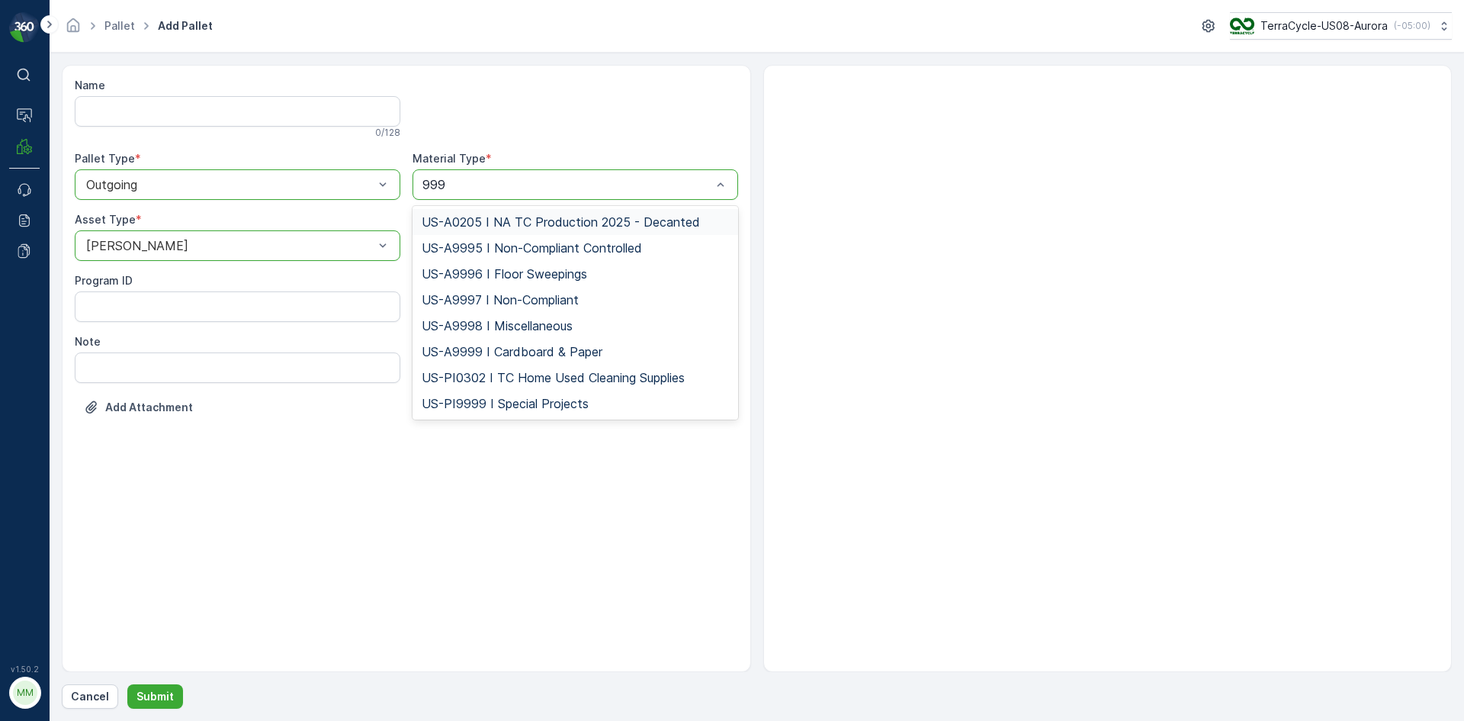
type input "9997"
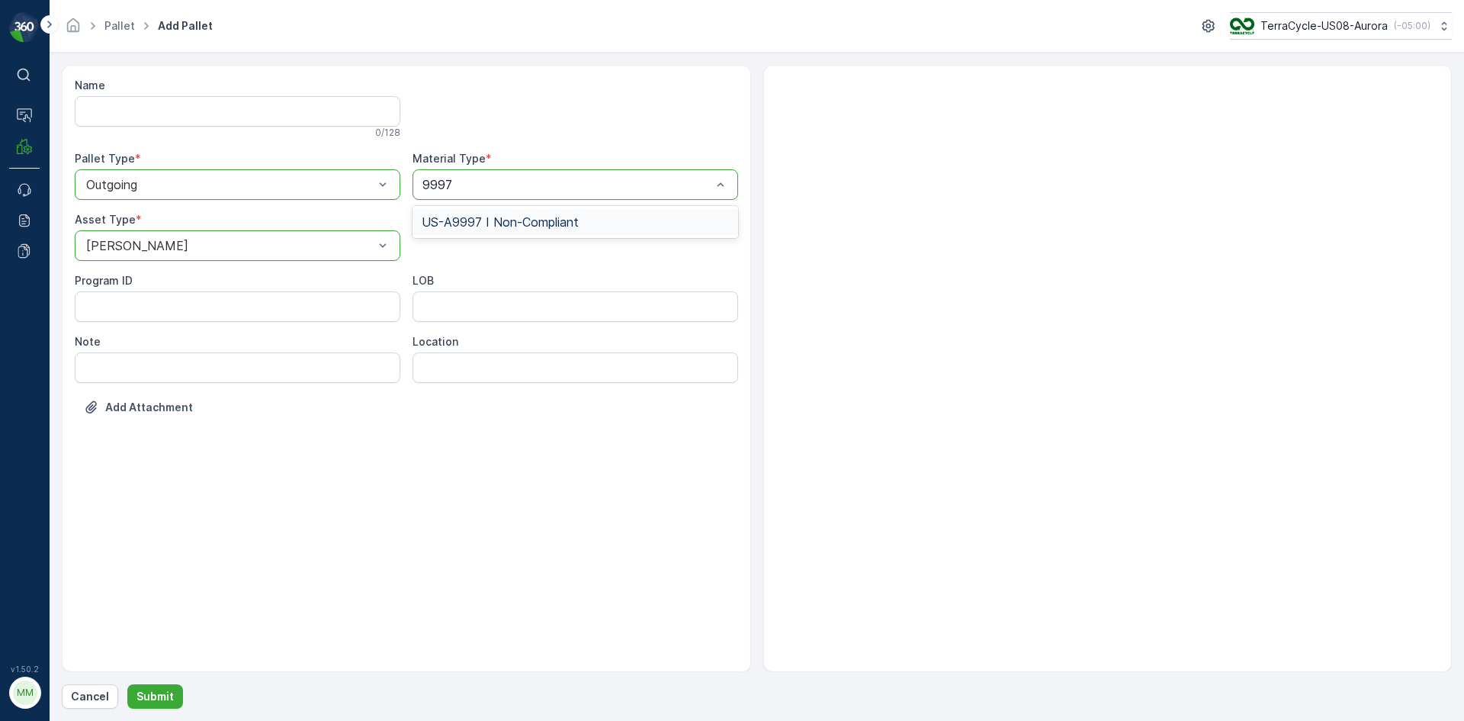
click at [595, 217] on div "US-A9997 I Non-Compliant" at bounding box center [575, 222] width 307 height 14
click at [162, 699] on p "Submit" at bounding box center [154, 696] width 37 height 15
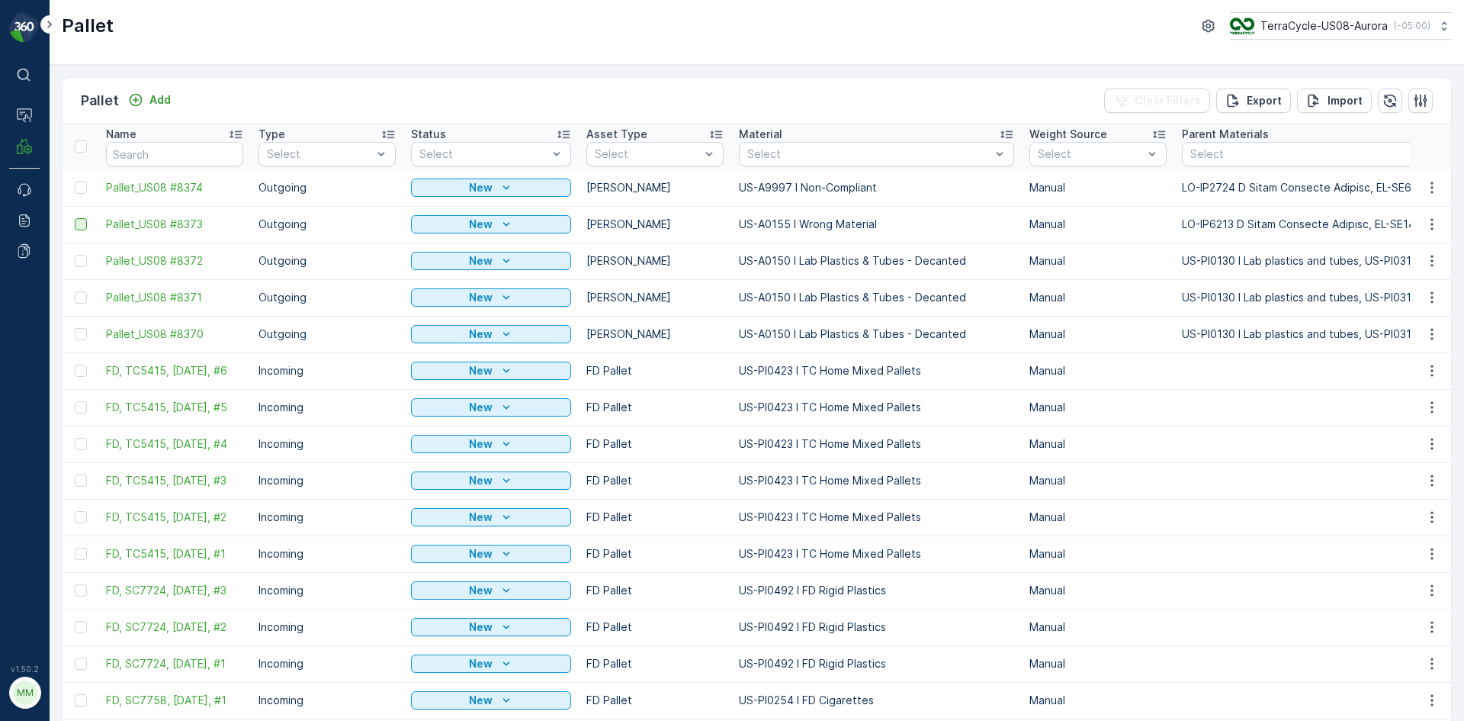
drag, startPoint x: 82, startPoint y: 266, endPoint x: 78, endPoint y: 220, distance: 45.9
click at [82, 266] on div at bounding box center [81, 261] width 12 height 12
click at [75, 255] on input "checkbox" at bounding box center [75, 255] width 0 height 0
click at [81, 224] on div at bounding box center [81, 224] width 12 height 12
click at [75, 218] on input "checkbox" at bounding box center [75, 218] width 0 height 0
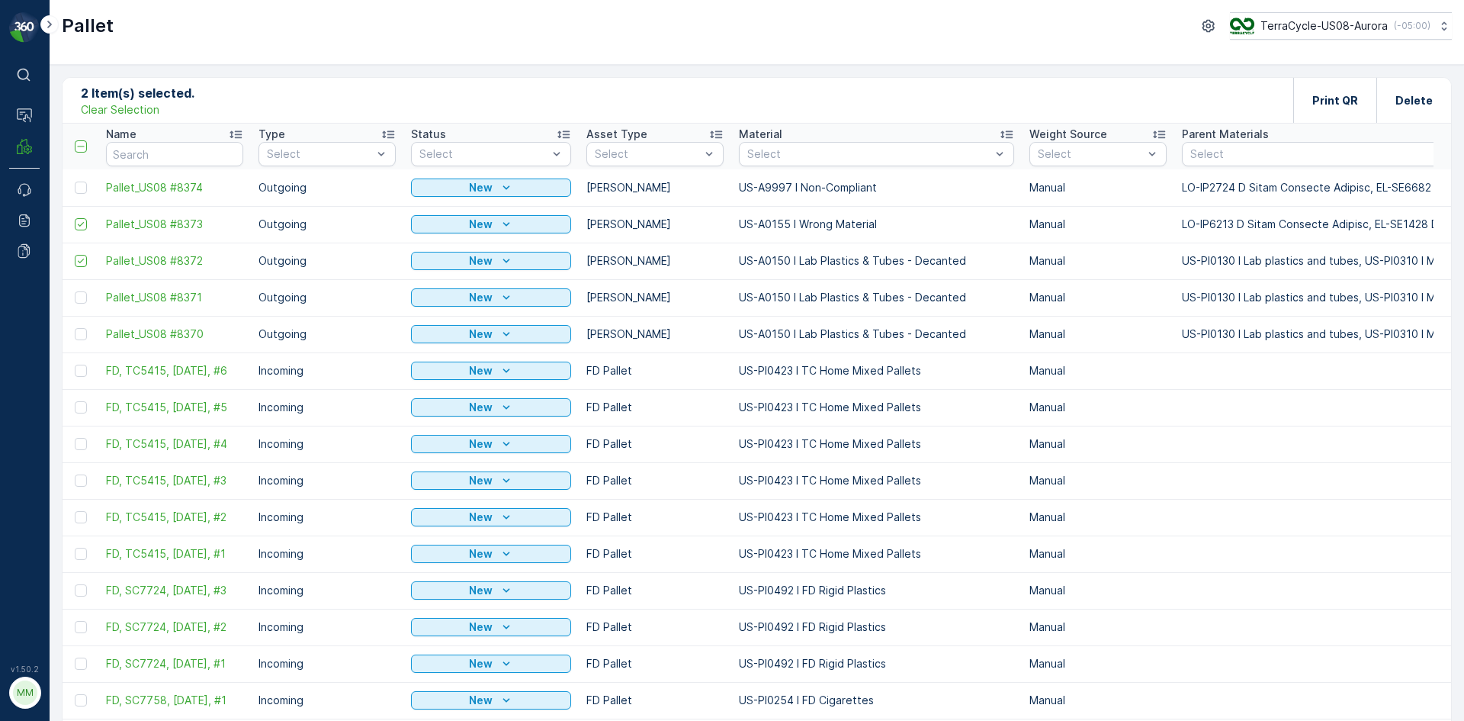
click at [82, 195] on td at bounding box center [81, 187] width 36 height 37
drag, startPoint x: 82, startPoint y: 187, endPoint x: 425, endPoint y: 181, distance: 343.2
click at [81, 186] on div at bounding box center [81, 187] width 12 height 12
click at [75, 181] on input "checkbox" at bounding box center [75, 181] width 0 height 0
click at [1369, 98] on div "Print QR" at bounding box center [1334, 100] width 83 height 45
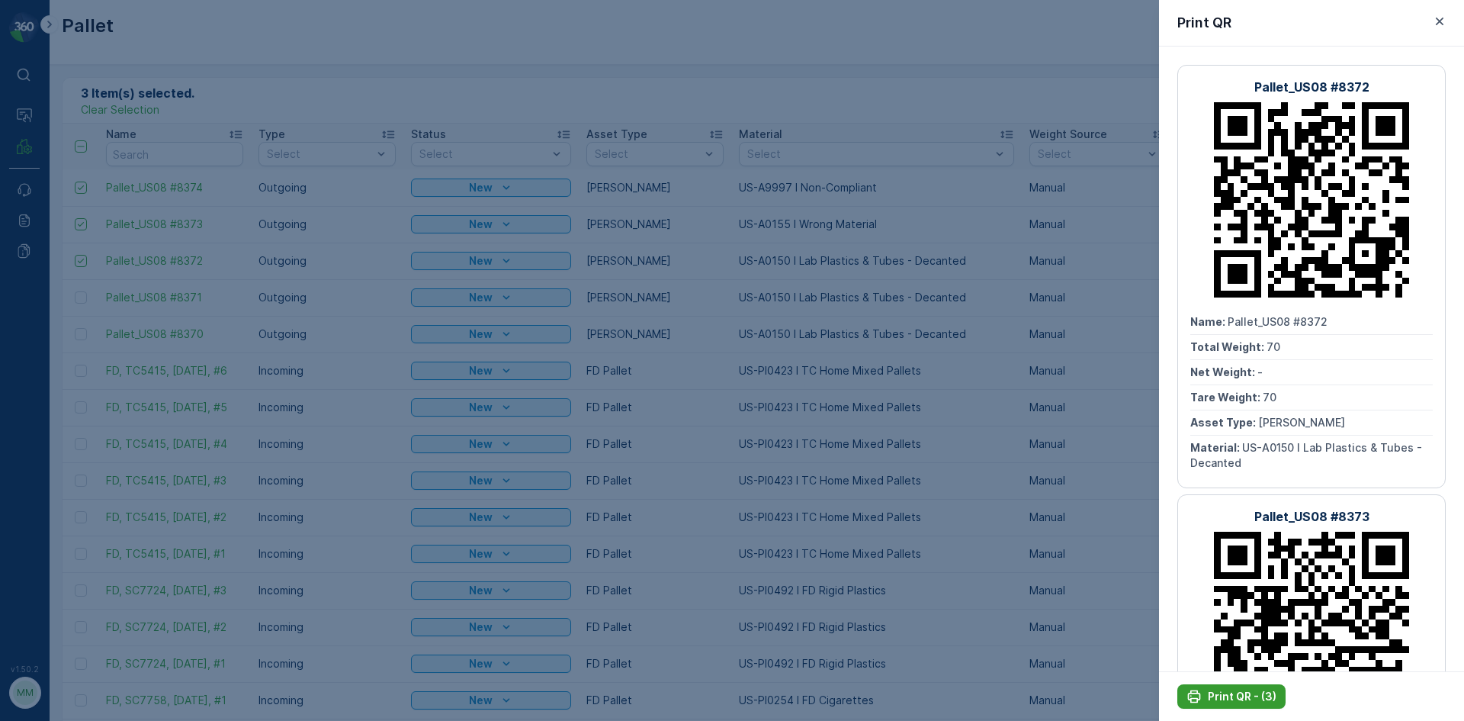
click at [1235, 693] on p "Print QR - (3)" at bounding box center [1242, 696] width 69 height 15
drag, startPoint x: 230, startPoint y: 101, endPoint x: 207, endPoint y: 101, distance: 22.1
click at [229, 101] on div at bounding box center [732, 360] width 1464 height 721
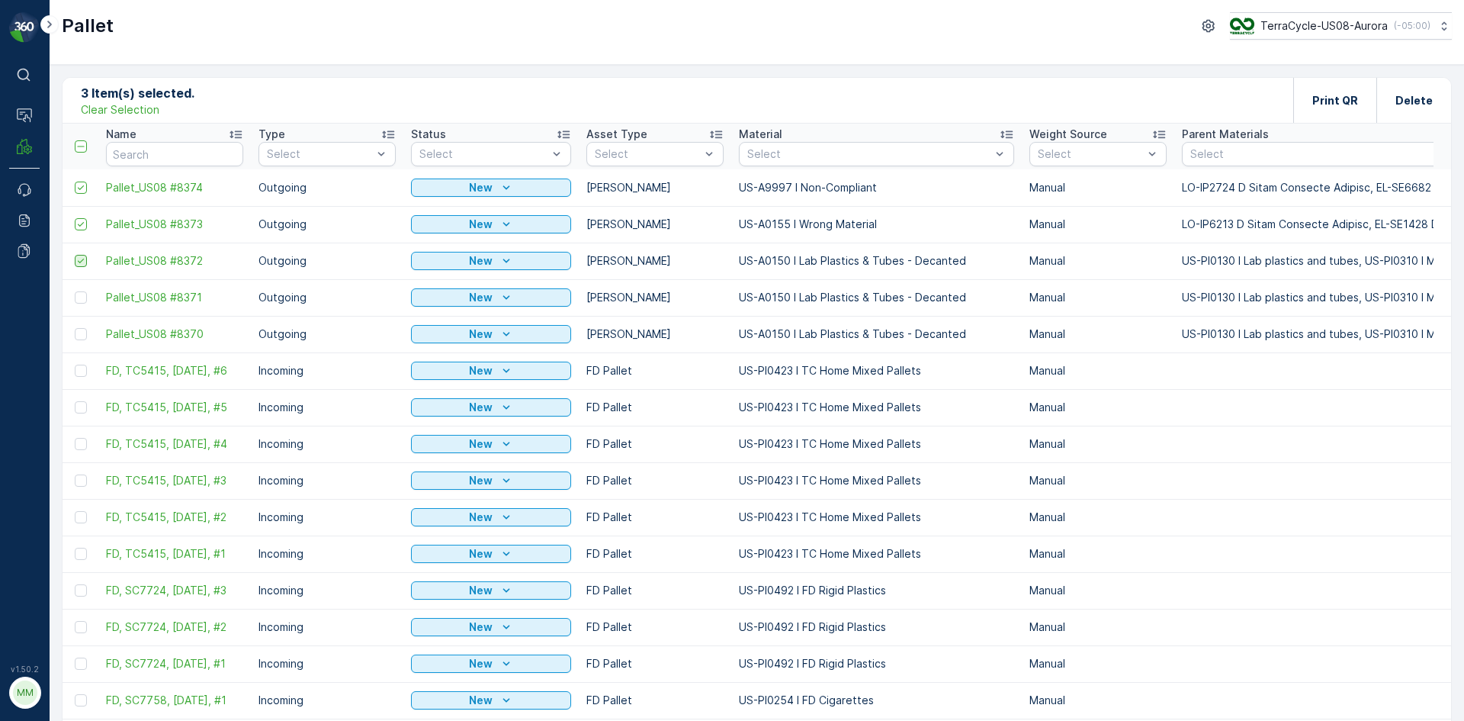
click at [82, 258] on icon at bounding box center [80, 260] width 11 height 11
click at [75, 255] on input "checkbox" at bounding box center [75, 255] width 0 height 0
click at [1336, 108] on div "Print QR" at bounding box center [1335, 100] width 46 height 45
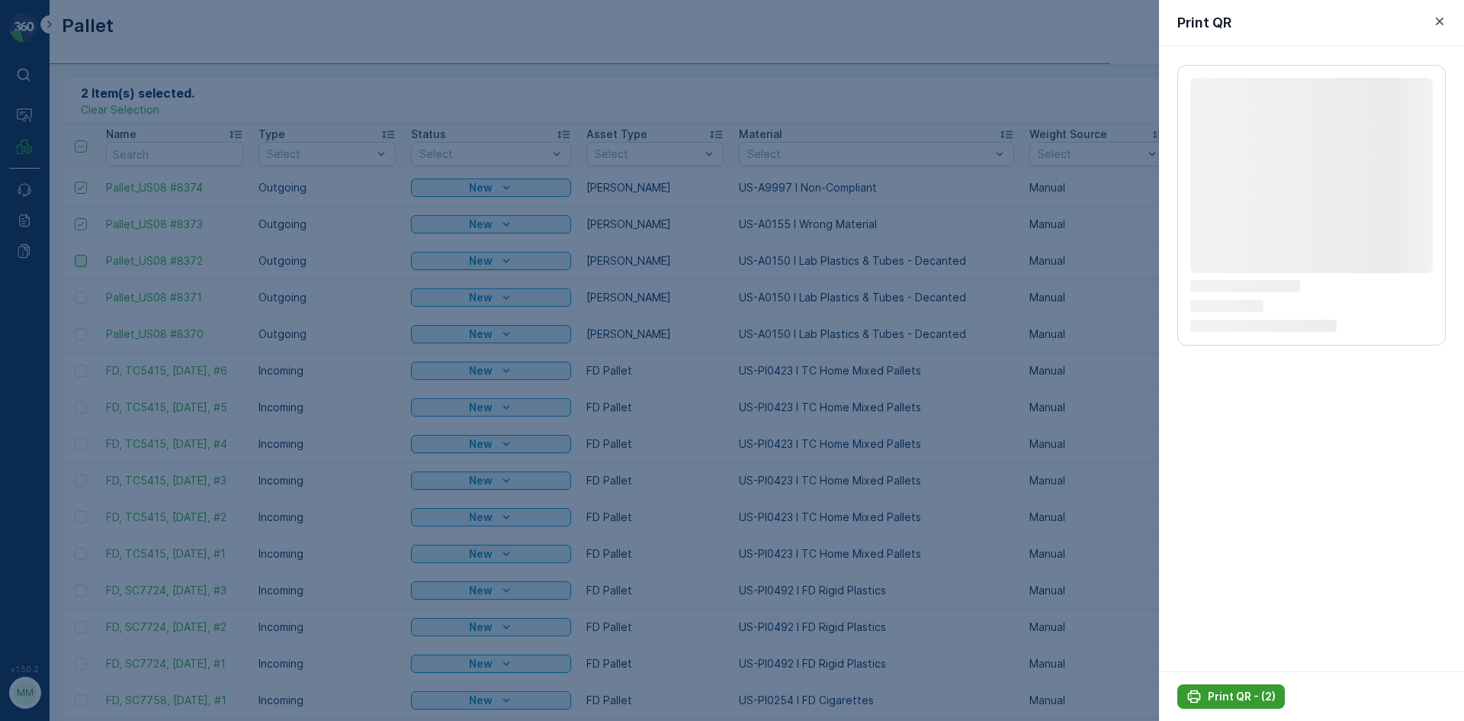
click at [1239, 705] on button "Print QR - (2)" at bounding box center [1231, 696] width 108 height 24
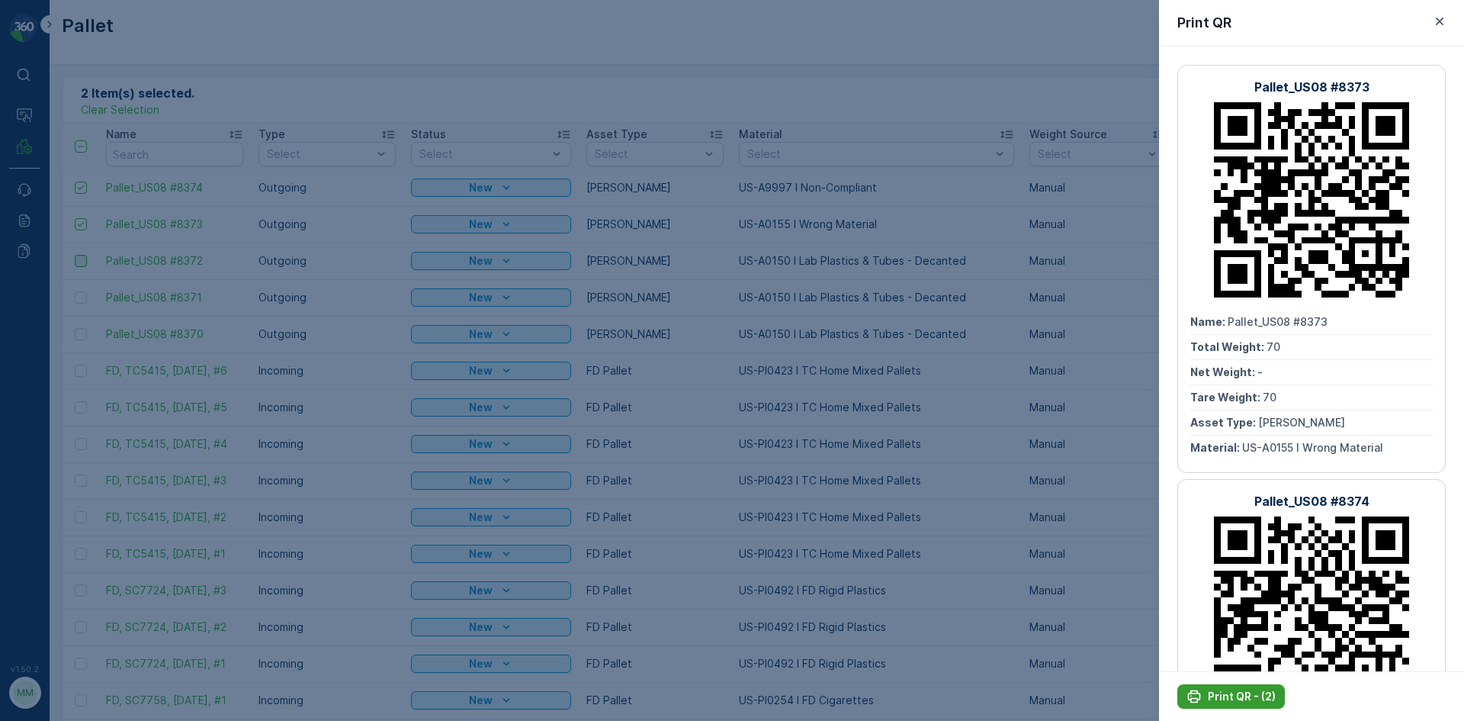
click at [1241, 700] on p "Print QR - (2)" at bounding box center [1242, 696] width 68 height 15
click at [1098, 617] on div at bounding box center [732, 360] width 1464 height 721
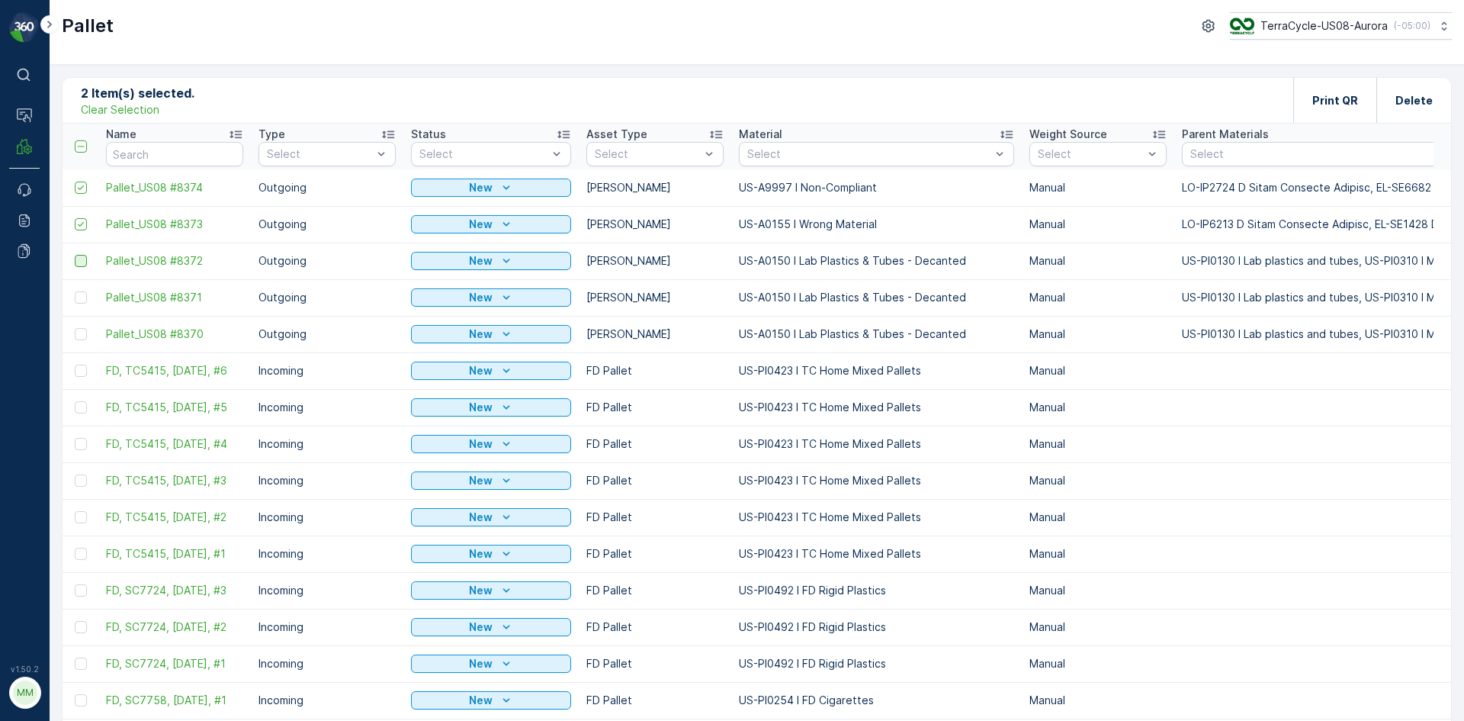
click at [133, 111] on p "Clear Selection" at bounding box center [120, 109] width 79 height 15
click at [158, 100] on p "Add" at bounding box center [159, 99] width 21 height 15
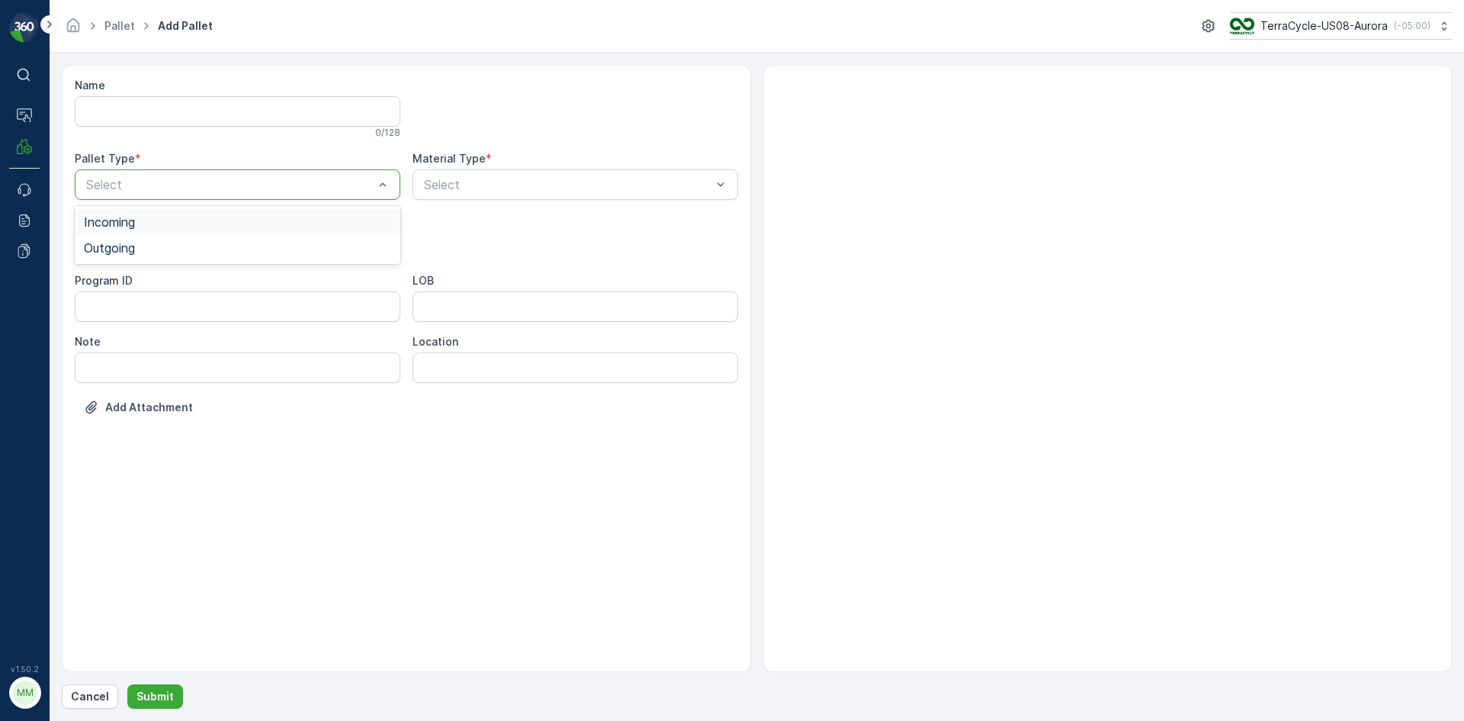
click at [576, 136] on div at bounding box center [576, 108] width 326 height 61
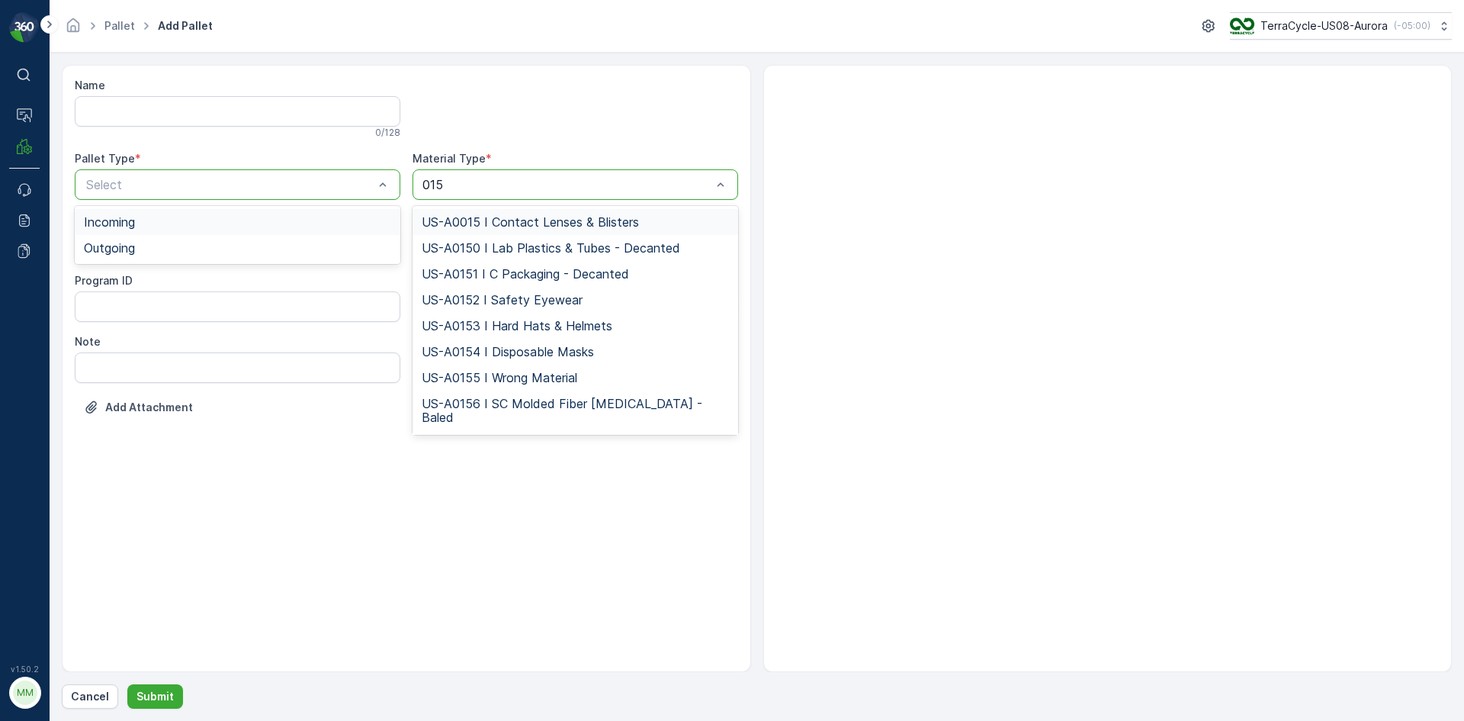
type input "0158"
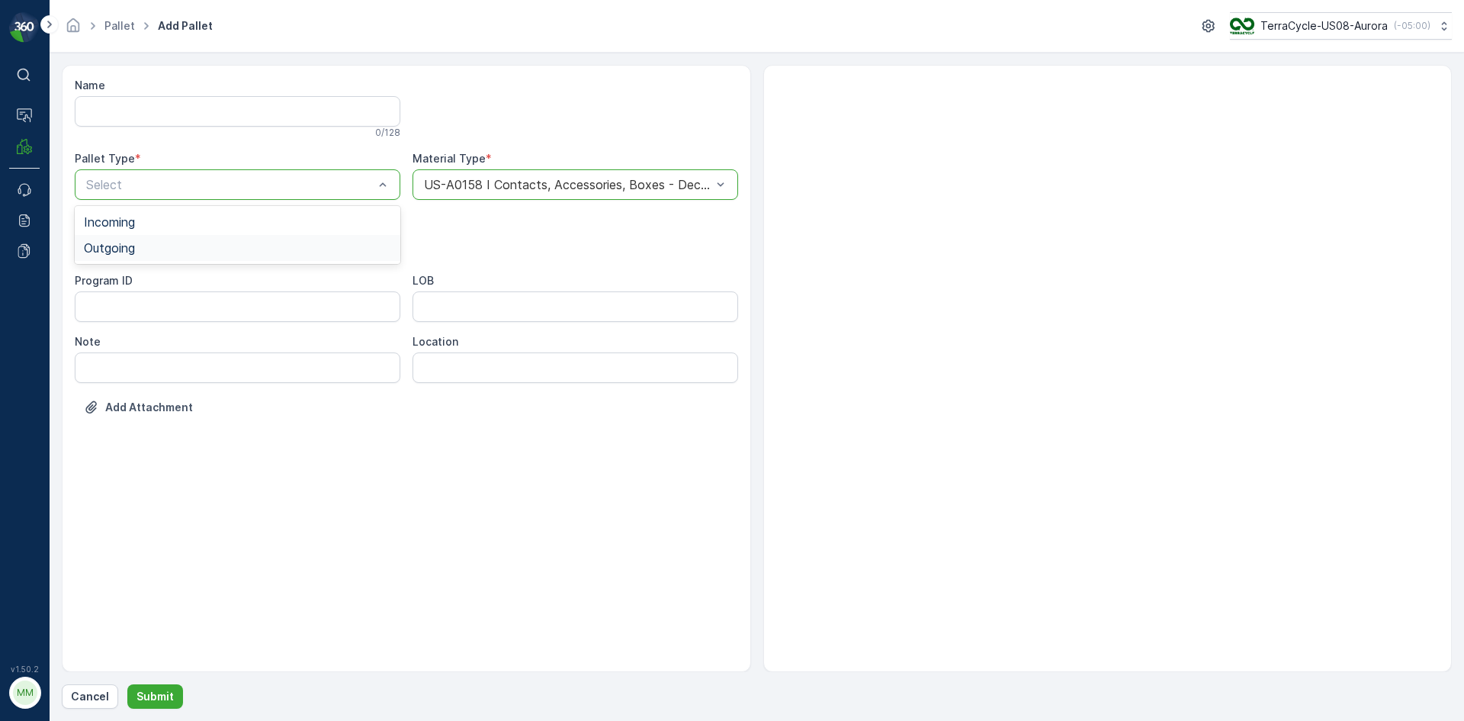
click at [308, 243] on div "Outgoing" at bounding box center [237, 248] width 307 height 14
click at [257, 278] on div "[PERSON_NAME]" at bounding box center [237, 283] width 307 height 14
click at [162, 708] on button "Submit" at bounding box center [155, 696] width 56 height 24
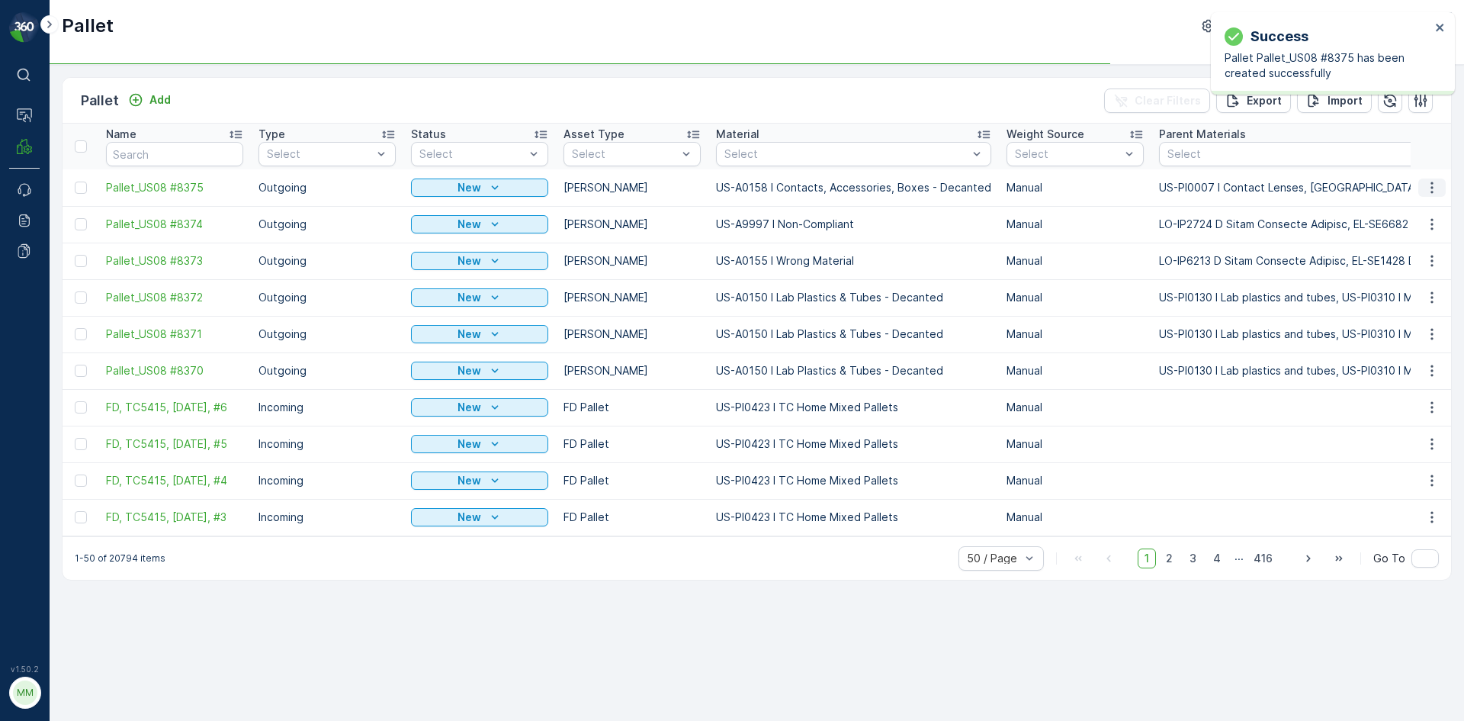
click at [1435, 190] on icon "button" at bounding box center [1431, 187] width 15 height 15
click at [1413, 300] on div "Print QR" at bounding box center [1413, 295] width 101 height 21
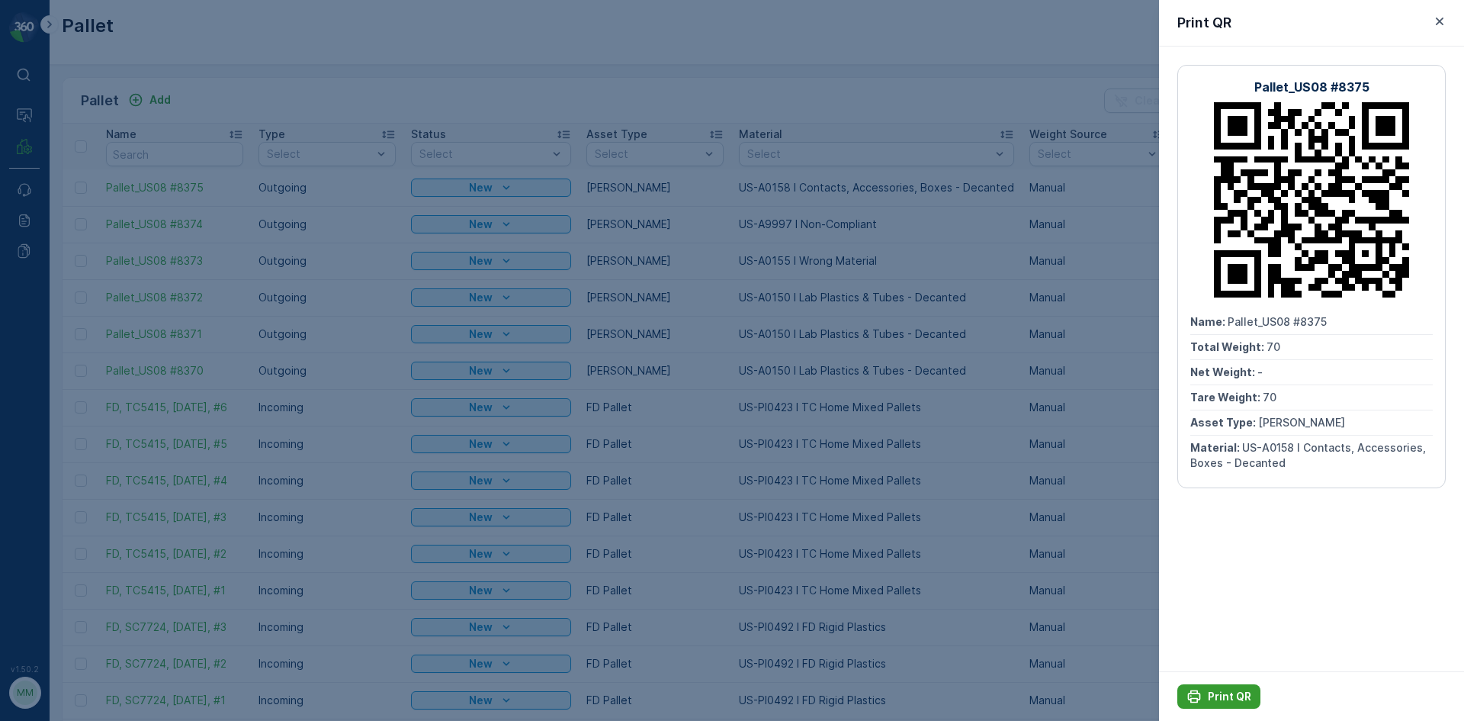
click at [1231, 696] on p "Print QR" at bounding box center [1229, 696] width 43 height 15
click at [989, 451] on div at bounding box center [732, 360] width 1464 height 721
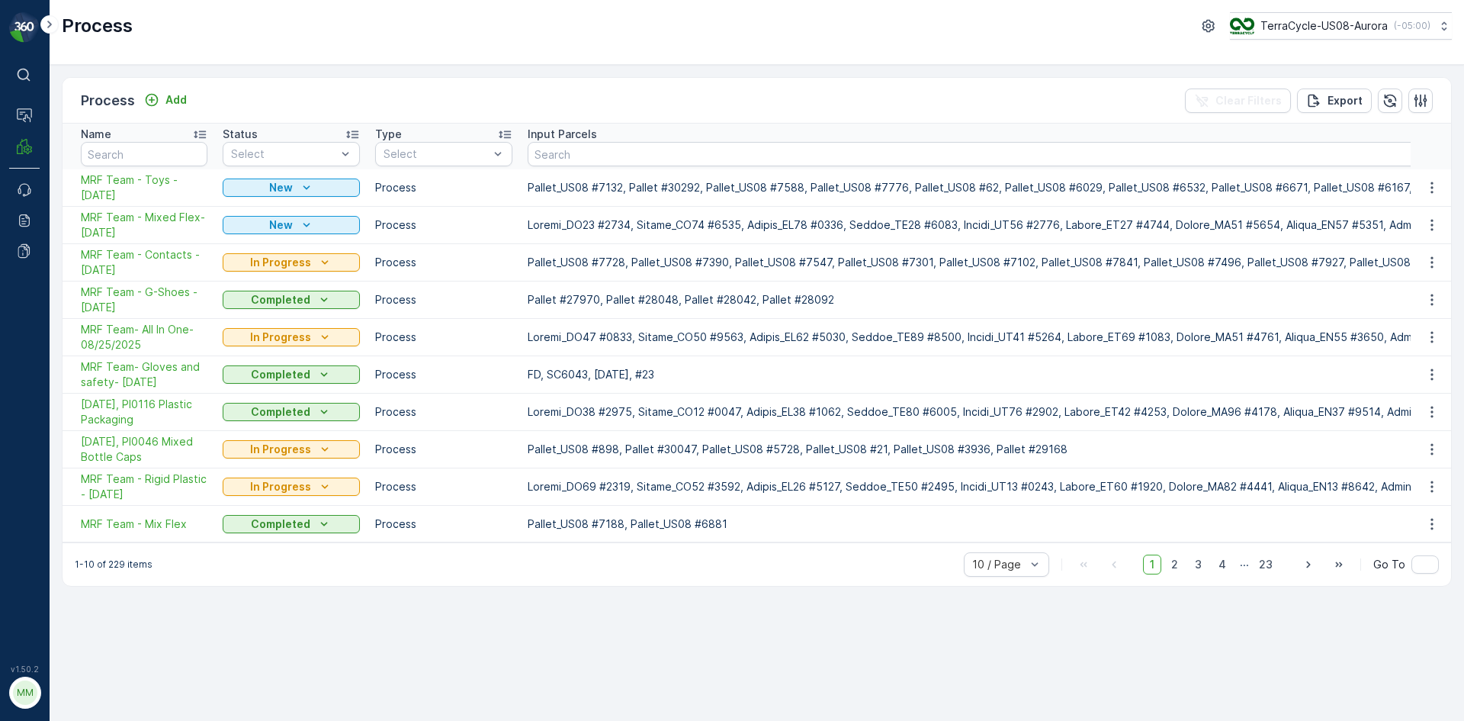
click at [217, 62] on div "Process TerraCycle-US08-Aurora ( -05:00 )" at bounding box center [757, 32] width 1414 height 65
drag, startPoint x: 75, startPoint y: 179, endPoint x: 149, endPoint y: 199, distance: 75.8
copy span "MRF Team - Toys - [DATE]"
click at [167, 98] on p "Add" at bounding box center [175, 99] width 21 height 15
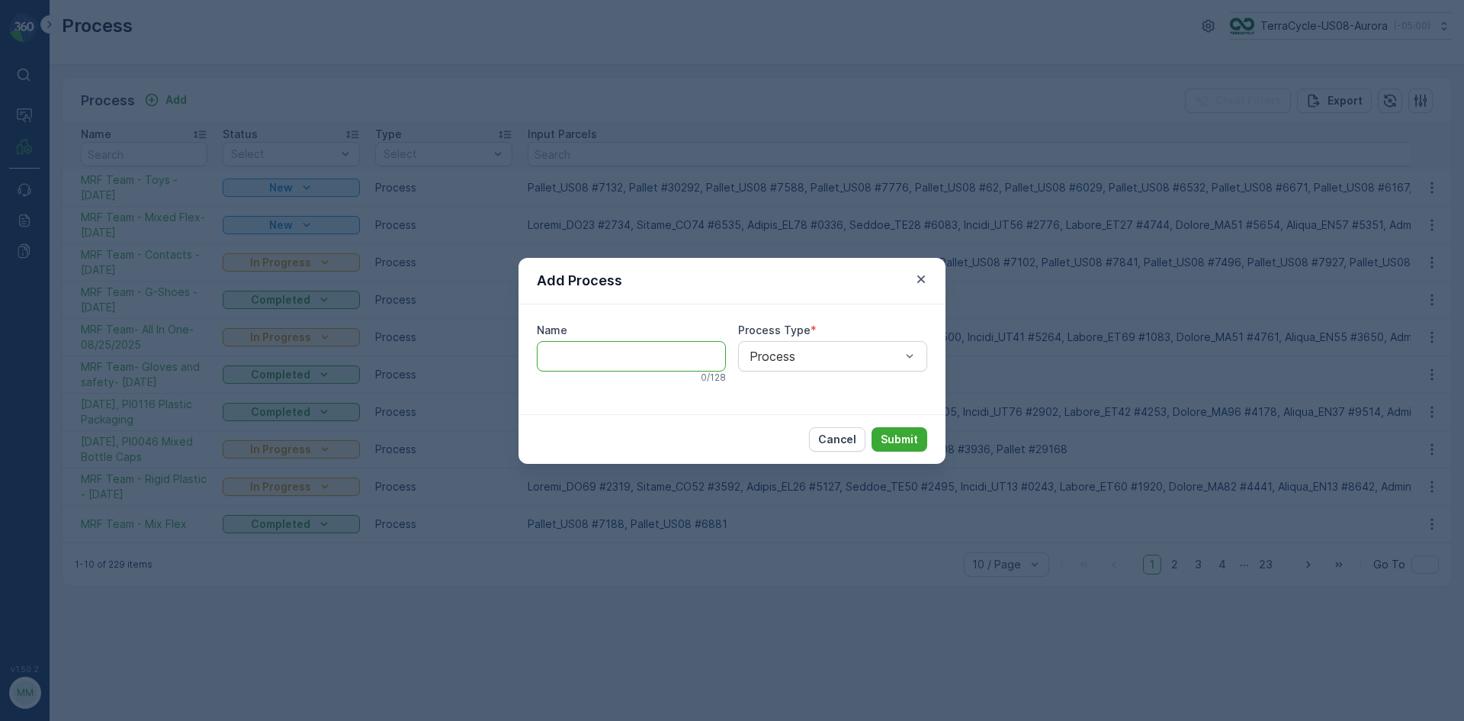
click at [615, 361] on input "Name" at bounding box center [631, 356] width 189 height 30
paste input "MRF Team - Toys - [DATE]"
click at [618, 356] on input "MRF Team - Toys - [DATE]" at bounding box center [631, 356] width 189 height 30
click at [618, 355] on input "MRF Team - Toys - [DATE]" at bounding box center [631, 356] width 189 height 30
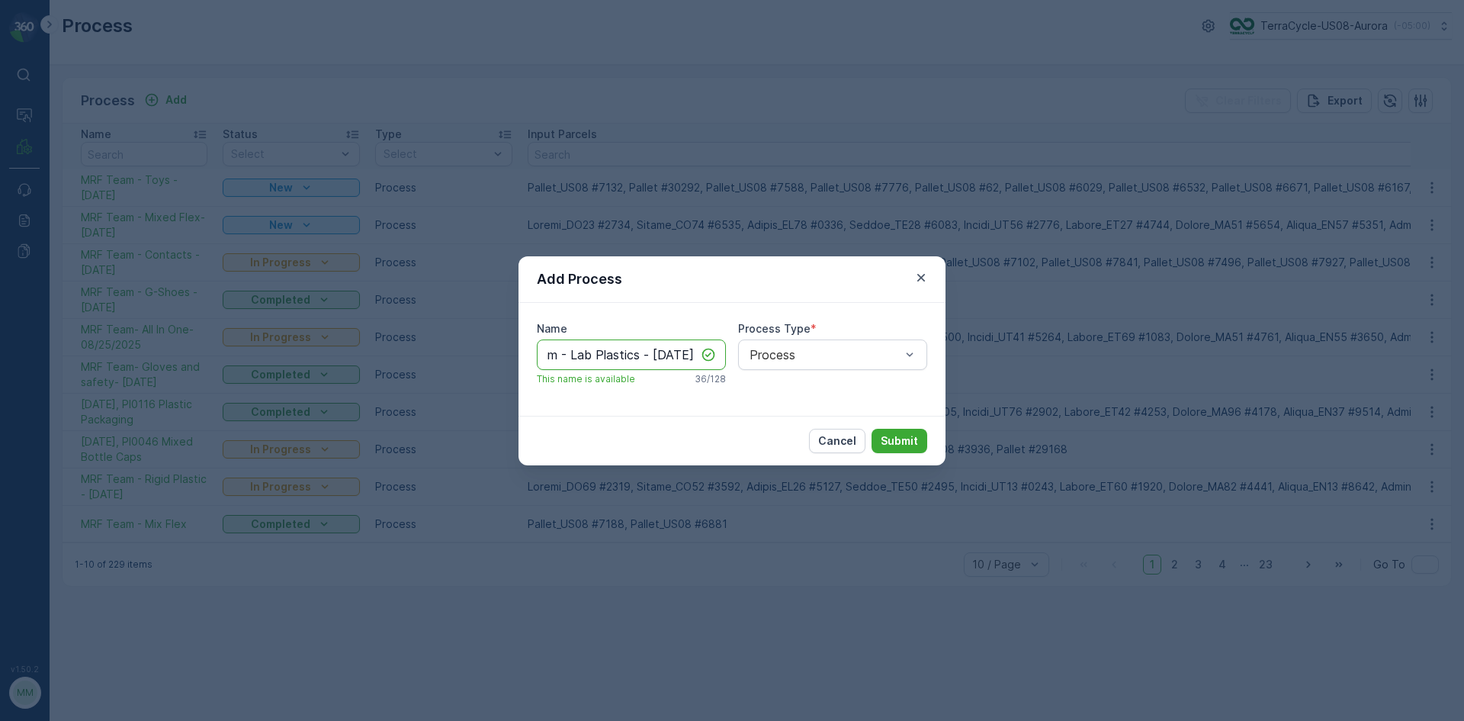
scroll to position [0, 76]
drag, startPoint x: 608, startPoint y: 355, endPoint x: 714, endPoint y: 359, distance: 106.1
click at [714, 359] on div "MRF Team - Lab Plastics - [DATE]" at bounding box center [631, 354] width 189 height 30
click at [647, 358] on input "MRF Team - Lab Plastics - [DATE]" at bounding box center [631, 354] width 189 height 30
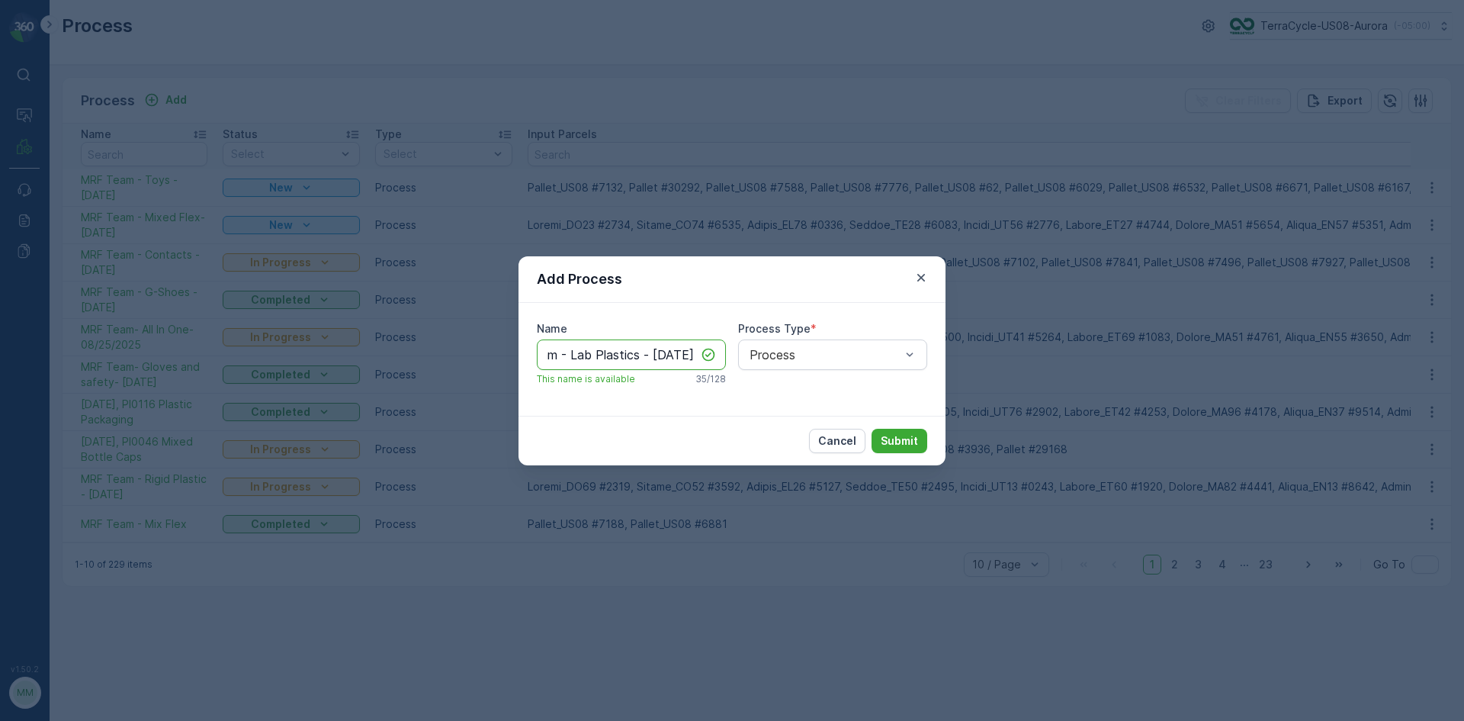
scroll to position [0, 67]
type input "MRF Team - Lab Plastics - [DATE]"
click at [905, 442] on p "Submit" at bounding box center [899, 440] width 37 height 15
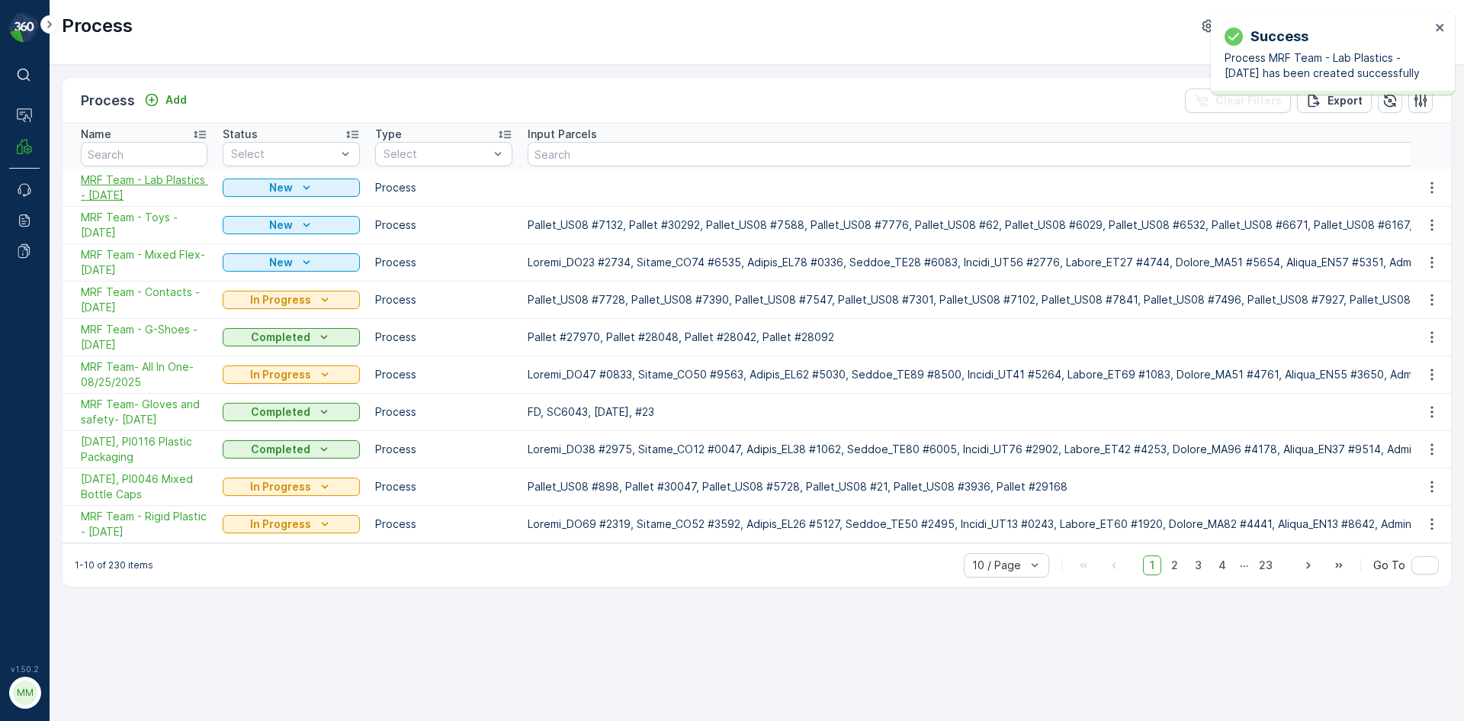
click at [174, 184] on span "MRF Team - Lab Plastics - [DATE]" at bounding box center [144, 187] width 127 height 30
